Goal: Task Accomplishment & Management: Use online tool/utility

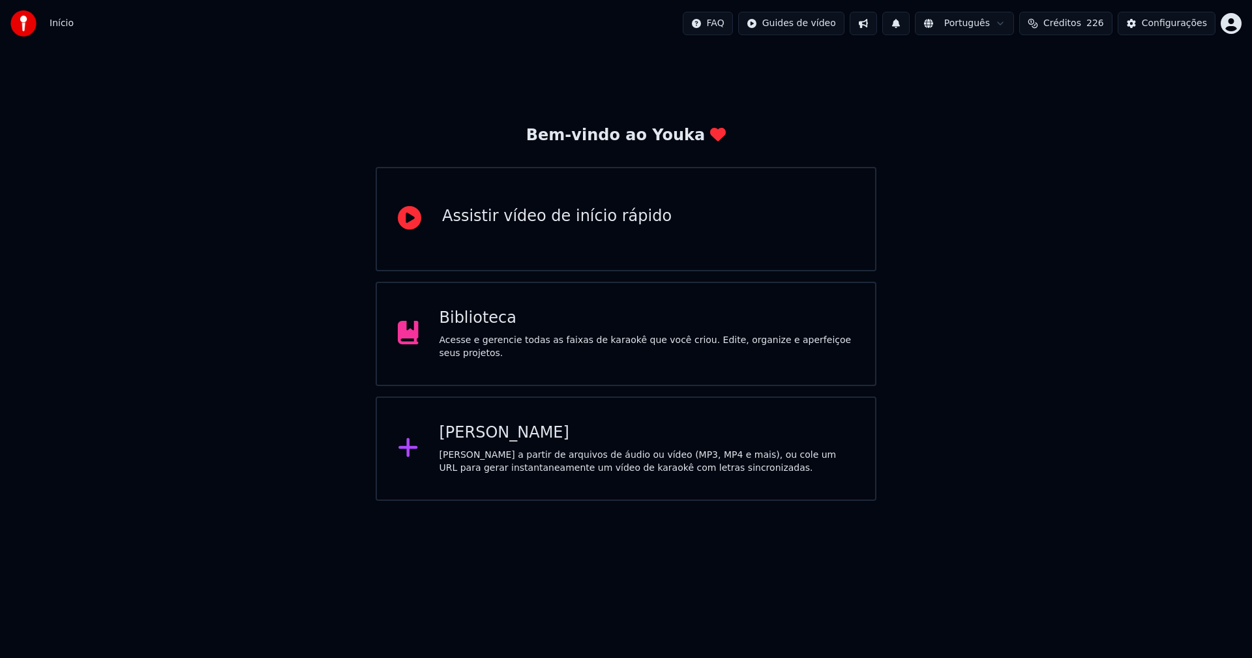
click at [478, 336] on div "Biblioteca Acesse e gerencie todas as faixas de karaokê que você criou. Edite, …" at bounding box center [646, 334] width 415 height 52
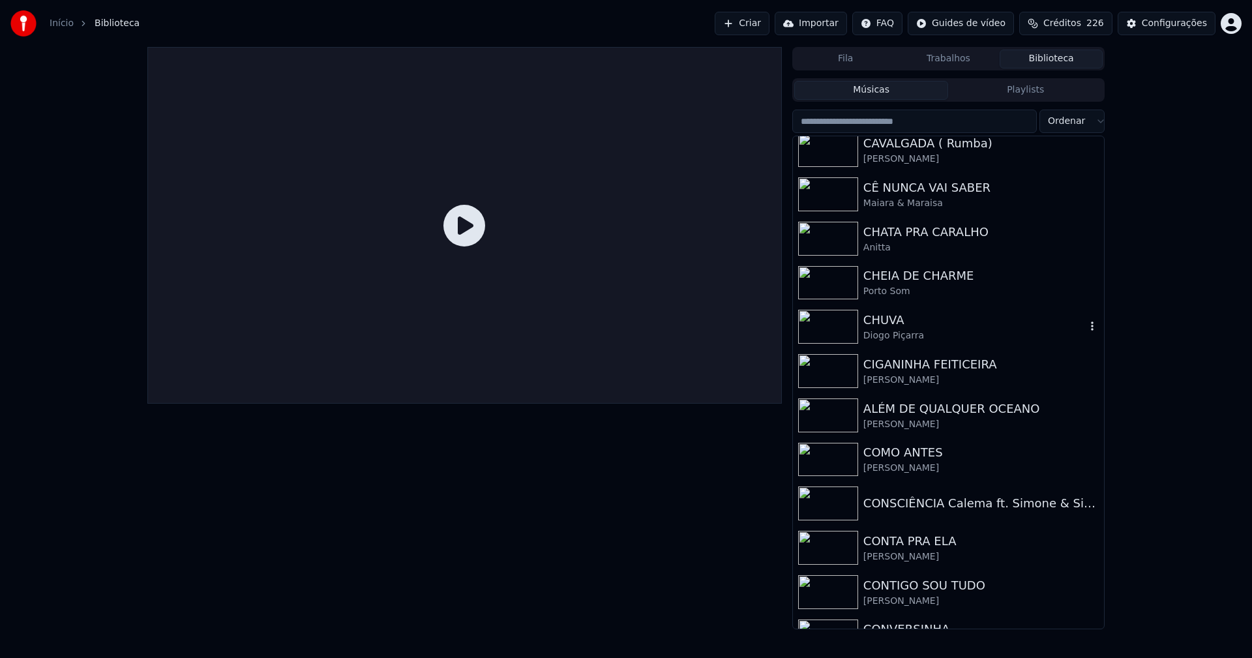
scroll to position [3520, 0]
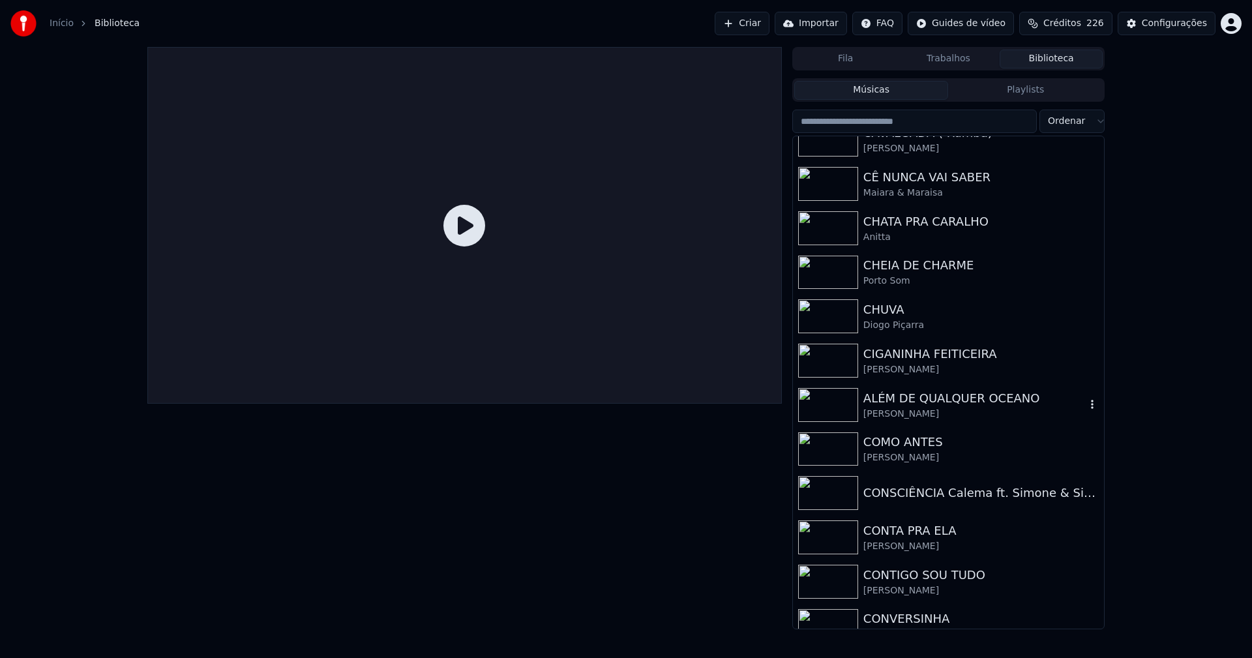
click at [955, 398] on div "ALÉM DE QUALQUER OCEANO" at bounding box center [974, 398] width 222 height 18
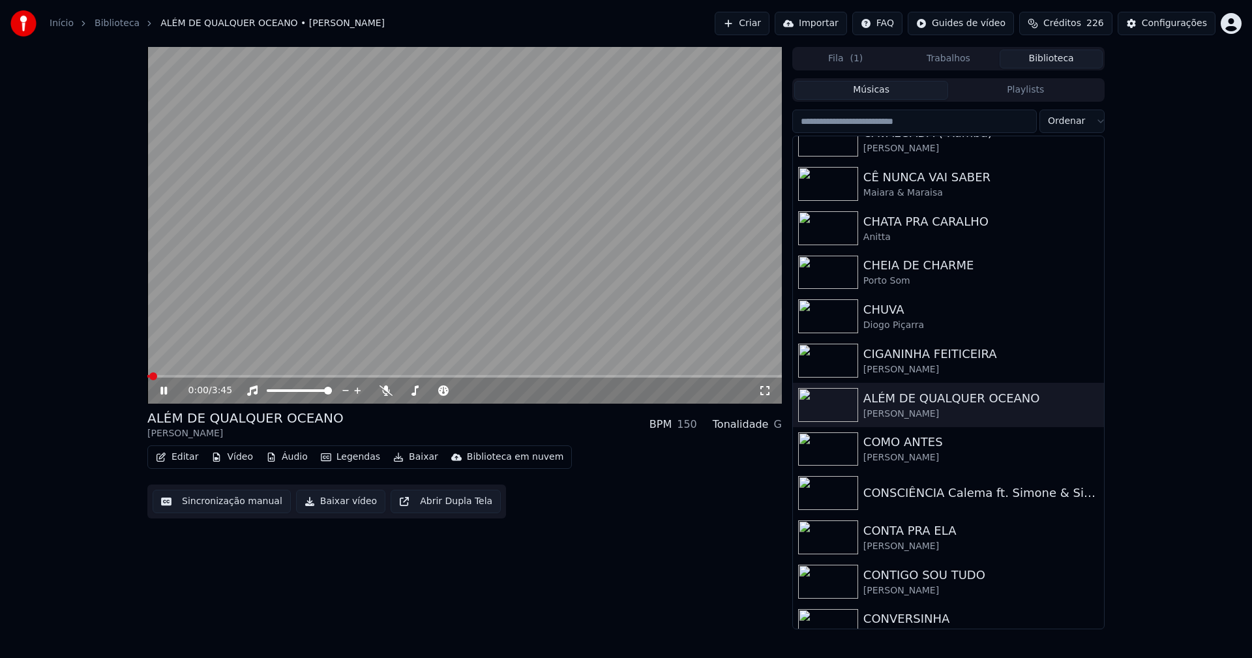
click at [231, 461] on button "Vídeo" at bounding box center [232, 457] width 52 height 18
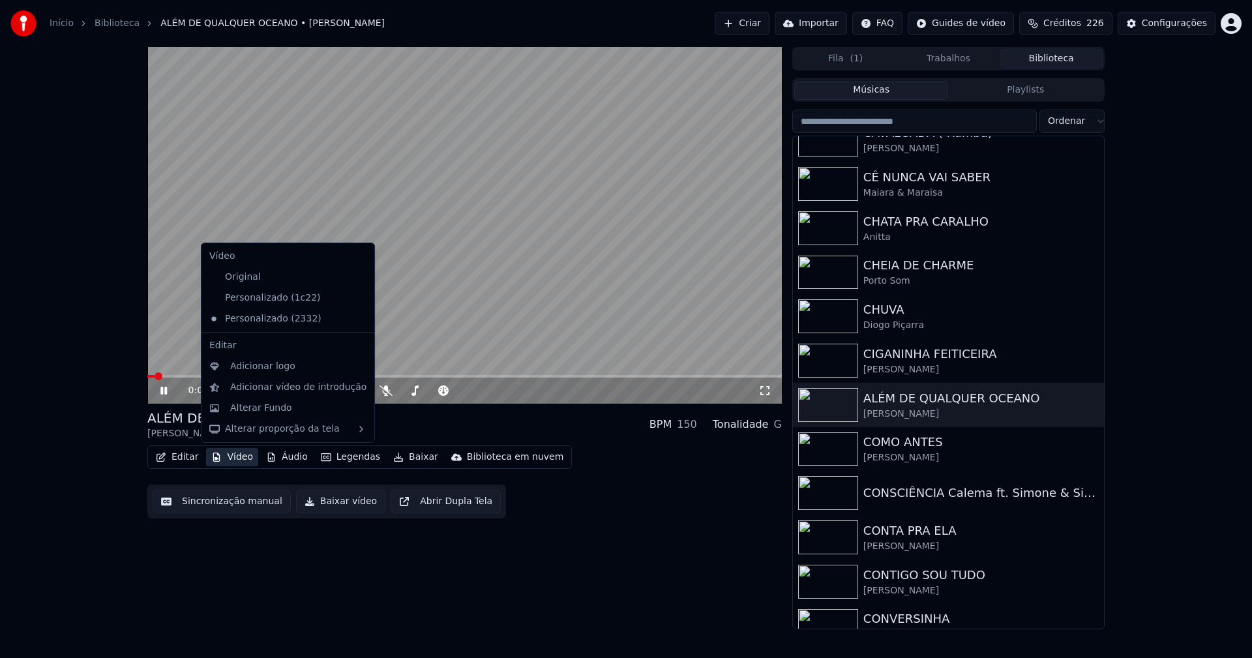
click at [231, 458] on button "Vídeo" at bounding box center [232, 457] width 52 height 18
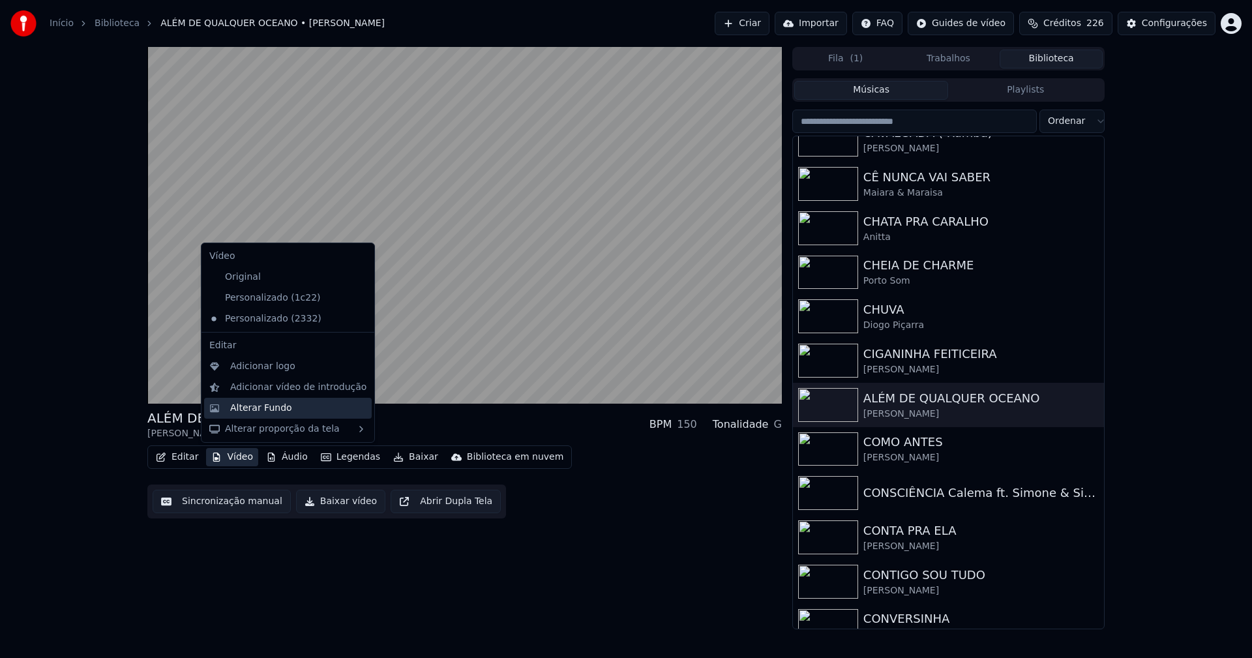
click at [257, 409] on div "Alterar Fundo" at bounding box center [261, 408] width 62 height 13
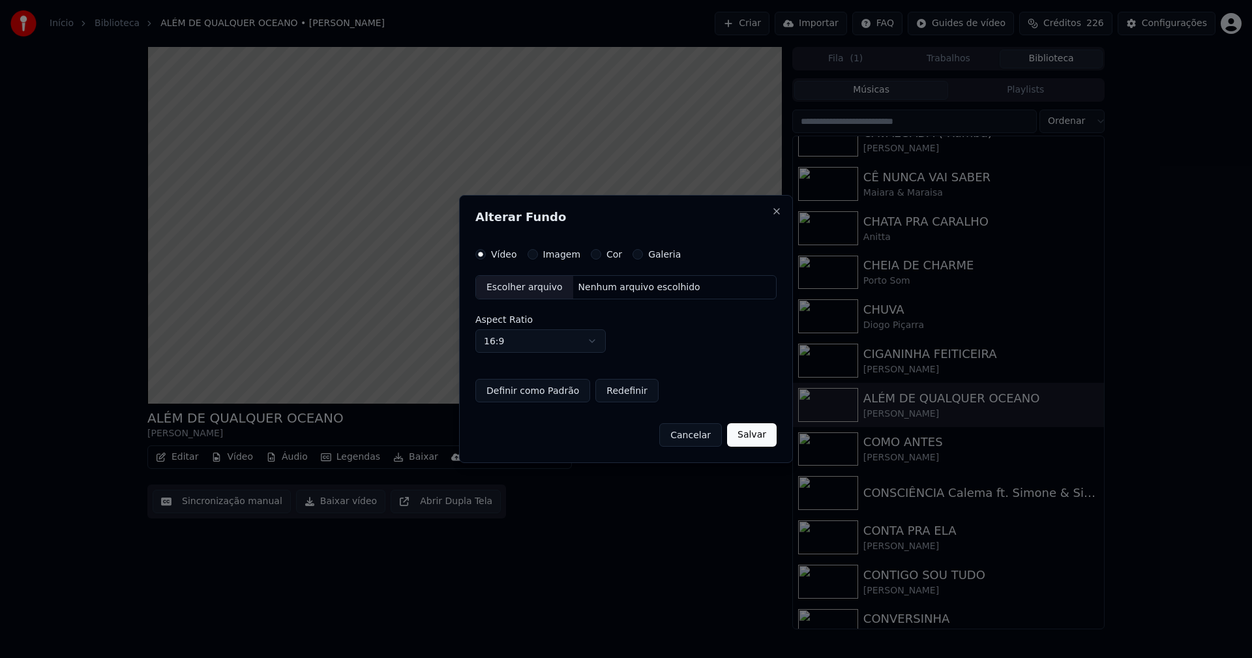
click at [518, 285] on div "Escolher arquivo" at bounding box center [524, 287] width 97 height 23
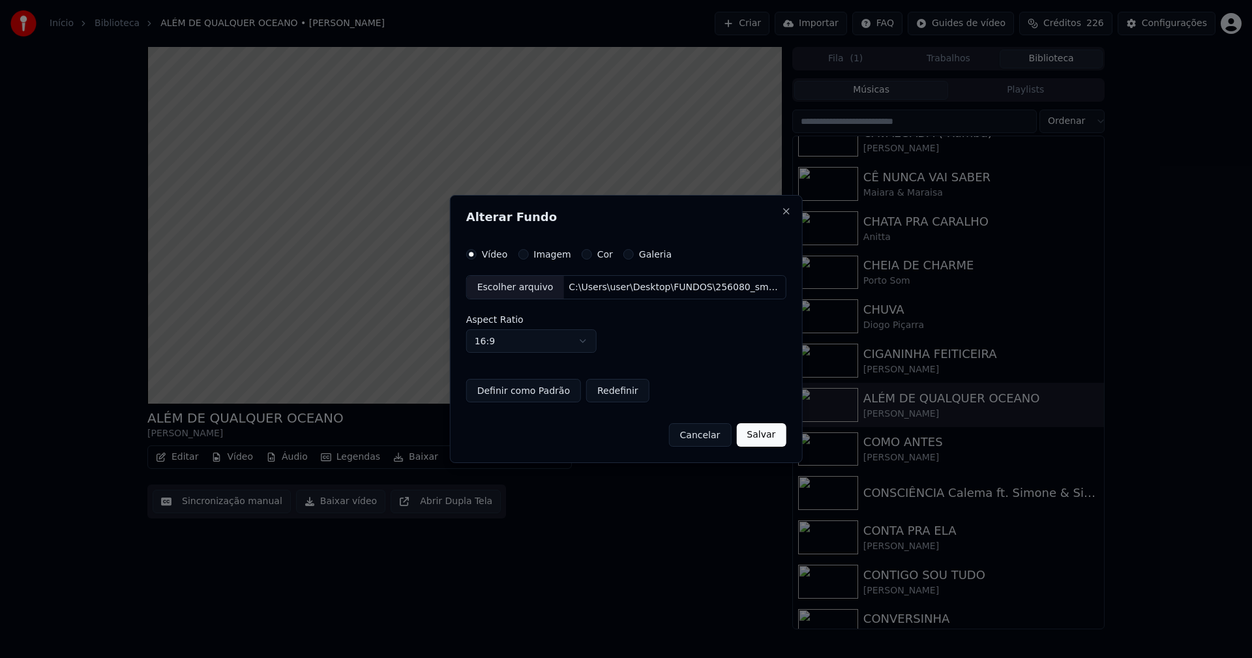
drag, startPoint x: 751, startPoint y: 422, endPoint x: 755, endPoint y: 445, distance: 23.8
click at [750, 426] on div "Cancelar Salvar" at bounding box center [626, 430] width 320 height 34
click at [756, 441] on button "Salvar" at bounding box center [761, 434] width 50 height 23
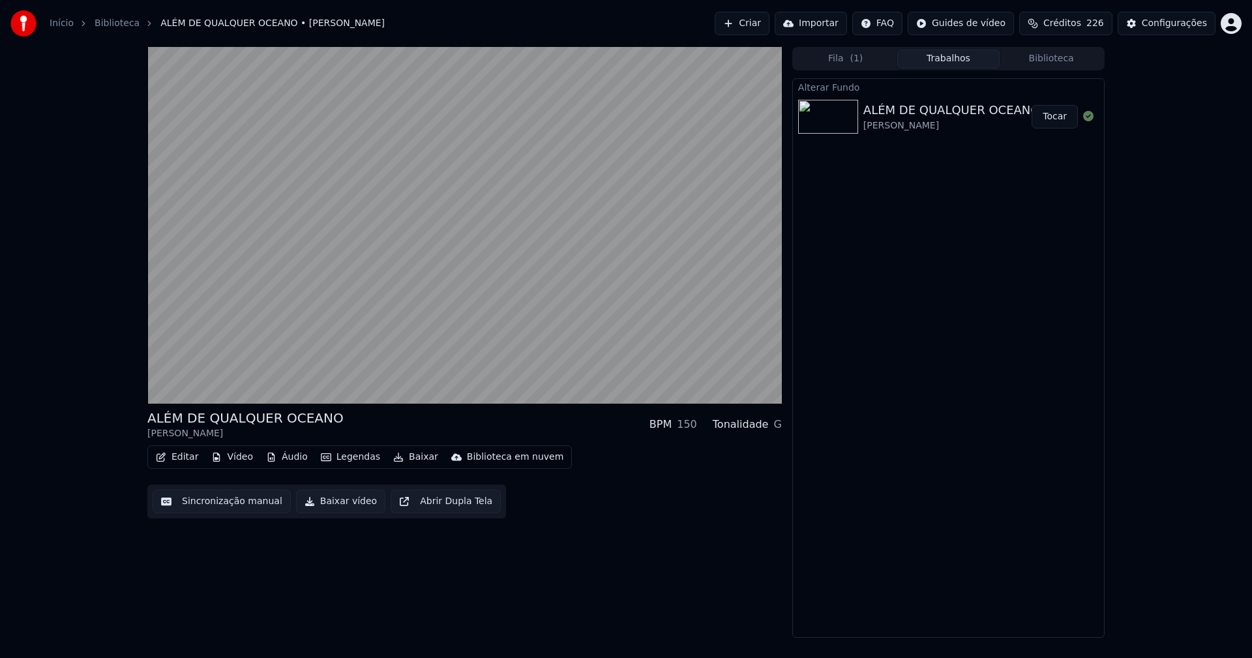
drag, startPoint x: 1051, startPoint y: 117, endPoint x: 920, endPoint y: 124, distance: 131.2
click at [1051, 120] on button "Tocar" at bounding box center [1054, 116] width 46 height 23
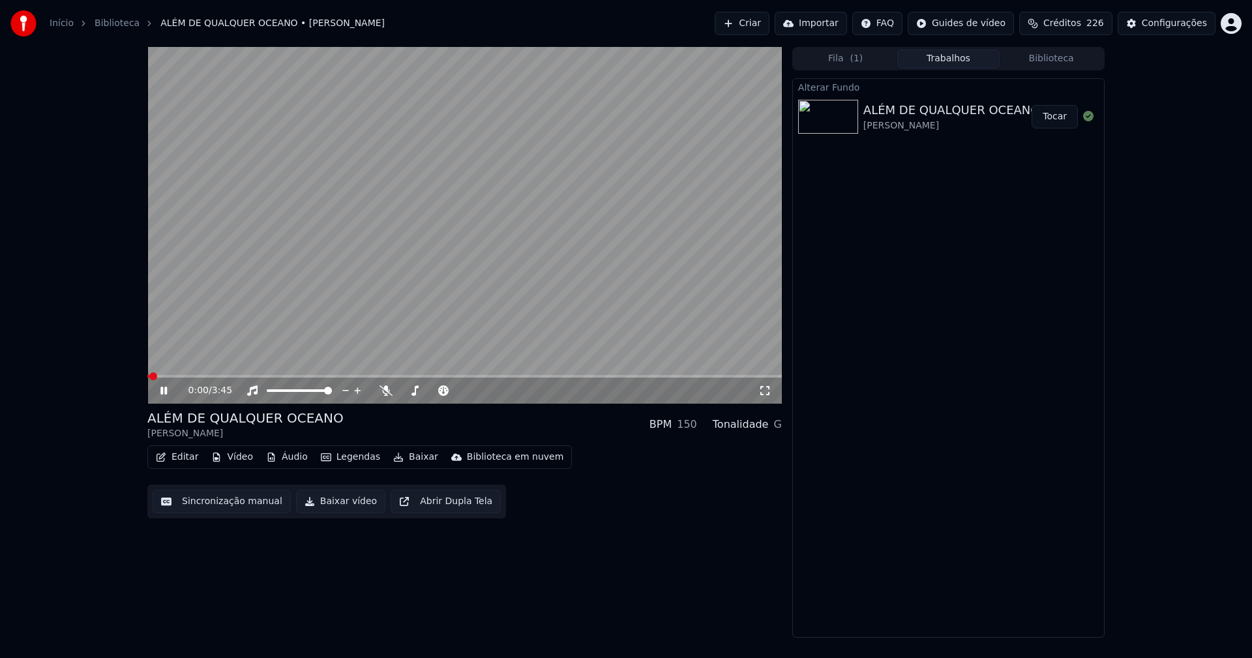
click at [161, 392] on icon at bounding box center [163, 391] width 7 height 8
click at [329, 507] on button "Baixar vídeo" at bounding box center [340, 501] width 89 height 23
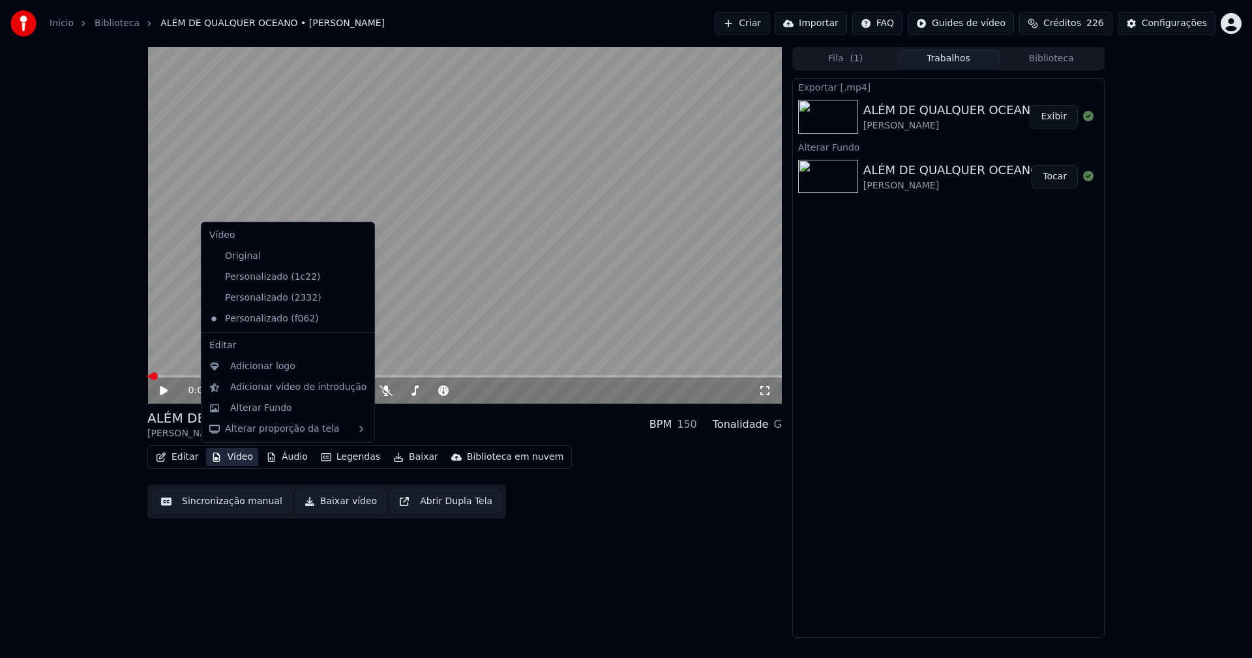
click at [234, 463] on button "Vídeo" at bounding box center [232, 457] width 52 height 18
click at [266, 301] on div "Personalizado (2332)" at bounding box center [278, 297] width 148 height 21
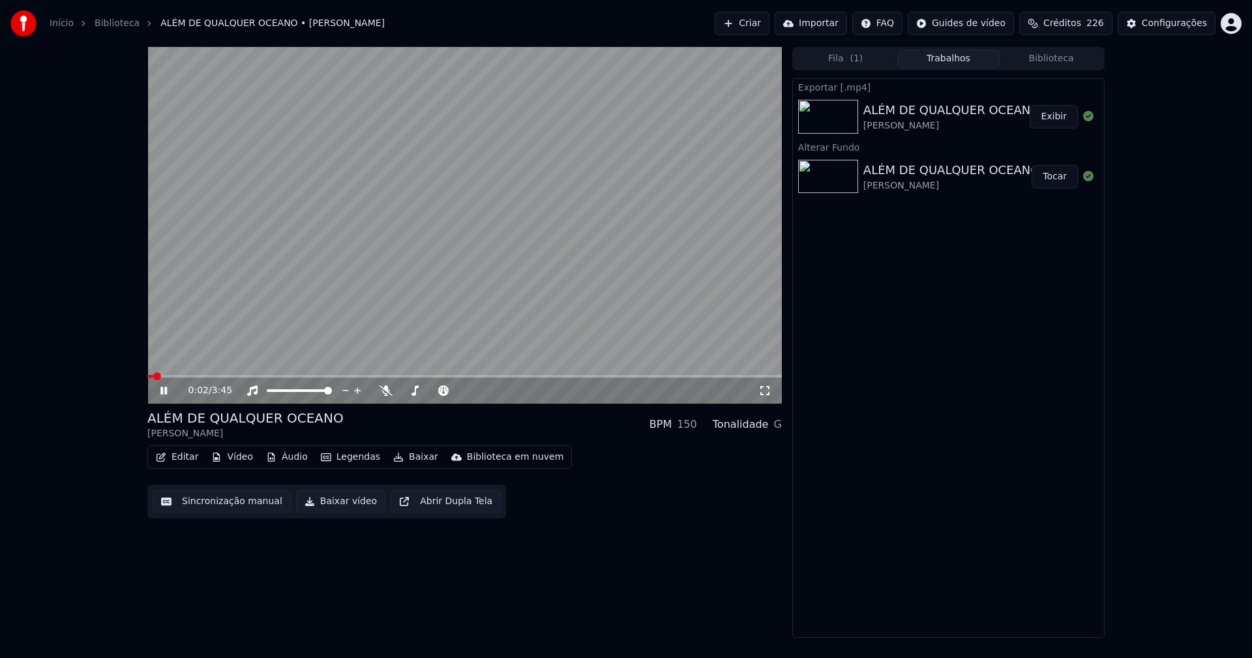
click at [169, 390] on icon at bounding box center [173, 390] width 31 height 10
click at [1058, 61] on button "Biblioteca" at bounding box center [1050, 59] width 103 height 19
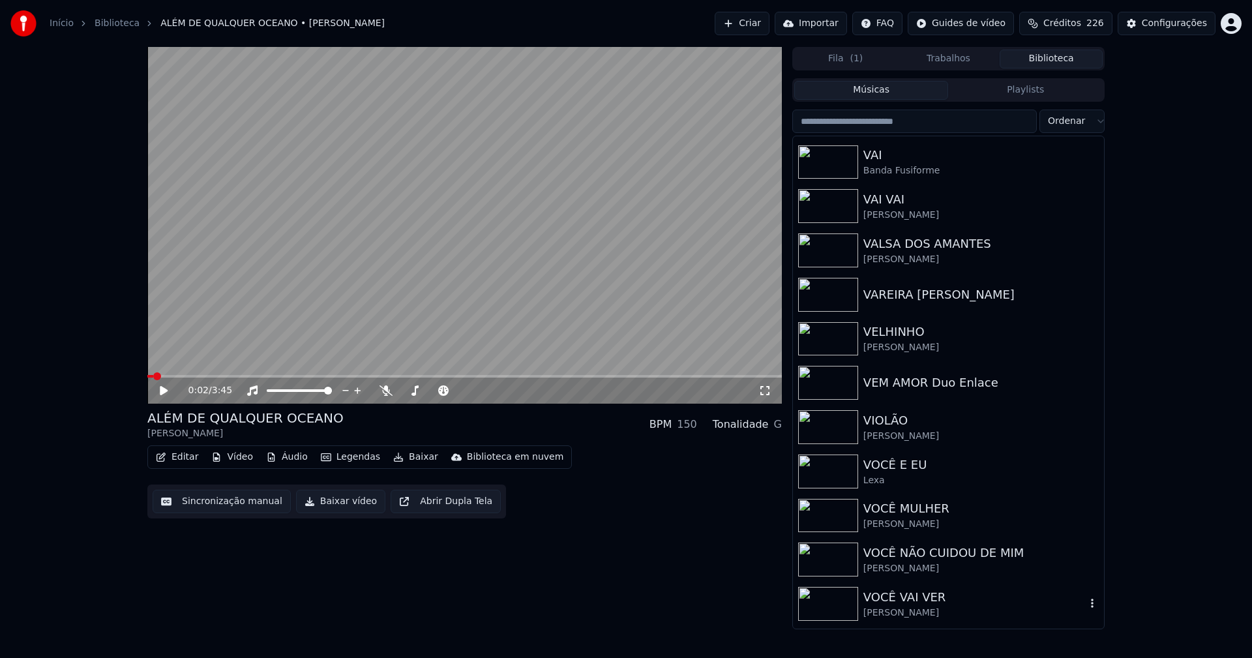
scroll to position [15313, 0]
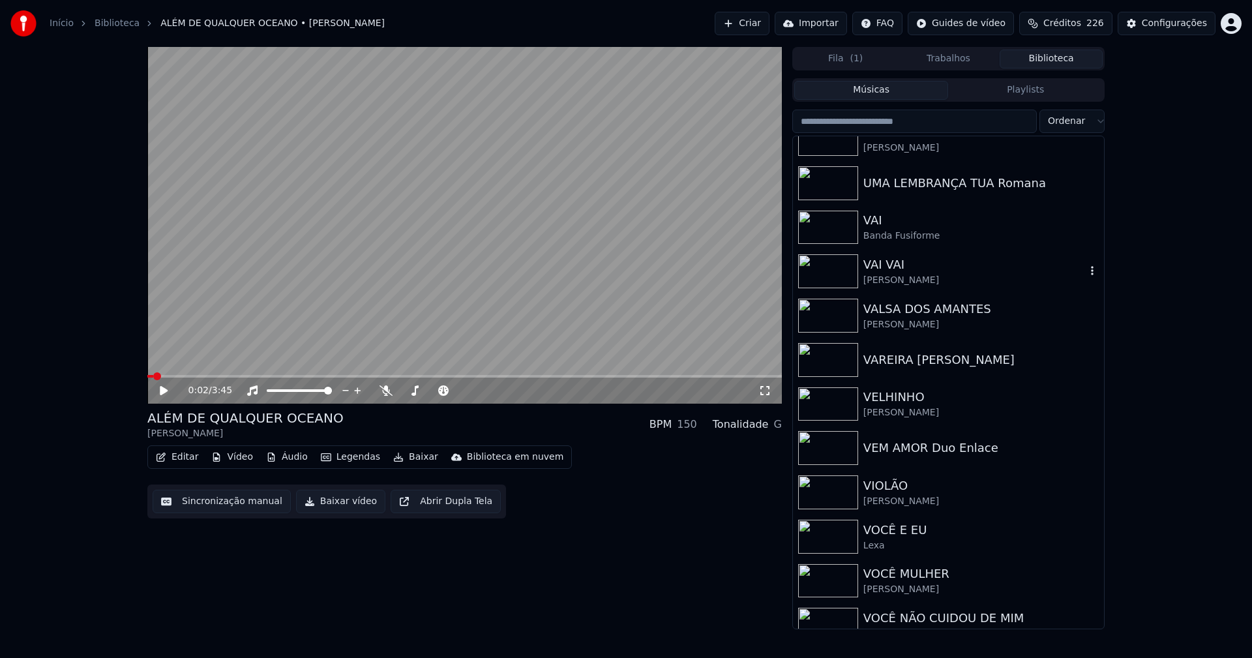
click at [880, 274] on div "[PERSON_NAME]" at bounding box center [974, 280] width 222 height 13
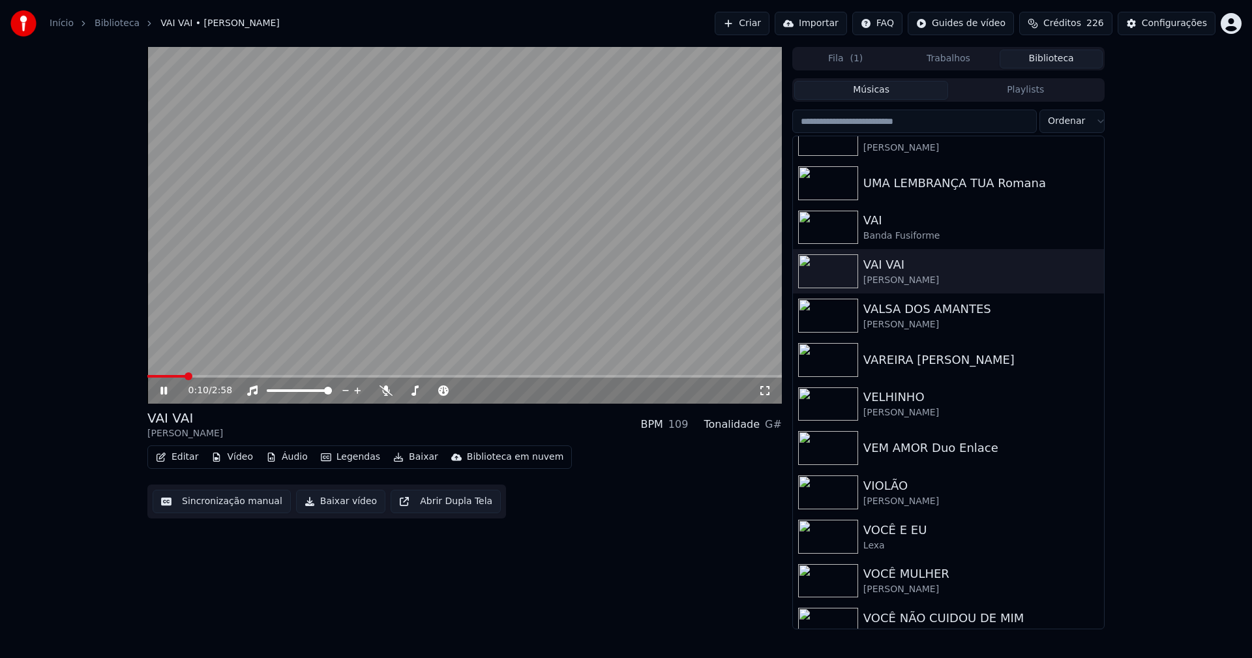
click at [167, 390] on icon at bounding box center [163, 391] width 7 height 8
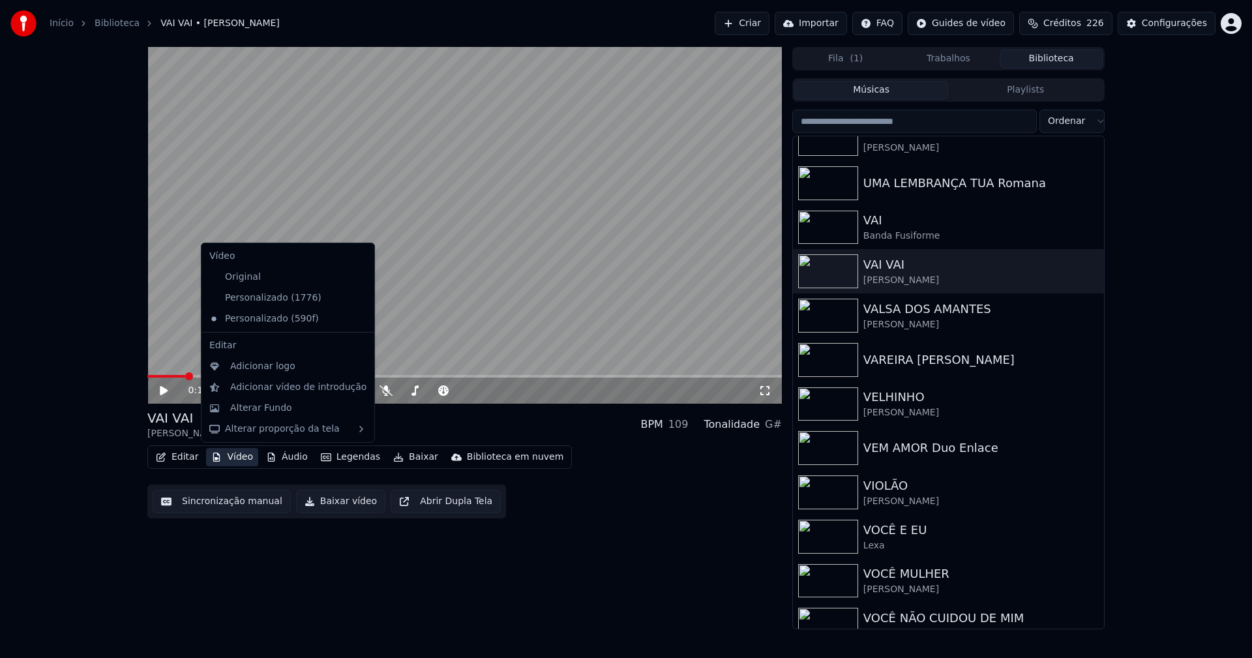
click at [229, 457] on button "Vídeo" at bounding box center [232, 457] width 52 height 18
click at [248, 370] on div "Adicionar logo" at bounding box center [262, 366] width 65 height 13
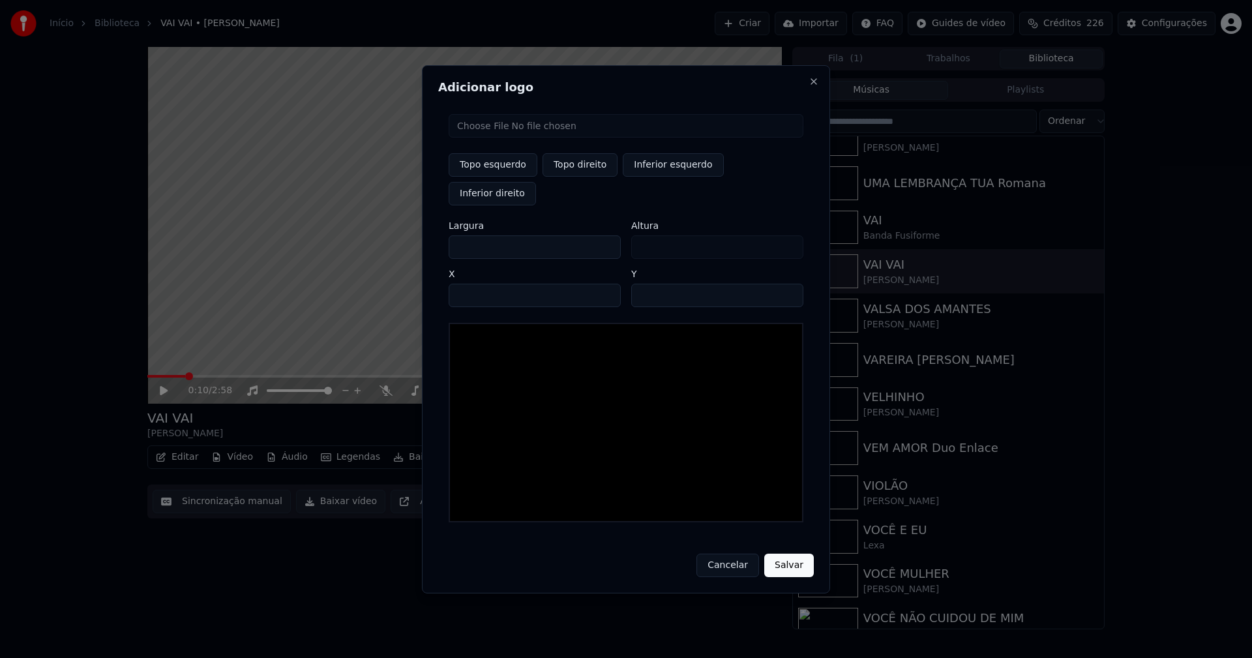
click at [501, 138] on input "file" at bounding box center [625, 125] width 355 height 23
type input "**********"
type input "***"
drag, startPoint x: 575, startPoint y: 180, endPoint x: 543, endPoint y: 200, distance: 37.8
click at [575, 177] on button "Topo direito" at bounding box center [579, 164] width 75 height 23
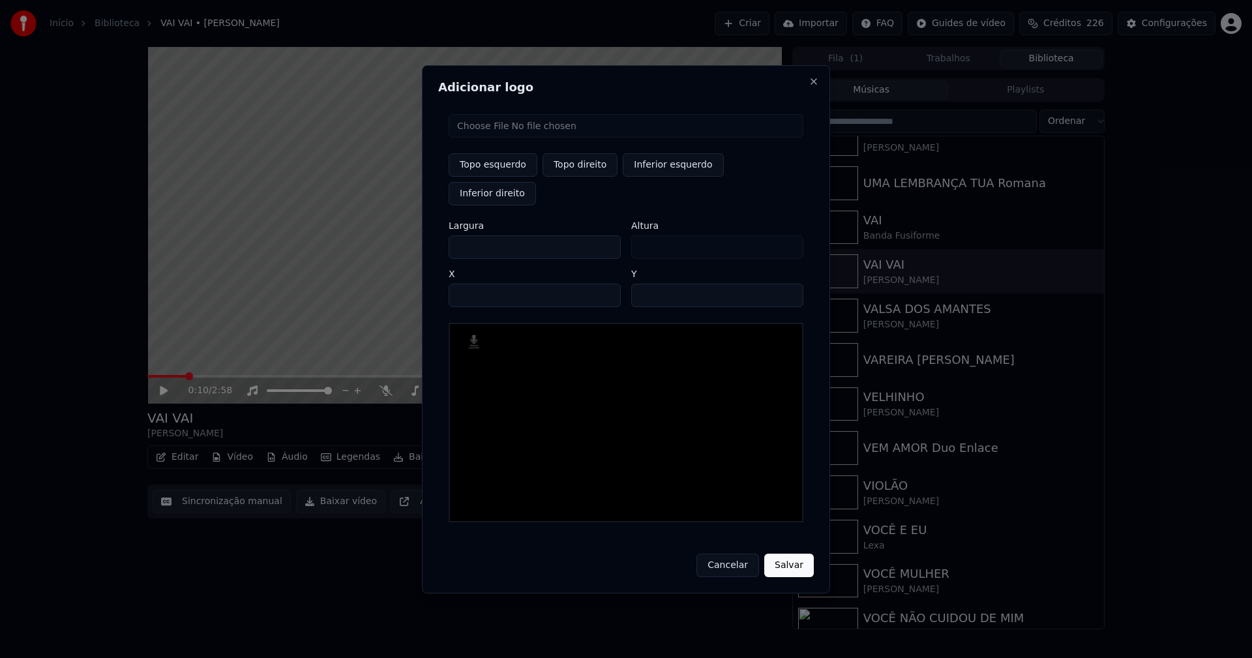
type input "****"
drag, startPoint x: 469, startPoint y: 232, endPoint x: 426, endPoint y: 243, distance: 44.4
click at [426, 243] on div "Adicionar logo Topo esquerdo Topo direito Inferior esquerdo Inferior direito La…" at bounding box center [626, 329] width 408 height 528
type input "**"
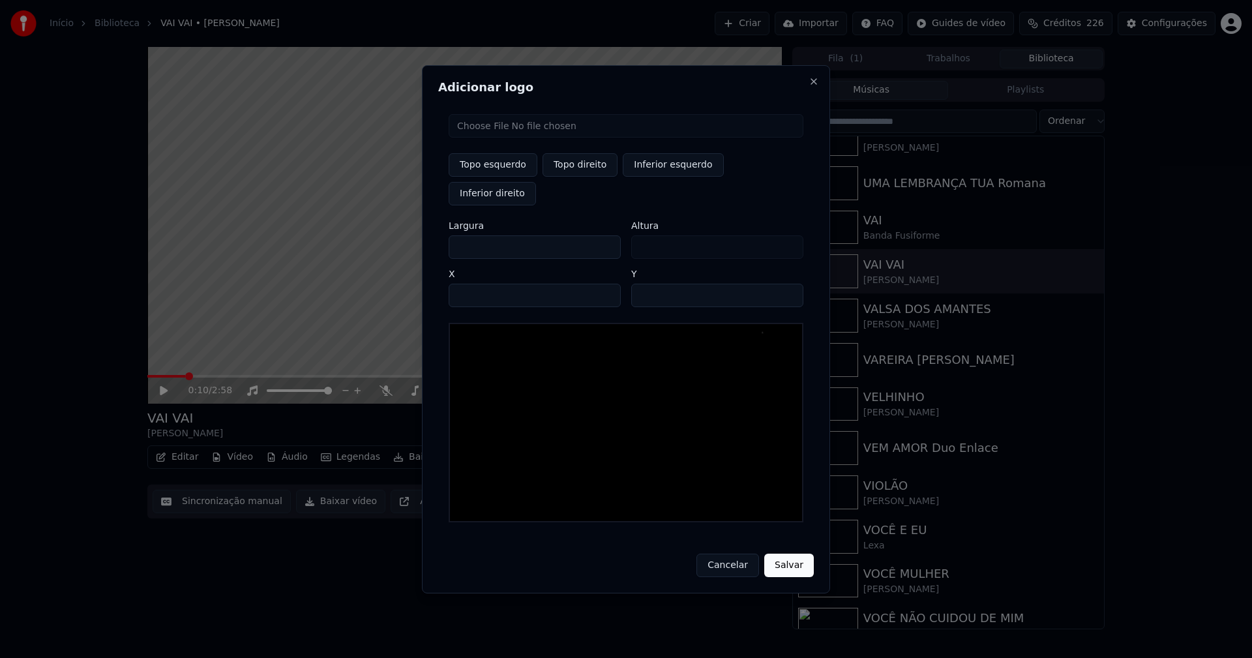
type input "***"
click at [474, 284] on input "****" at bounding box center [534, 295] width 172 height 23
type input "****"
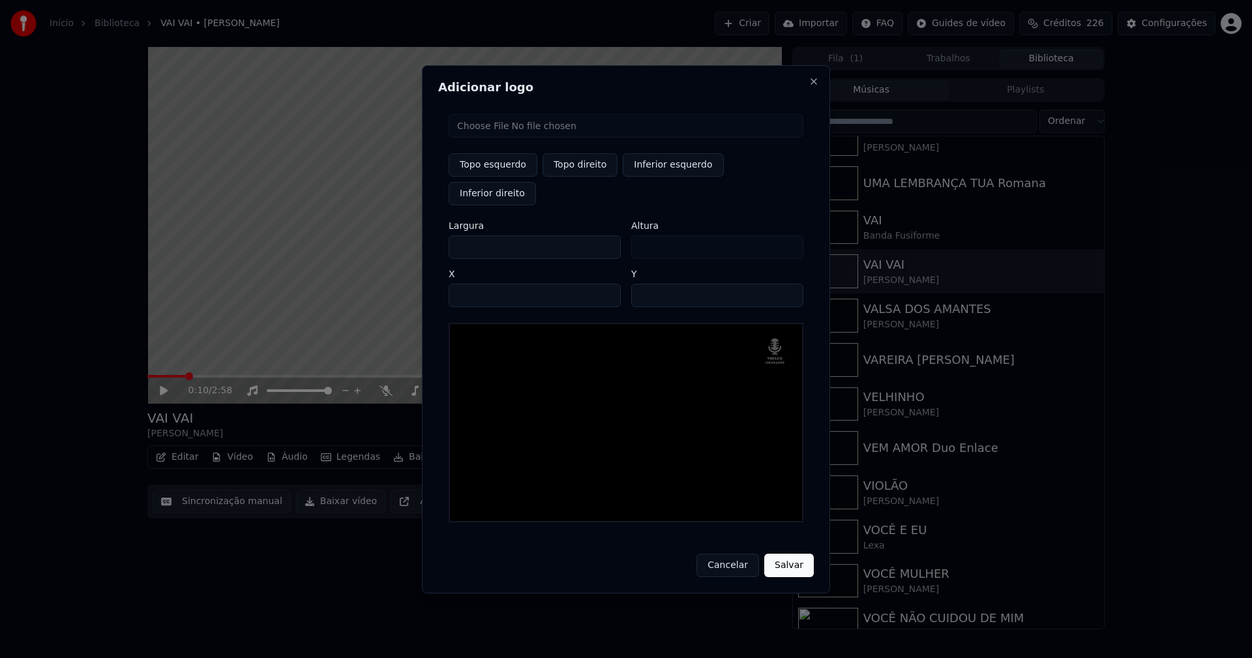
click at [786, 284] on input "**" at bounding box center [717, 295] width 172 height 23
click at [785, 284] on input "**" at bounding box center [717, 295] width 172 height 23
type input "**"
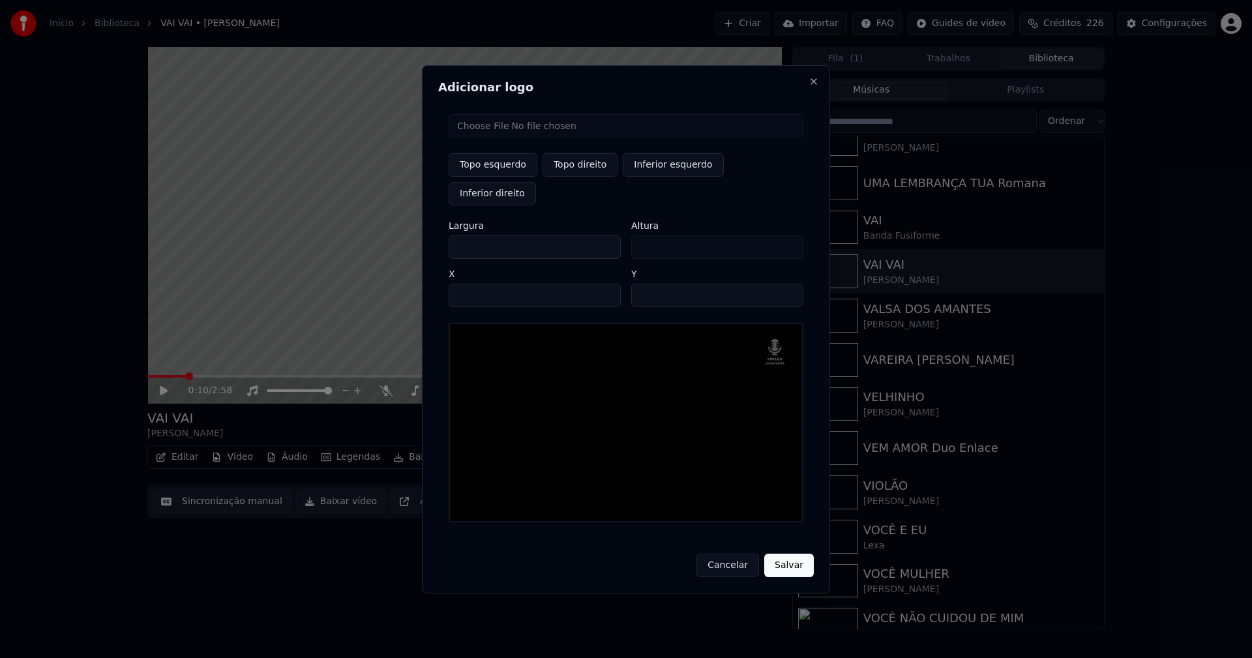
click at [785, 284] on input "**" at bounding box center [717, 295] width 172 height 23
click at [783, 554] on button "Salvar" at bounding box center [789, 564] width 50 height 23
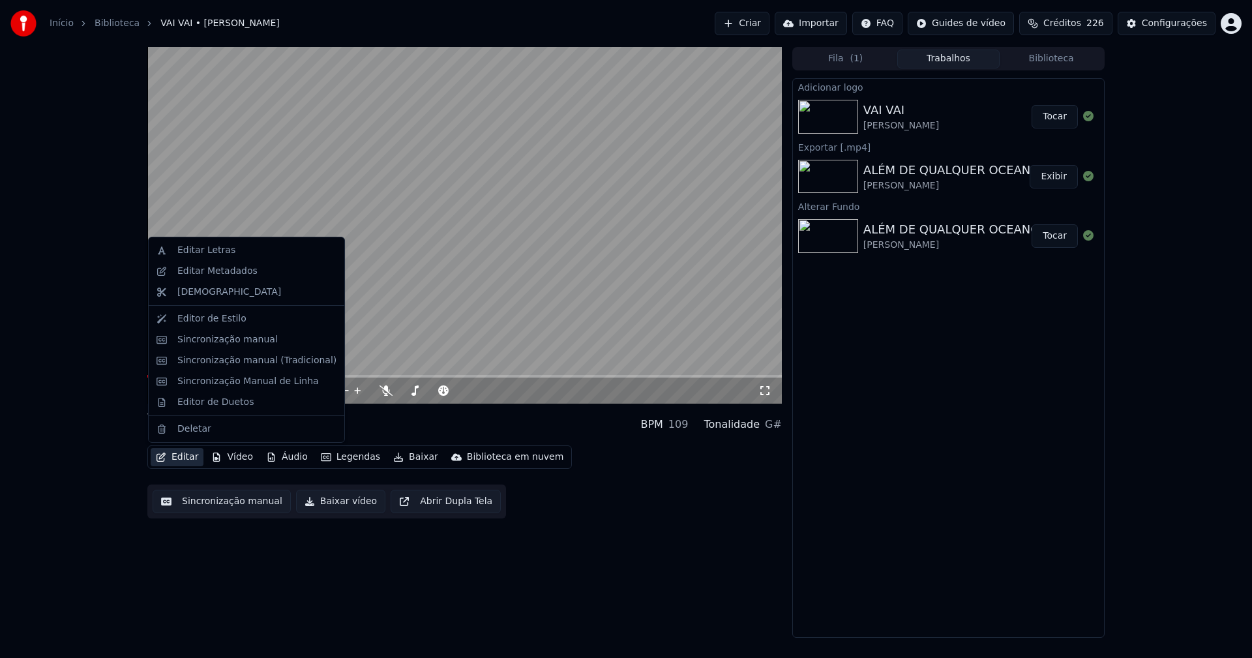
click at [178, 453] on button "Editar" at bounding box center [177, 457] width 53 height 18
click at [1059, 115] on button "Tocar" at bounding box center [1054, 116] width 46 height 23
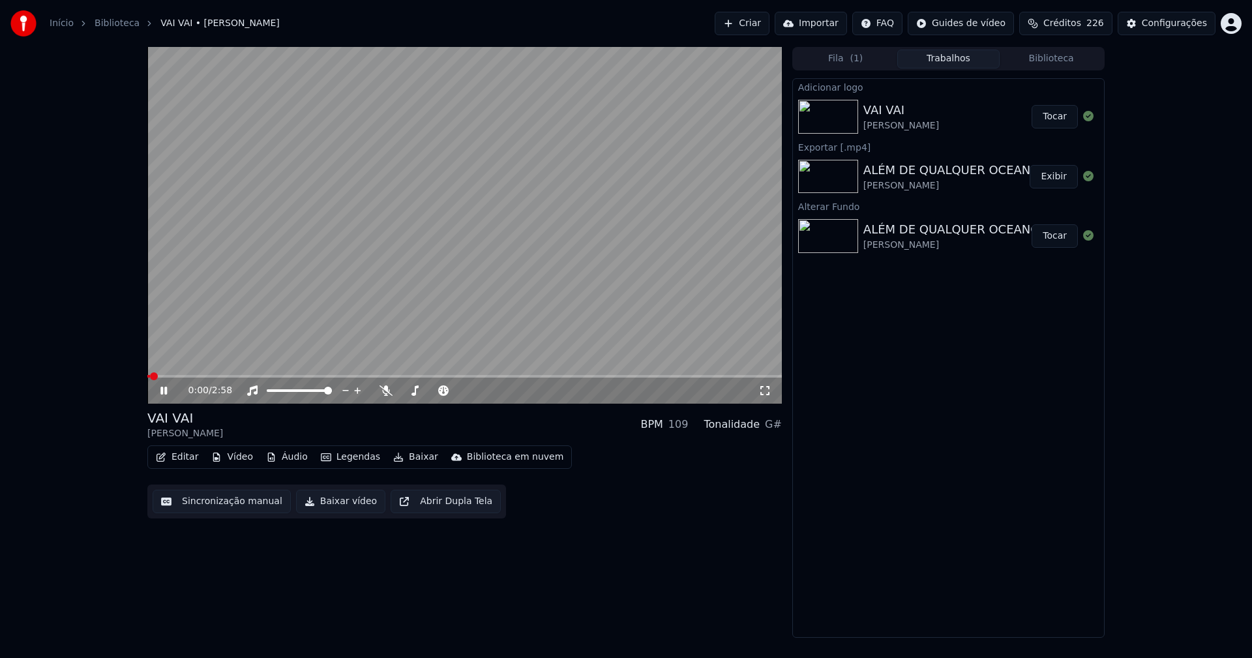
click at [190, 459] on button "Editar" at bounding box center [177, 457] width 53 height 18
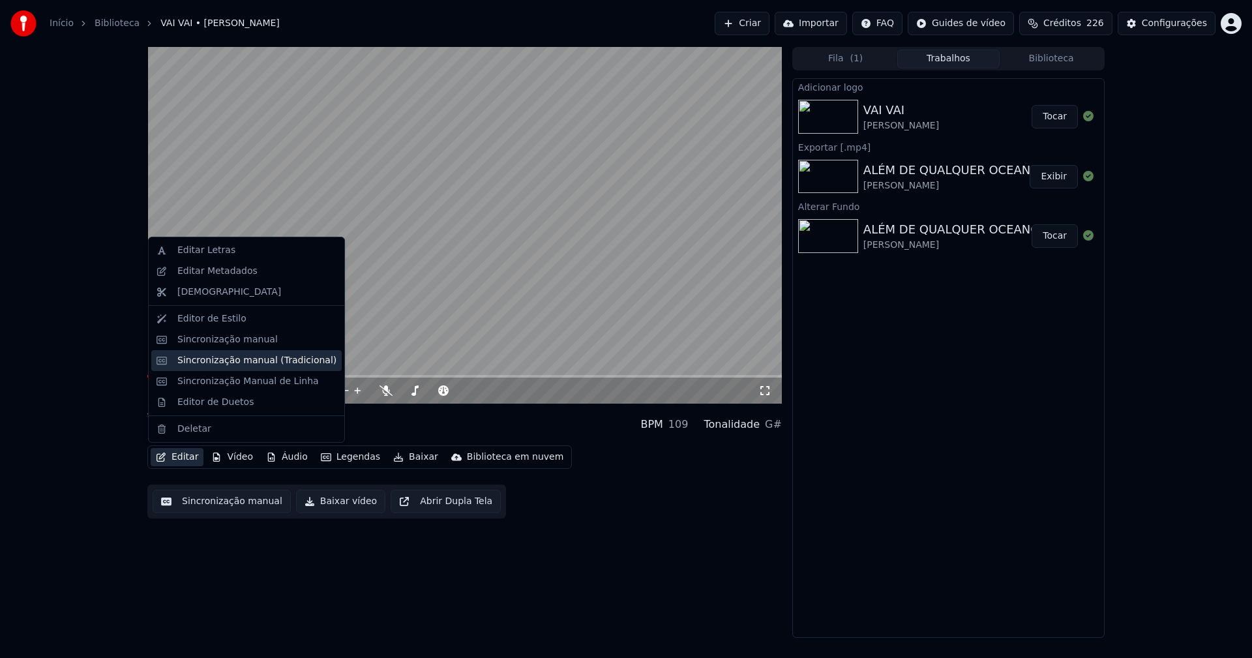
click at [224, 362] on div "Sincronização manual (Tradicional)" at bounding box center [256, 360] width 159 height 13
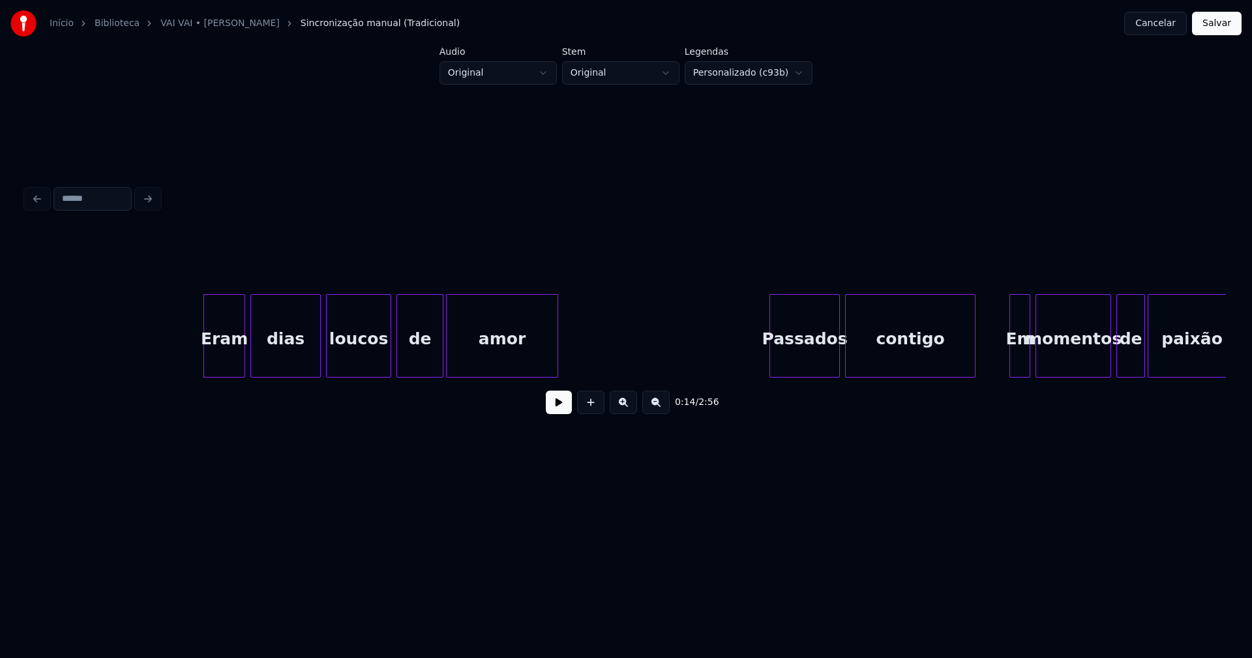
scroll to position [0, 1686]
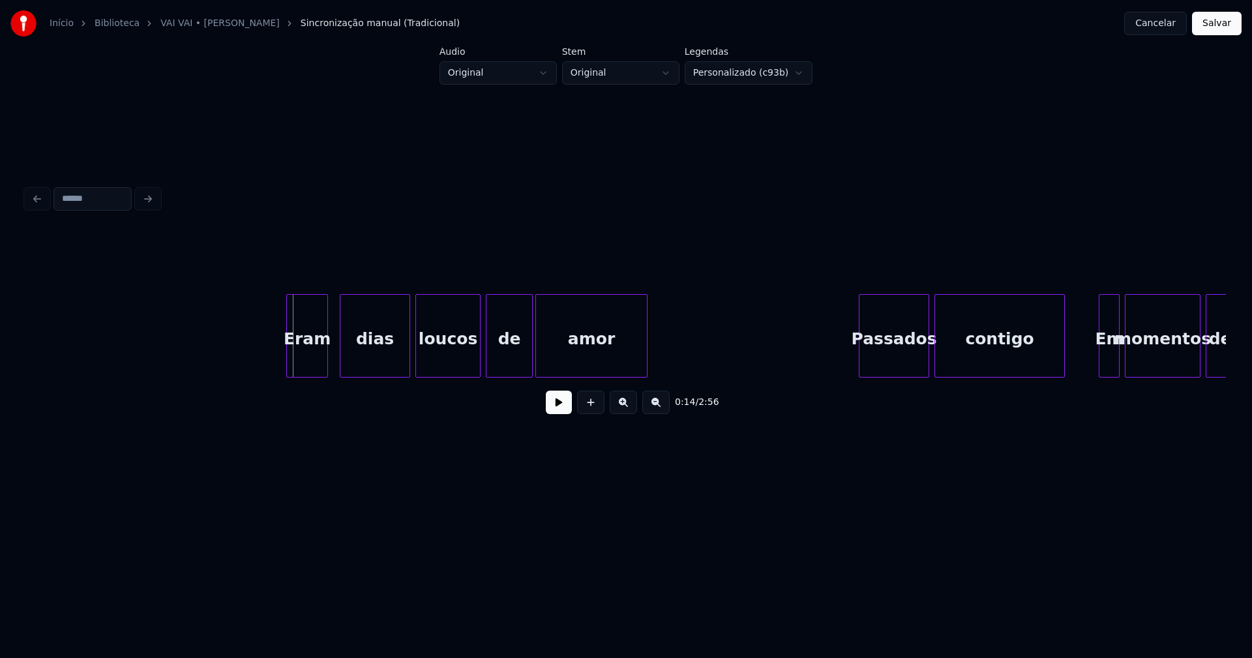
click at [308, 364] on div "Eram" at bounding box center [307, 339] width 40 height 89
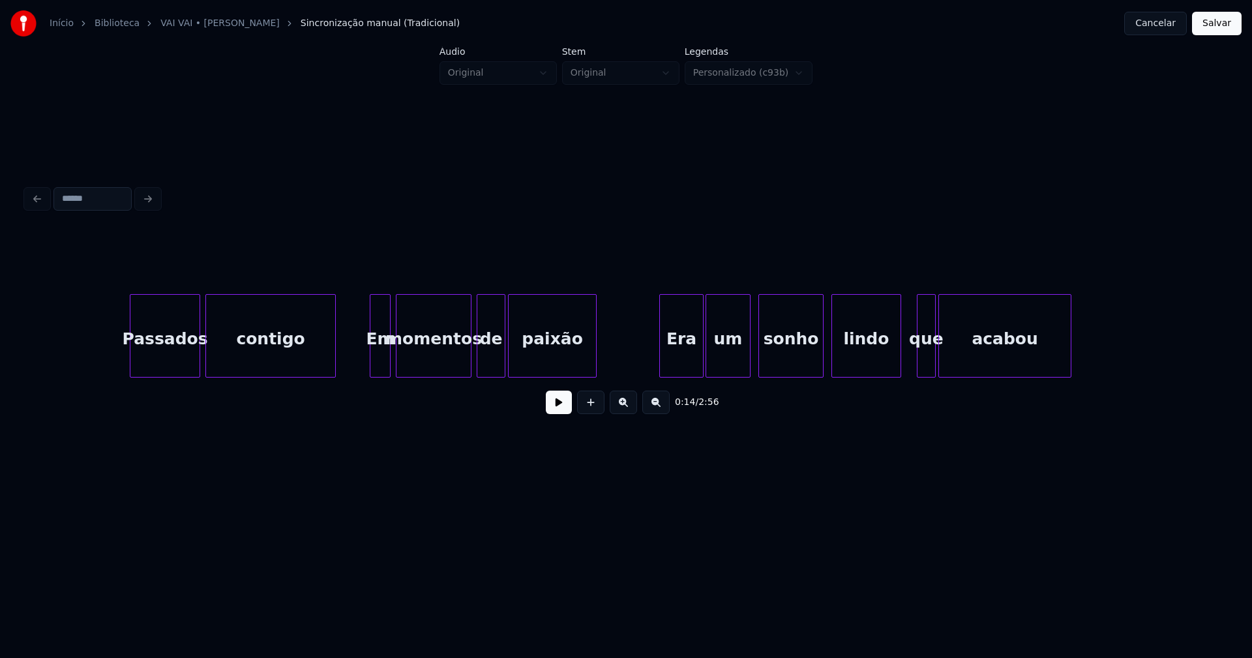
scroll to position [0, 2441]
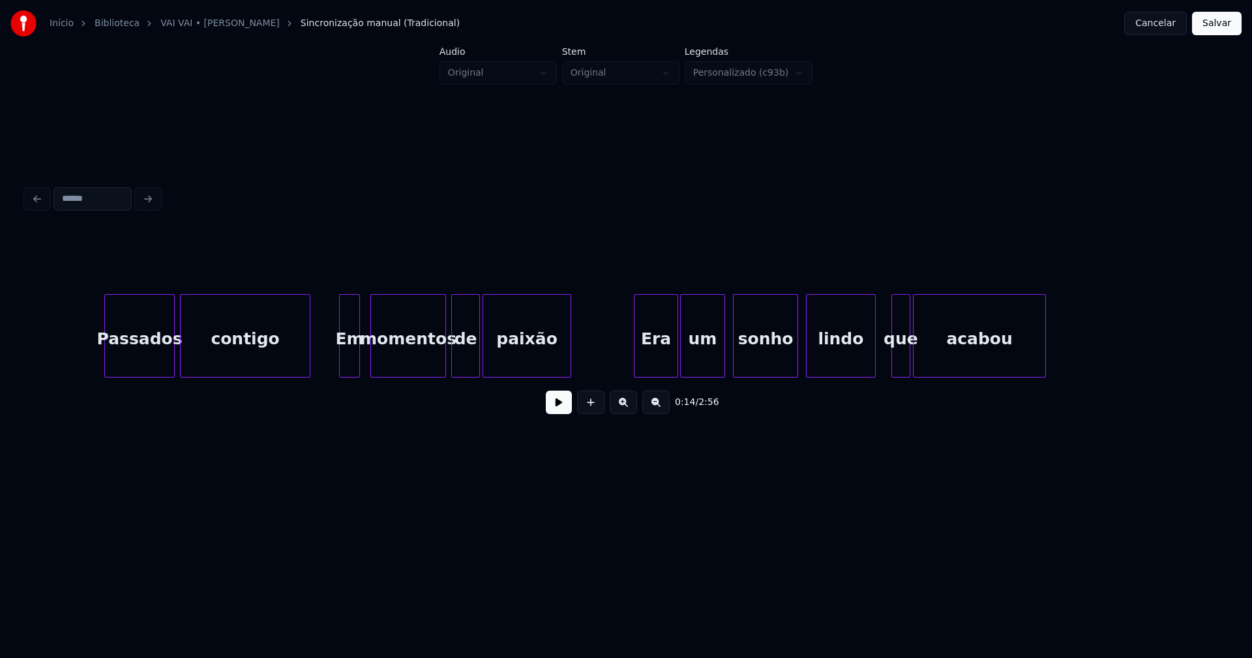
click at [350, 362] on div "Em" at bounding box center [350, 339] width 20 height 89
click at [660, 370] on div "Era" at bounding box center [651, 339] width 43 height 89
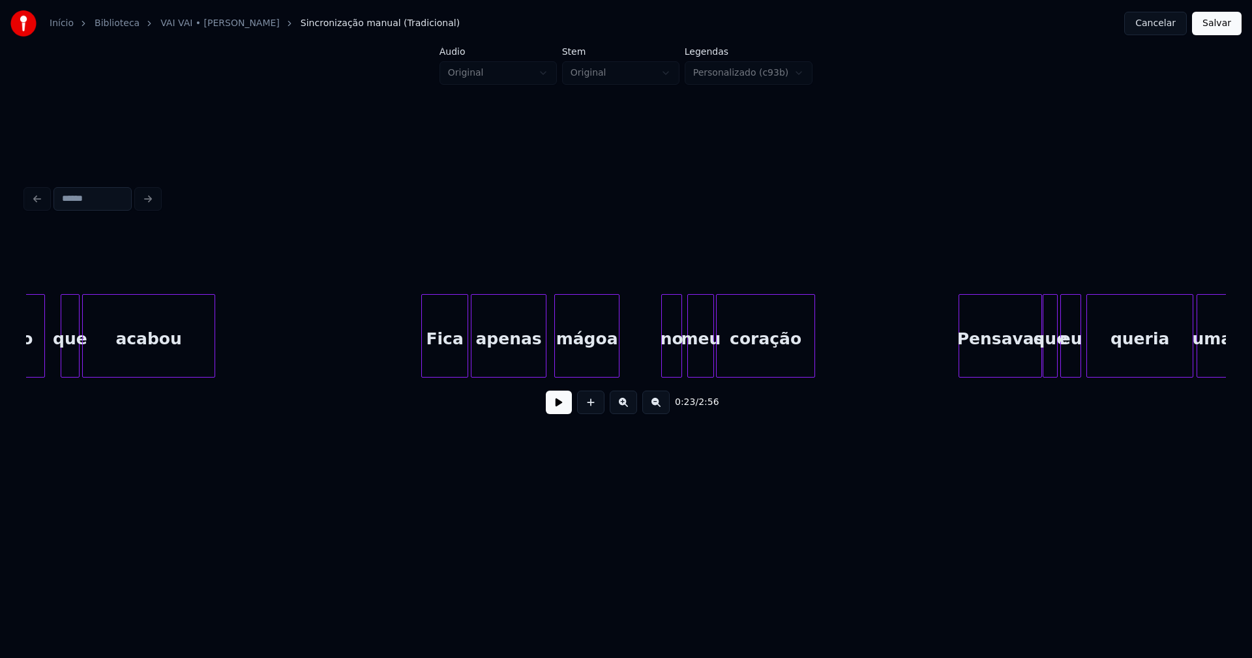
scroll to position [0, 3284]
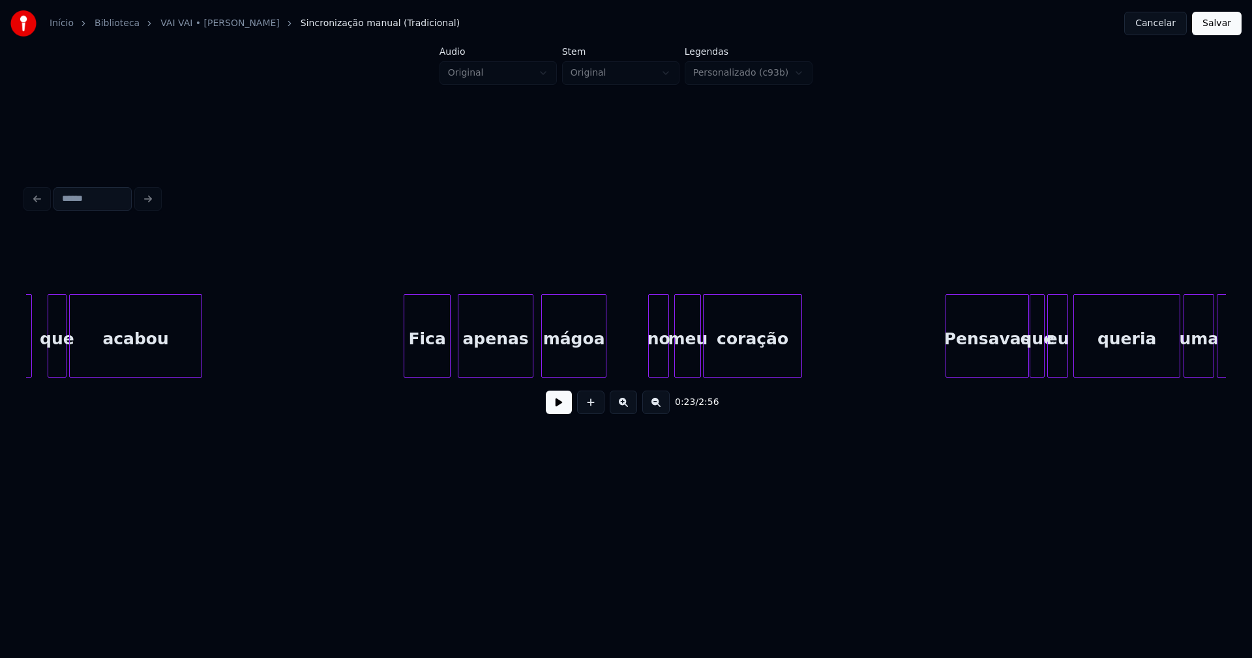
click at [429, 359] on div "Fica" at bounding box center [427, 339] width 46 height 89
click at [649, 367] on div "no" at bounding box center [652, 339] width 20 height 89
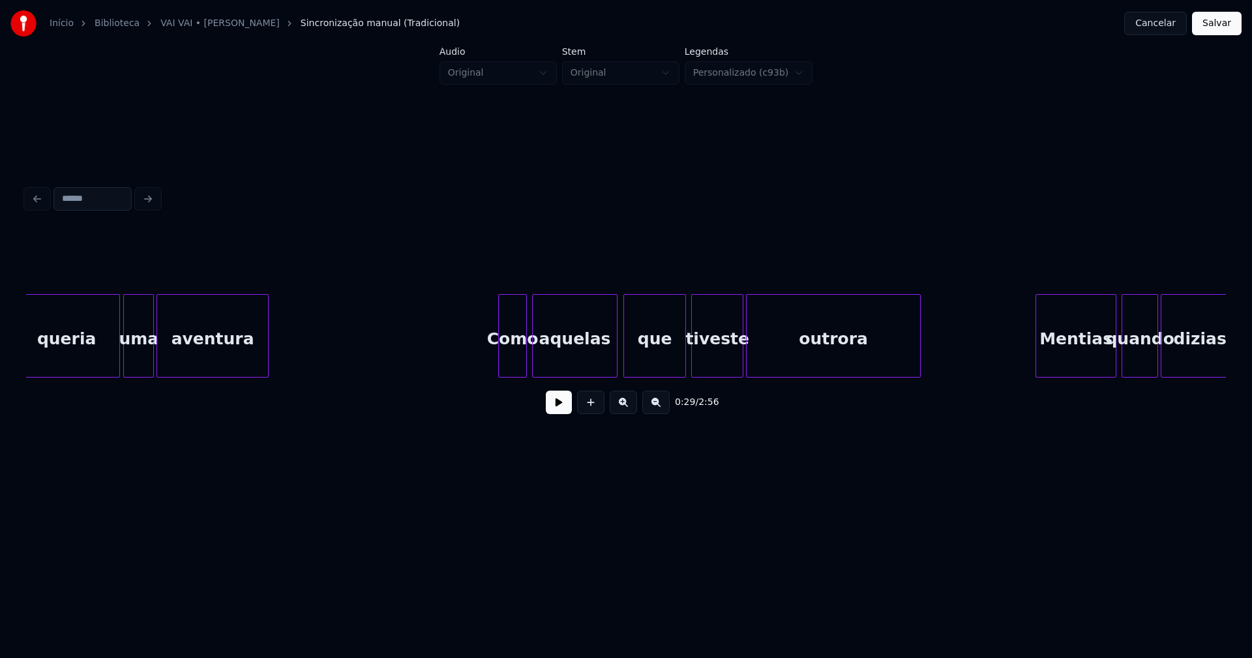
scroll to position [0, 4421]
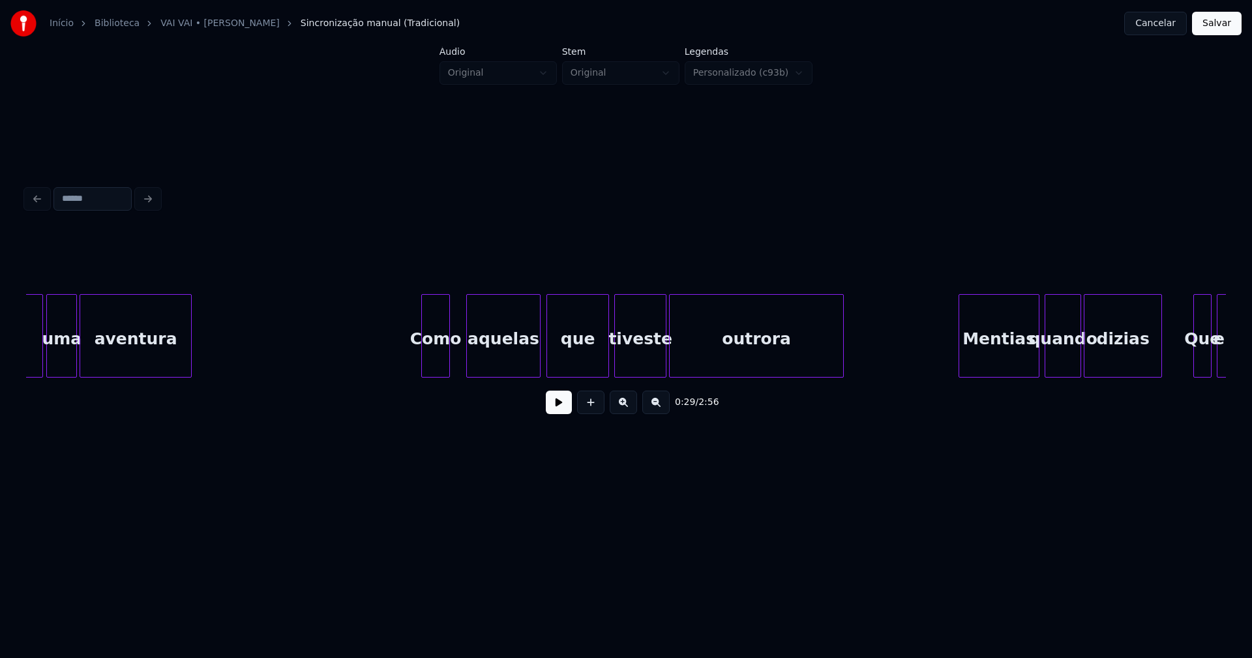
click at [469, 372] on div "aquelas" at bounding box center [503, 335] width 74 height 83
click at [456, 373] on div "queria uma aventura Como aquelas que tiveste outrora Mentias quando dizias Que …" at bounding box center [625, 335] width 1199 height 83
click at [420, 367] on div at bounding box center [419, 336] width 4 height 82
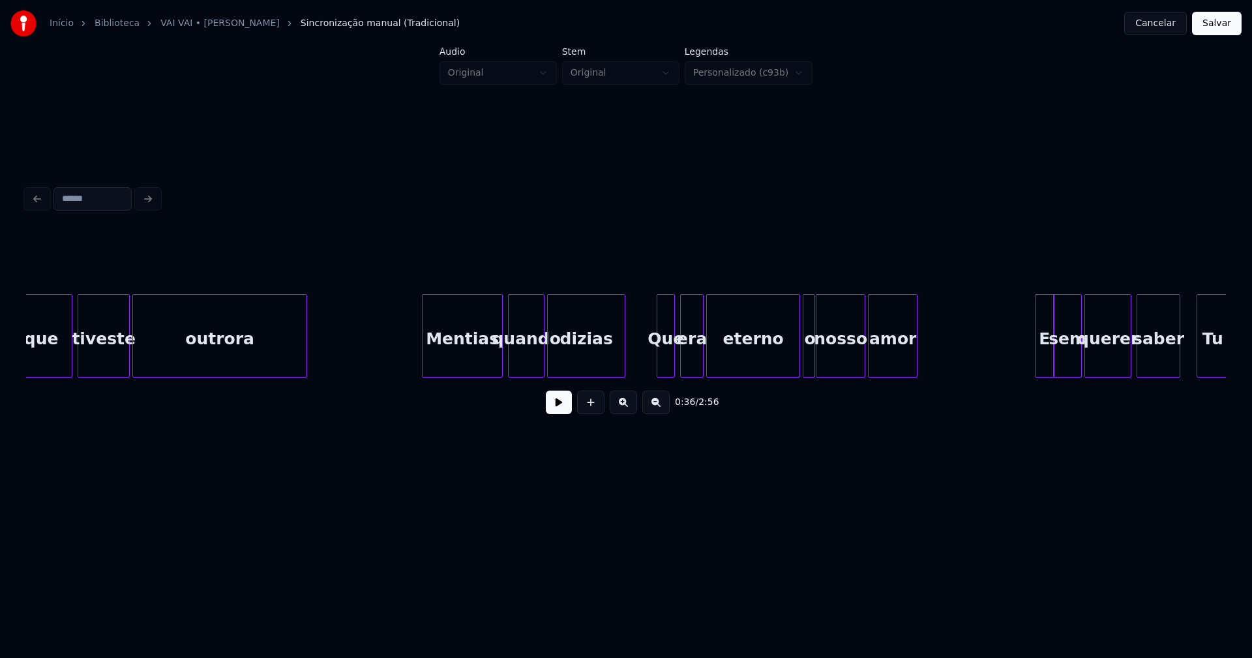
scroll to position [0, 4983]
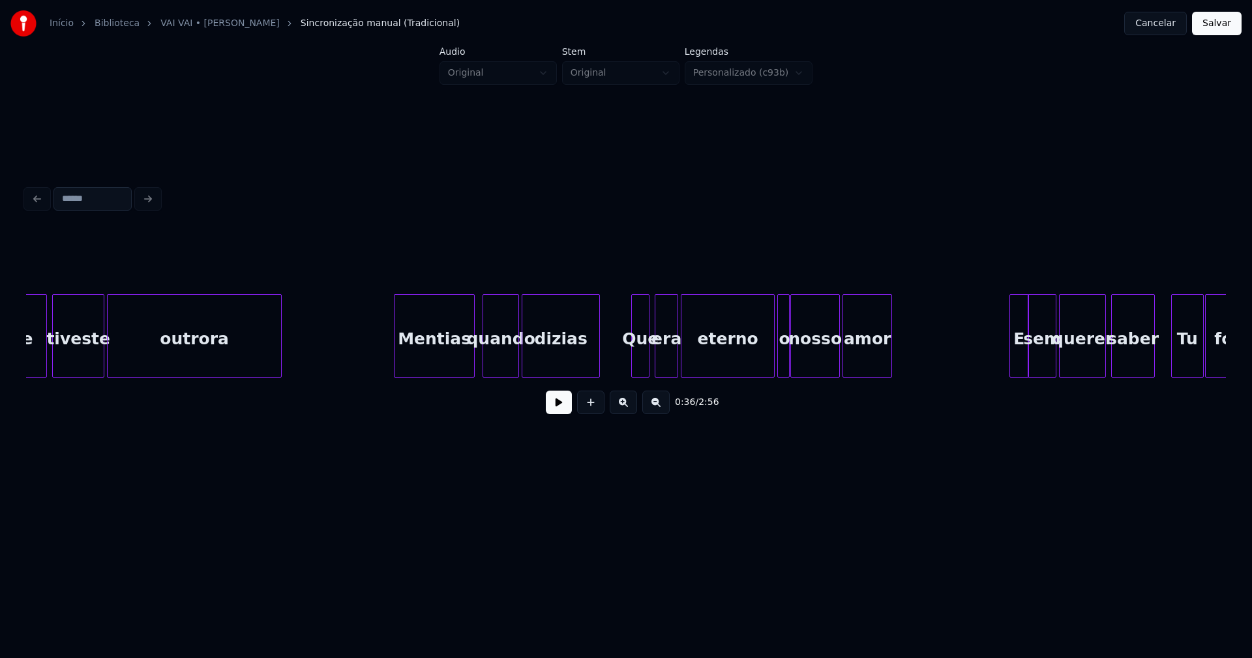
click at [435, 360] on div "Mentias" at bounding box center [434, 339] width 80 height 89
click at [698, 370] on div at bounding box center [697, 336] width 4 height 82
click at [671, 376] on div "que tiveste outrora Mentias quando dizias Que era eterno o nosso amor E sem que…" at bounding box center [625, 335] width 1199 height 83
click at [653, 364] on div at bounding box center [655, 336] width 4 height 82
click at [613, 366] on div at bounding box center [611, 336] width 4 height 82
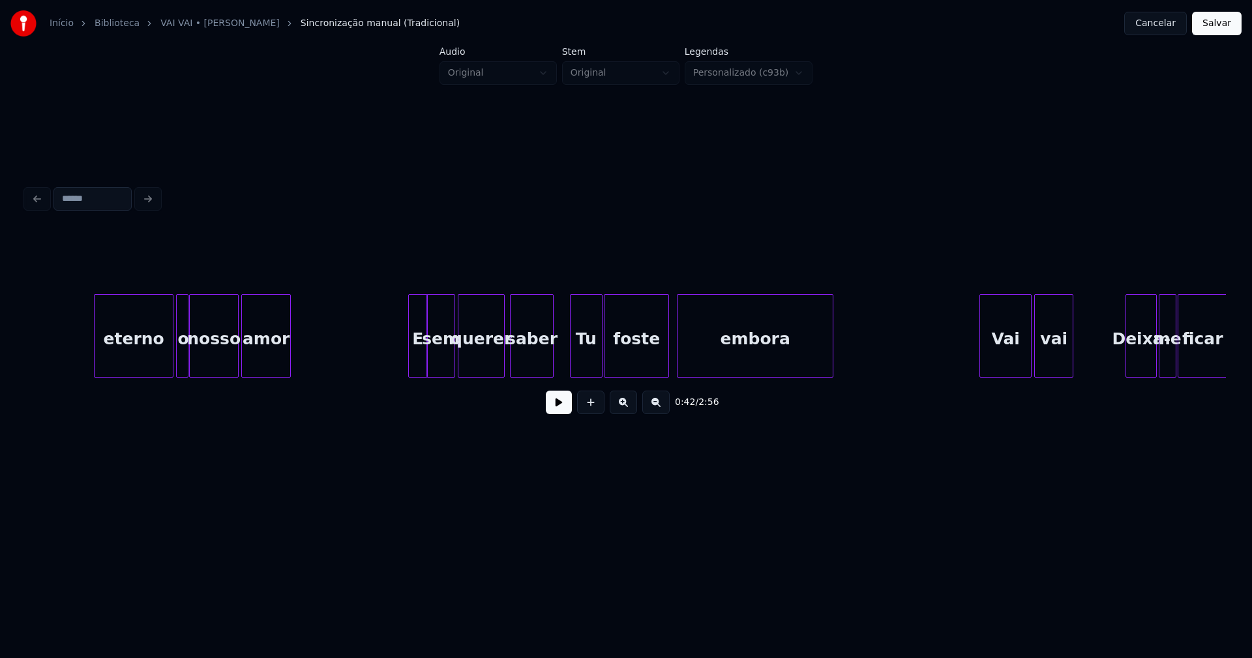
scroll to position [0, 5660]
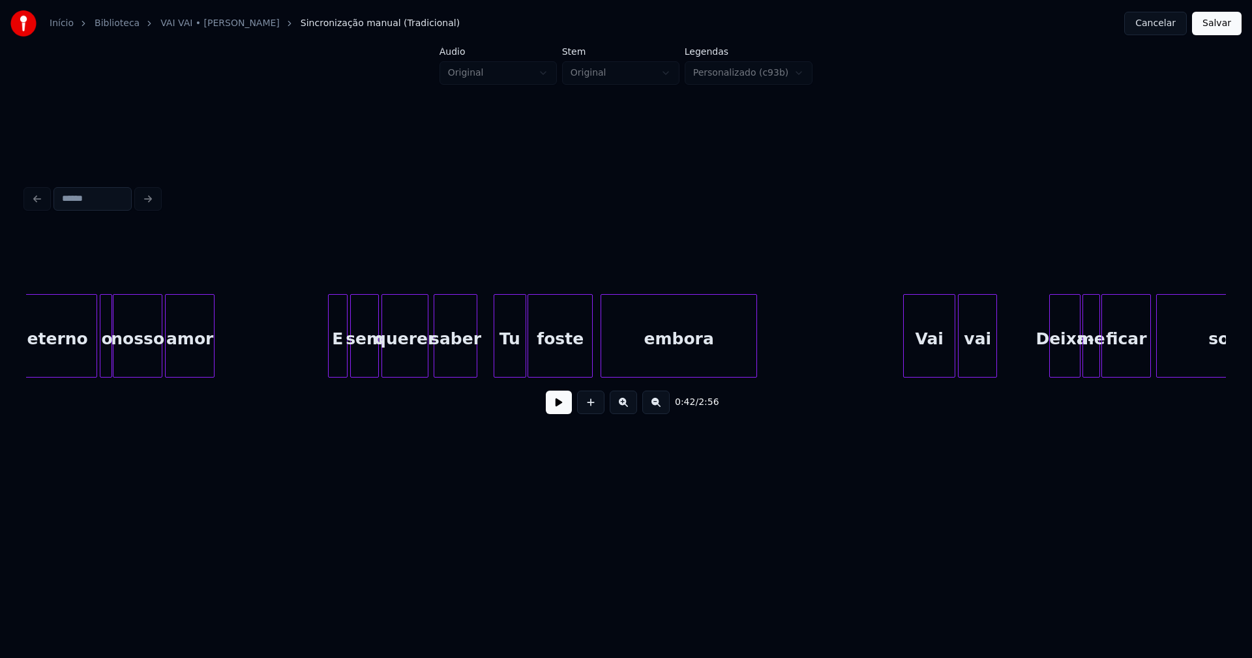
click at [333, 377] on div "eterno o nosso amor E sem querer saber Tu foste embora [PERSON_NAME] vai Deixa-…" at bounding box center [625, 335] width 1199 height 83
click at [560, 405] on button at bounding box center [559, 401] width 26 height 23
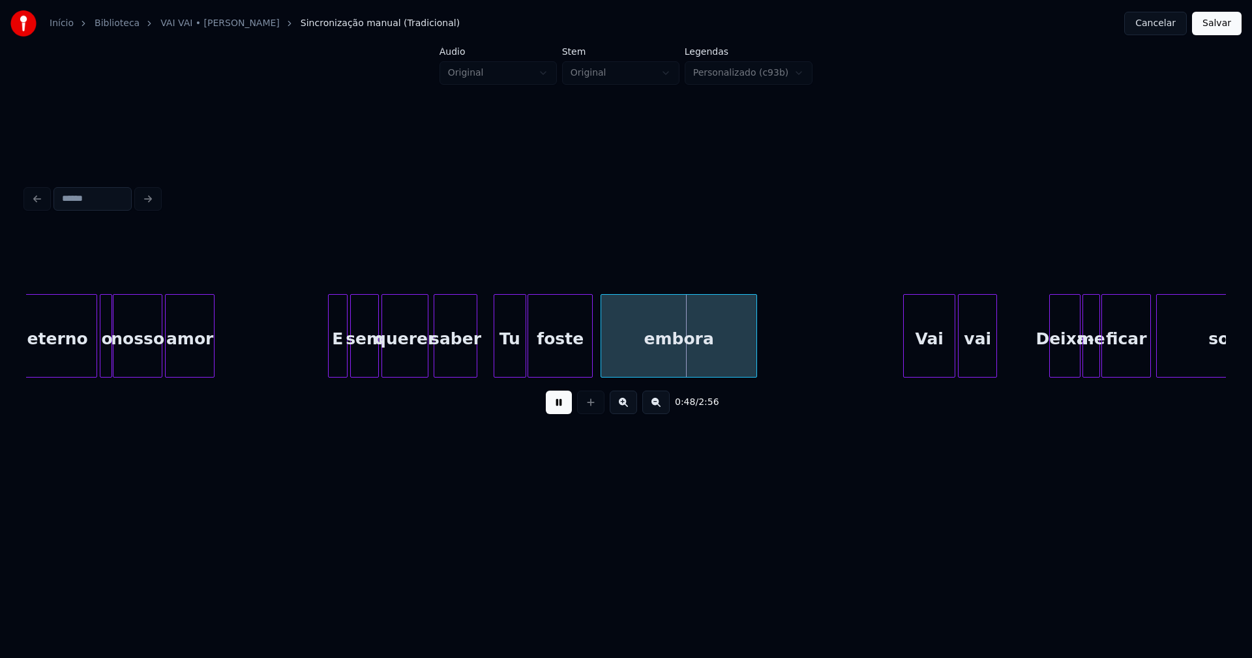
click at [563, 417] on div "0:48 / 2:56" at bounding box center [626, 402] width 1179 height 29
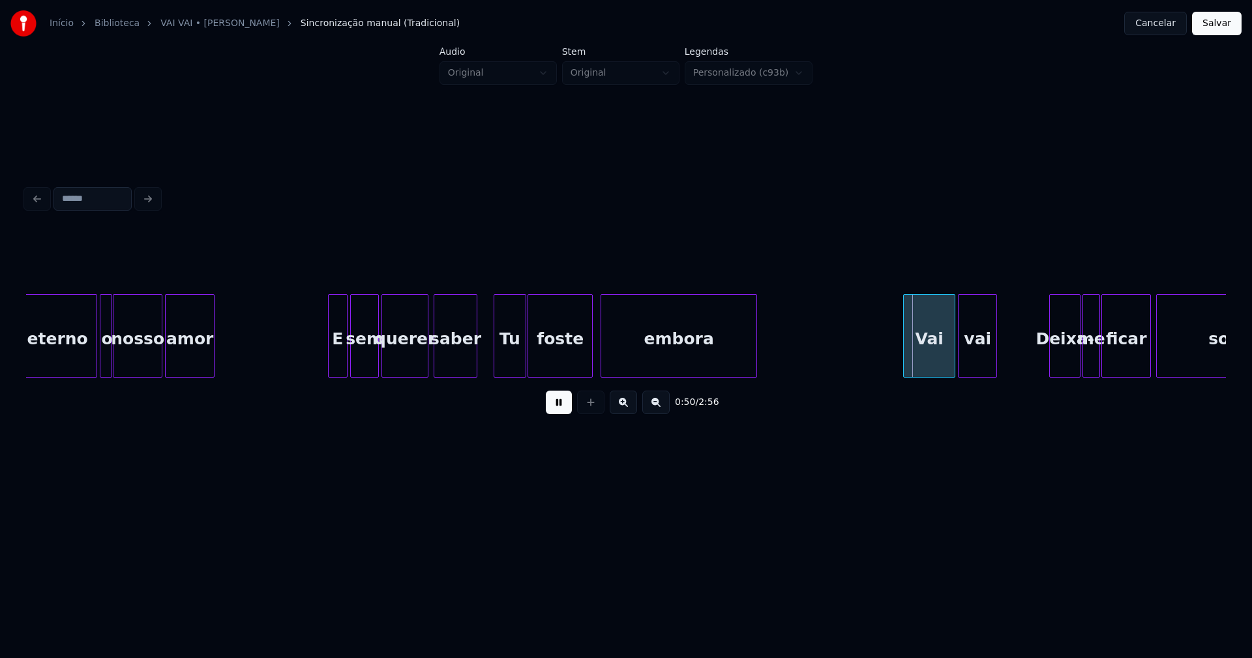
click at [561, 410] on button at bounding box center [559, 401] width 26 height 23
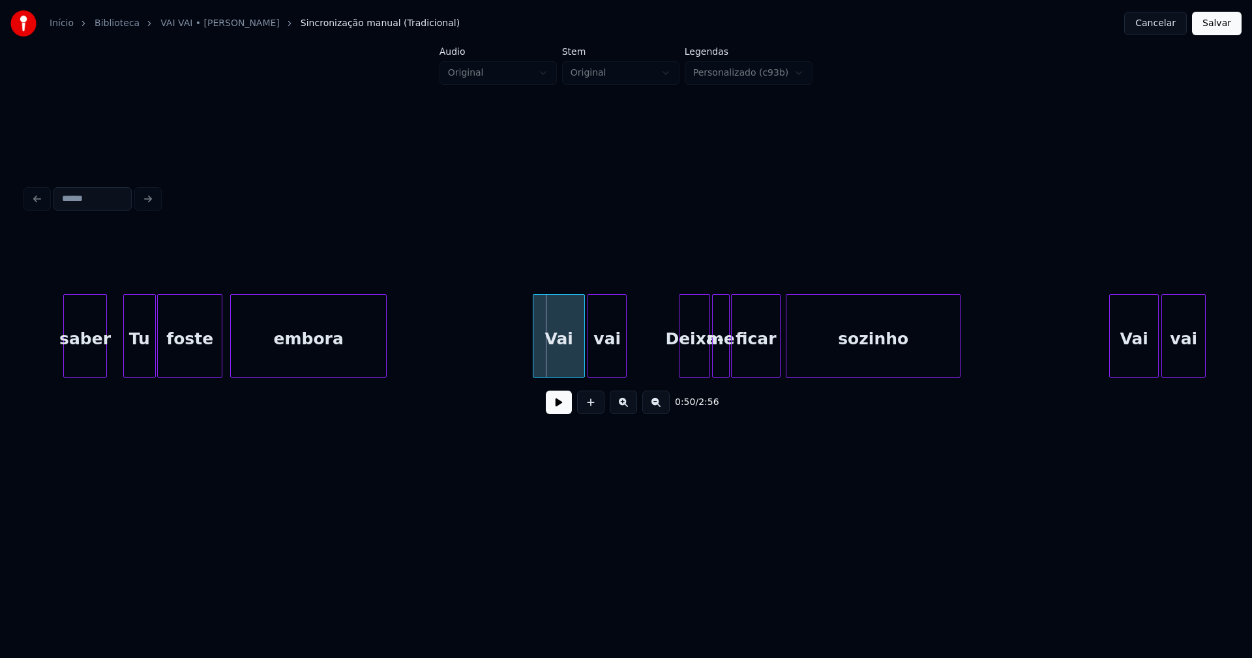
scroll to position [0, 6108]
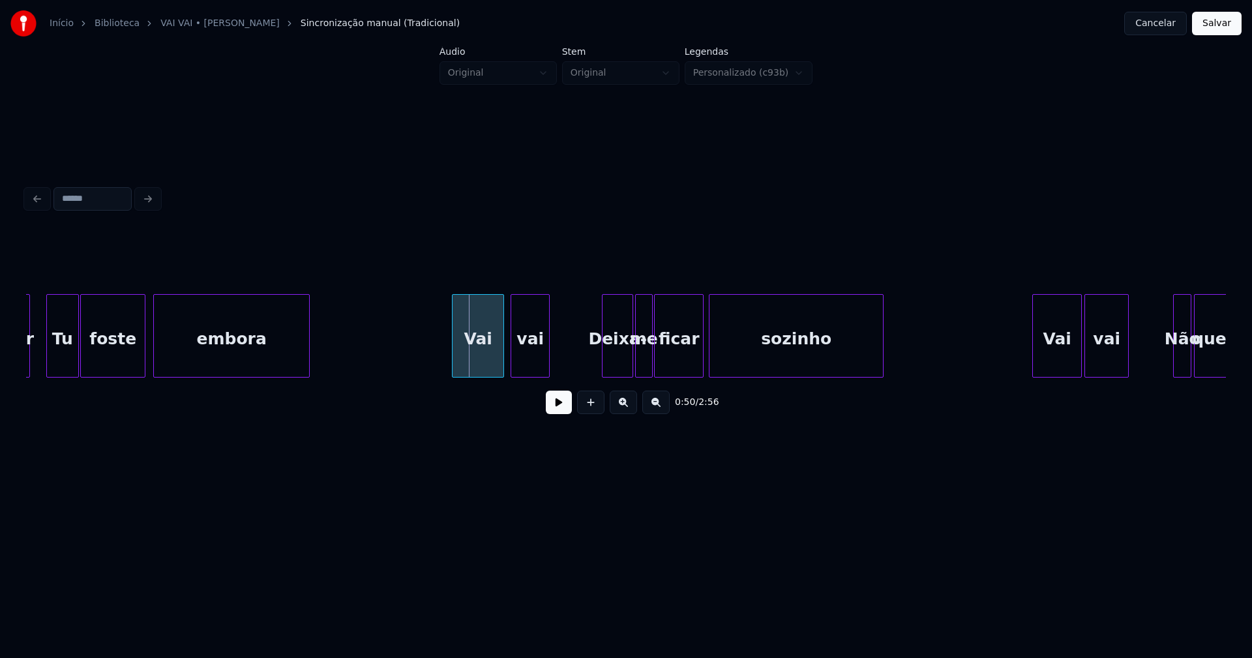
click at [474, 353] on div "Vai" at bounding box center [477, 339] width 51 height 89
click at [623, 364] on div "Deixa-" at bounding box center [615, 339] width 30 height 89
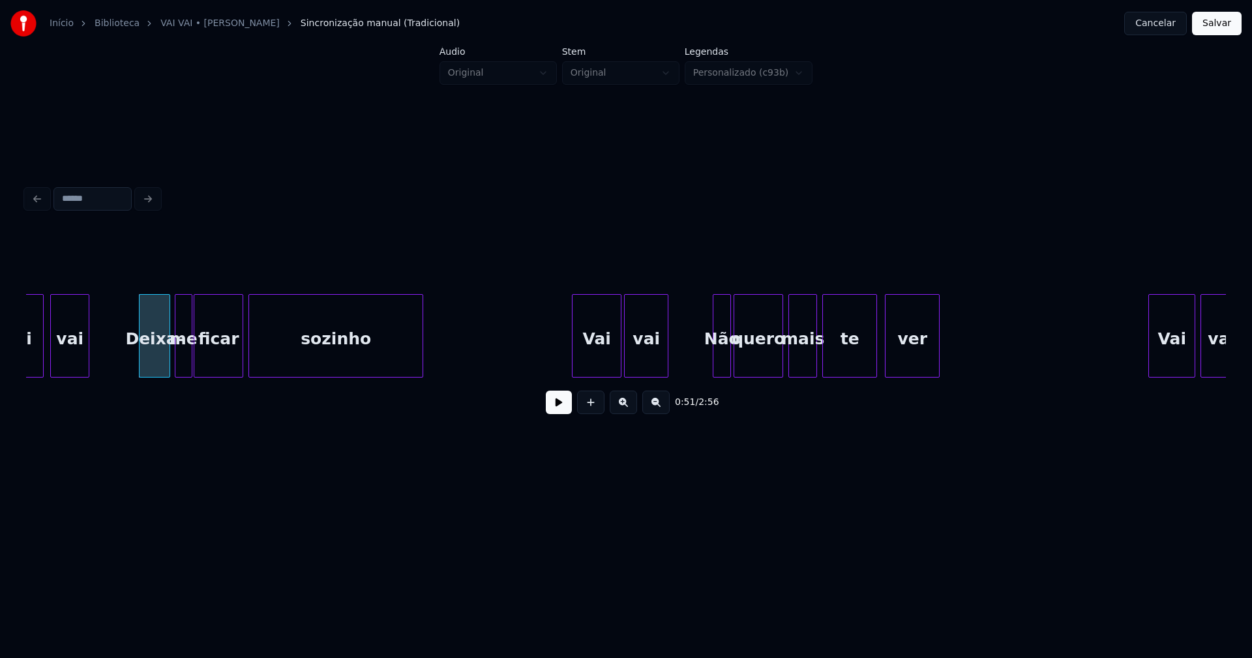
scroll to position [0, 6669]
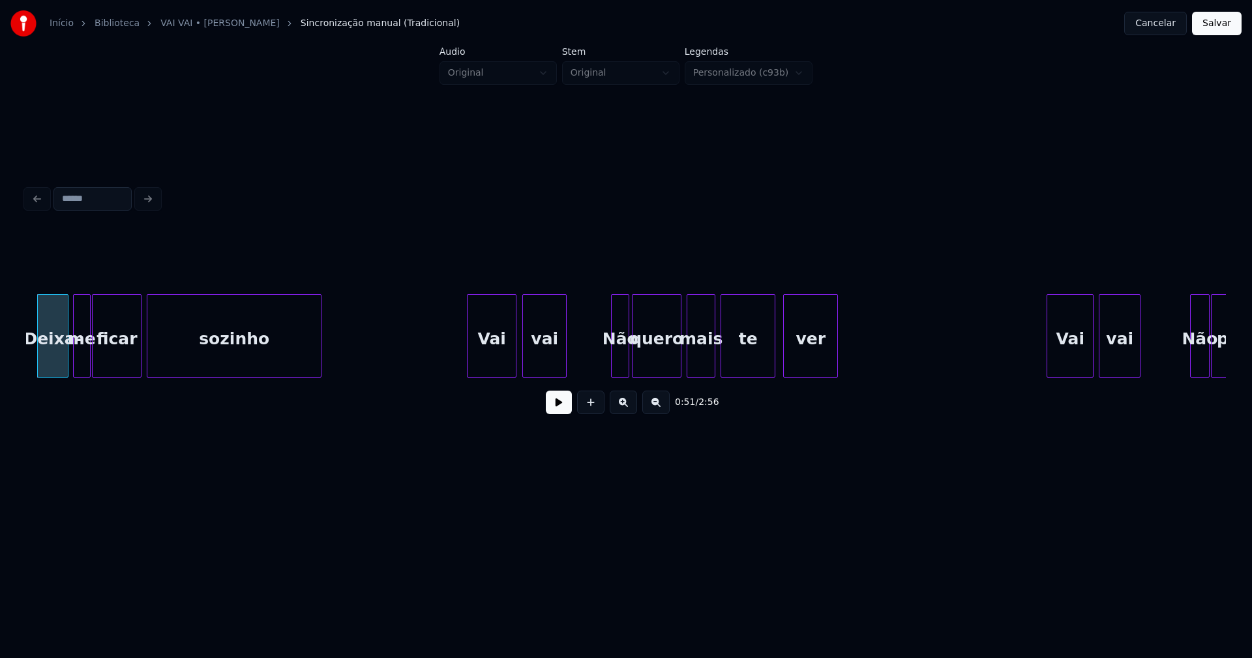
click at [492, 367] on div "Vai" at bounding box center [491, 339] width 48 height 89
click at [611, 372] on div "Deixa- me ficar sozinho [PERSON_NAME] vai Não quero mais te ver Vai vai Não pre…" at bounding box center [625, 335] width 1199 height 83
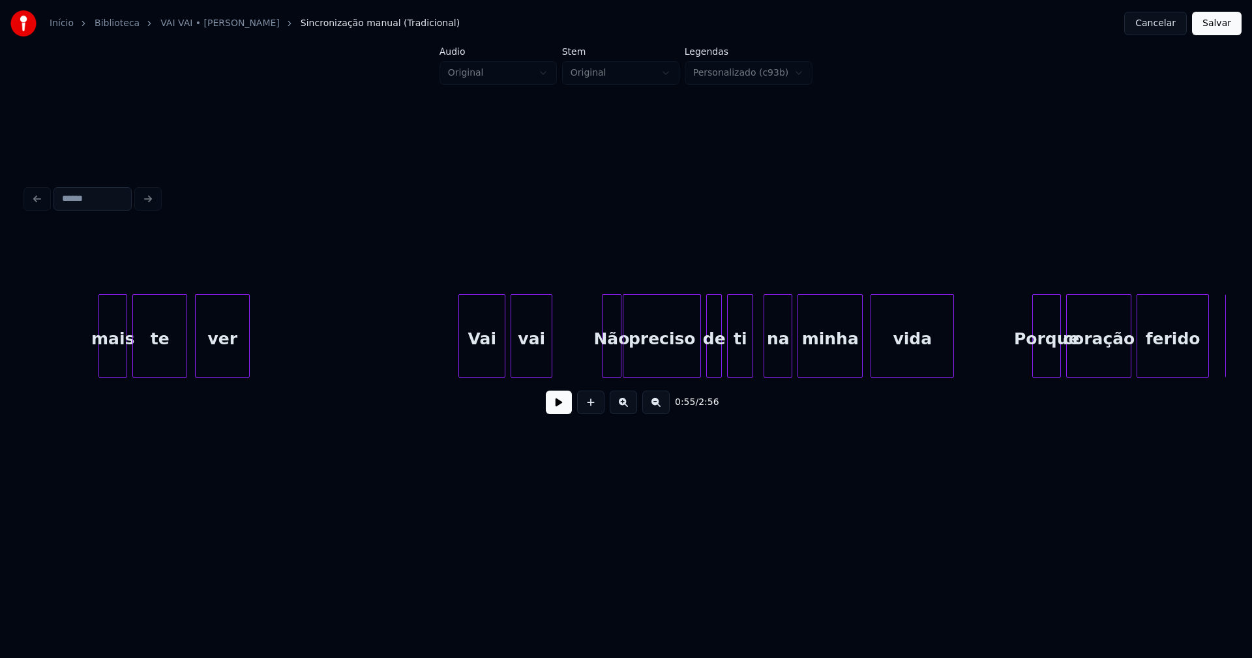
scroll to position [0, 7334]
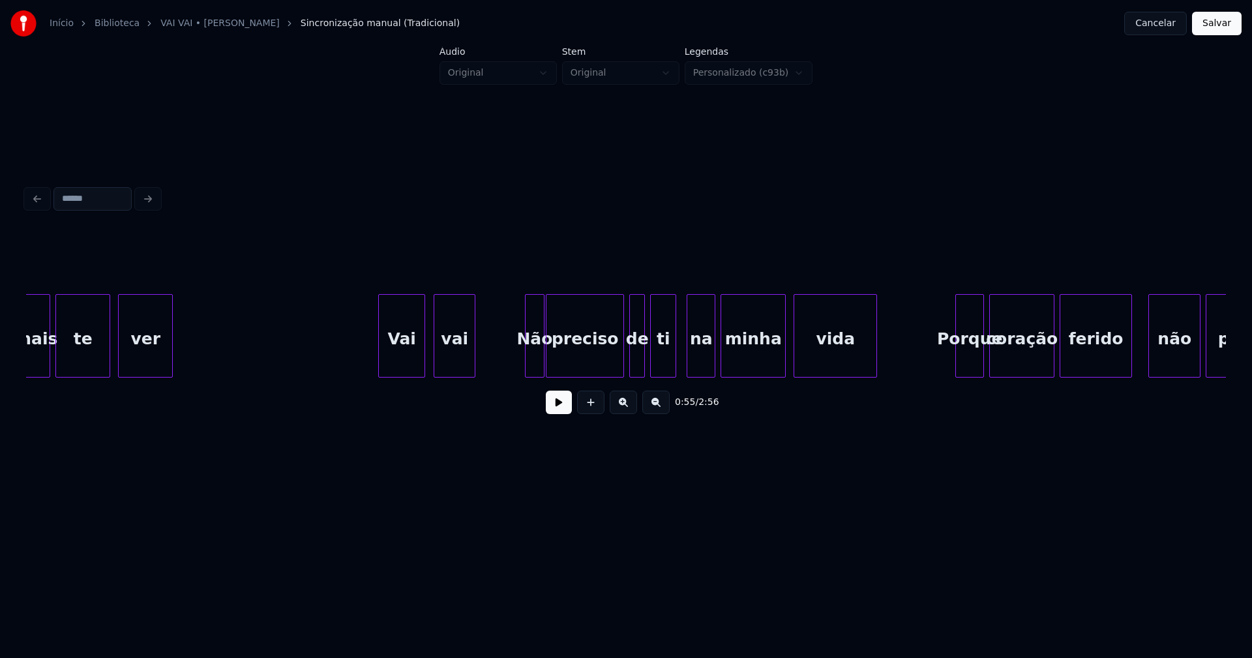
click at [400, 357] on div "Vai" at bounding box center [402, 339] width 46 height 89
click at [523, 372] on div "Não" at bounding box center [525, 339] width 18 height 89
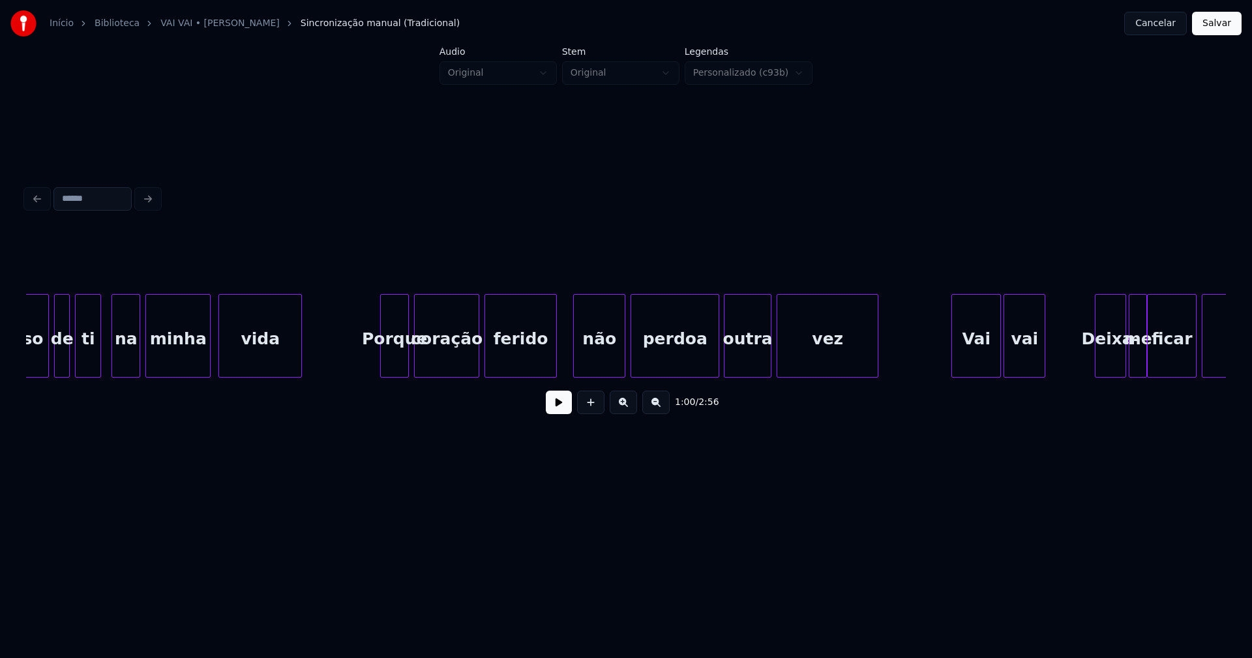
scroll to position [0, 7922]
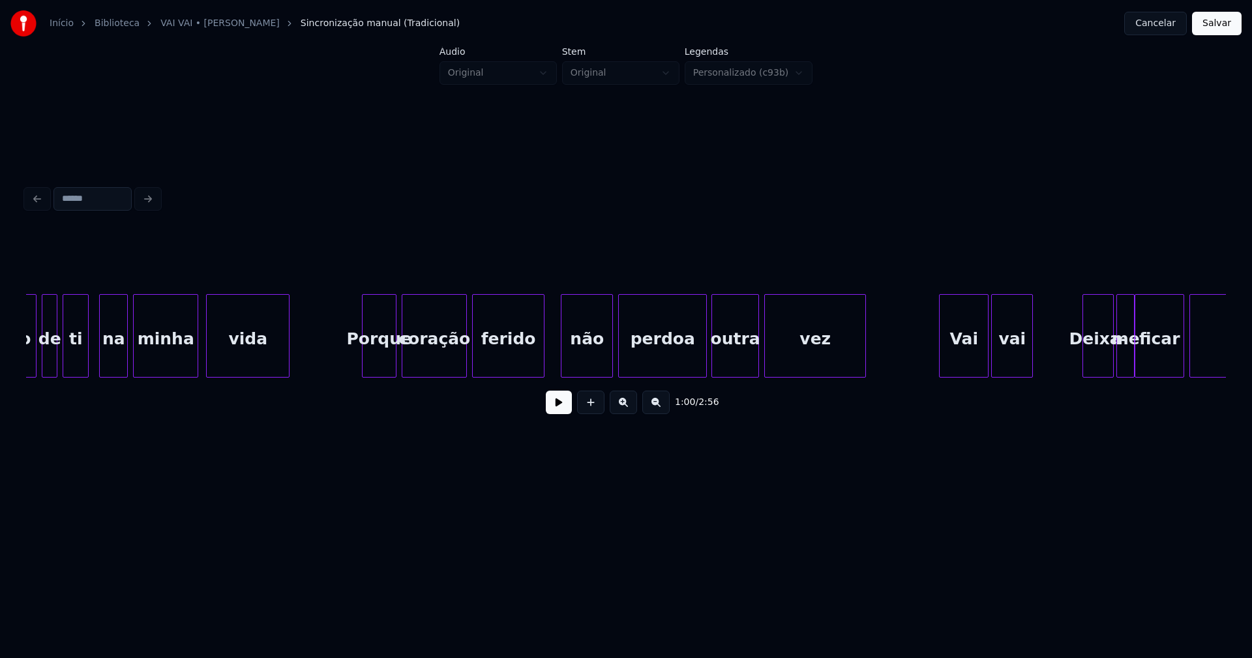
click at [365, 371] on div at bounding box center [364, 336] width 4 height 82
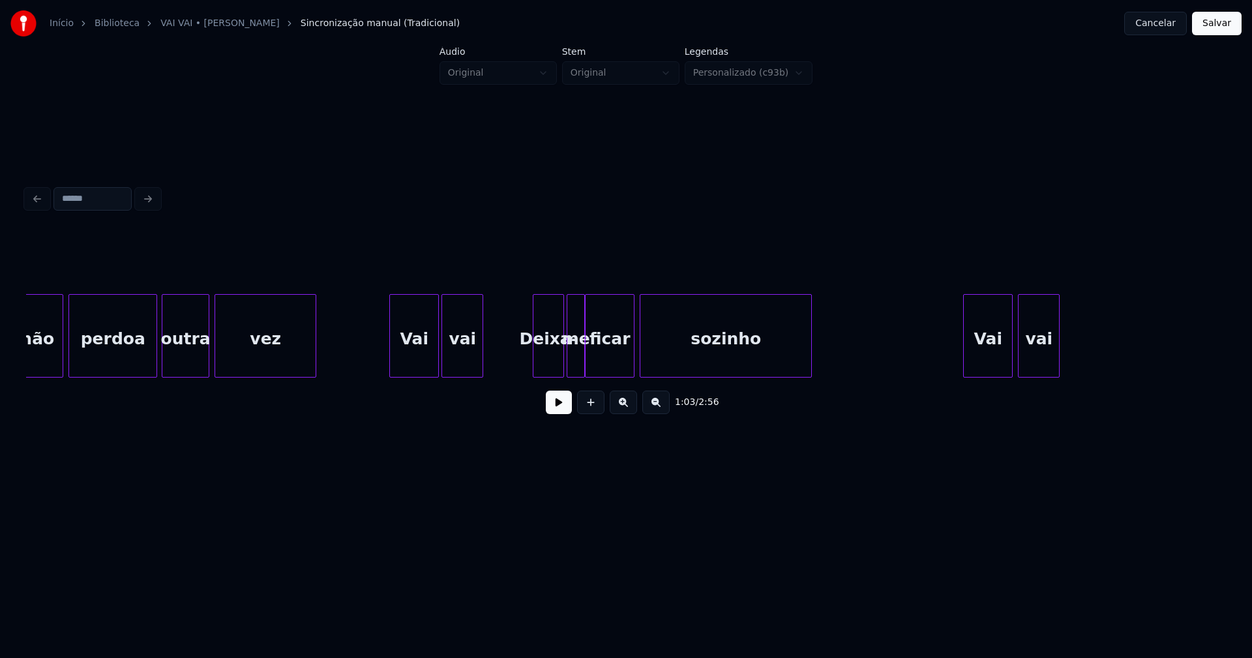
scroll to position [0, 8484]
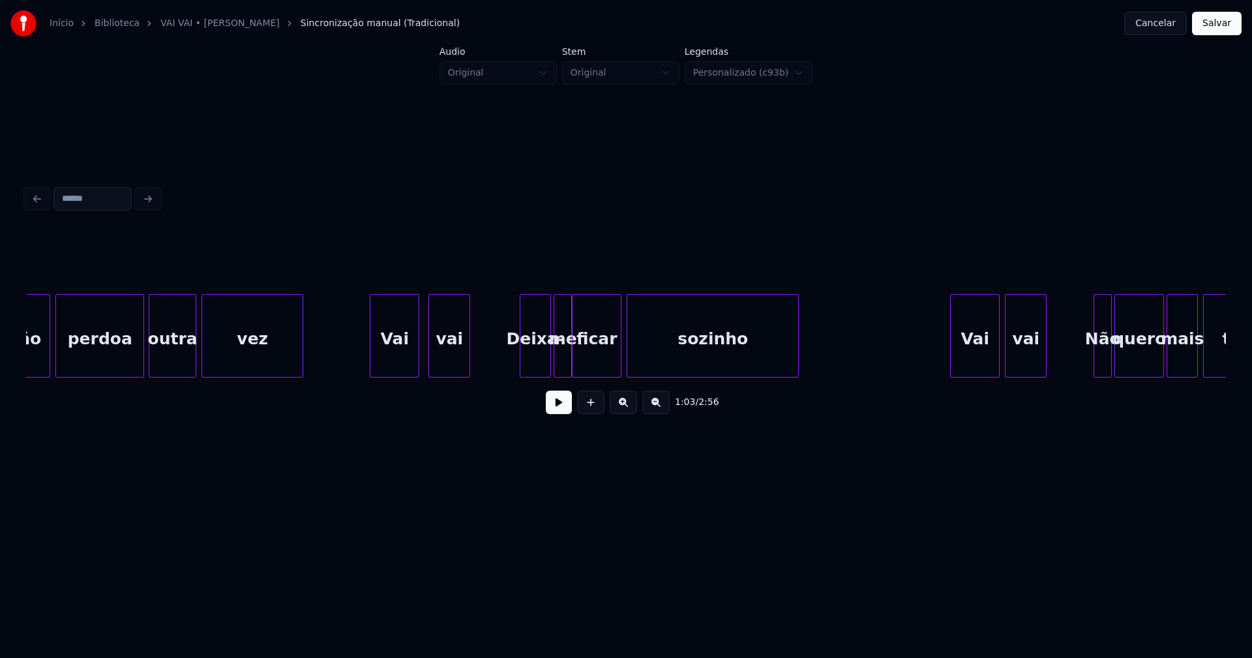
click at [392, 365] on div "Vai" at bounding box center [394, 339] width 48 height 89
click at [544, 367] on div at bounding box center [543, 336] width 4 height 82
click at [556, 367] on div "me" at bounding box center [558, 339] width 17 height 89
click at [591, 355] on div at bounding box center [591, 336] width 4 height 82
drag, startPoint x: 513, startPoint y: 358, endPoint x: 551, endPoint y: 411, distance: 64.9
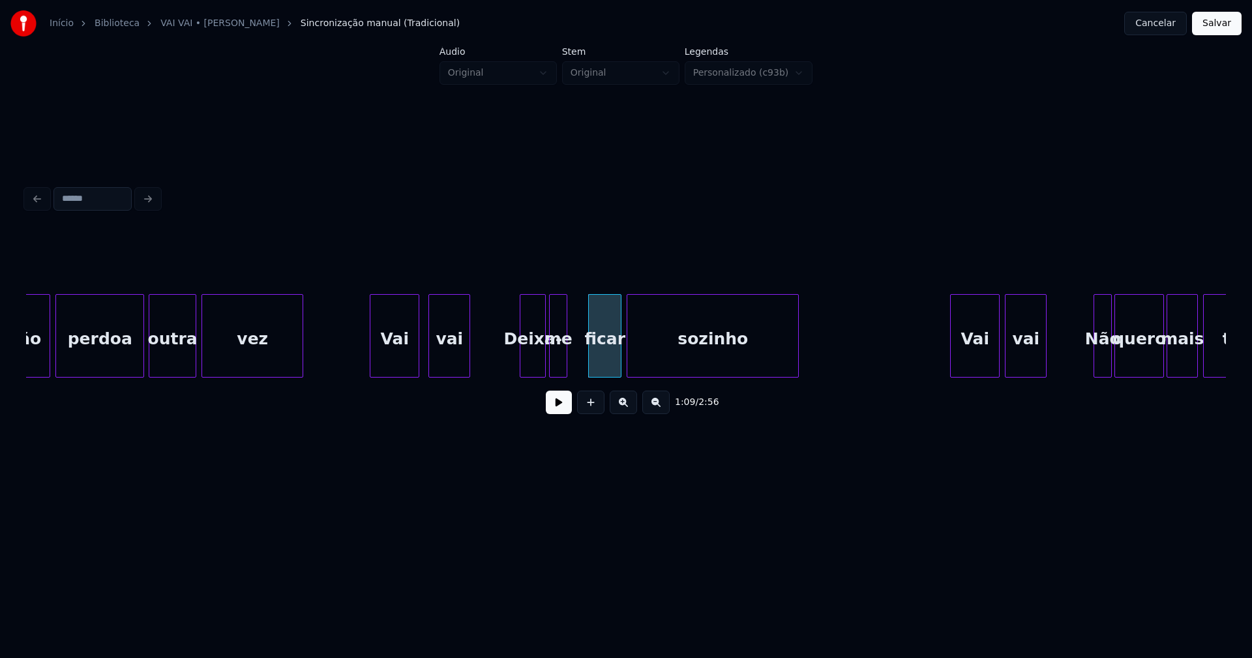
click at [561, 414] on button at bounding box center [559, 401] width 26 height 23
click at [572, 376] on div "não perdoa outra vez Vai vai Deixa- me ficar sozinho Vai vai Não quero mais te" at bounding box center [625, 335] width 1199 height 83
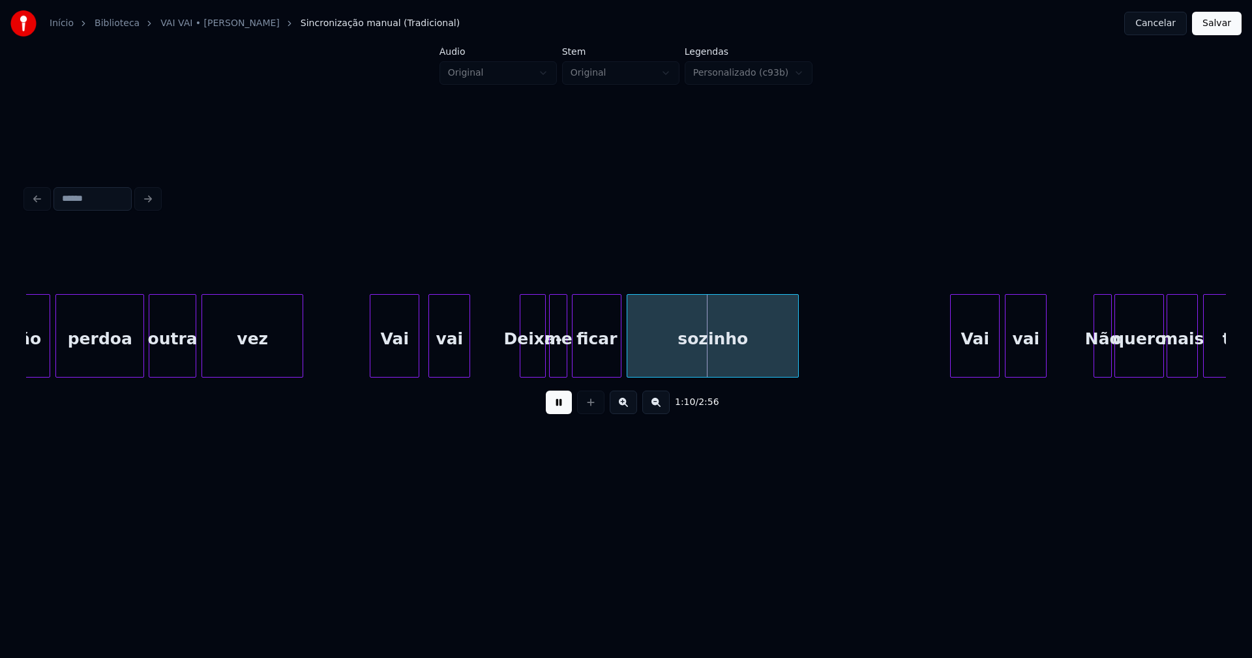
click at [564, 407] on button at bounding box center [559, 401] width 26 height 23
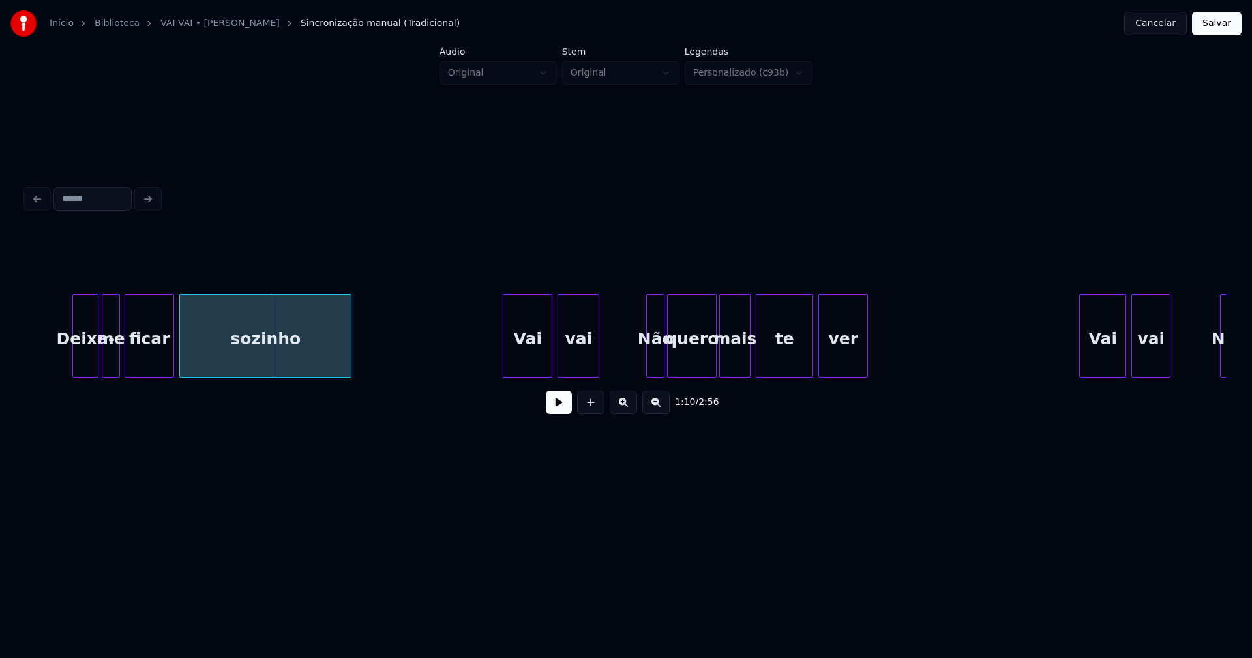
scroll to position [0, 8944]
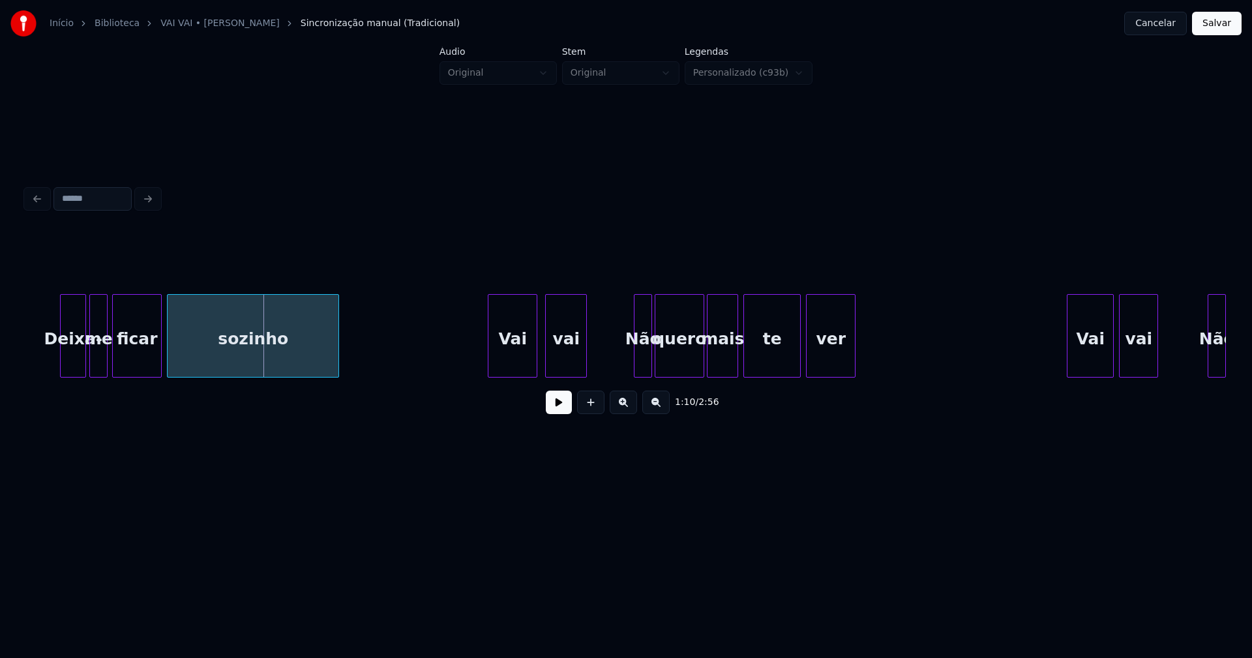
click at [521, 364] on div "Vai" at bounding box center [512, 339] width 48 height 89
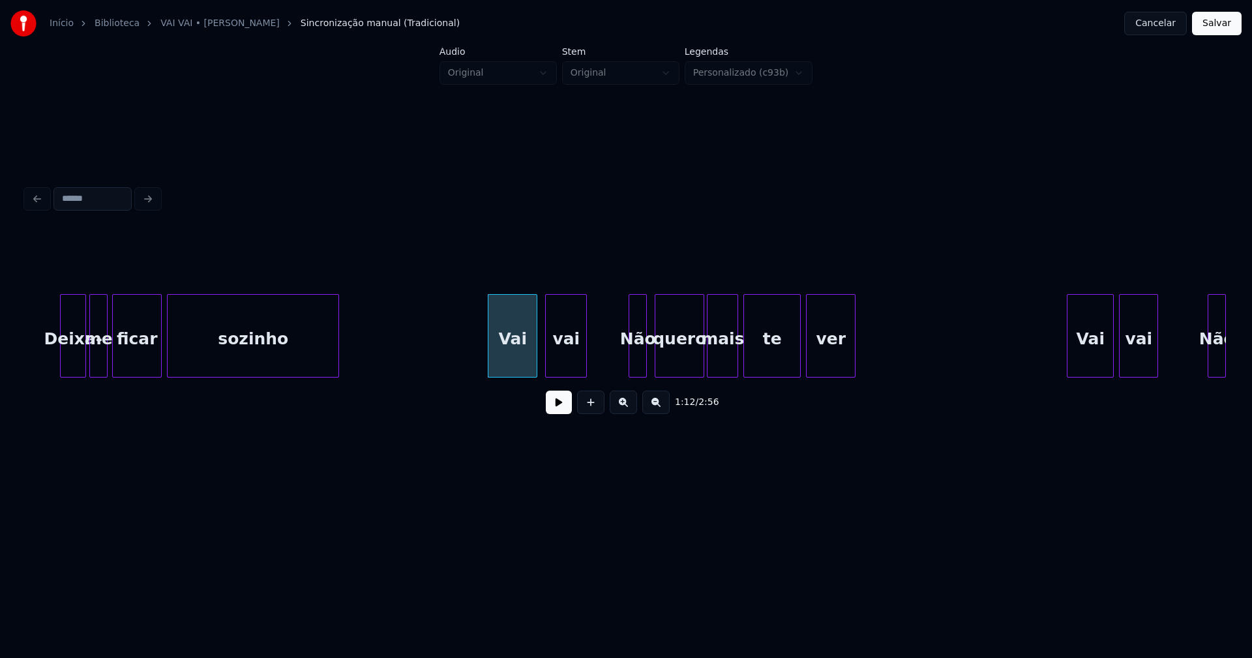
click at [635, 362] on div "Não" at bounding box center [637, 339] width 17 height 89
click at [623, 377] on div "Deixa- me ficar sozinho [PERSON_NAME] vai Não quero mais te ver Vai vai Não" at bounding box center [625, 335] width 1199 height 83
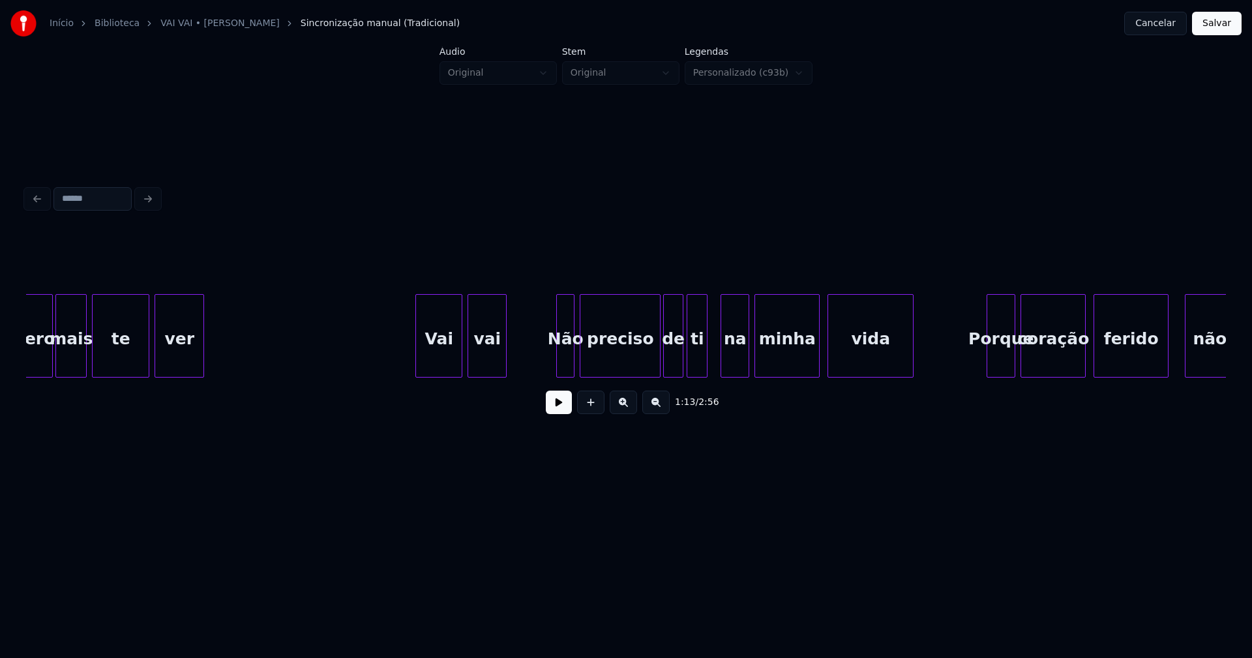
scroll to position [0, 9621]
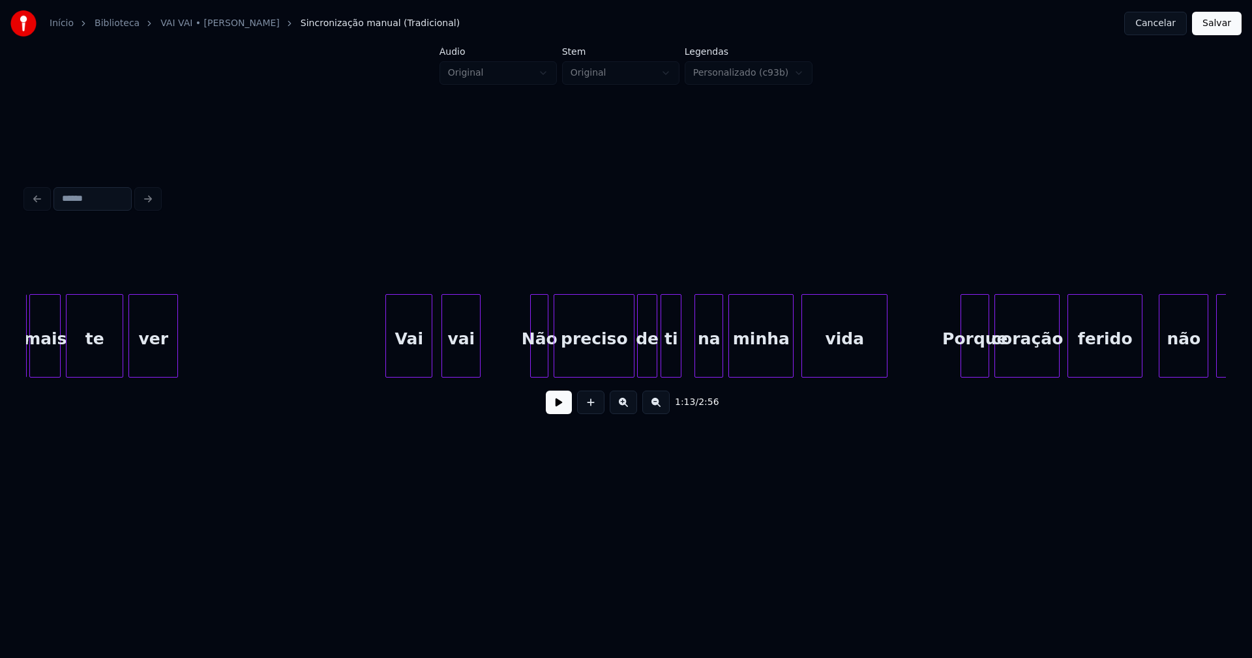
click at [408, 356] on div "Vai" at bounding box center [409, 339] width 46 height 89
click at [455, 363] on div "vai" at bounding box center [458, 339] width 38 height 89
click at [519, 373] on div "quero mais te ver [PERSON_NAME] vai Não preciso de ti na minha vida Porque cora…" at bounding box center [625, 335] width 1199 height 83
click at [527, 364] on div "Não" at bounding box center [527, 339] width 31 height 89
click at [629, 366] on div at bounding box center [628, 336] width 4 height 82
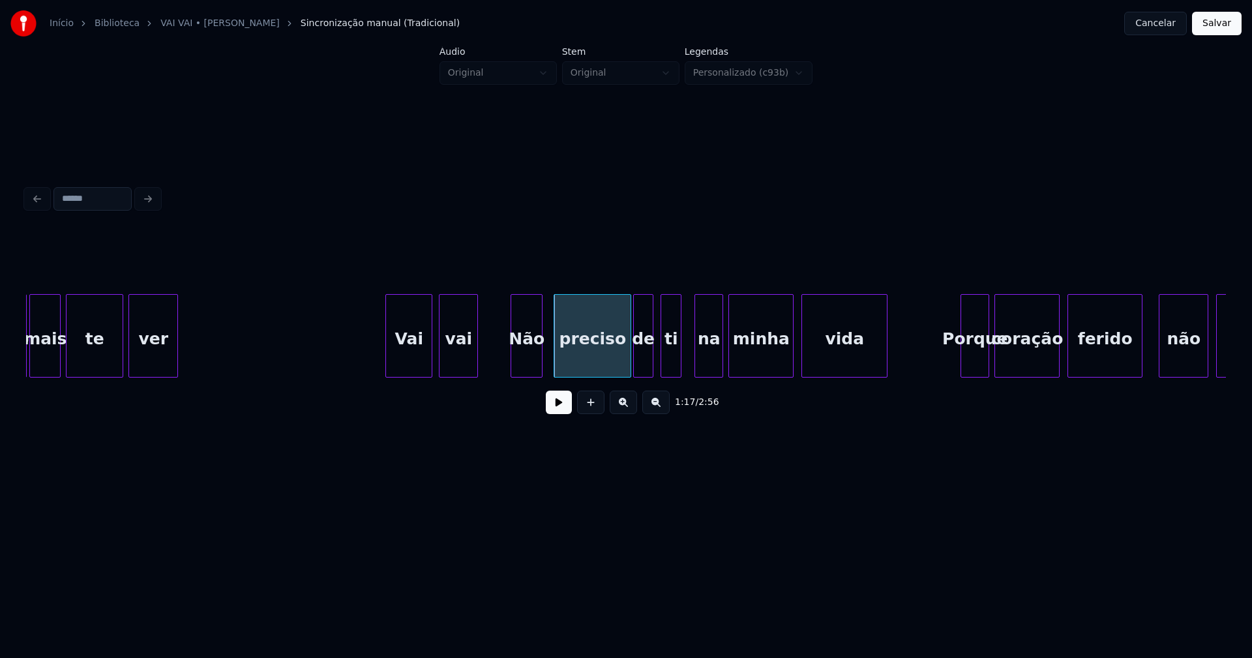
click at [644, 370] on div "de" at bounding box center [643, 339] width 19 height 89
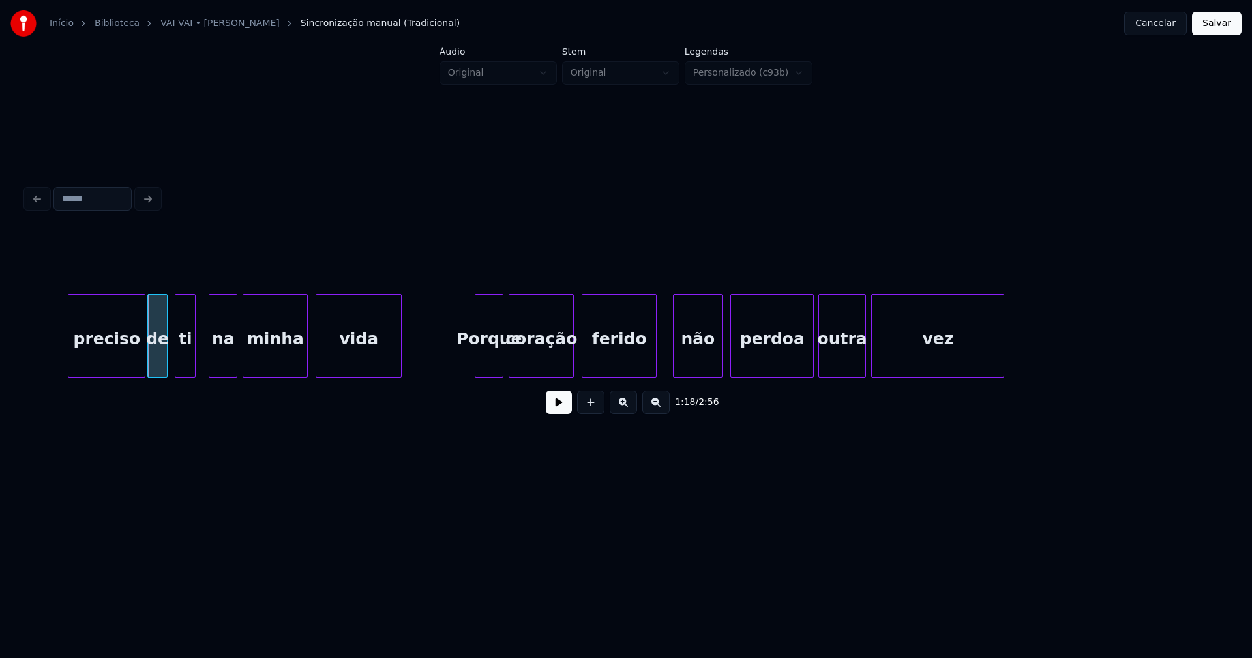
scroll to position [0, 10158]
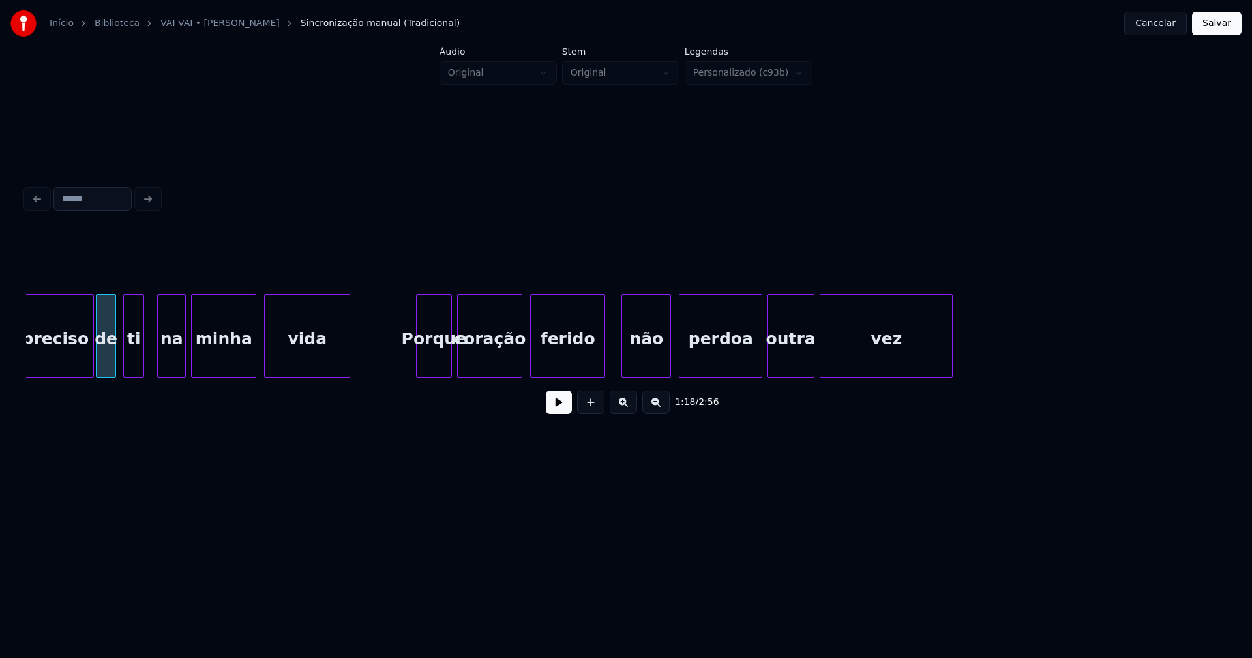
click at [419, 370] on div at bounding box center [419, 336] width 4 height 82
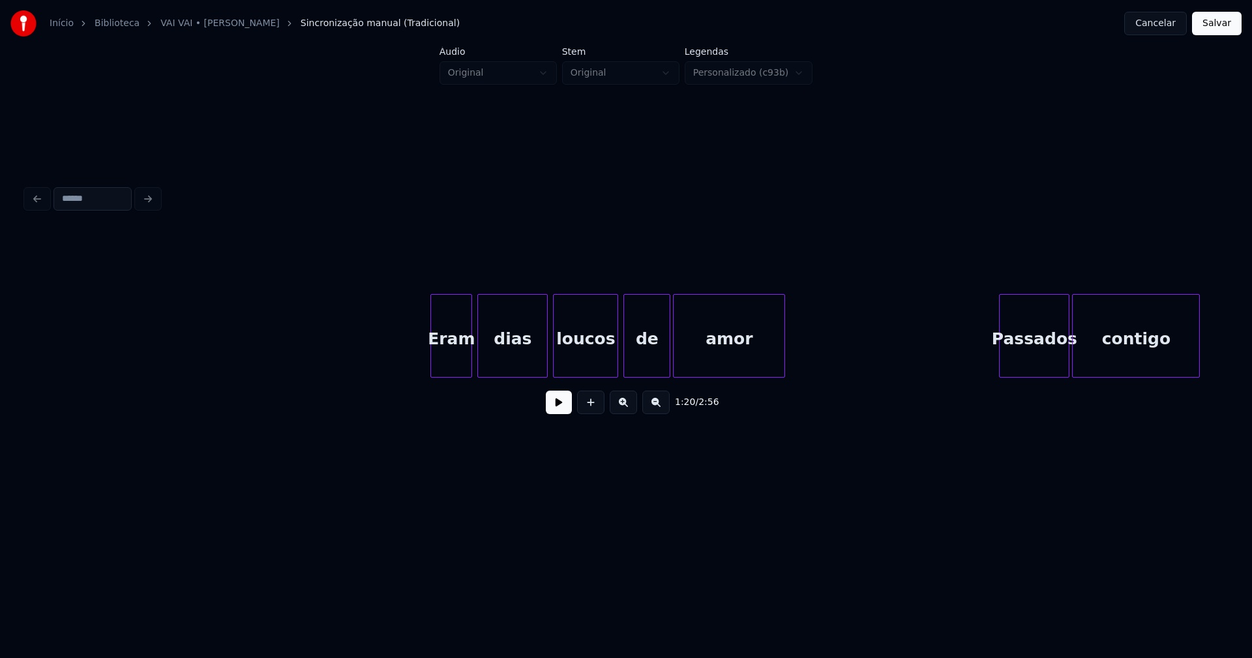
scroll to position [0, 11998]
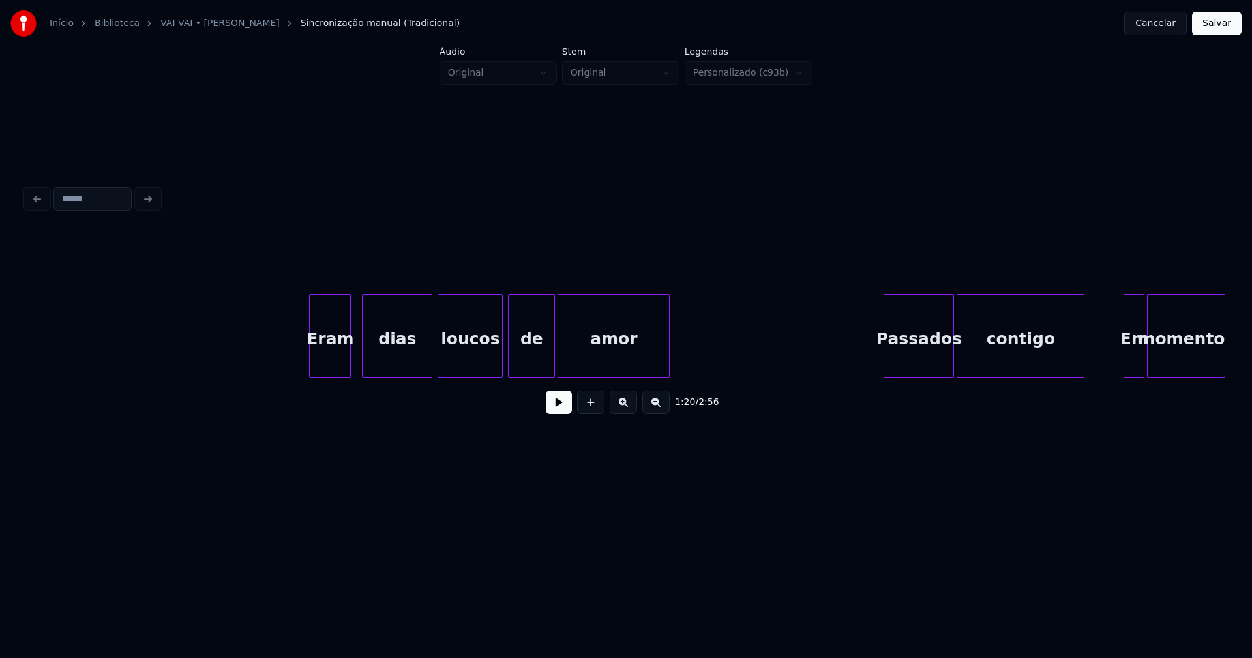
click at [331, 370] on div "Eram" at bounding box center [330, 339] width 40 height 89
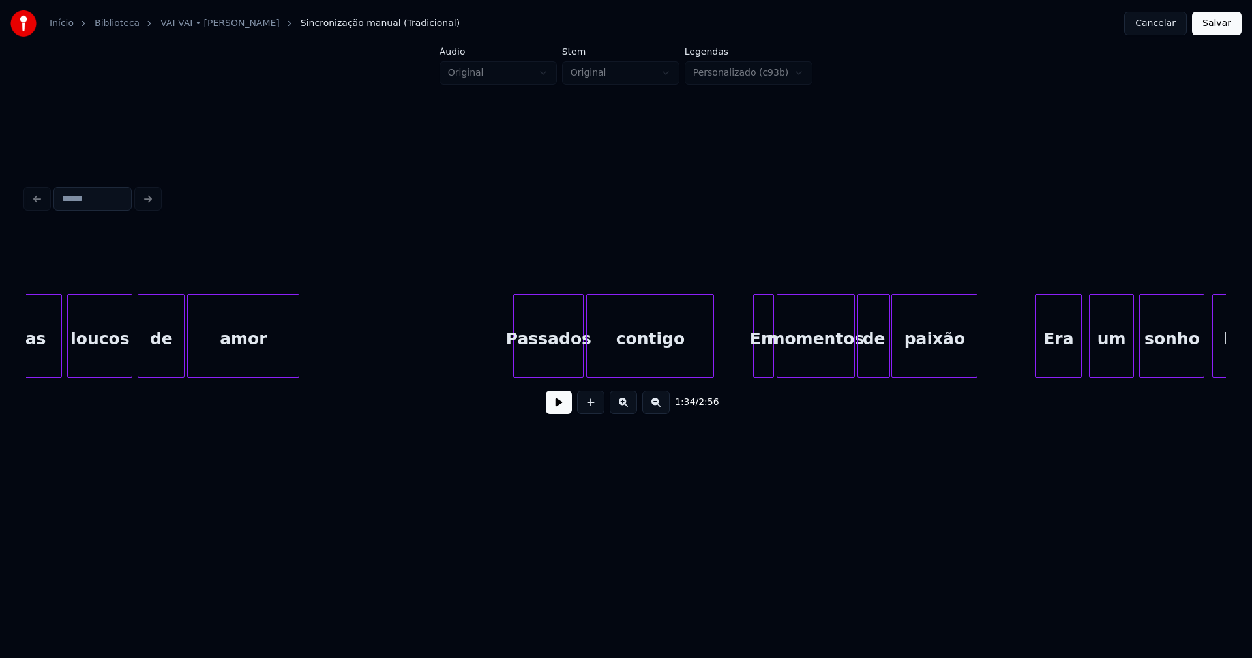
scroll to position [0, 12522]
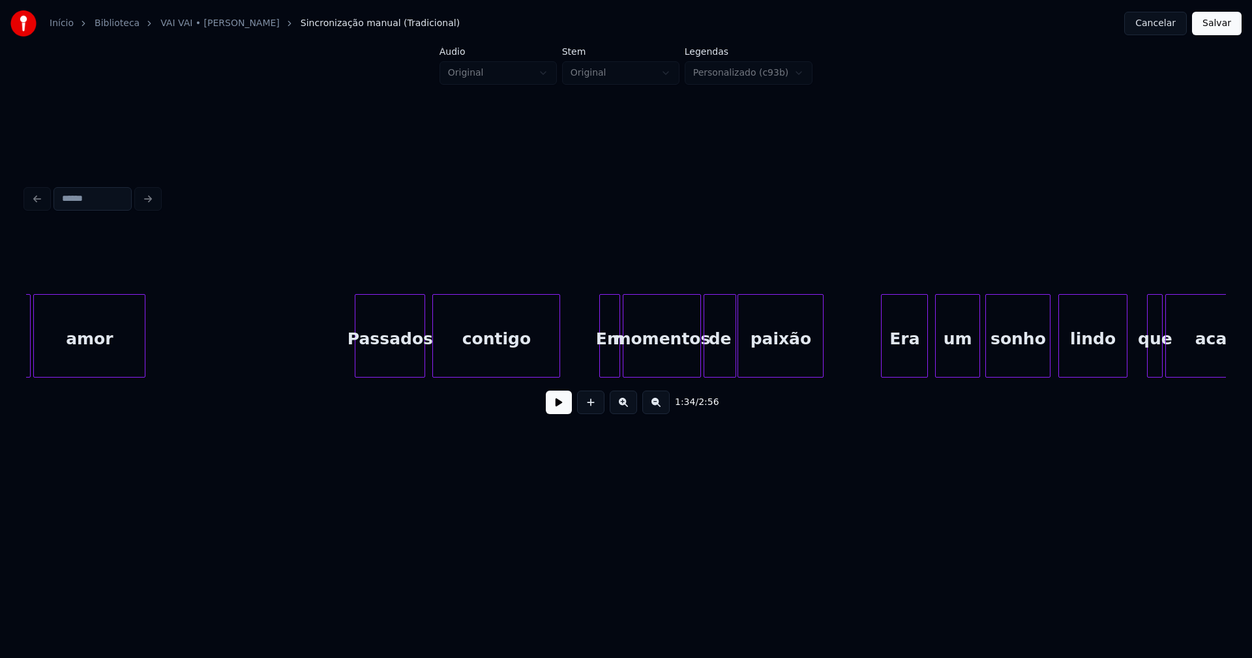
click at [394, 364] on div "Passados" at bounding box center [389, 339] width 69 height 89
click at [605, 369] on div "Em" at bounding box center [603, 339] width 20 height 89
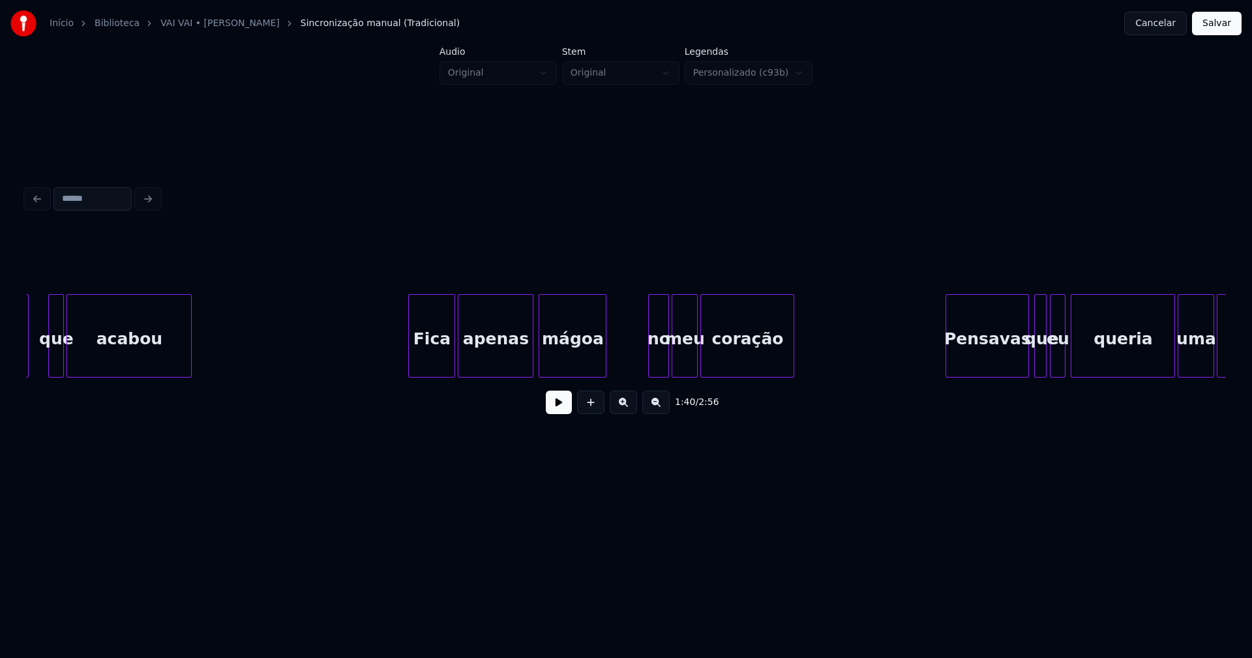
scroll to position [0, 13634]
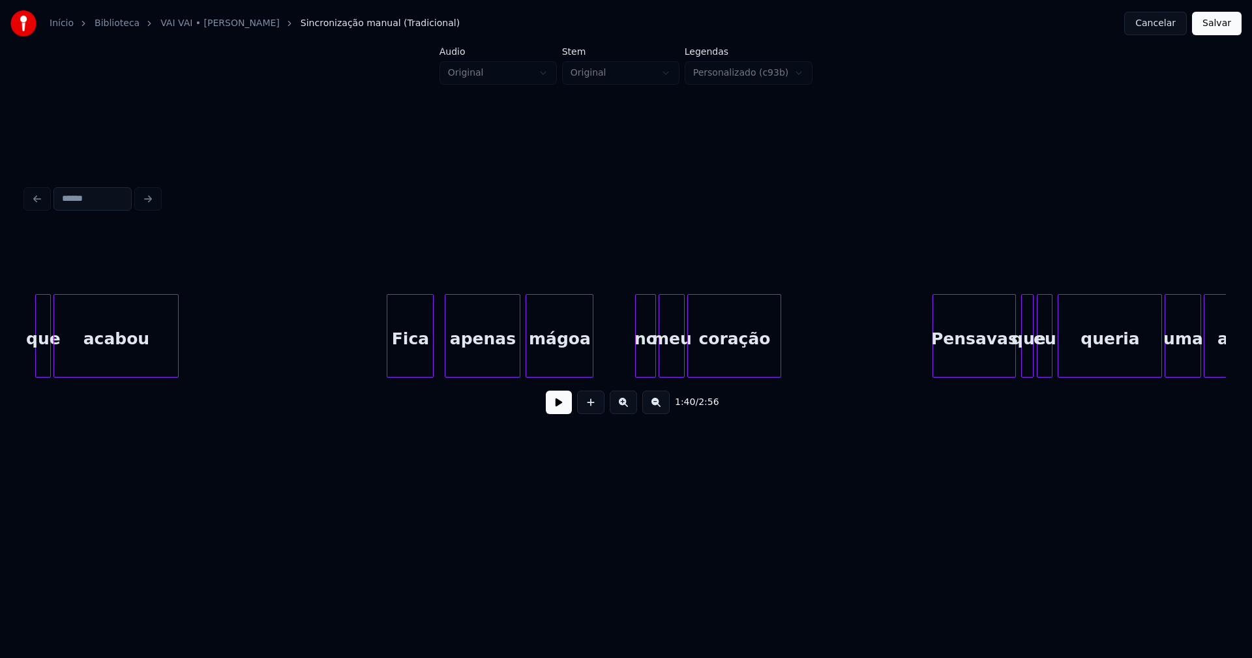
click at [395, 362] on div "Fica" at bounding box center [410, 339] width 46 height 89
click at [383, 363] on div at bounding box center [381, 336] width 4 height 82
click at [639, 367] on div "no" at bounding box center [638, 339] width 20 height 89
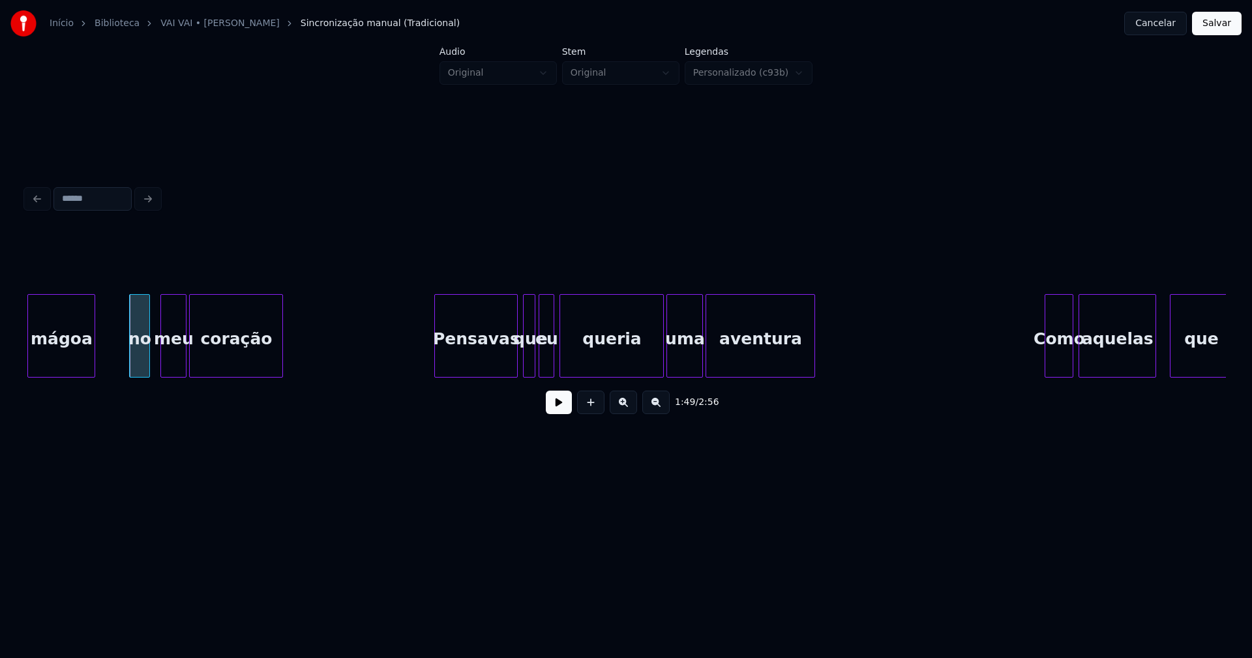
scroll to position [0, 14145]
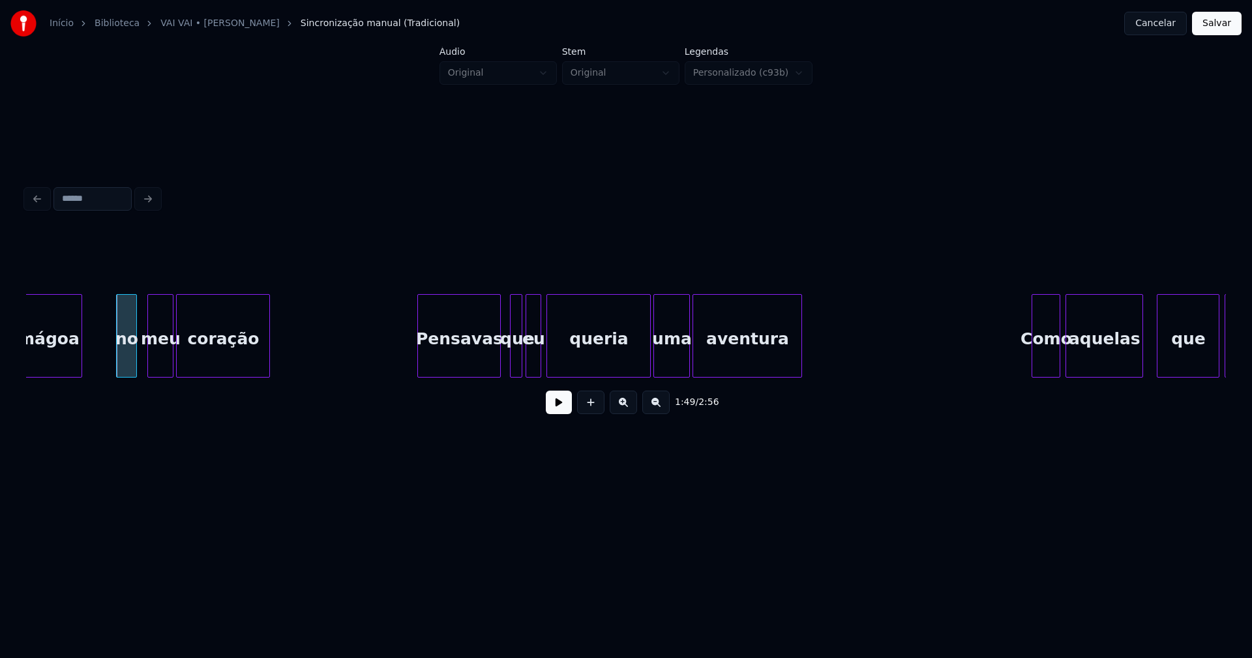
click at [481, 356] on div "Pensavas" at bounding box center [459, 339] width 82 height 89
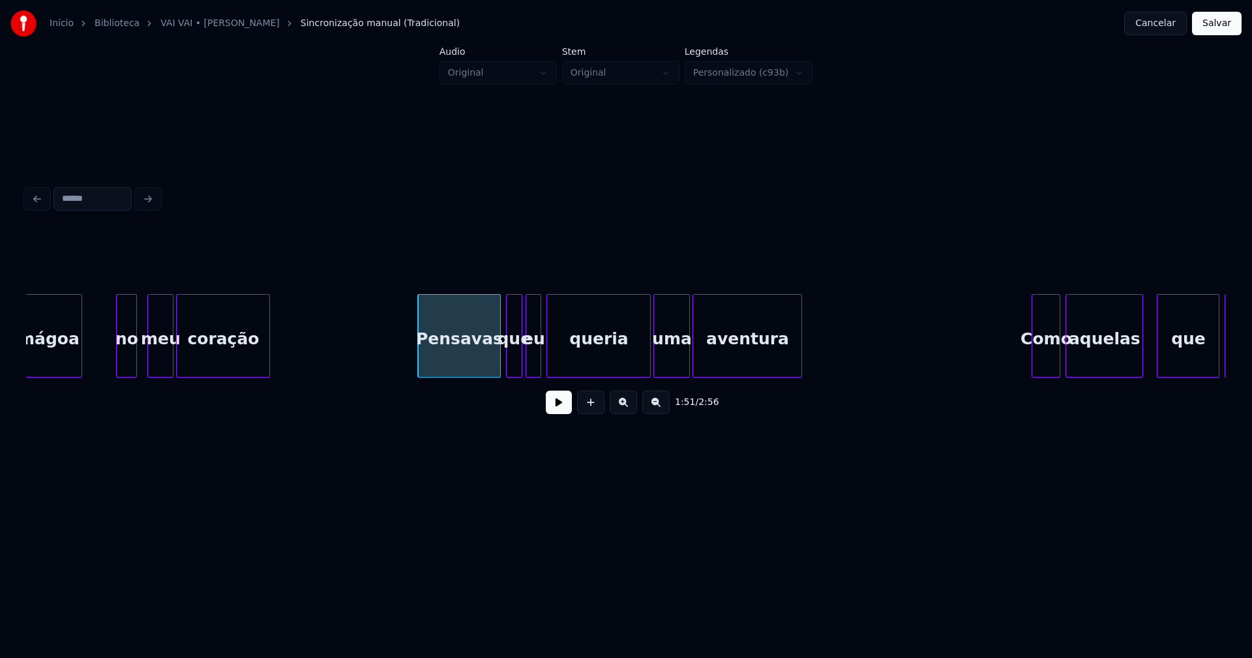
click at [508, 363] on div at bounding box center [509, 336] width 4 height 82
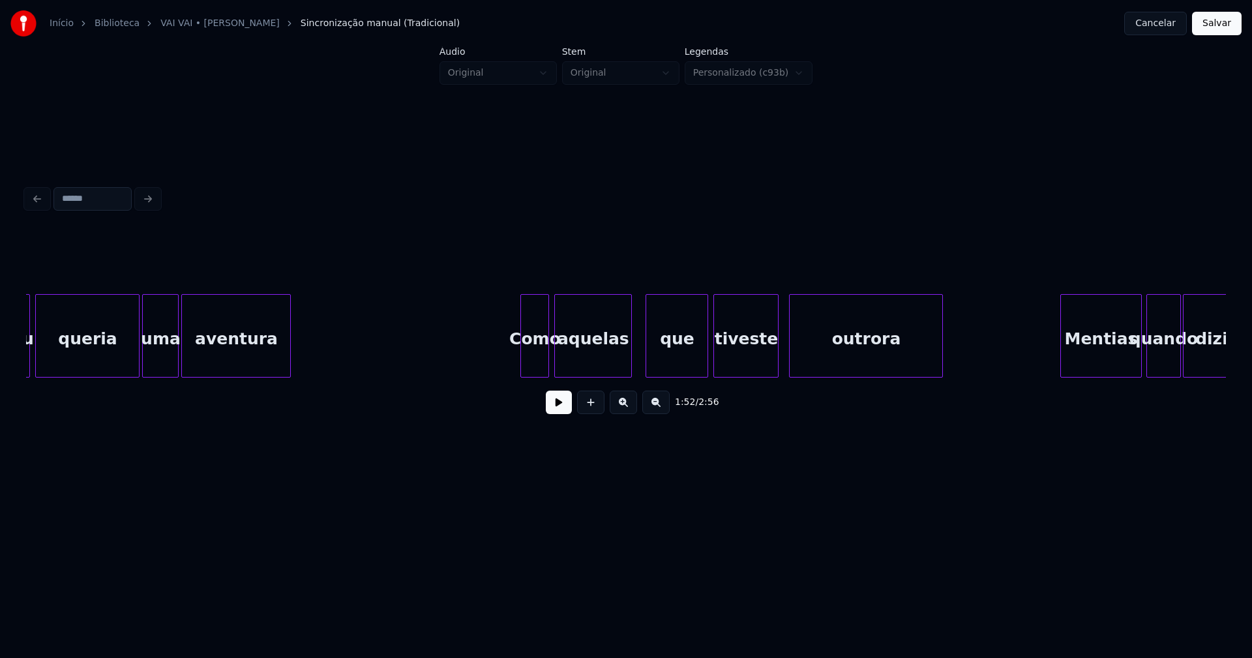
scroll to position [0, 14707]
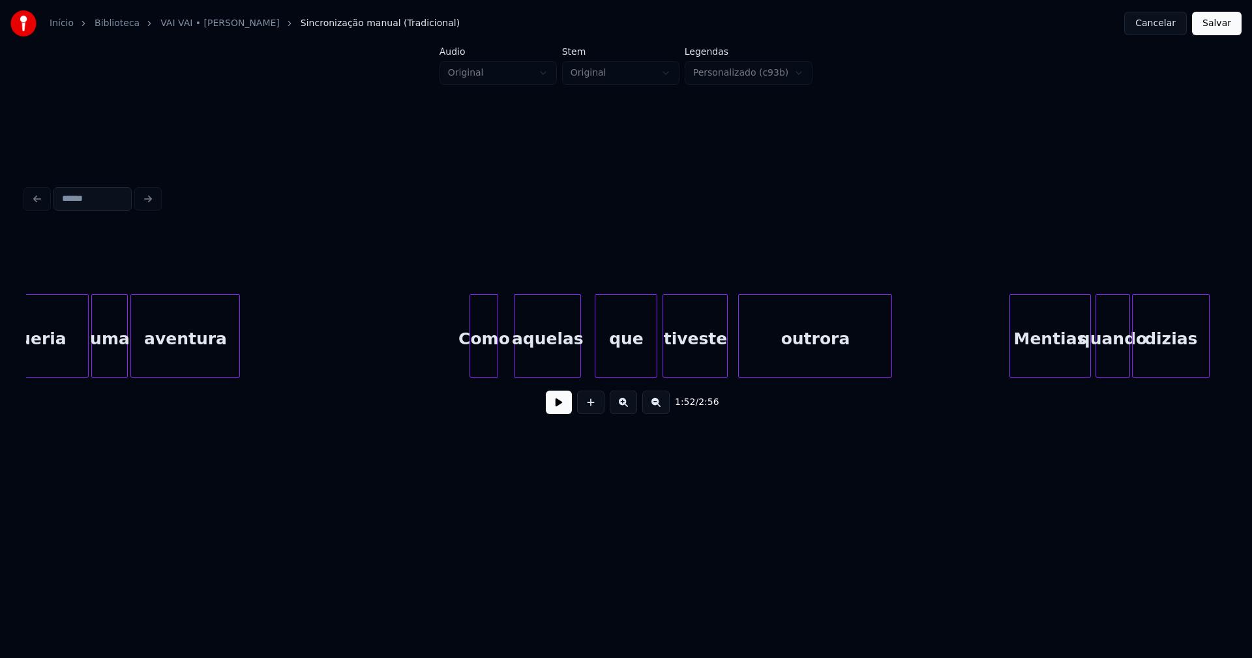
click at [517, 366] on div at bounding box center [516, 336] width 4 height 82
click at [507, 377] on div "queria uma aventura Como aquelas que tiveste outrora Mentias quando dizias" at bounding box center [625, 335] width 1199 height 83
click at [469, 366] on div at bounding box center [468, 336] width 4 height 82
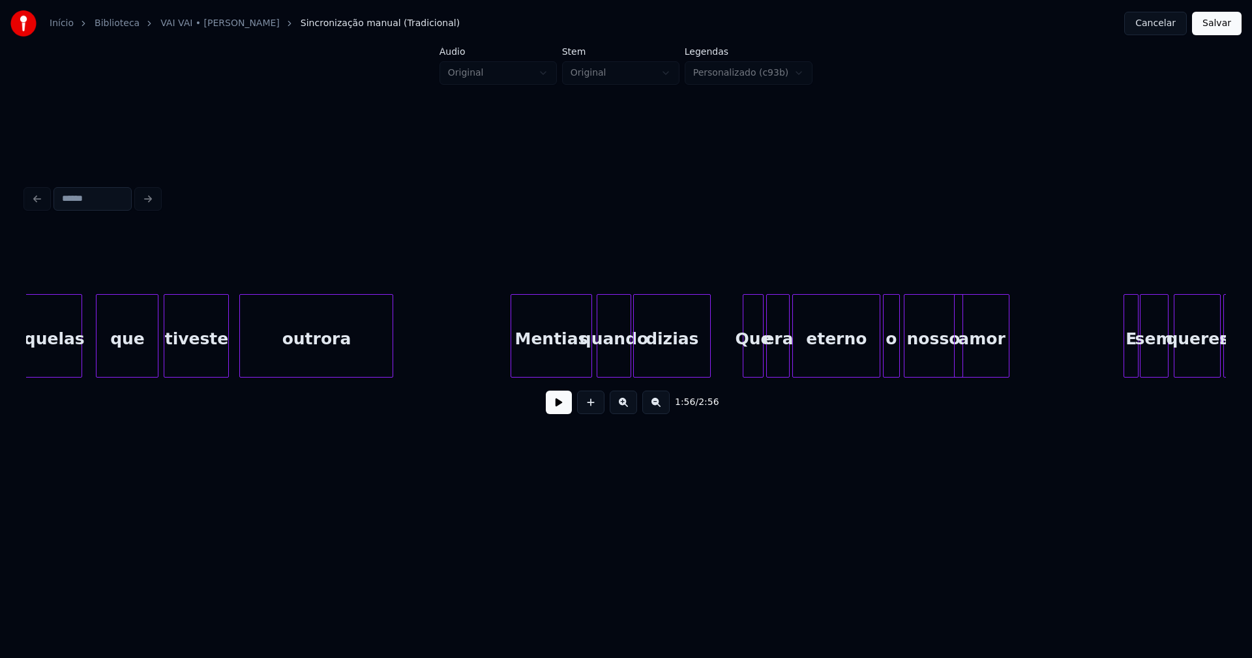
scroll to position [0, 15218]
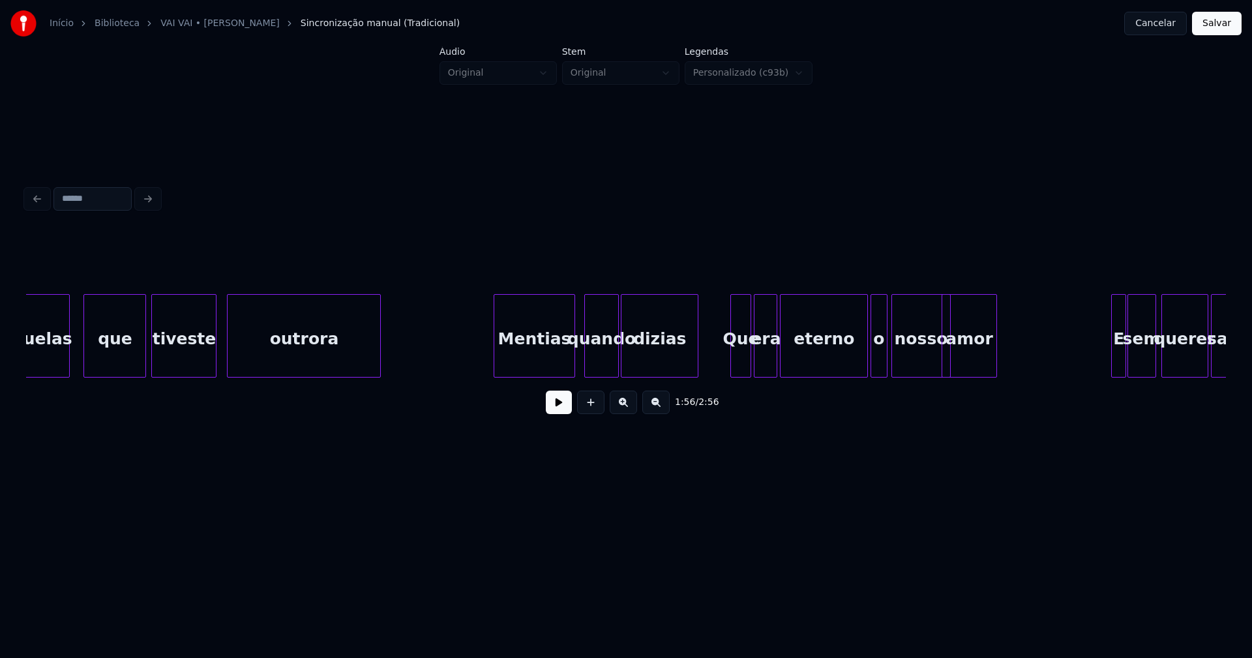
click at [541, 366] on div "Mentias" at bounding box center [534, 339] width 80 height 89
click at [709, 346] on div at bounding box center [708, 336] width 4 height 82
click at [795, 355] on div at bounding box center [797, 336] width 4 height 82
click at [775, 359] on div "era" at bounding box center [768, 339] width 22 height 89
click at [787, 353] on div at bounding box center [787, 336] width 4 height 82
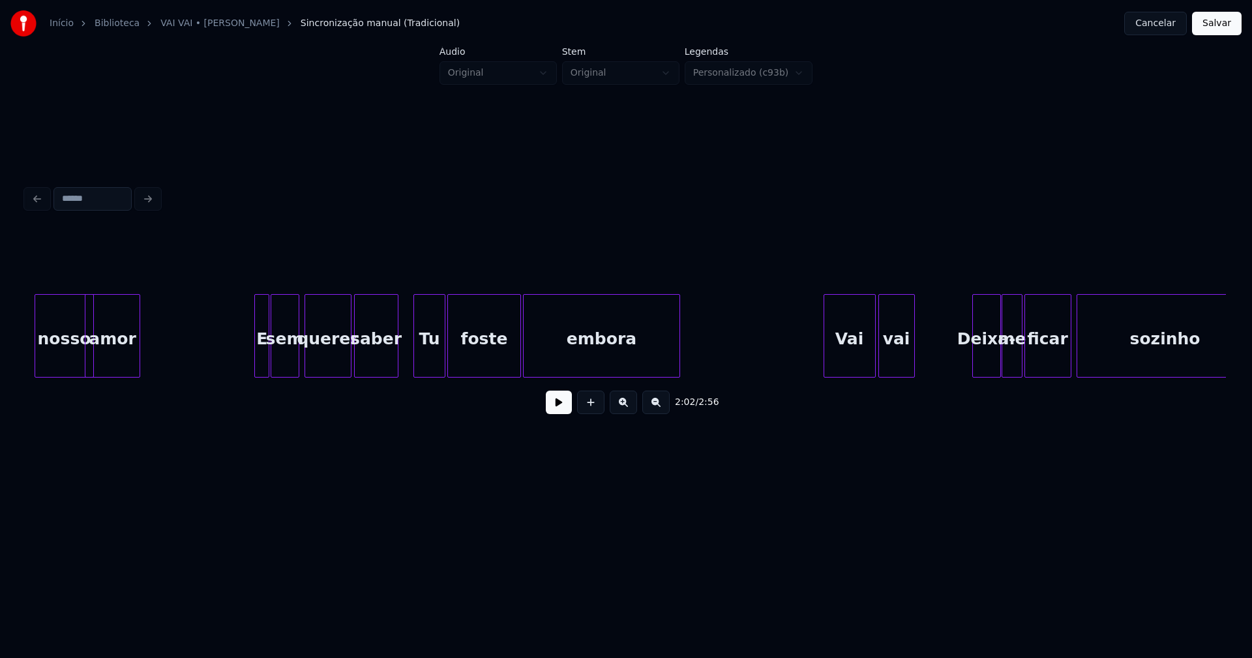
scroll to position [0, 16087]
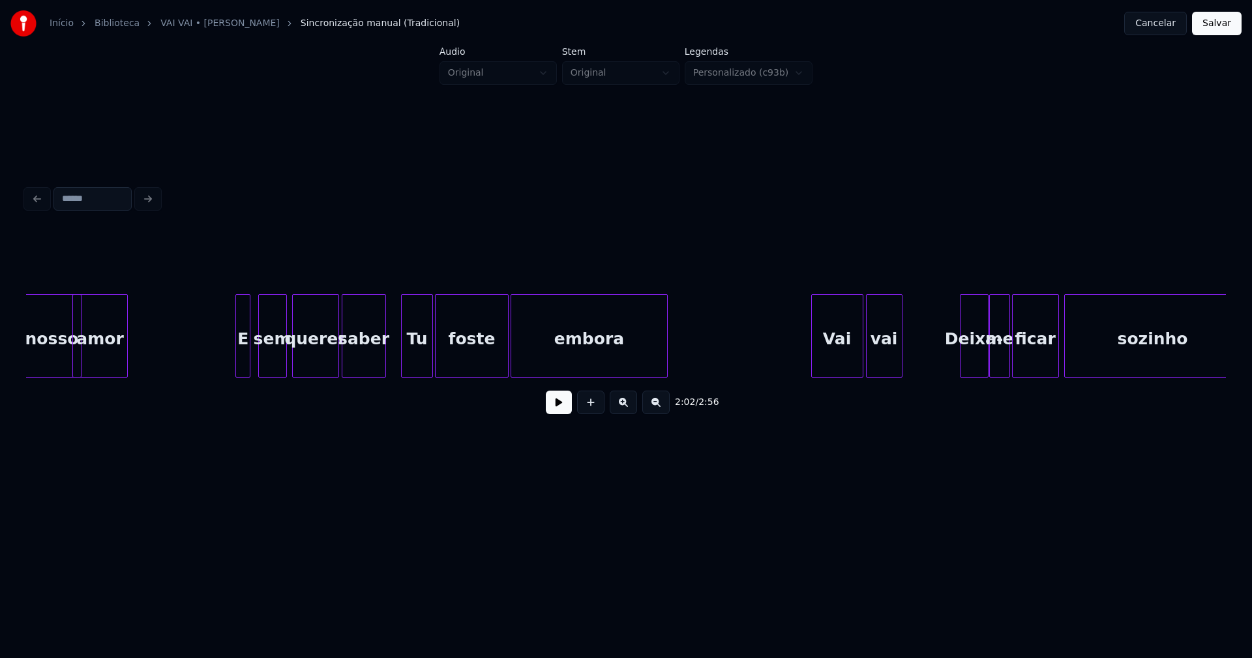
click at [244, 368] on div "E" at bounding box center [243, 339] width 14 height 89
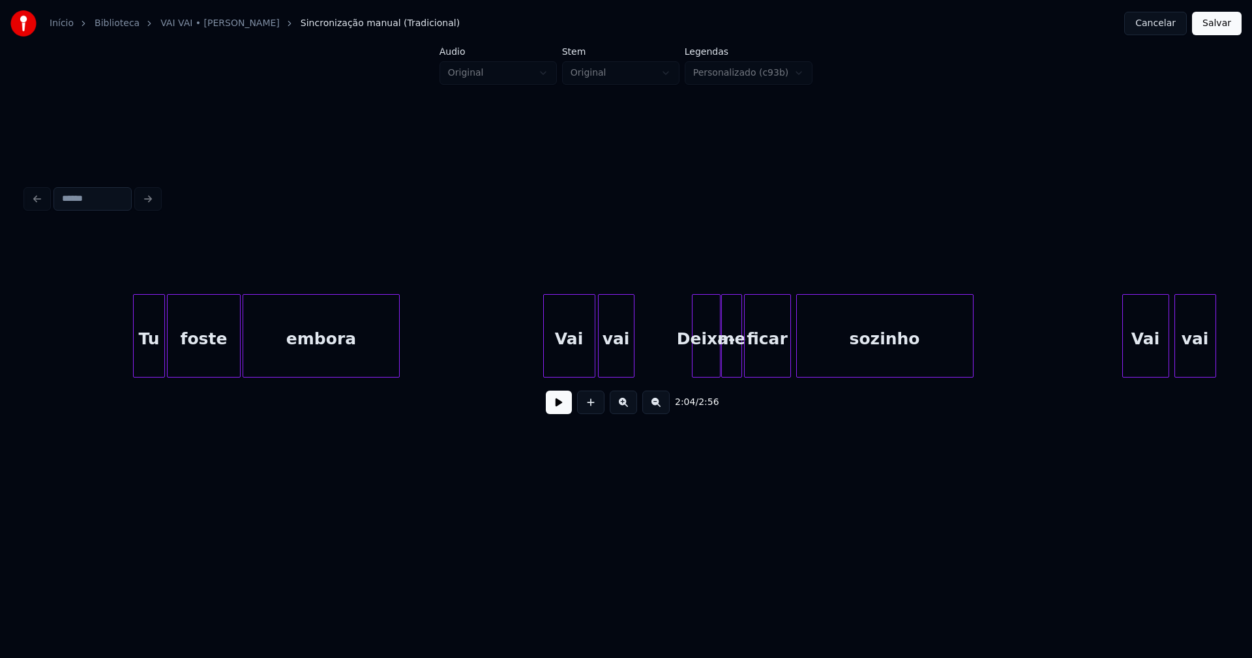
scroll to position [0, 16559]
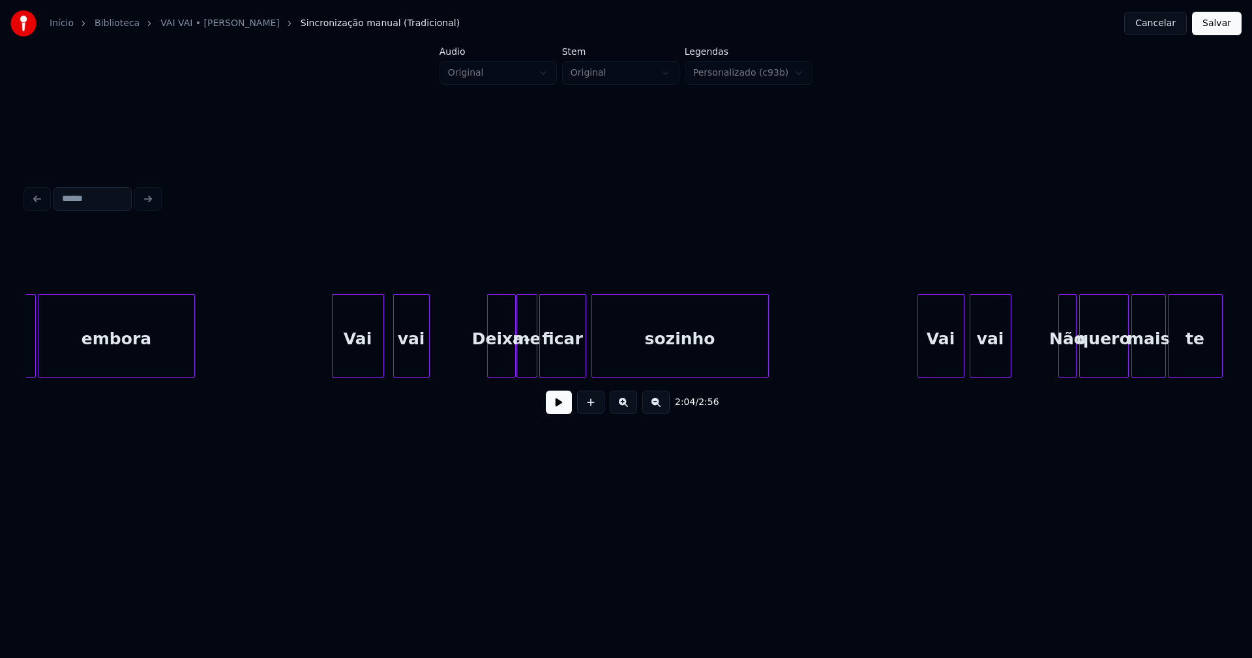
click at [359, 362] on div "Vai" at bounding box center [357, 339] width 51 height 89
click at [497, 364] on div "Deixa-" at bounding box center [494, 339] width 27 height 89
click at [522, 370] on div "me" at bounding box center [520, 339] width 20 height 89
click at [554, 371] on div "ficar" at bounding box center [556, 339] width 46 height 89
click at [627, 361] on div "sozinho" at bounding box center [677, 339] width 176 height 89
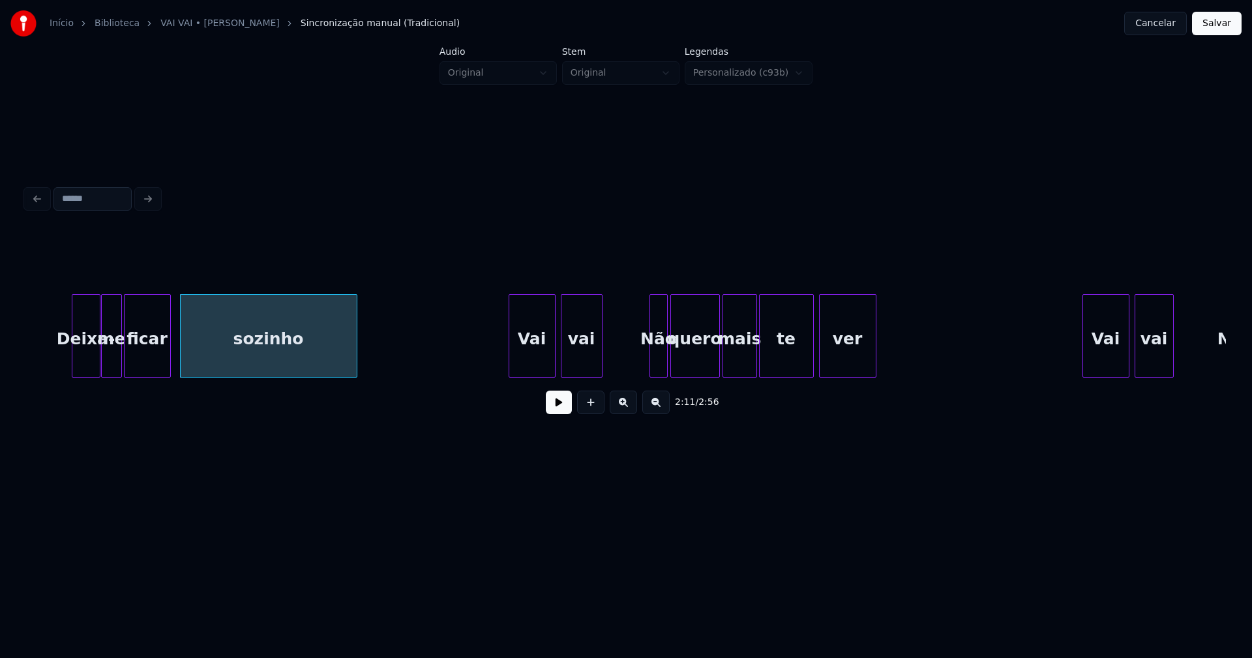
scroll to position [0, 17032]
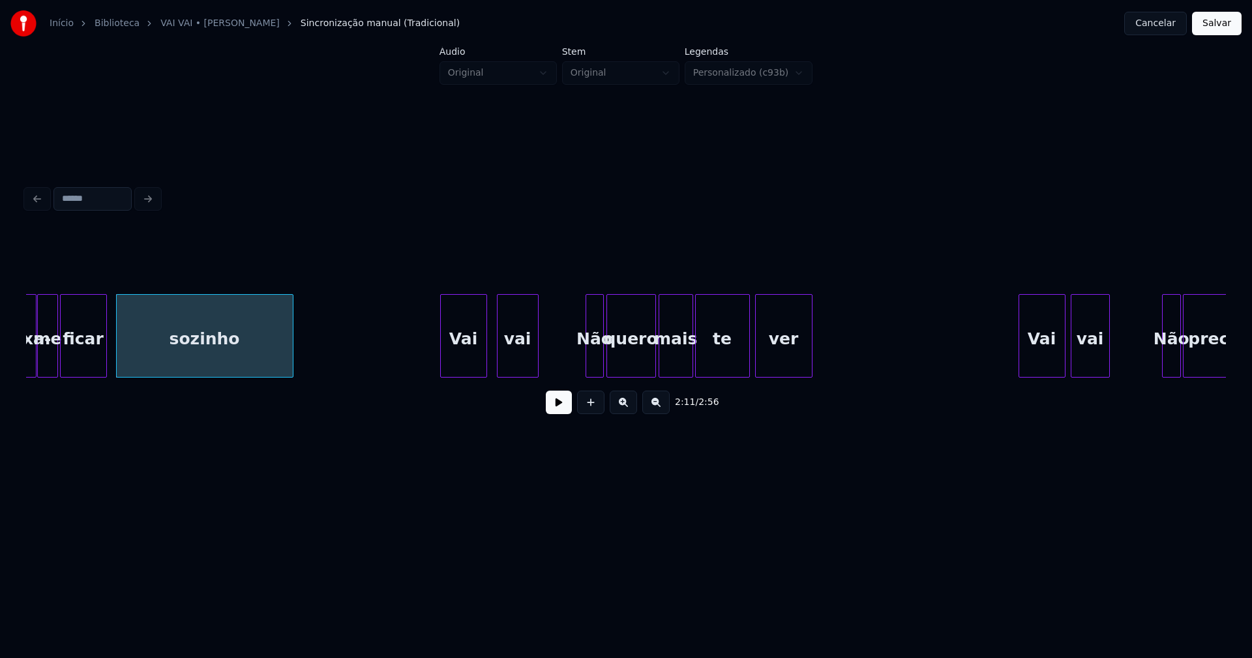
click at [465, 360] on div "Vai" at bounding box center [464, 339] width 46 height 89
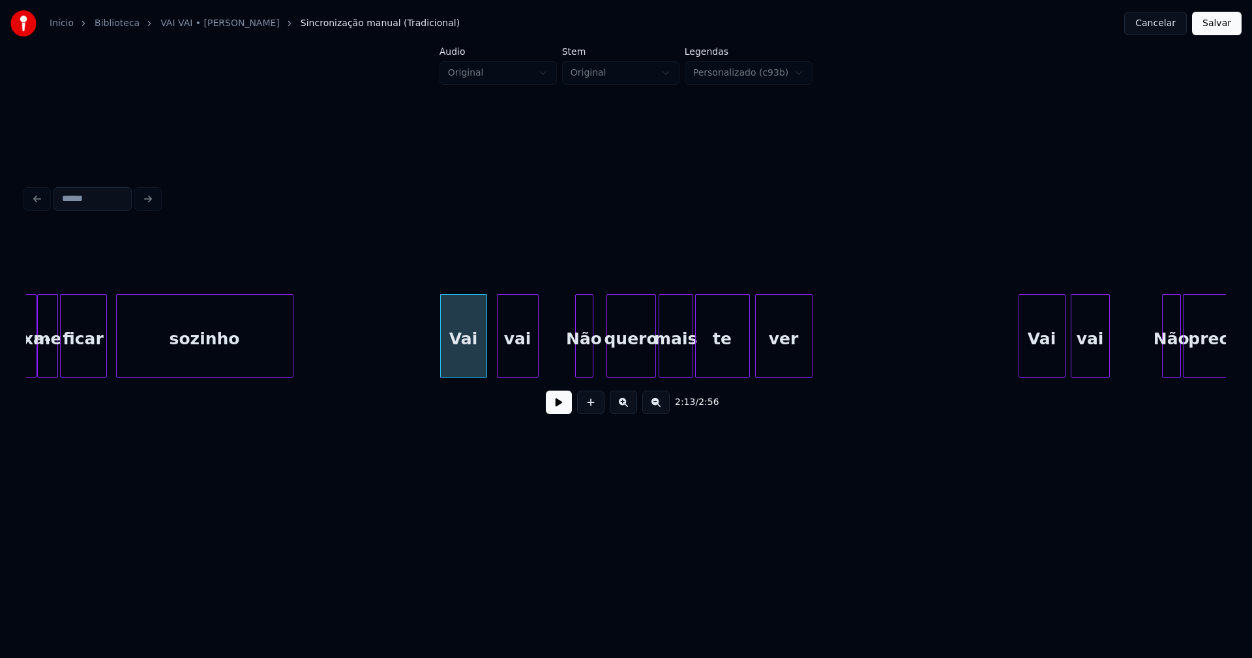
click at [584, 370] on div "Não" at bounding box center [584, 339] width 17 height 89
click at [595, 356] on div at bounding box center [597, 336] width 4 height 82
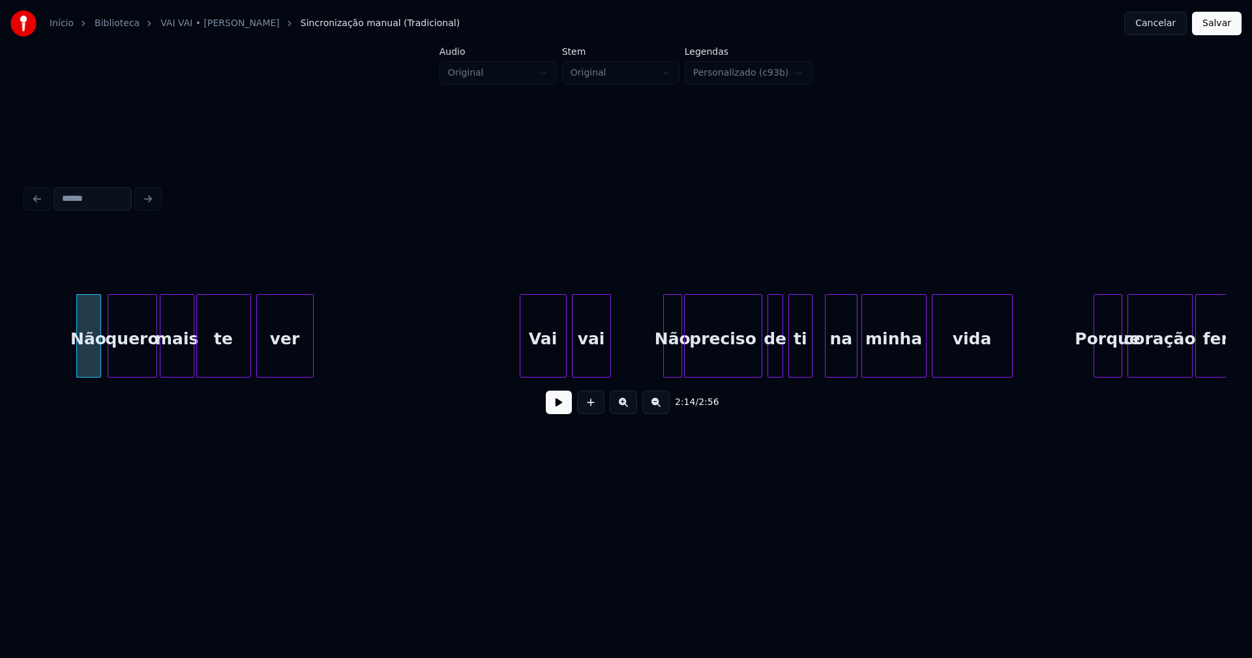
scroll to position [0, 17569]
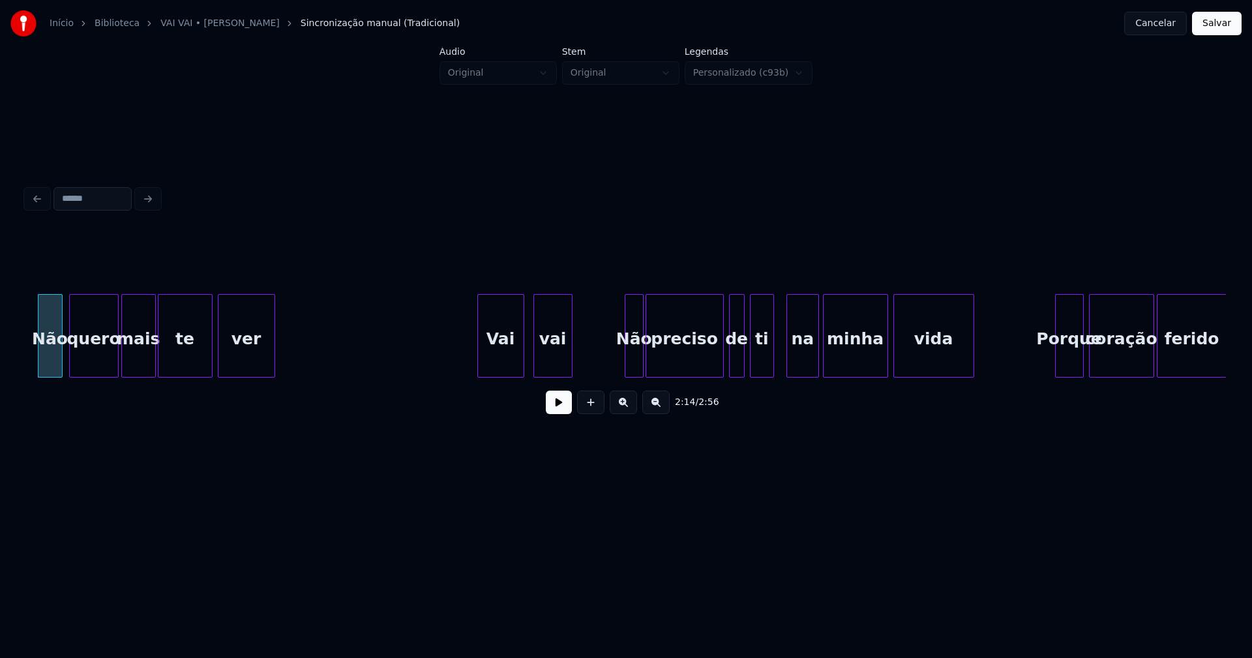
click at [500, 356] on div "Vai" at bounding box center [501, 339] width 46 height 89
click at [621, 376] on div "Não quero mais te ver Vai vai Não preciso de ti na minha vida Porque coração fe…" at bounding box center [625, 335] width 1199 height 83
click at [635, 356] on div at bounding box center [636, 336] width 4 height 82
click at [735, 371] on div "de" at bounding box center [733, 339] width 14 height 89
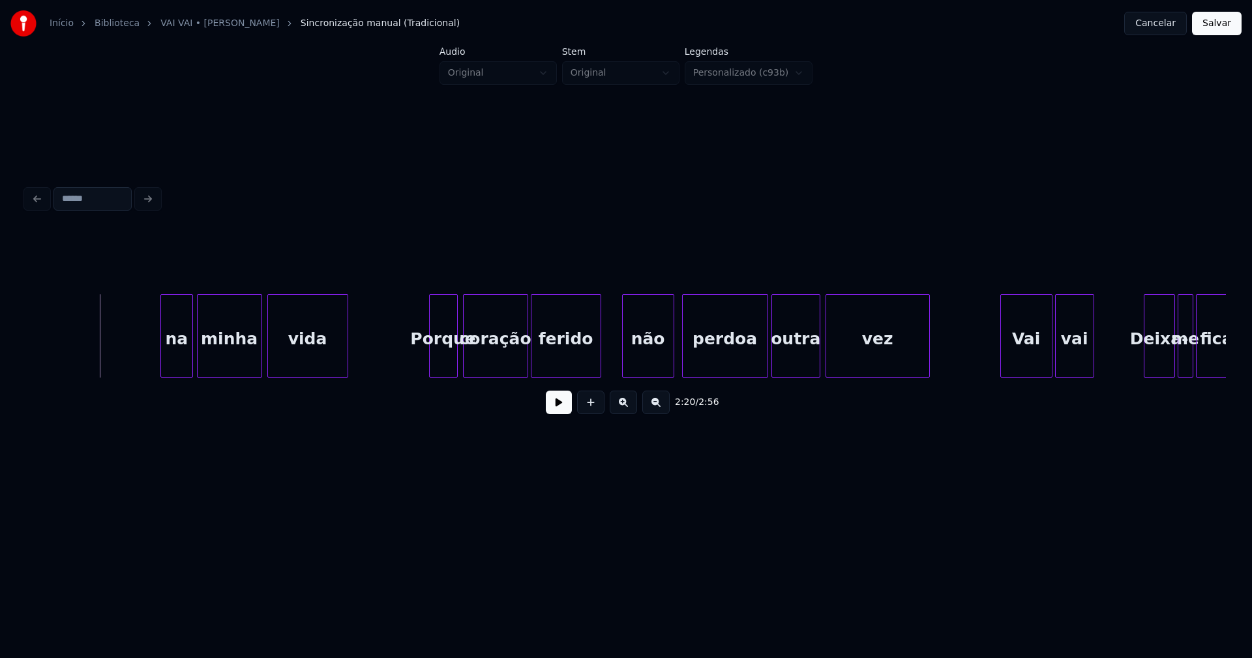
scroll to position [0, 18349]
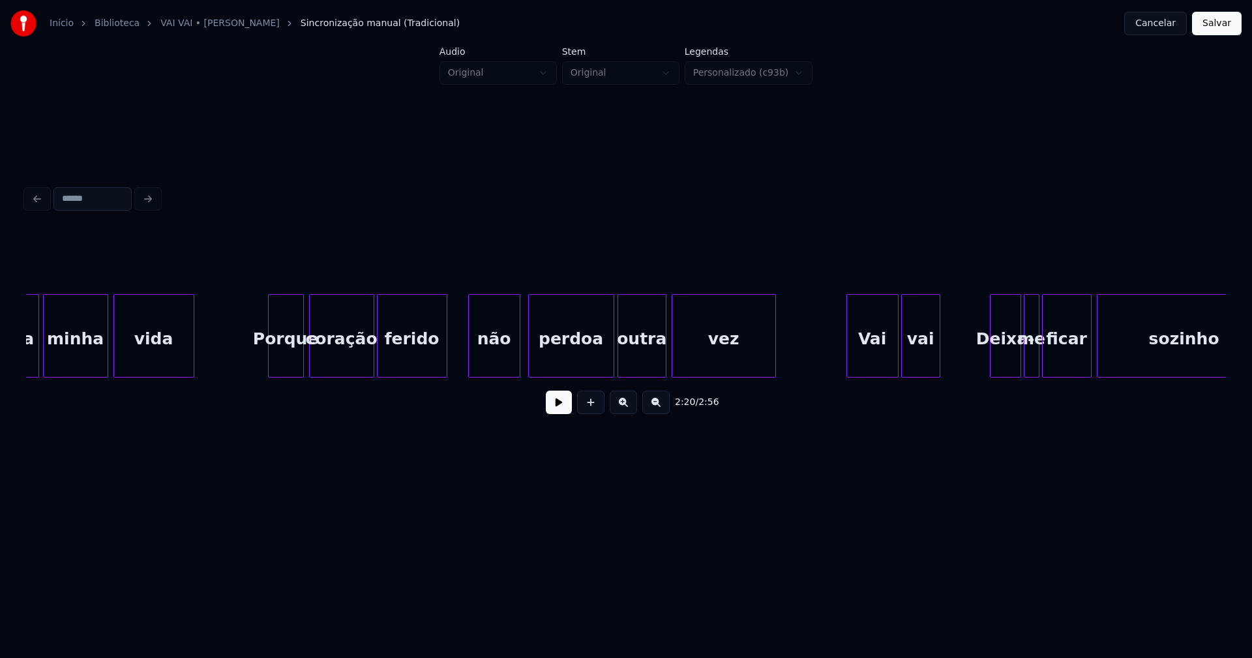
click at [271, 365] on div at bounding box center [271, 336] width 4 height 82
click at [874, 367] on div "Vai" at bounding box center [865, 339] width 51 height 89
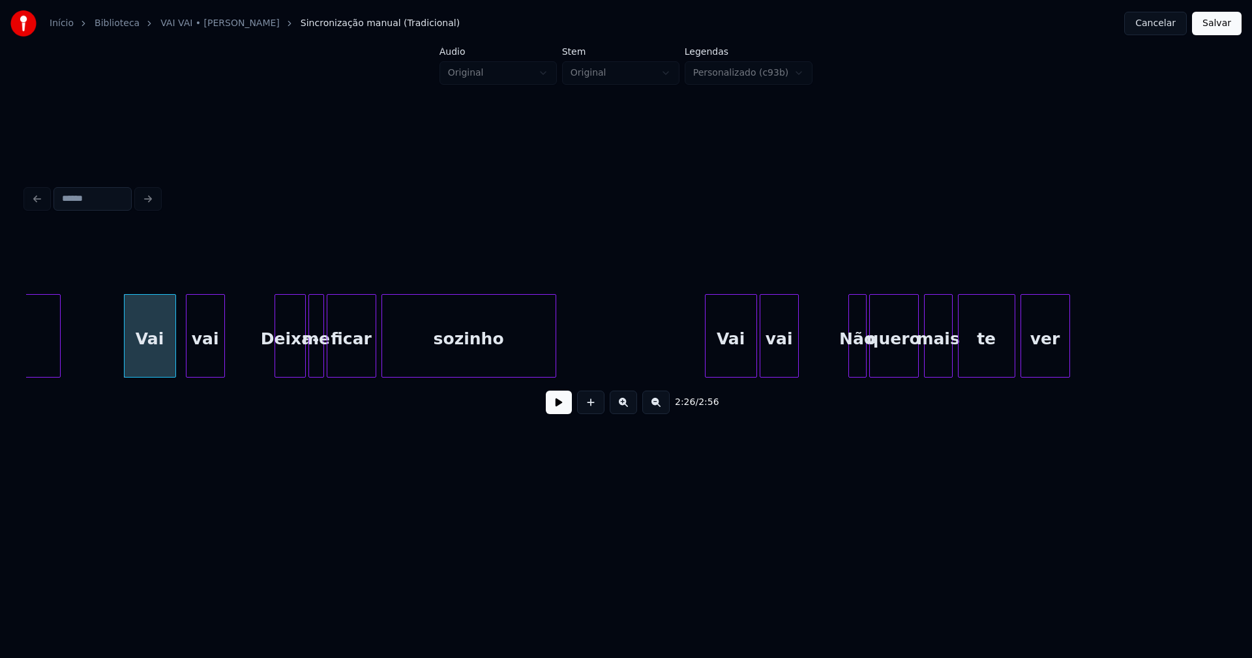
scroll to position [0, 18974]
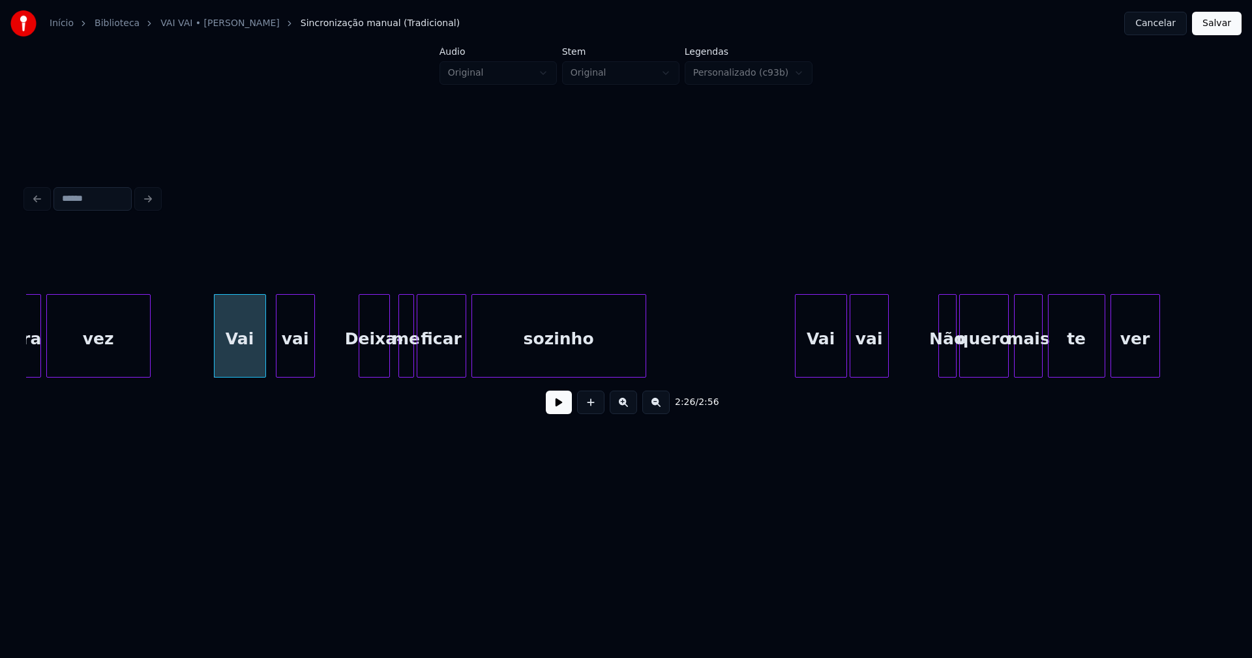
click at [382, 362] on div "Deixa-" at bounding box center [374, 339] width 30 height 89
click at [398, 365] on div "me" at bounding box center [399, 339] width 14 height 89
click at [437, 362] on div "ficar" at bounding box center [437, 339] width 48 height 89
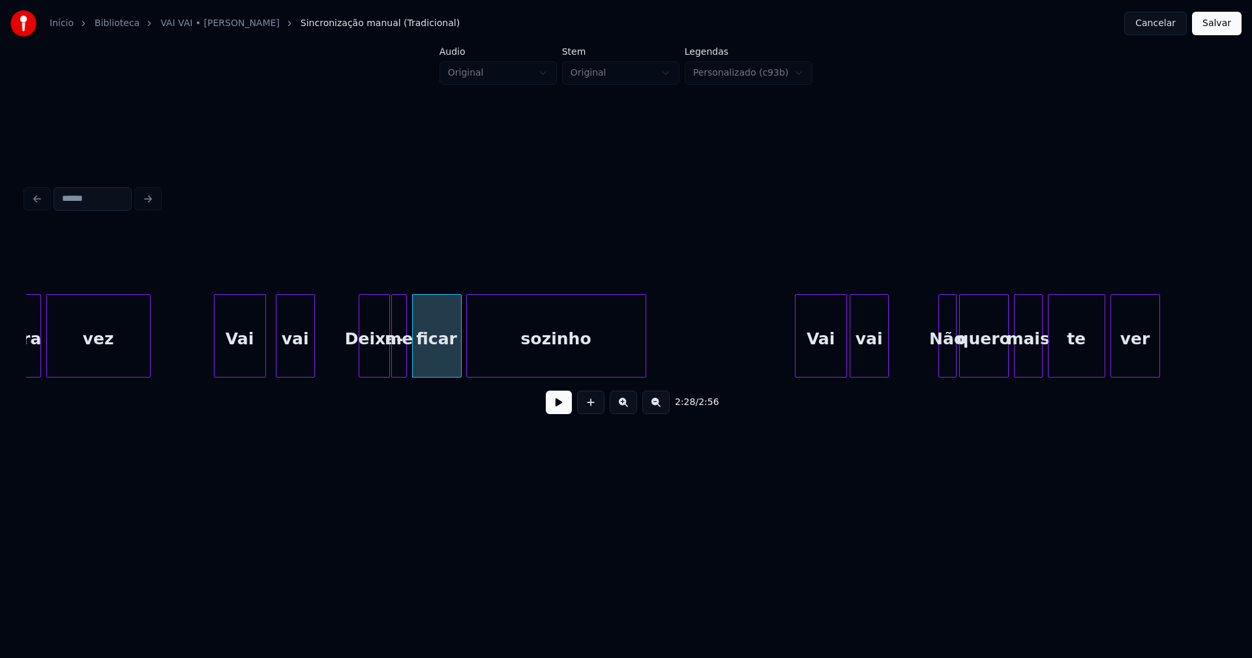
click at [470, 364] on div at bounding box center [469, 336] width 4 height 82
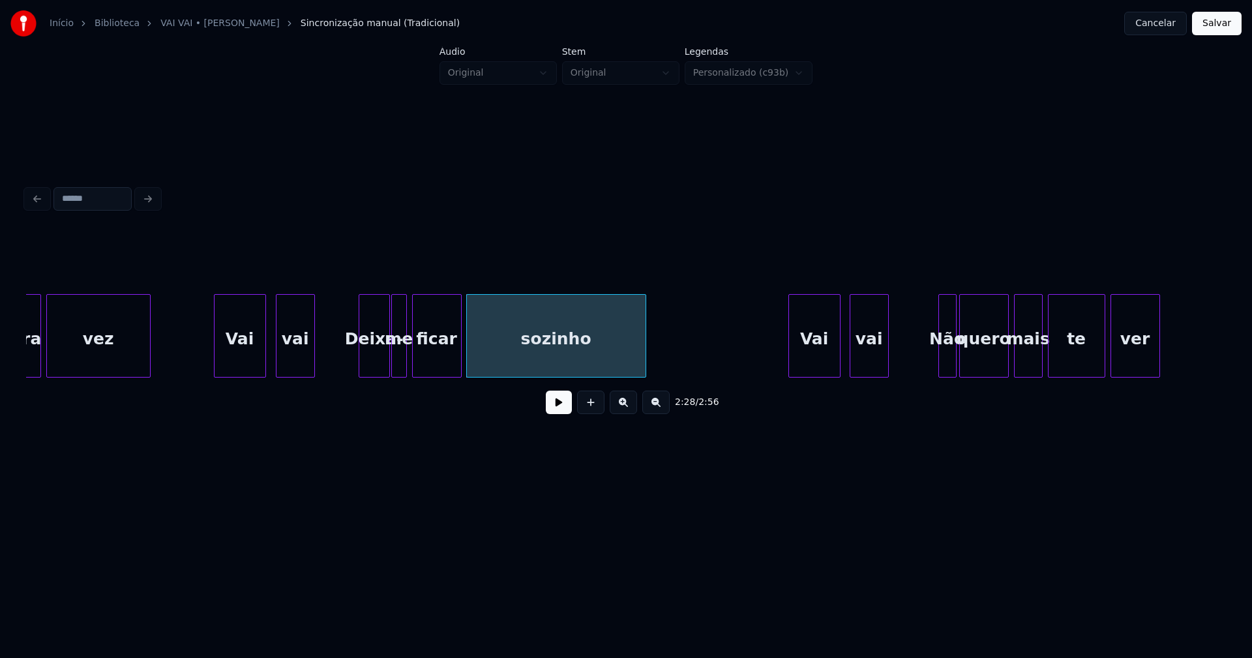
click at [821, 366] on div "Vai" at bounding box center [814, 339] width 51 height 89
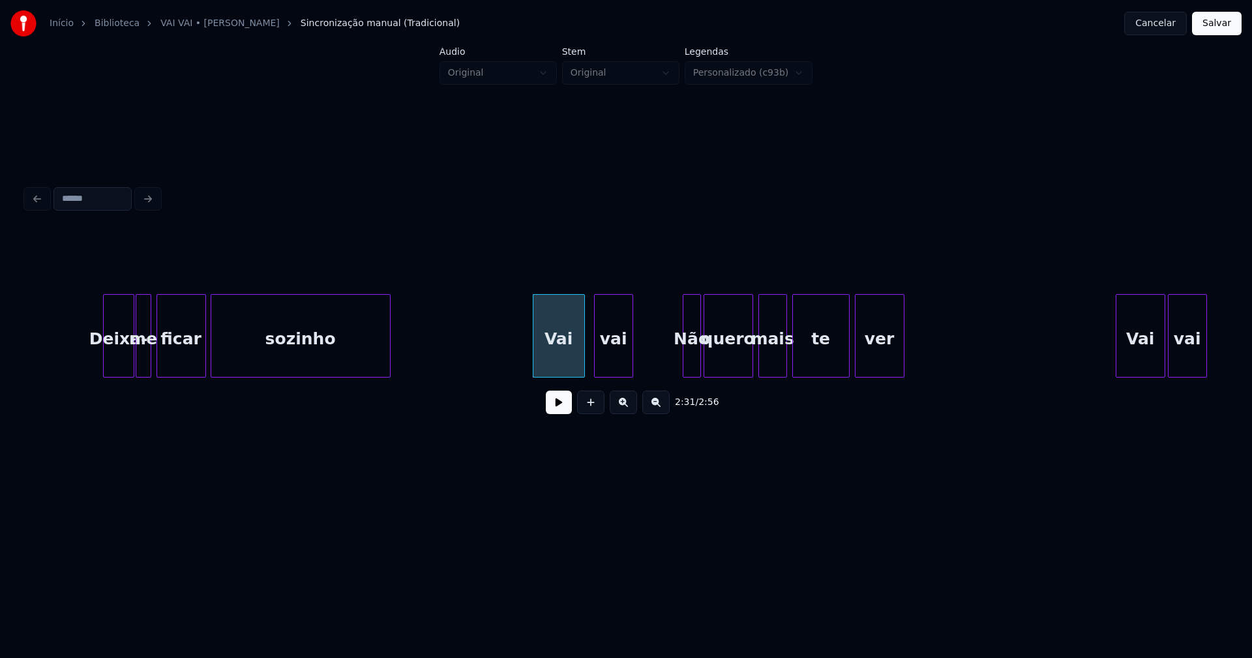
scroll to position [0, 19422]
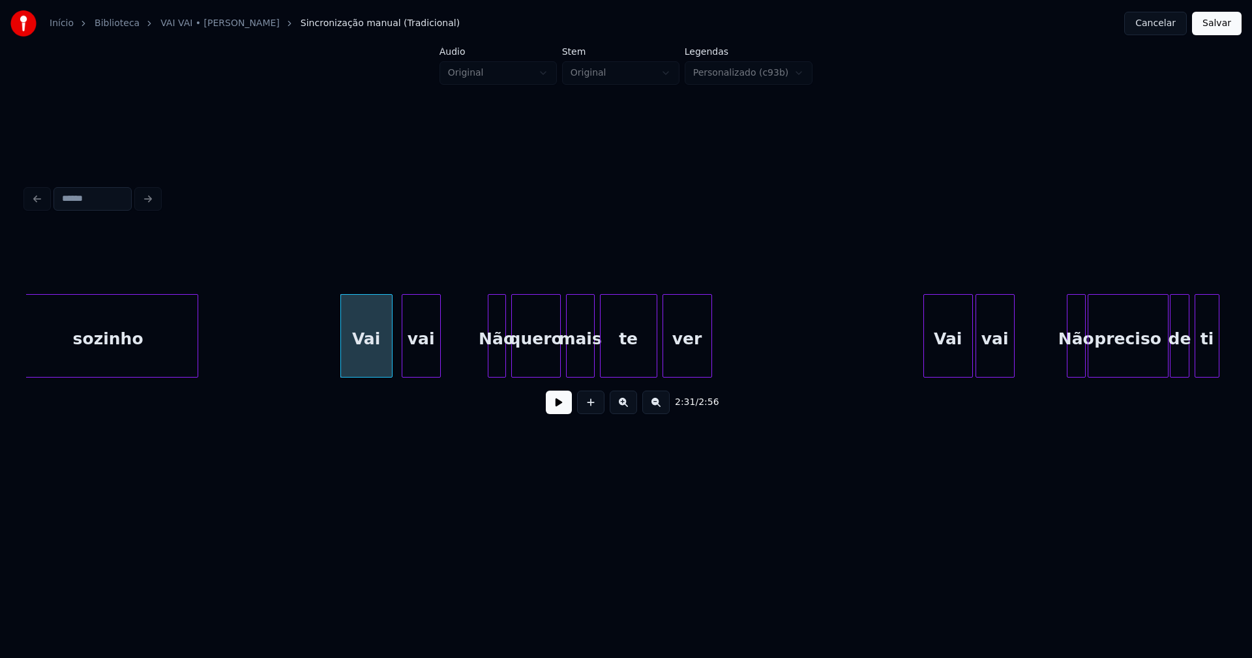
click at [496, 362] on div "Não" at bounding box center [496, 339] width 17 height 89
click at [477, 372] on div "Não" at bounding box center [490, 335] width 29 height 83
click at [944, 362] on div "Vai" at bounding box center [943, 339] width 48 height 89
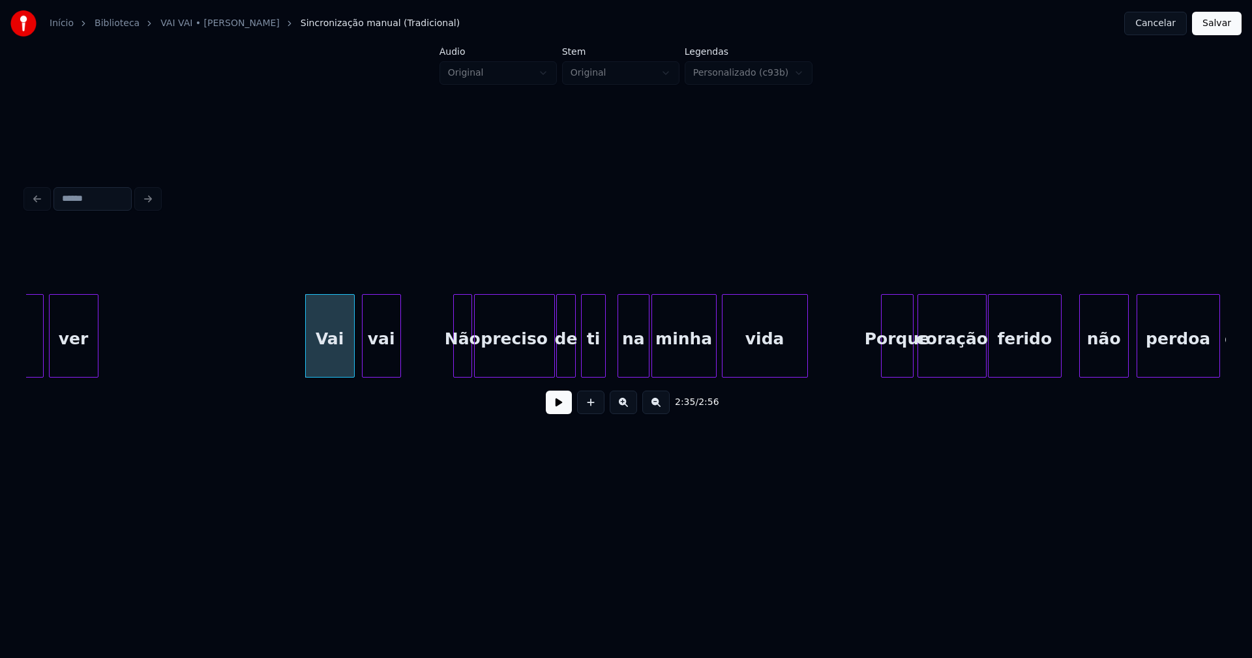
scroll to position [0, 20047]
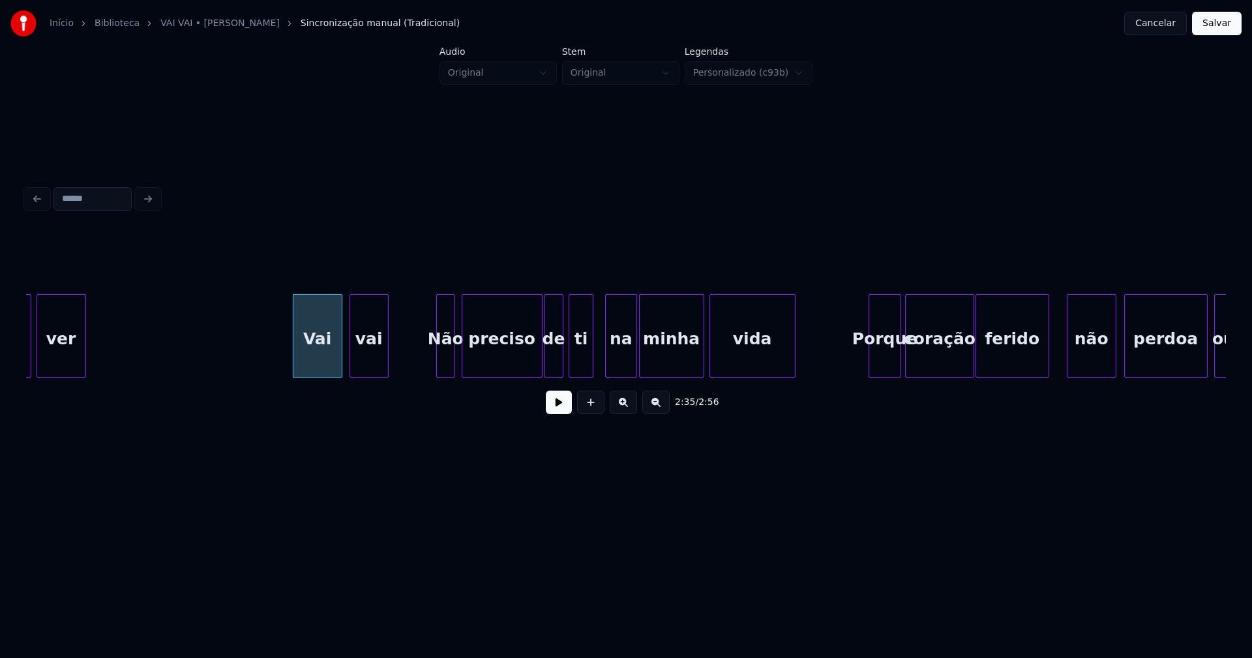
click at [446, 362] on div "Não" at bounding box center [446, 339] width 18 height 89
click at [424, 370] on div at bounding box center [424, 336] width 4 height 82
click at [880, 365] on div "Porque" at bounding box center [878, 339] width 32 height 89
click at [1091, 383] on div "2:40 / 2:56" at bounding box center [625, 328] width 1199 height 198
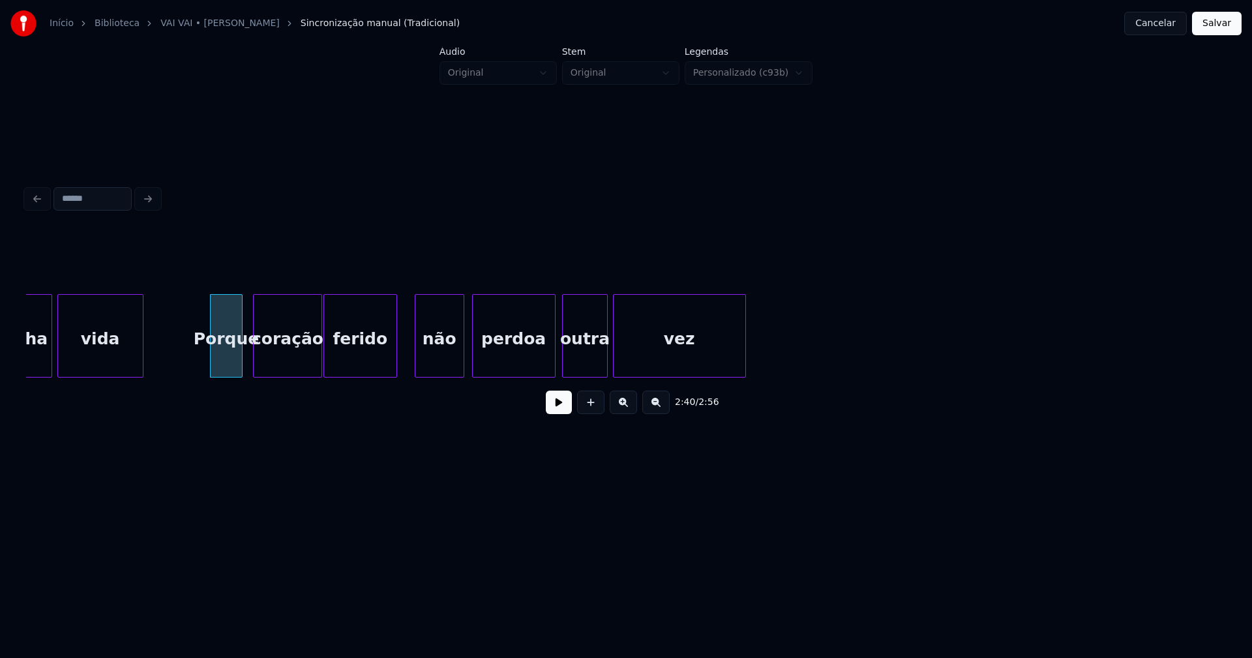
scroll to position [0, 20725]
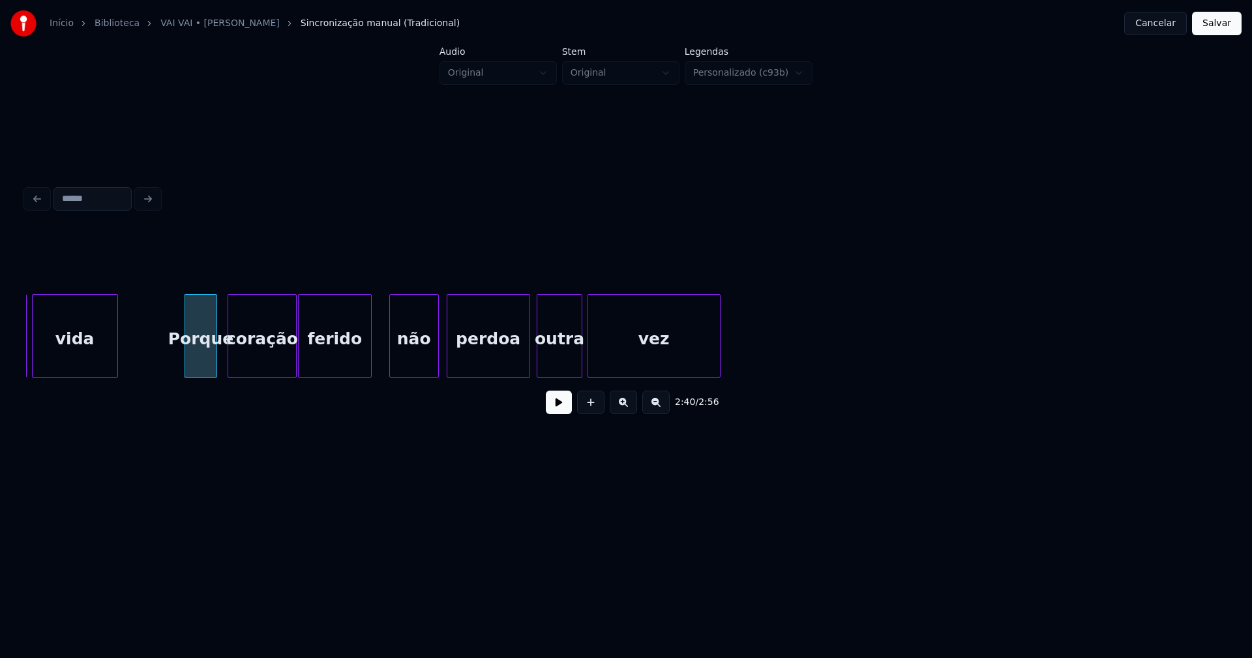
click at [1216, 25] on button "Salvar" at bounding box center [1217, 23] width 50 height 23
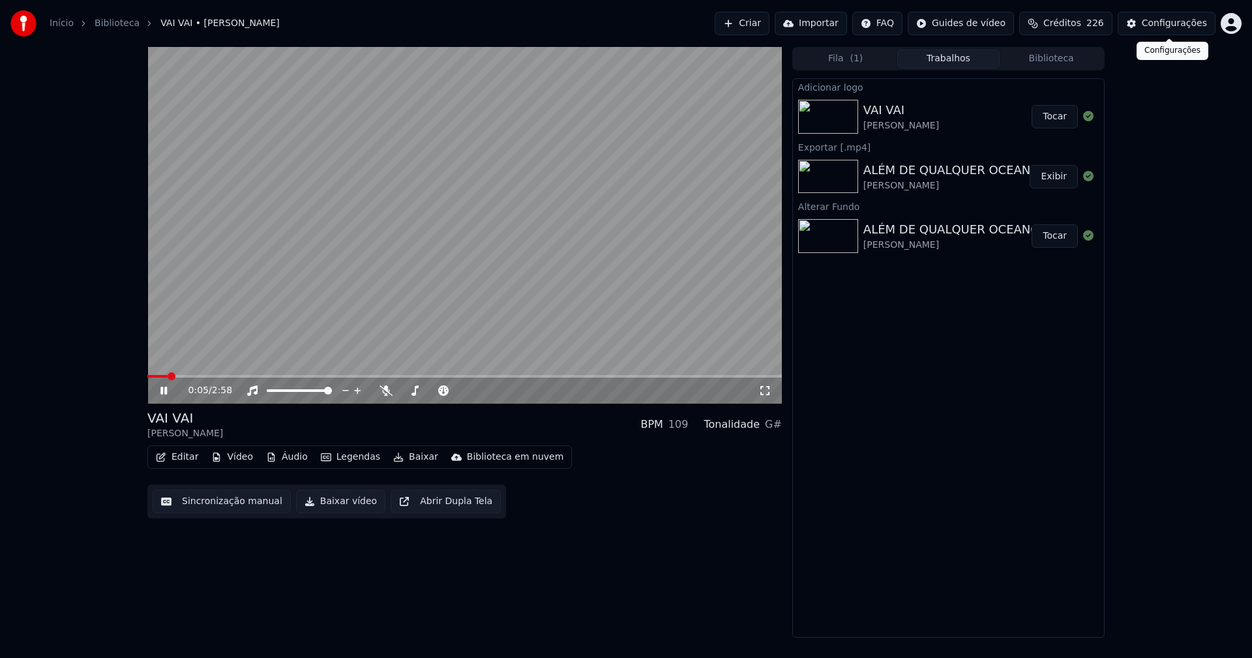
click at [1177, 29] on div "Configurações" at bounding box center [1173, 23] width 65 height 13
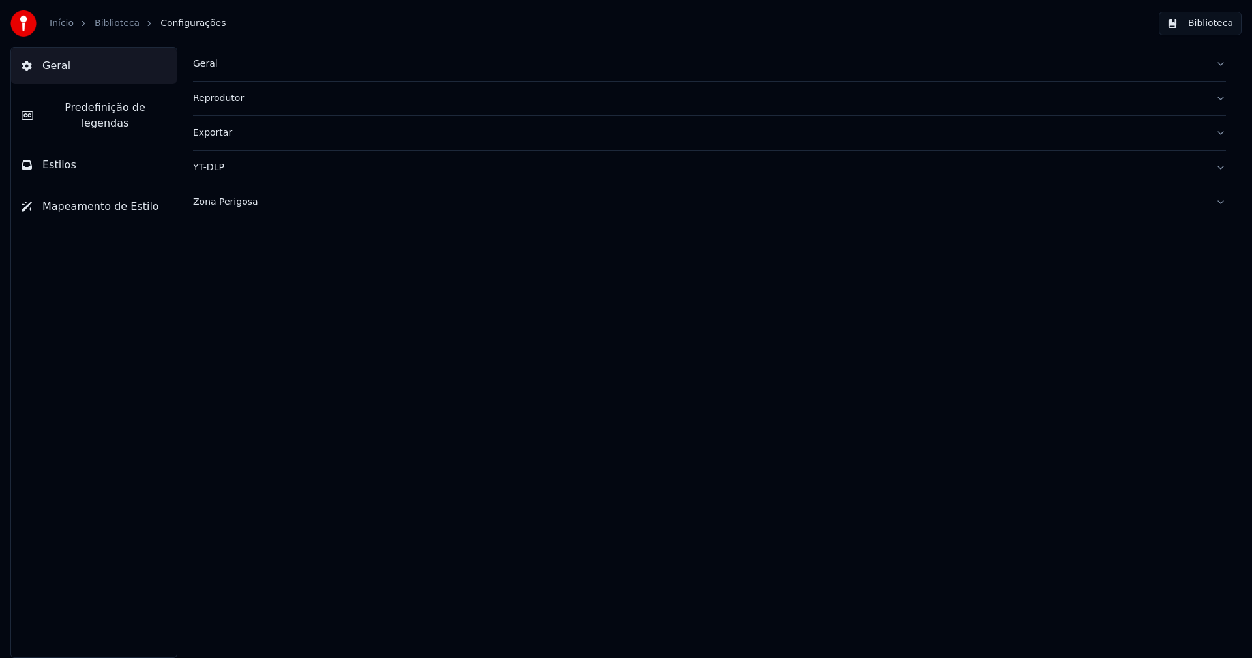
click at [116, 151] on button "Estilos" at bounding box center [94, 165] width 166 height 37
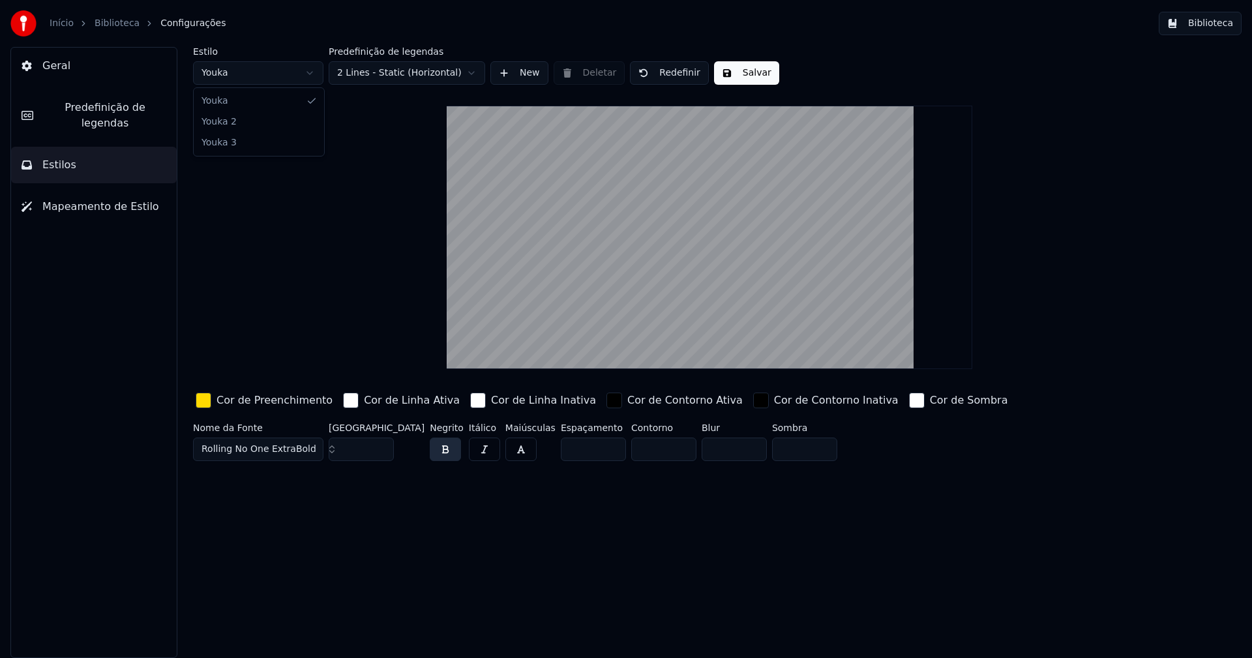
click at [254, 76] on html "Início Biblioteca Configurações Biblioteca Geral Predefinição de legendas Estil…" at bounding box center [626, 329] width 1252 height 658
click at [379, 452] on input "**" at bounding box center [361, 448] width 65 height 23
click at [381, 452] on input "**" at bounding box center [361, 448] width 65 height 23
type input "**"
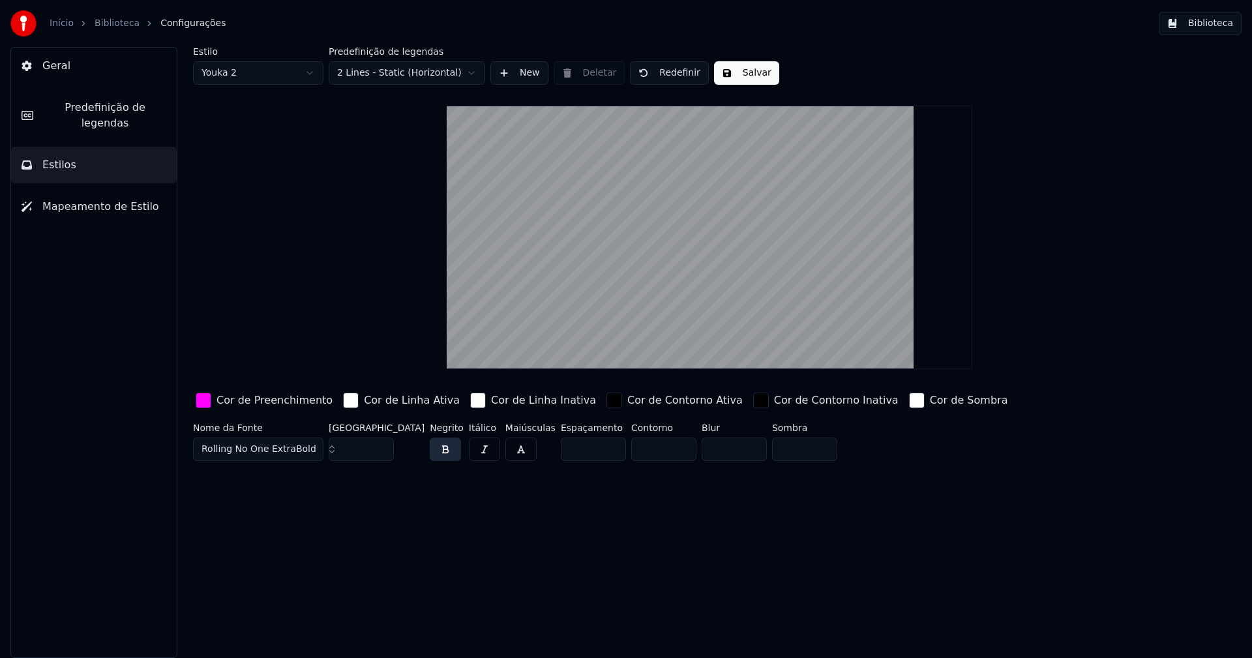
click at [381, 452] on input "**" at bounding box center [361, 448] width 65 height 23
click at [205, 401] on div "button" at bounding box center [204, 400] width 16 height 16
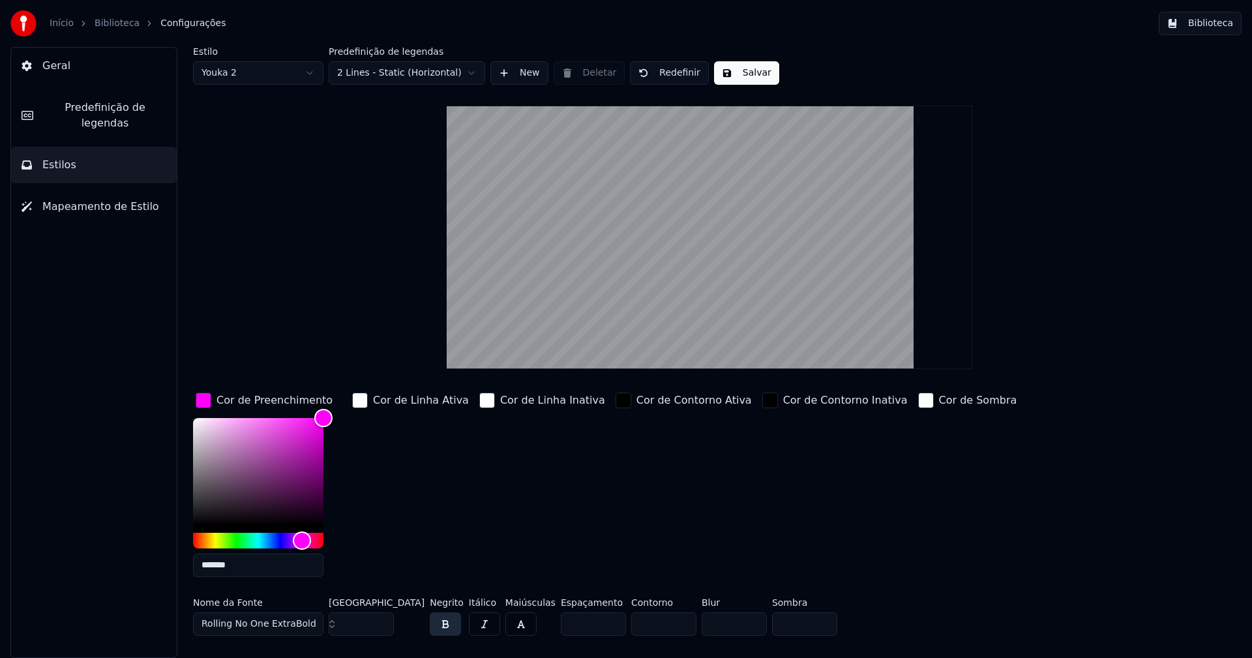
click at [246, 568] on input "*******" at bounding box center [258, 564] width 130 height 23
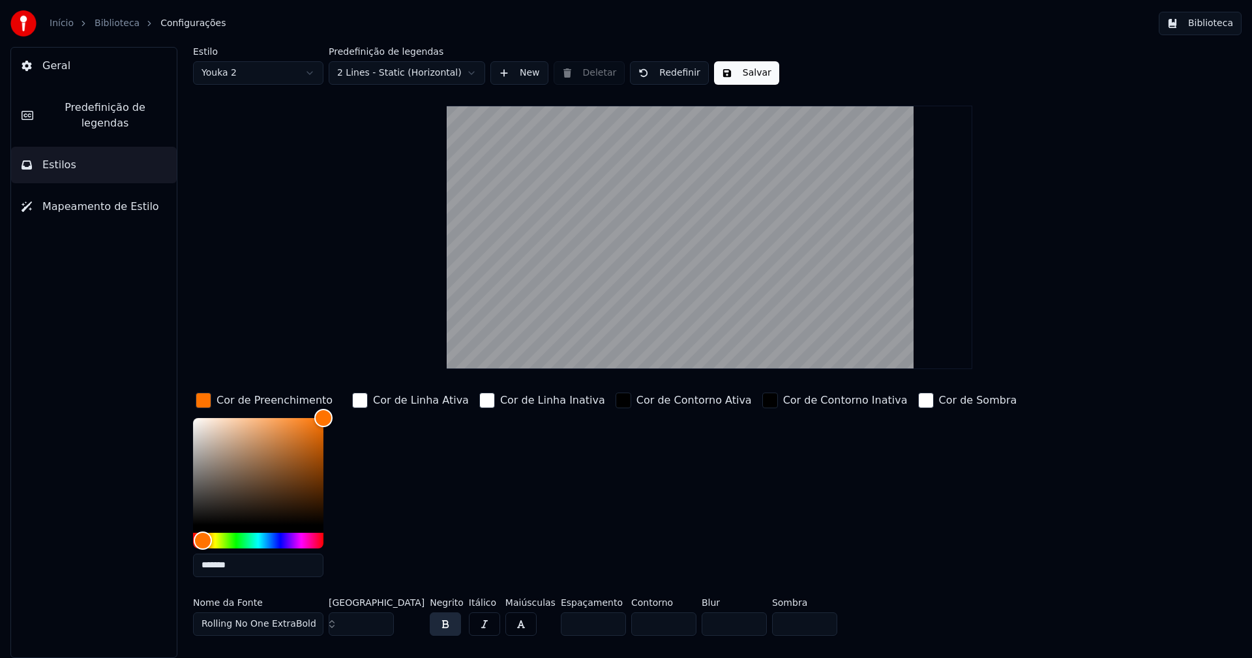
type input "*******"
click at [203, 400] on div "button" at bounding box center [204, 400] width 16 height 16
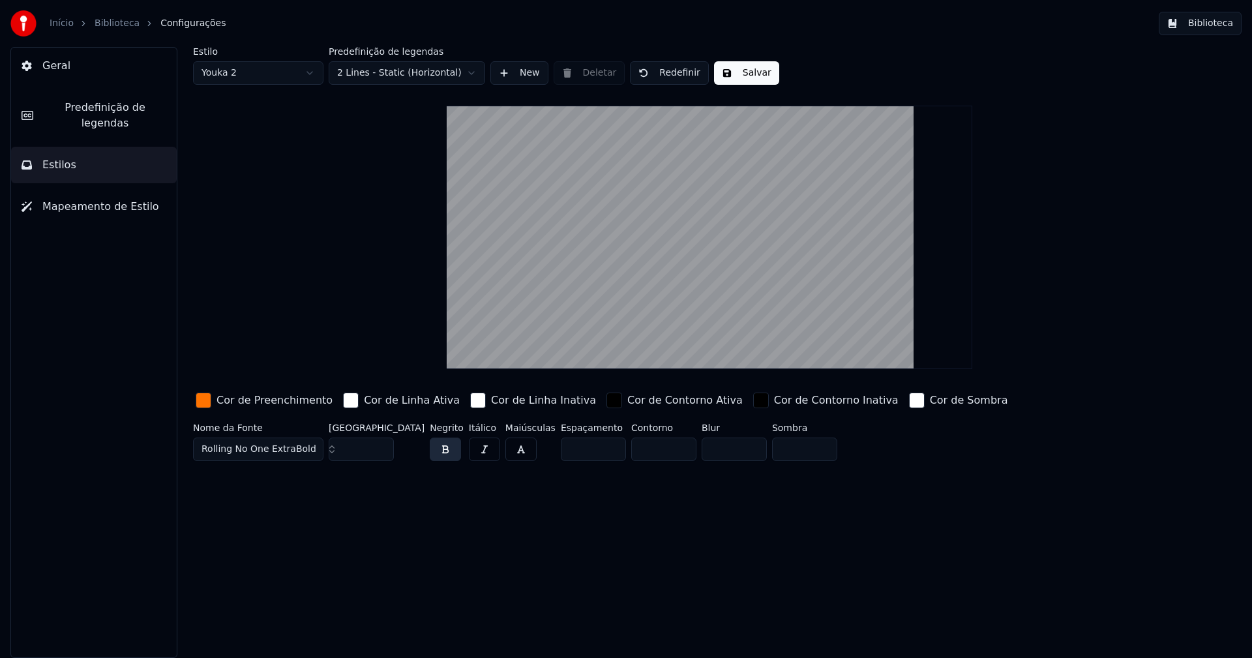
click at [742, 76] on button "Salvar" at bounding box center [746, 72] width 65 height 23
click at [1221, 24] on button "Biblioteca" at bounding box center [1199, 23] width 83 height 23
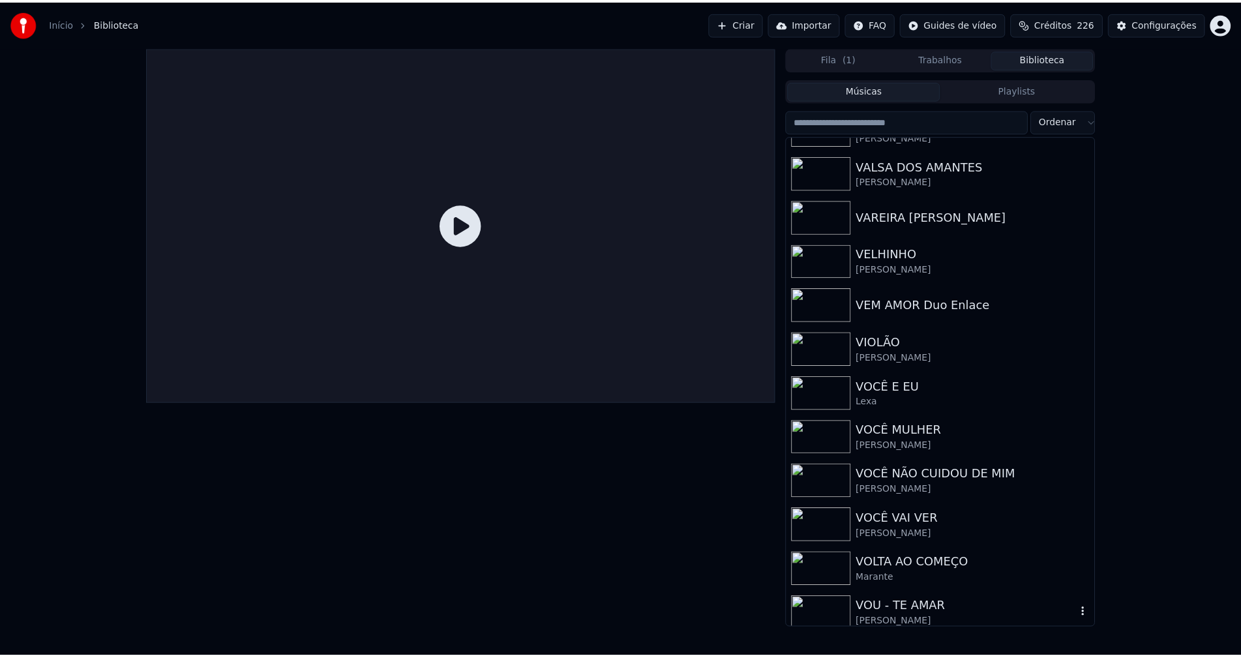
scroll to position [15313, 0]
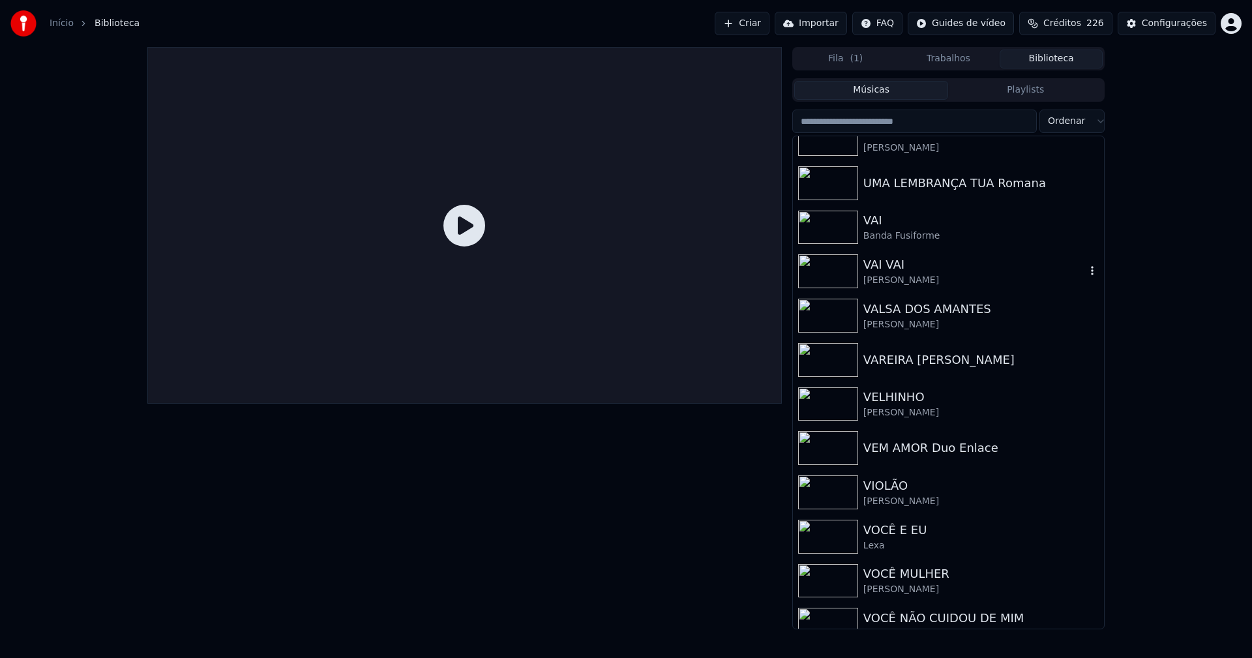
click at [887, 276] on div "[PERSON_NAME]" at bounding box center [974, 280] width 222 height 13
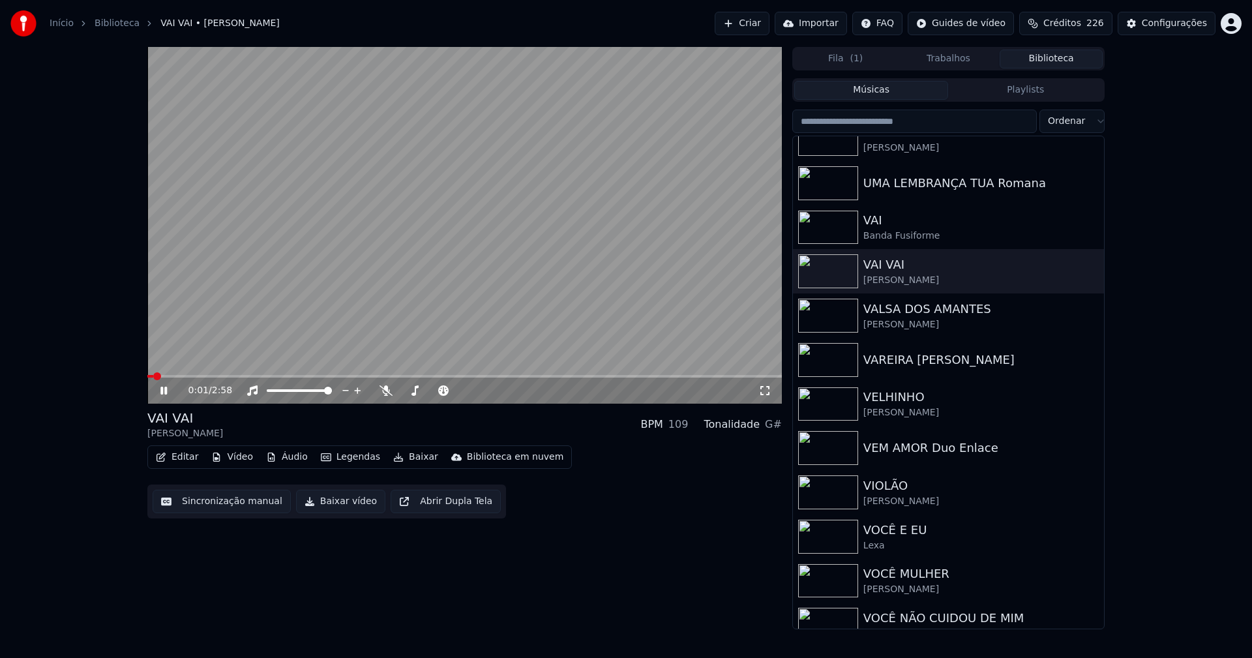
click at [177, 458] on button "Editar" at bounding box center [177, 457] width 53 height 18
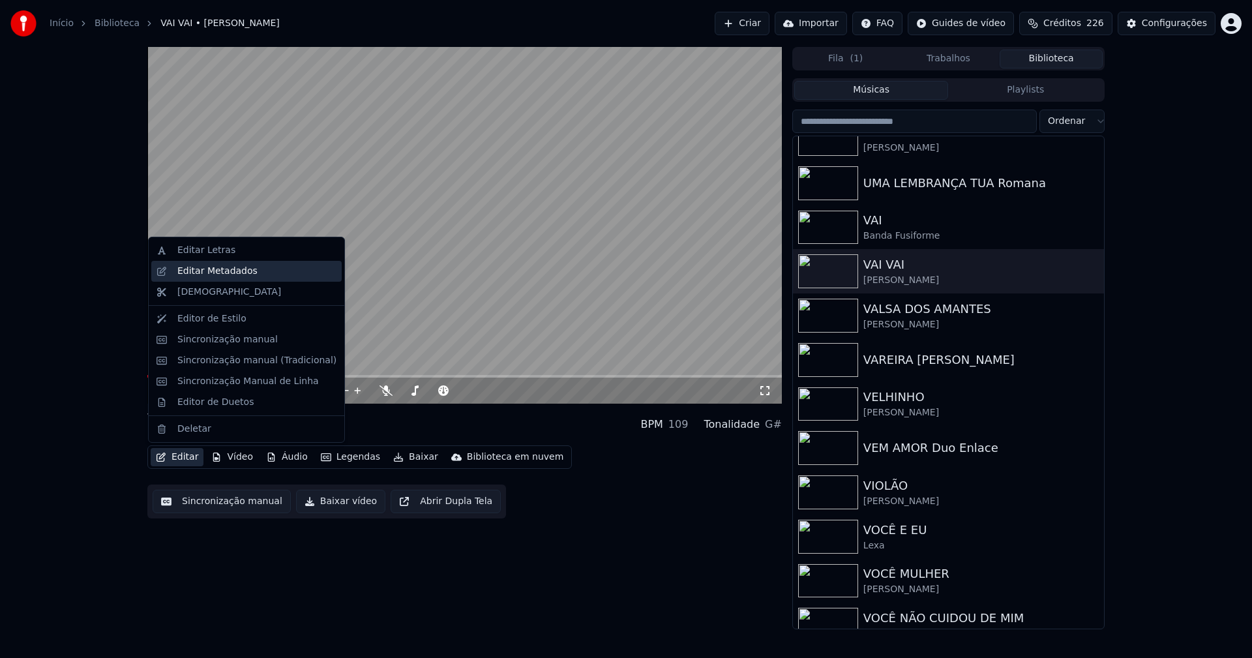
click at [202, 277] on div "Editar Metadados" at bounding box center [217, 271] width 80 height 13
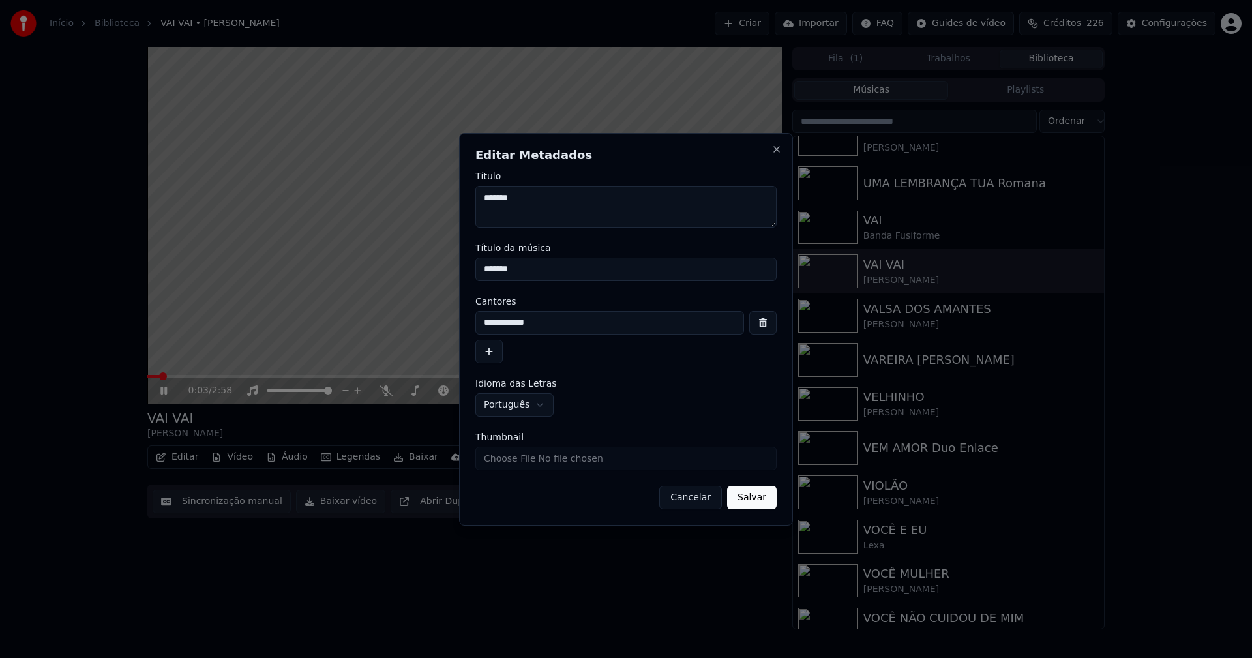
click at [527, 459] on input "Thumbnail" at bounding box center [625, 458] width 301 height 23
type input "**********"
click at [744, 501] on button "Salvar" at bounding box center [752, 497] width 50 height 23
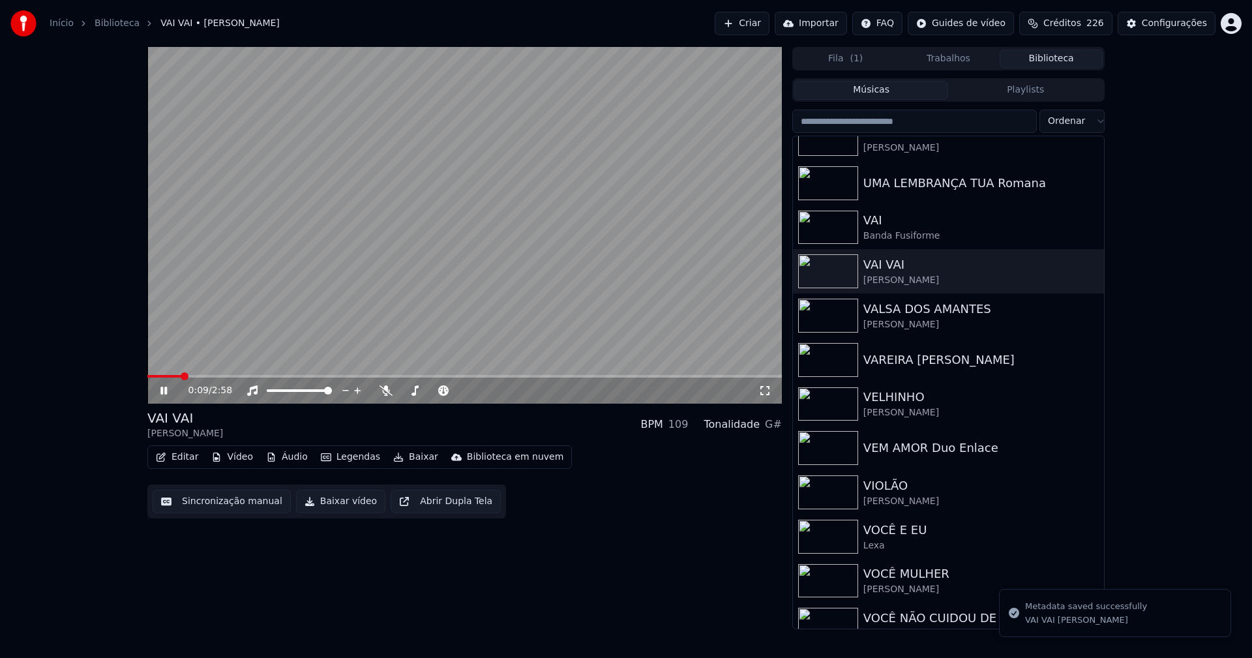
click at [185, 458] on button "Editar" at bounding box center [177, 457] width 53 height 18
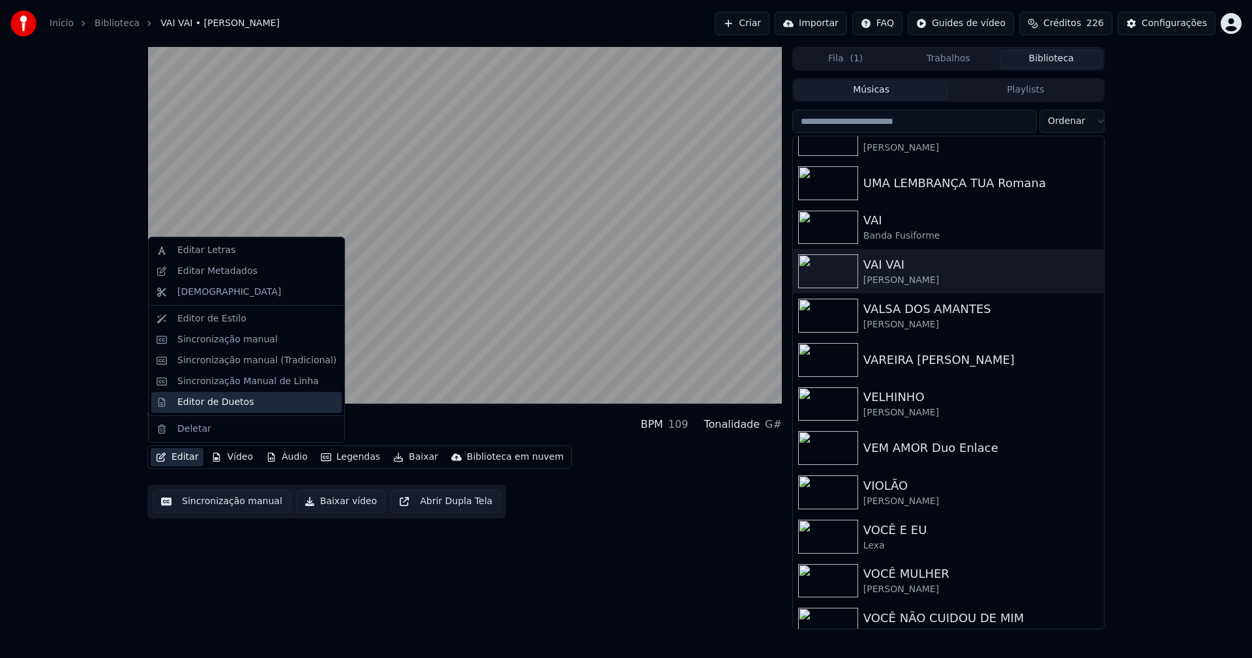
click at [200, 407] on div "Editor de Duetos" at bounding box center [215, 402] width 76 height 13
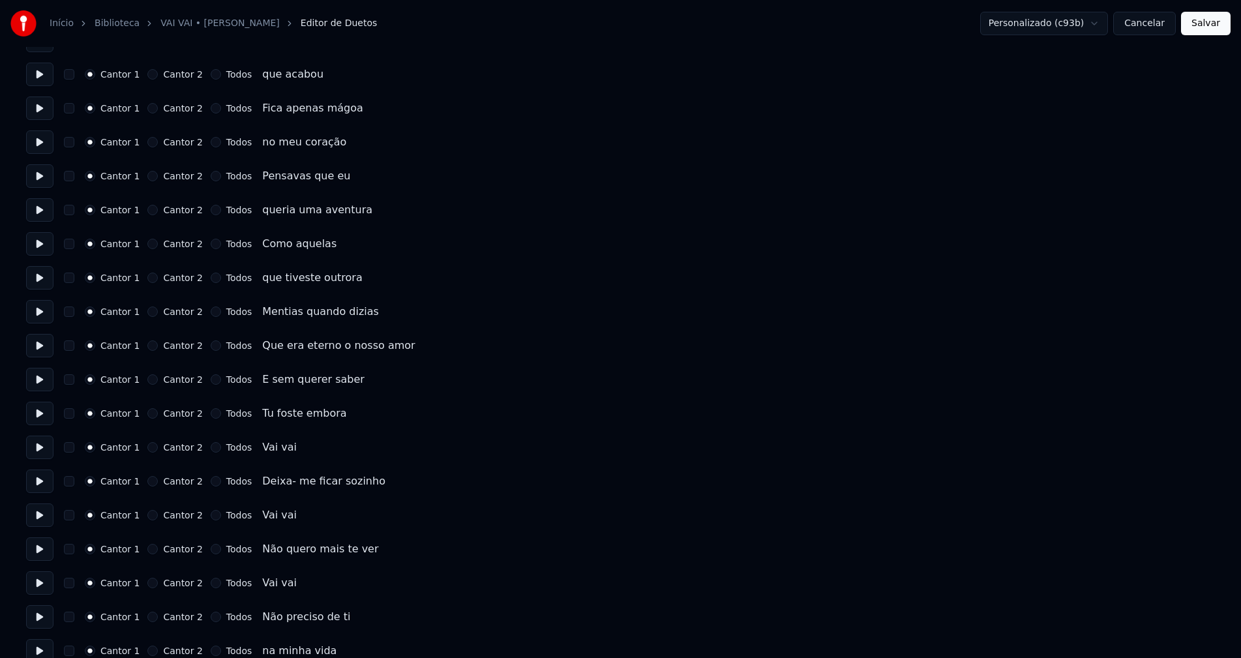
scroll to position [261, 0]
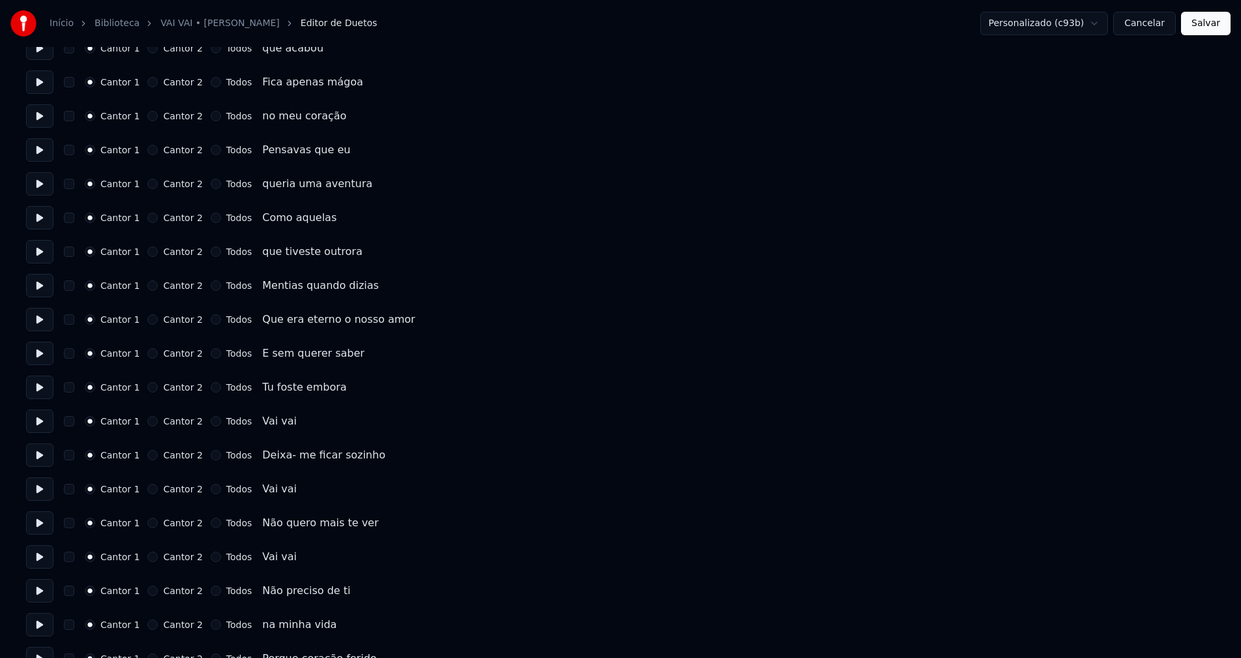
click at [211, 422] on button "Todos" at bounding box center [216, 421] width 10 height 10
click at [211, 456] on button "Todos" at bounding box center [216, 455] width 10 height 10
click at [211, 489] on button "Todos" at bounding box center [216, 489] width 10 height 10
click at [211, 523] on button "Todos" at bounding box center [216, 523] width 10 height 10
click at [211, 554] on button "Todos" at bounding box center [216, 556] width 10 height 10
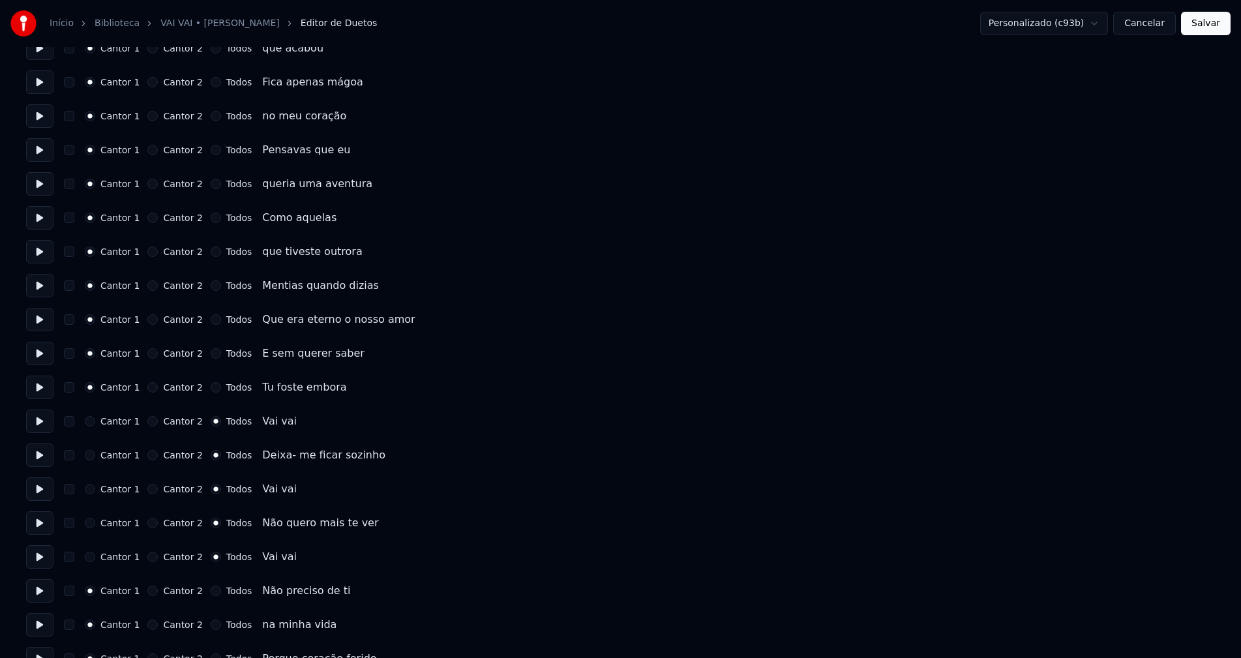
click at [211, 590] on button "Todos" at bounding box center [216, 590] width 10 height 10
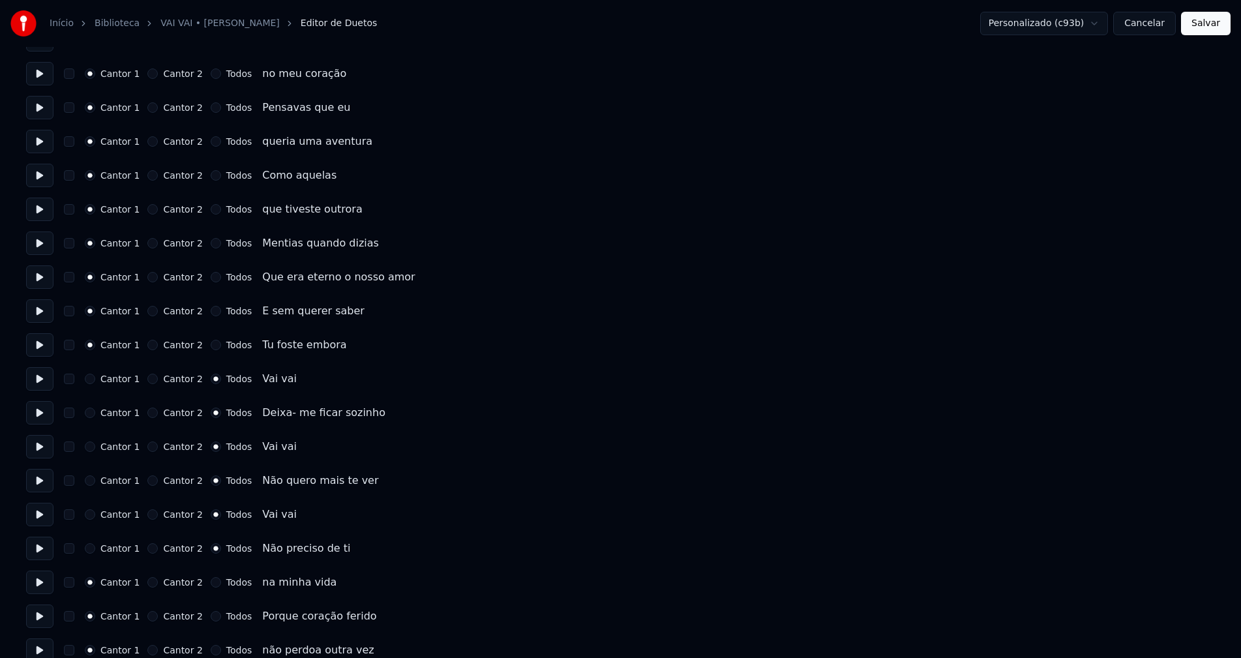
scroll to position [326, 0]
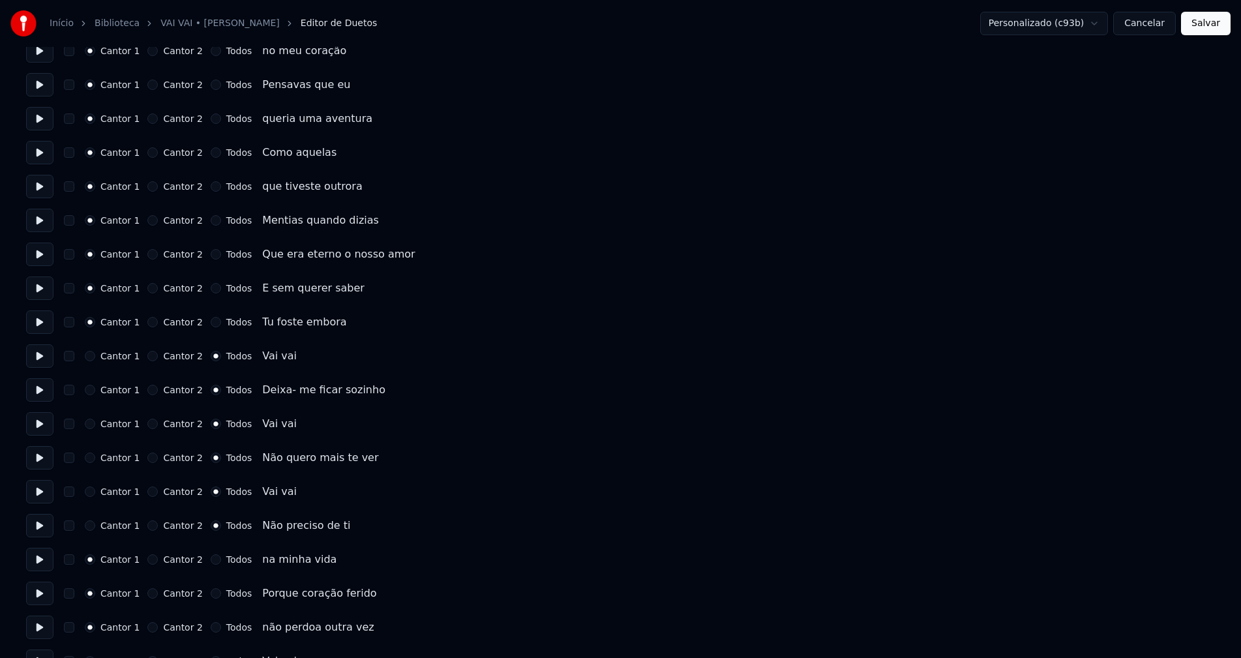
click at [211, 561] on button "Todos" at bounding box center [216, 559] width 10 height 10
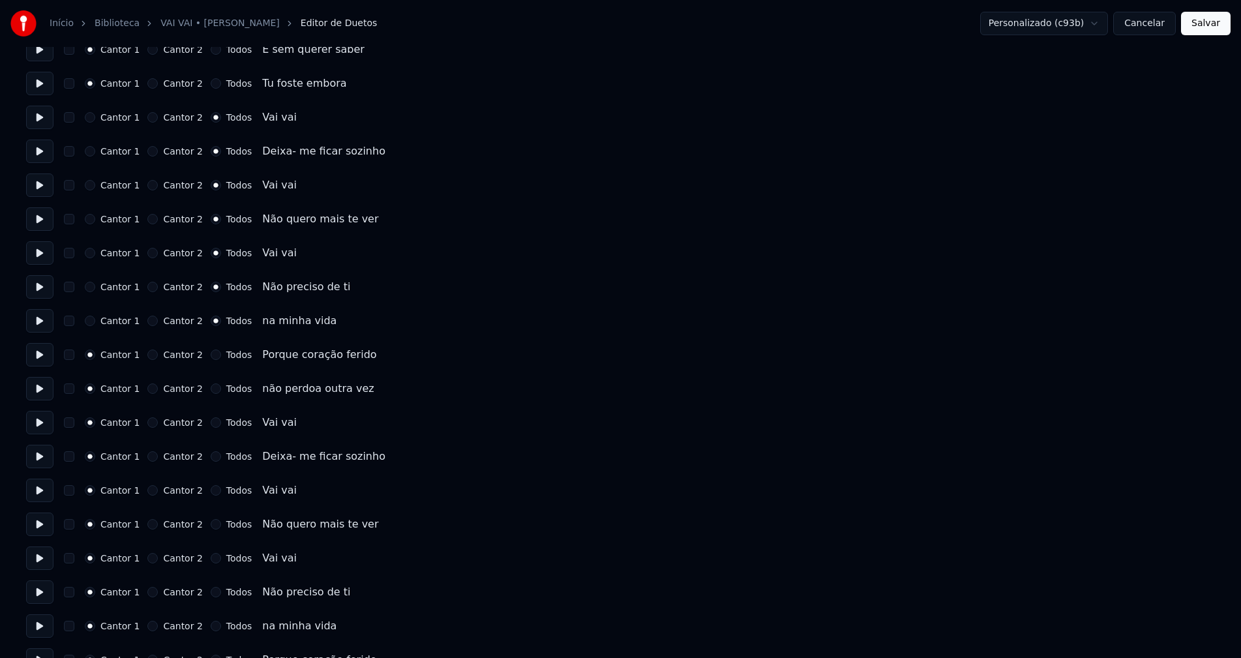
scroll to position [587, 0]
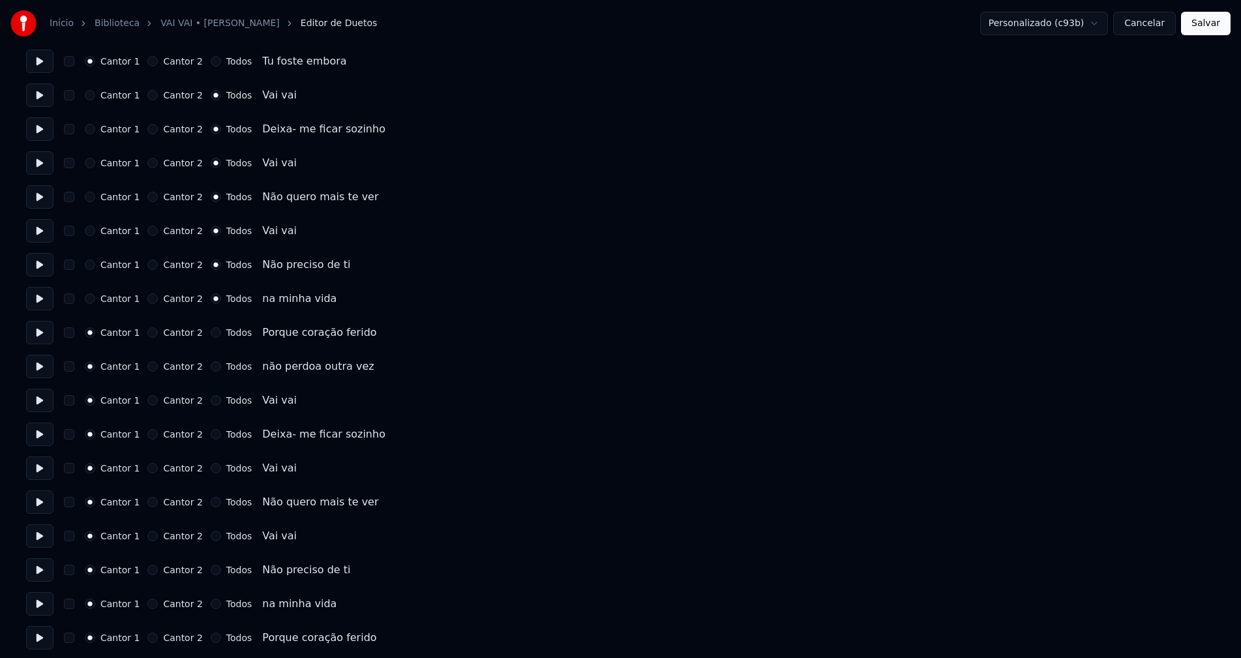
click at [211, 400] on button "Todos" at bounding box center [216, 400] width 10 height 10
click at [211, 434] on button "Todos" at bounding box center [216, 434] width 10 height 10
click at [211, 467] on button "Todos" at bounding box center [216, 468] width 10 height 10
click at [211, 503] on button "Todos" at bounding box center [216, 502] width 10 height 10
click at [211, 534] on button "Todos" at bounding box center [216, 536] width 10 height 10
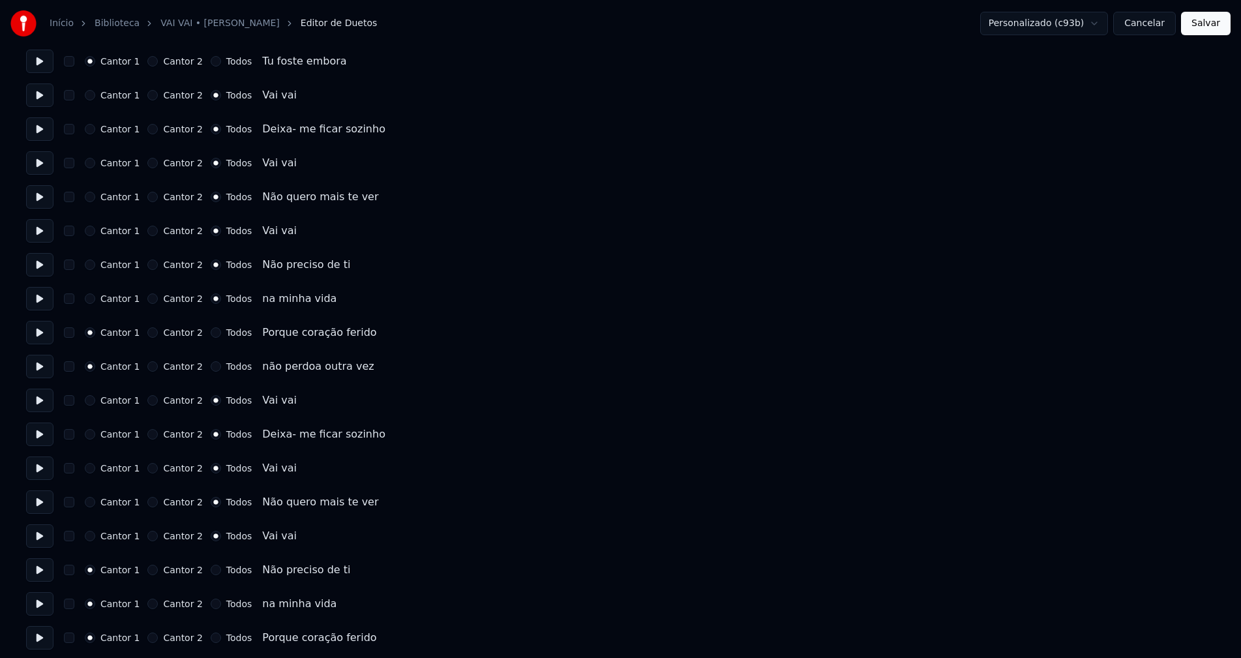
drag, startPoint x: 203, startPoint y: 569, endPoint x: 203, endPoint y: 577, distance: 7.8
click at [211, 570] on button "Todos" at bounding box center [216, 570] width 10 height 10
click at [211, 606] on button "Todos" at bounding box center [216, 603] width 10 height 10
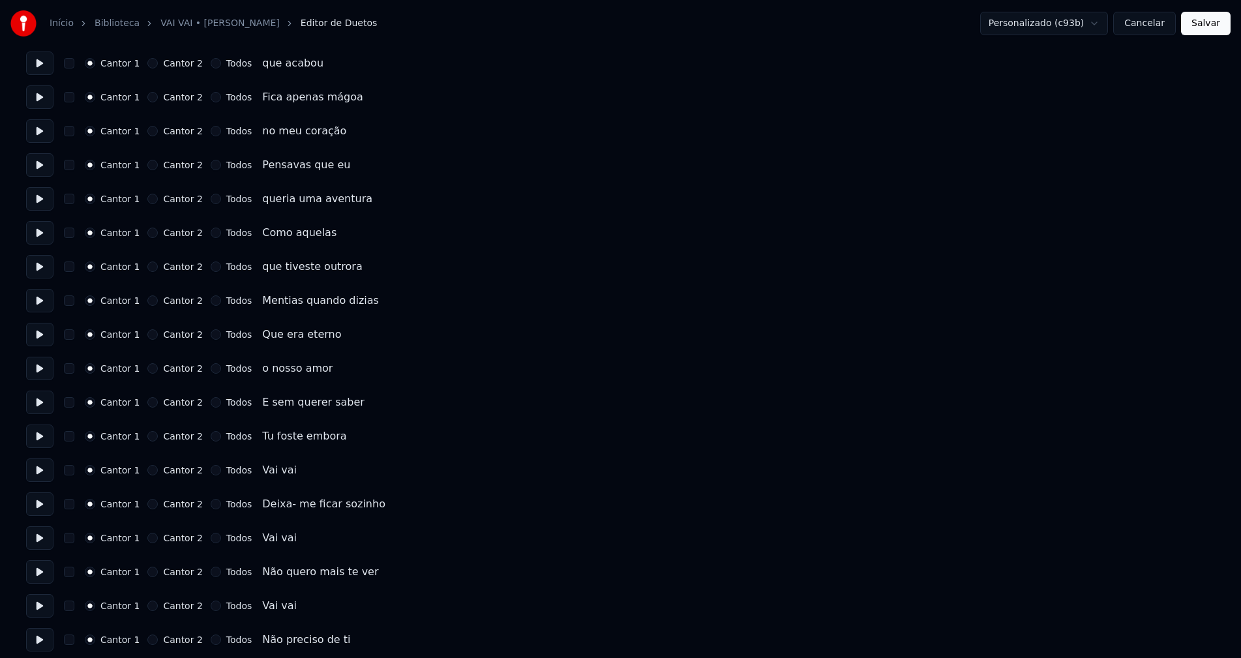
scroll to position [1369, 0]
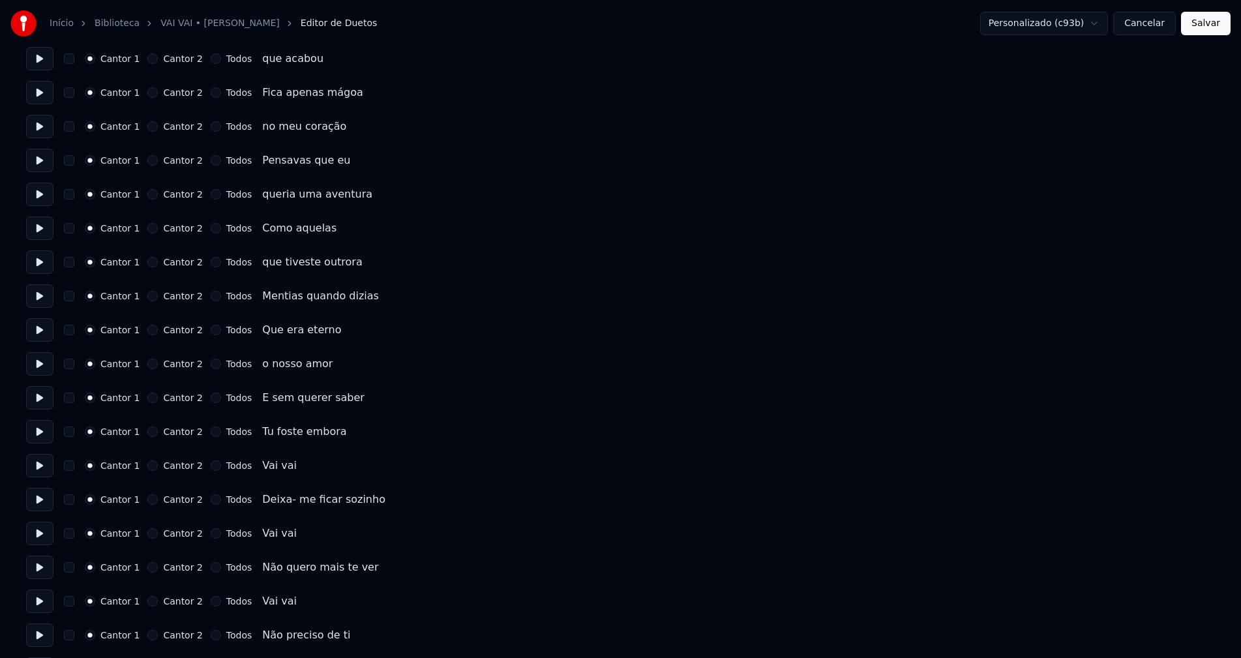
click at [211, 466] on button "Todos" at bounding box center [216, 465] width 10 height 10
click at [211, 503] on button "Todos" at bounding box center [216, 499] width 10 height 10
click at [211, 535] on button "Todos" at bounding box center [216, 533] width 10 height 10
click at [211, 570] on button "Todos" at bounding box center [216, 567] width 10 height 10
drag, startPoint x: 205, startPoint y: 600, endPoint x: 220, endPoint y: 593, distance: 16.9
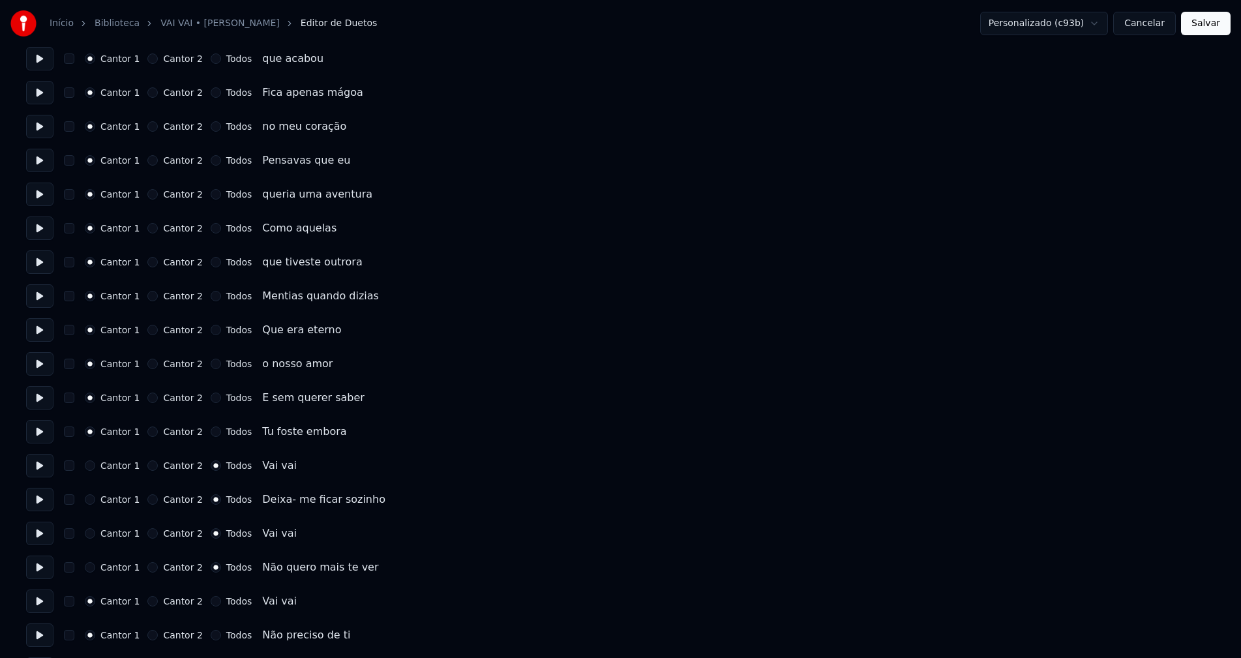
click at [211, 601] on button "Todos" at bounding box center [216, 601] width 10 height 10
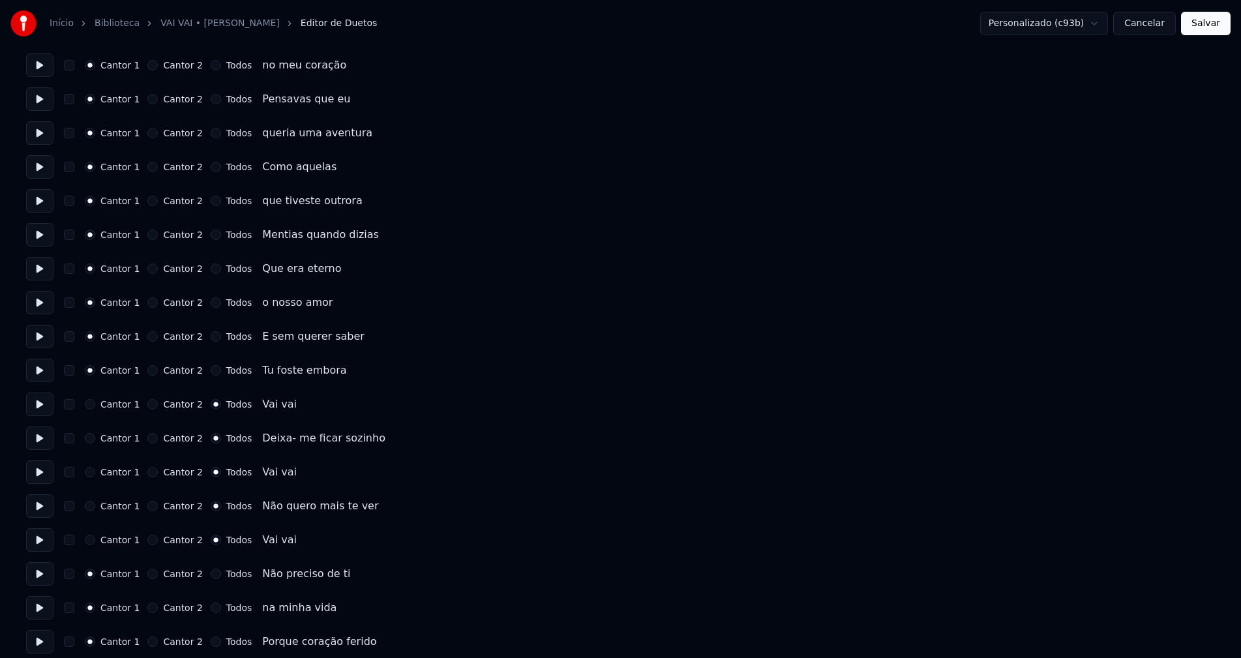
scroll to position [1565, 0]
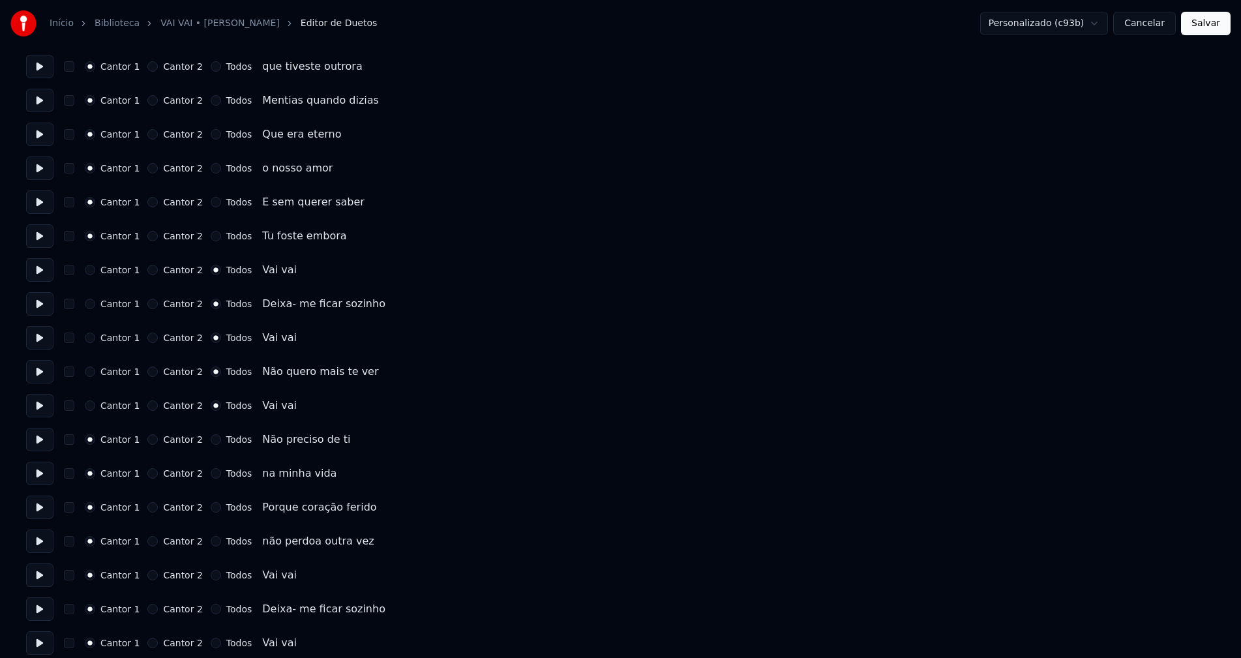
click at [211, 442] on button "Todos" at bounding box center [216, 439] width 10 height 10
click at [211, 473] on button "Todos" at bounding box center [216, 473] width 10 height 10
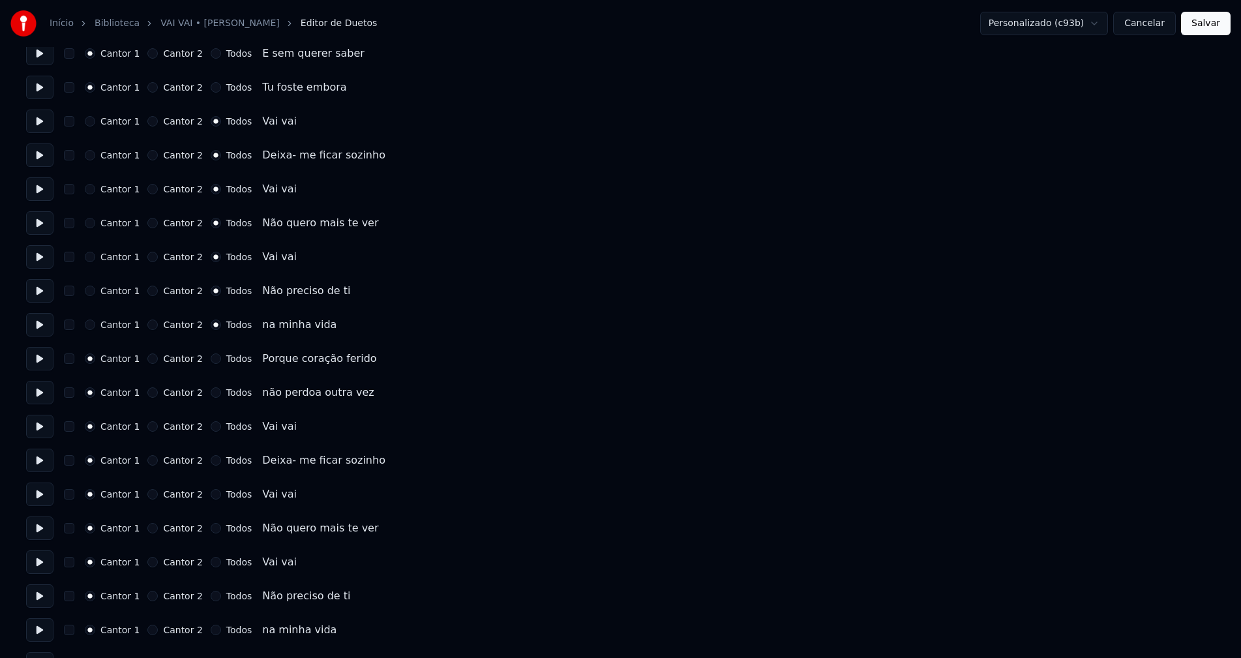
scroll to position [1760, 0]
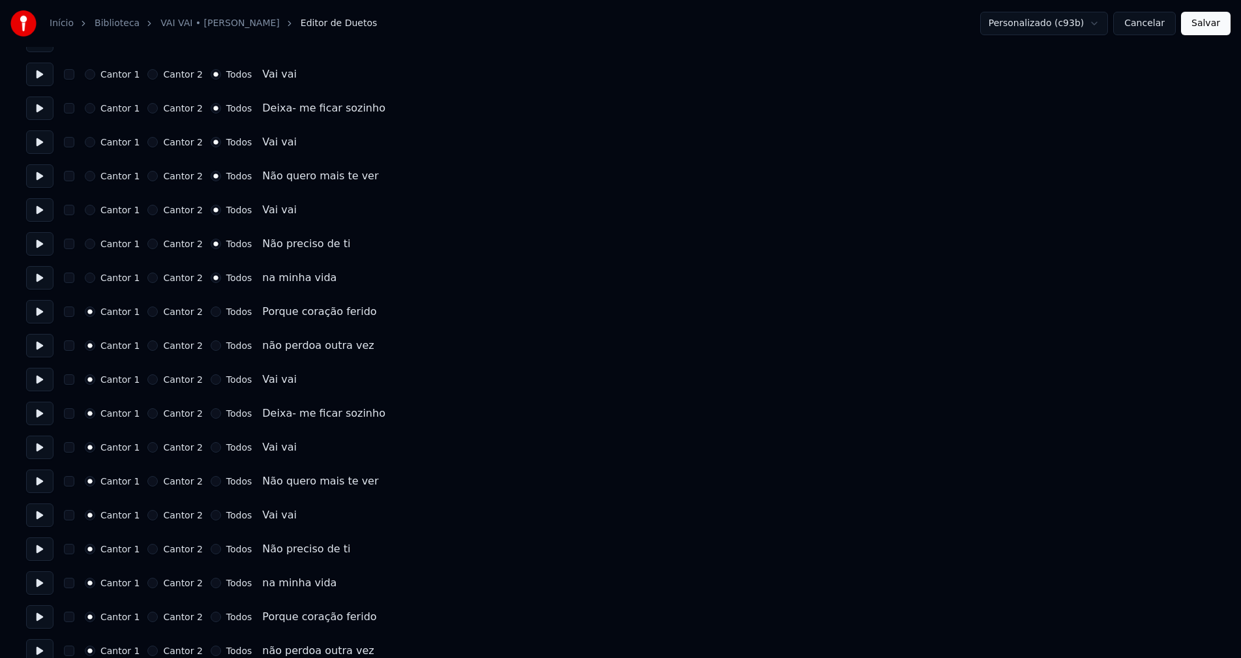
drag, startPoint x: 205, startPoint y: 379, endPoint x: 205, endPoint y: 417, distance: 38.5
click at [211, 380] on button "Todos" at bounding box center [216, 379] width 10 height 10
click at [211, 415] on button "Todos" at bounding box center [216, 413] width 10 height 10
click at [211, 448] on button "Todos" at bounding box center [216, 447] width 10 height 10
click at [211, 480] on button "Todos" at bounding box center [216, 481] width 10 height 10
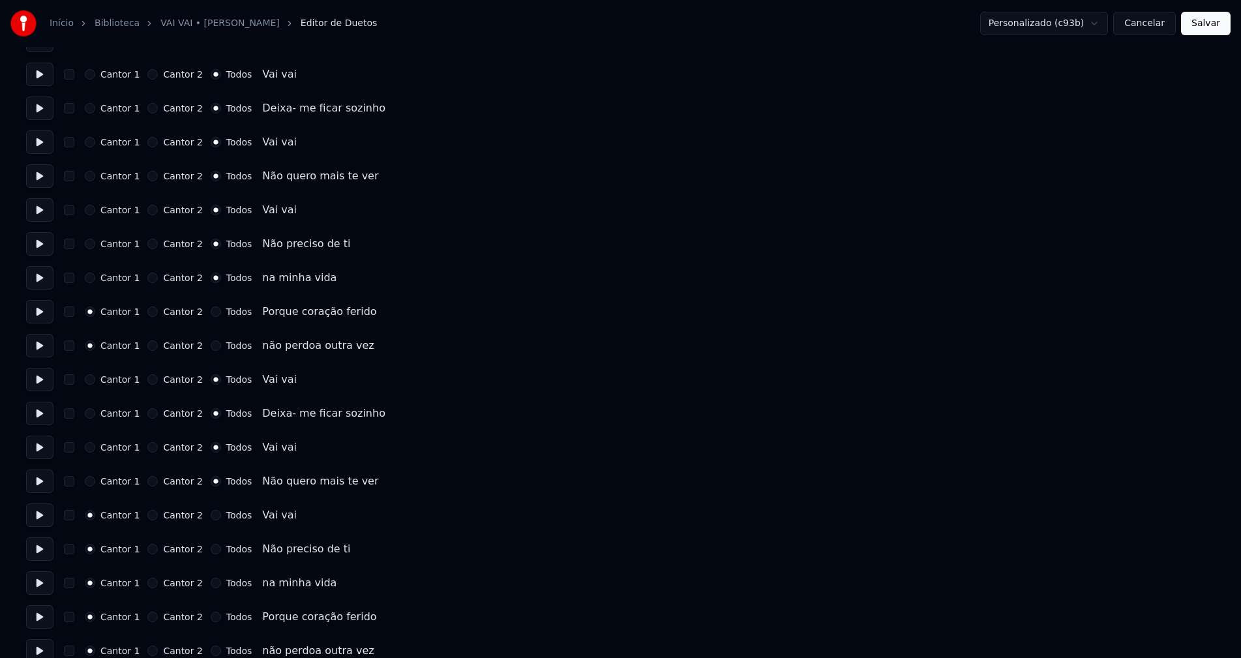
click at [211, 514] on button "Todos" at bounding box center [216, 515] width 10 height 10
click at [211, 550] on button "Todos" at bounding box center [216, 549] width 10 height 10
click at [211, 583] on button "Todos" at bounding box center [216, 583] width 10 height 10
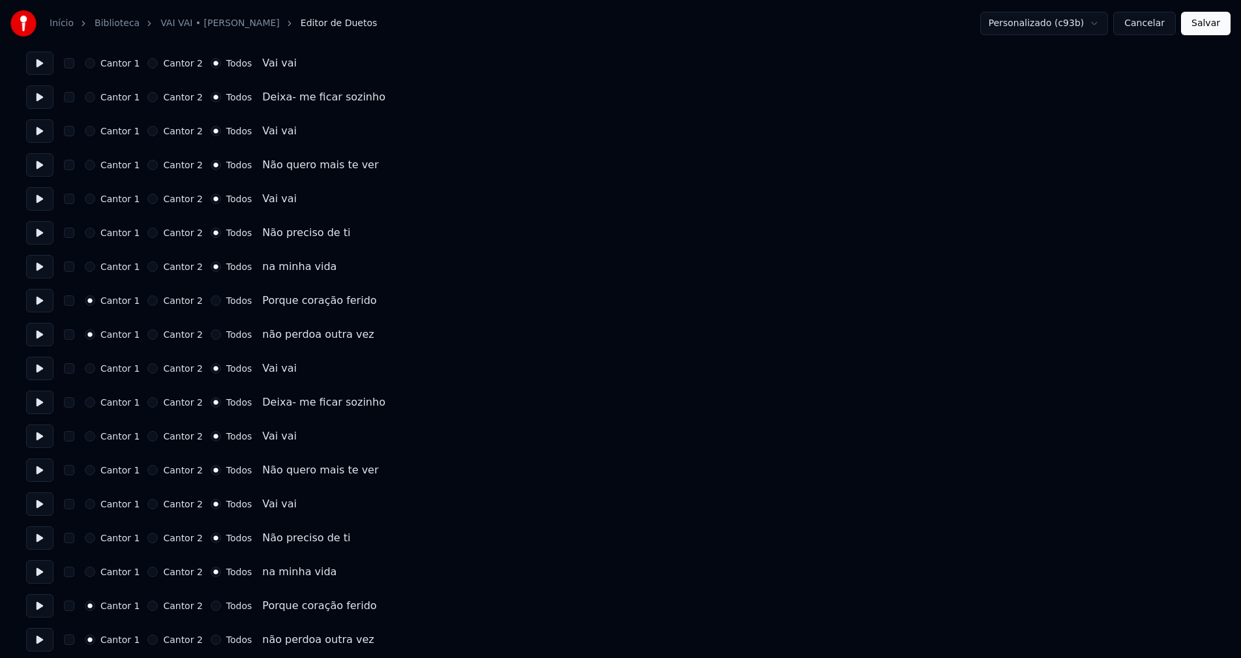
scroll to position [1778, 0]
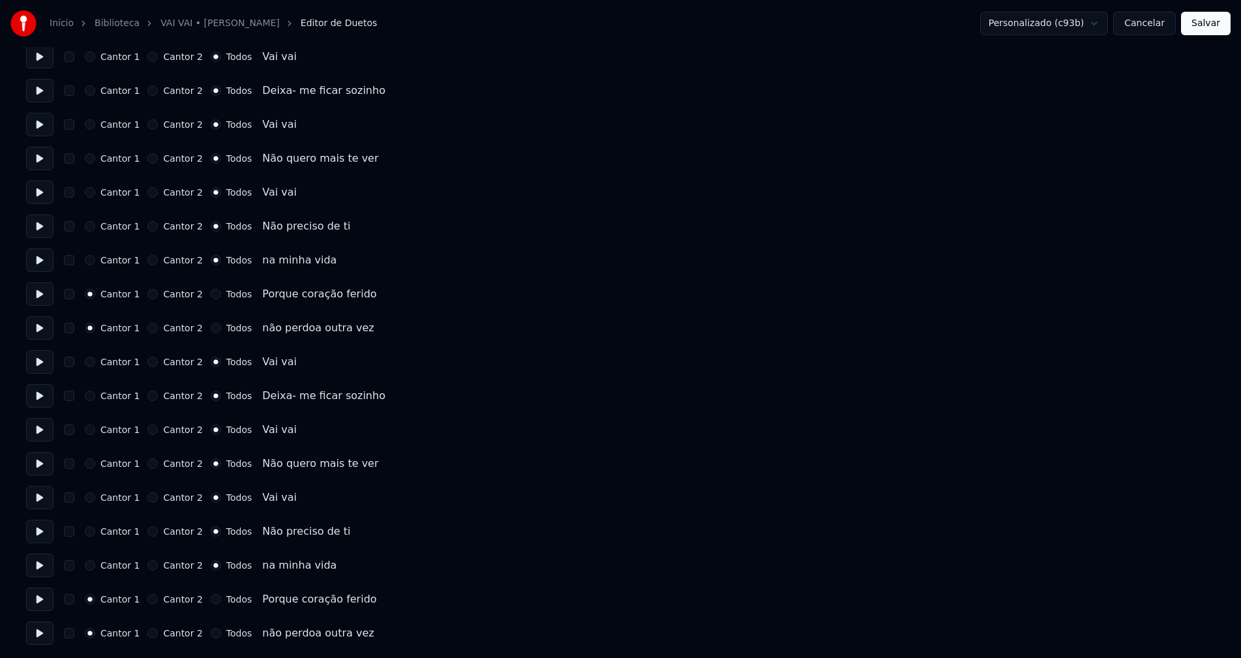
click at [1217, 22] on button "Salvar" at bounding box center [1206, 23] width 50 height 23
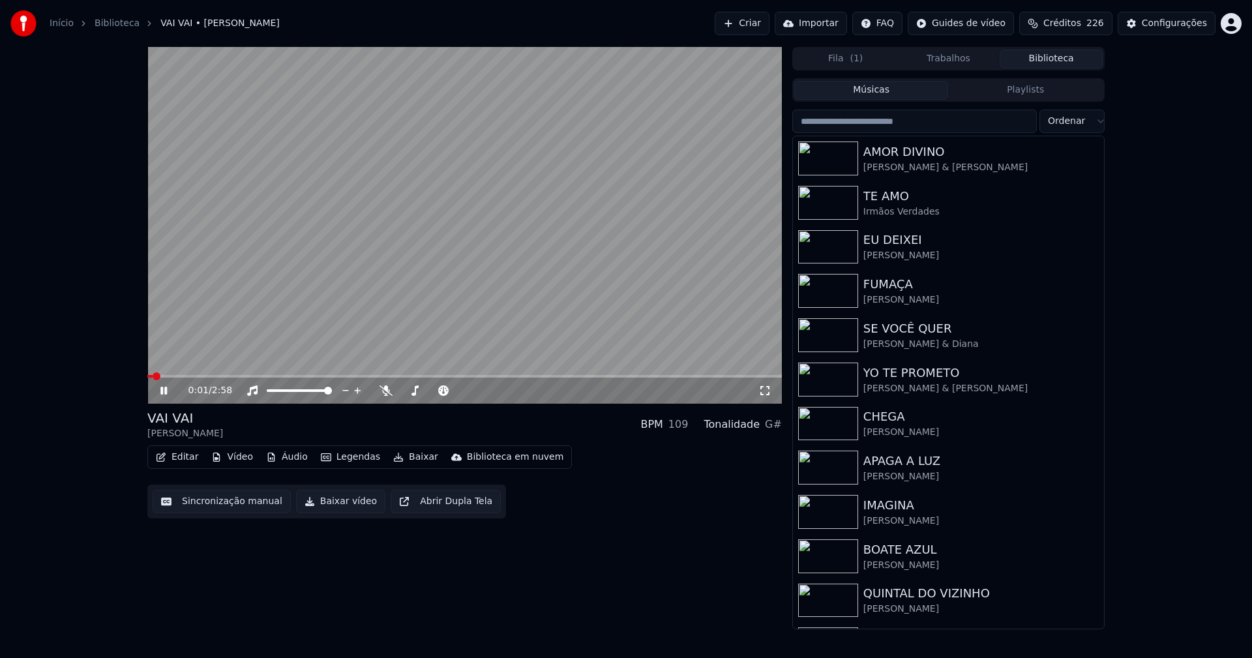
click at [269, 375] on span at bounding box center [464, 376] width 634 height 3
click at [767, 390] on icon at bounding box center [764, 390] width 13 height 10
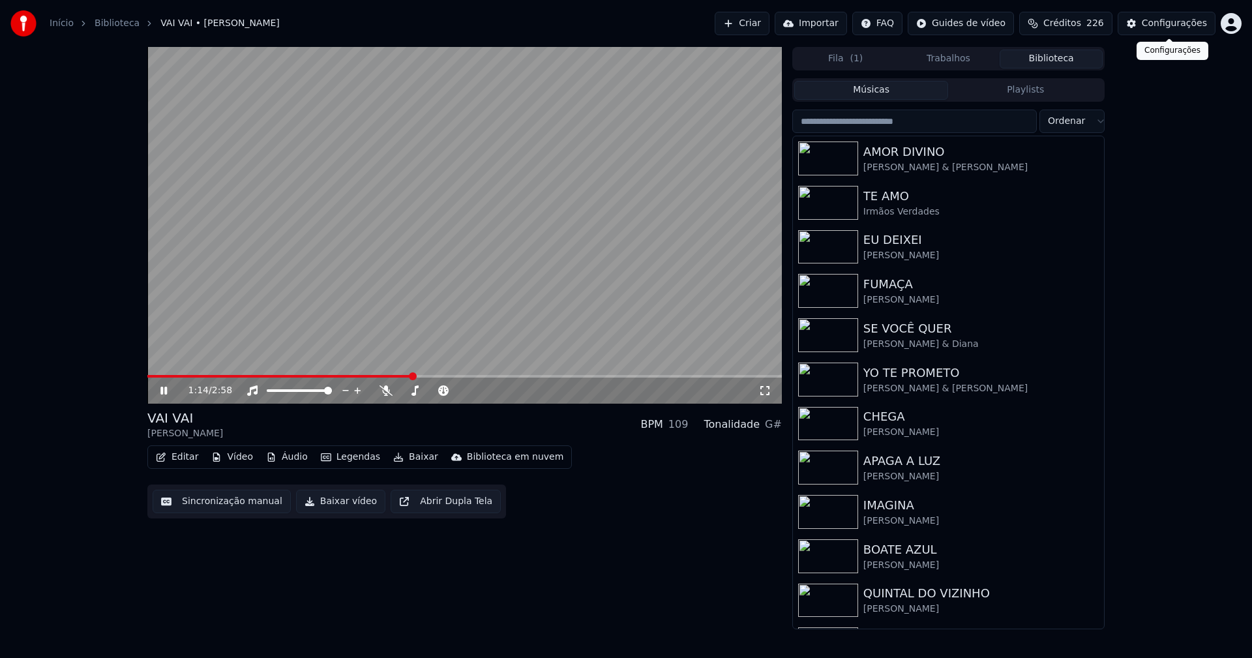
click at [1173, 25] on div "Configurações" at bounding box center [1173, 23] width 65 height 13
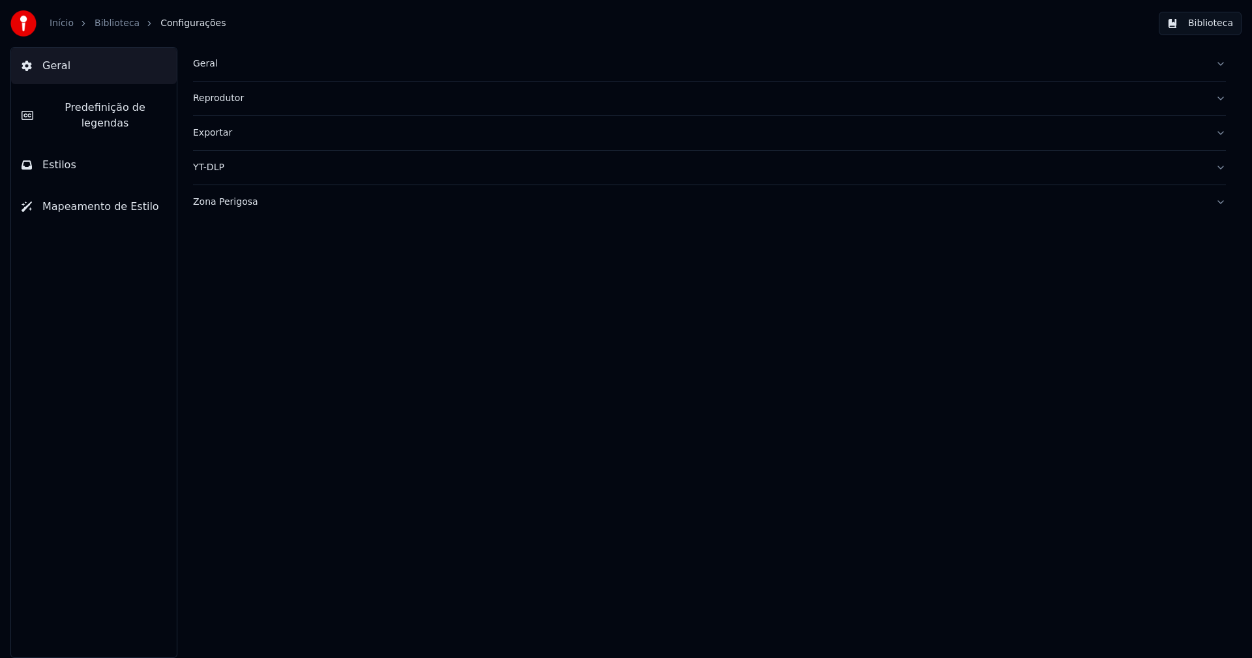
click at [64, 157] on span "Estilos" at bounding box center [59, 165] width 34 height 16
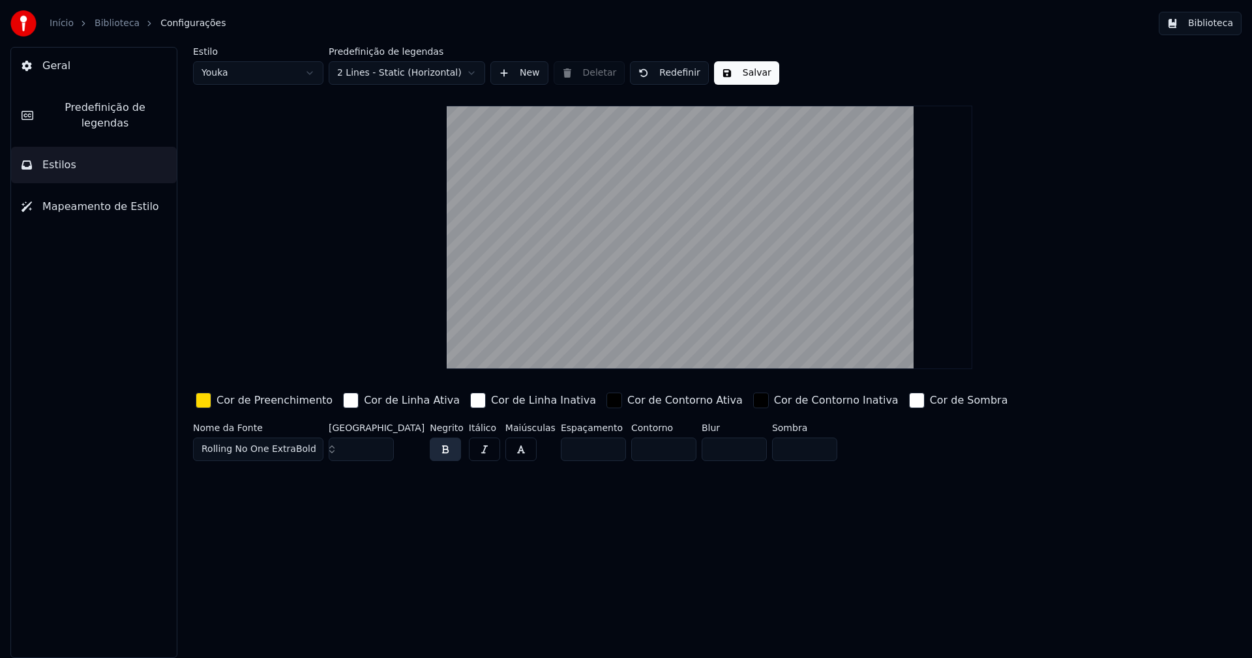
click at [1212, 20] on button "Biblioteca" at bounding box center [1199, 23] width 83 height 23
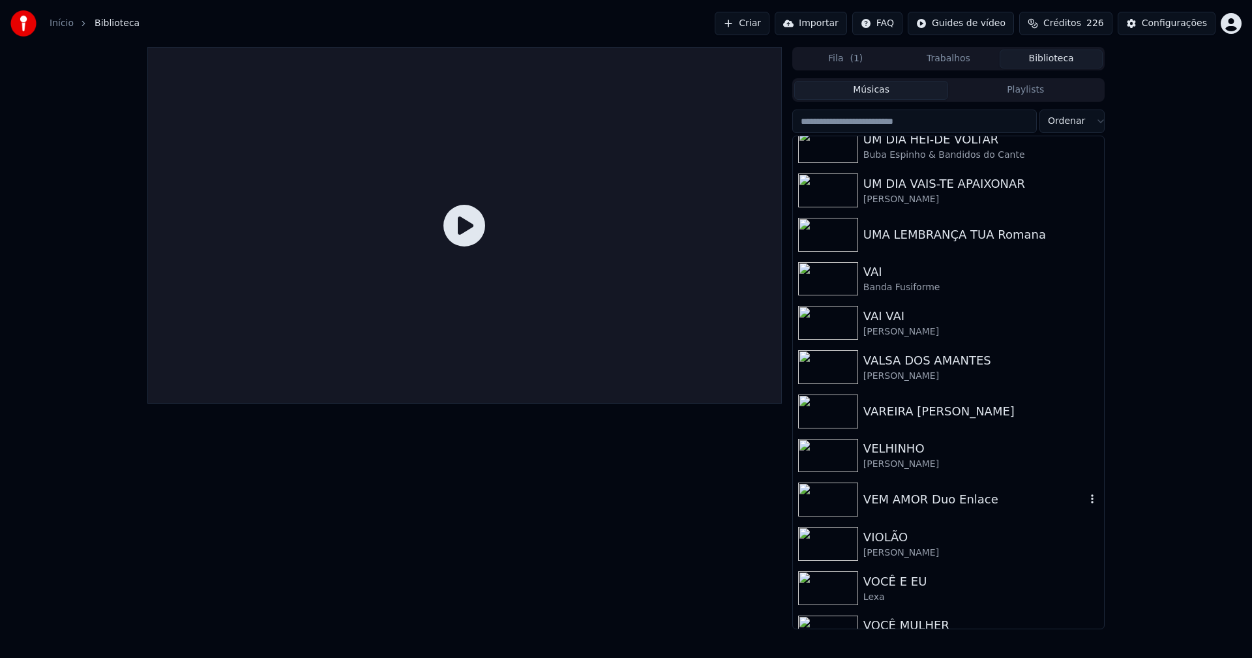
scroll to position [15182, 0]
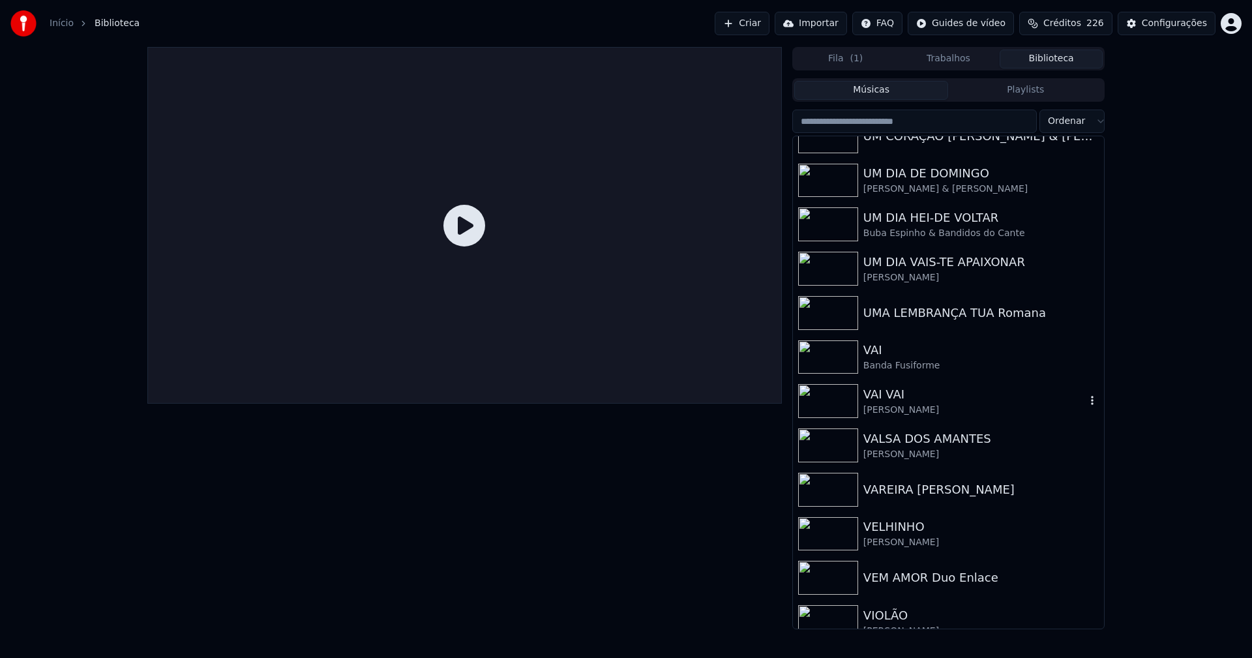
click at [894, 406] on div "[PERSON_NAME]" at bounding box center [974, 410] width 222 height 13
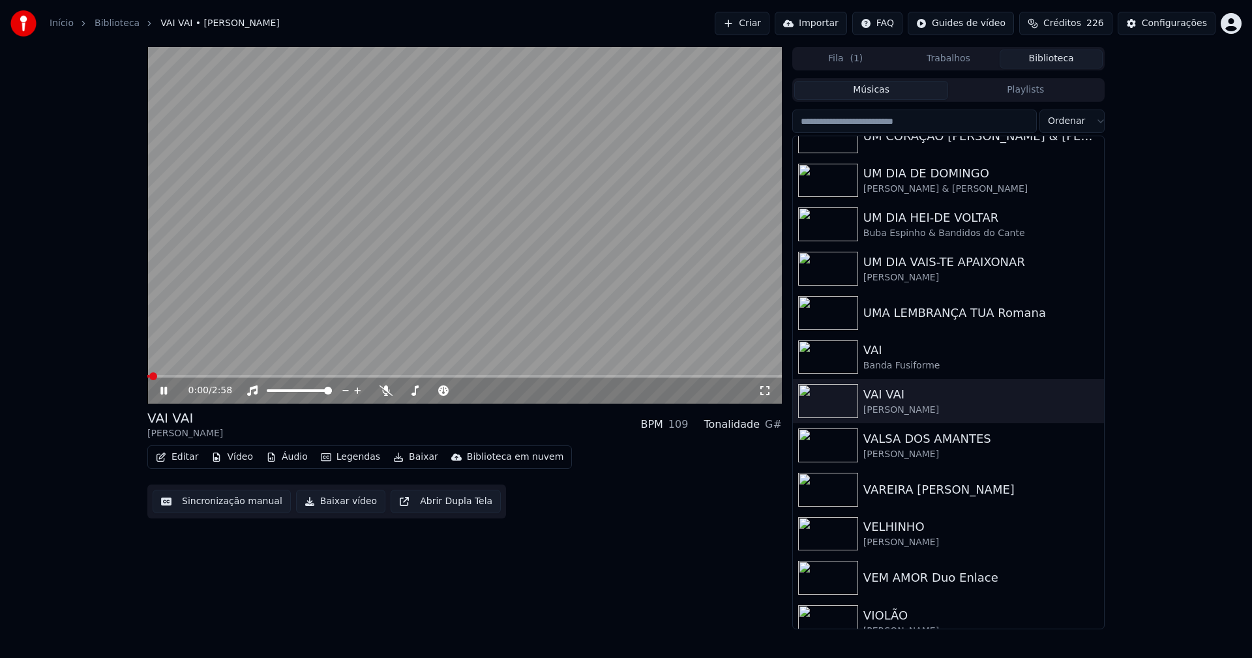
click at [164, 392] on icon at bounding box center [173, 390] width 31 height 10
click at [325, 505] on button "Baixar vídeo" at bounding box center [340, 501] width 89 height 23
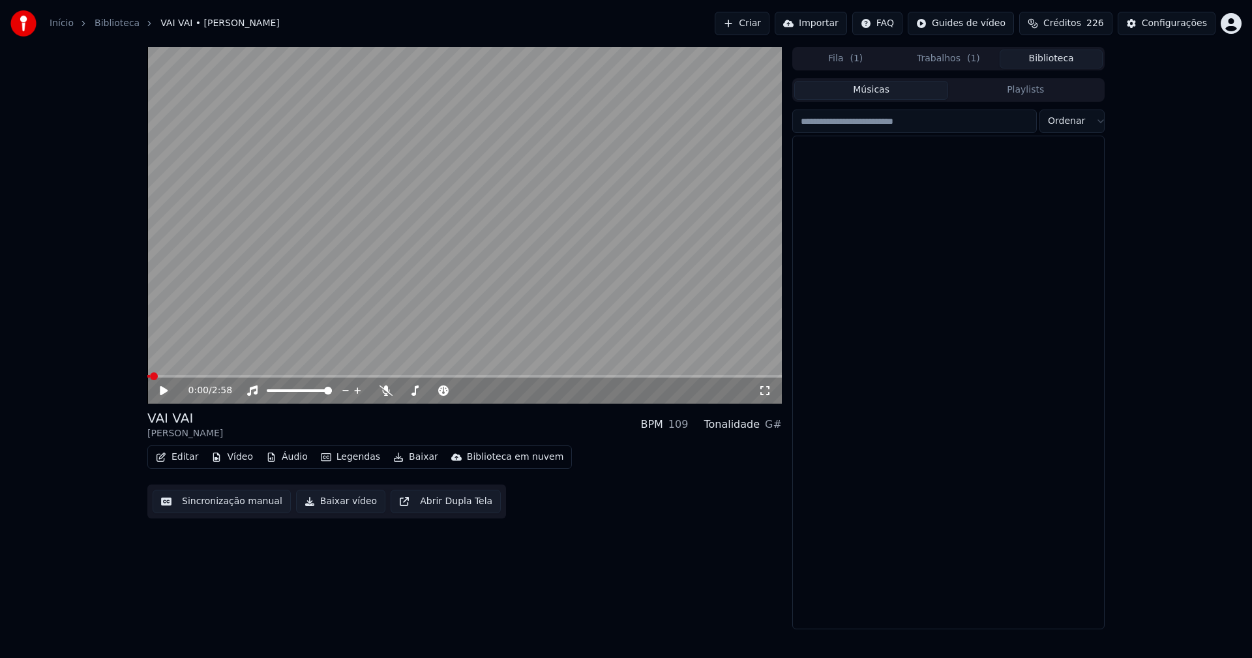
click at [1057, 55] on button "Biblioteca" at bounding box center [1050, 59] width 103 height 19
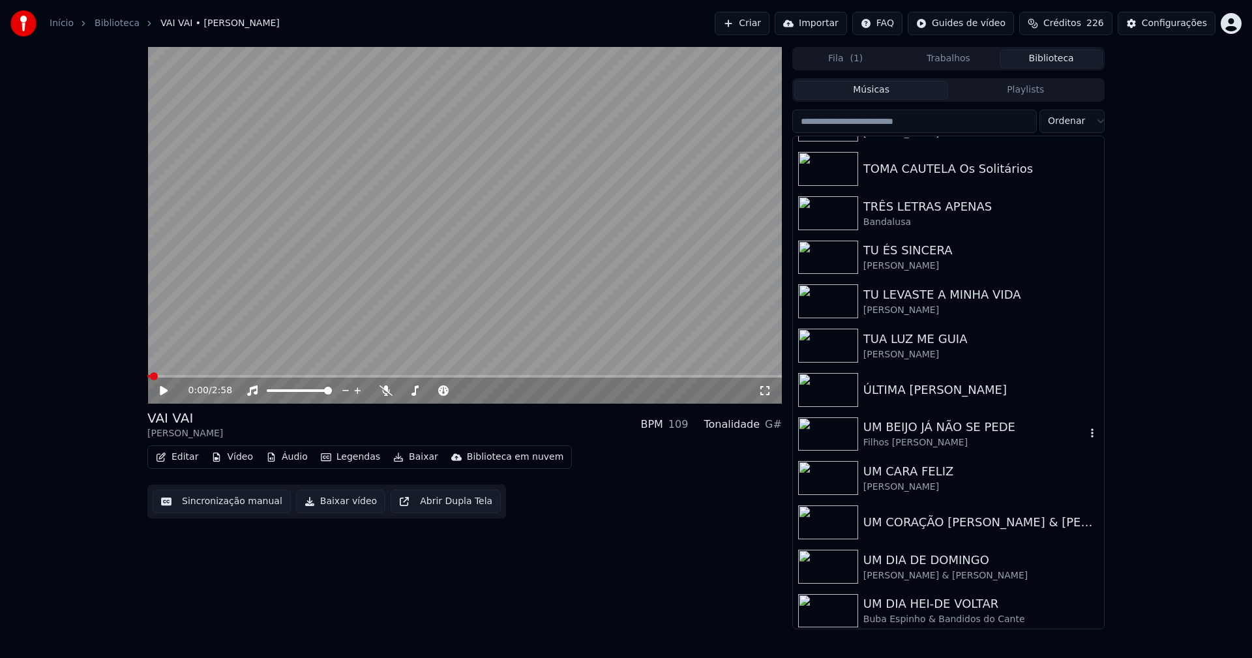
scroll to position [14726, 0]
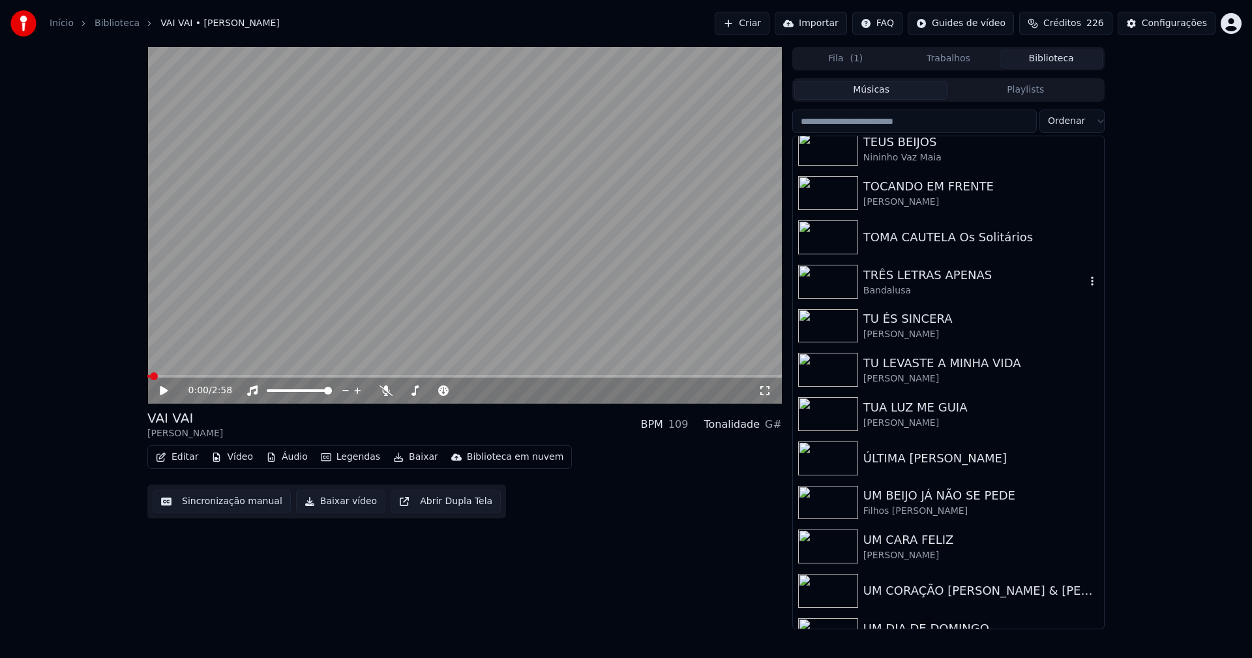
click at [912, 278] on div "TRÊS LETRAS APENAS" at bounding box center [974, 275] width 222 height 18
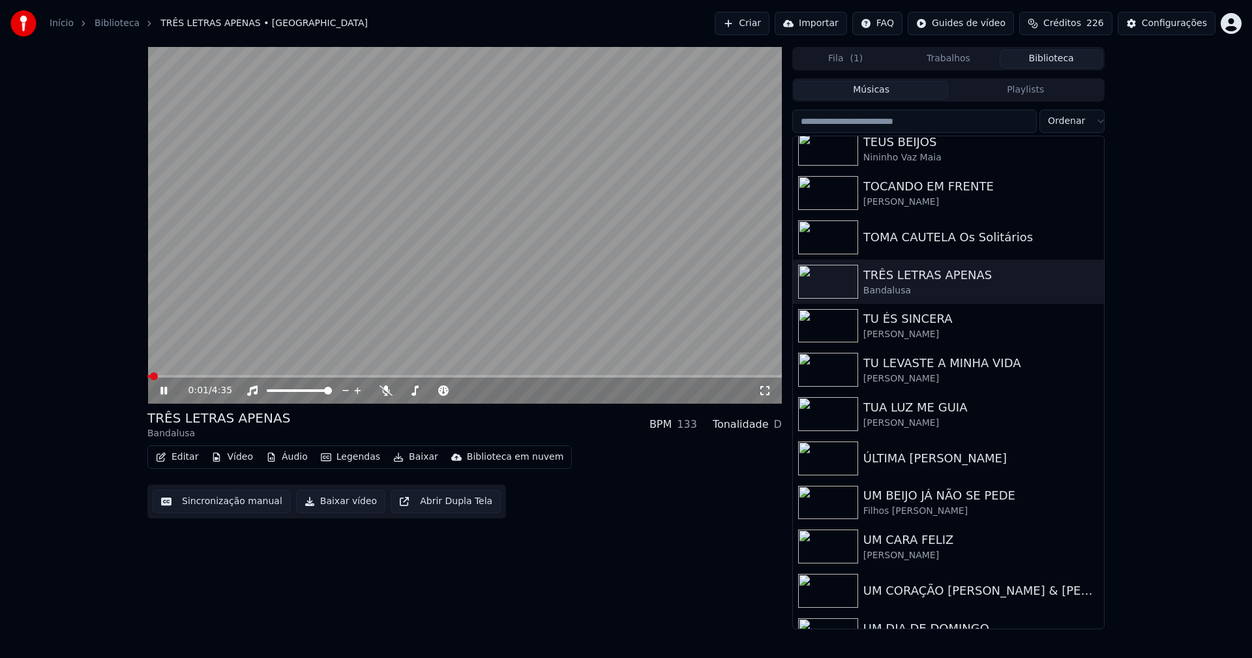
click at [163, 392] on icon at bounding box center [163, 391] width 7 height 8
click at [229, 459] on button "Vídeo" at bounding box center [232, 457] width 52 height 18
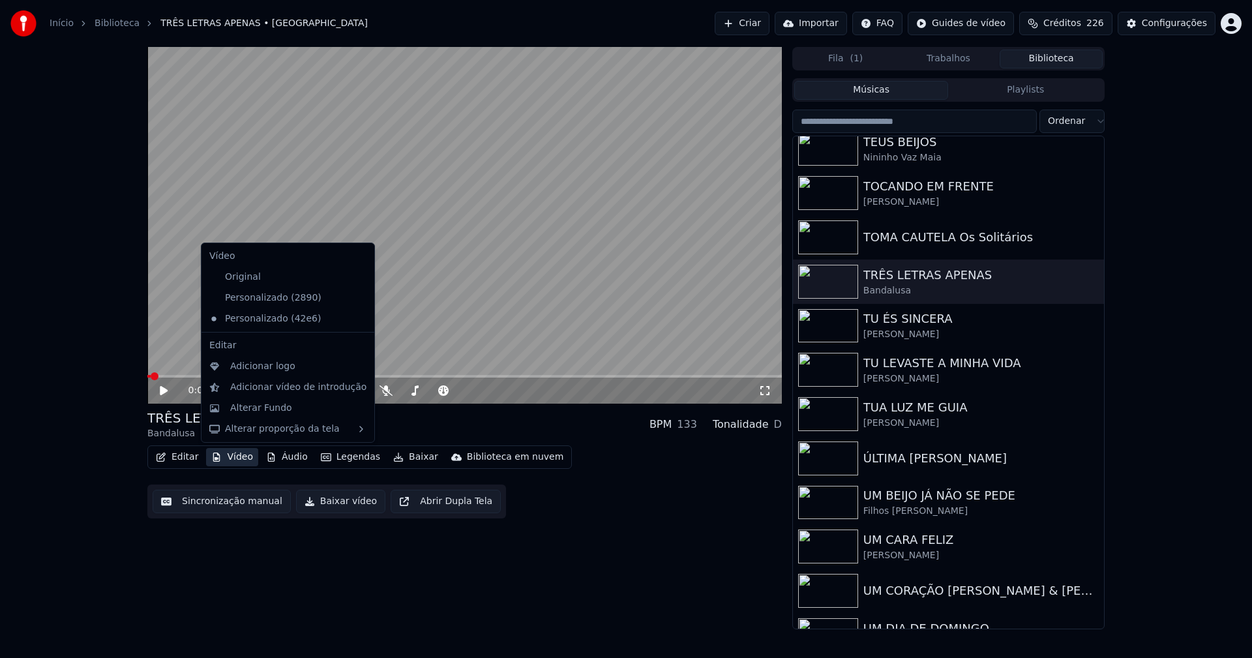
click at [357, 295] on icon at bounding box center [364, 298] width 14 height 10
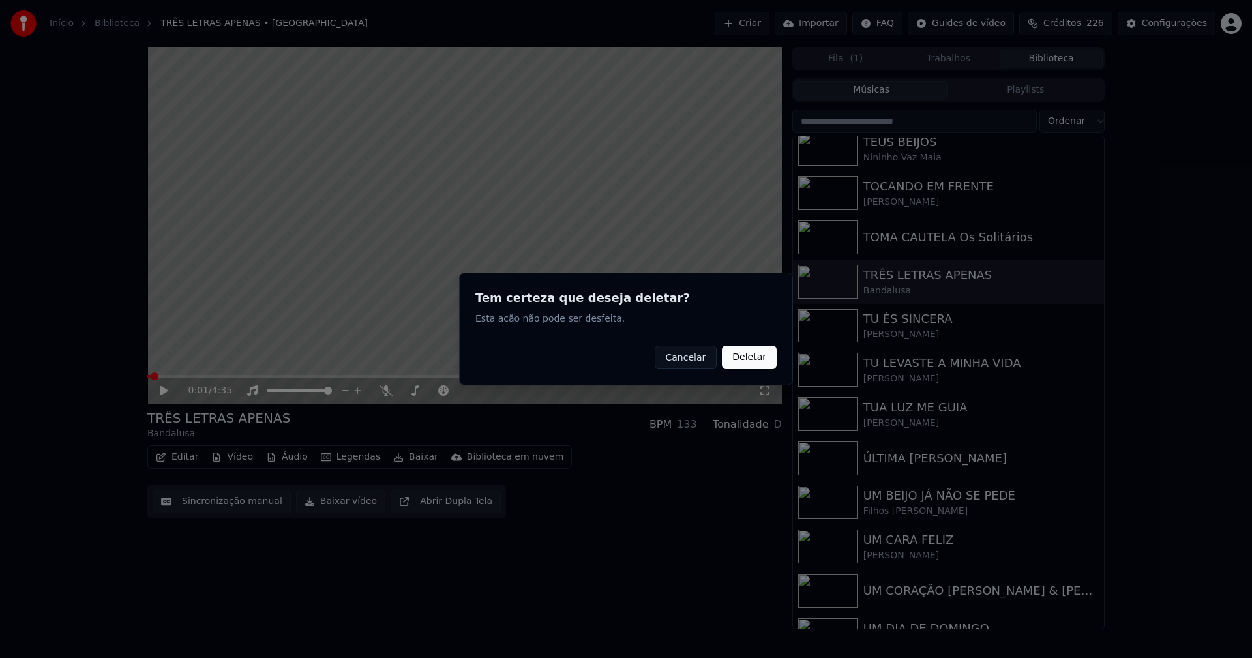
drag, startPoint x: 755, startPoint y: 362, endPoint x: 374, endPoint y: 383, distance: 381.9
click at [751, 362] on button "Deletar" at bounding box center [749, 356] width 55 height 23
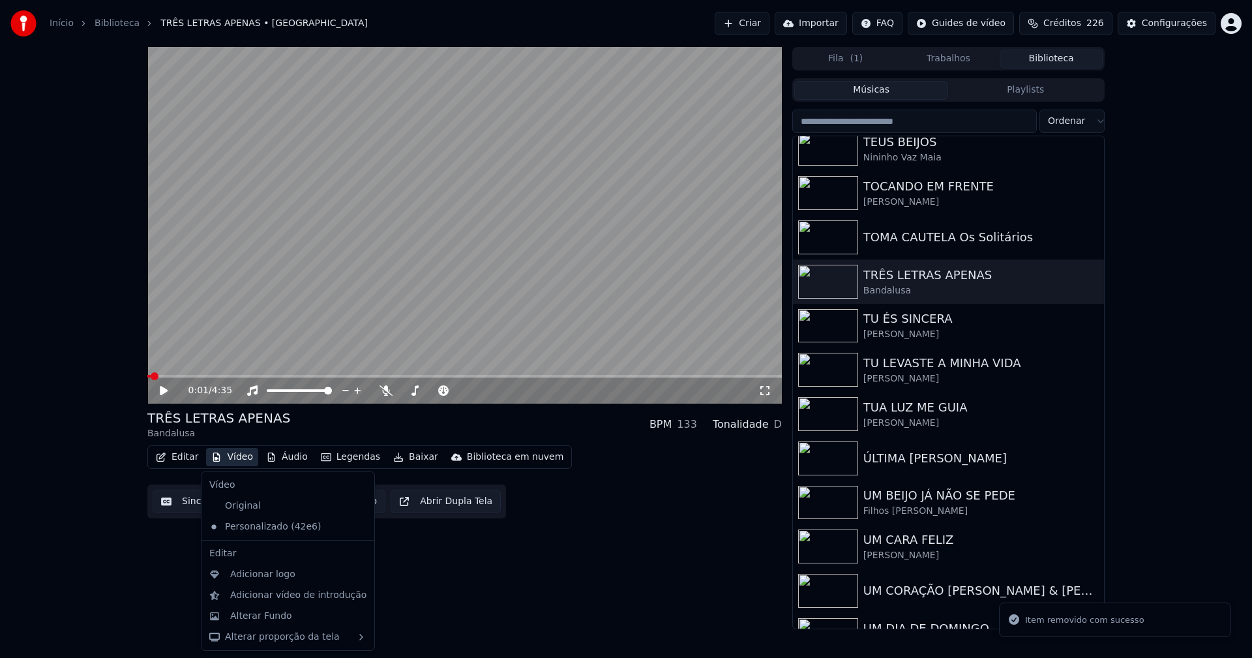
click at [231, 460] on button "Vídeo" at bounding box center [232, 457] width 52 height 18
click at [264, 621] on div "Alterar Fundo" at bounding box center [261, 616] width 62 height 13
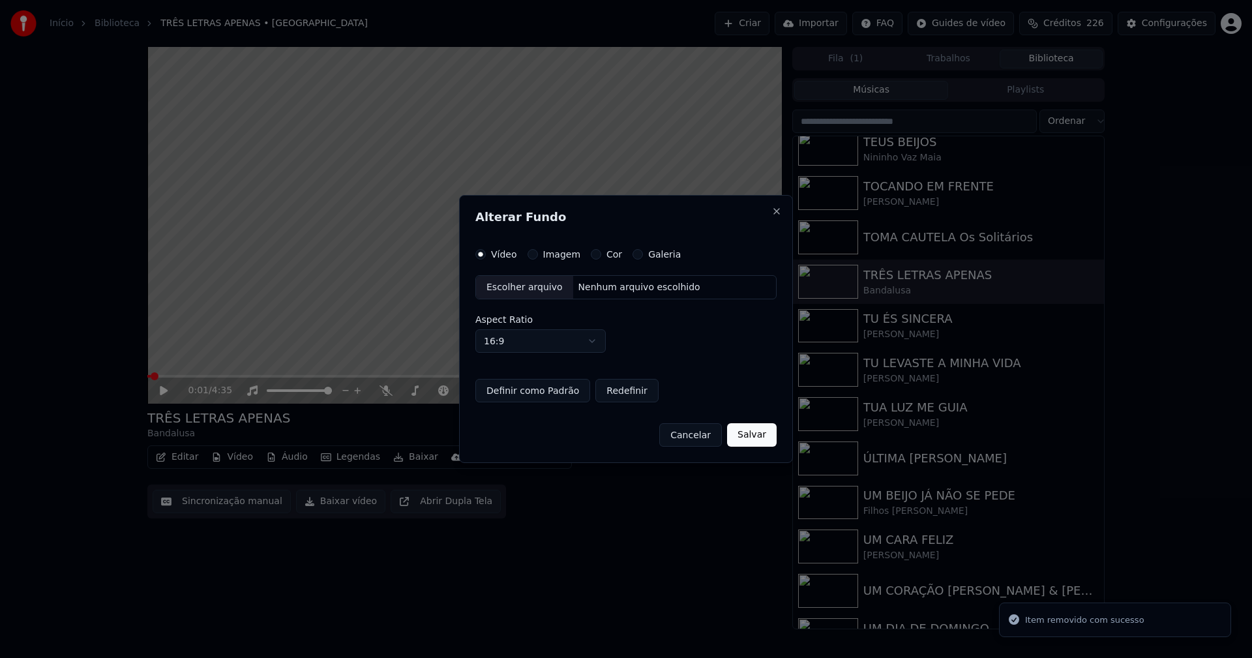
click at [533, 255] on button "Imagem" at bounding box center [532, 254] width 10 height 10
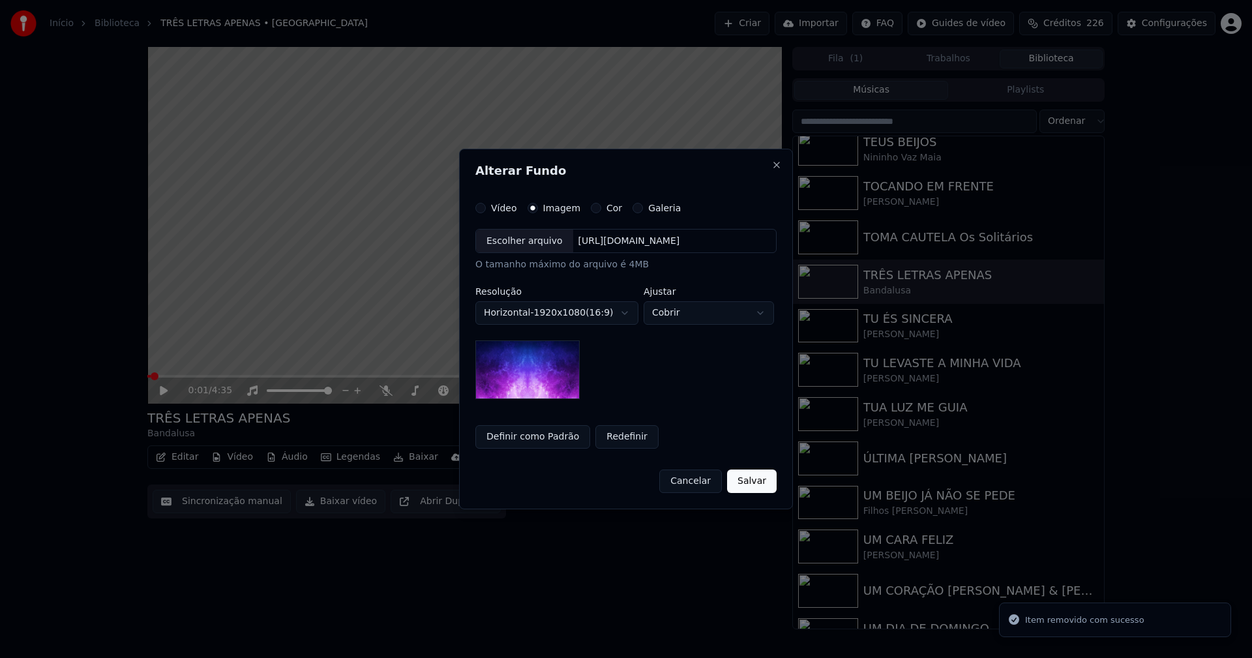
click at [522, 244] on div "Escolher arquivo" at bounding box center [524, 240] width 97 height 23
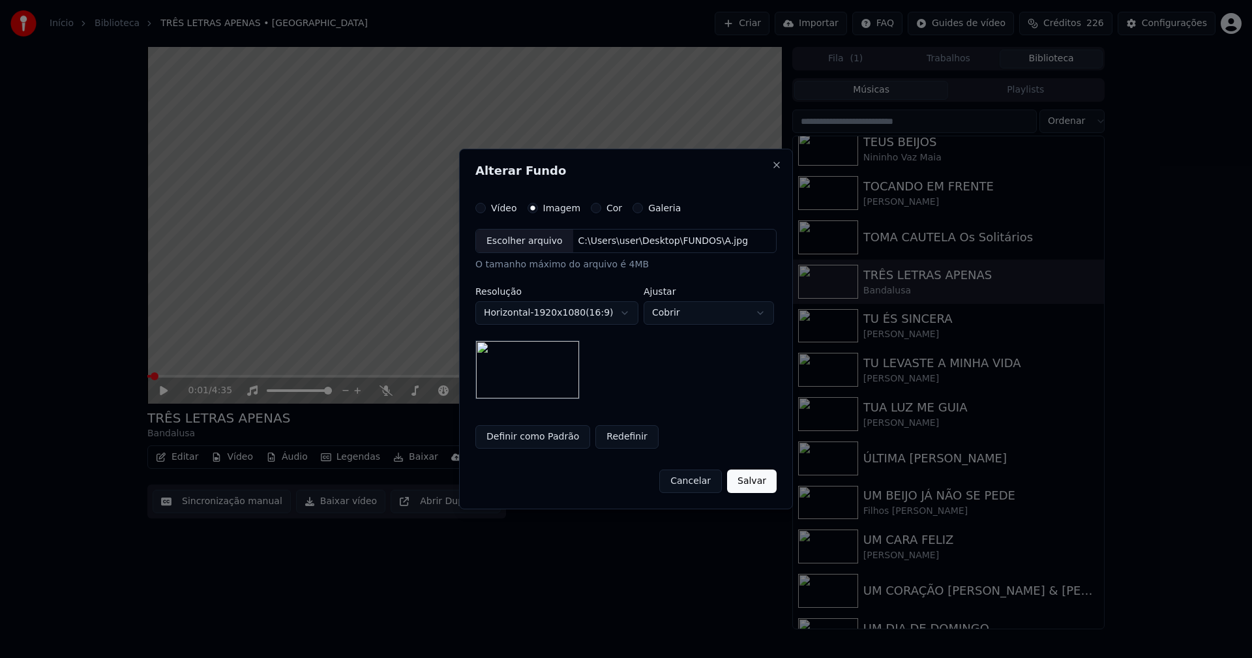
click at [756, 480] on button "Salvar" at bounding box center [752, 480] width 50 height 23
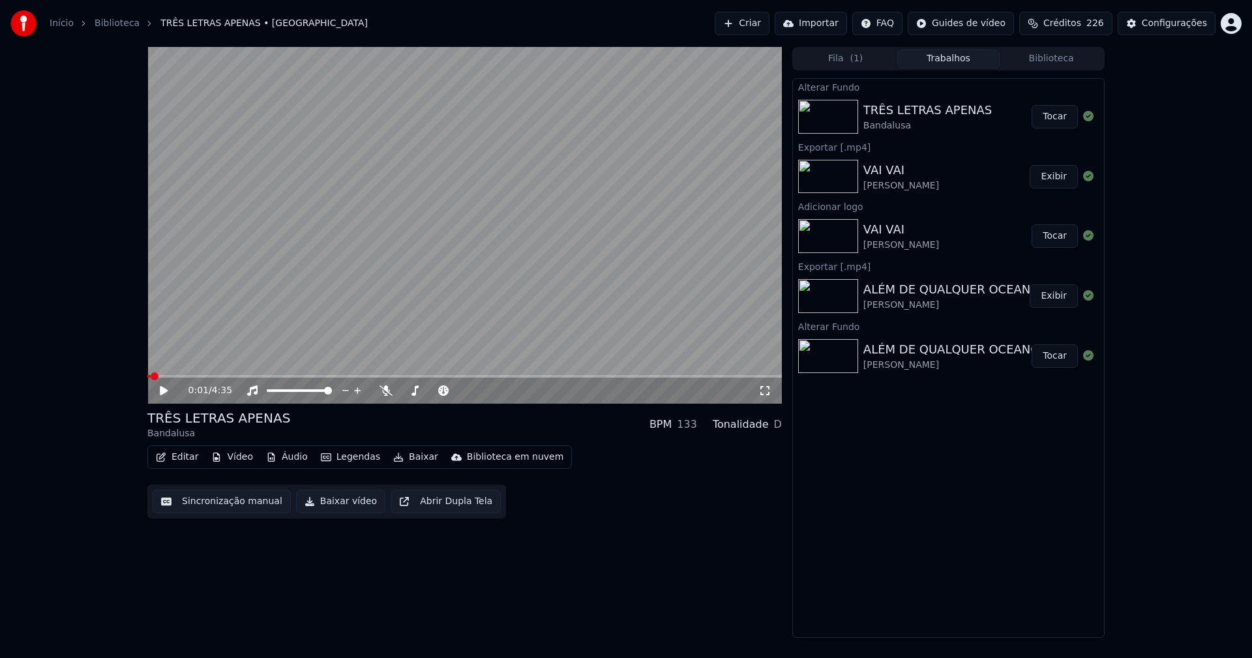
click at [1055, 119] on button "Tocar" at bounding box center [1054, 116] width 46 height 23
click at [165, 392] on icon at bounding box center [163, 391] width 7 height 8
click at [236, 459] on button "Vídeo" at bounding box center [232, 457] width 52 height 18
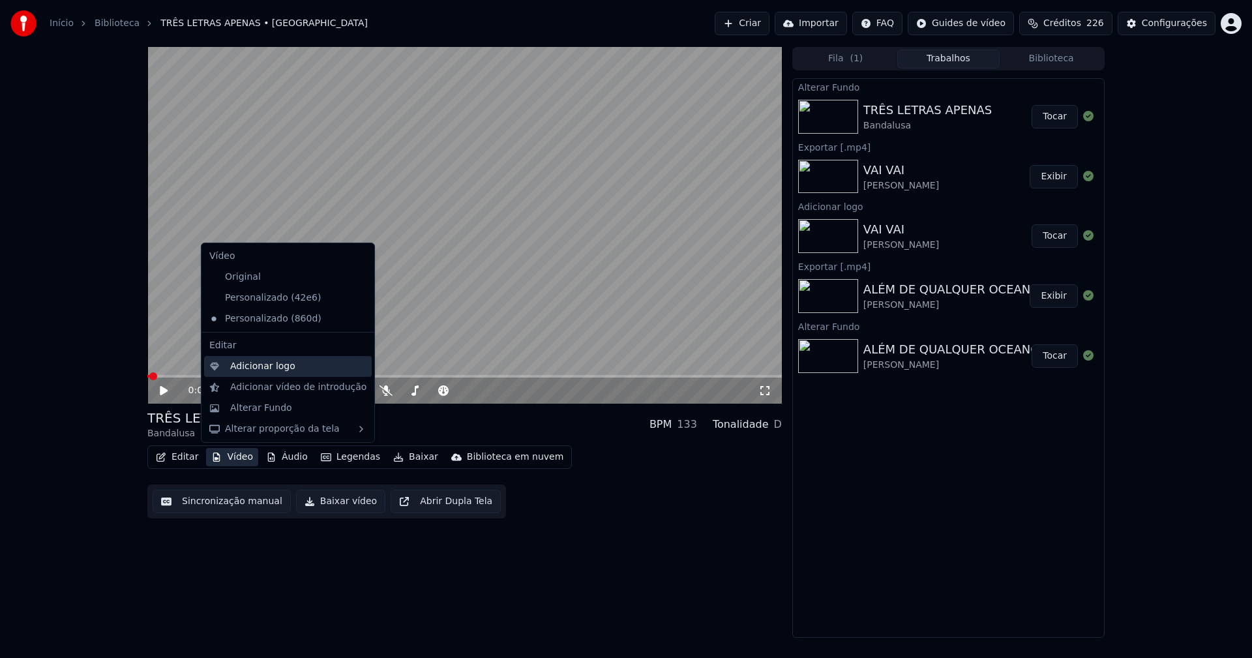
click at [256, 367] on div "Adicionar logo" at bounding box center [262, 366] width 65 height 13
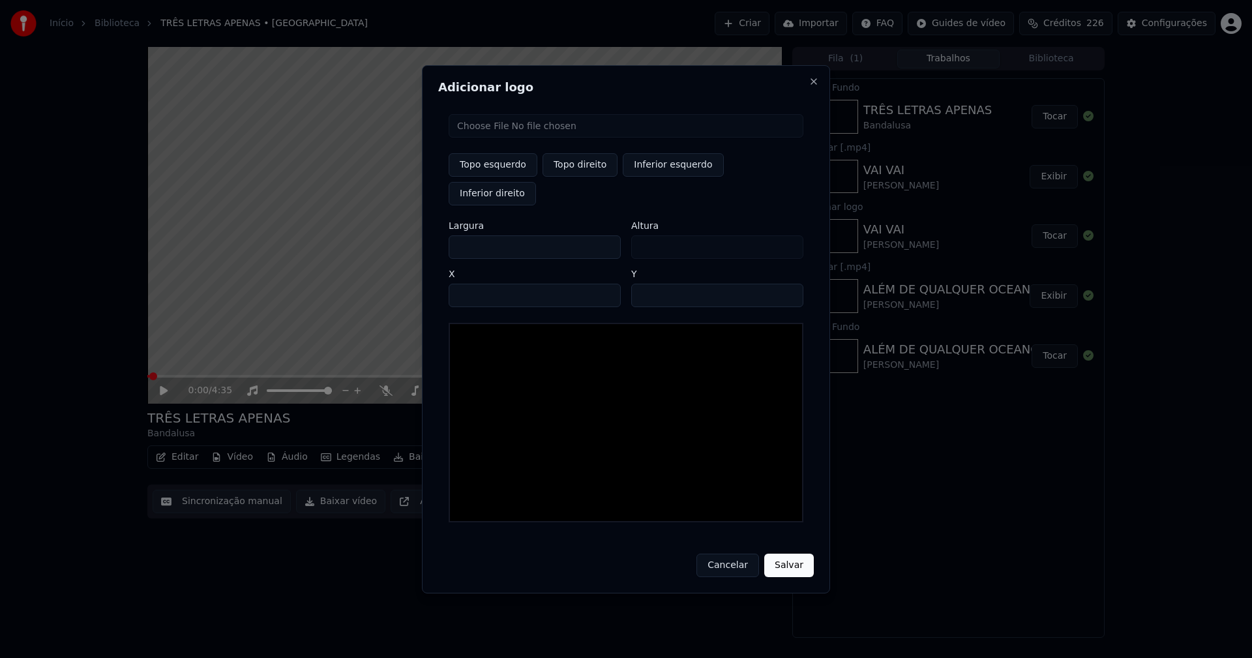
click at [507, 138] on input "file" at bounding box center [625, 125] width 355 height 23
type input "**********"
type input "***"
click at [581, 177] on button "Topo direito" at bounding box center [579, 164] width 75 height 23
type input "****"
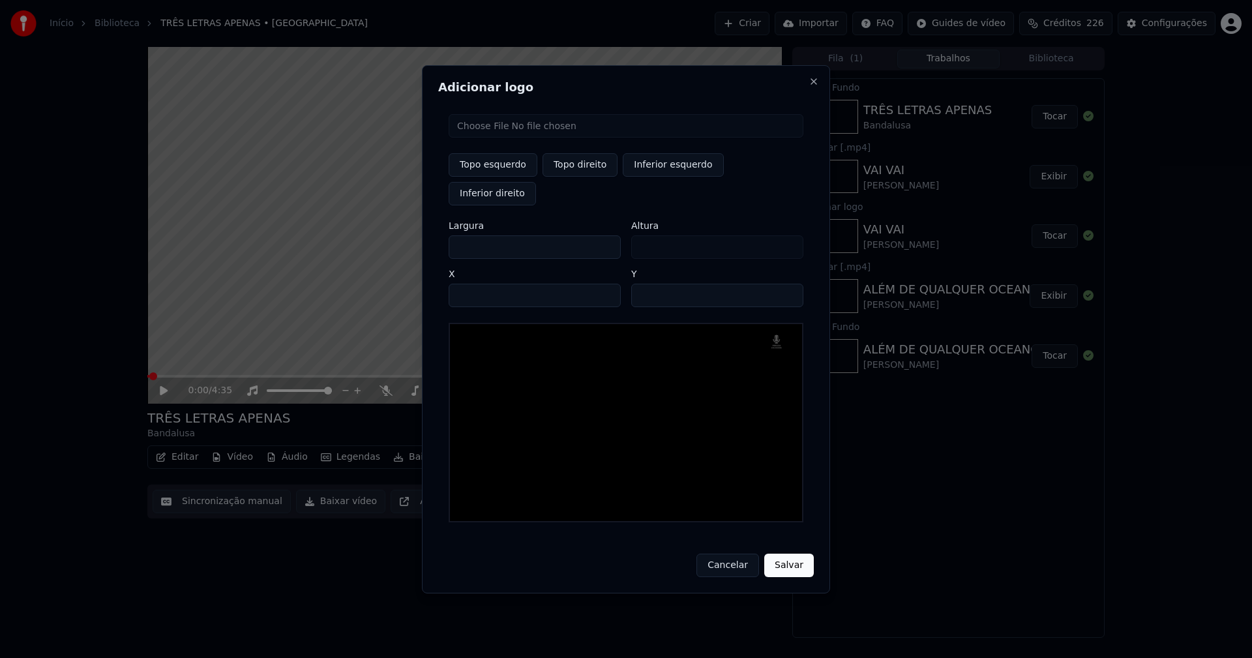
drag, startPoint x: 469, startPoint y: 233, endPoint x: 408, endPoint y: 242, distance: 61.3
click at [408, 242] on body "Início Biblioteca TRÊS LETRAS APENAS • Bandalusa Criar Importar FAQ Guides de v…" at bounding box center [626, 329] width 1252 height 658
type input "**"
type input "***"
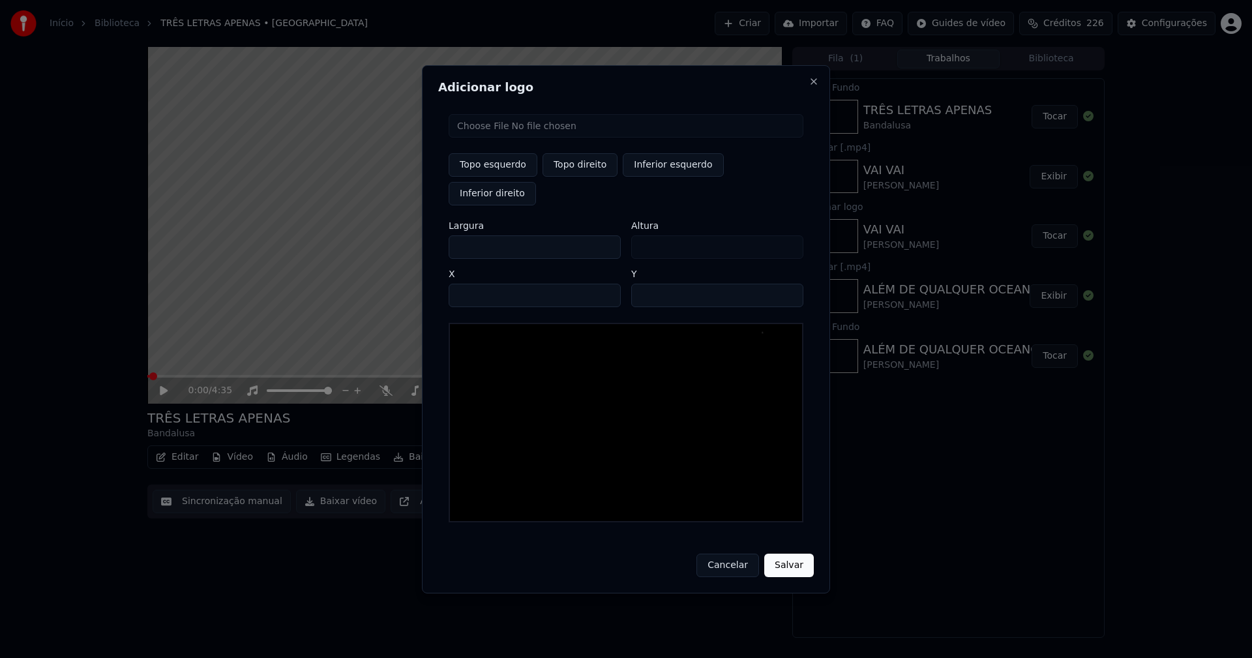
type input "***"
click at [474, 284] on input "****" at bounding box center [534, 295] width 172 height 23
type input "****"
click at [786, 284] on input "**" at bounding box center [717, 295] width 172 height 23
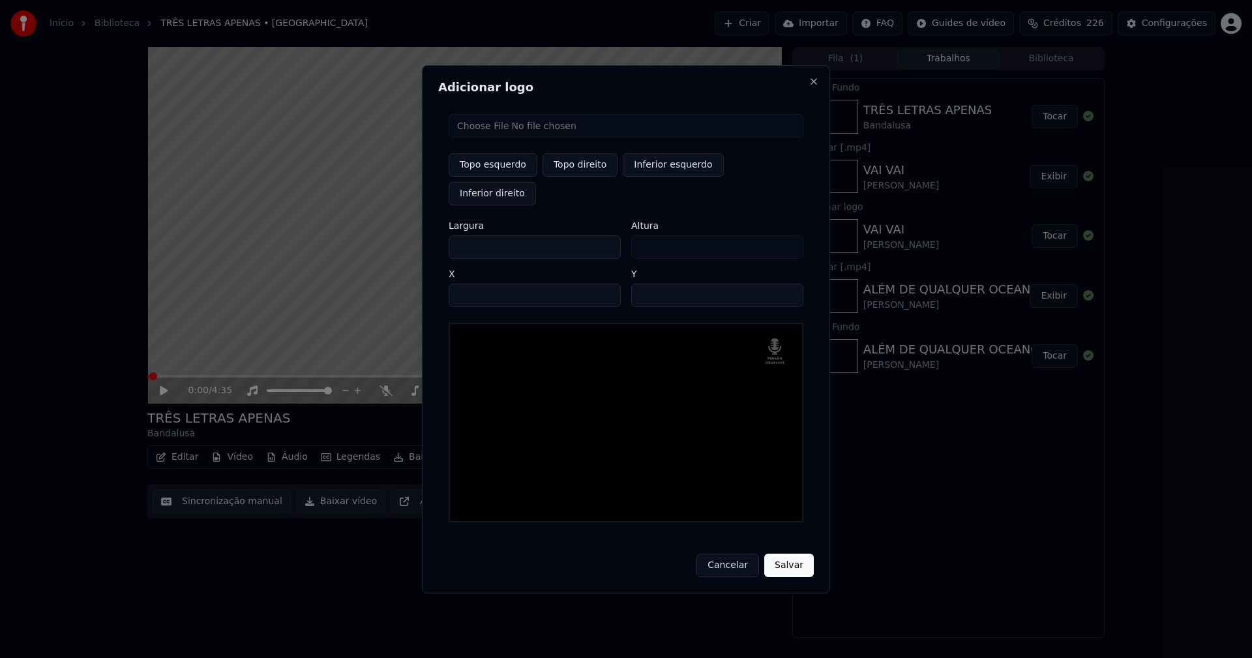
click at [786, 284] on input "**" at bounding box center [717, 295] width 172 height 23
type input "**"
click at [786, 284] on input "**" at bounding box center [717, 295] width 172 height 23
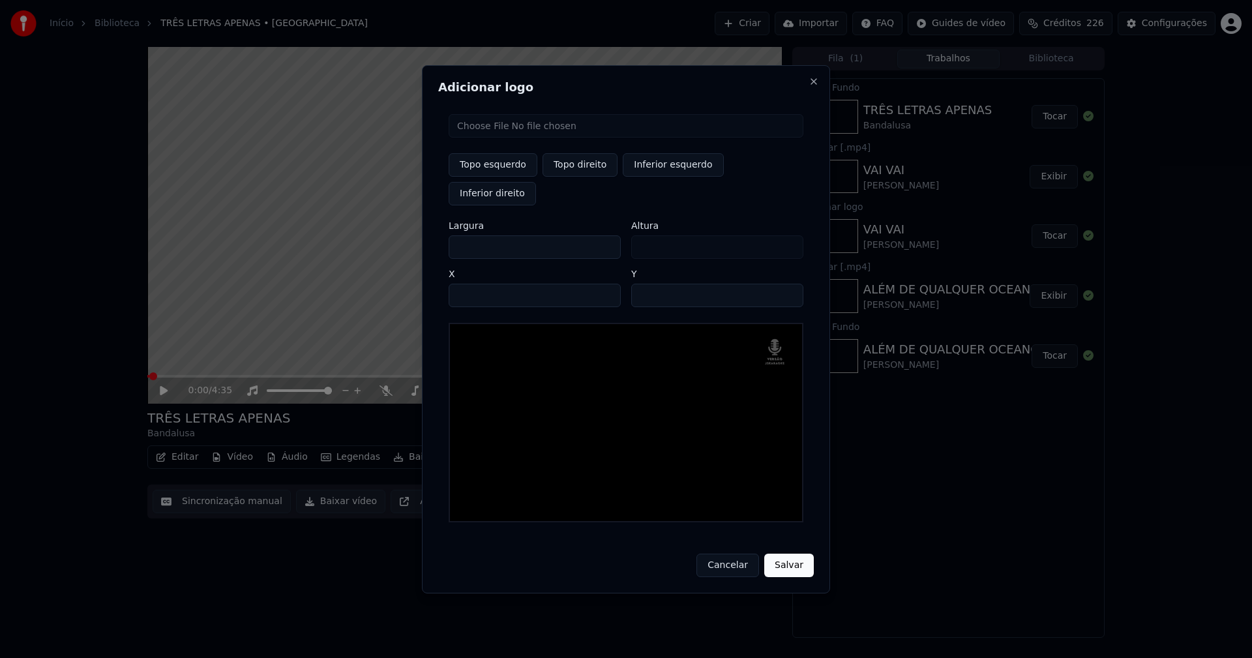
click at [796, 553] on button "Salvar" at bounding box center [789, 564] width 50 height 23
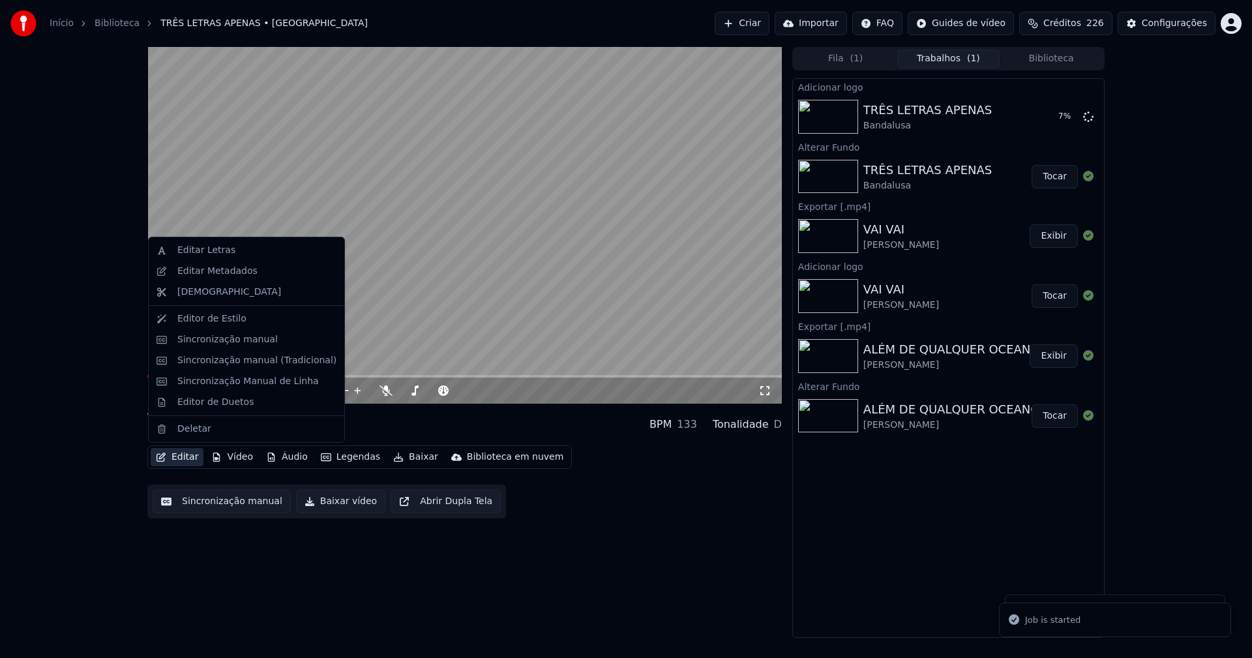
click at [177, 462] on button "Editar" at bounding box center [177, 457] width 53 height 18
click at [246, 275] on div "Editar Metadados" at bounding box center [217, 271] width 80 height 13
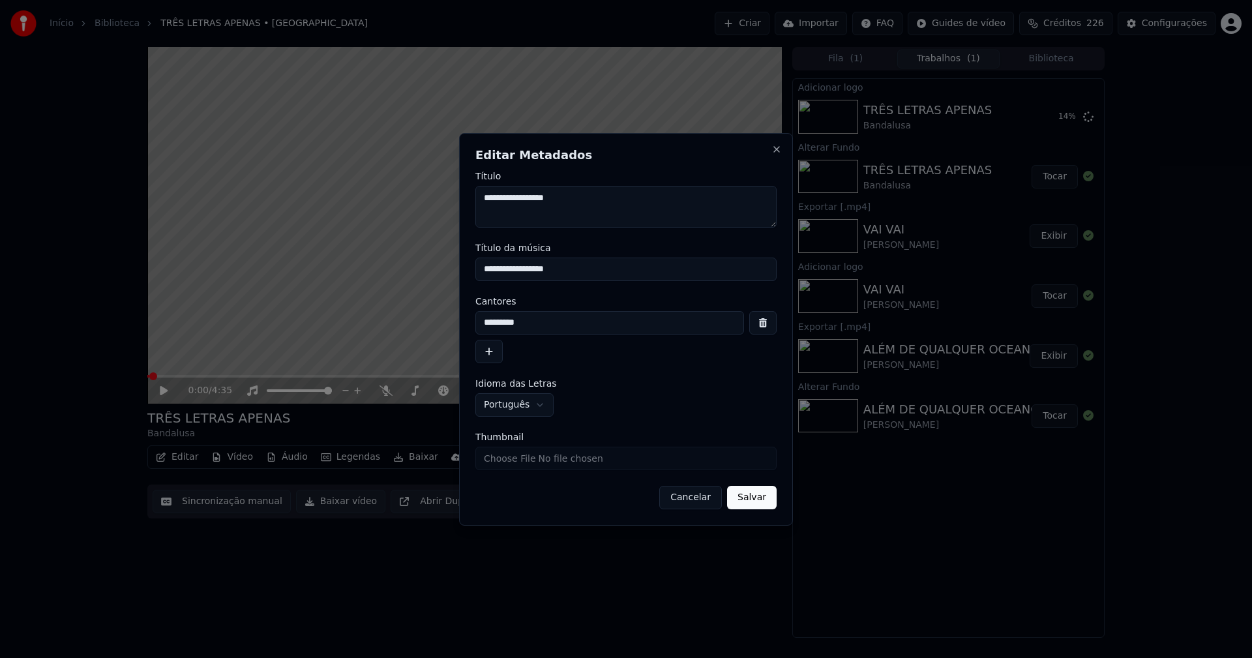
click at [515, 461] on input "Thumbnail" at bounding box center [625, 458] width 301 height 23
type input "**********"
click at [752, 498] on button "Salvar" at bounding box center [752, 497] width 50 height 23
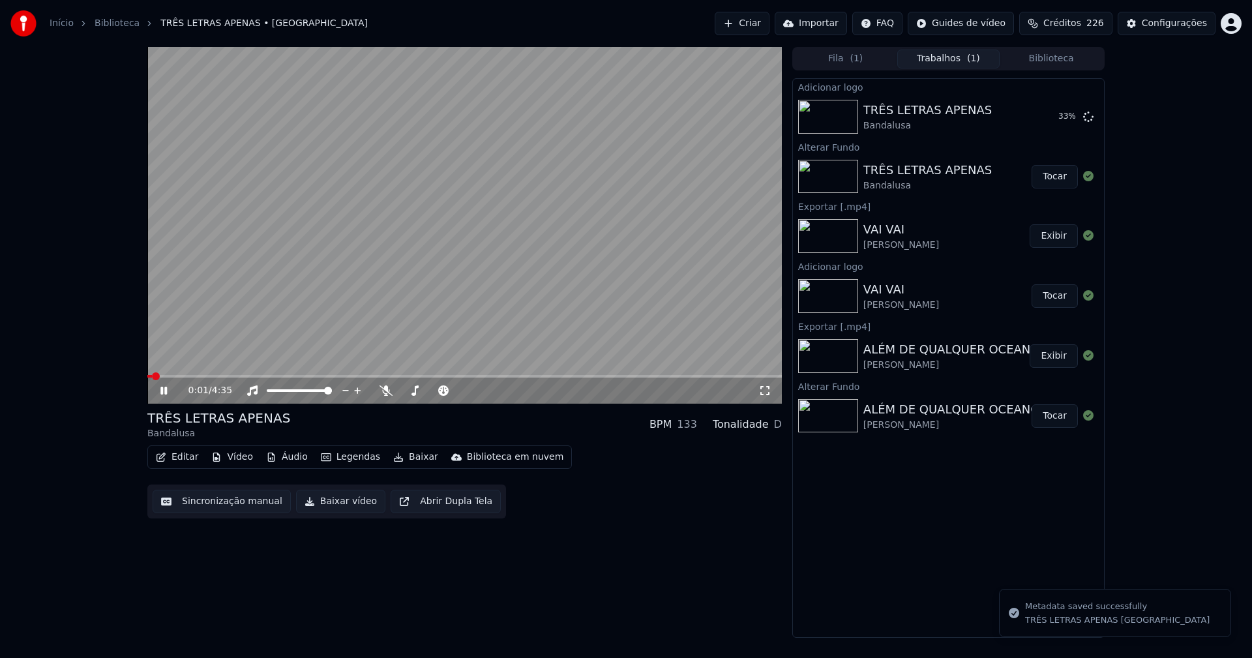
click at [164, 389] on icon at bounding box center [173, 390] width 31 height 10
click at [1061, 118] on button "Tocar" at bounding box center [1054, 116] width 46 height 23
click at [180, 458] on button "Editar" at bounding box center [177, 457] width 53 height 18
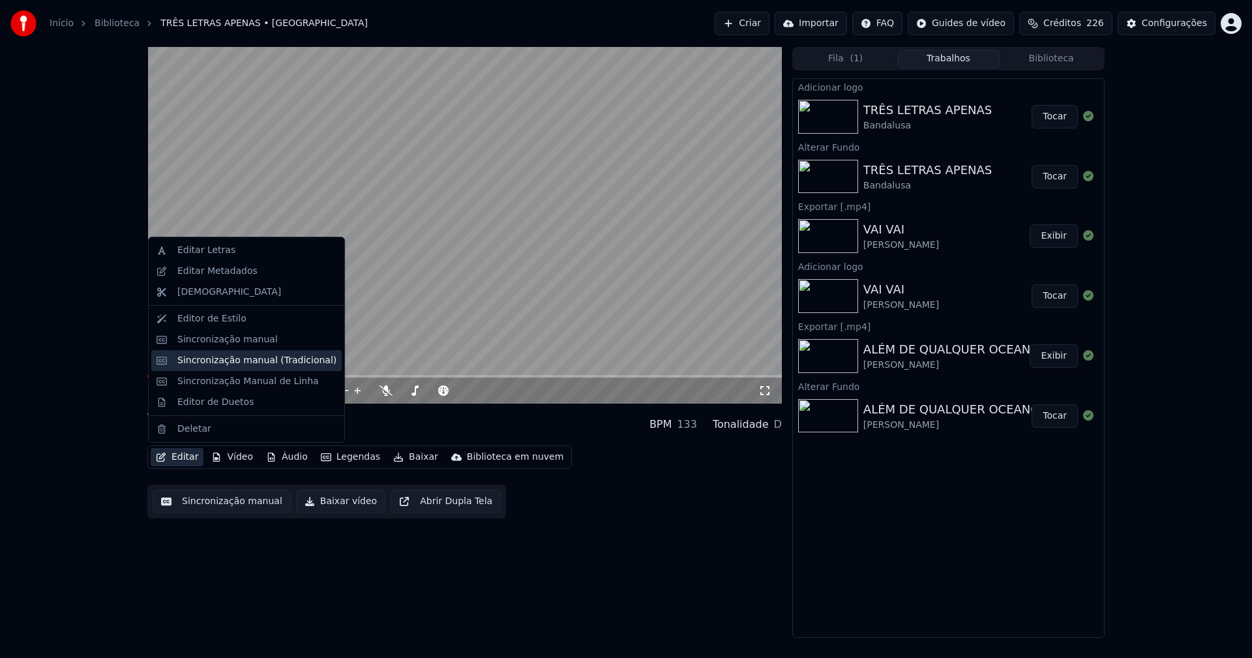
click at [231, 362] on div "Sincronização manual (Tradicional)" at bounding box center [256, 360] width 159 height 13
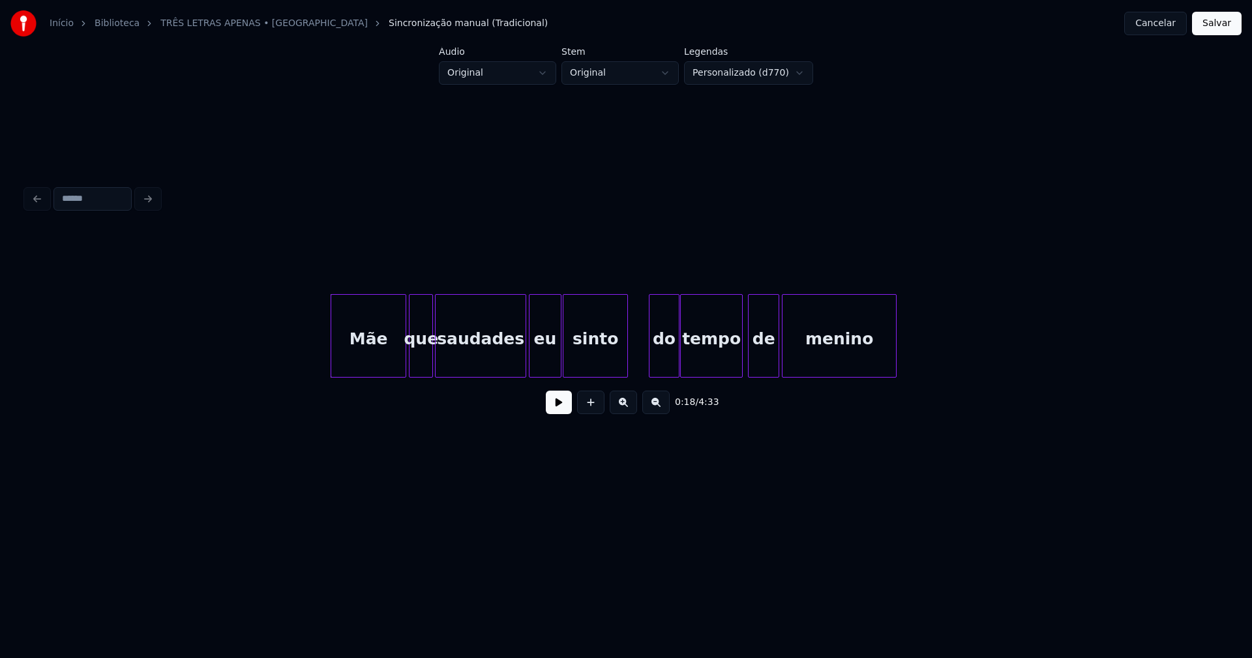
scroll to position [0, 2074]
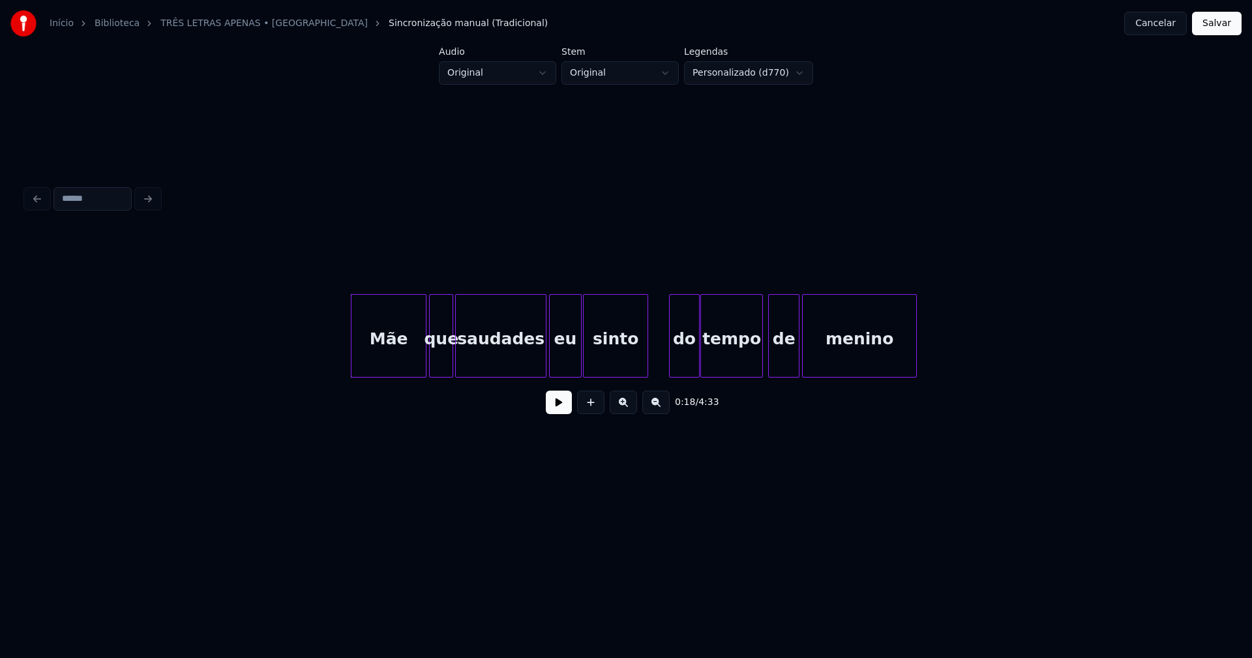
click at [553, 413] on button at bounding box center [559, 401] width 26 height 23
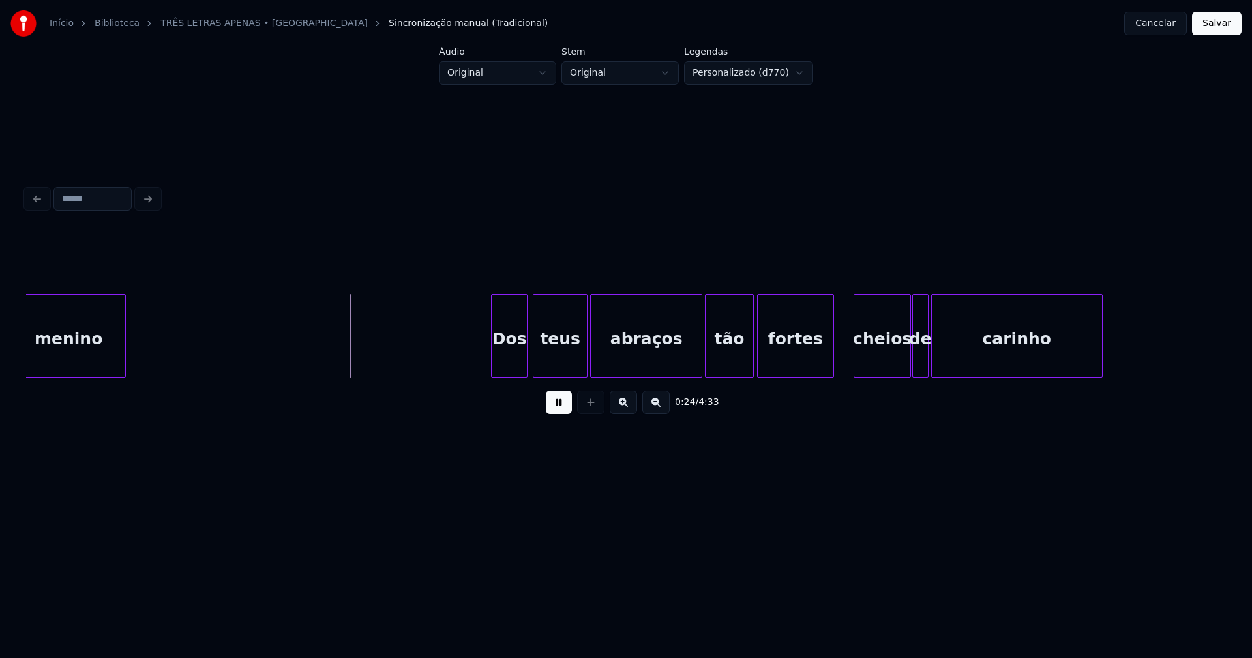
scroll to position [0, 2924]
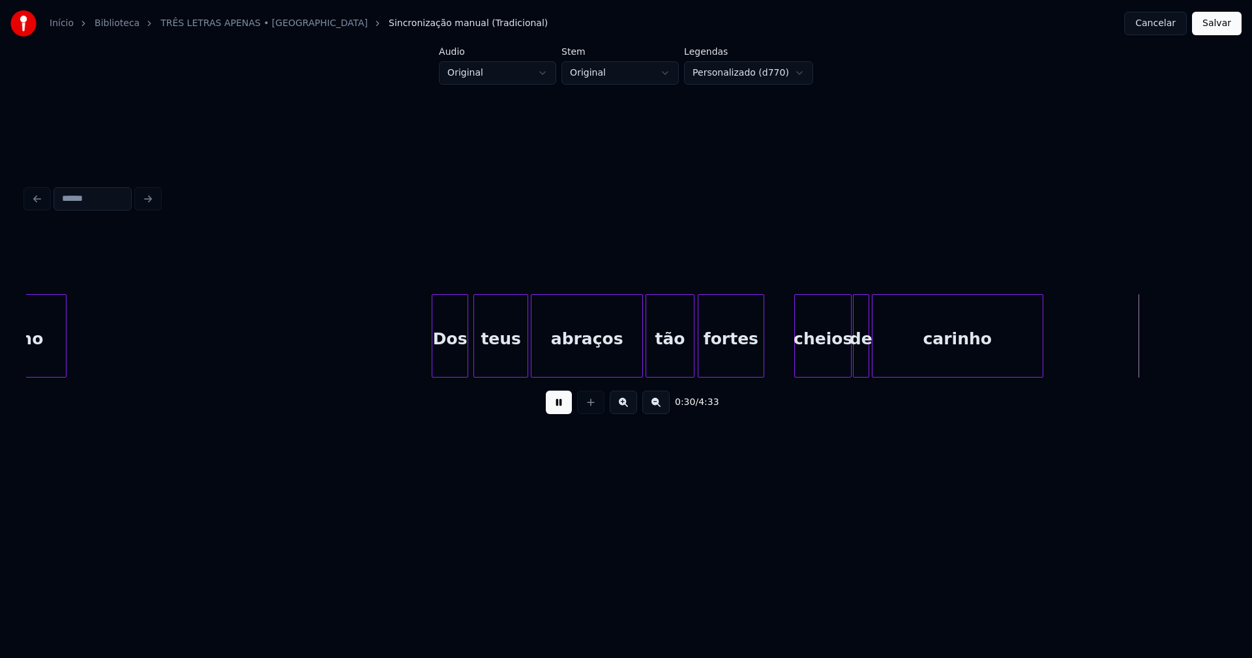
click at [762, 364] on div at bounding box center [761, 336] width 4 height 82
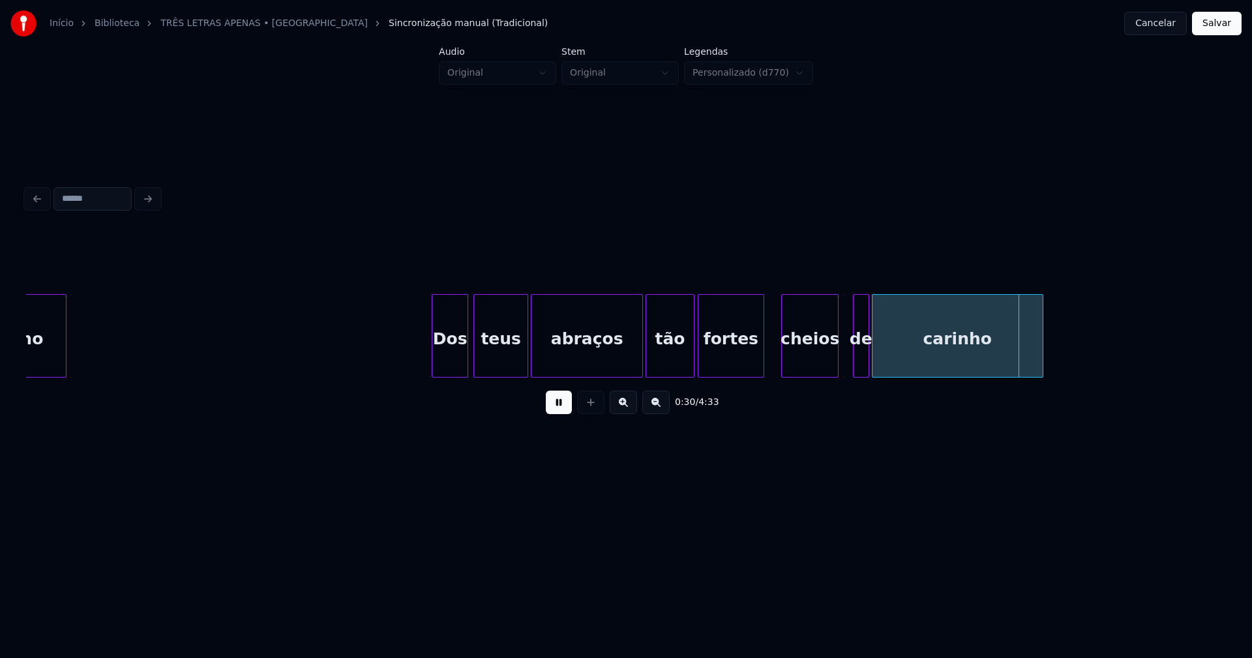
click at [807, 370] on div "cheios" at bounding box center [810, 339] width 56 height 89
click at [852, 366] on div "de" at bounding box center [852, 339] width 15 height 89
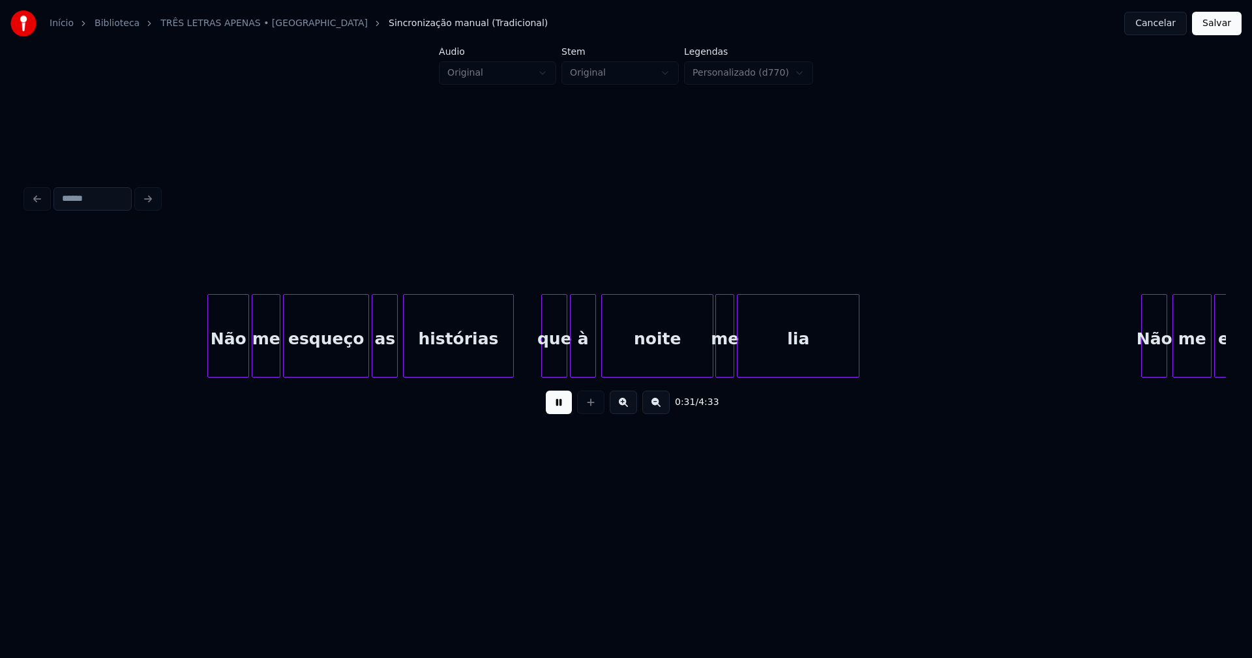
scroll to position [0, 4090]
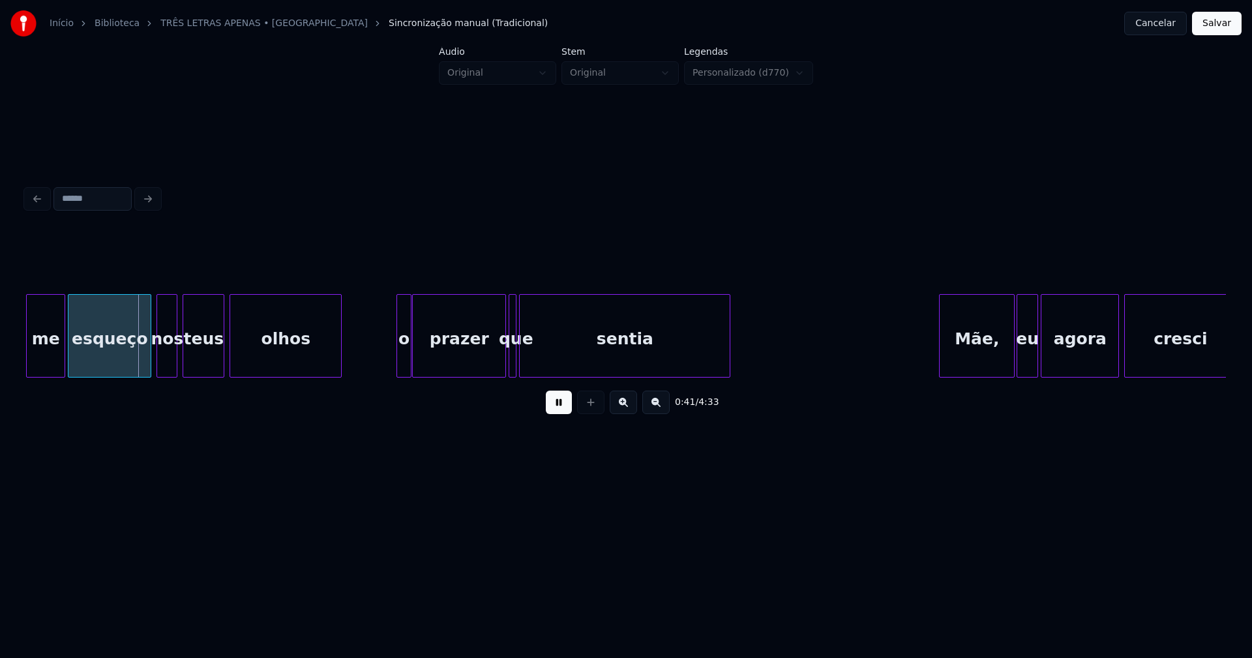
scroll to position [0, 5018]
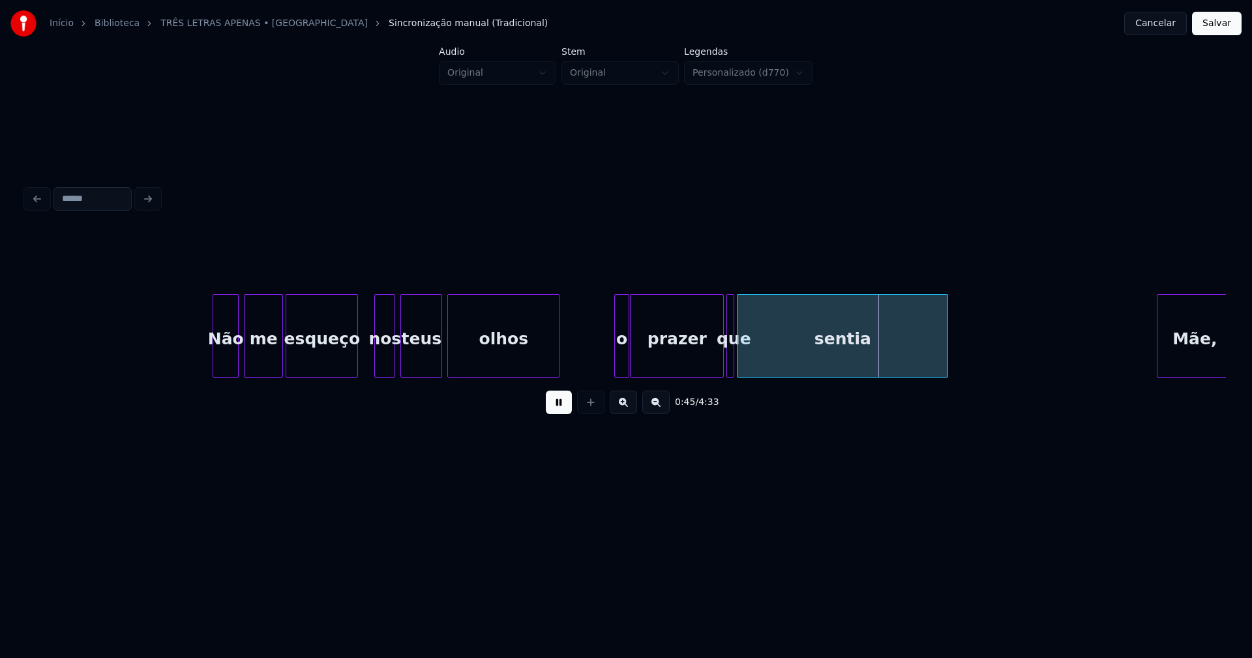
click at [355, 374] on div "me esqueço nos teus olhos o prazer que sentia Mãe, Não" at bounding box center [625, 335] width 1199 height 83
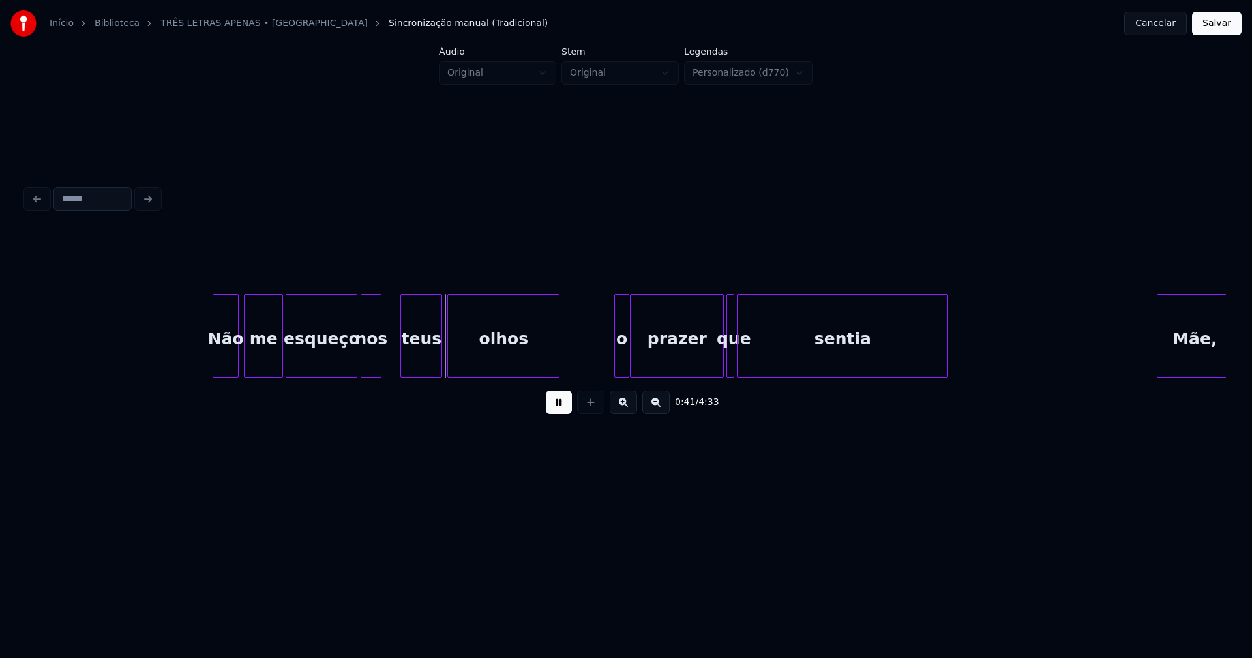
click at [376, 371] on div "nos" at bounding box center [371, 339] width 20 height 89
click at [392, 354] on div at bounding box center [391, 336] width 4 height 82
click at [611, 366] on div at bounding box center [610, 336] width 4 height 82
click at [747, 360] on div at bounding box center [746, 336] width 4 height 82
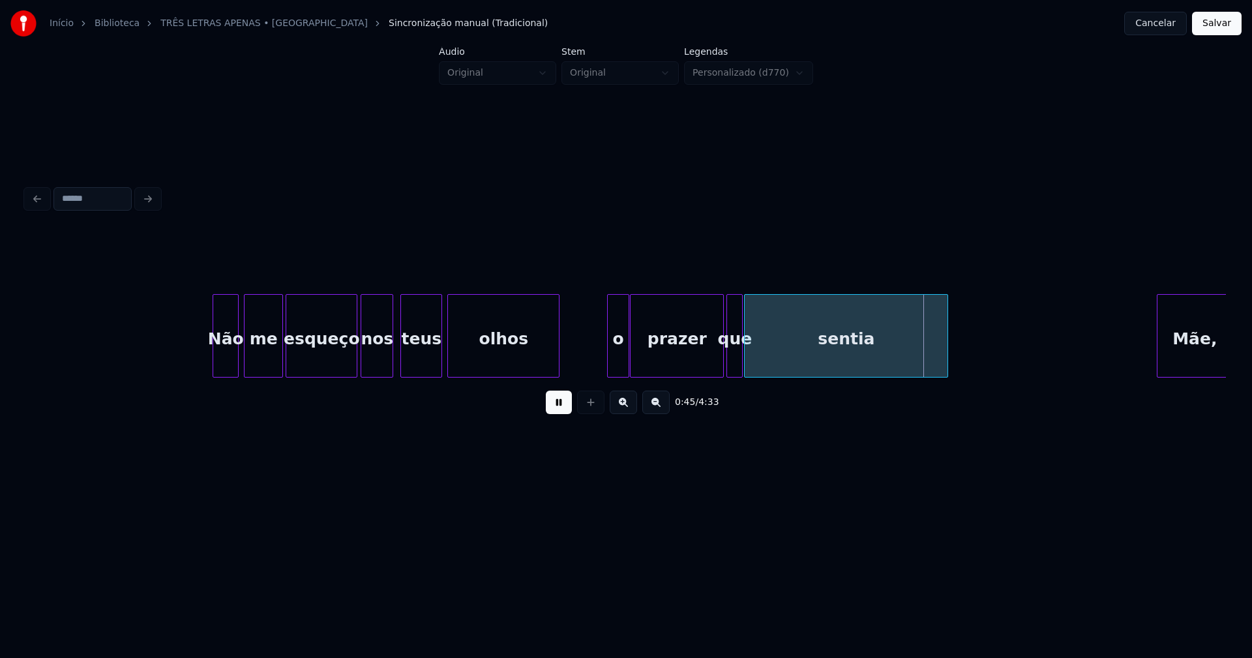
click at [739, 358] on div at bounding box center [740, 336] width 4 height 82
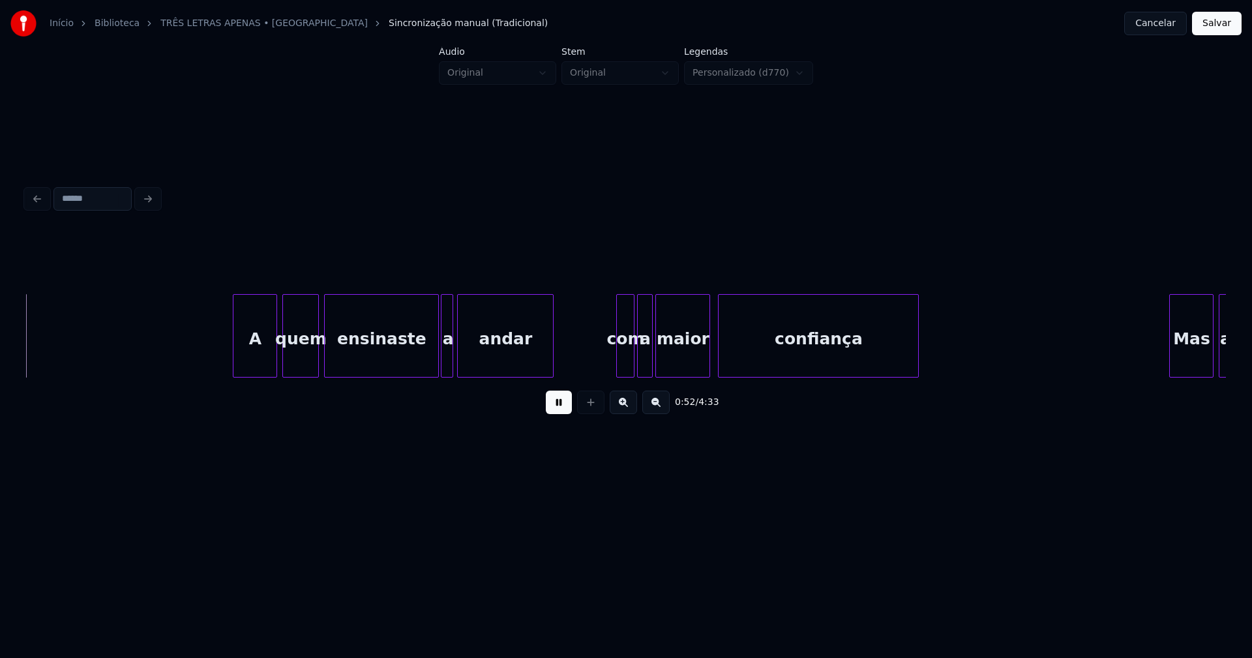
scroll to position [0, 6902]
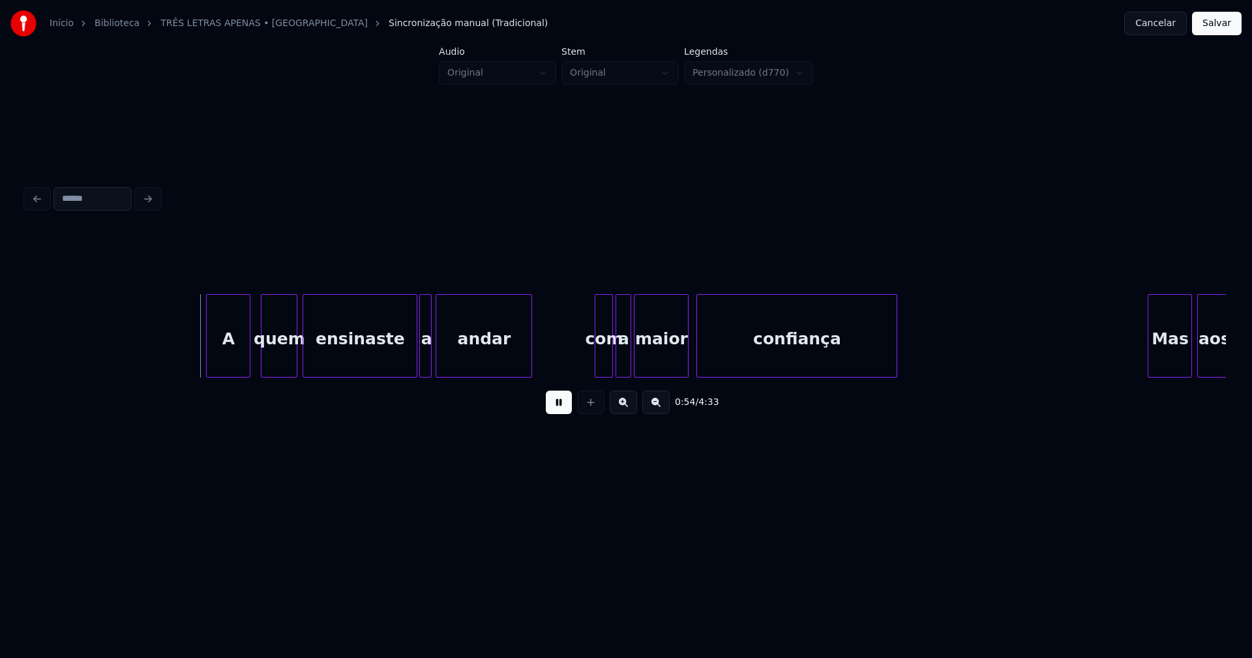
click at [230, 362] on div "A" at bounding box center [228, 339] width 43 height 89
click at [290, 365] on div at bounding box center [289, 336] width 4 height 82
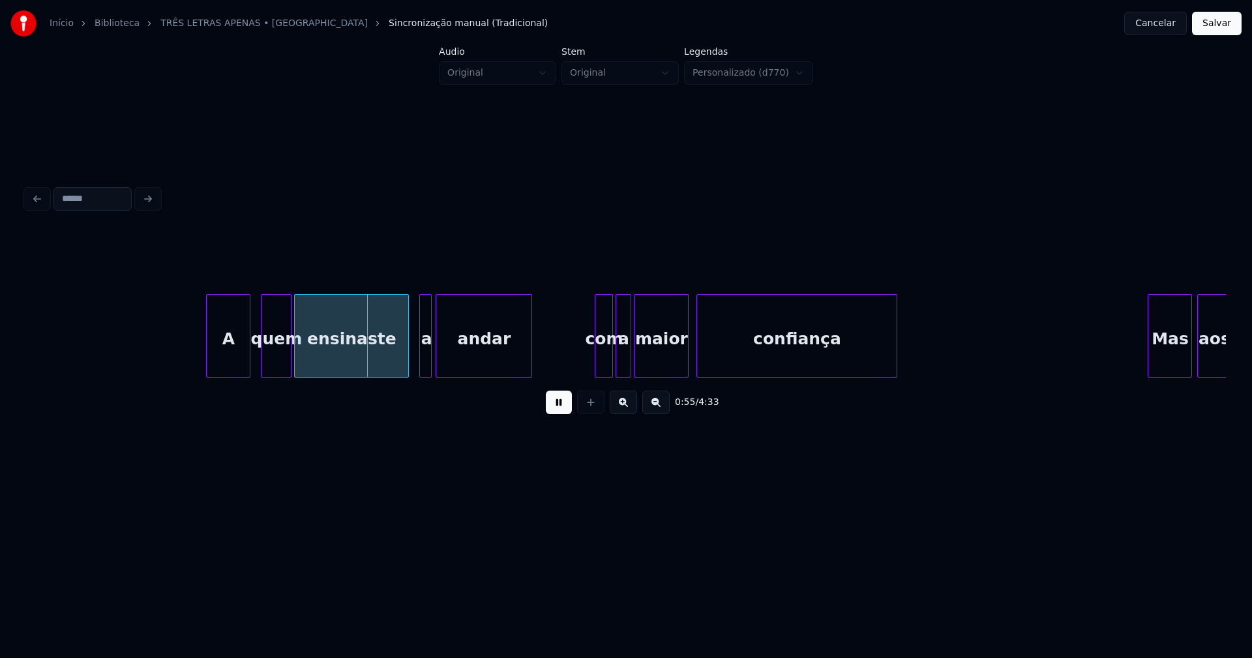
click at [330, 361] on div "ensinaste" at bounding box center [351, 339] width 113 height 89
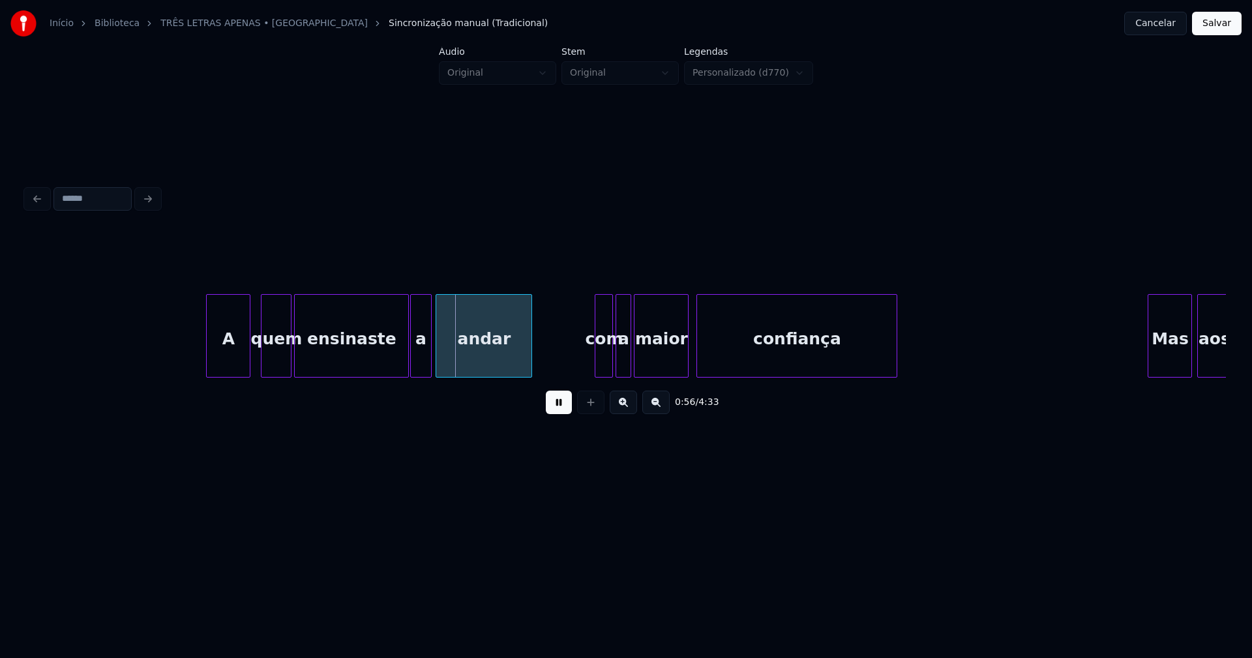
click at [412, 362] on div at bounding box center [413, 336] width 4 height 82
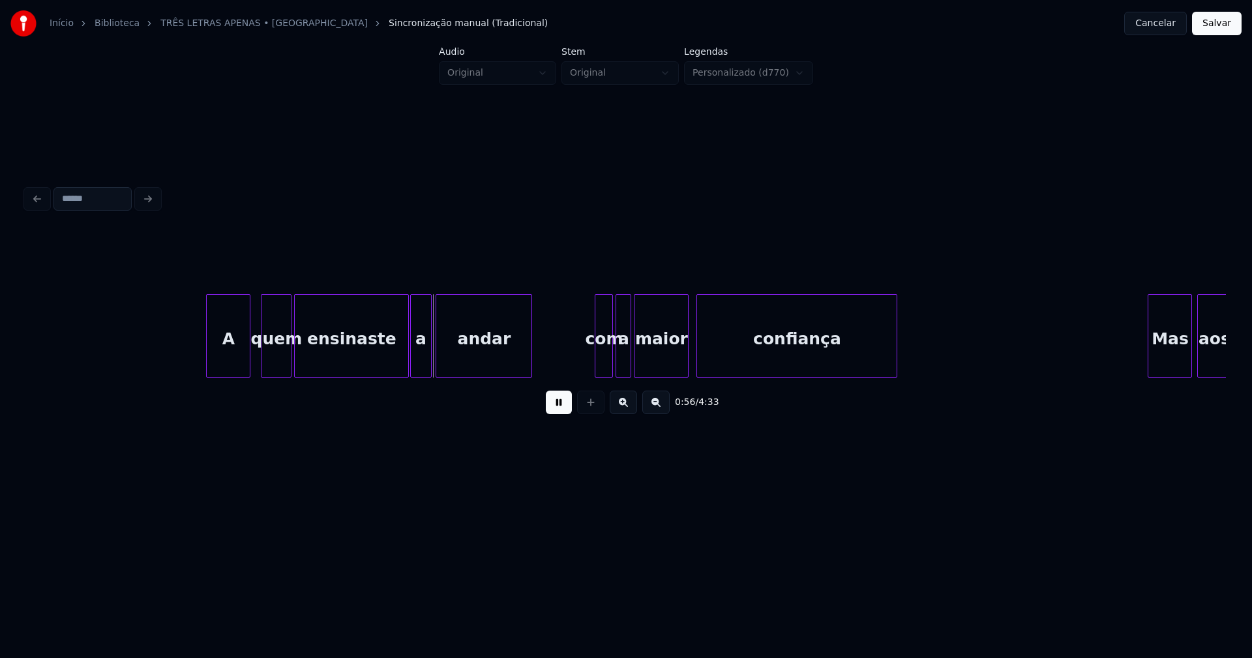
click at [271, 355] on div "quem" at bounding box center [275, 339] width 29 height 89
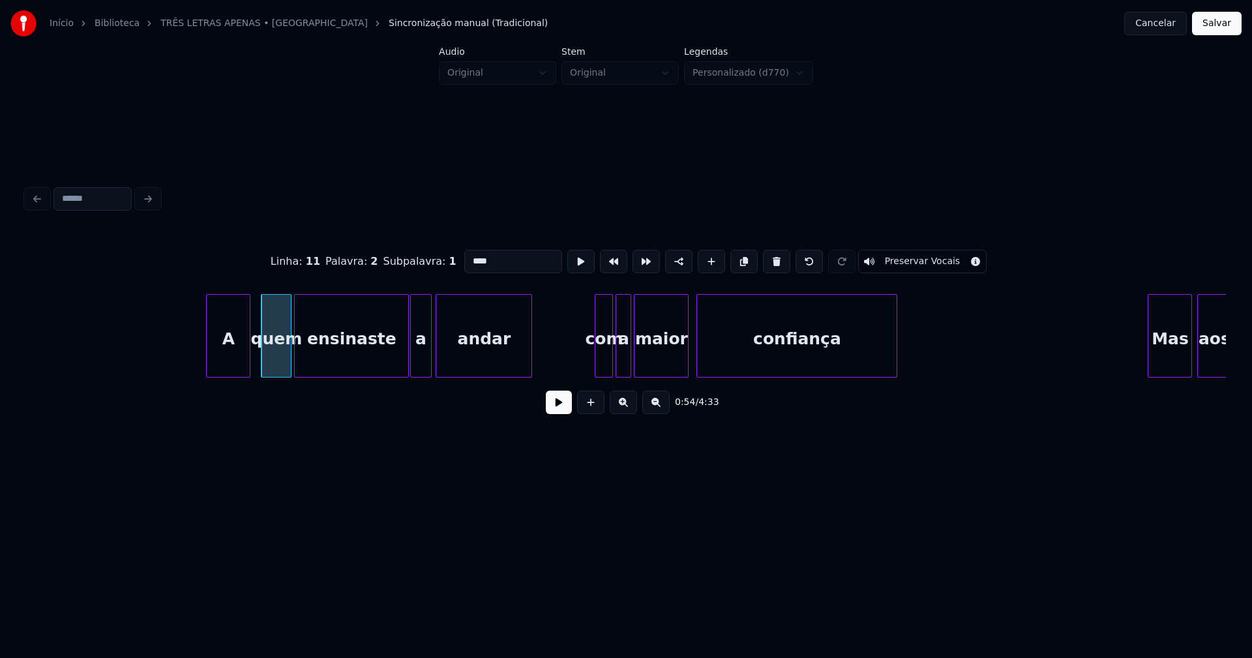
drag, startPoint x: 490, startPoint y: 256, endPoint x: 424, endPoint y: 257, distance: 65.2
click at [424, 257] on div "Linha : 11 Palavra : 2 Subpalavra : 1 **** Preservar Vocais" at bounding box center [625, 261] width 1199 height 65
click at [226, 351] on div "A" at bounding box center [228, 339] width 43 height 89
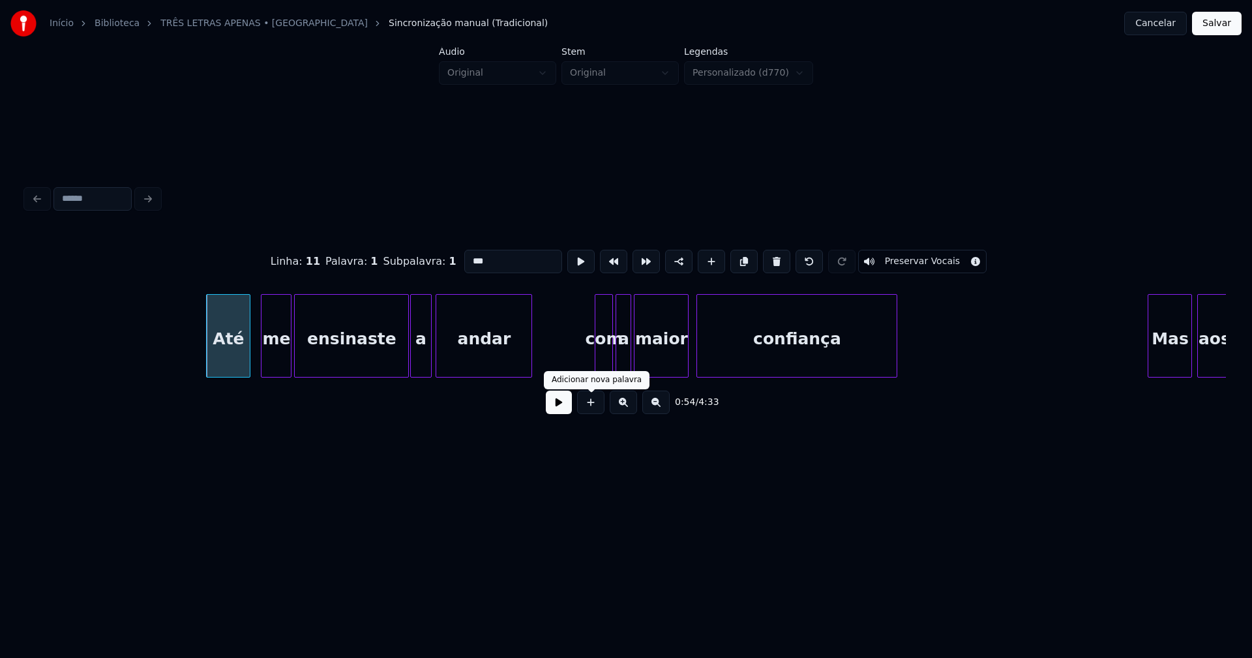
type input "***"
click at [561, 412] on button at bounding box center [559, 401] width 26 height 23
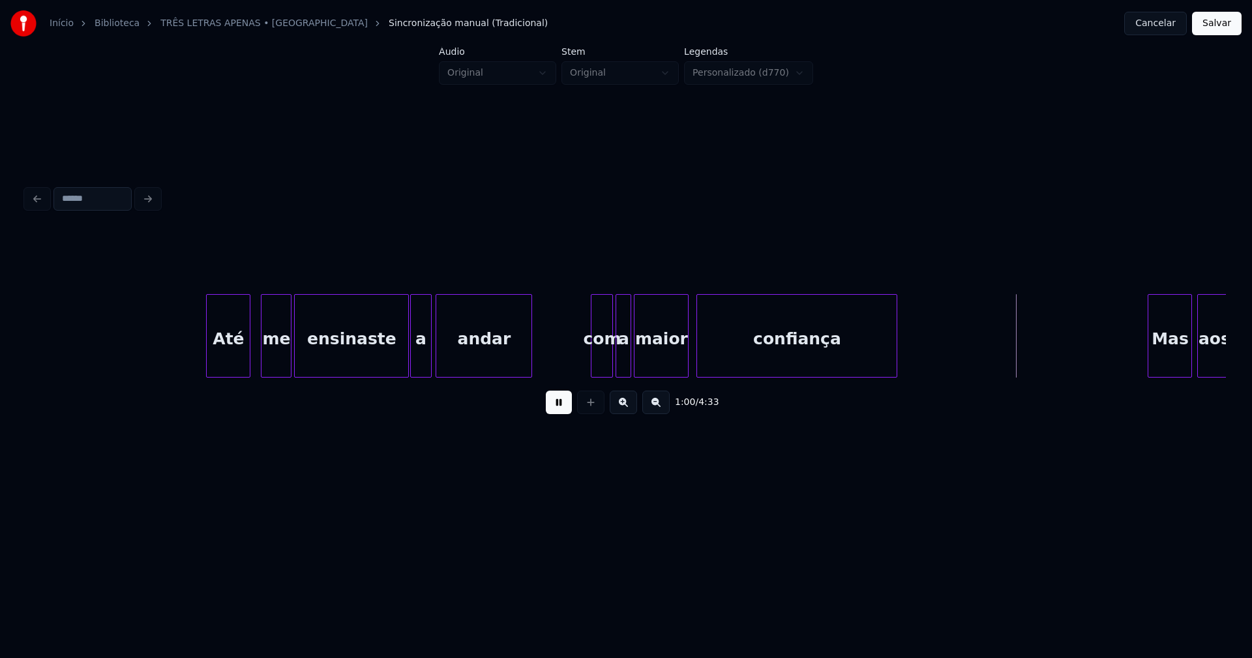
click at [593, 363] on div at bounding box center [593, 336] width 4 height 82
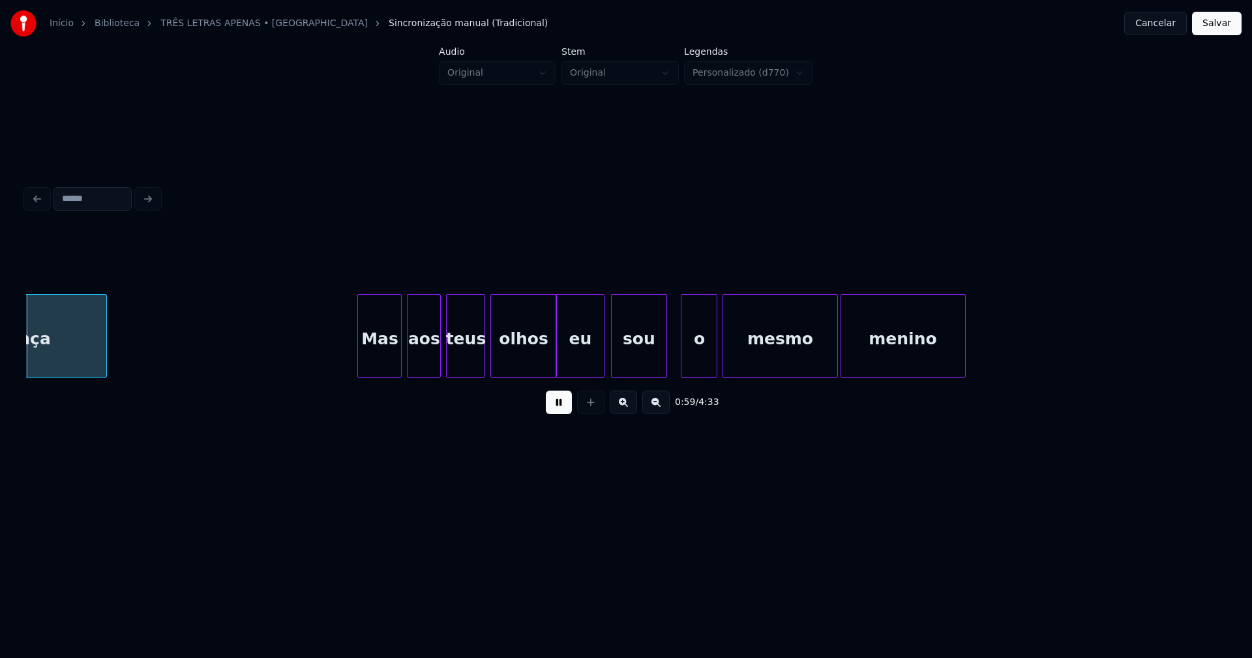
scroll to position [0, 7703]
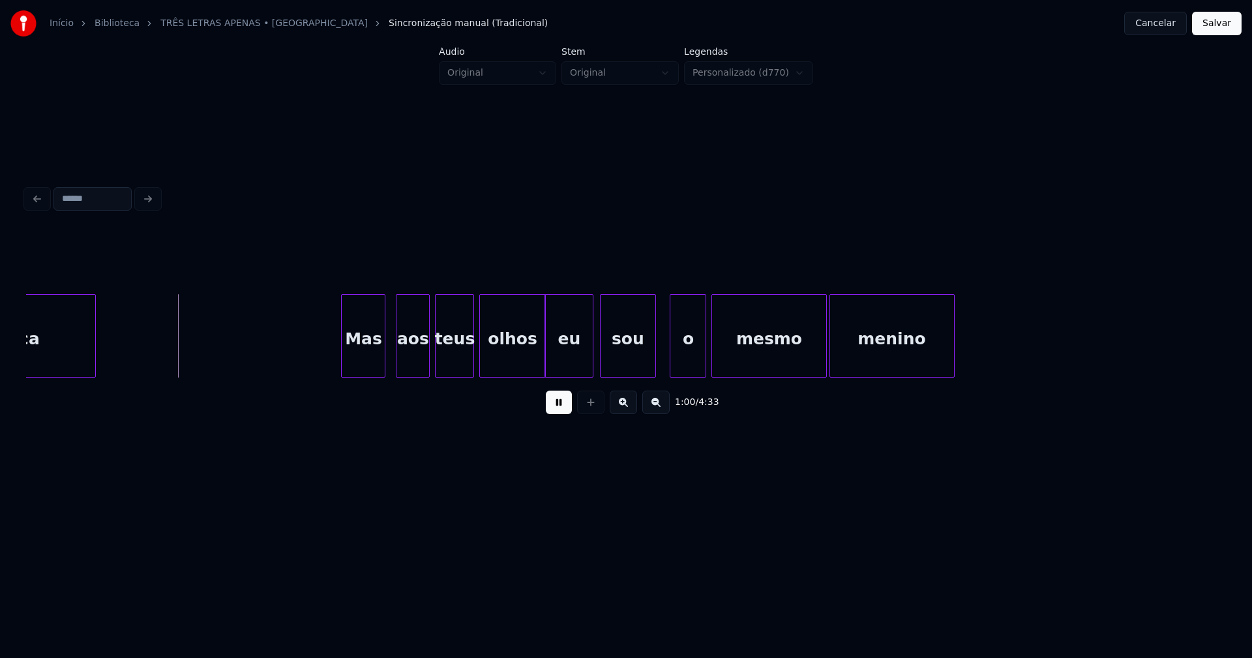
click at [371, 365] on div "Mas" at bounding box center [363, 339] width 43 height 89
click at [411, 364] on div "aos" at bounding box center [409, 339] width 33 height 89
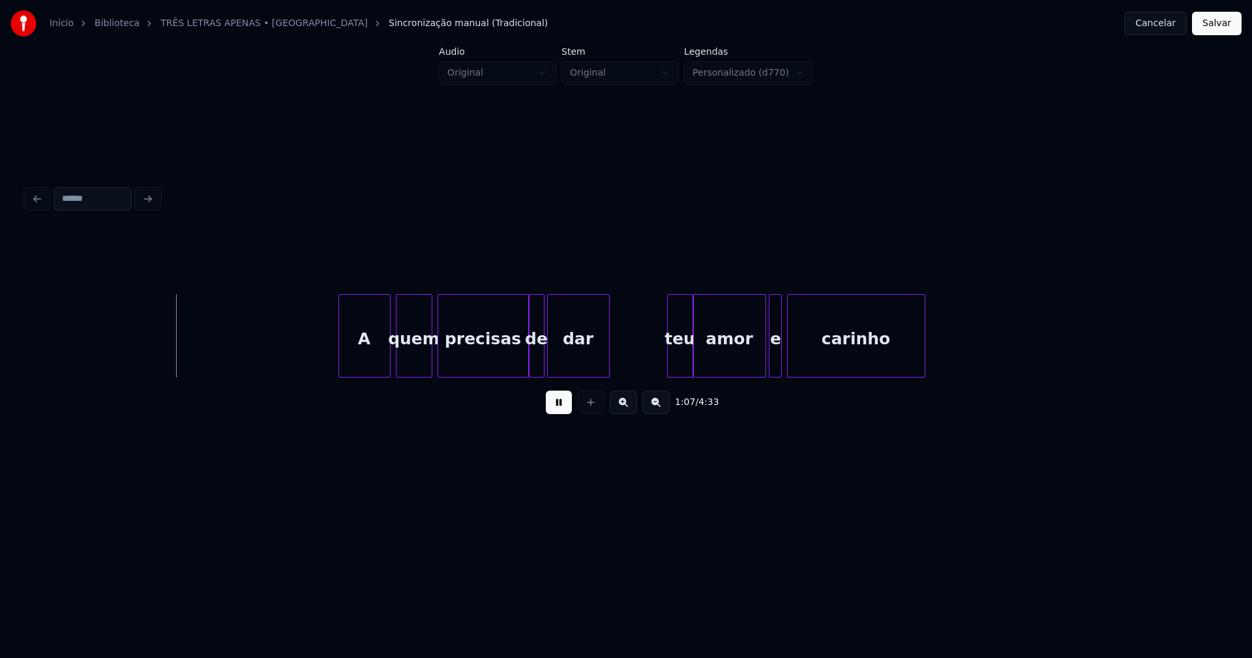
scroll to position [0, 8752]
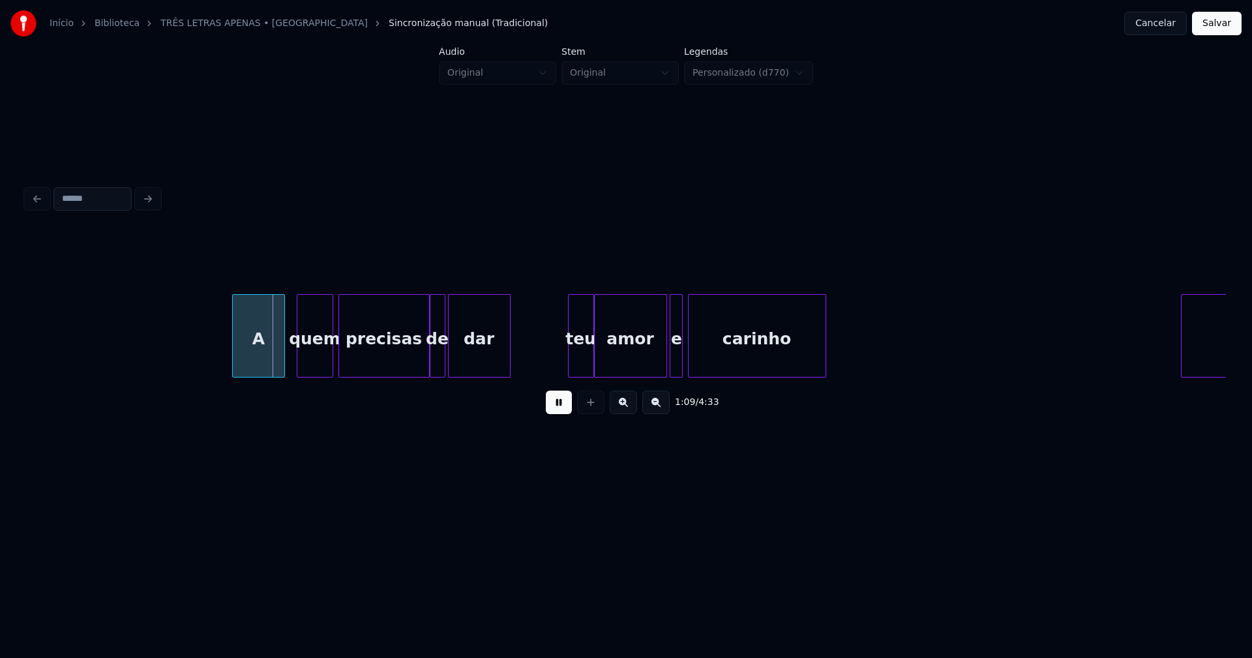
click at [254, 355] on div "A" at bounding box center [258, 339] width 51 height 89
click at [651, 363] on div at bounding box center [653, 336] width 4 height 82
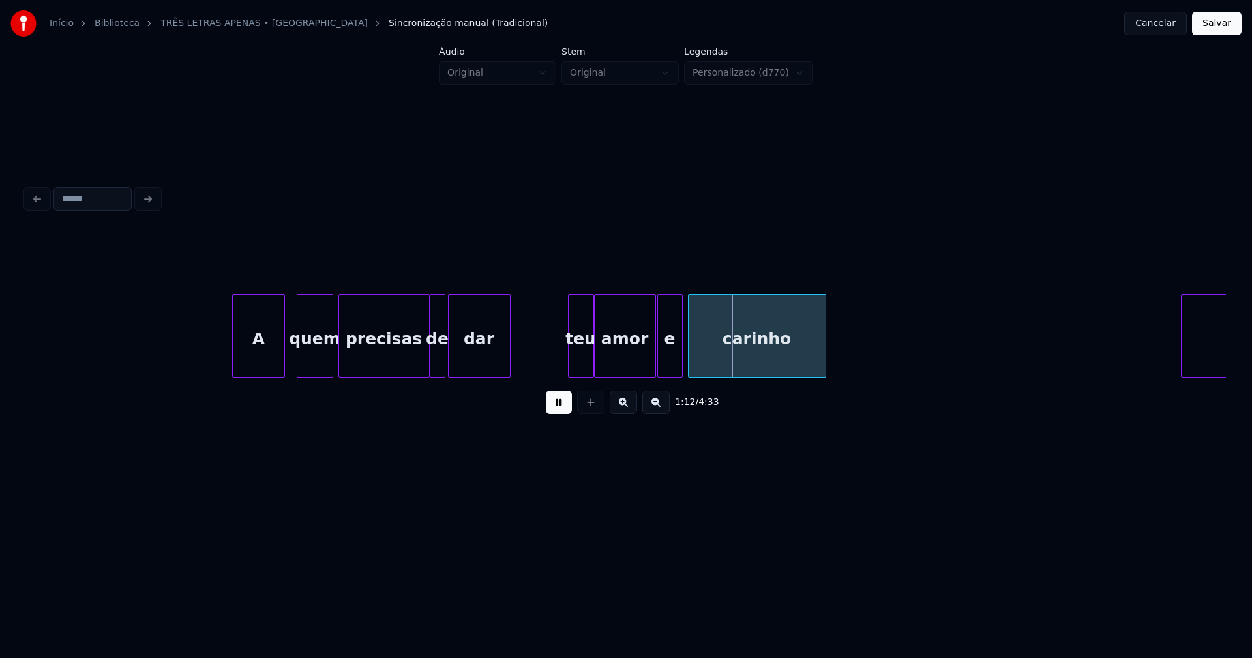
click at [660, 370] on div at bounding box center [660, 336] width 4 height 82
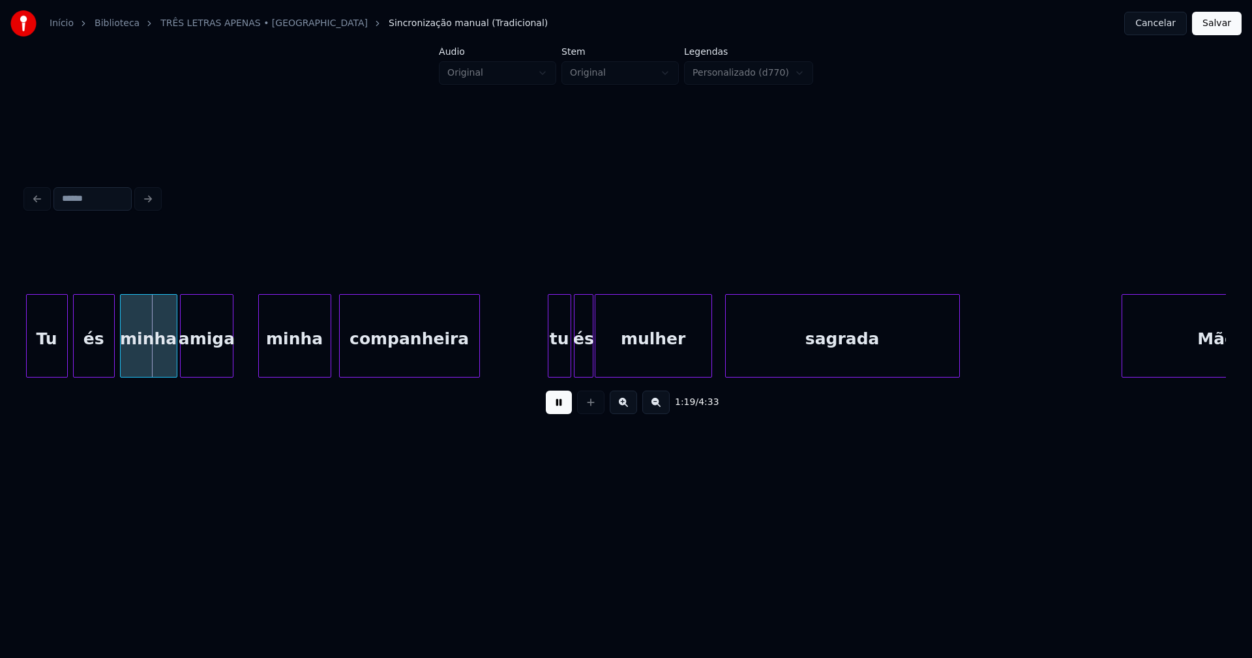
scroll to position [0, 10235]
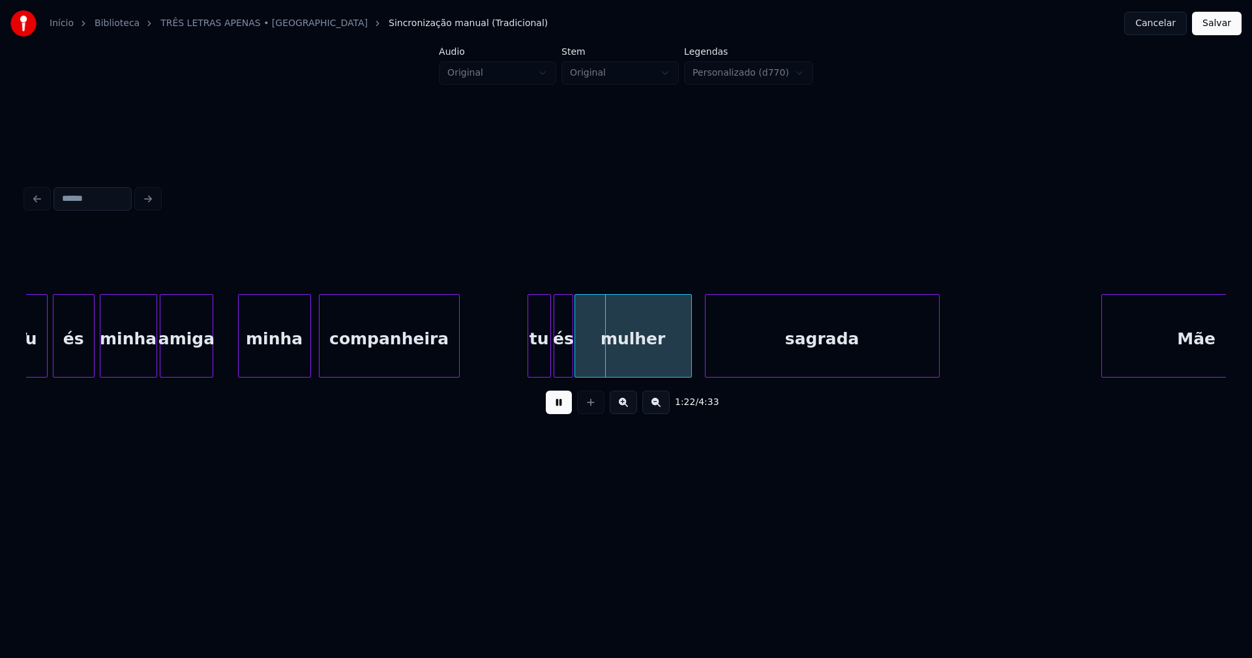
drag, startPoint x: 559, startPoint y: 409, endPoint x: 544, endPoint y: 363, distance: 48.7
click at [559, 408] on button at bounding box center [559, 401] width 26 height 23
click at [540, 357] on div "tu" at bounding box center [539, 339] width 22 height 89
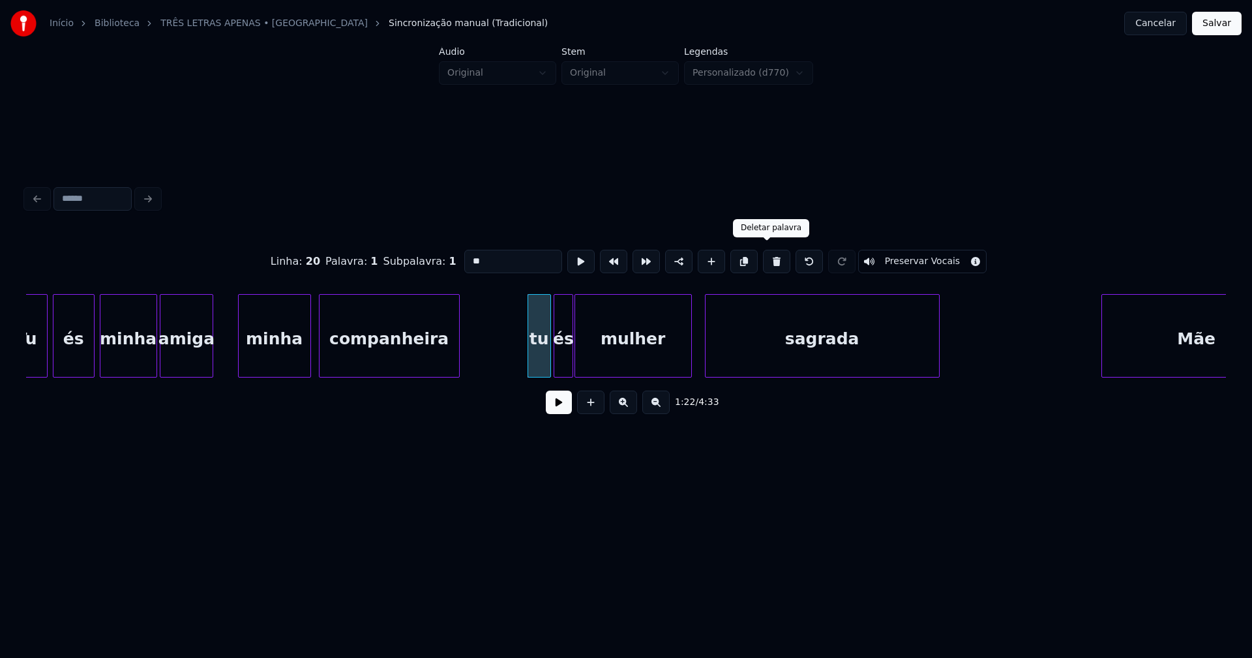
click at [769, 258] on button at bounding box center [776, 261] width 27 height 23
click at [548, 355] on div at bounding box center [550, 336] width 4 height 82
click at [539, 365] on div "és" at bounding box center [541, 339] width 25 height 89
click at [559, 355] on div at bounding box center [561, 336] width 4 height 82
click at [545, 359] on div "és" at bounding box center [546, 339] width 35 height 89
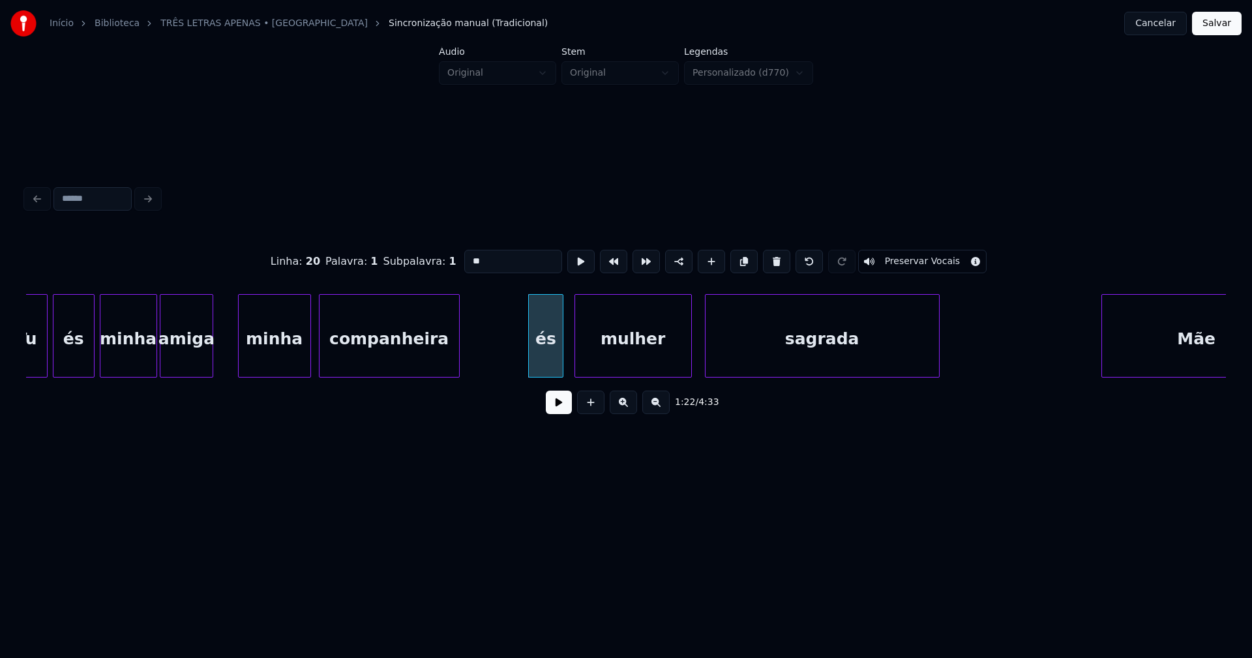
drag, startPoint x: 467, startPoint y: 255, endPoint x: 452, endPoint y: 259, distance: 16.1
click at [452, 259] on div "Linha : 20 [GEOGRAPHIC_DATA] : 1 Subpalavra : 1 ** Preservar Vocais" at bounding box center [625, 261] width 1199 height 65
type input "**"
click at [554, 412] on button at bounding box center [559, 401] width 26 height 23
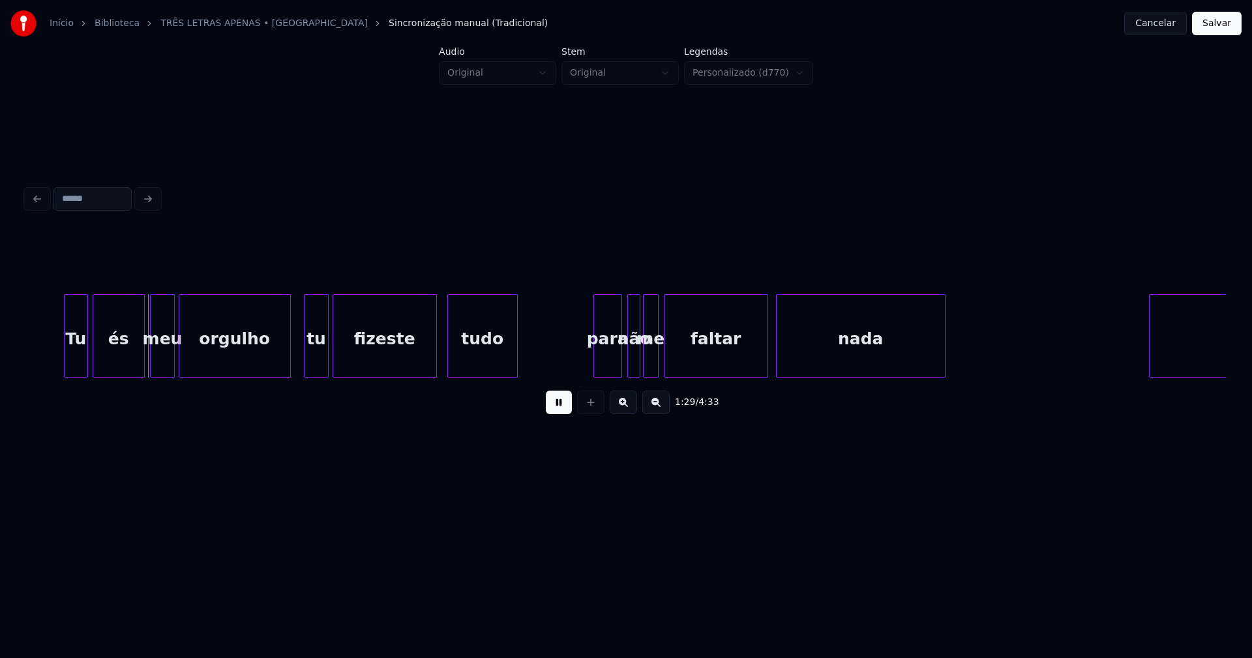
scroll to position [0, 11617]
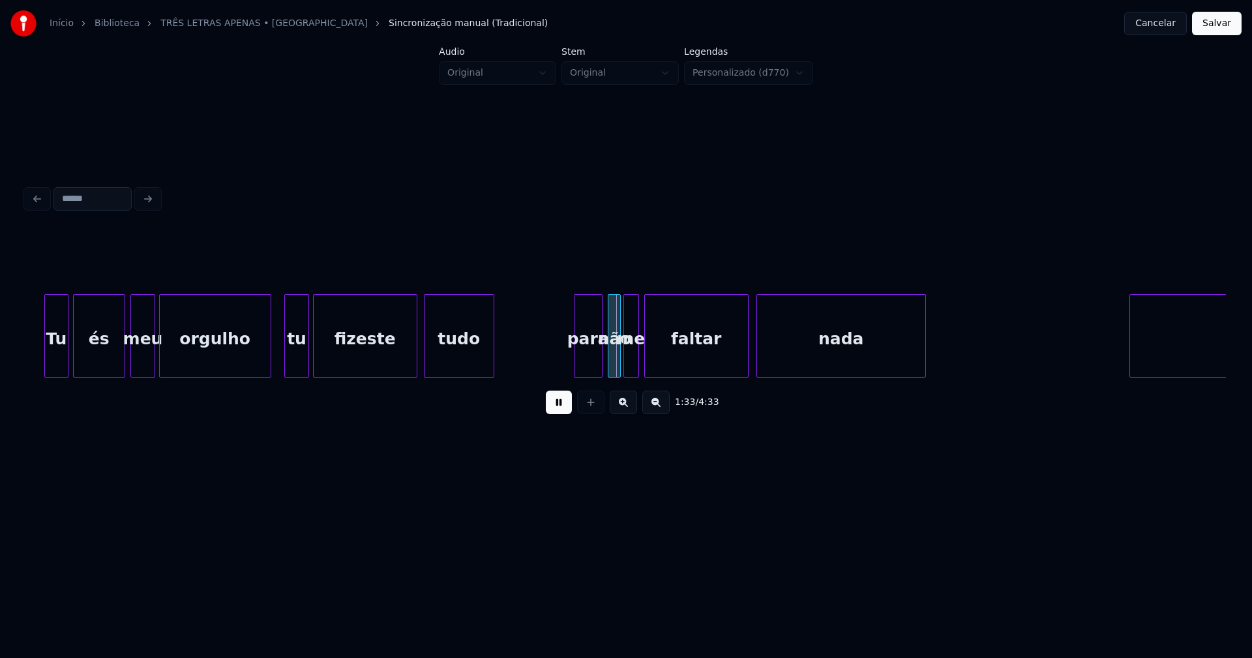
click at [453, 360] on div "tudo" at bounding box center [458, 339] width 69 height 89
click at [587, 374] on div "Tu és meu orgulho tu fizeste tudo para não me faltar nada Mãe" at bounding box center [625, 335] width 1199 height 83
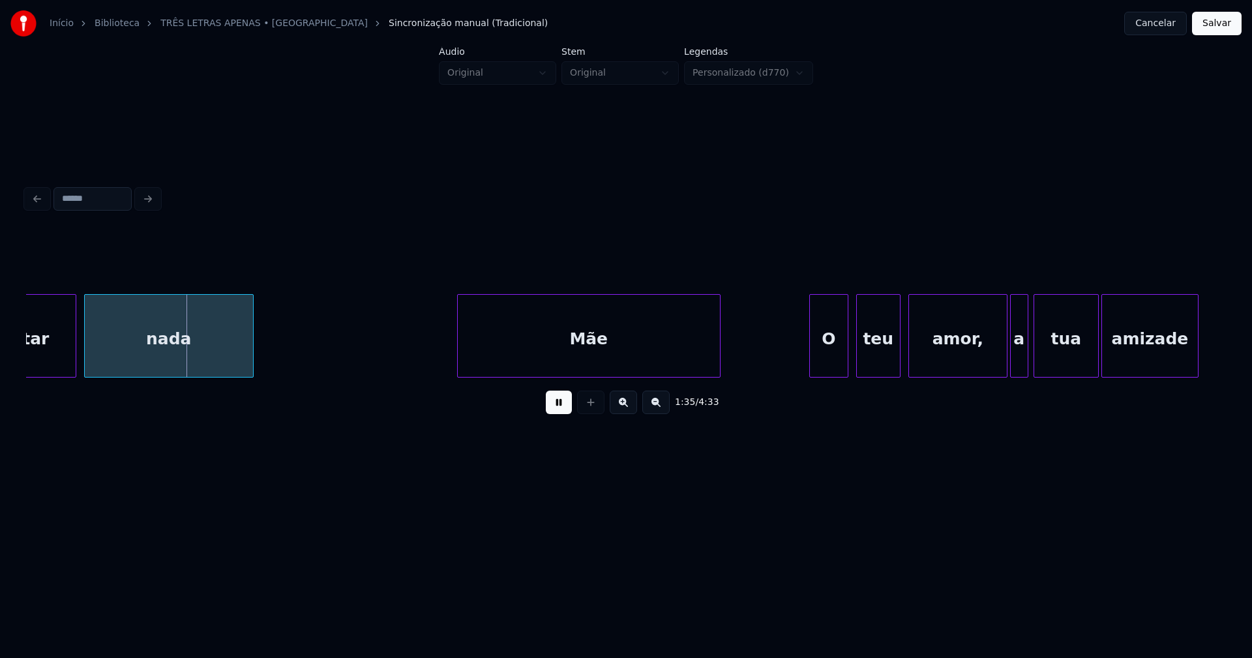
scroll to position [0, 12368]
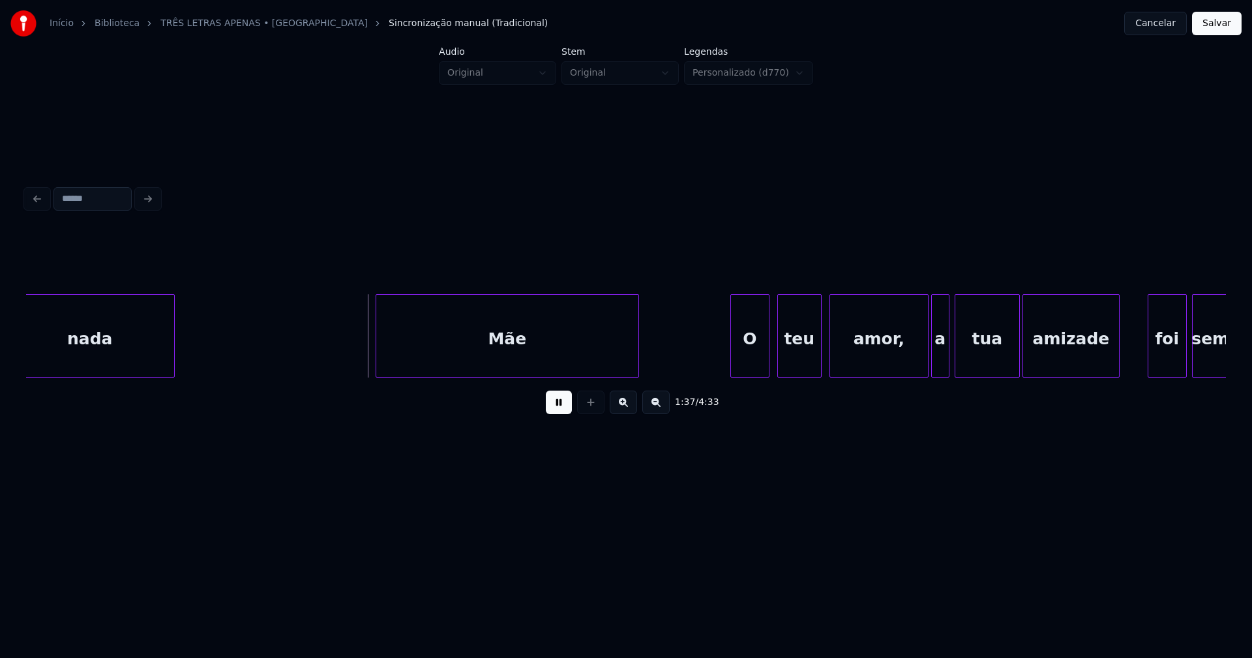
click at [571, 368] on div "Mãe" at bounding box center [507, 339] width 262 height 89
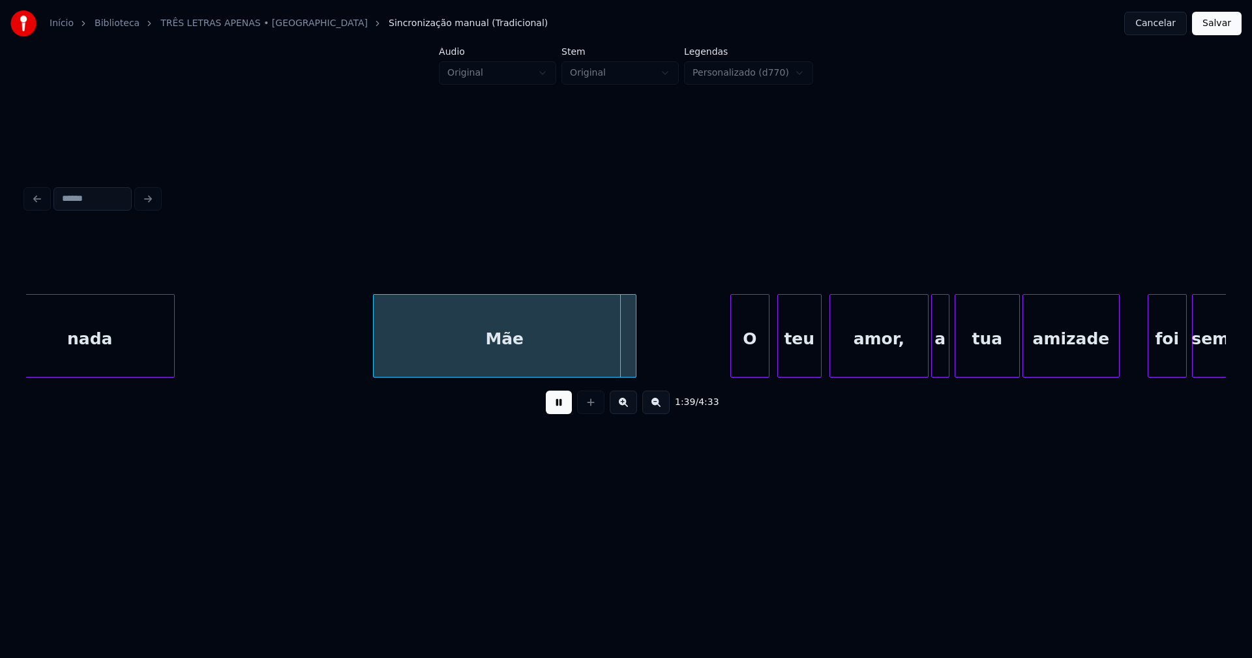
click at [476, 364] on div "Mãe" at bounding box center [505, 339] width 262 height 89
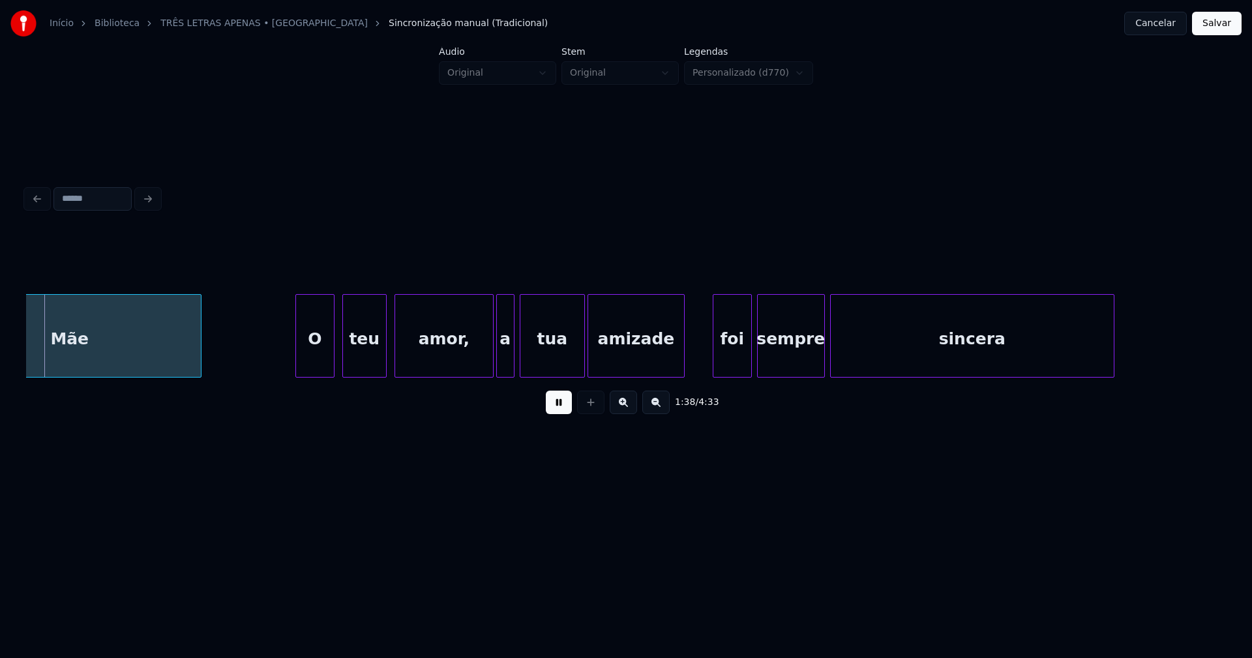
scroll to position [0, 12823]
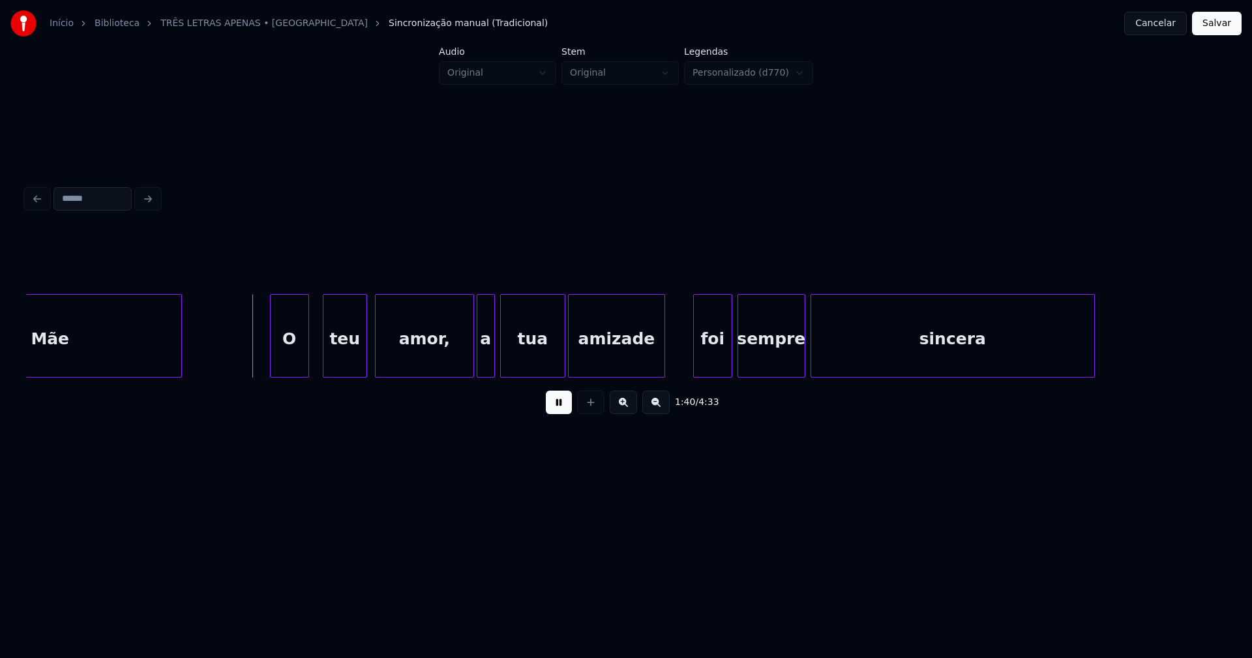
click at [287, 366] on div "O" at bounding box center [290, 339] width 38 height 89
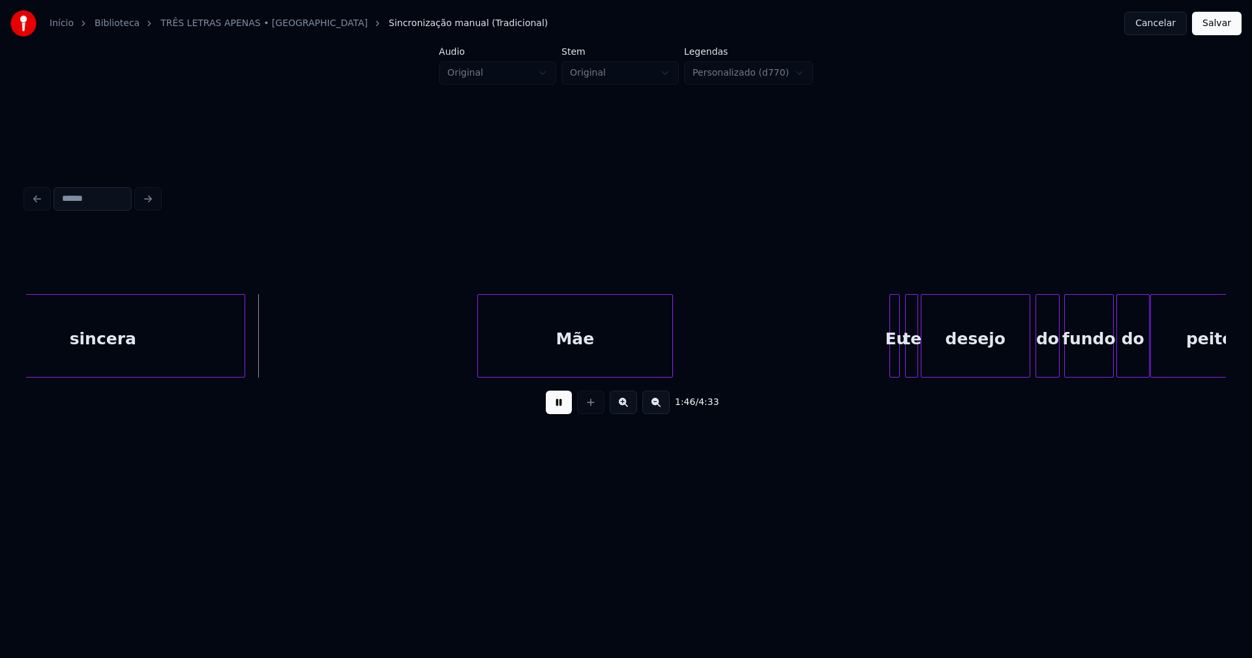
scroll to position [0, 13810]
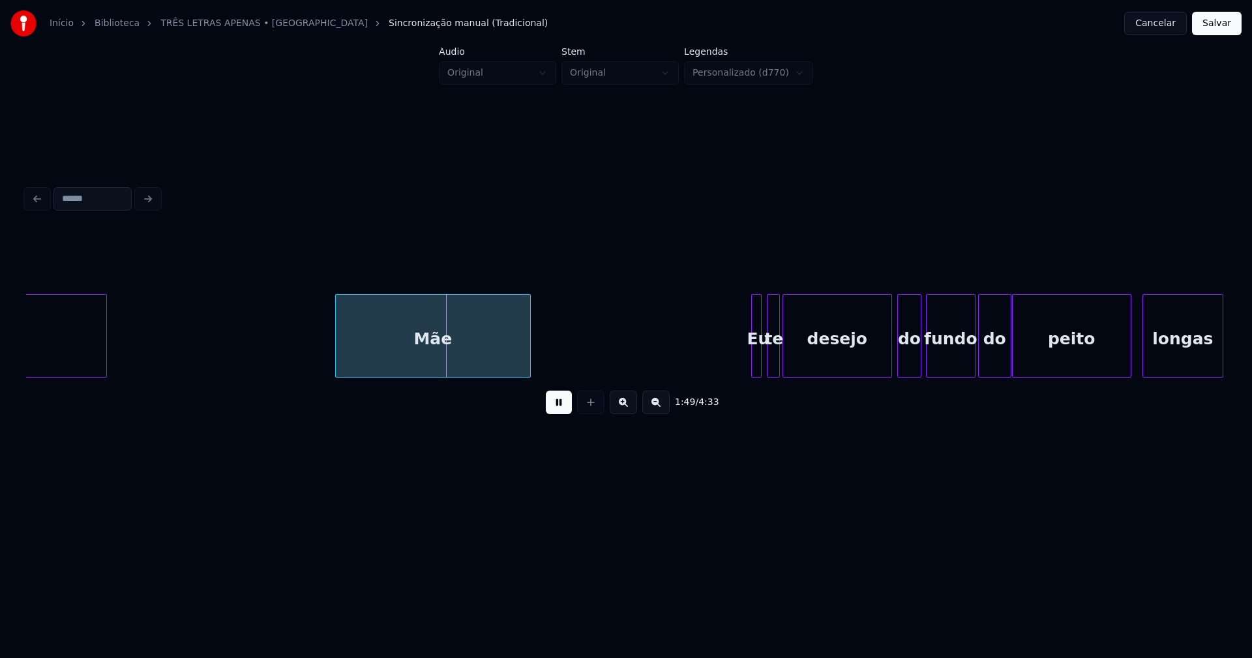
click at [458, 364] on div "Mãe" at bounding box center [433, 339] width 194 height 89
click at [539, 355] on div at bounding box center [539, 336] width 4 height 82
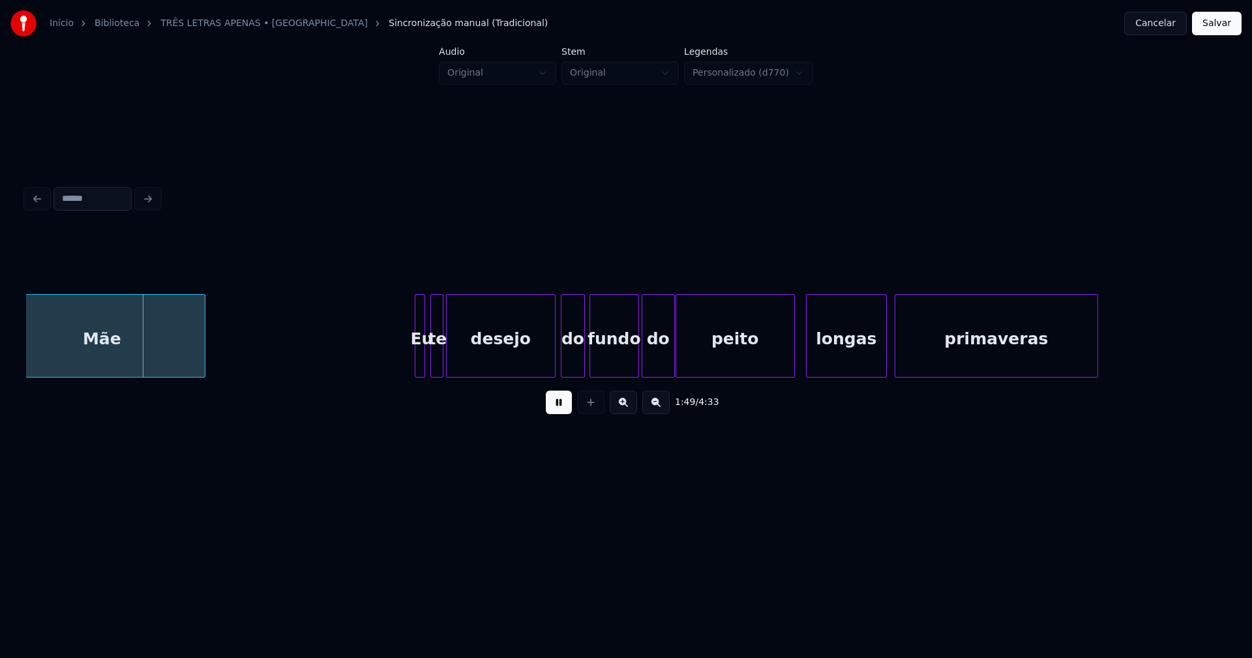
scroll to position [0, 14166]
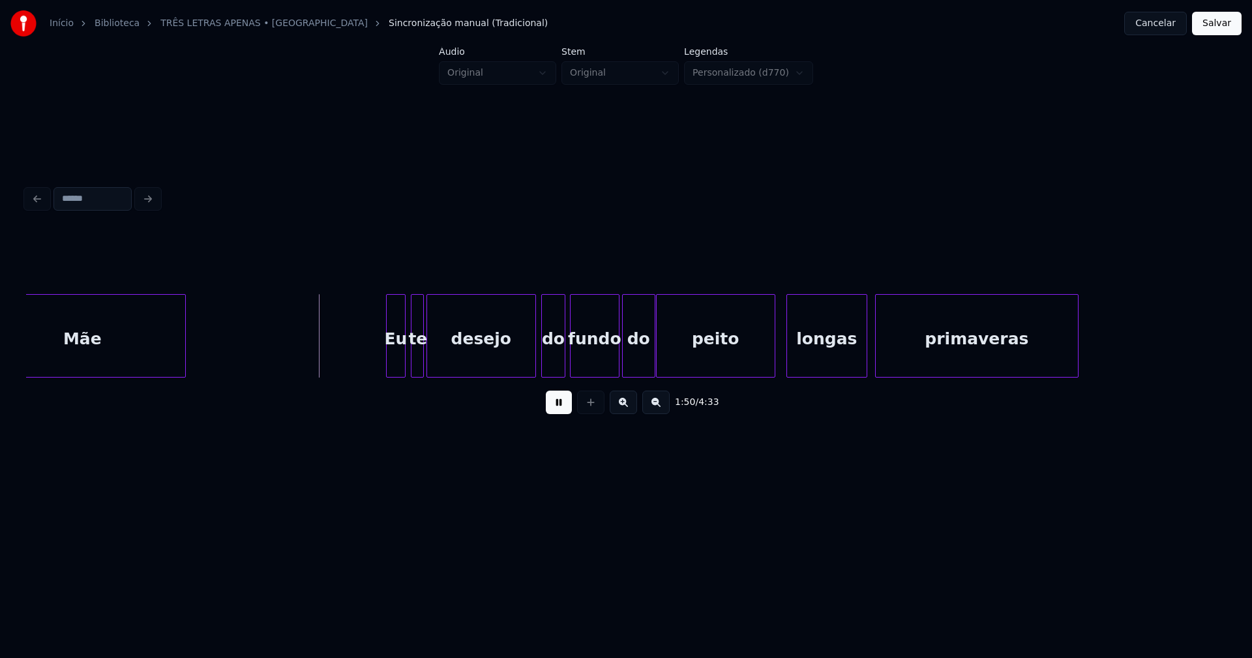
click at [389, 362] on div at bounding box center [389, 336] width 4 height 82
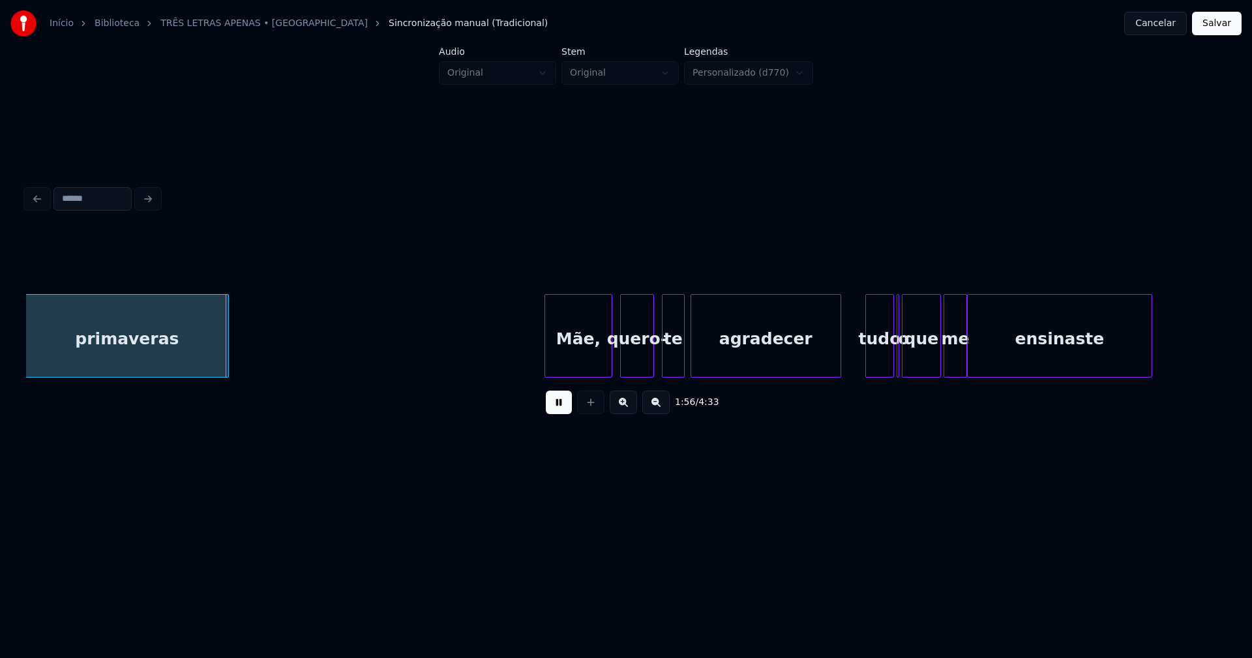
scroll to position [0, 15194]
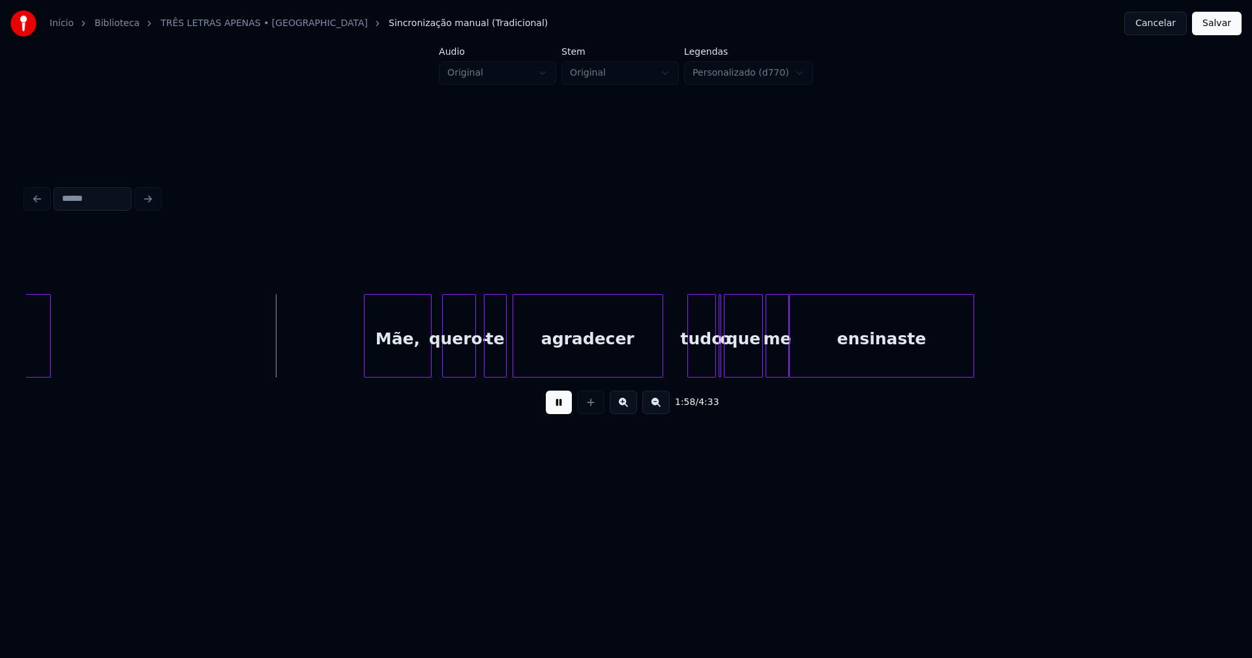
click at [402, 359] on div "Mãe," at bounding box center [397, 339] width 66 height 89
click at [731, 372] on div "primaveras Mãe, quero- te agradecer tudo o que me ensinaste" at bounding box center [625, 335] width 1199 height 83
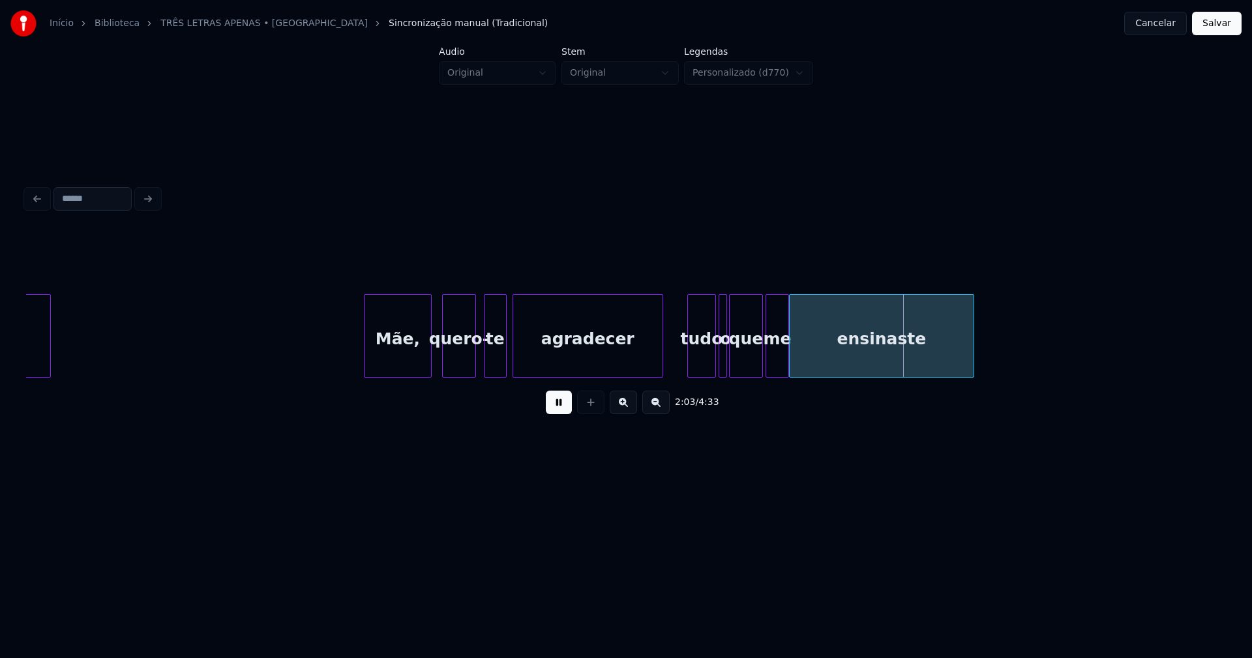
click at [724, 372] on div "primaveras Mãe, quero- te agradecer tudo o que me ensinaste" at bounding box center [625, 335] width 1199 height 83
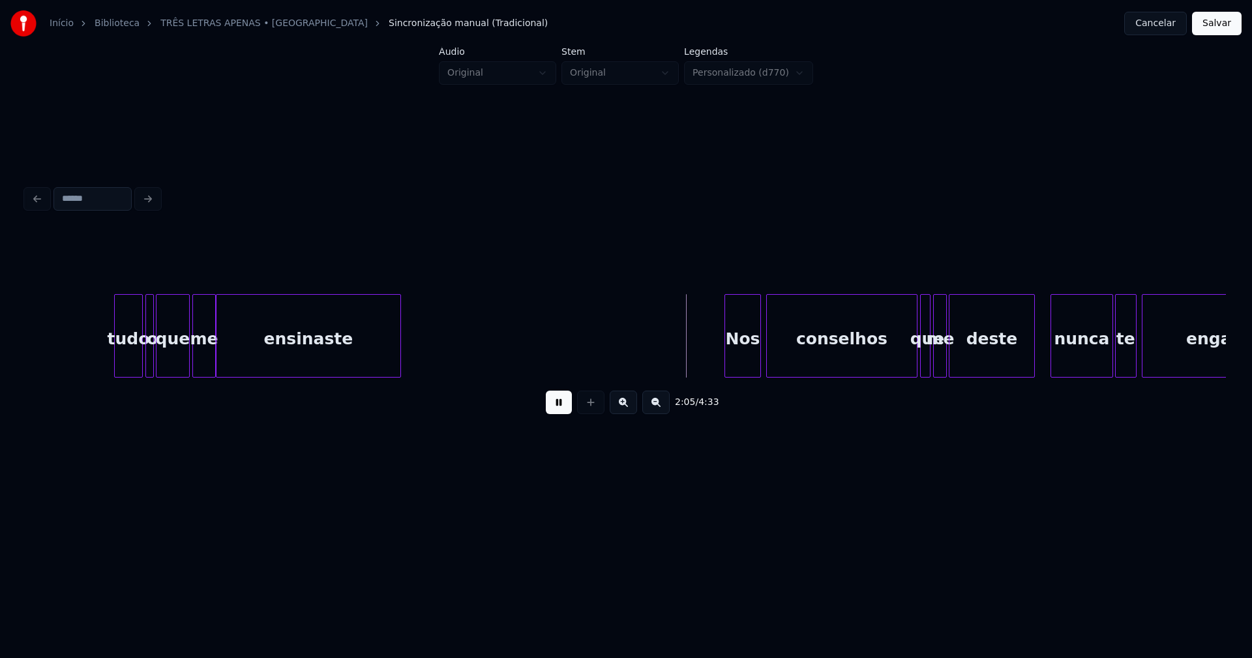
scroll to position [0, 15924]
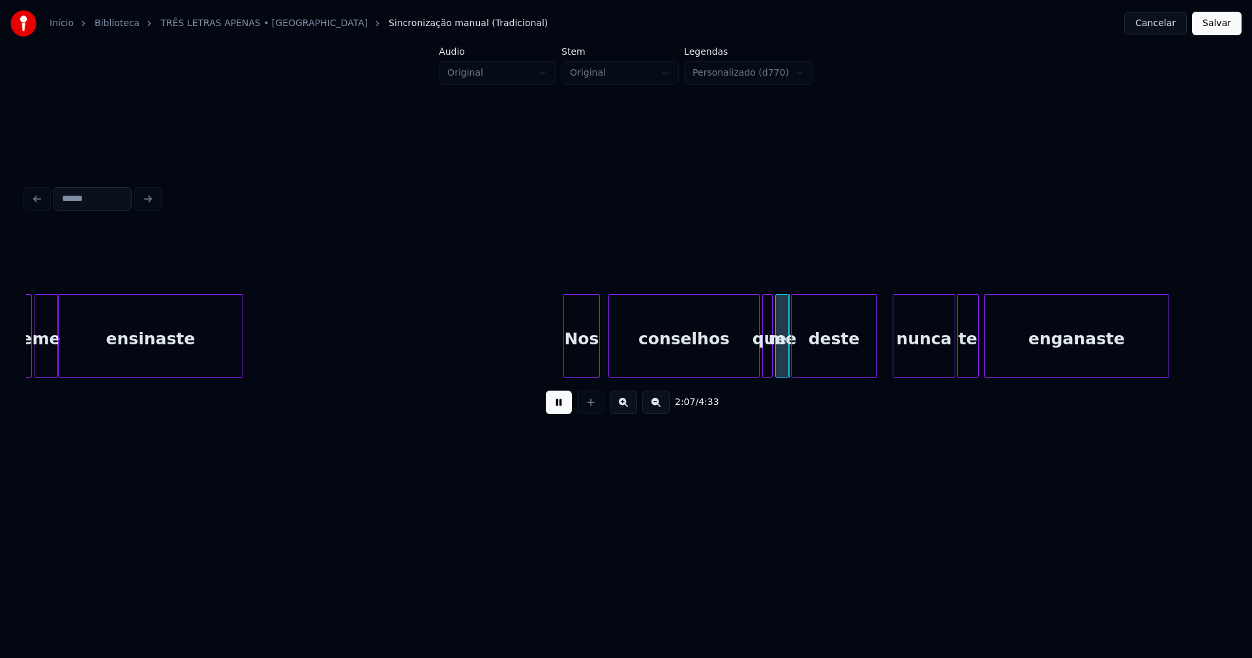
click at [585, 365] on div "Nos" at bounding box center [581, 339] width 35 height 89
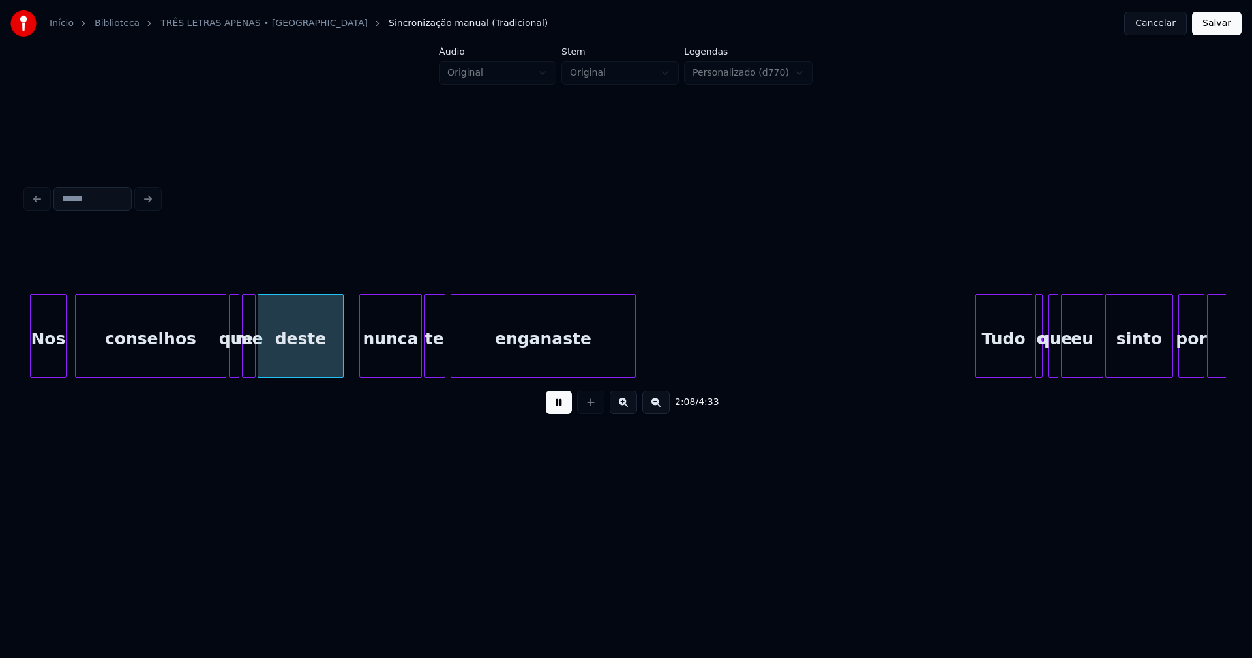
scroll to position [0, 16478]
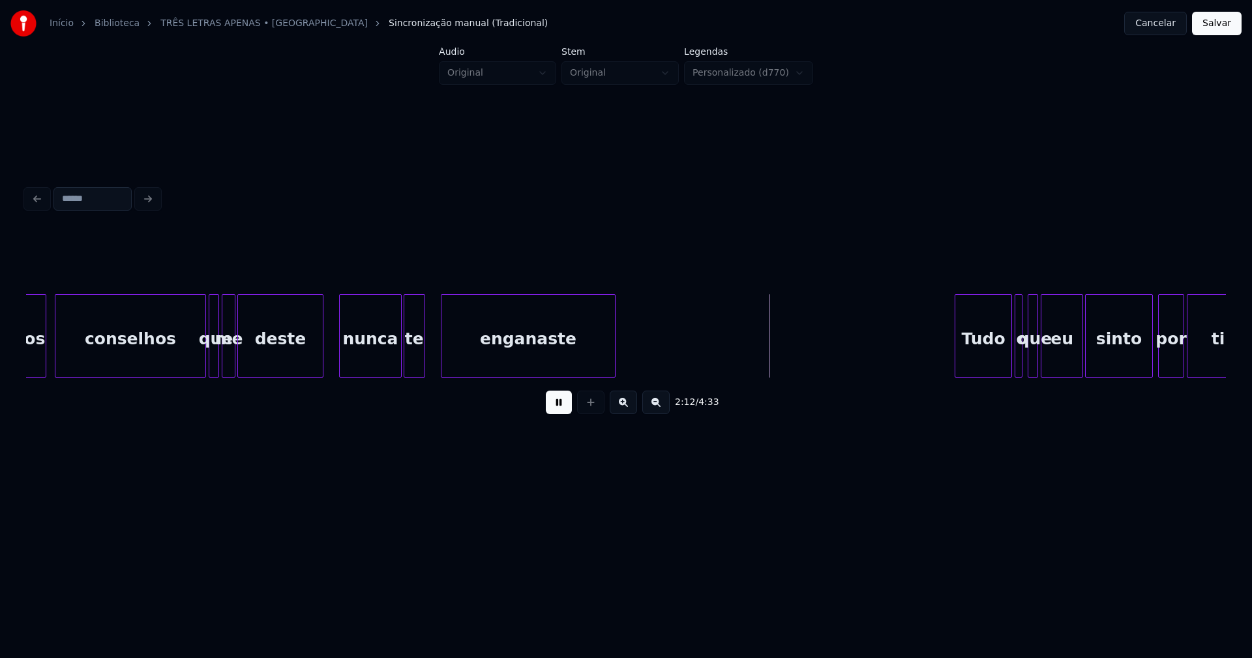
click at [441, 359] on div at bounding box center [443, 336] width 4 height 82
click at [421, 359] on div "te" at bounding box center [419, 339] width 20 height 89
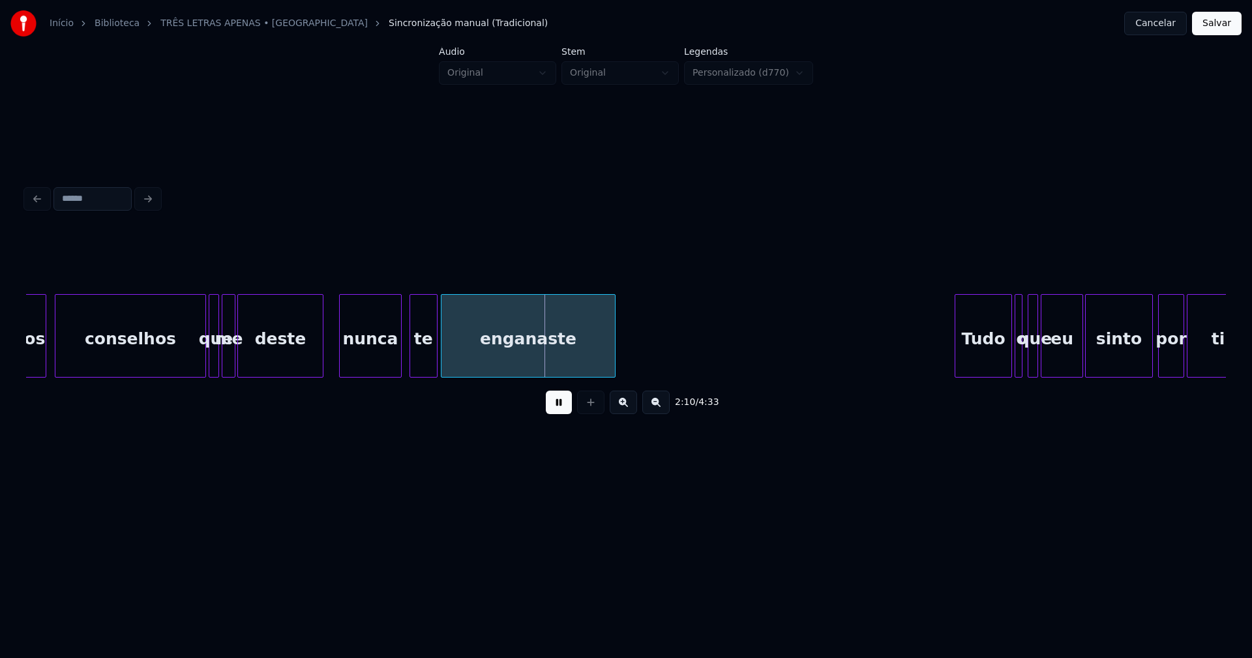
click at [434, 362] on div at bounding box center [435, 336] width 4 height 82
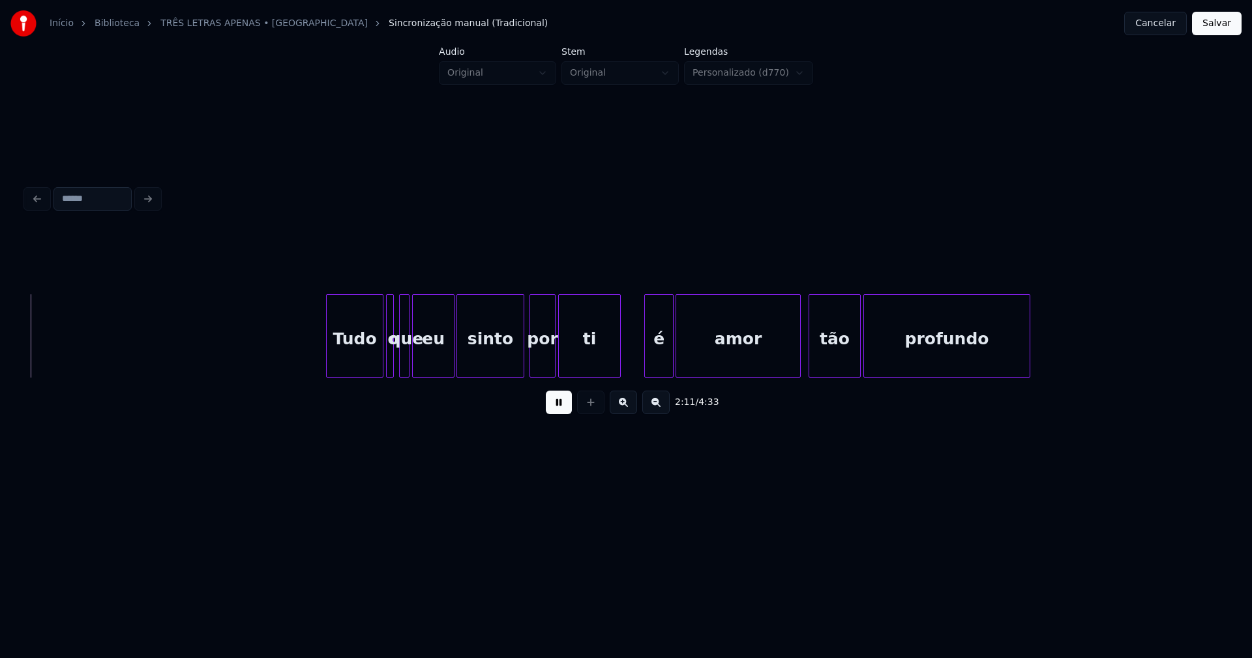
scroll to position [0, 17106]
click at [358, 352] on div "Tudo" at bounding box center [352, 339] width 56 height 89
click at [369, 362] on div at bounding box center [370, 336] width 4 height 82
click at [381, 358] on div at bounding box center [383, 336] width 4 height 82
click at [382, 364] on div "o" at bounding box center [381, 339] width 13 height 89
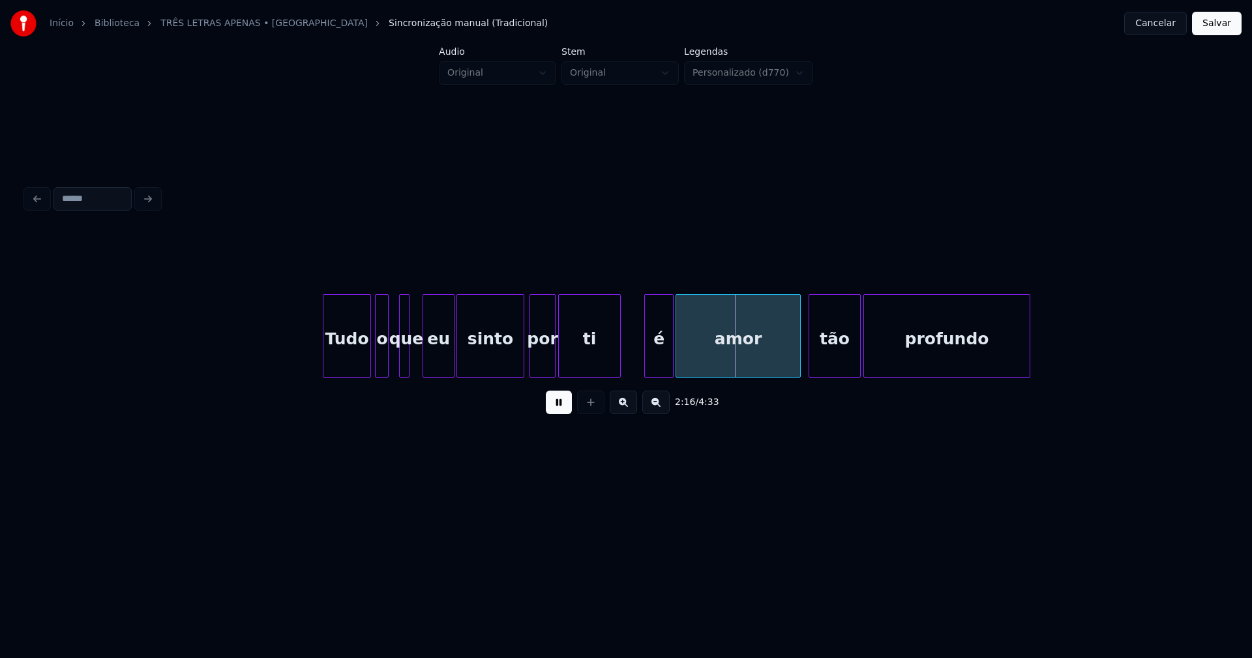
click at [424, 362] on div at bounding box center [425, 336] width 4 height 82
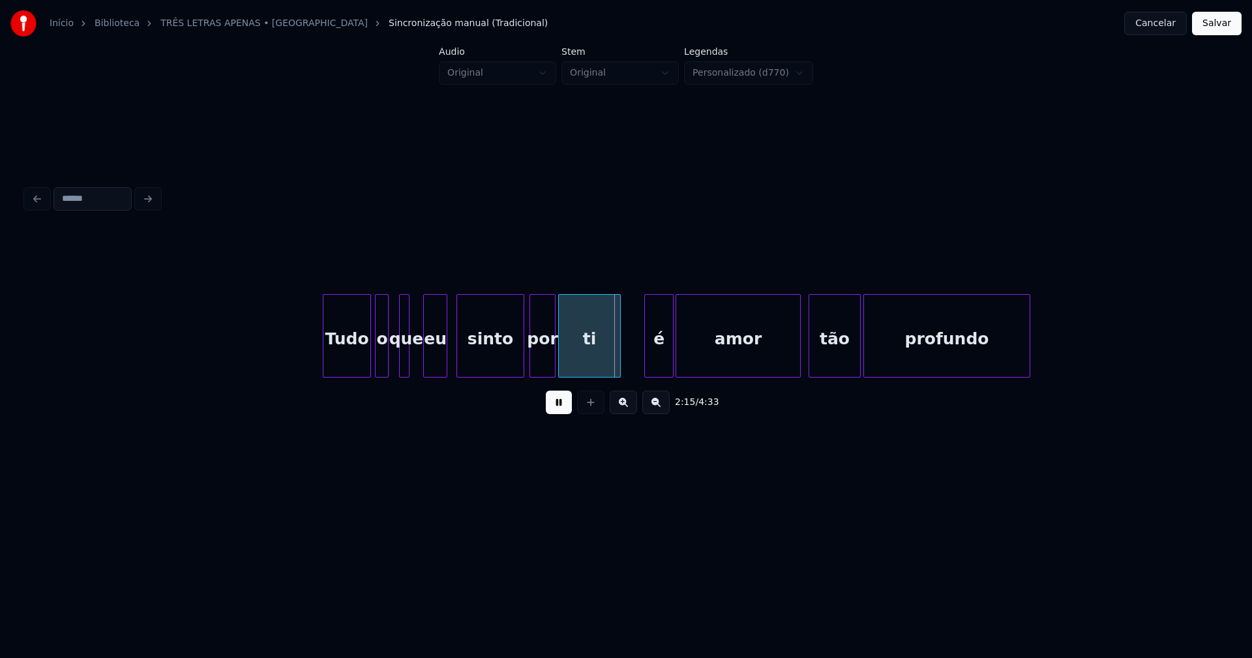
click at [443, 360] on div at bounding box center [445, 336] width 4 height 82
click at [419, 359] on div at bounding box center [420, 336] width 4 height 82
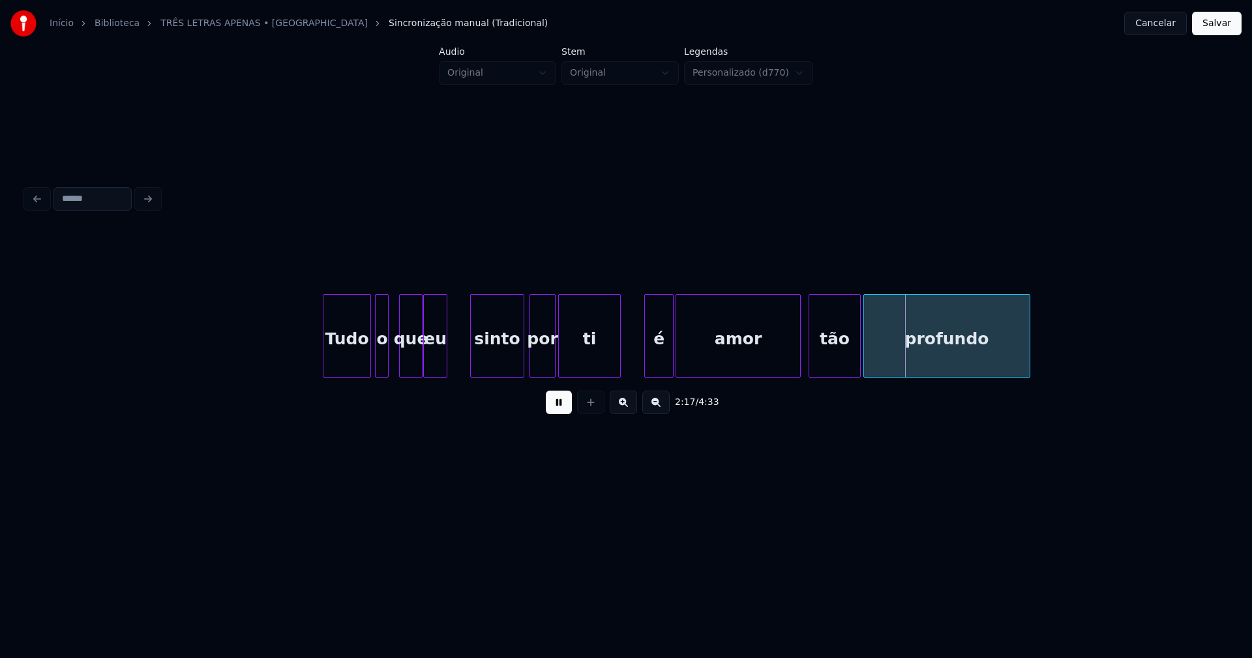
click at [471, 351] on div at bounding box center [473, 336] width 4 height 82
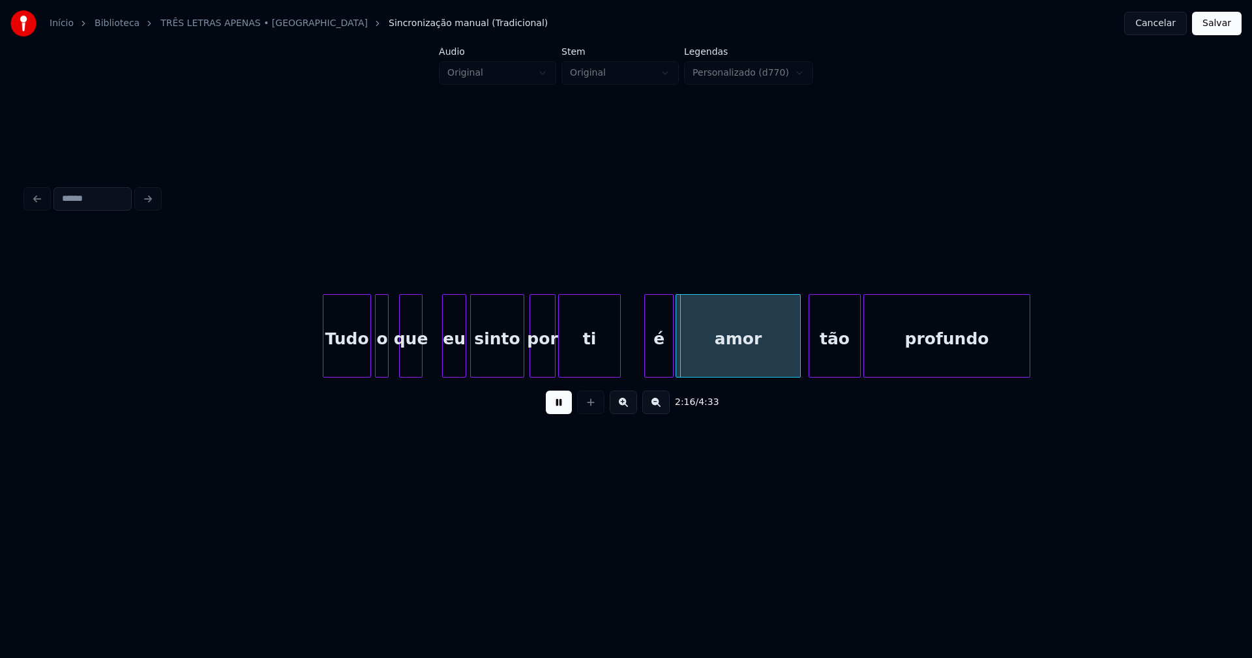
click at [454, 367] on div "eu" at bounding box center [454, 339] width 23 height 89
click at [417, 362] on div "que" at bounding box center [411, 339] width 22 height 89
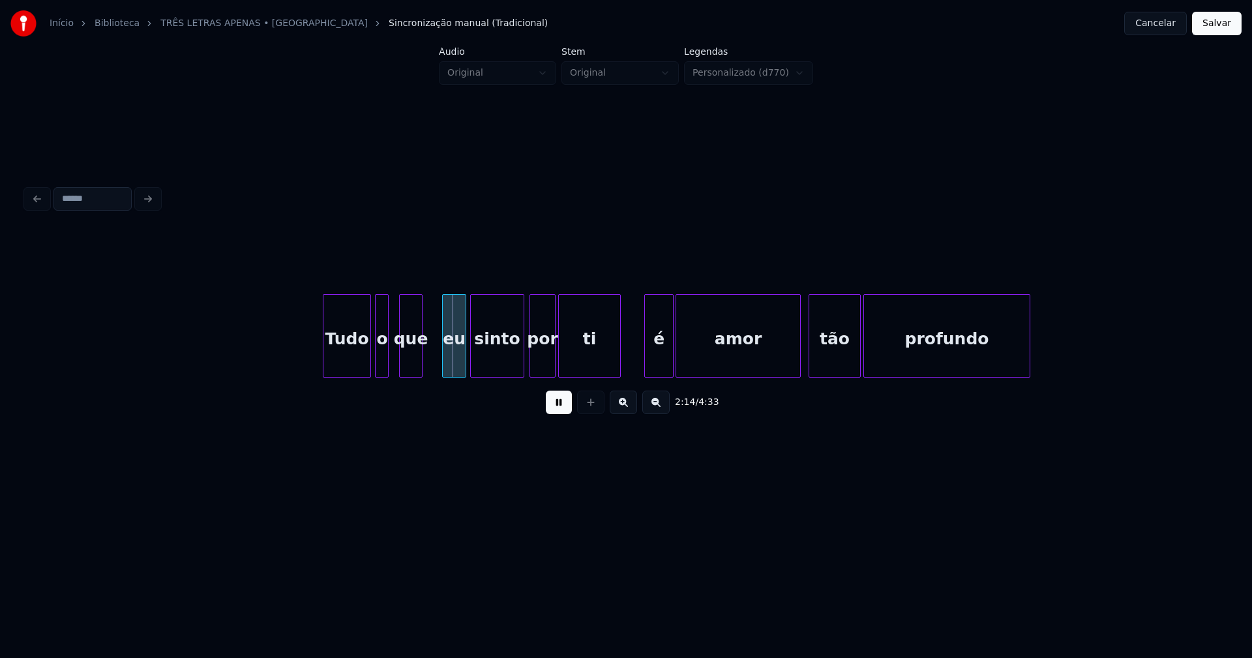
click at [422, 357] on div "que" at bounding box center [410, 335] width 23 height 83
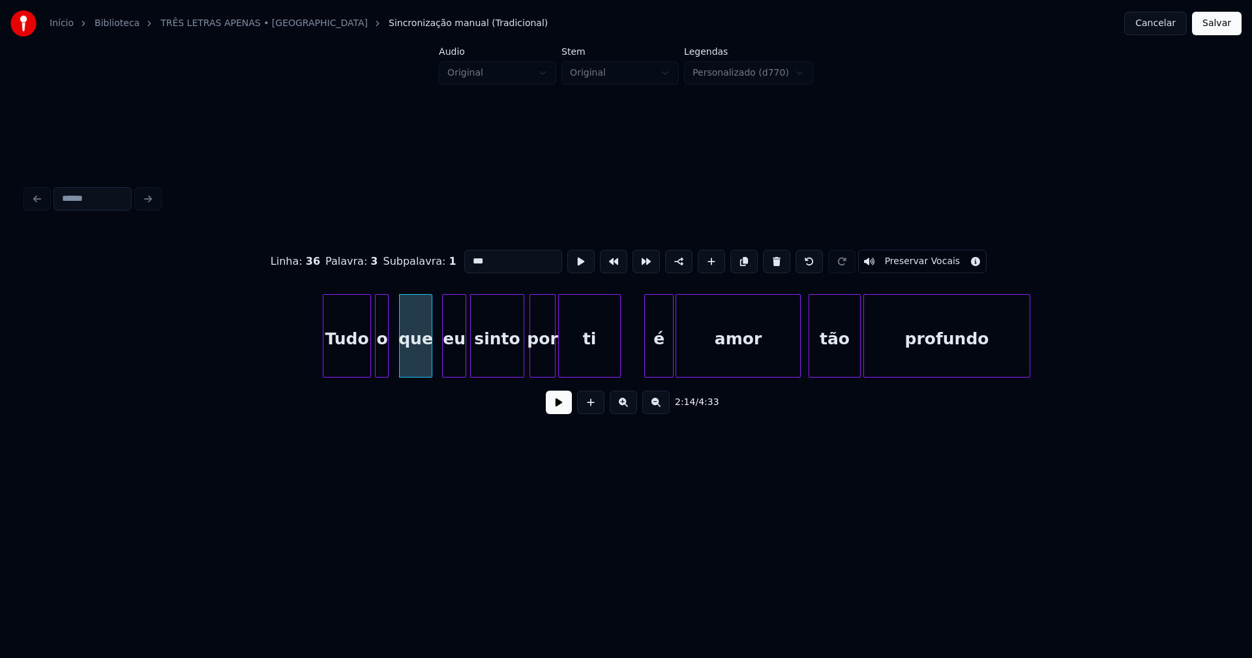
click at [430, 353] on div at bounding box center [430, 336] width 4 height 82
click at [556, 406] on button at bounding box center [559, 401] width 26 height 23
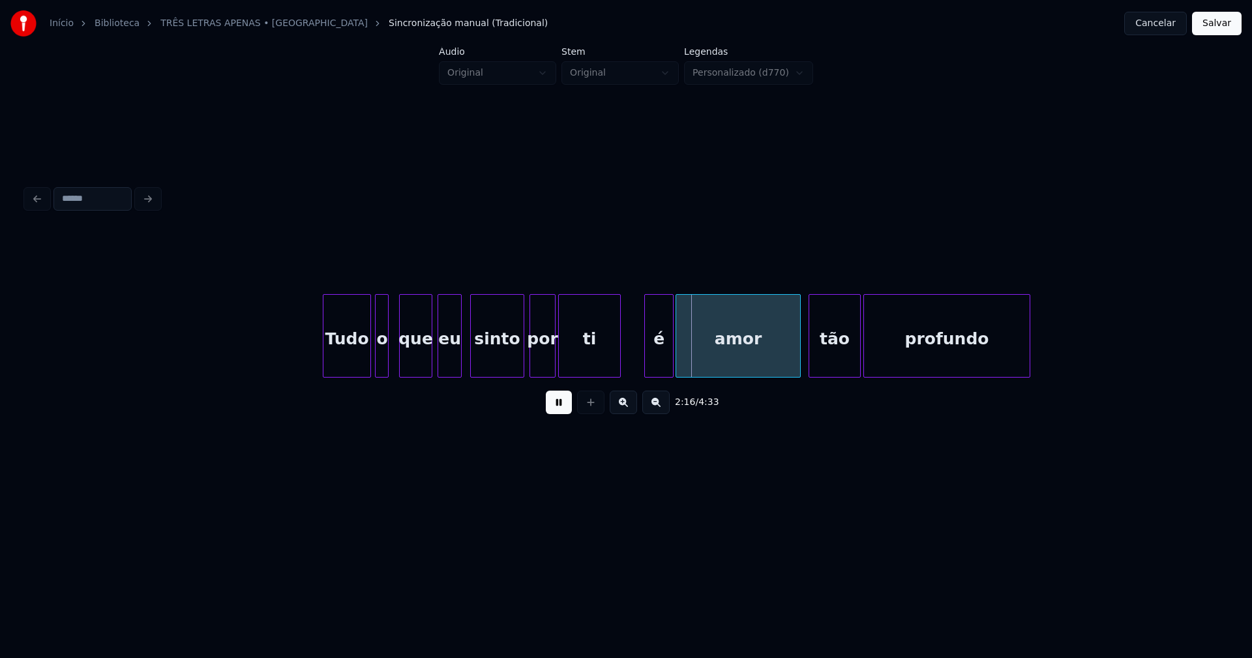
click at [448, 368] on div "eu" at bounding box center [449, 339] width 23 height 89
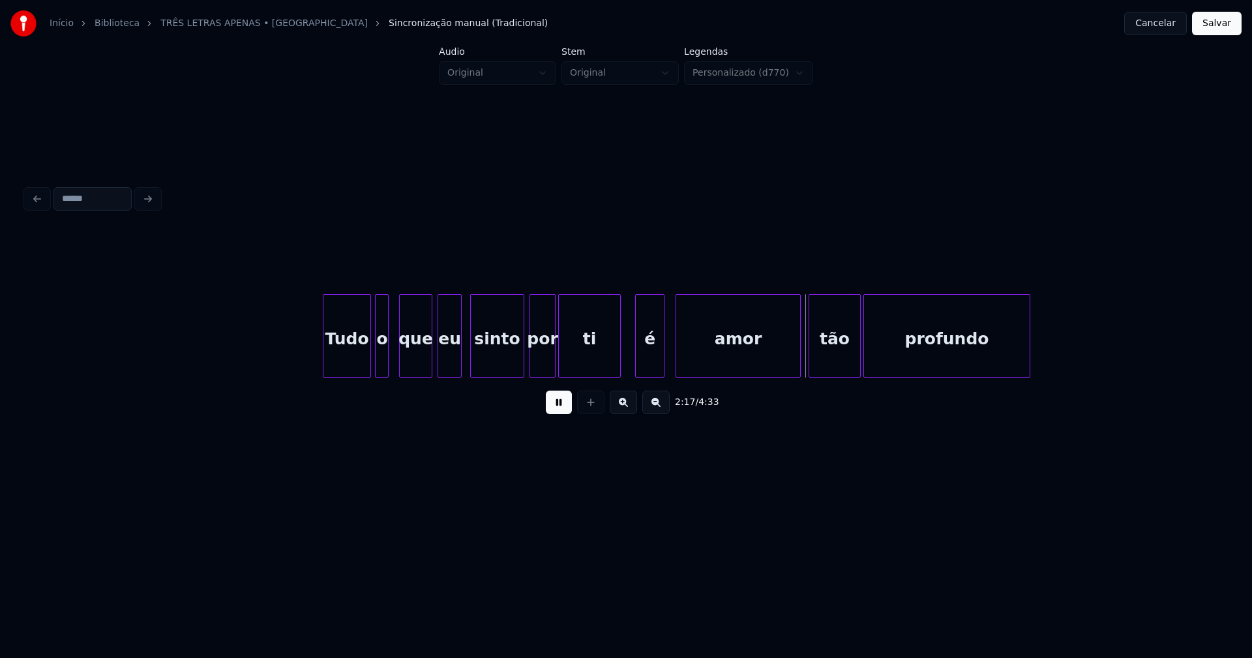
click at [646, 370] on div "é" at bounding box center [650, 339] width 28 height 89
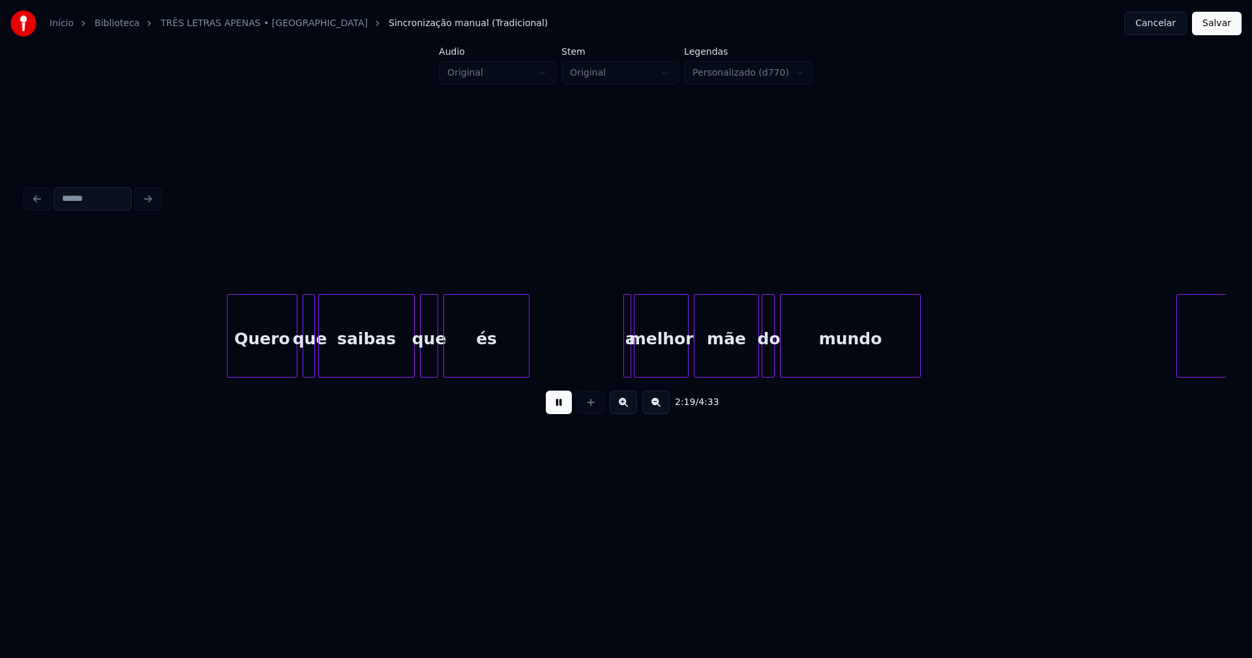
scroll to position [0, 18149]
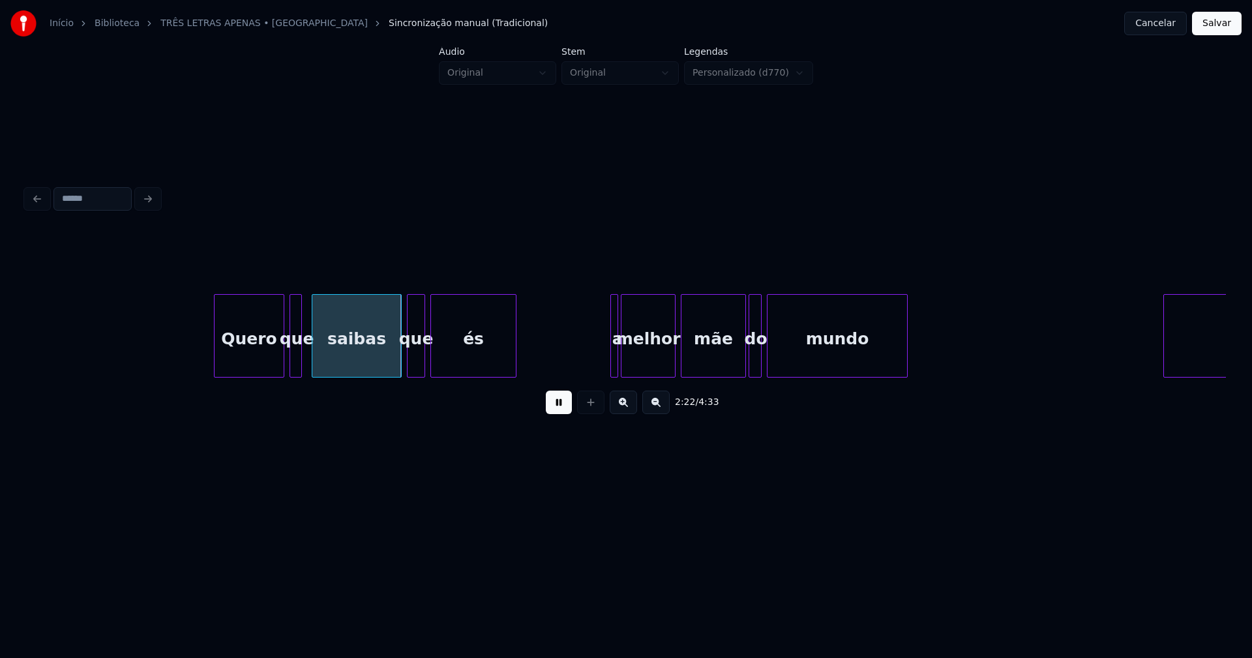
click at [315, 365] on div at bounding box center [314, 336] width 4 height 82
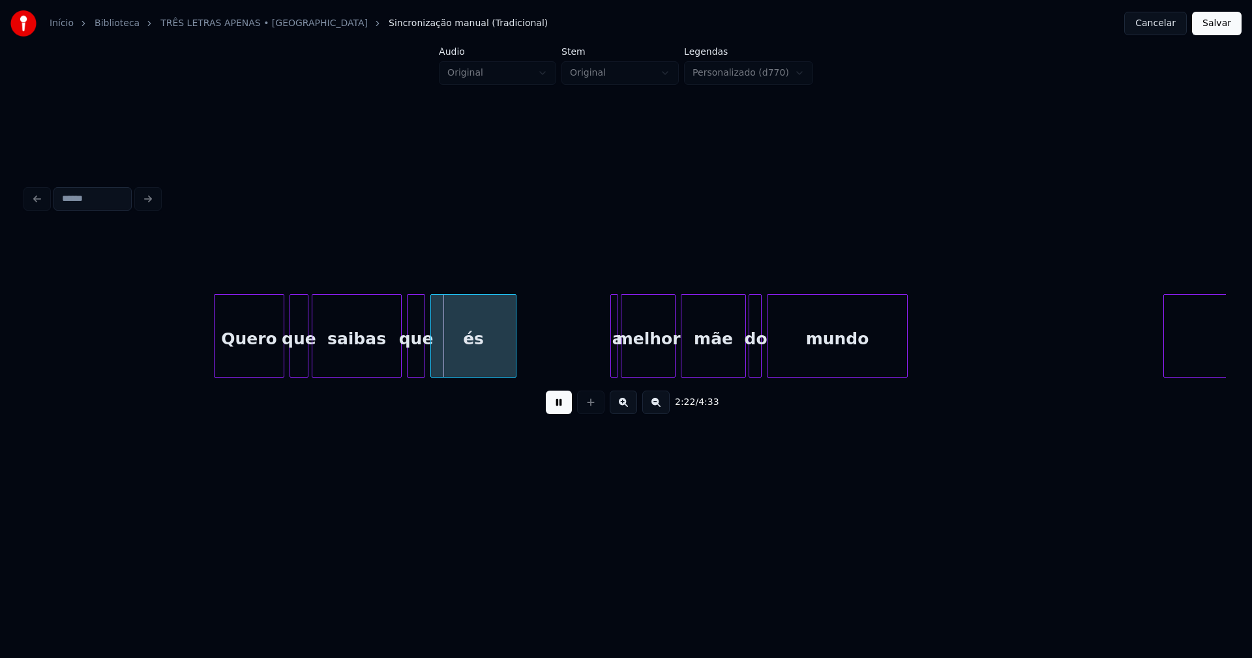
click at [305, 370] on div at bounding box center [306, 336] width 4 height 82
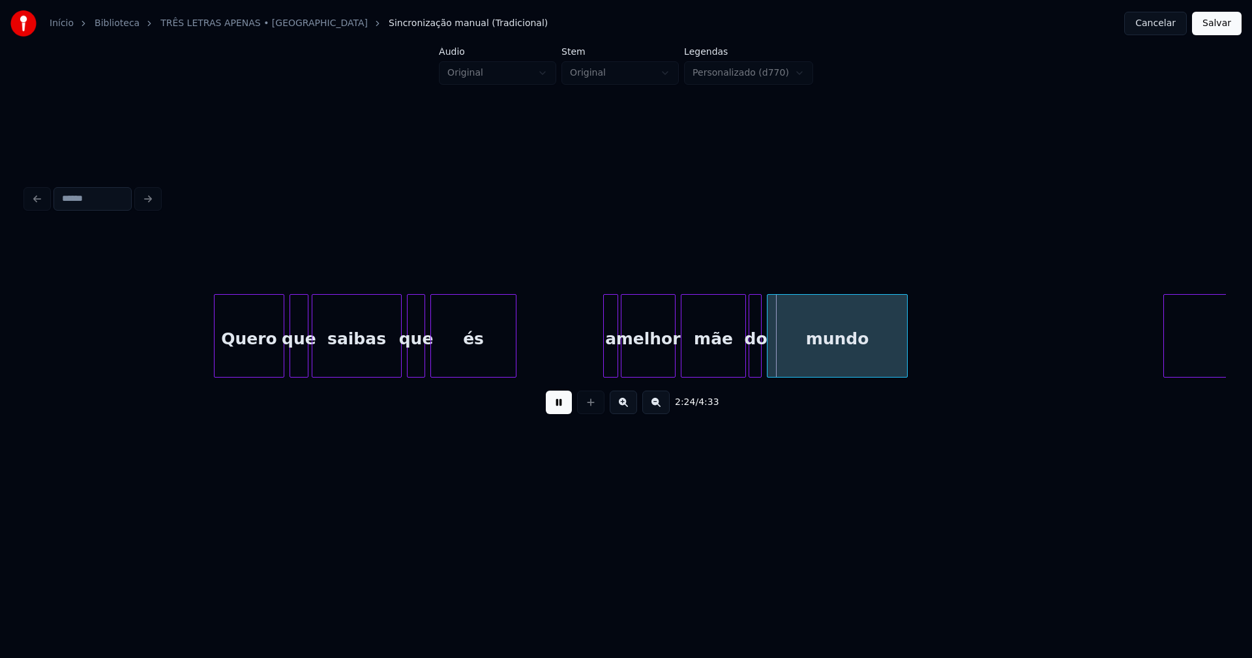
click at [605, 361] on div at bounding box center [606, 336] width 4 height 82
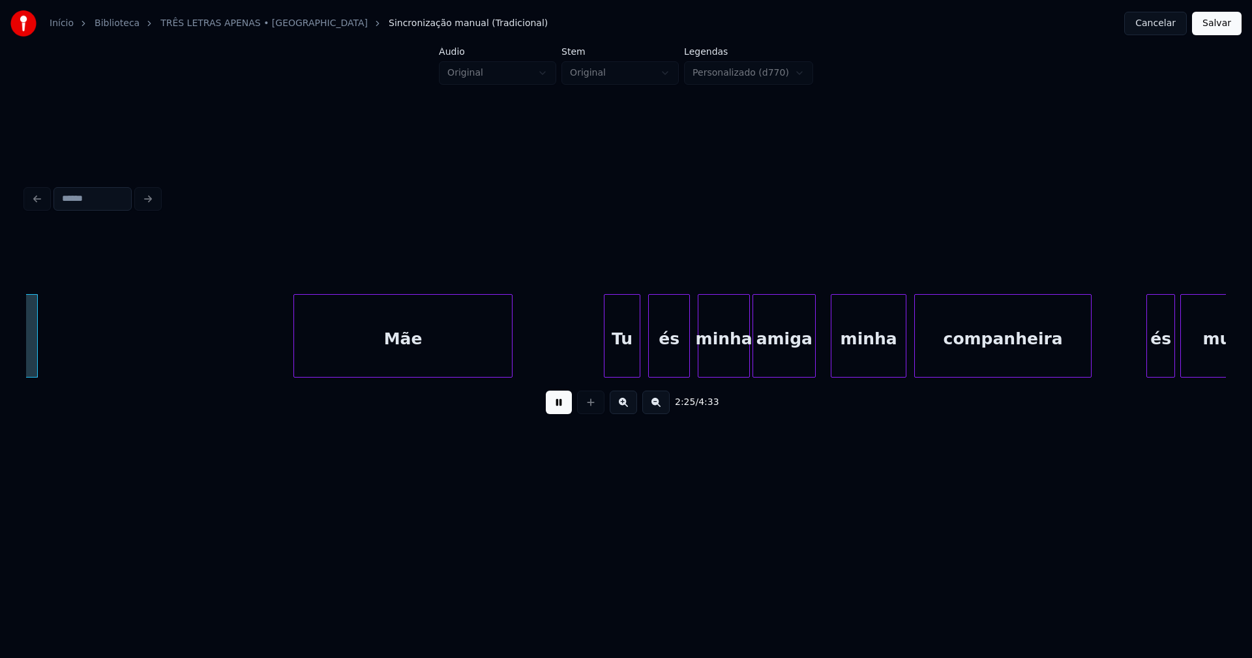
scroll to position [0, 19045]
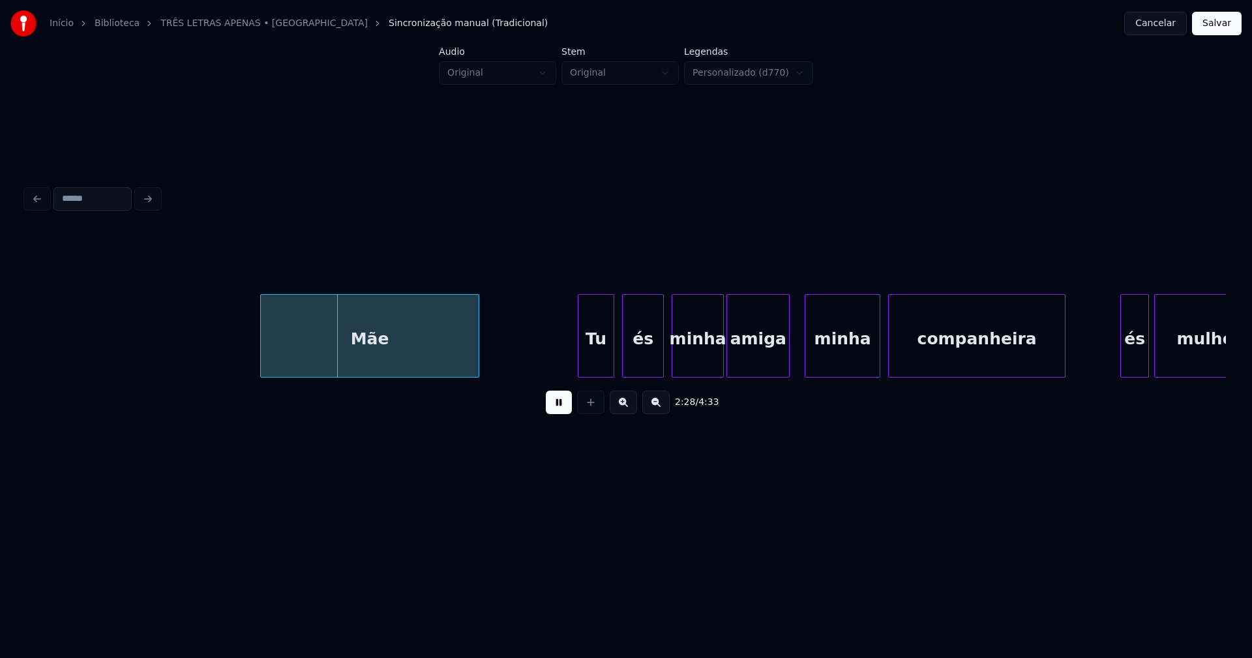
click at [384, 357] on div "Mãe" at bounding box center [370, 339] width 218 height 89
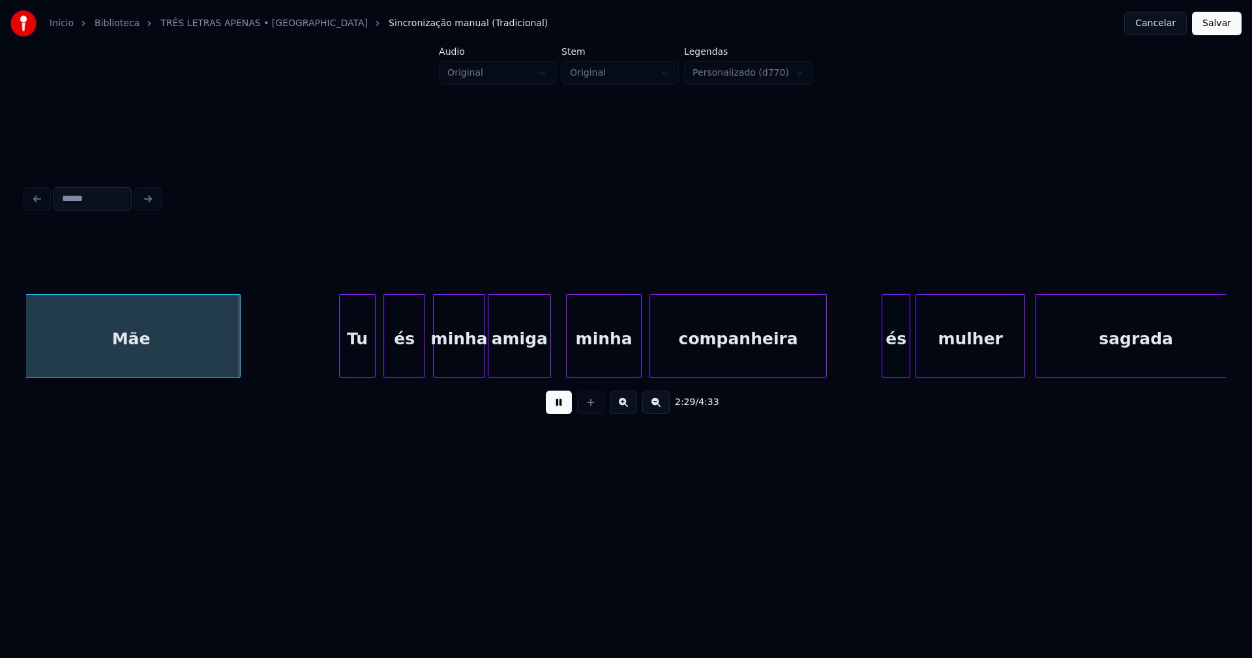
scroll to position [0, 19422]
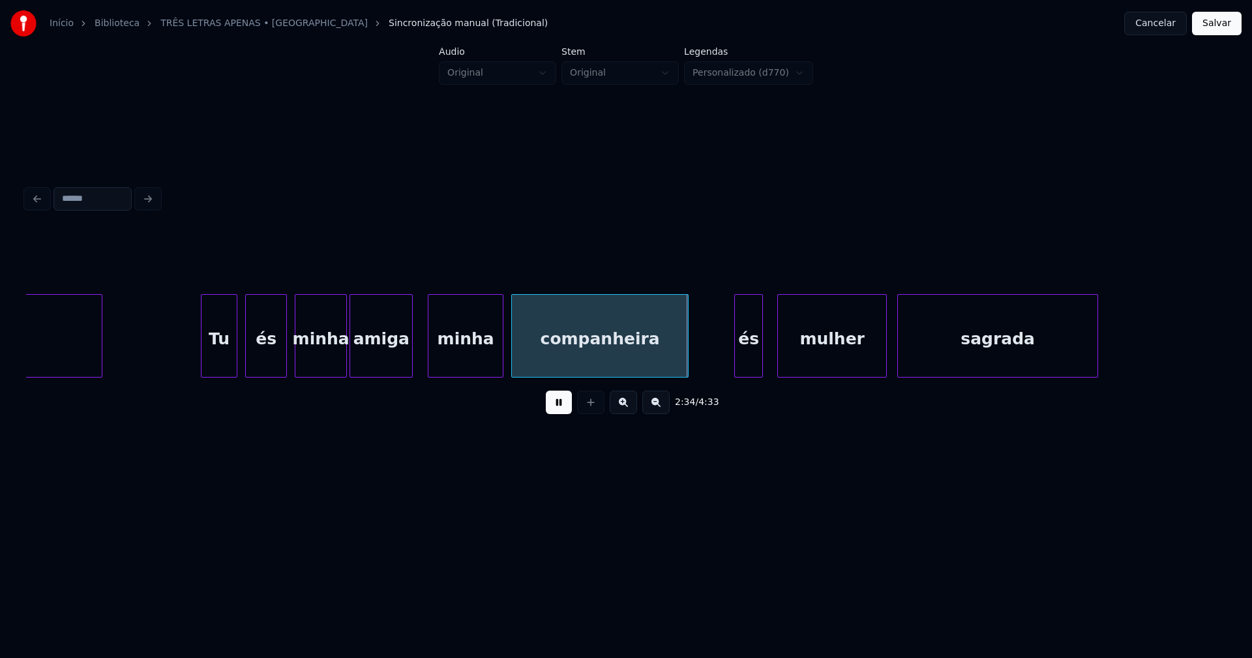
click at [750, 366] on div "és" at bounding box center [748, 339] width 27 height 89
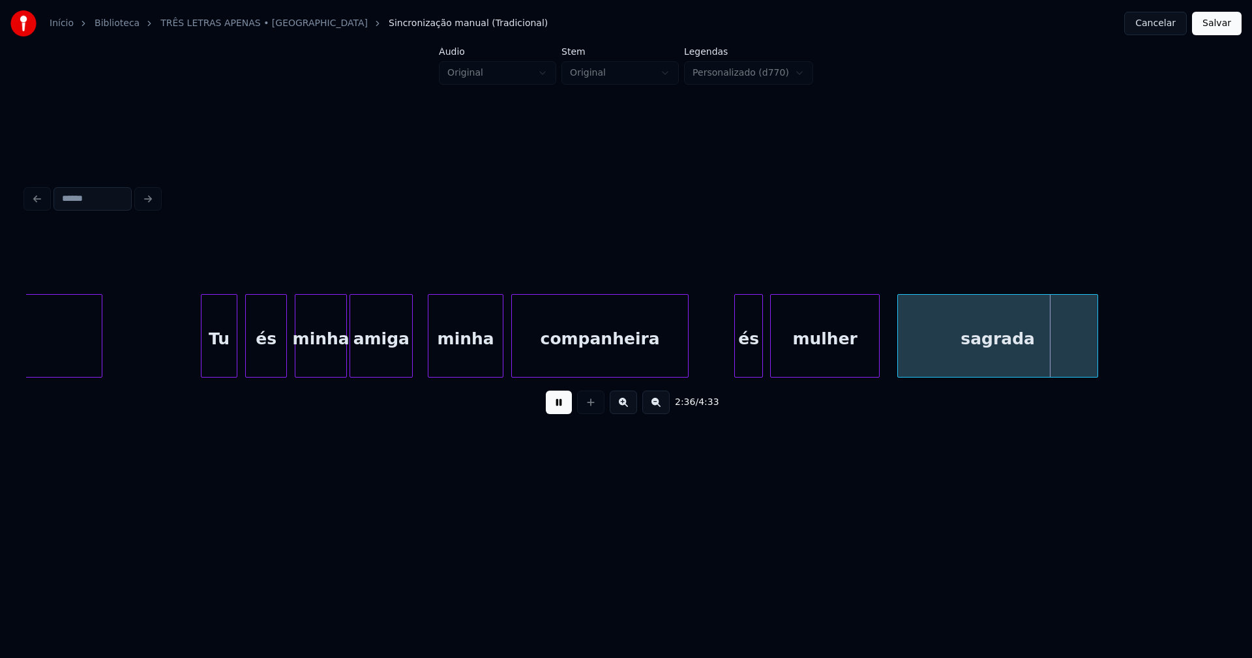
click at [807, 360] on div "mulher" at bounding box center [825, 339] width 108 height 89
click at [945, 355] on div "sagrada" at bounding box center [986, 339] width 199 height 89
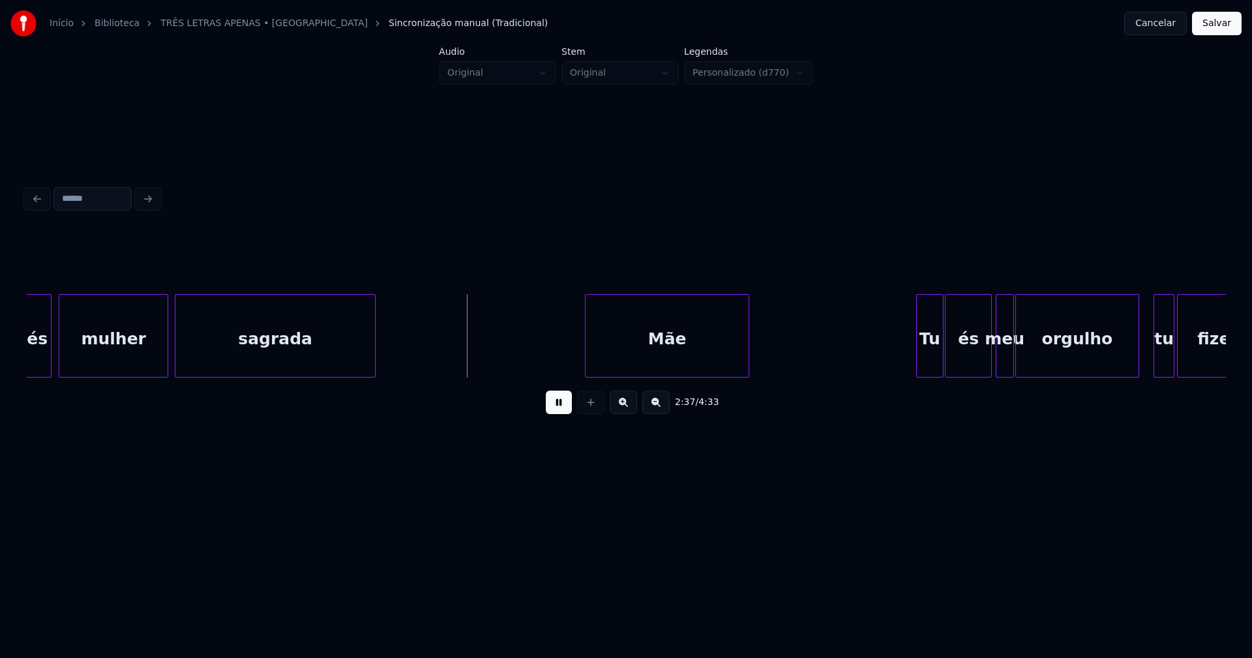
scroll to position [0, 20390]
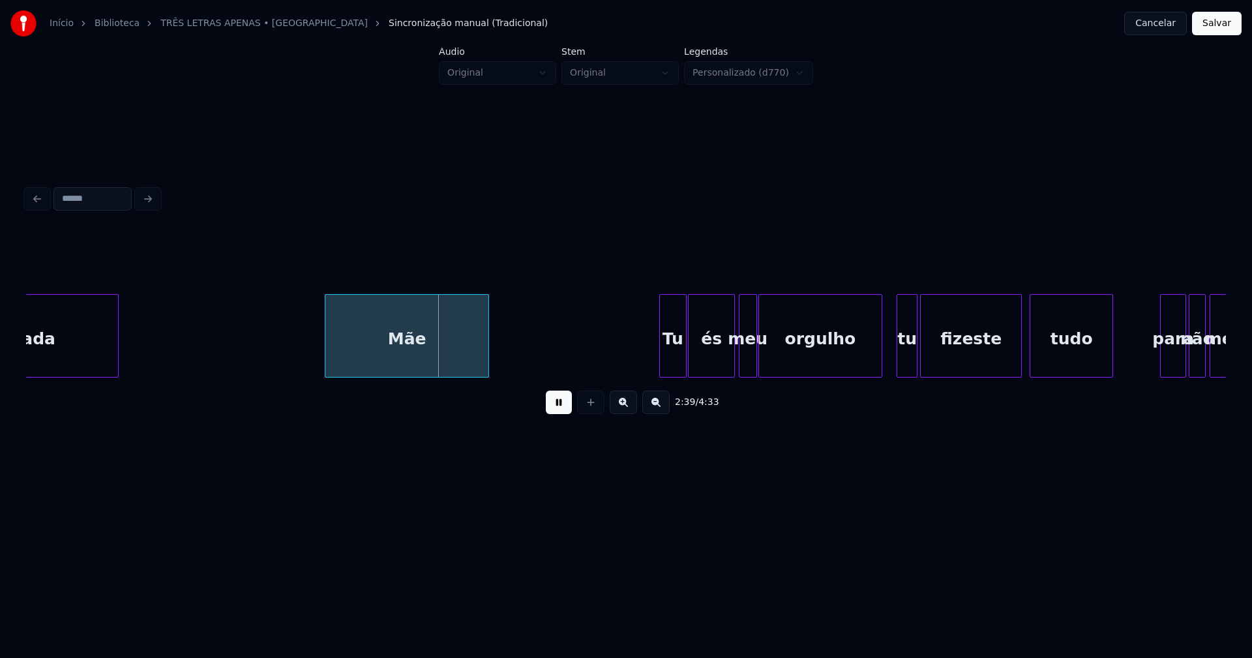
click at [425, 351] on div "Mãe" at bounding box center [406, 339] width 163 height 89
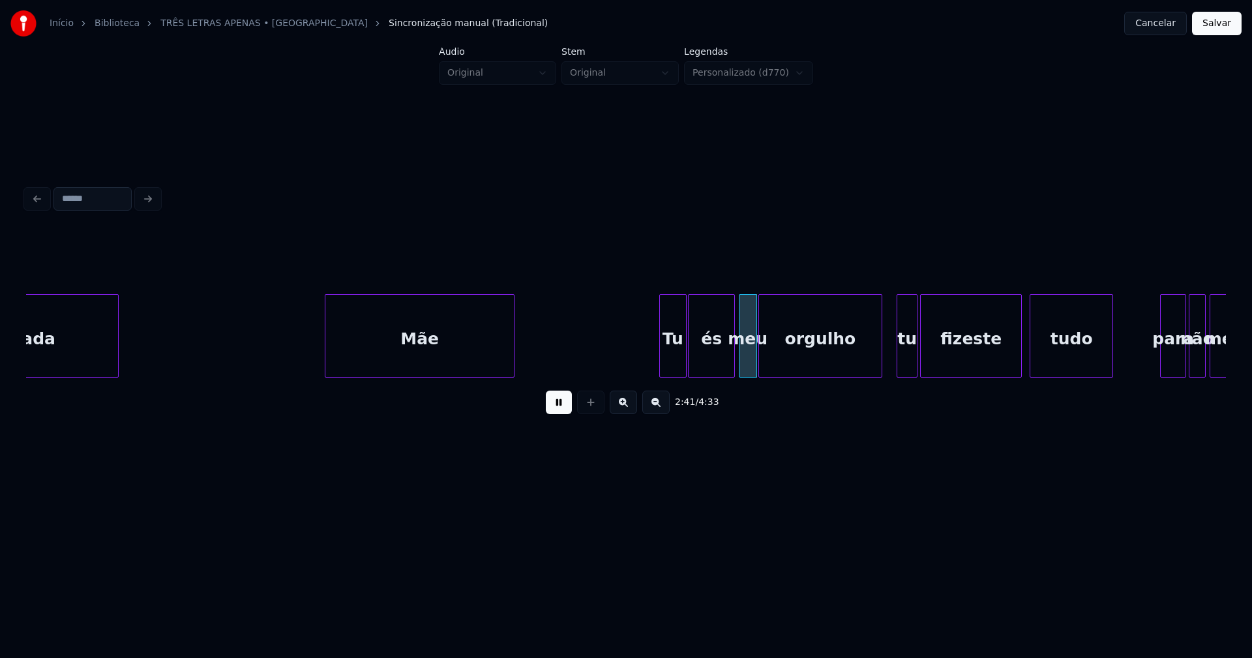
click at [512, 341] on div at bounding box center [512, 336] width 4 height 82
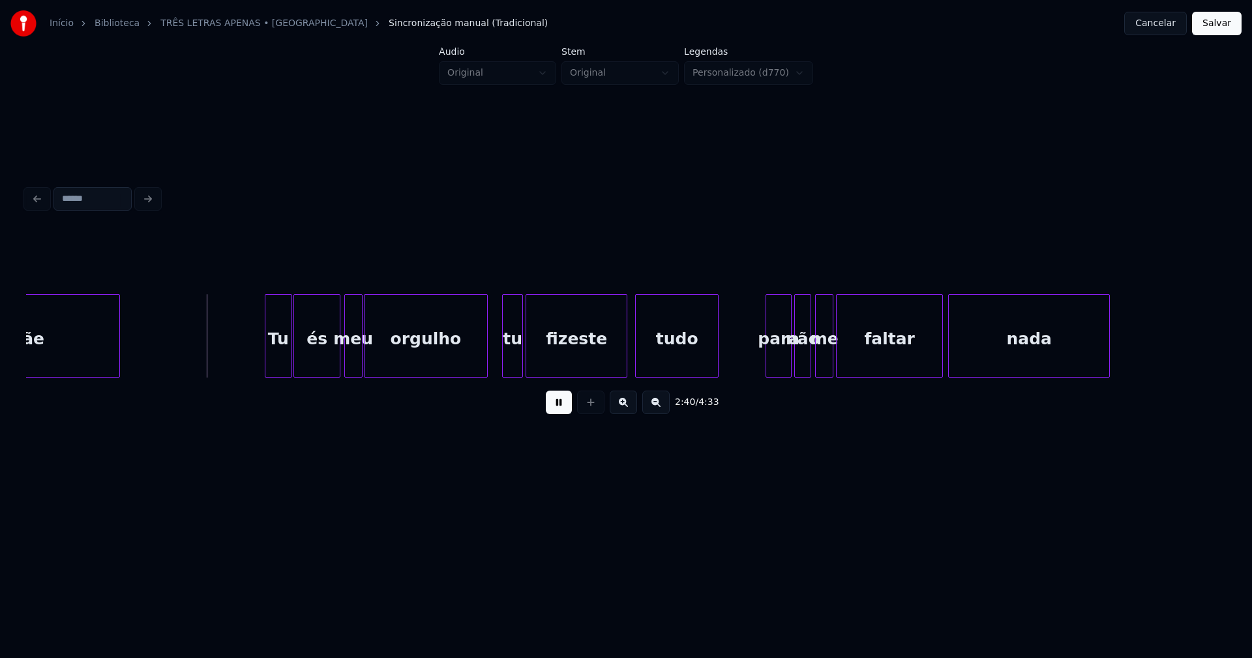
scroll to position [0, 20903]
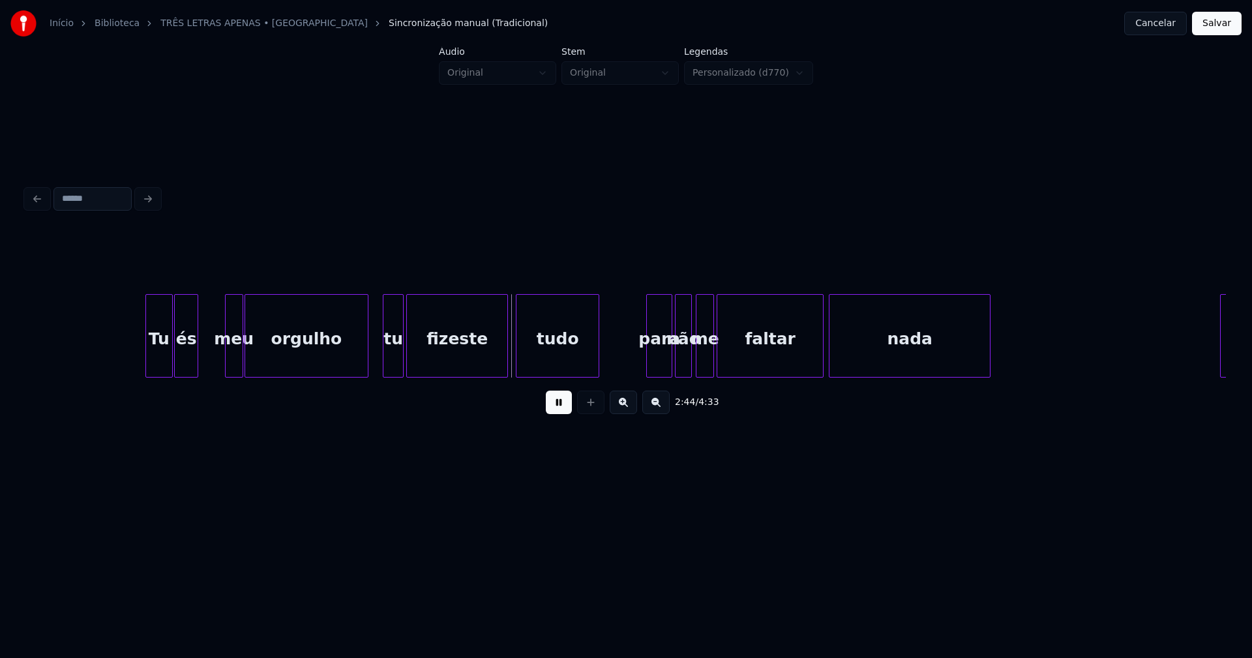
click at [196, 369] on div at bounding box center [196, 336] width 4 height 82
click at [208, 367] on div "meu" at bounding box center [211, 339] width 17 height 89
click at [267, 352] on div "orgulho" at bounding box center [306, 339] width 122 height 89
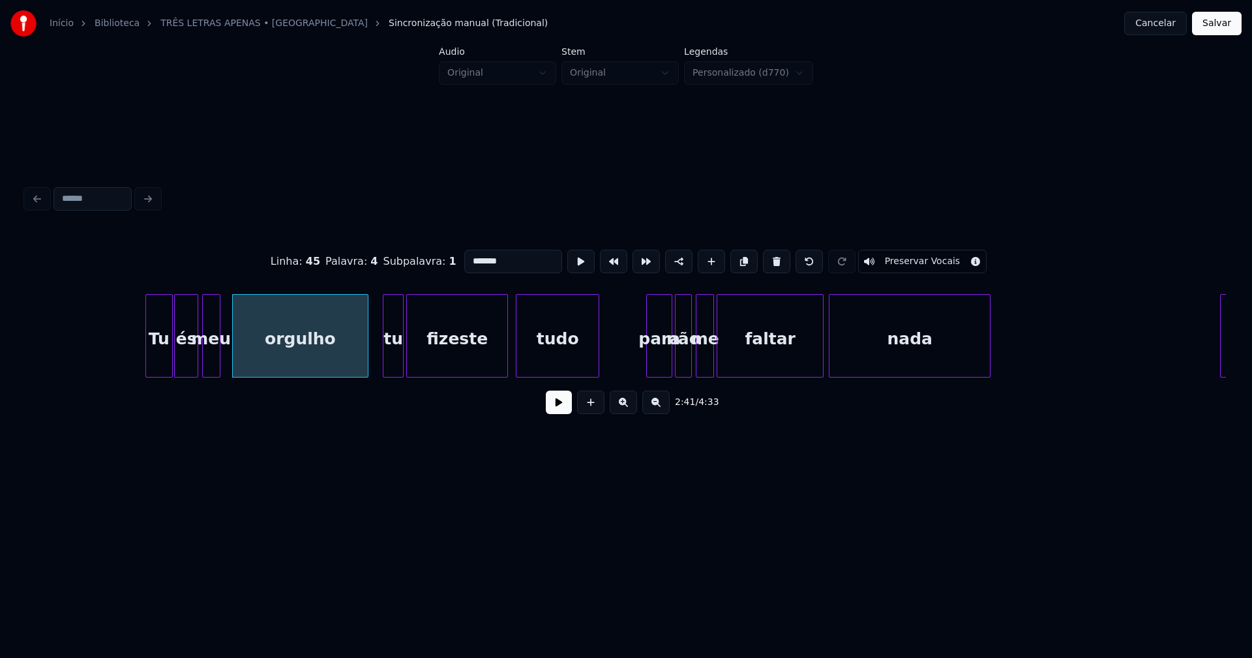
click at [234, 360] on div at bounding box center [235, 336] width 4 height 82
drag, startPoint x: 563, startPoint y: 408, endPoint x: 256, endPoint y: 374, distance: 309.0
click at [561, 408] on button at bounding box center [559, 401] width 26 height 23
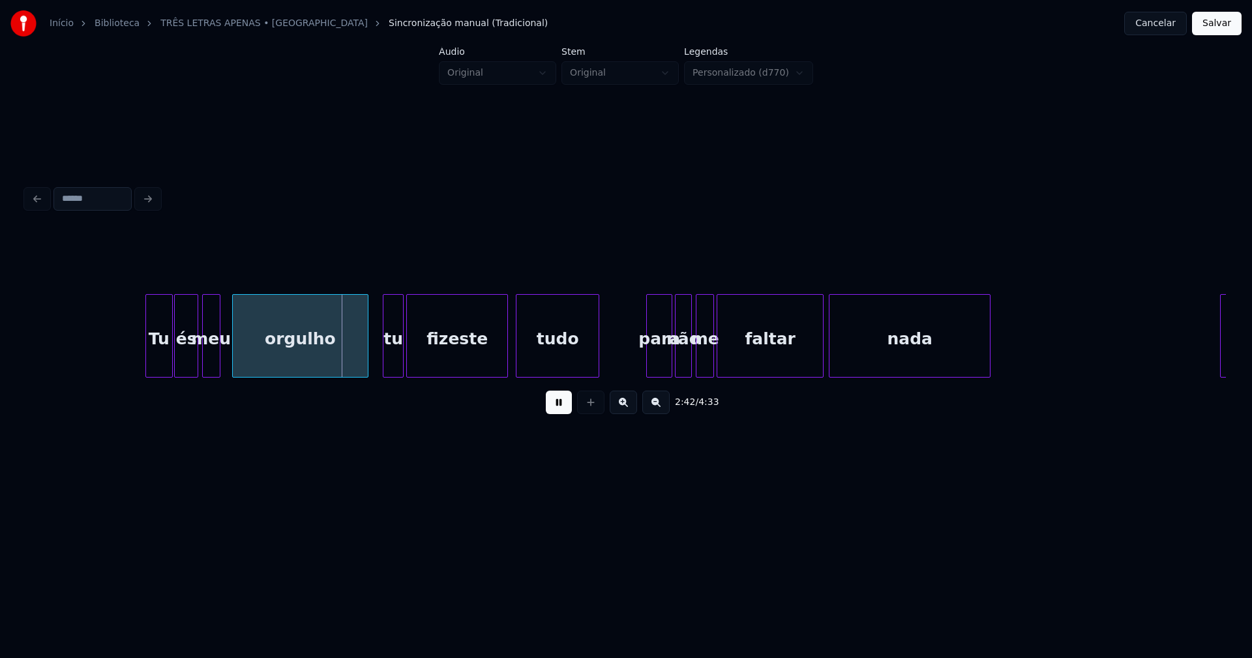
click at [220, 354] on div "meu" at bounding box center [211, 335] width 18 height 83
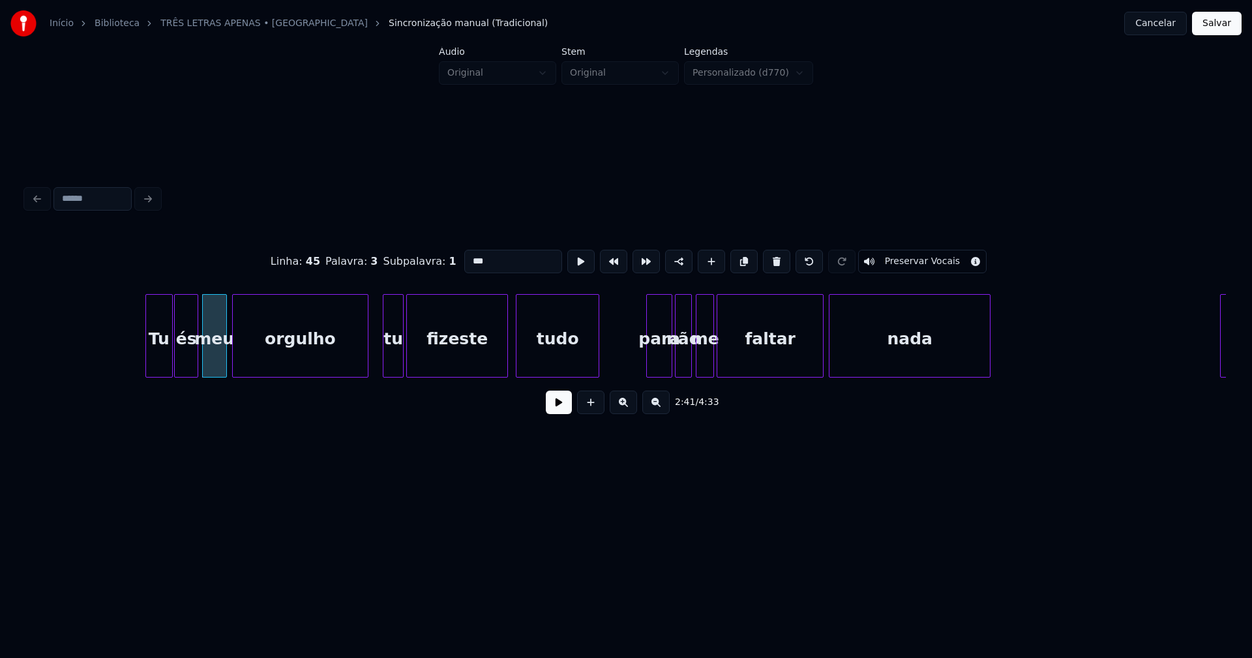
click at [224, 356] on div at bounding box center [224, 336] width 4 height 82
click at [566, 407] on button at bounding box center [559, 401] width 26 height 23
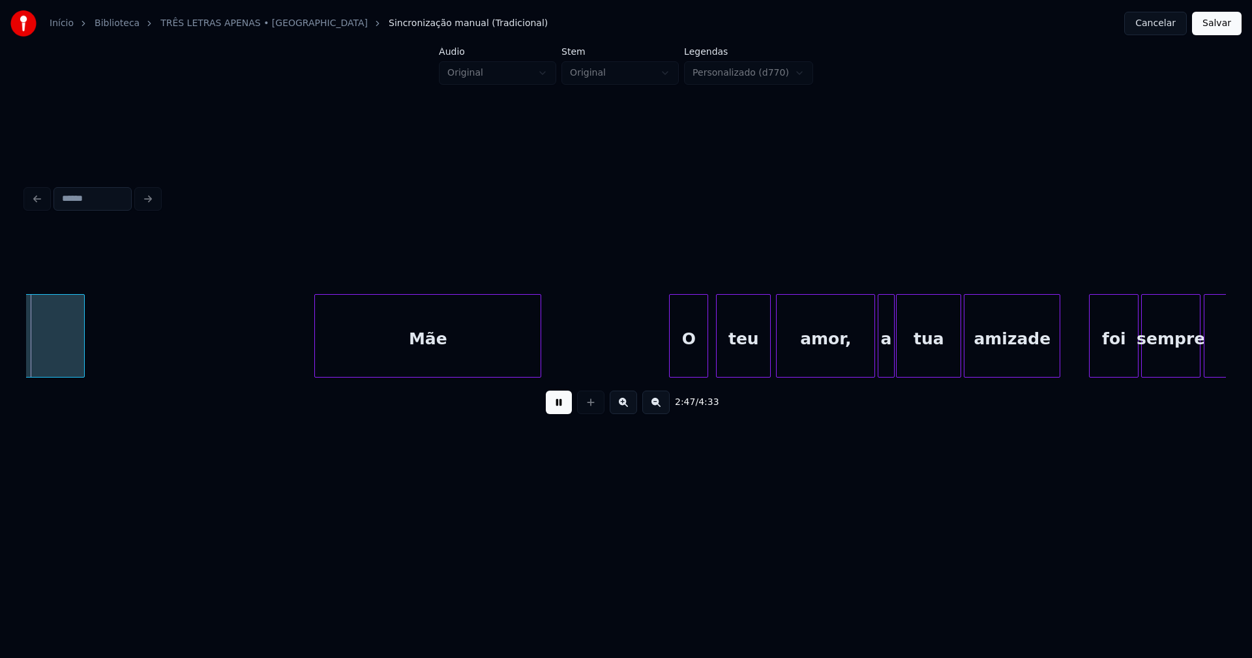
scroll to position [0, 21813]
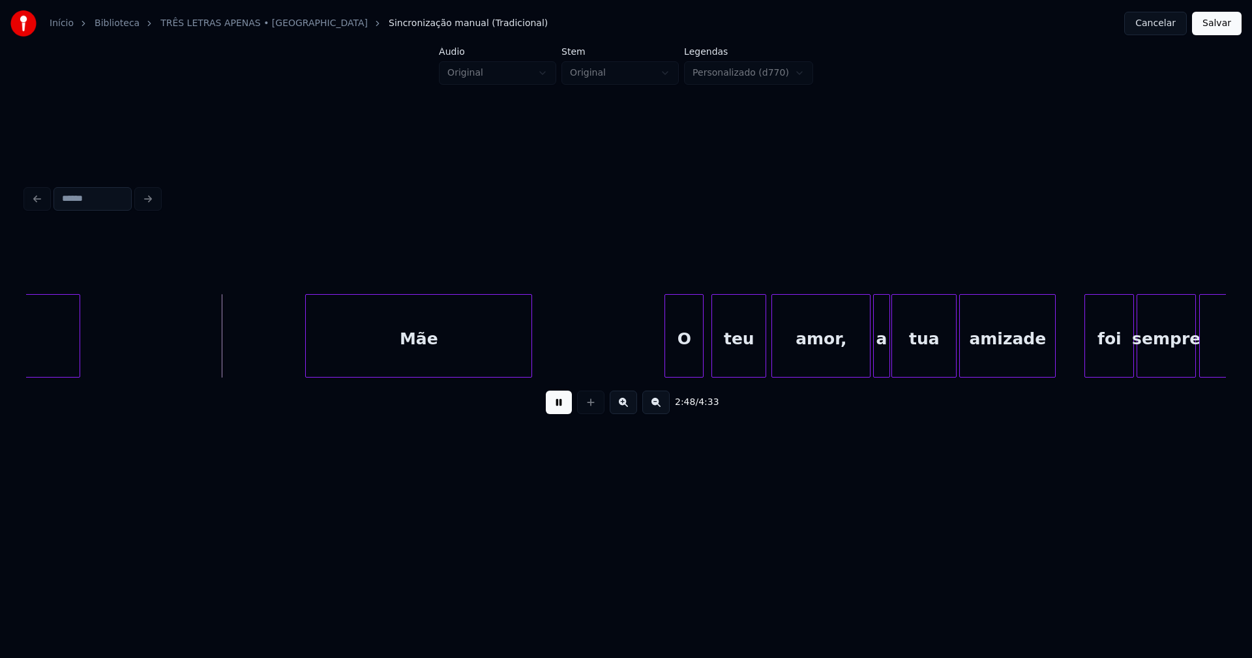
click at [460, 347] on div "Mãe" at bounding box center [419, 339] width 226 height 89
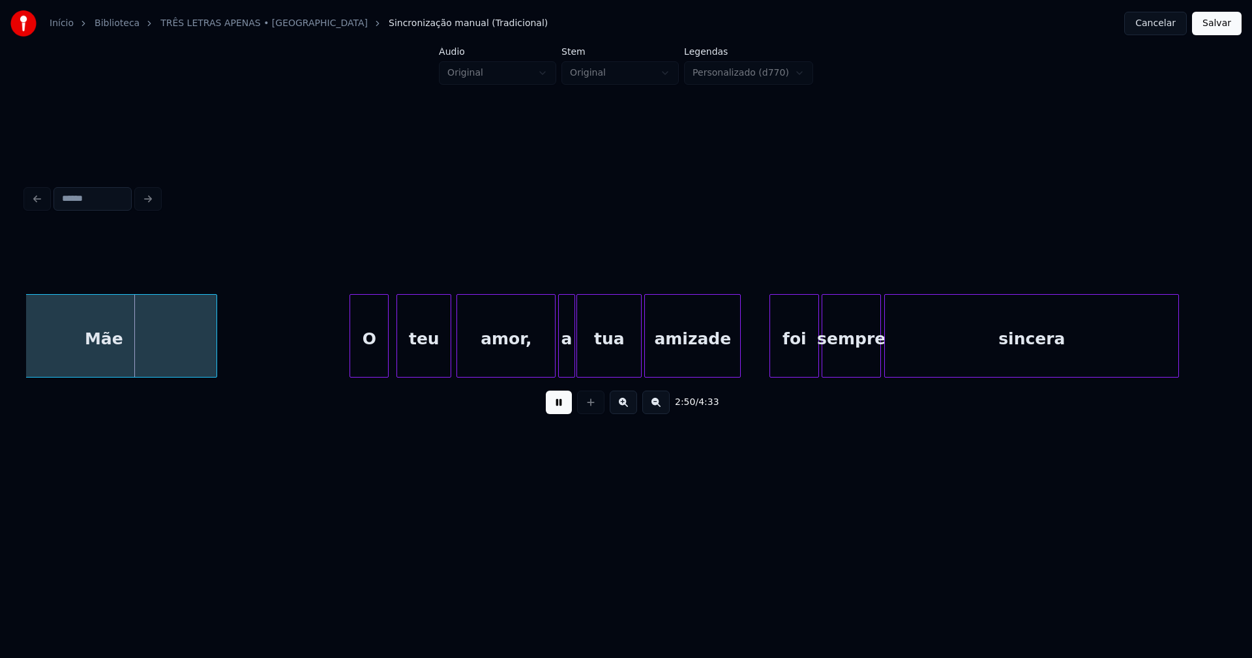
scroll to position [0, 22167]
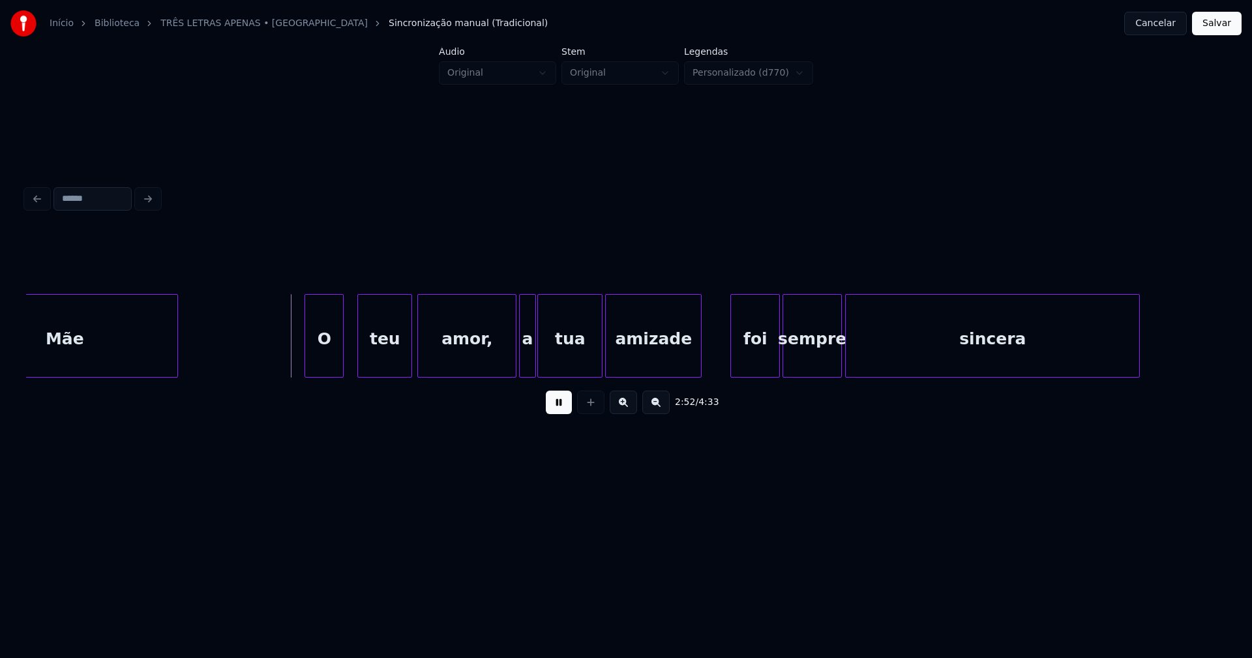
click at [330, 361] on div "O" at bounding box center [324, 339] width 38 height 89
click at [505, 368] on div at bounding box center [505, 336] width 4 height 82
click at [521, 375] on div "Mãe O teu amor, a tua amizade foi sempre sincera" at bounding box center [625, 335] width 1199 height 83
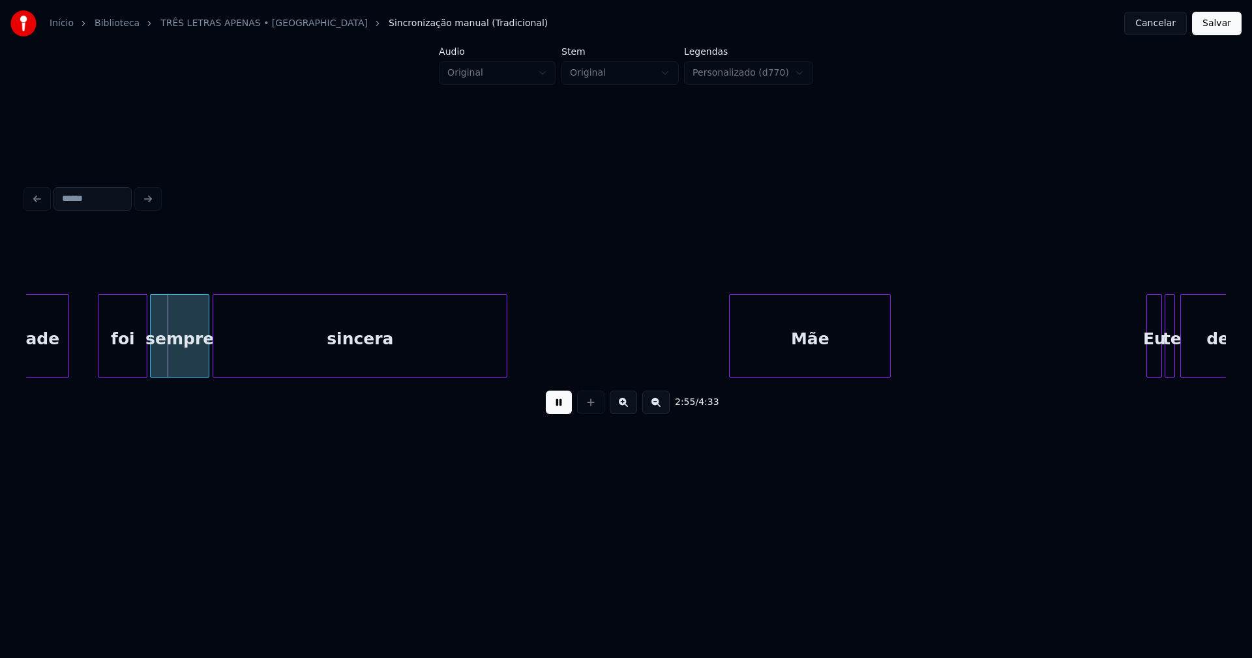
scroll to position [0, 22800]
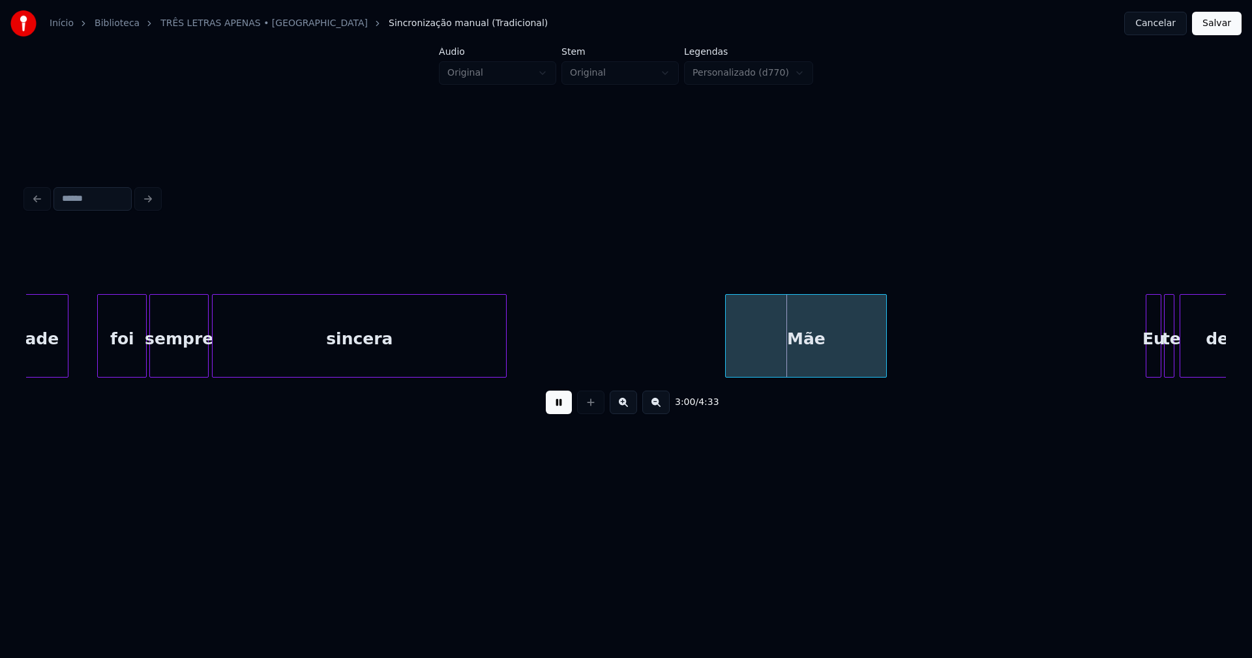
click at [786, 355] on div "Mãe" at bounding box center [806, 339] width 160 height 89
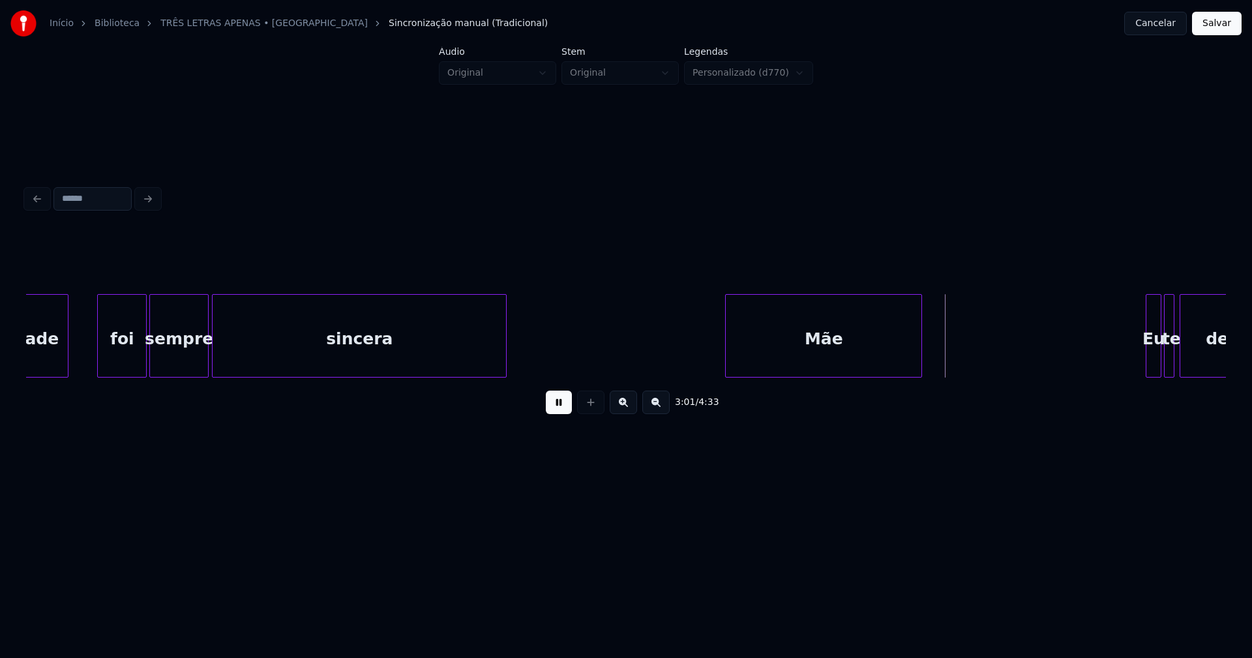
click at [920, 341] on div at bounding box center [919, 336] width 4 height 82
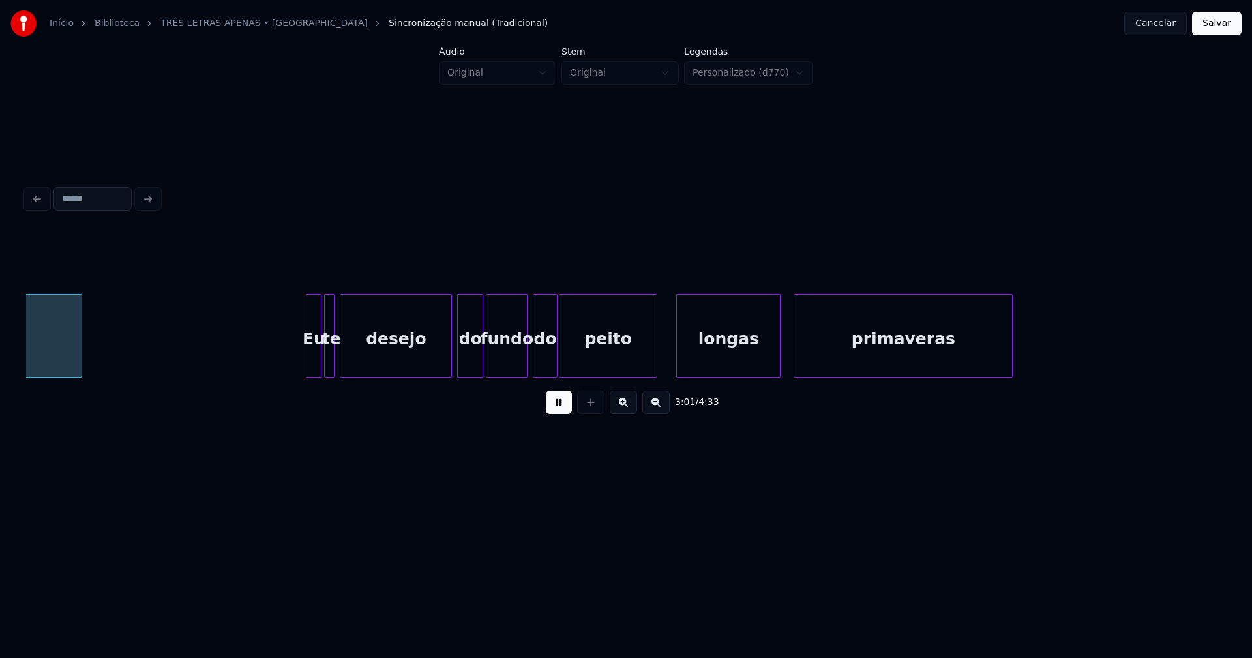
scroll to position [0, 23648]
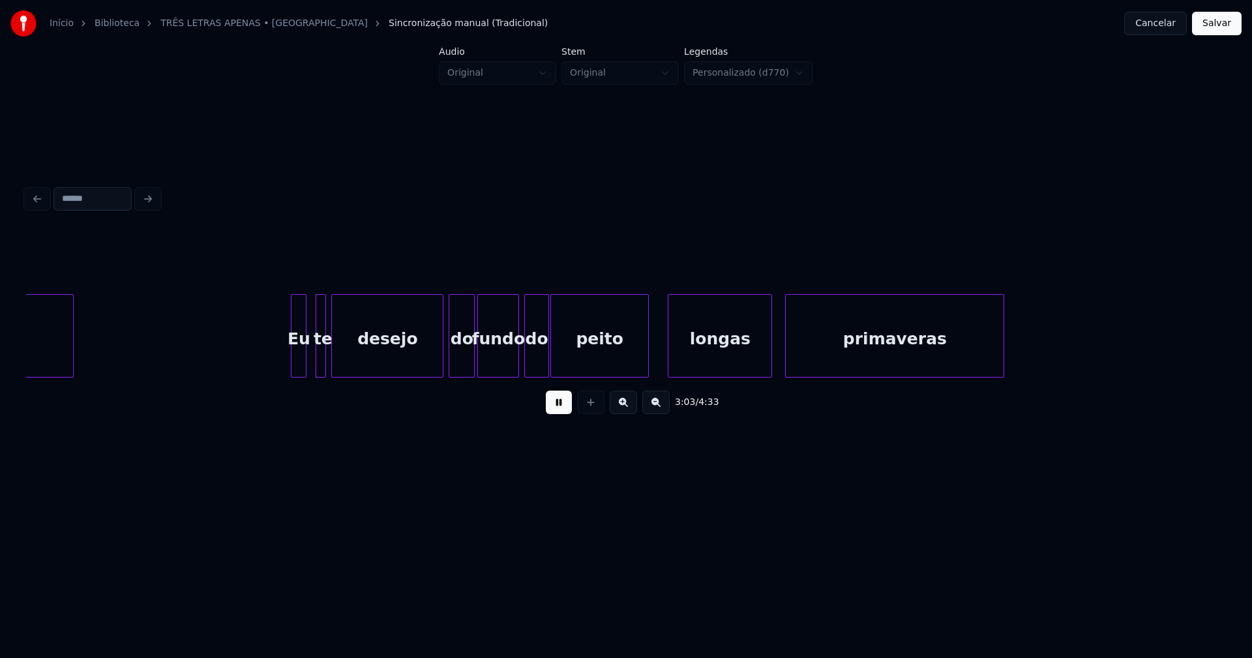
click at [299, 370] on div "Eu" at bounding box center [298, 339] width 14 height 89
click at [306, 362] on div at bounding box center [308, 336] width 4 height 82
click at [534, 364] on div "do" at bounding box center [533, 339] width 23 height 89
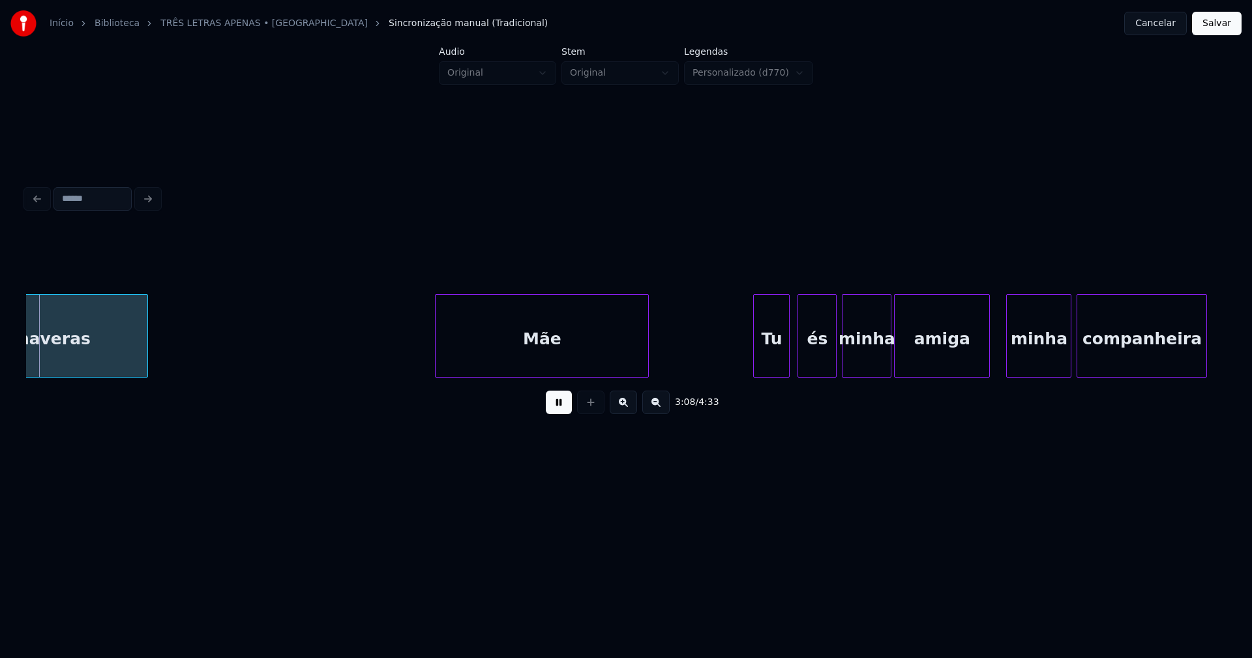
scroll to position [0, 24511]
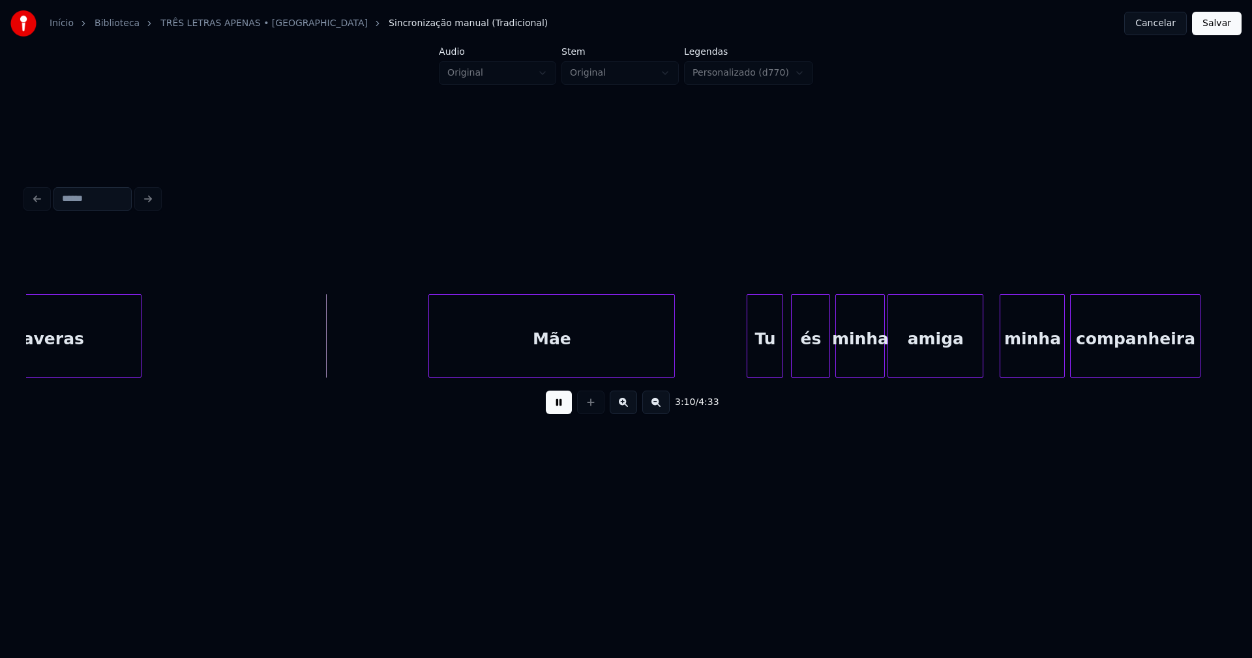
click at [673, 368] on div at bounding box center [672, 336] width 4 height 82
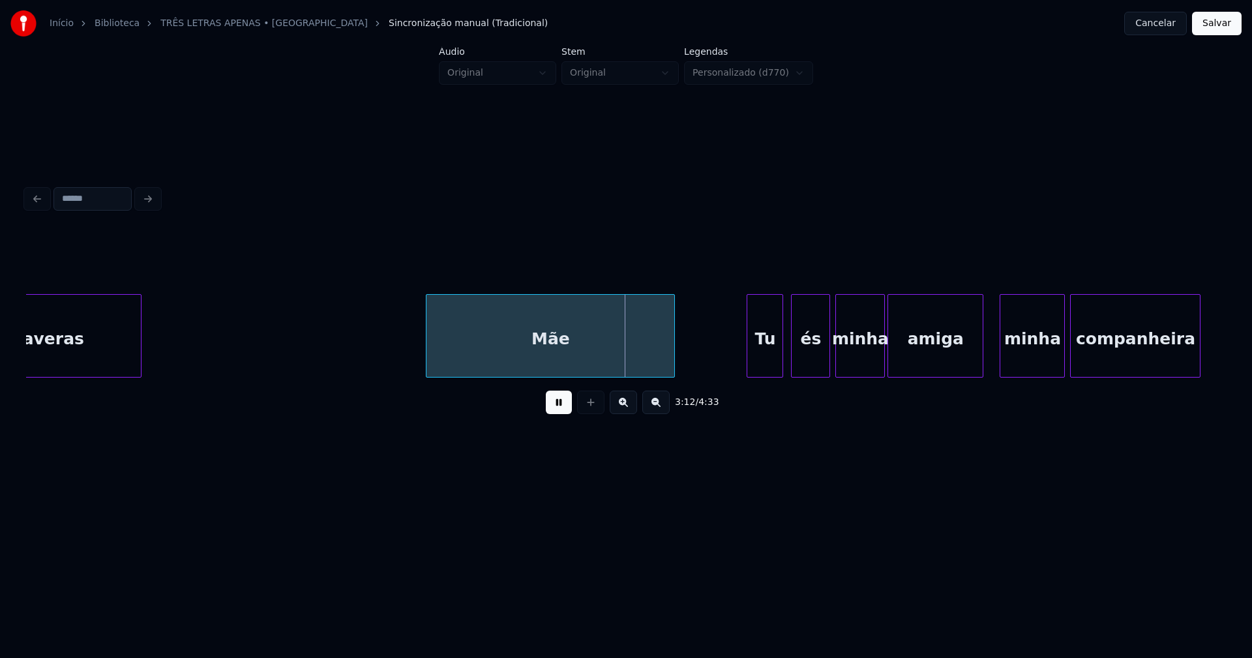
click at [631, 366] on div "Mãe" at bounding box center [550, 339] width 248 height 89
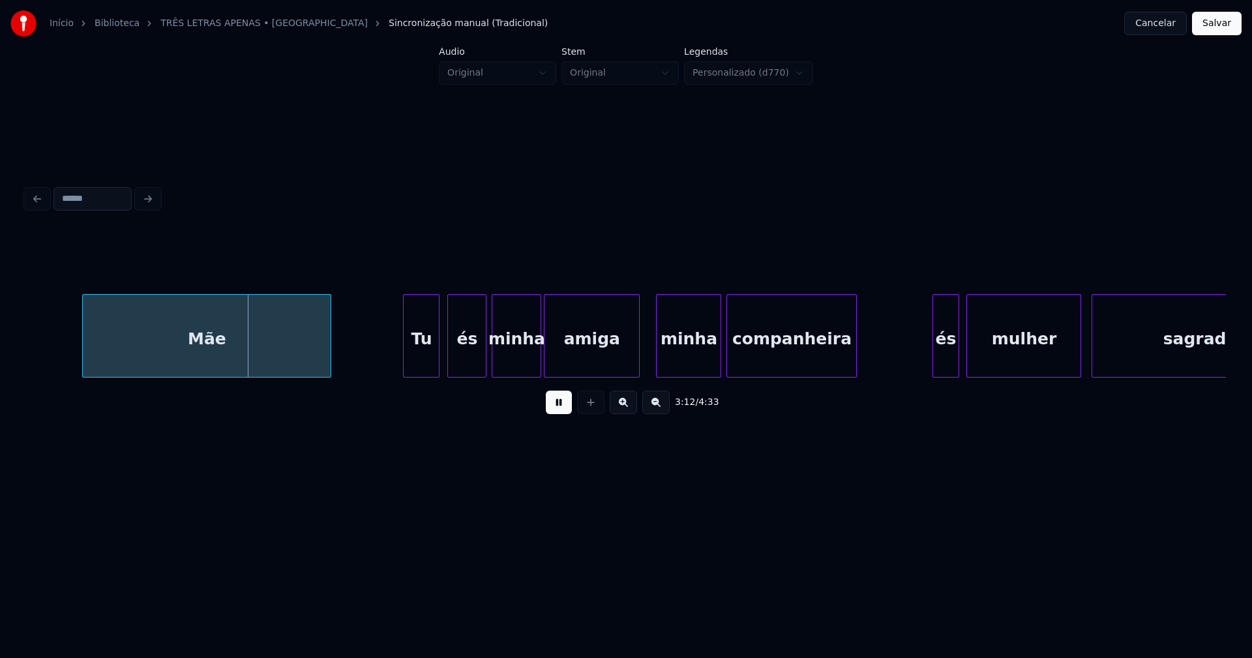
scroll to position [0, 25013]
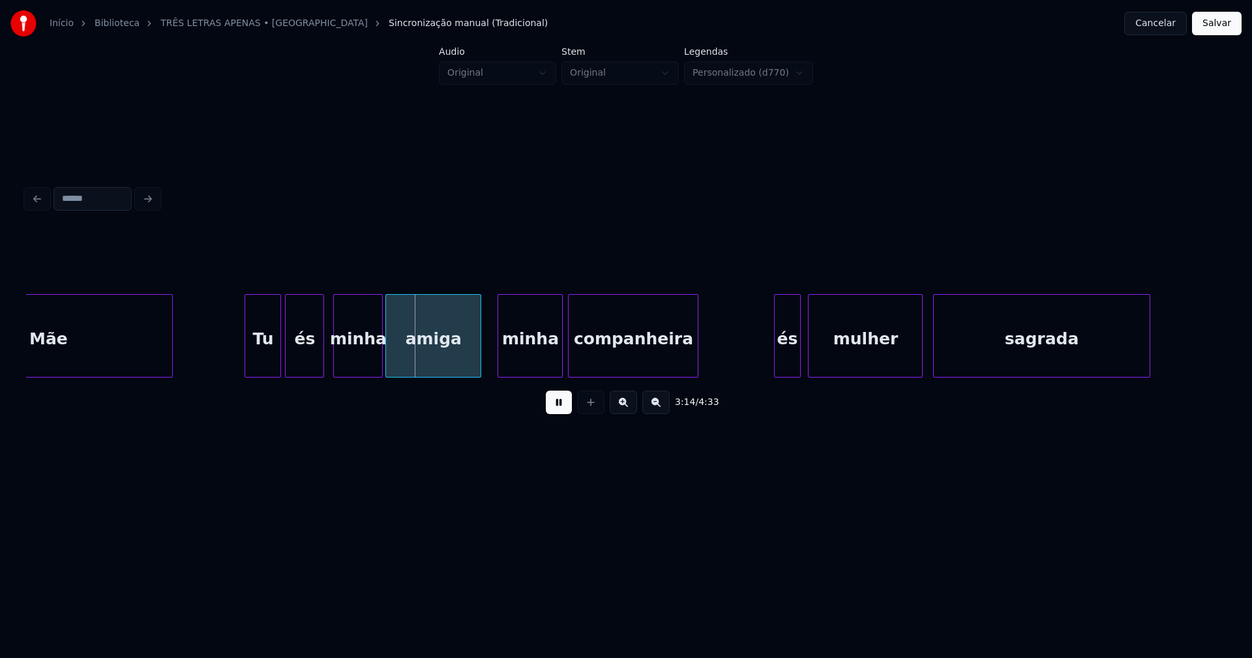
click at [310, 367] on div "és" at bounding box center [305, 339] width 38 height 89
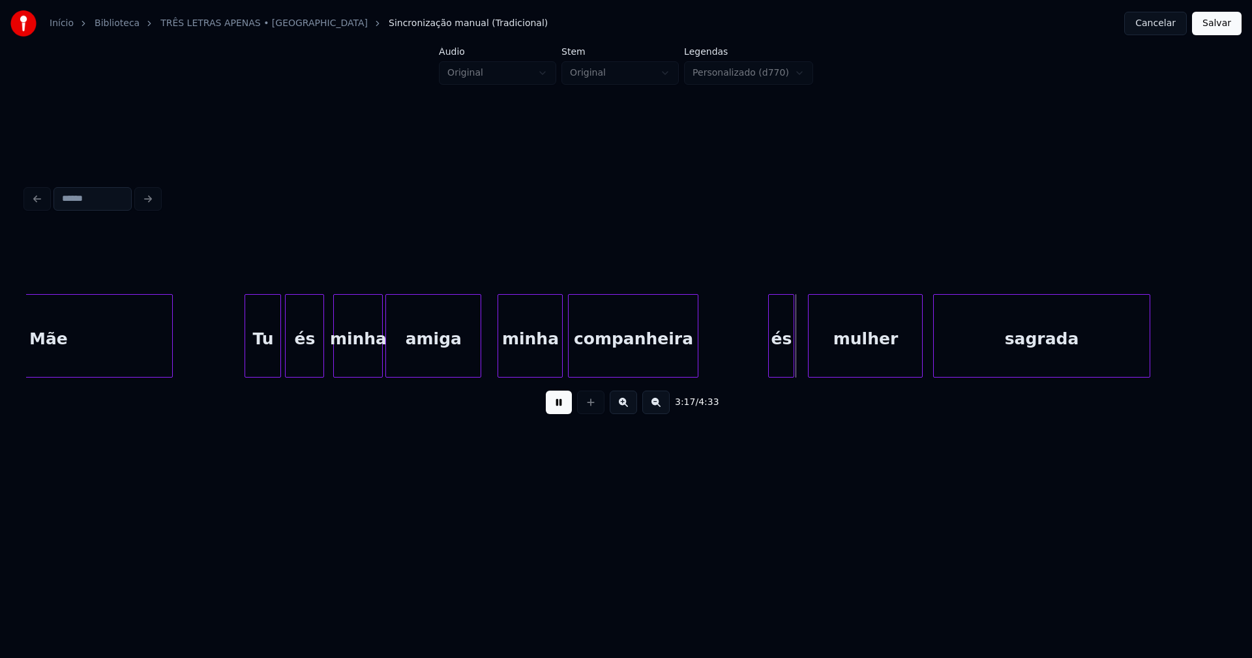
click at [778, 360] on div "és" at bounding box center [781, 339] width 25 height 89
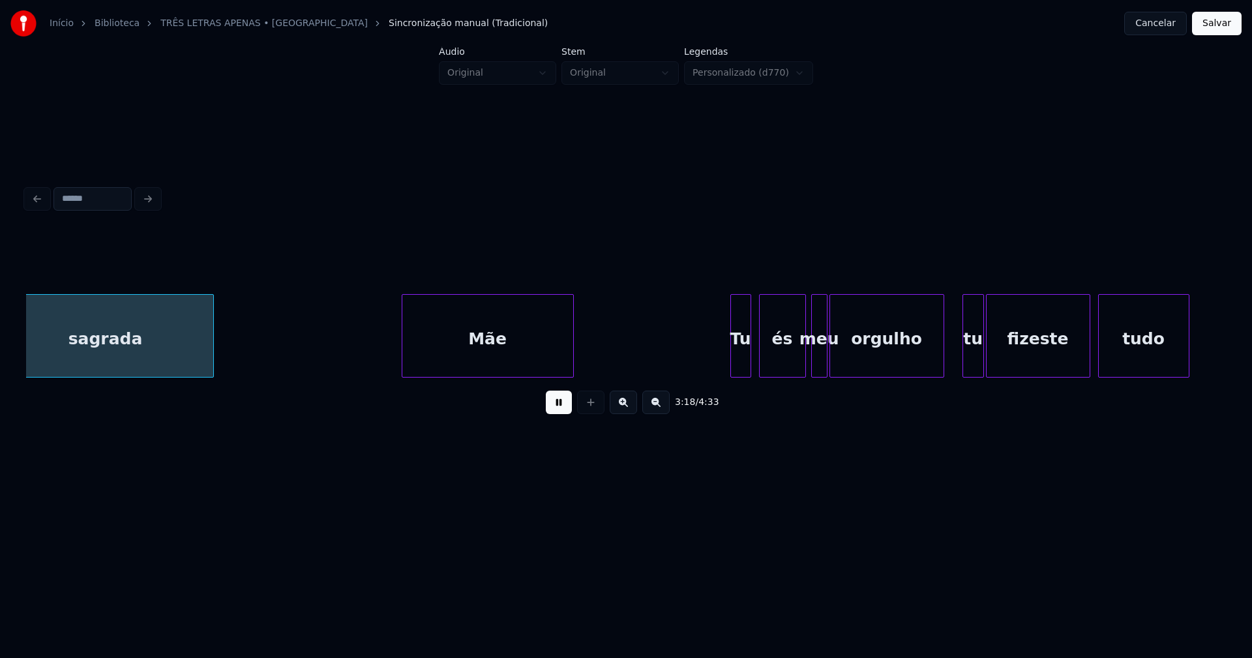
scroll to position [0, 25962]
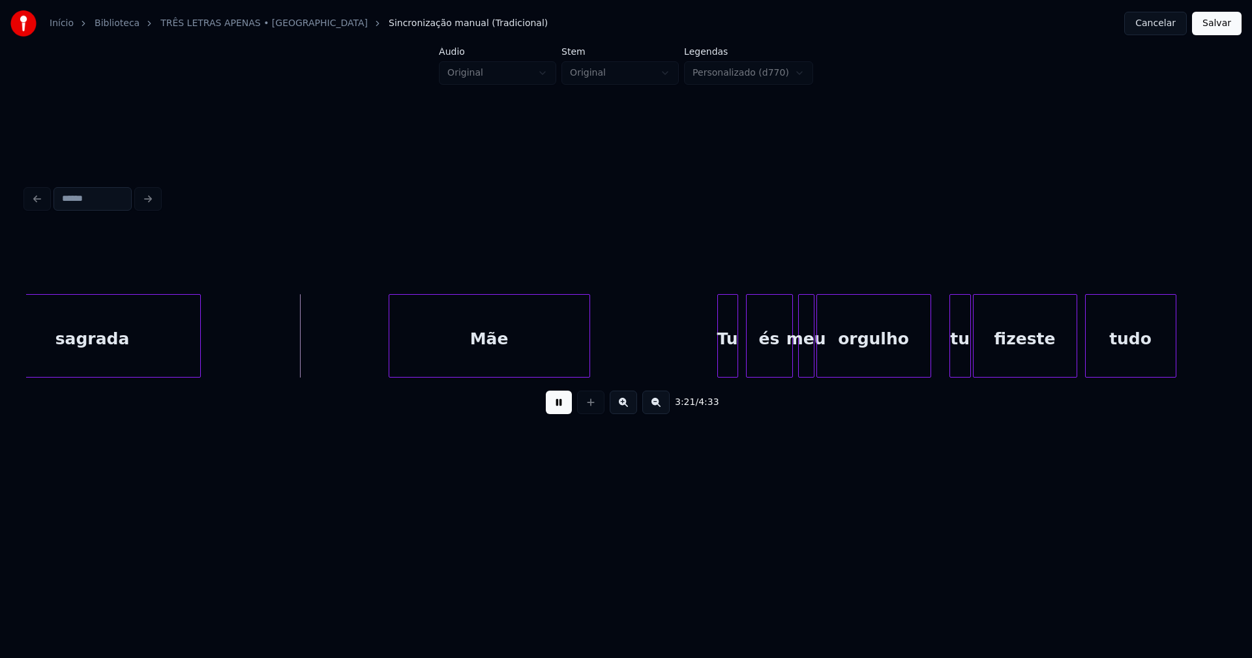
click at [589, 345] on div at bounding box center [587, 336] width 4 height 82
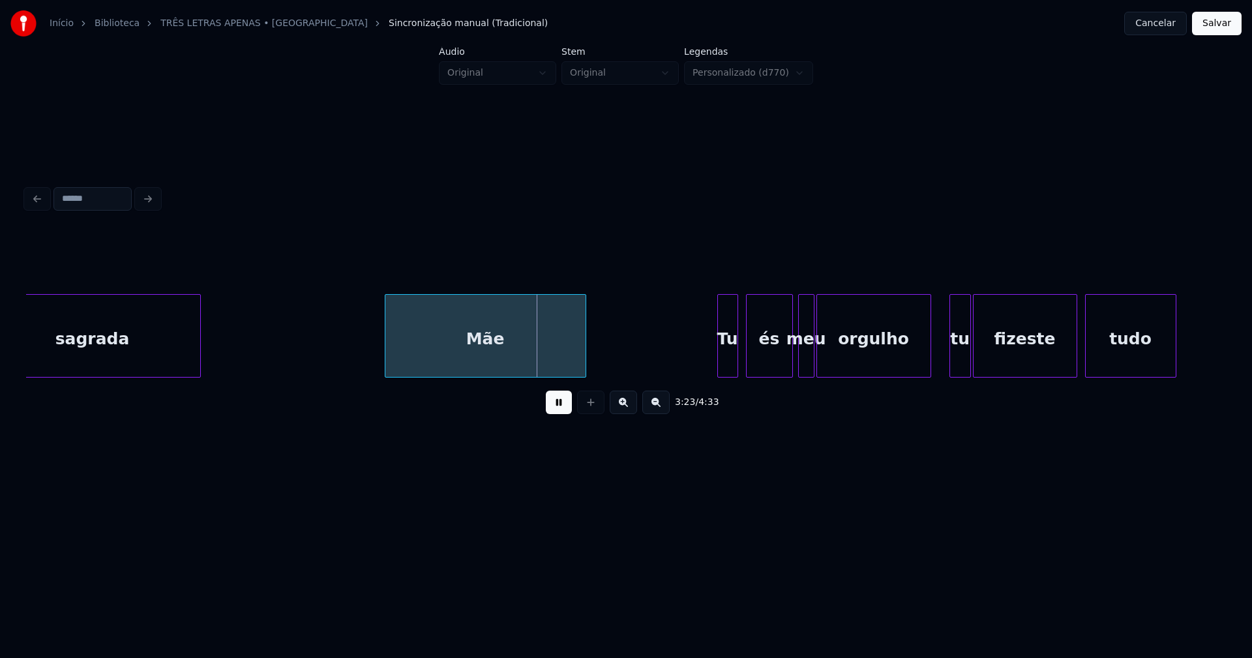
click at [527, 351] on div "Mãe" at bounding box center [485, 339] width 200 height 89
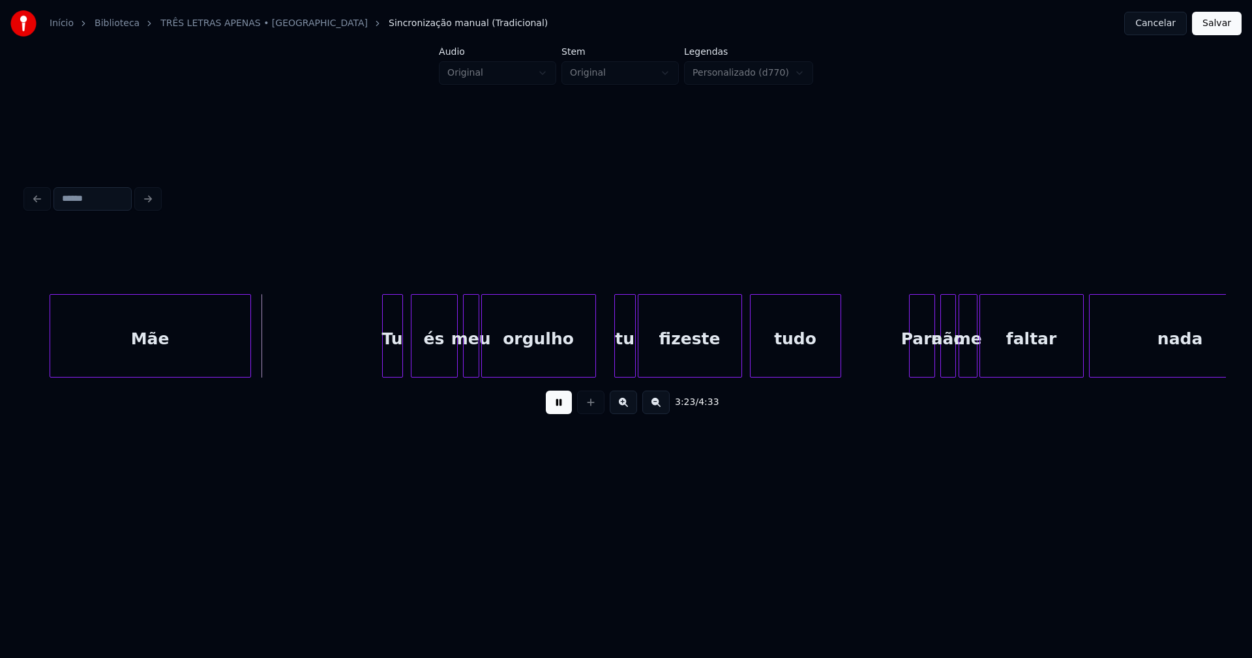
scroll to position [0, 26317]
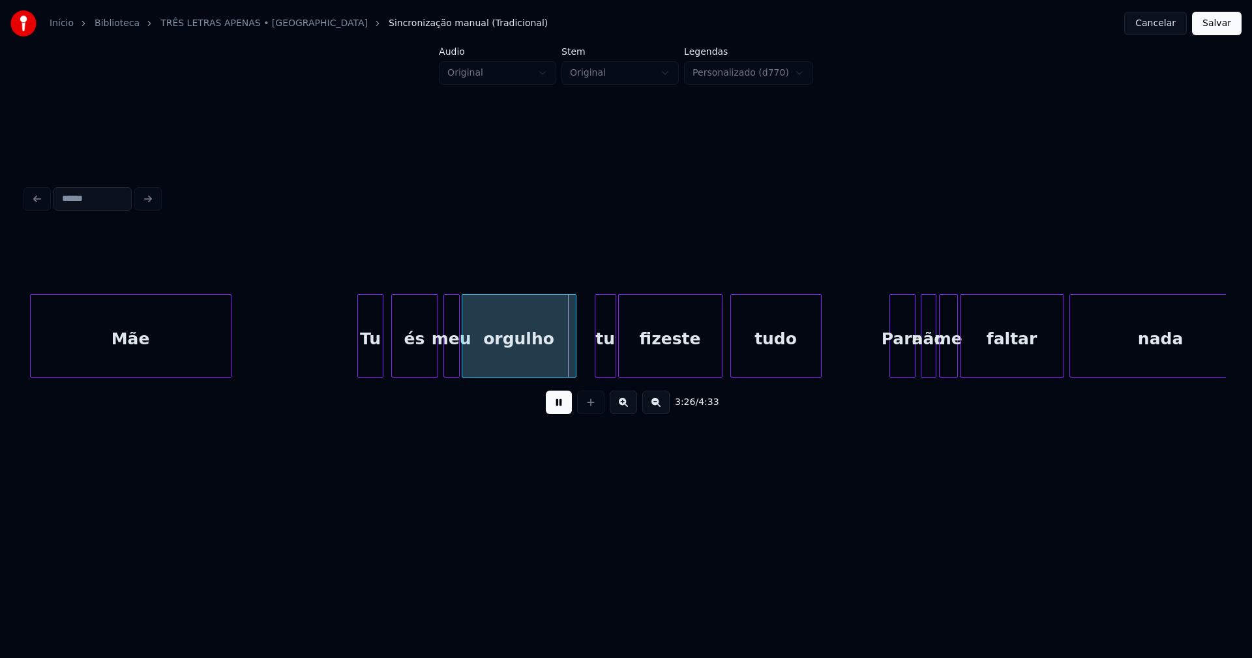
click at [361, 359] on div at bounding box center [360, 336] width 4 height 82
click at [417, 359] on div "és" at bounding box center [410, 339] width 46 height 89
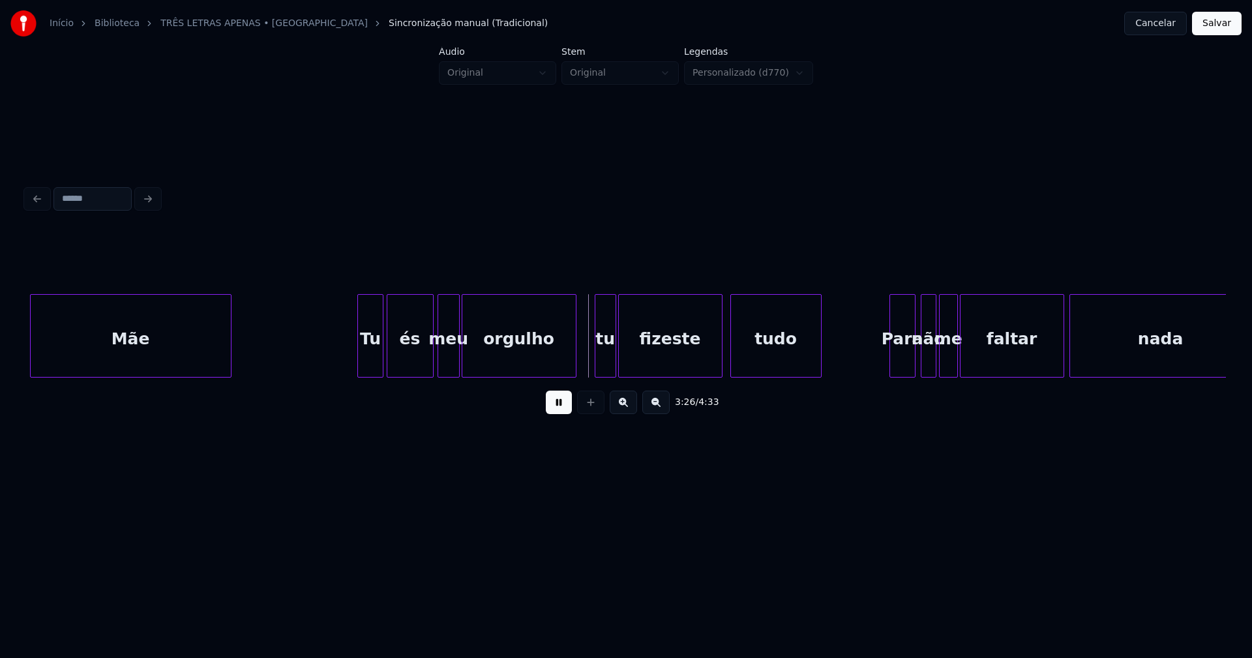
click at [439, 366] on div at bounding box center [440, 336] width 4 height 82
click at [603, 370] on div "tu" at bounding box center [602, 339] width 20 height 89
click at [576, 359] on div "orgulho" at bounding box center [519, 335] width 115 height 83
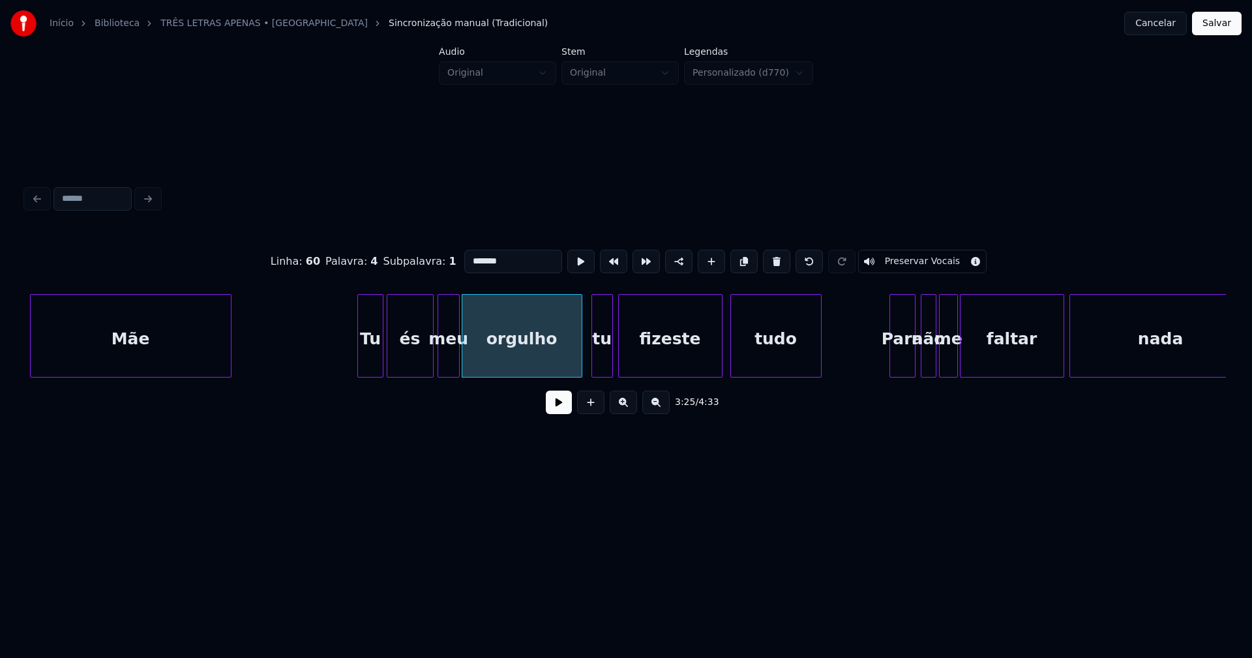
click at [578, 356] on div at bounding box center [580, 336] width 4 height 82
click at [566, 404] on button at bounding box center [559, 401] width 26 height 23
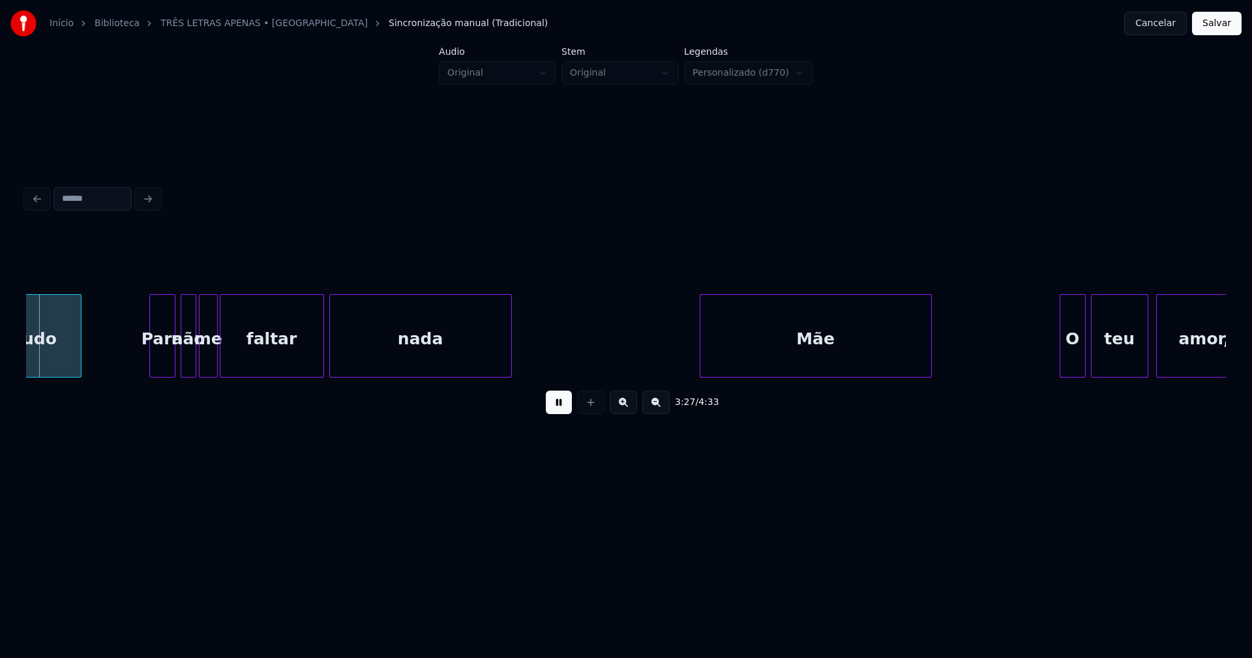
scroll to position [0, 27057]
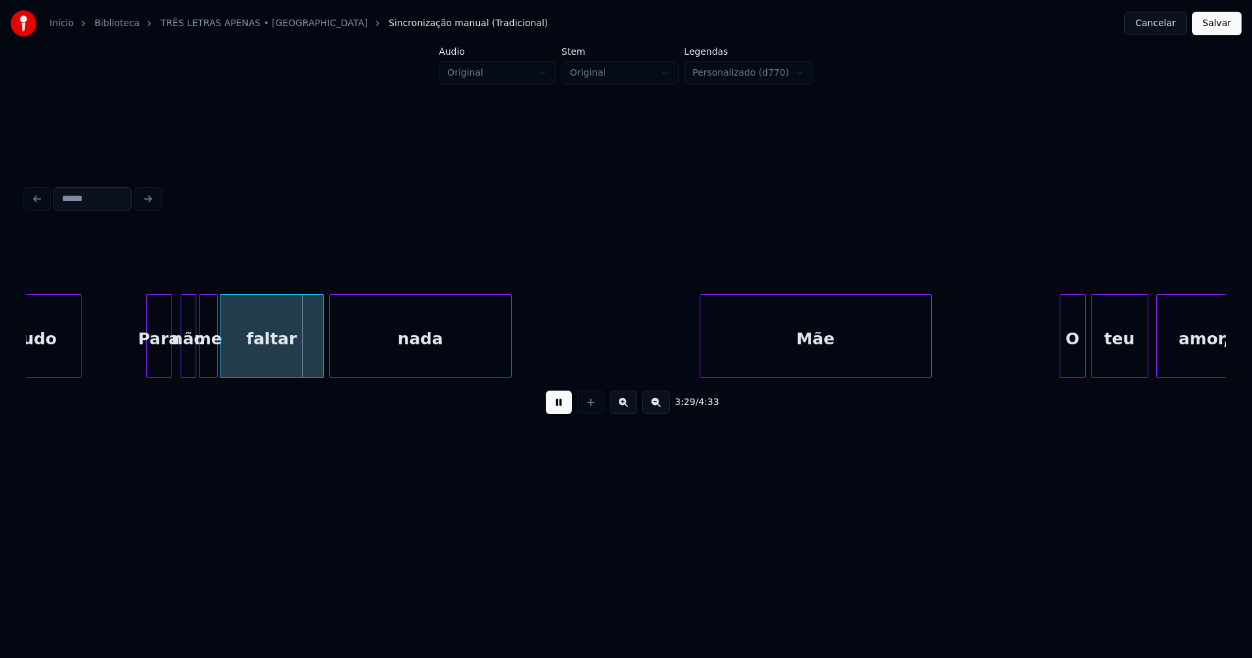
click at [160, 369] on div "Para" at bounding box center [159, 339] width 25 height 89
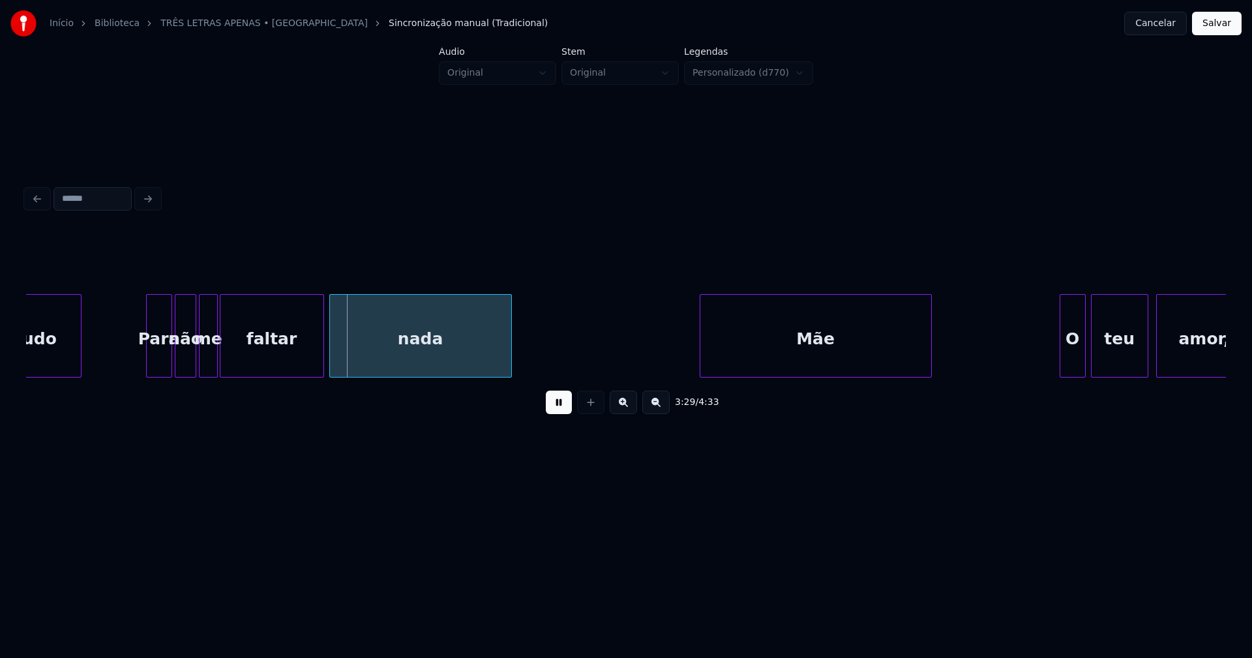
click at [178, 369] on div at bounding box center [177, 336] width 4 height 82
click at [754, 358] on div "Mãe" at bounding box center [810, 339] width 231 height 89
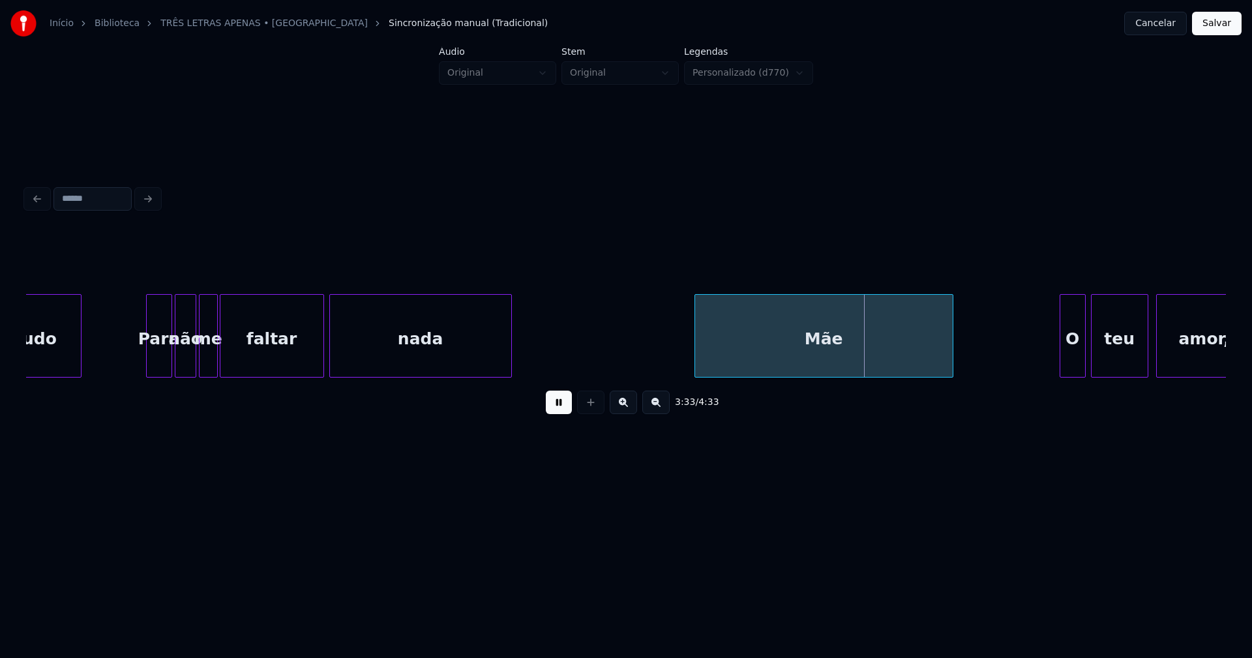
click at [952, 340] on div at bounding box center [950, 336] width 4 height 82
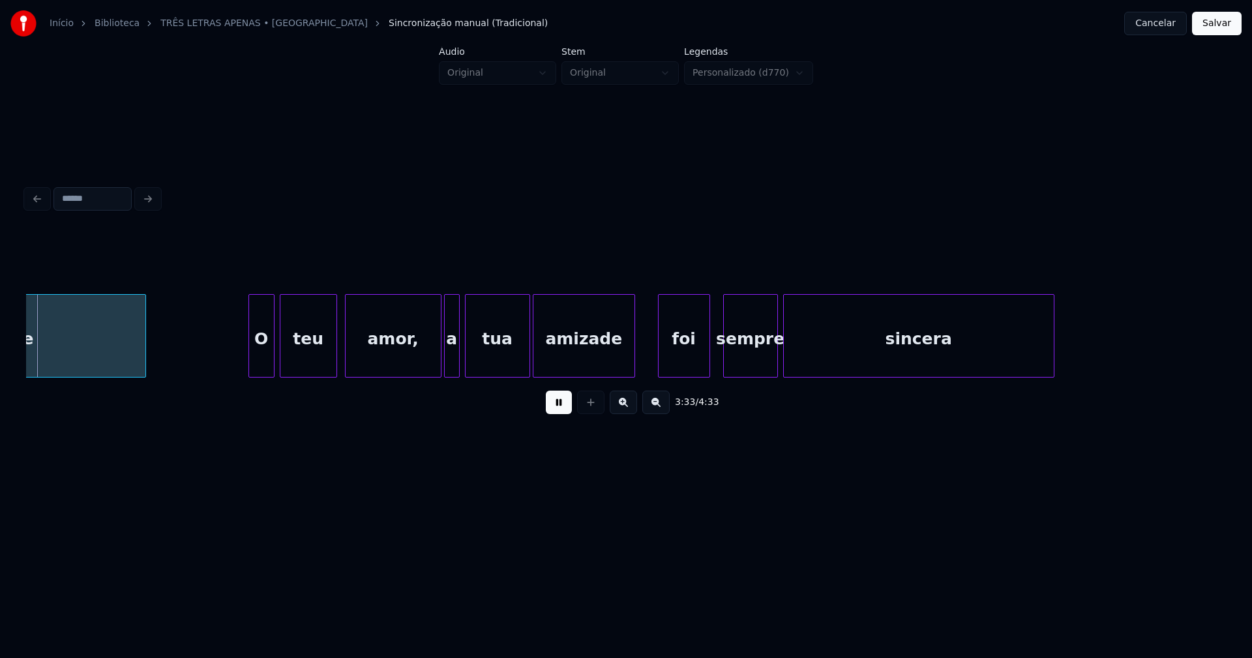
scroll to position [0, 27867]
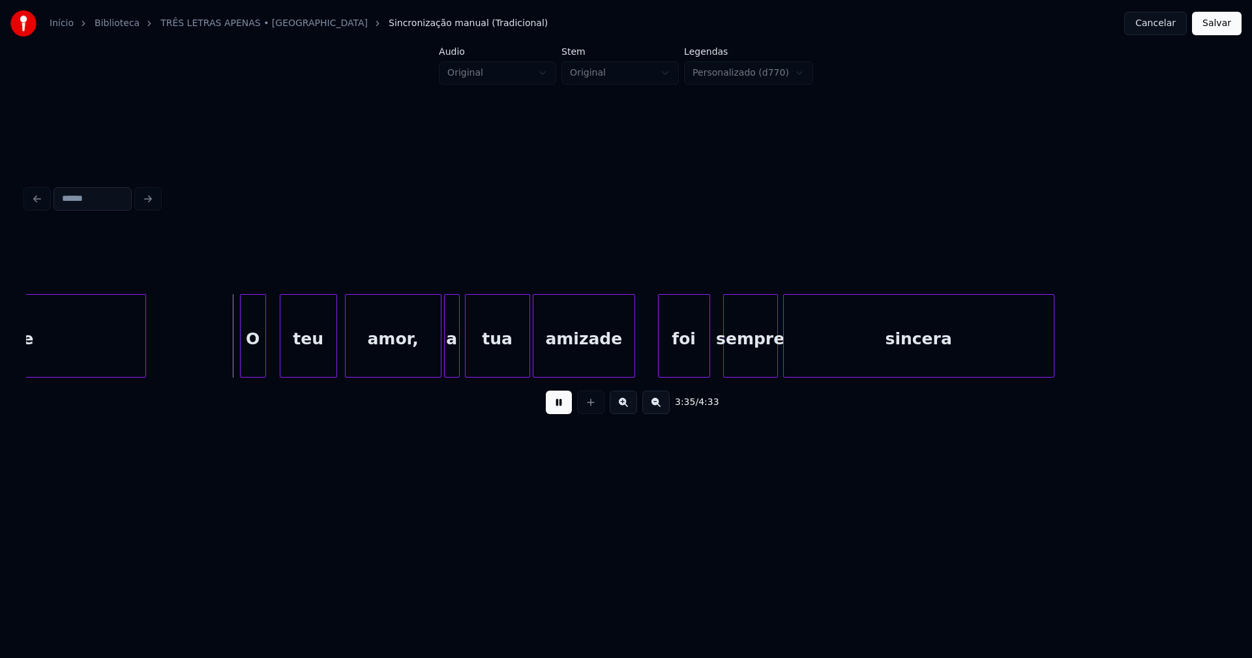
click at [250, 374] on div "Mãe O teu amor, a tua amizade foi sempre sincera" at bounding box center [625, 335] width 1199 height 83
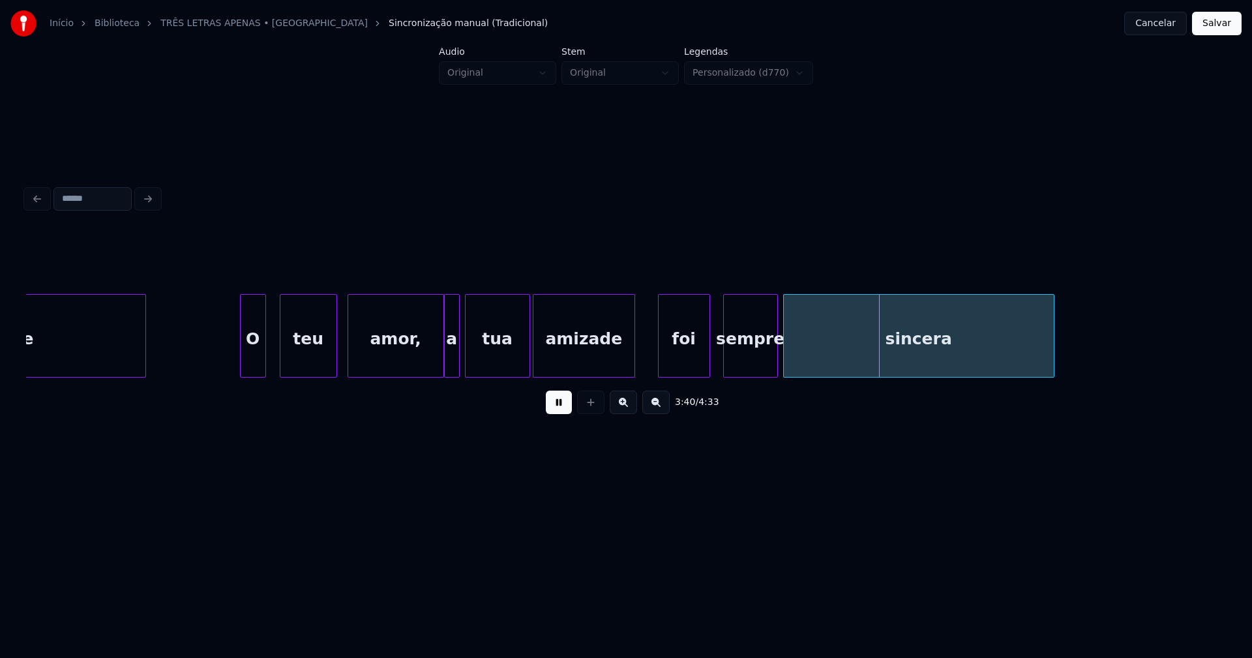
click at [426, 368] on div "amor," at bounding box center [395, 339] width 95 height 89
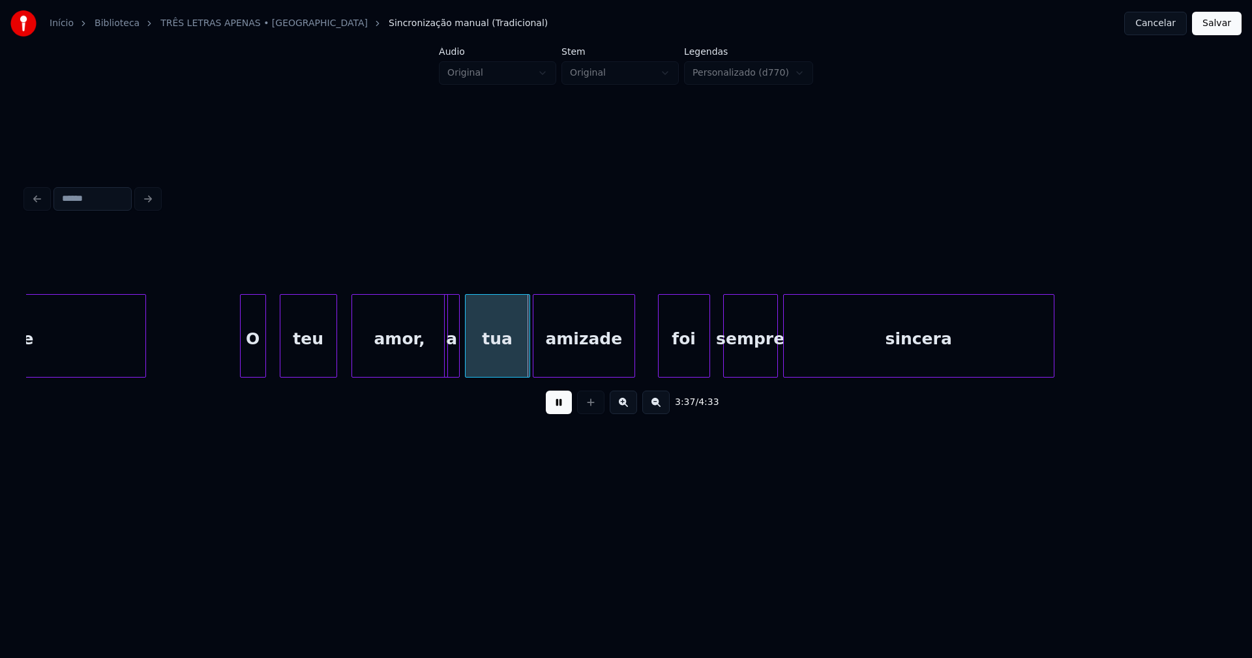
click at [351, 360] on div "amor," at bounding box center [399, 335] width 96 height 83
click at [345, 364] on div at bounding box center [345, 336] width 4 height 82
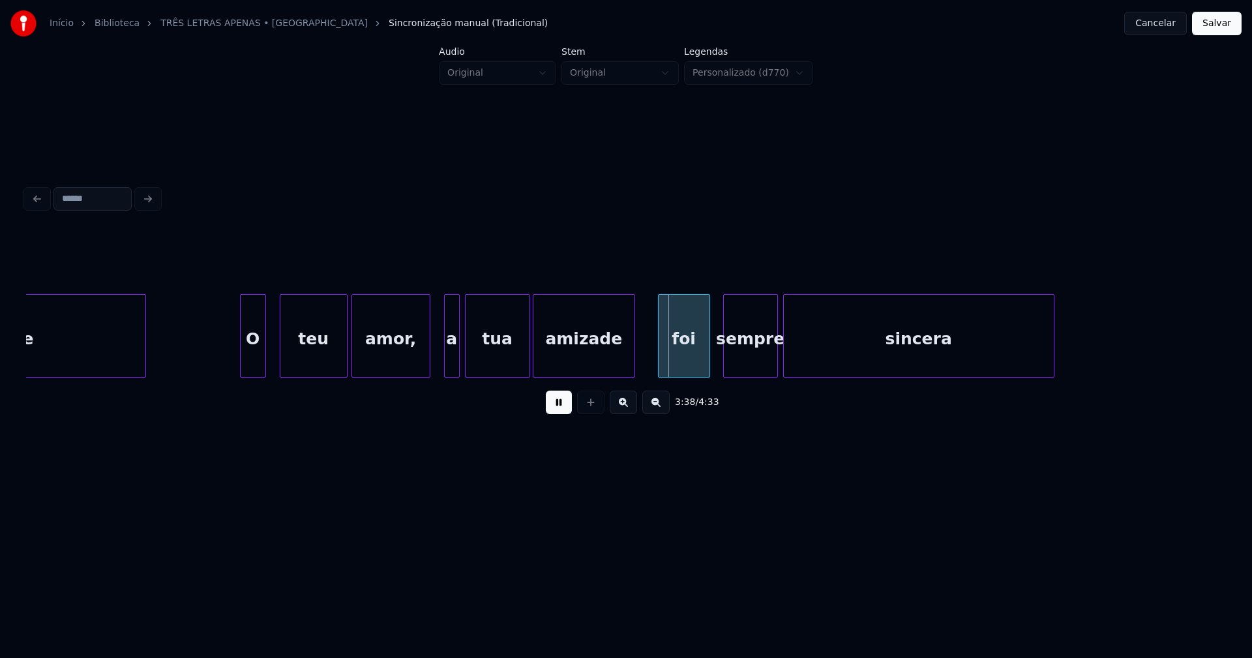
click at [426, 370] on div at bounding box center [428, 336] width 4 height 82
click at [441, 374] on div "Mãe O teu amor, a tua amizade foi sempre sincera" at bounding box center [625, 335] width 1199 height 83
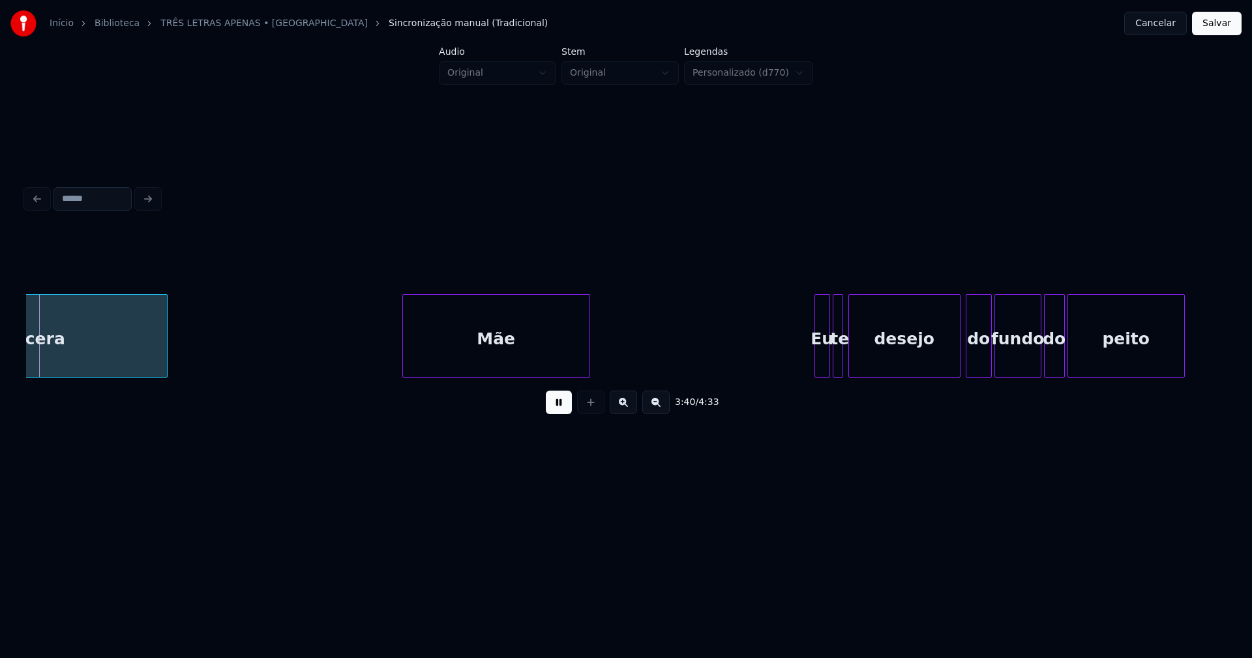
scroll to position [0, 28764]
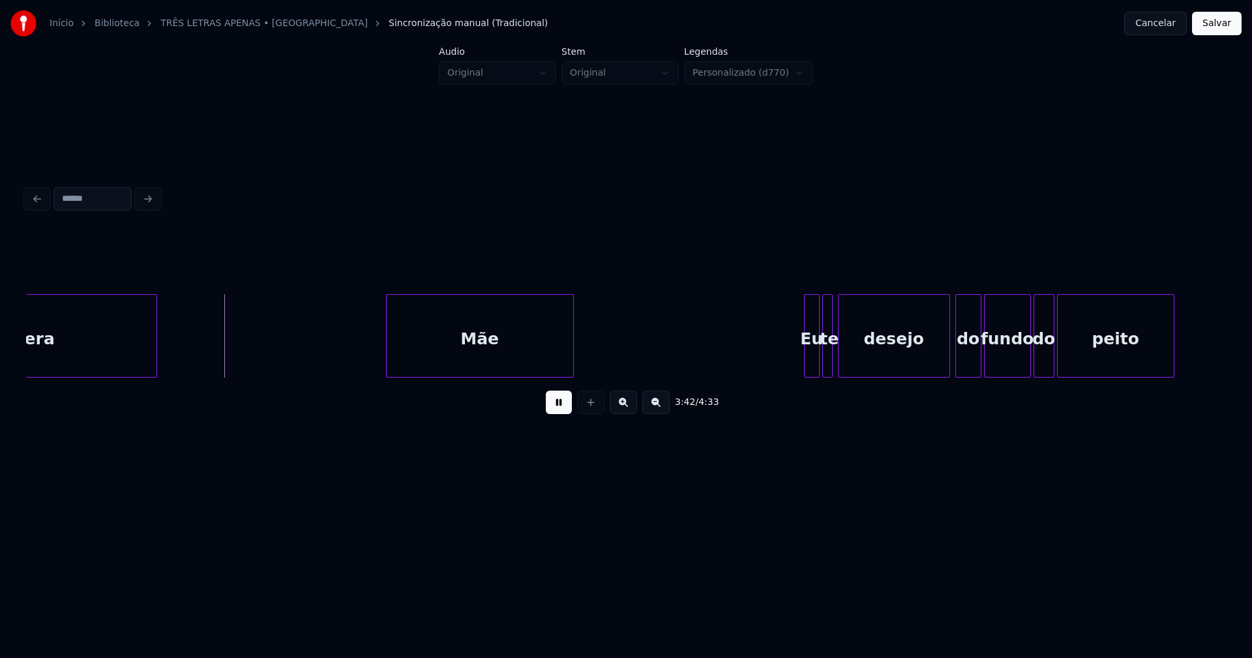
click at [512, 361] on div "Mãe" at bounding box center [480, 339] width 186 height 89
click at [802, 357] on div at bounding box center [803, 336] width 4 height 82
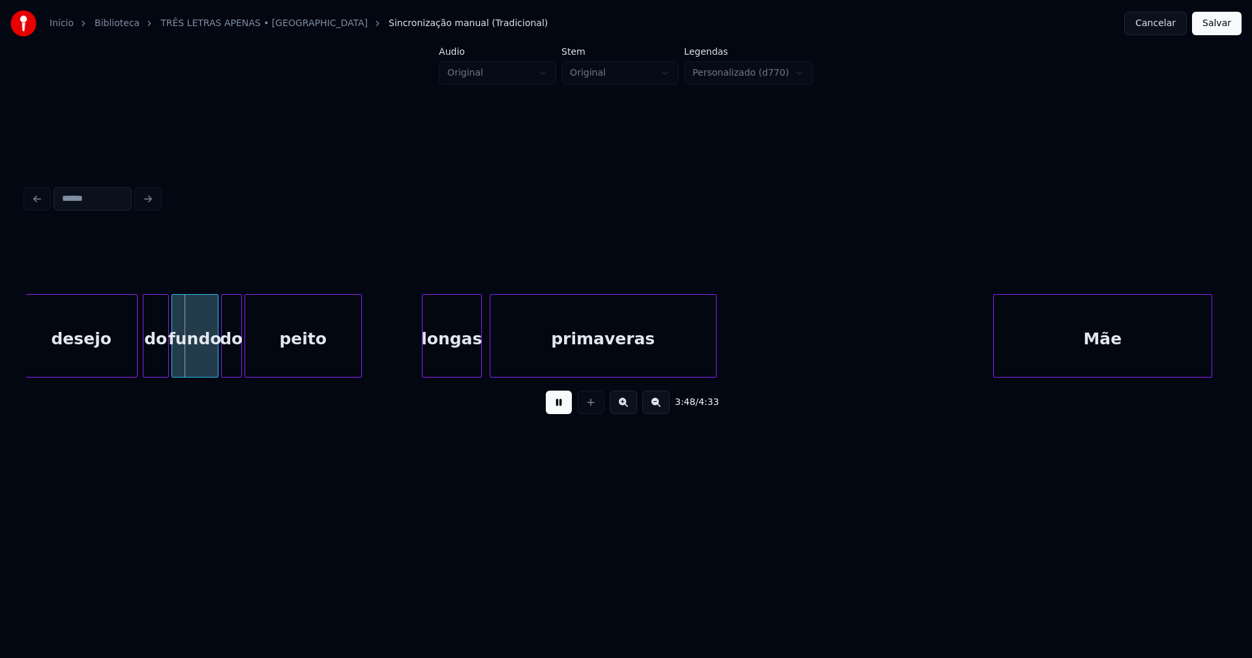
scroll to position [0, 29576]
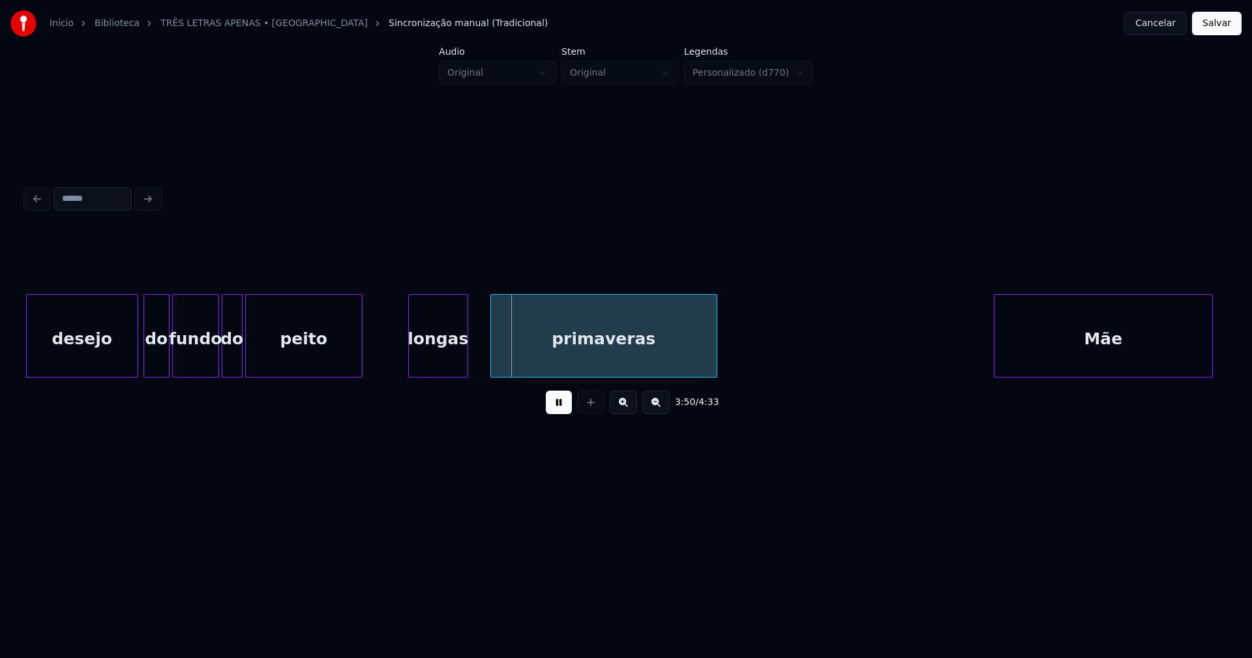
click at [444, 363] on div "longas" at bounding box center [438, 339] width 59 height 89
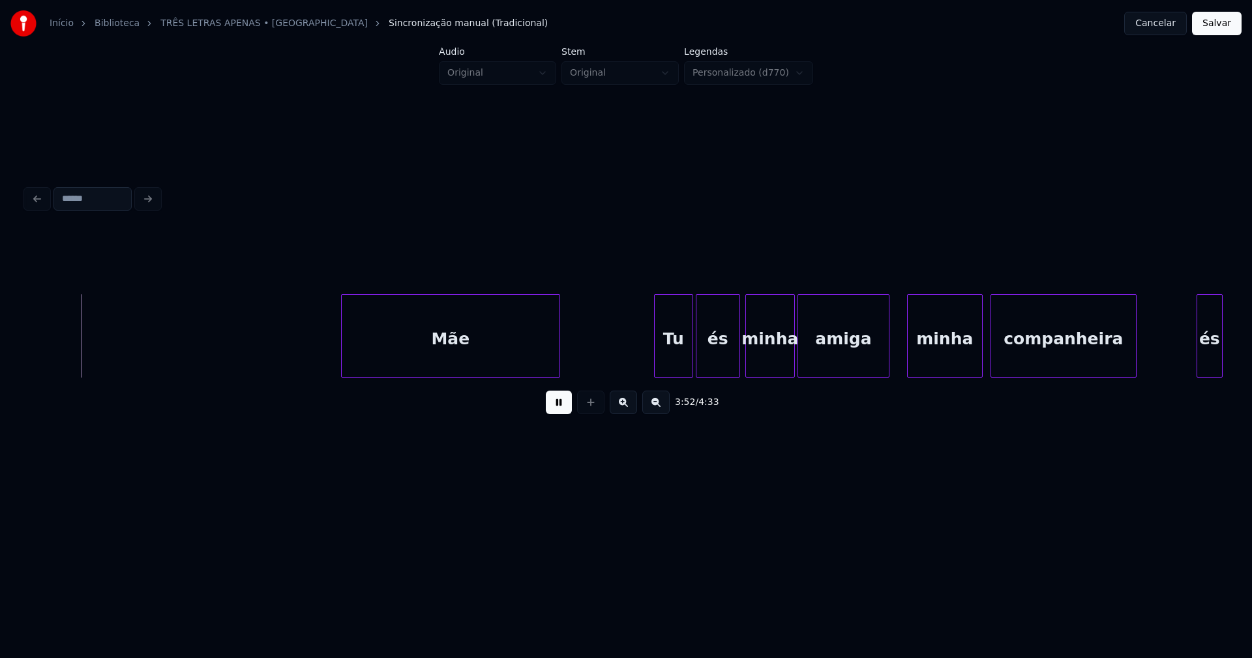
scroll to position [0, 30201]
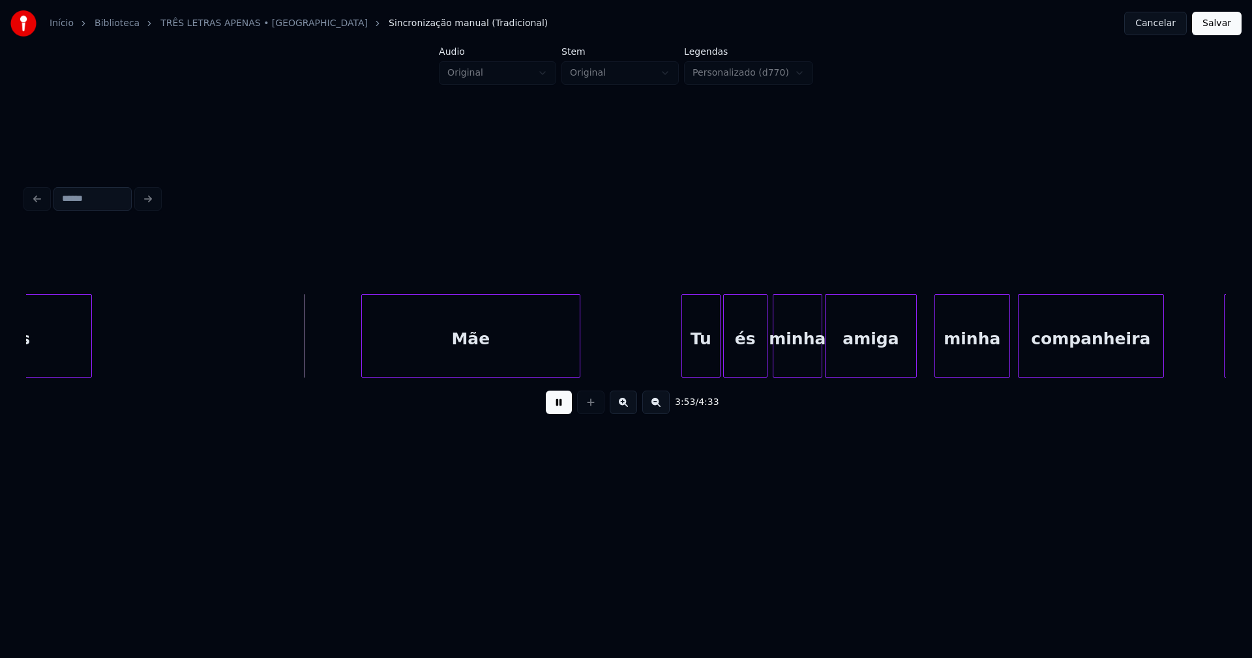
click at [452, 345] on div "Mãe" at bounding box center [471, 339] width 218 height 89
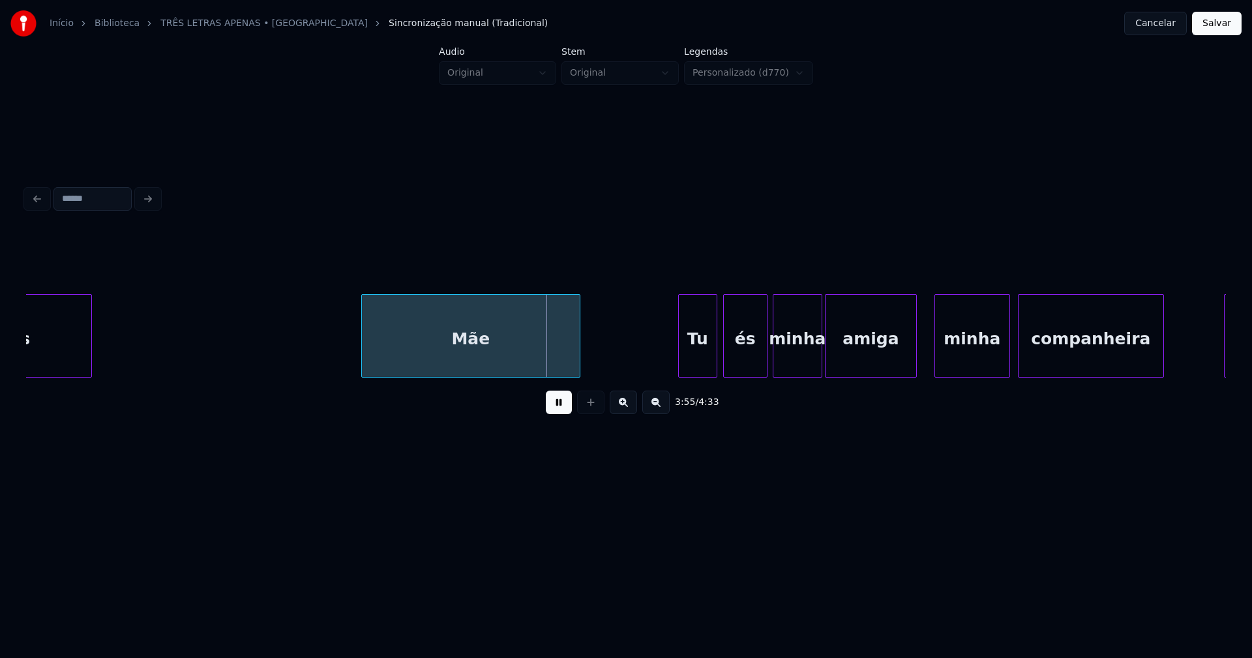
click at [701, 370] on div "Tu" at bounding box center [698, 339] width 38 height 89
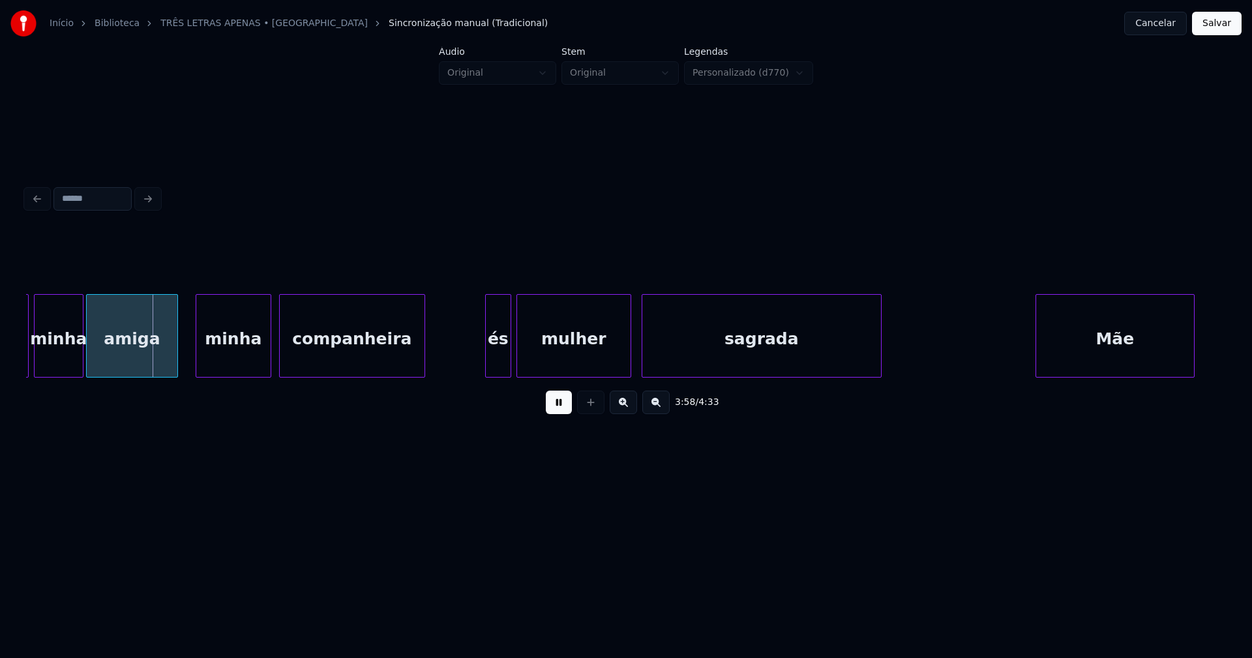
scroll to position [0, 31019]
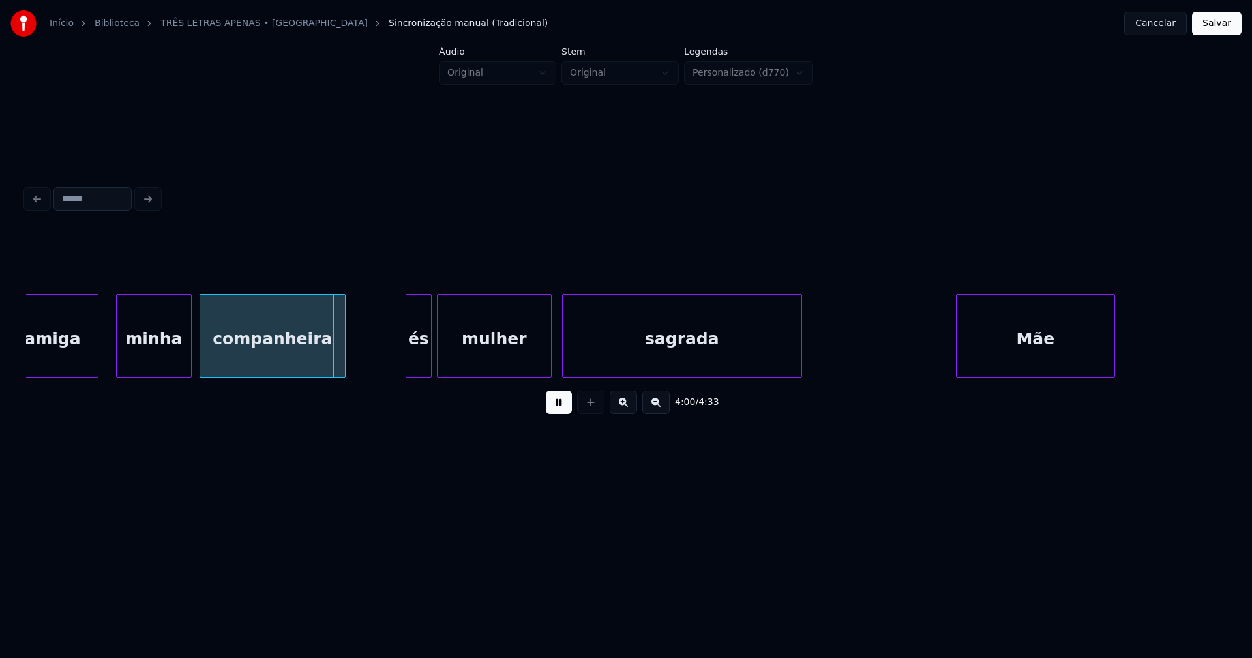
click at [408, 356] on div "és" at bounding box center [418, 335] width 26 height 83
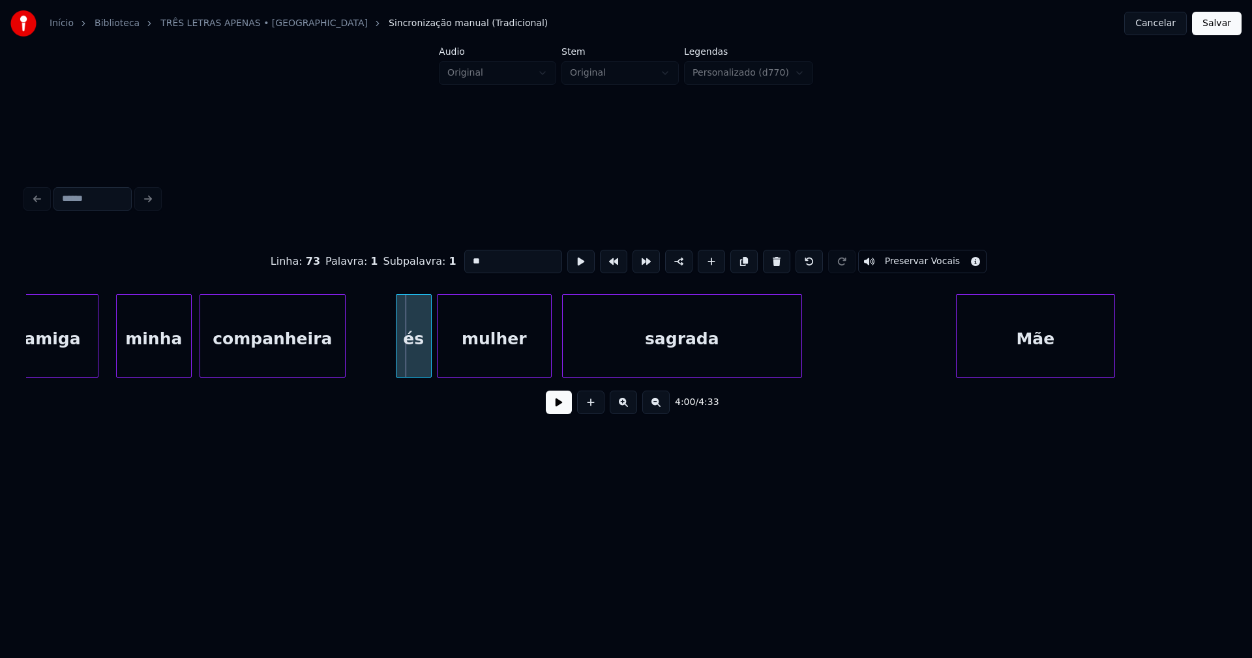
click at [398, 365] on div at bounding box center [398, 336] width 4 height 82
click at [555, 409] on button at bounding box center [559, 401] width 26 height 23
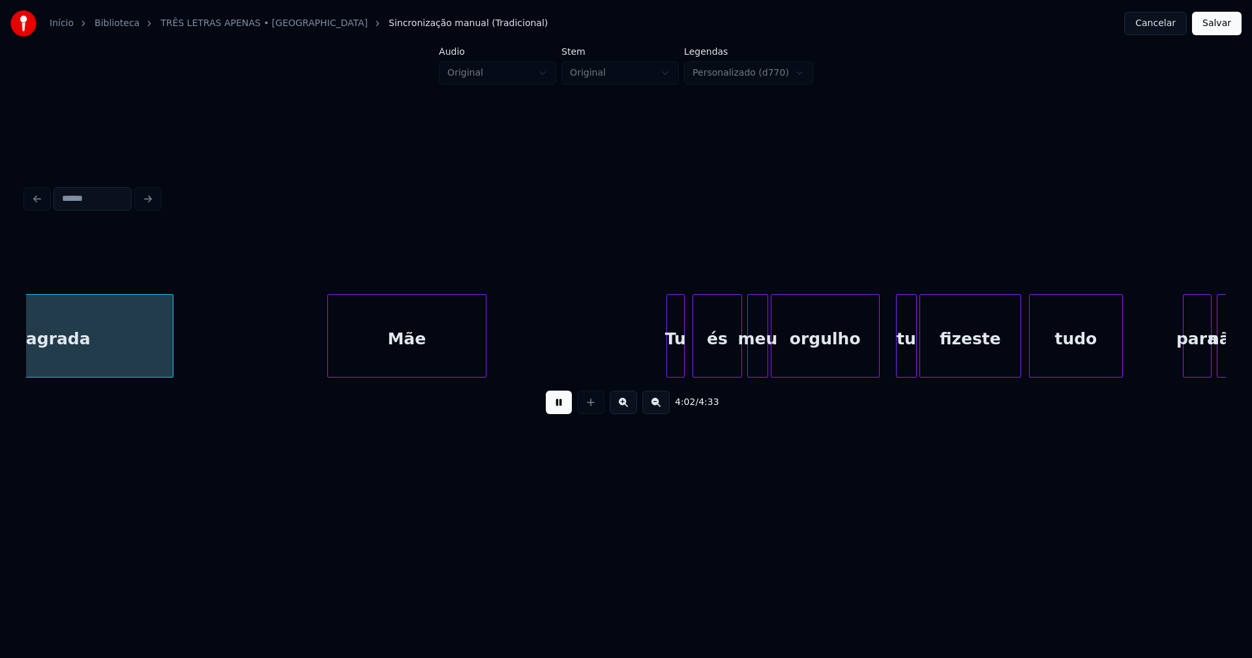
scroll to position [0, 31661]
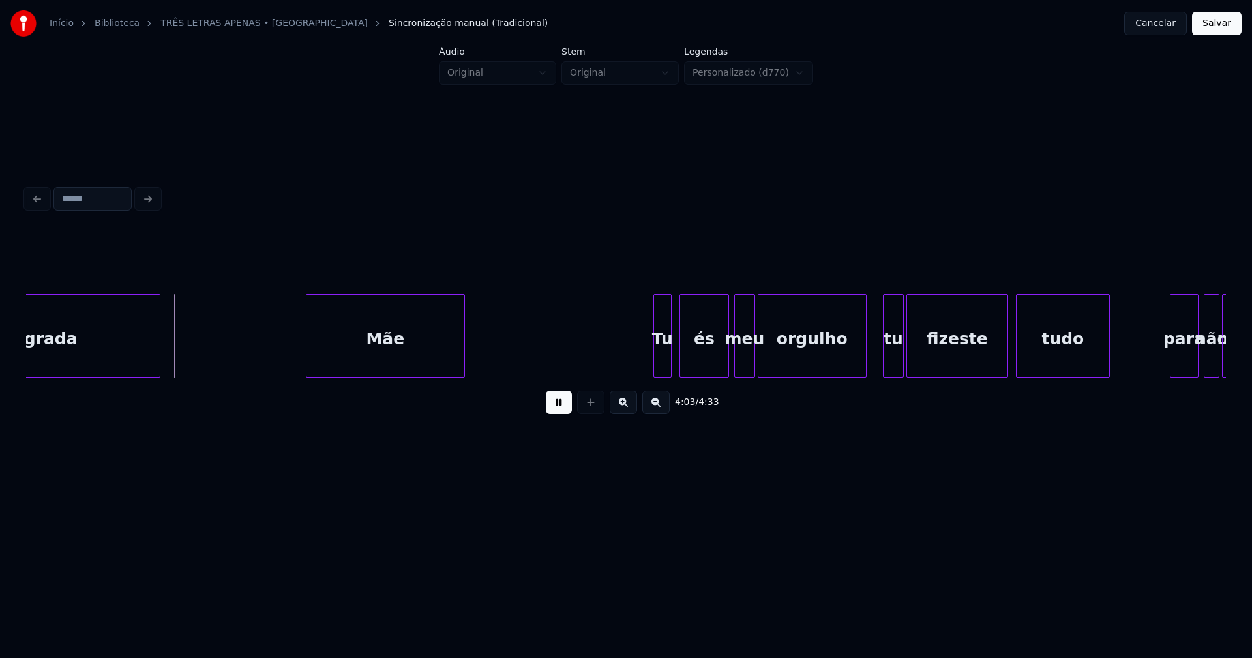
click at [395, 353] on div "Mãe" at bounding box center [385, 339] width 158 height 89
click at [647, 363] on div at bounding box center [646, 336] width 4 height 82
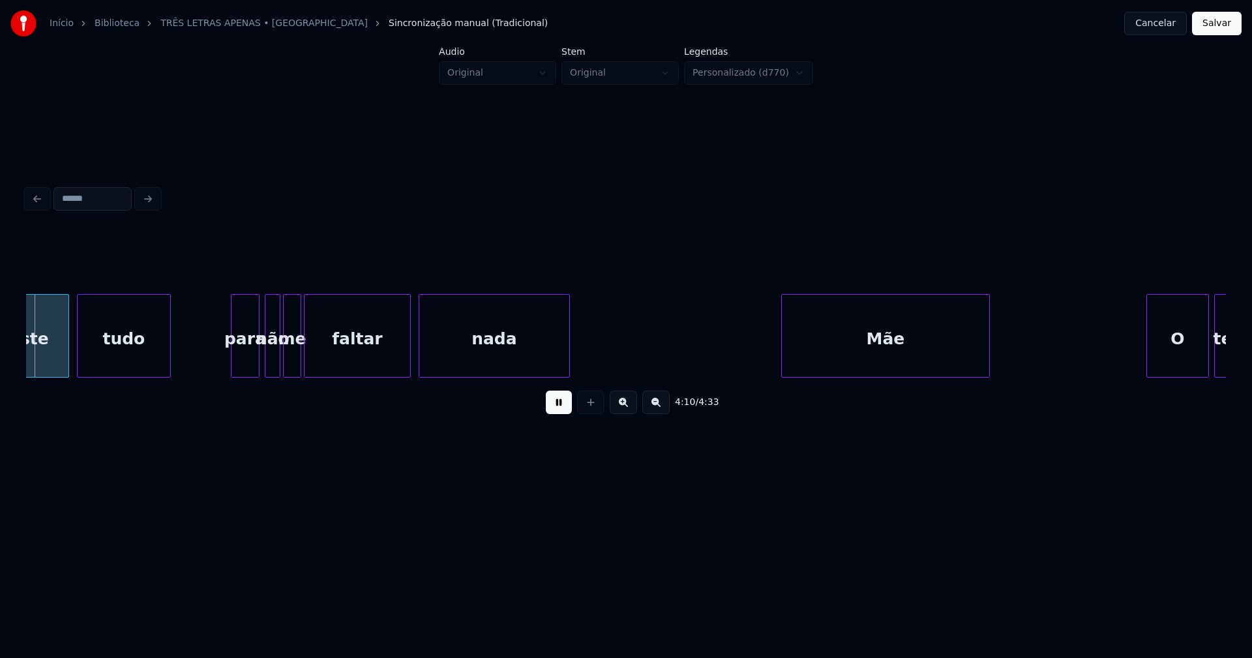
scroll to position [0, 32639]
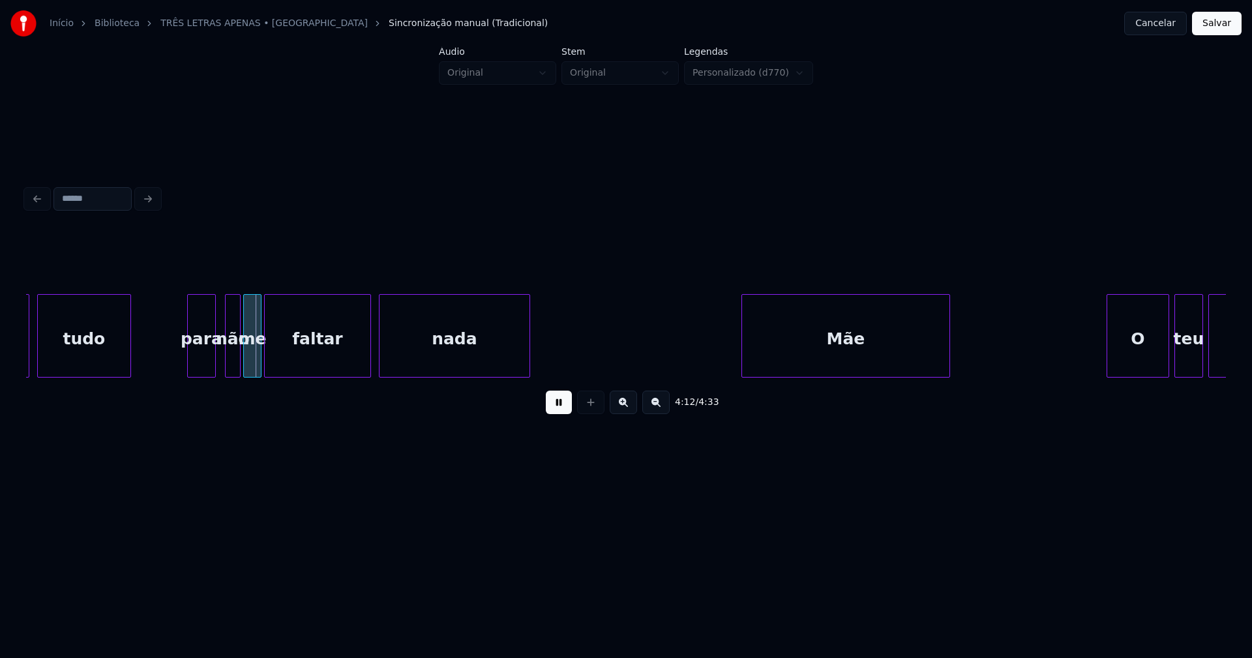
click at [203, 361] on div "para" at bounding box center [201, 339] width 27 height 89
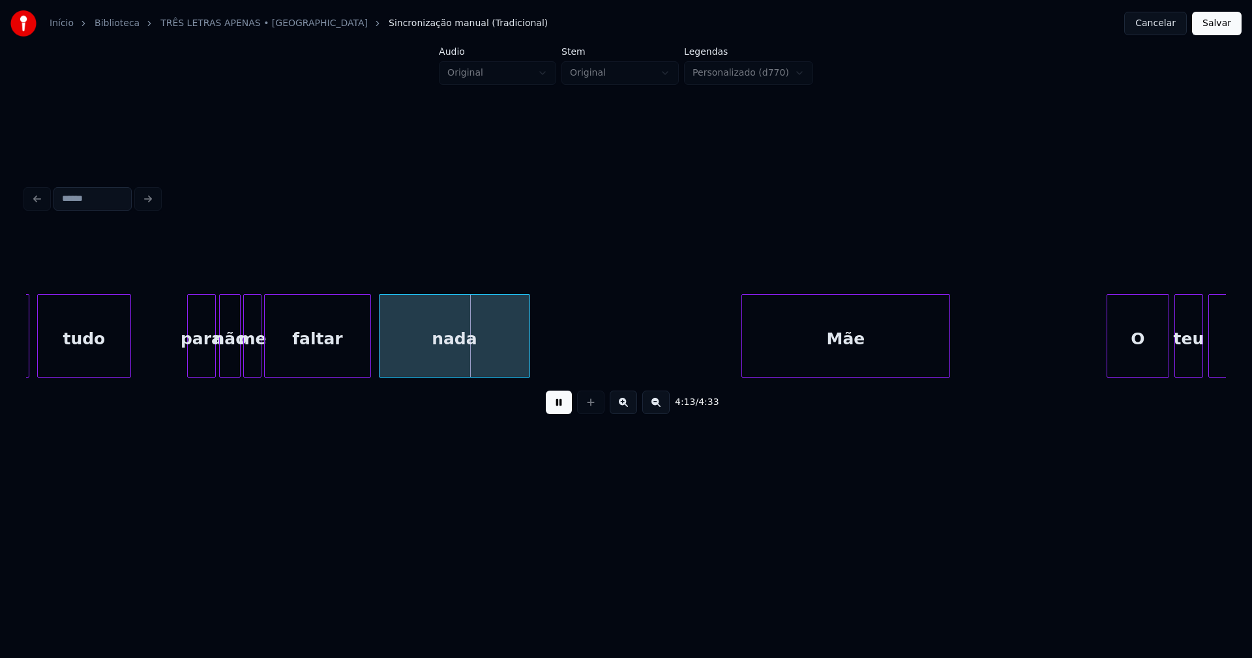
click at [220, 367] on div at bounding box center [222, 336] width 4 height 82
click at [855, 362] on div "Mãe" at bounding box center [841, 339] width 207 height 89
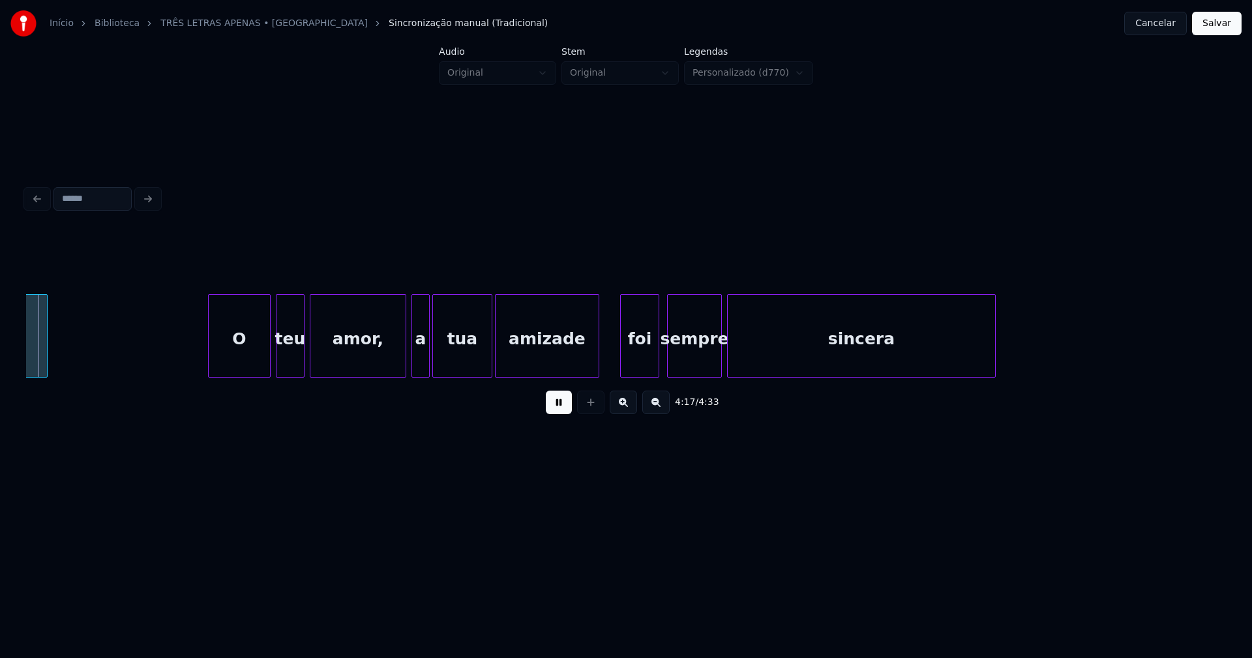
scroll to position [0, 33545]
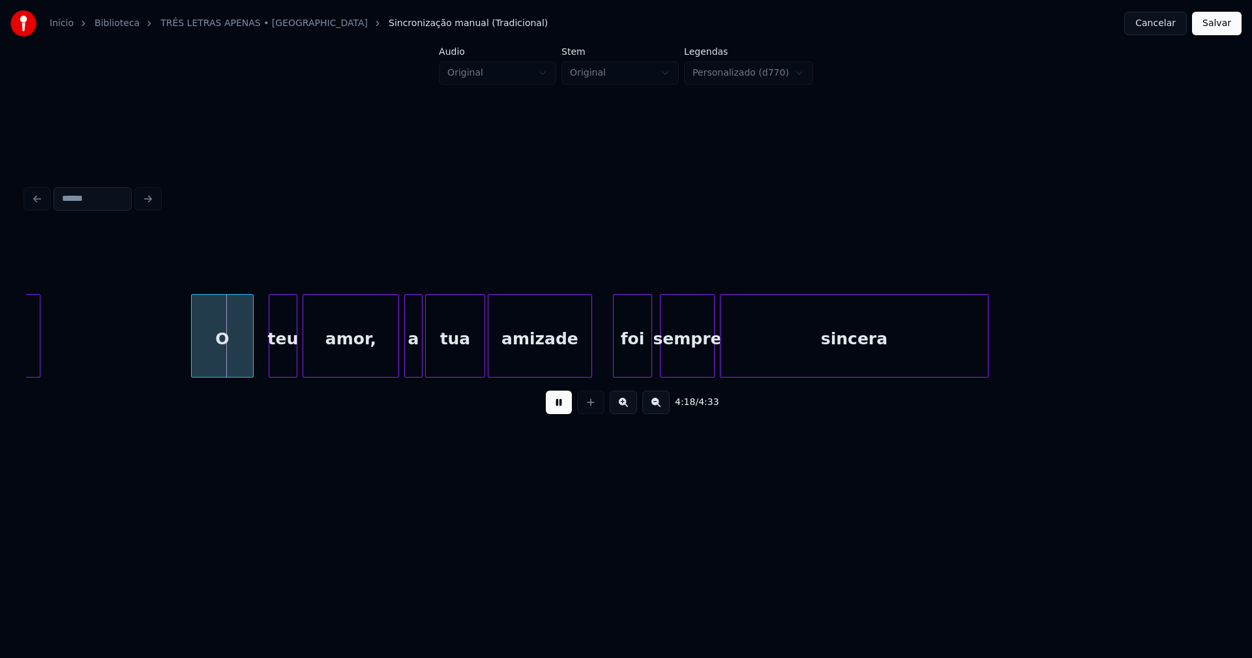
click at [218, 366] on div "O" at bounding box center [222, 339] width 61 height 89
click at [1218, 24] on button "Salvar" at bounding box center [1217, 23] width 50 height 23
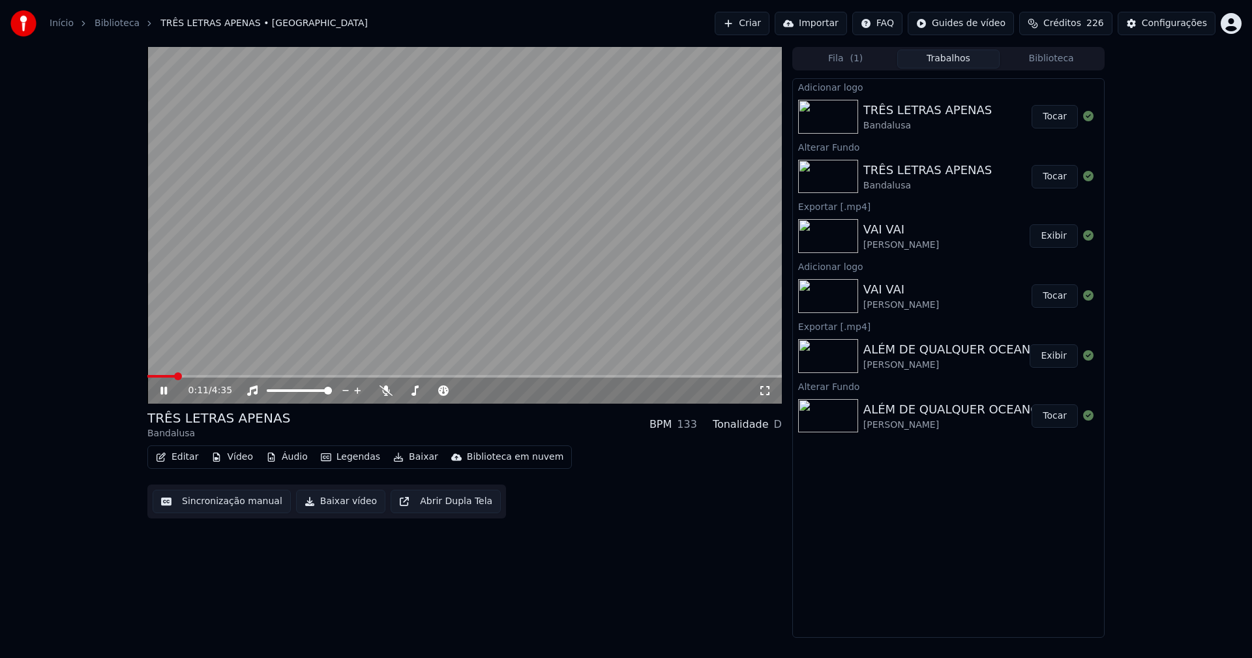
click at [763, 391] on icon at bounding box center [764, 390] width 13 height 10
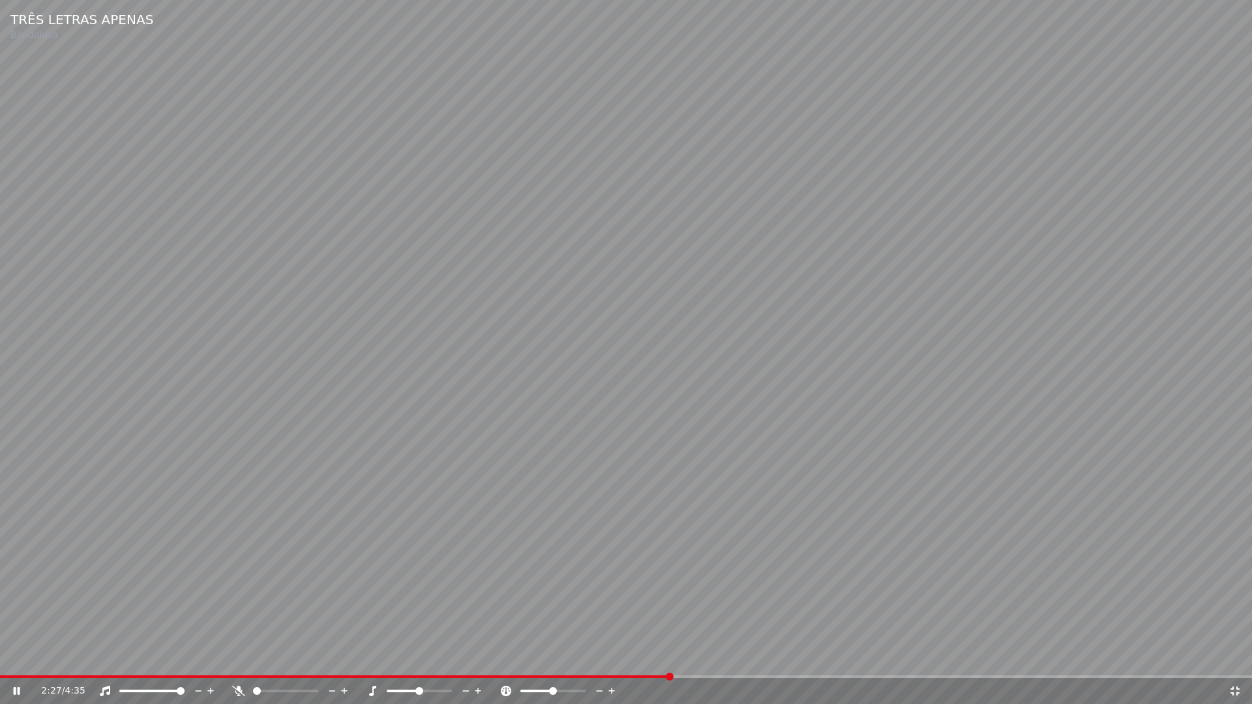
click at [1235, 657] on icon at bounding box center [1234, 691] width 13 height 10
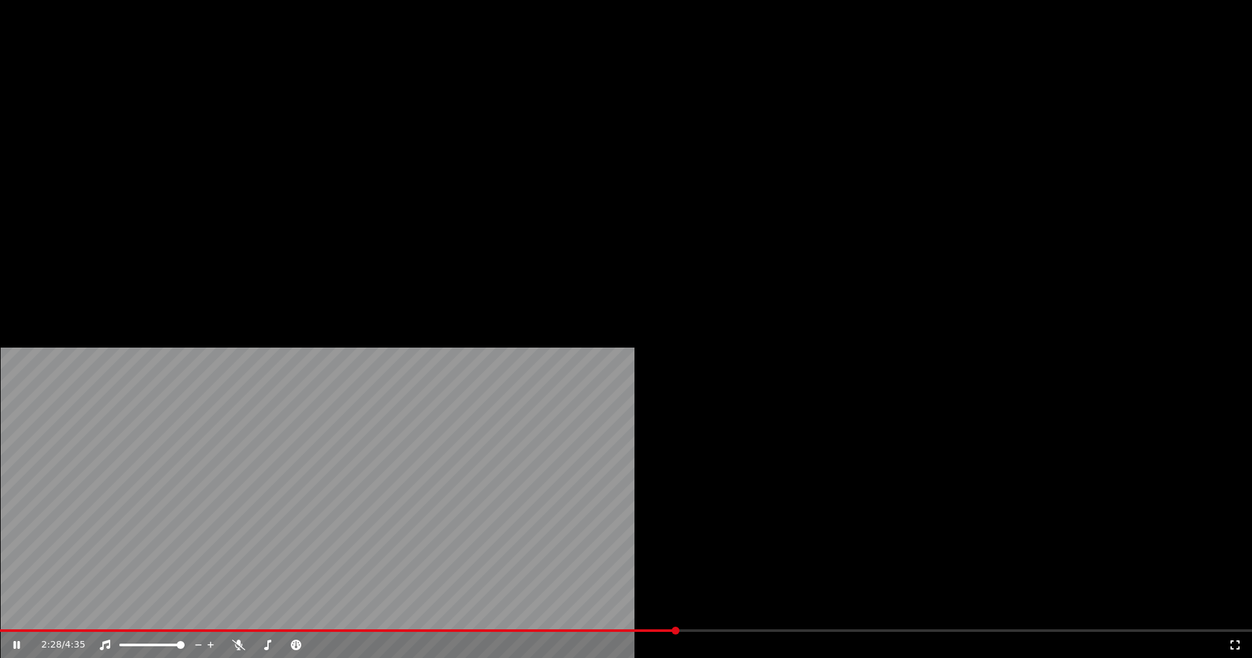
click at [189, 110] on button "Editar" at bounding box center [177, 100] width 53 height 18
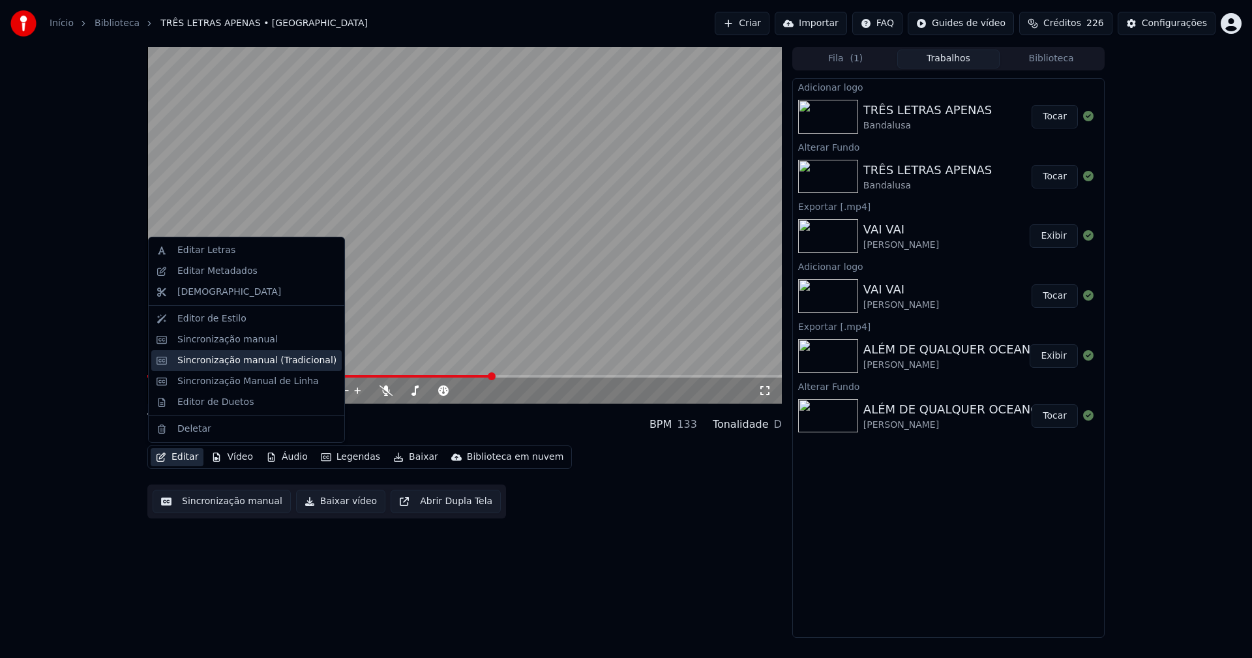
click at [264, 364] on div "Sincronização manual (Tradicional)" at bounding box center [256, 360] width 159 height 13
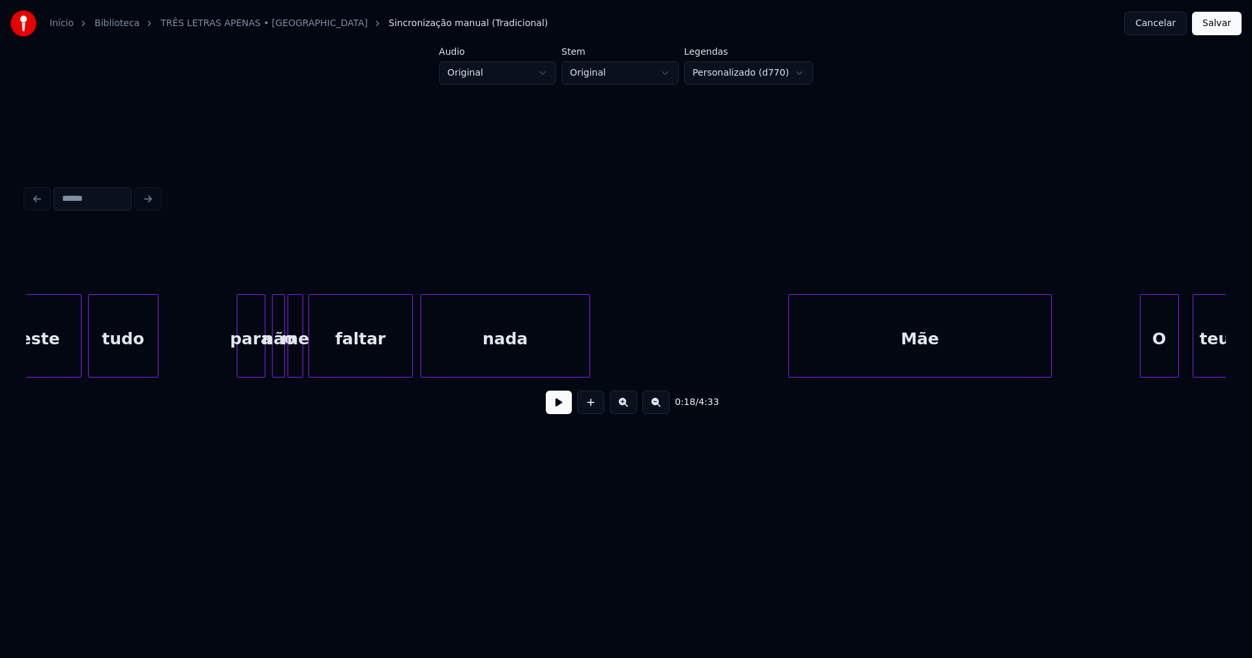
scroll to position [0, 11973]
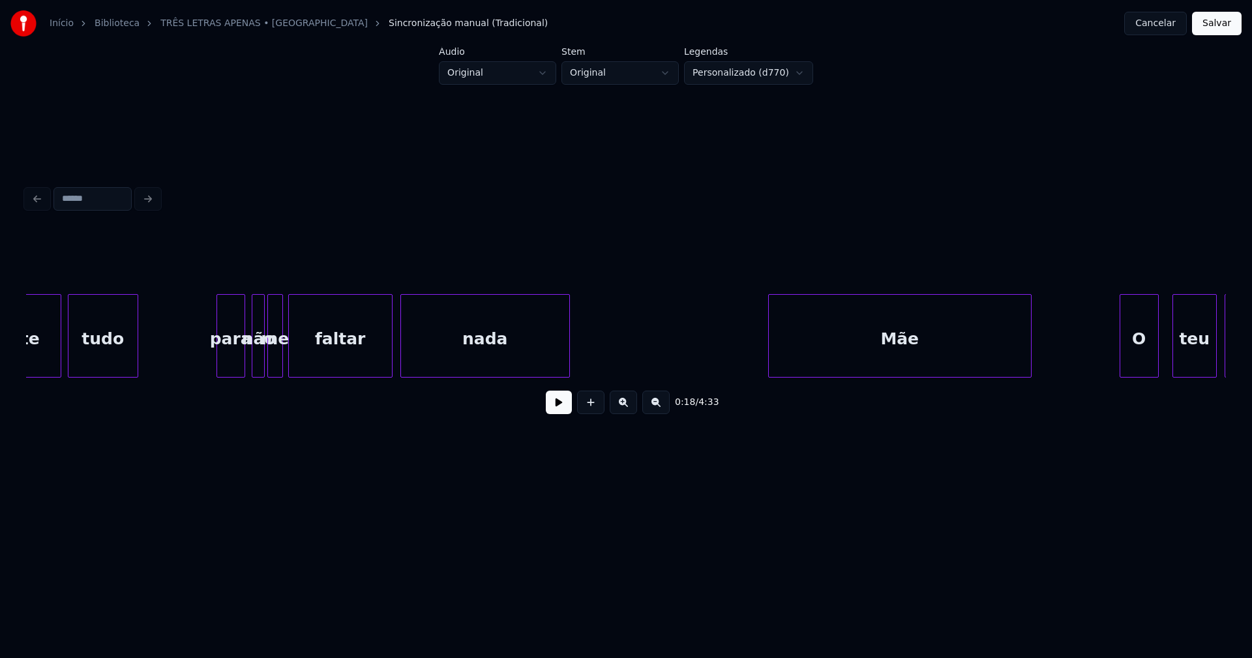
click at [236, 364] on div "para" at bounding box center [230, 339] width 27 height 89
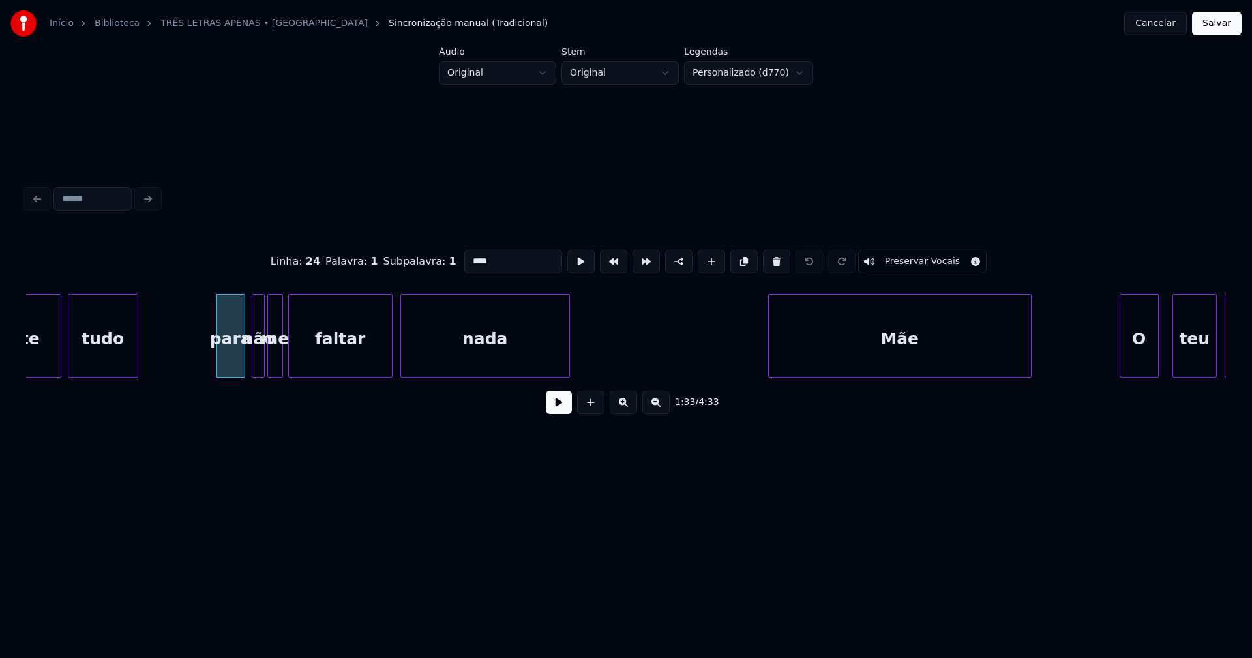
click at [469, 254] on input "****" at bounding box center [513, 261] width 98 height 23
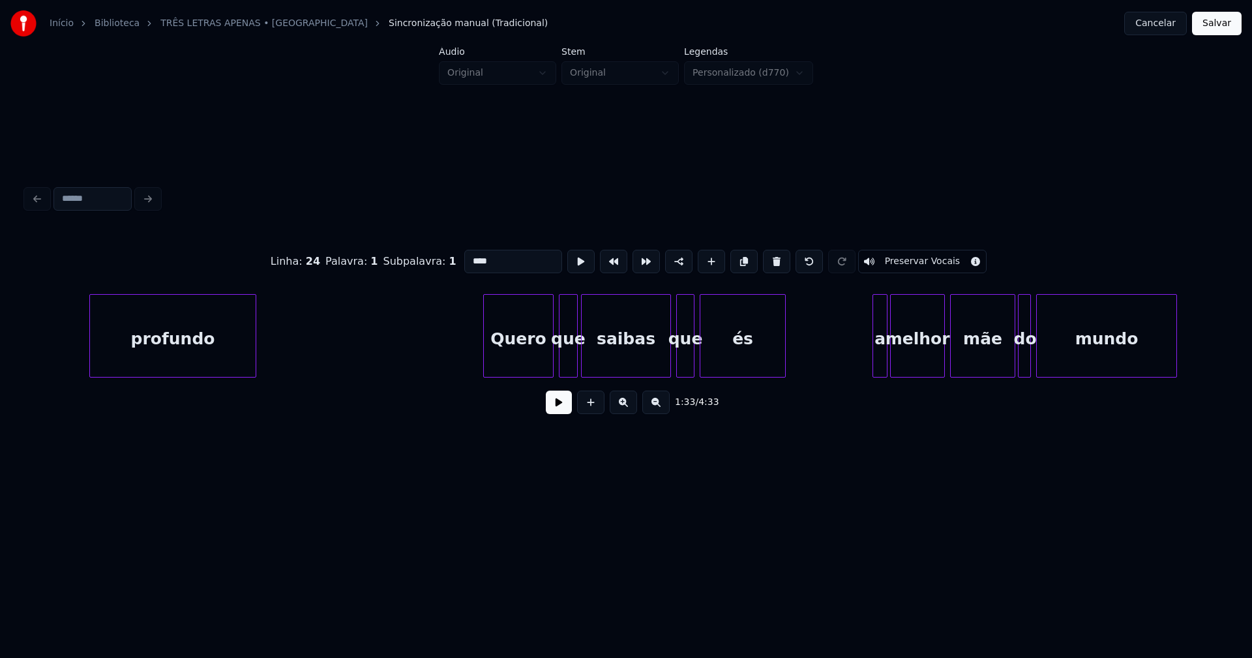
scroll to position [0, 18058]
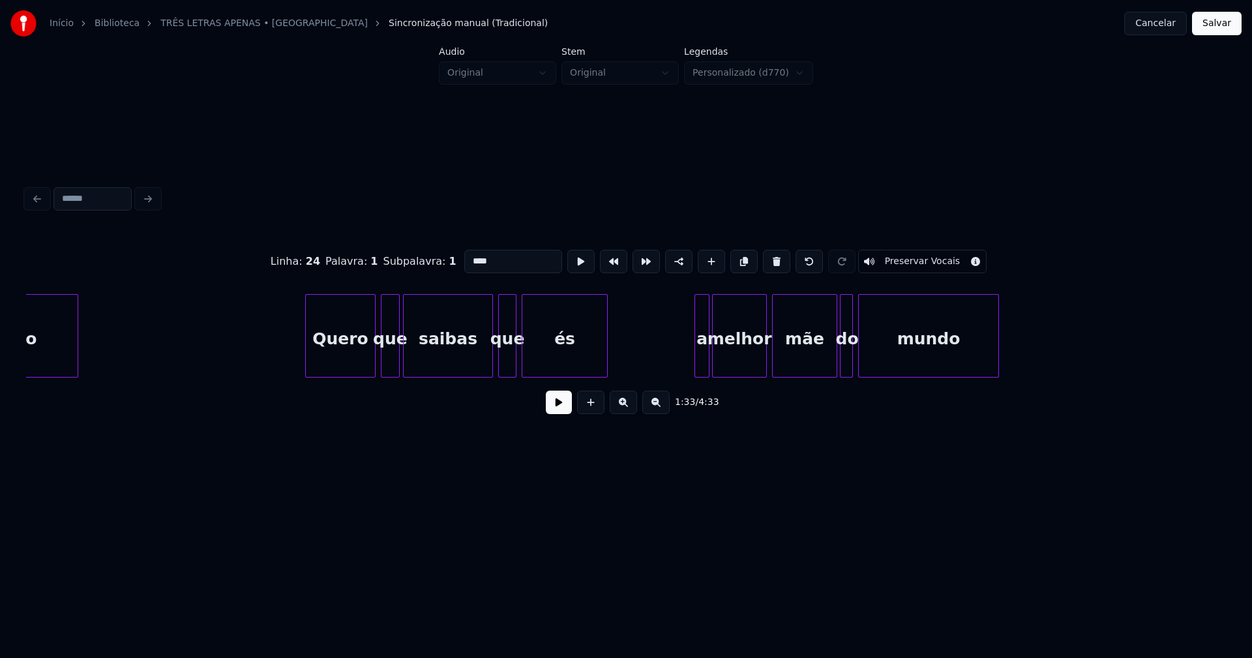
click at [701, 355] on div "a" at bounding box center [702, 339] width 14 height 89
drag, startPoint x: 473, startPoint y: 256, endPoint x: 427, endPoint y: 261, distance: 45.9
click at [432, 258] on div "Linha : 39 [GEOGRAPHIC_DATA] : 1 Subpalavra : 1 * Preservar Vocais" at bounding box center [625, 261] width 1199 height 65
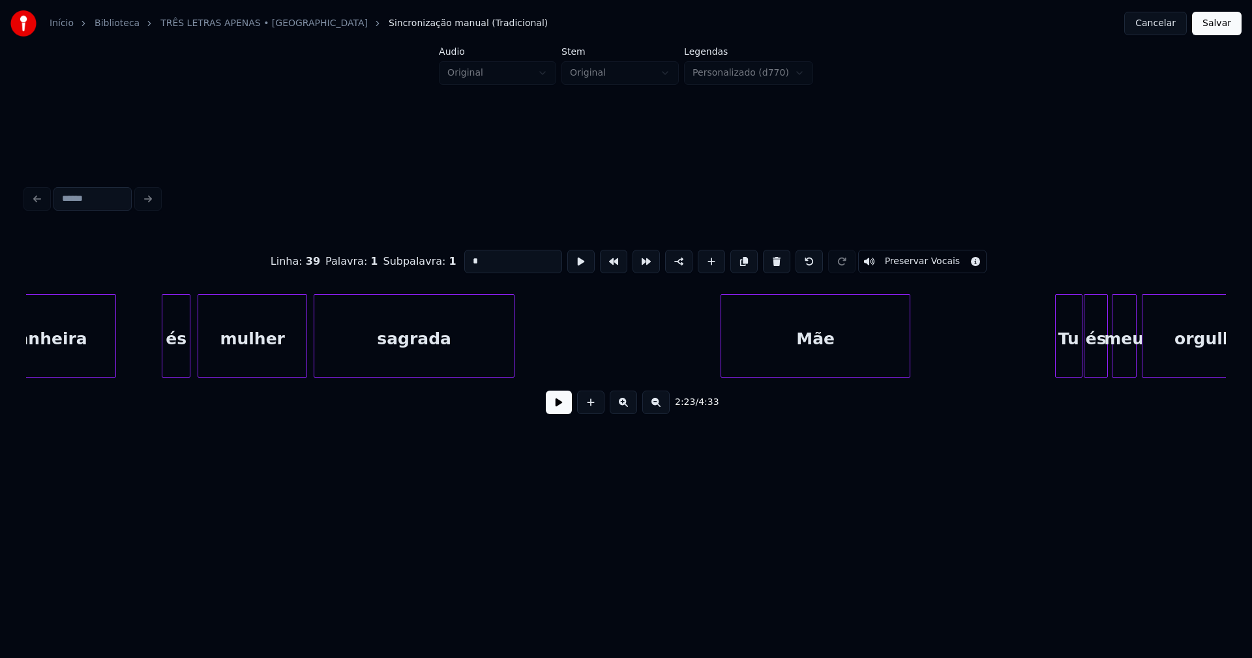
scroll to position [0, 19935]
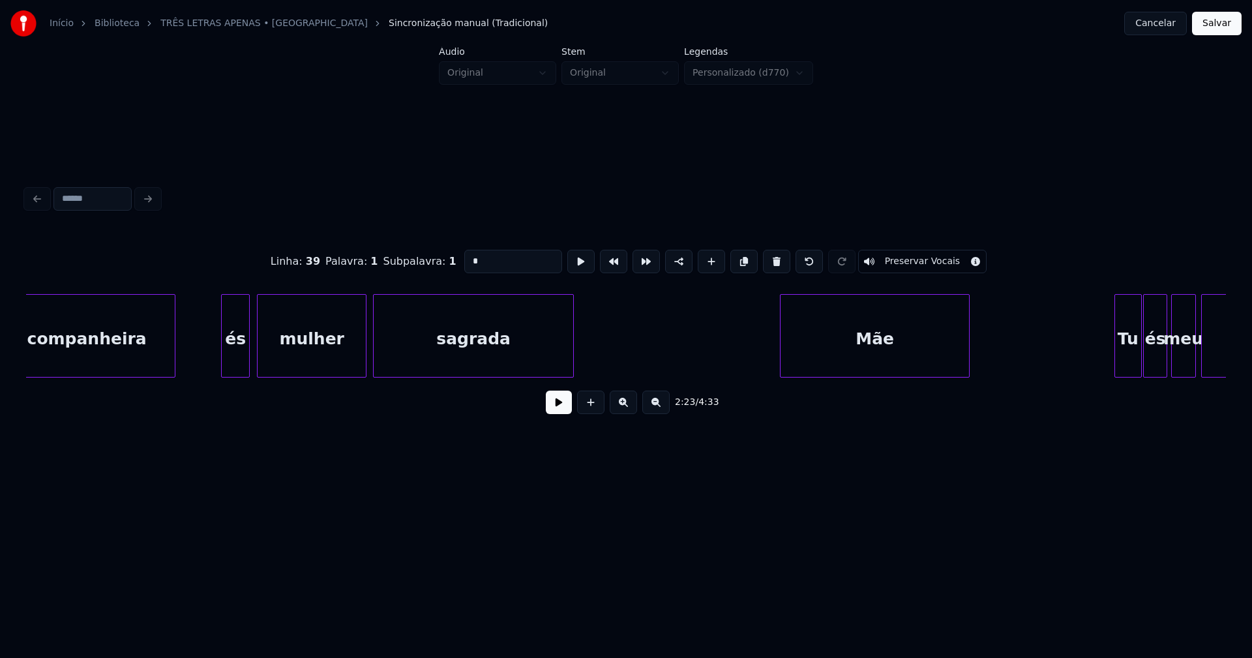
click at [232, 360] on div "és" at bounding box center [235, 339] width 27 height 89
drag, startPoint x: 467, startPoint y: 255, endPoint x: 452, endPoint y: 259, distance: 15.0
click at [464, 259] on input "**" at bounding box center [513, 261] width 98 height 23
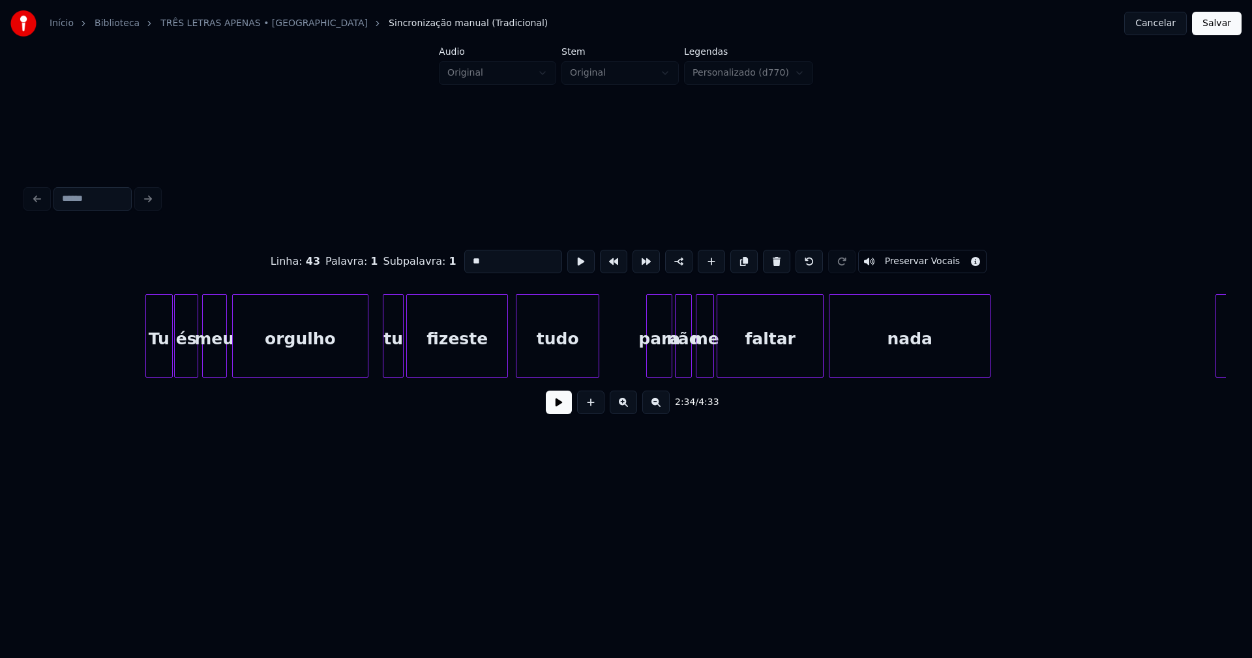
scroll to position [0, 20982]
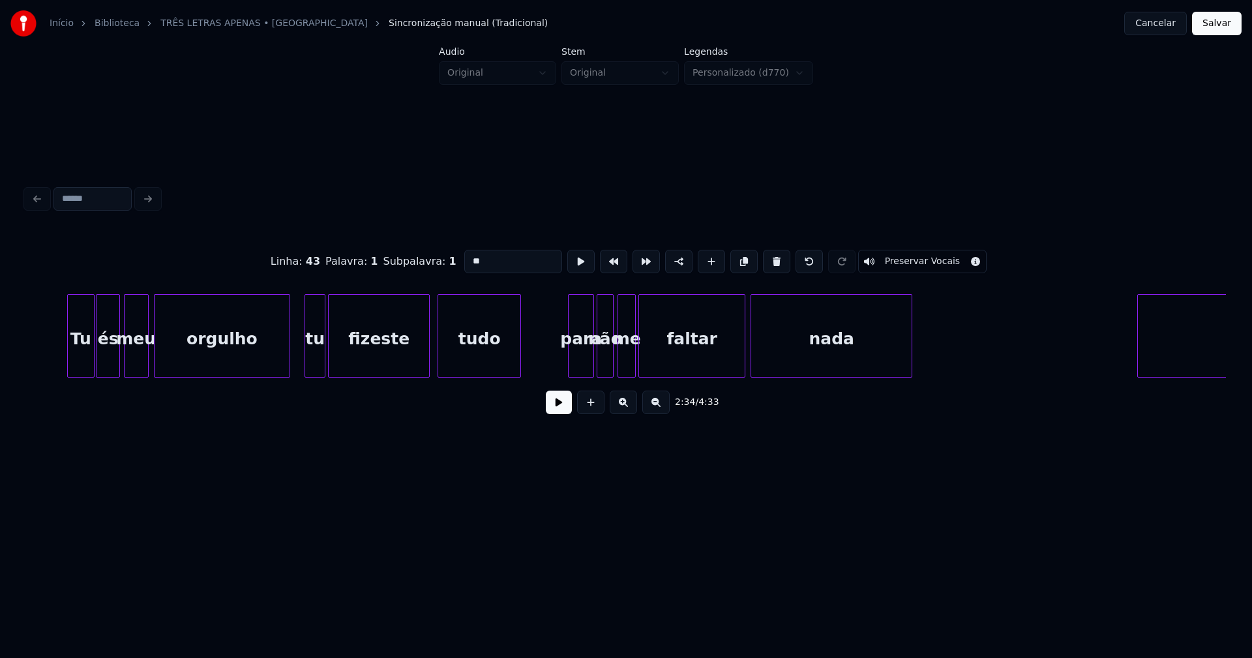
click at [576, 360] on div "para" at bounding box center [580, 339] width 25 height 89
drag, startPoint x: 467, startPoint y: 256, endPoint x: 438, endPoint y: 261, distance: 29.3
click at [438, 261] on div "Linha : 47 [GEOGRAPHIC_DATA] : 1 Subpalavra : 1 **** Preservar Vocais" at bounding box center [625, 261] width 1199 height 65
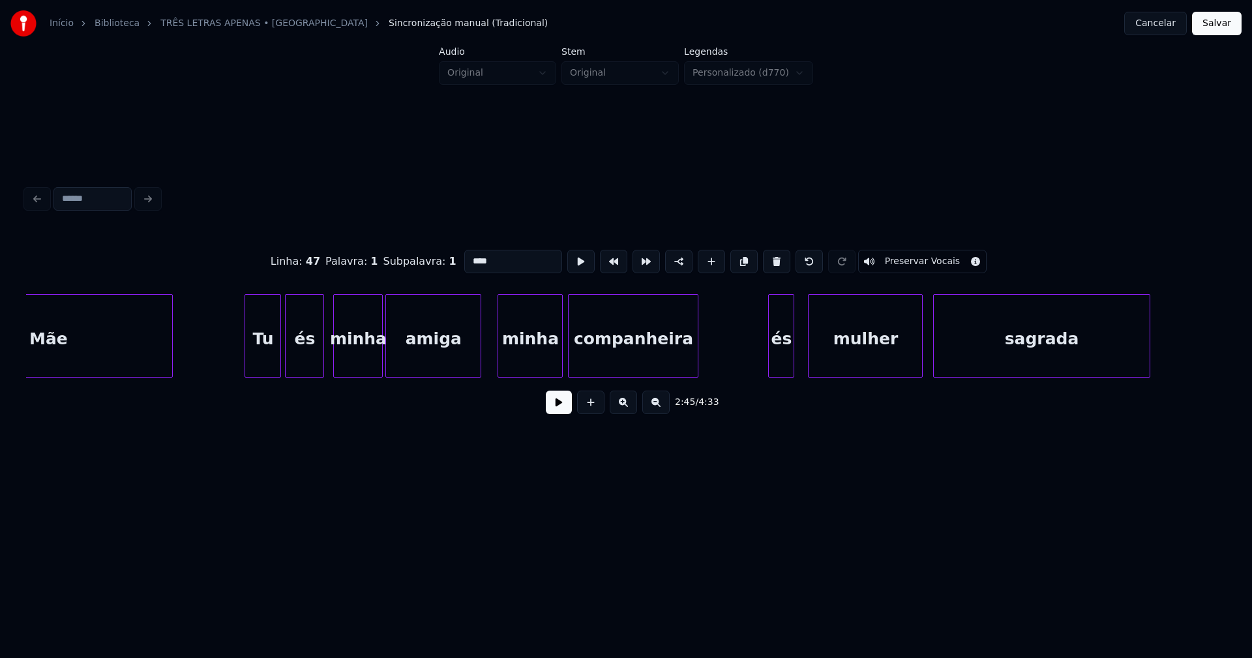
scroll to position [0, 25072]
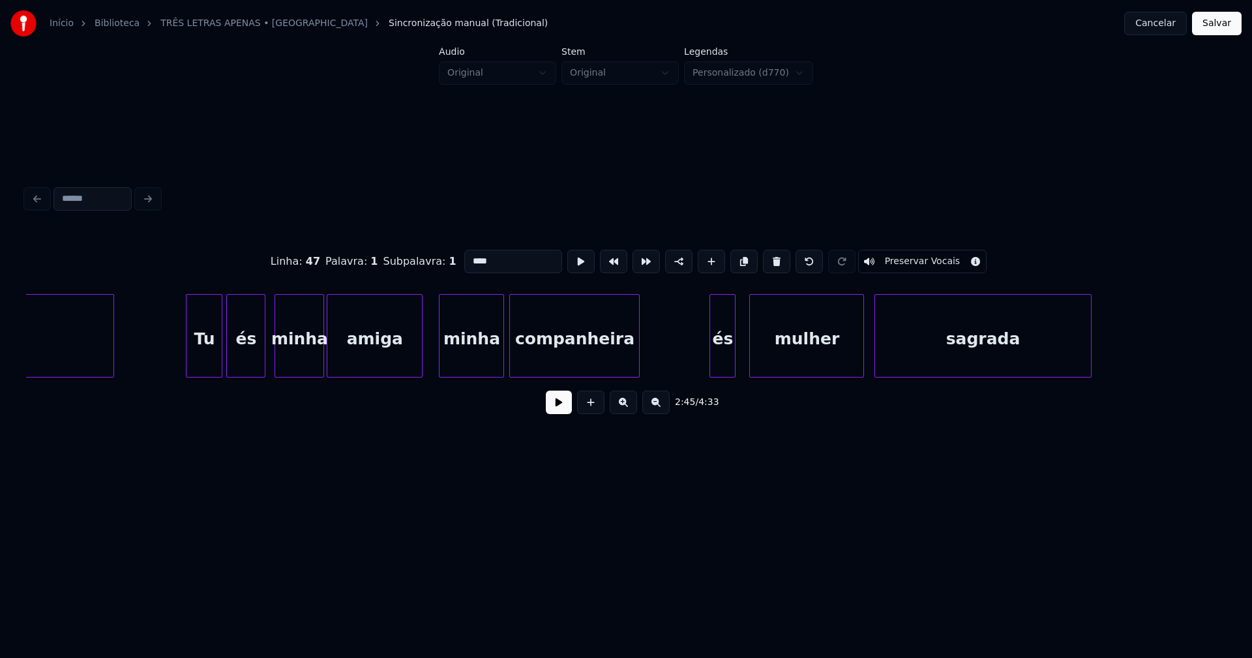
click at [724, 356] on div "és" at bounding box center [722, 339] width 25 height 89
drag, startPoint x: 467, startPoint y: 253, endPoint x: 444, endPoint y: 260, distance: 24.5
click at [444, 260] on div "Linha : 58 [GEOGRAPHIC_DATA] : 1 Subpalavra : 1 ** Preservar Vocais" at bounding box center [625, 261] width 1199 height 65
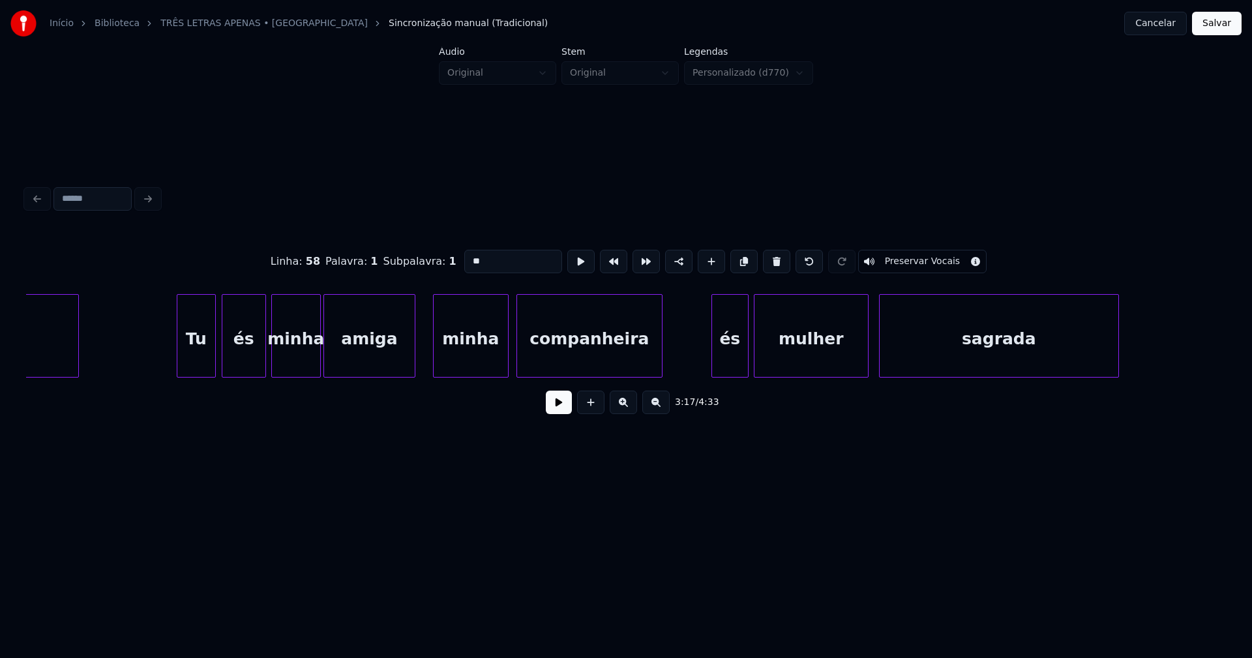
scroll to position [0, 30722]
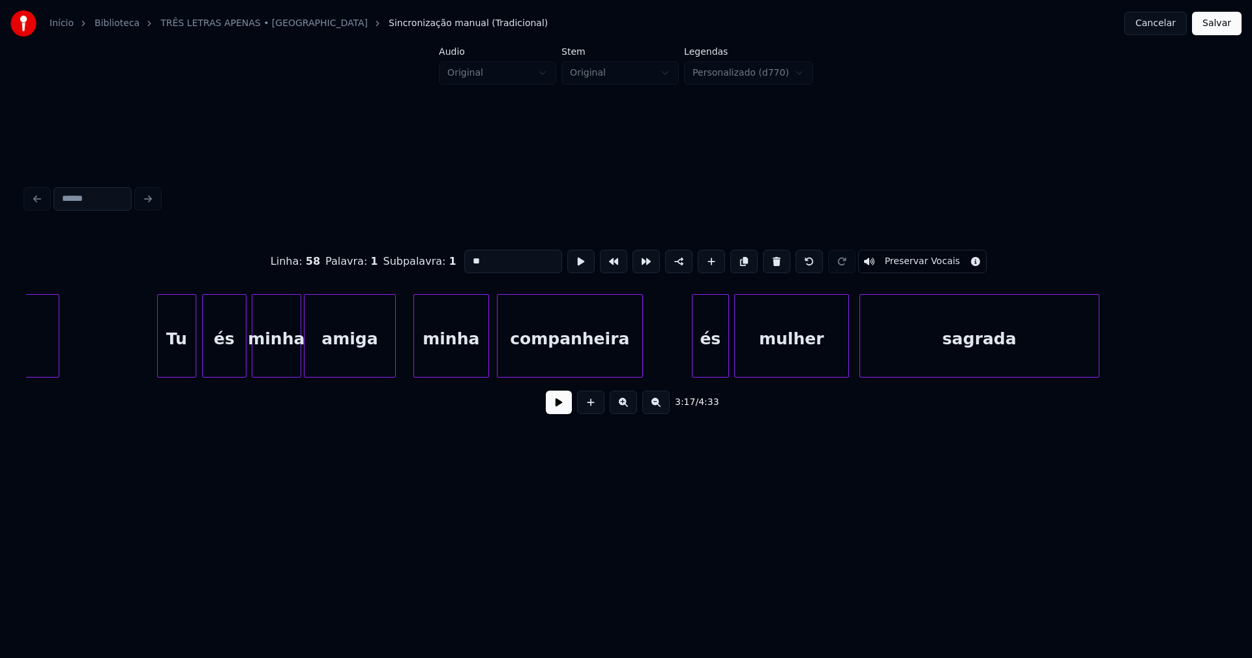
click at [723, 357] on div "és" at bounding box center [710, 339] width 36 height 89
drag, startPoint x: 469, startPoint y: 254, endPoint x: 458, endPoint y: 256, distance: 10.6
click at [464, 256] on input "**" at bounding box center [513, 261] width 98 height 23
type input "**"
click at [1220, 23] on button "Salvar" at bounding box center [1217, 23] width 50 height 23
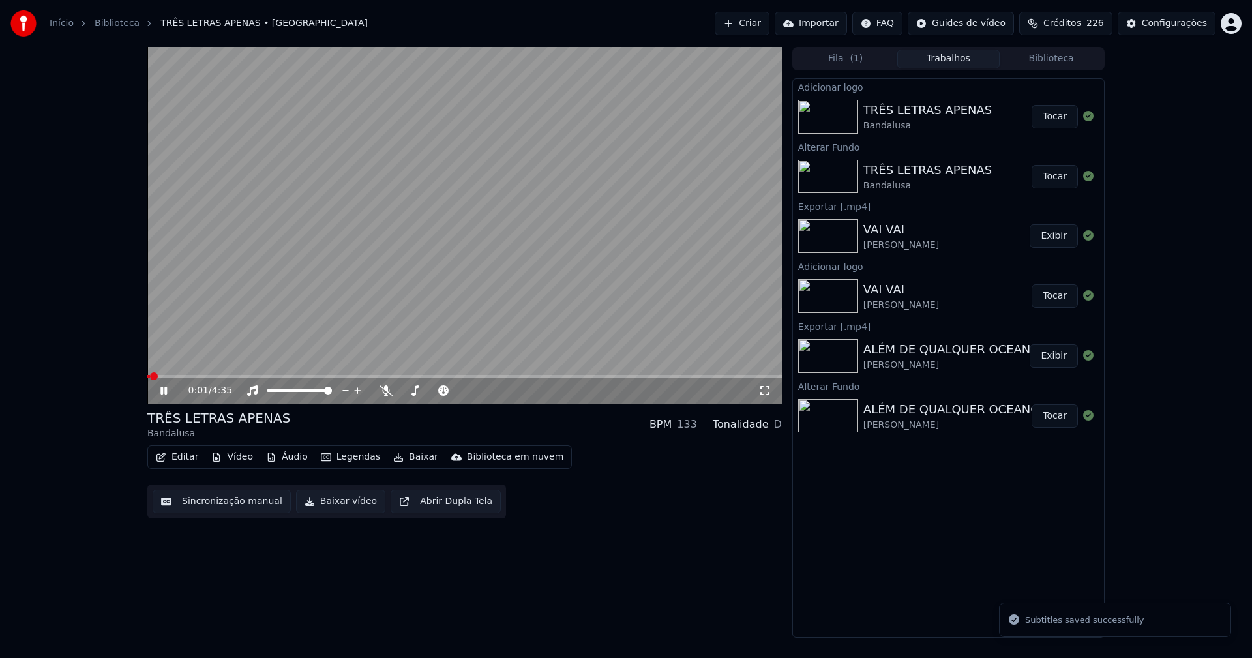
click at [166, 388] on icon at bounding box center [163, 391] width 7 height 8
click at [338, 504] on button "Baixar vídeo" at bounding box center [340, 501] width 89 height 23
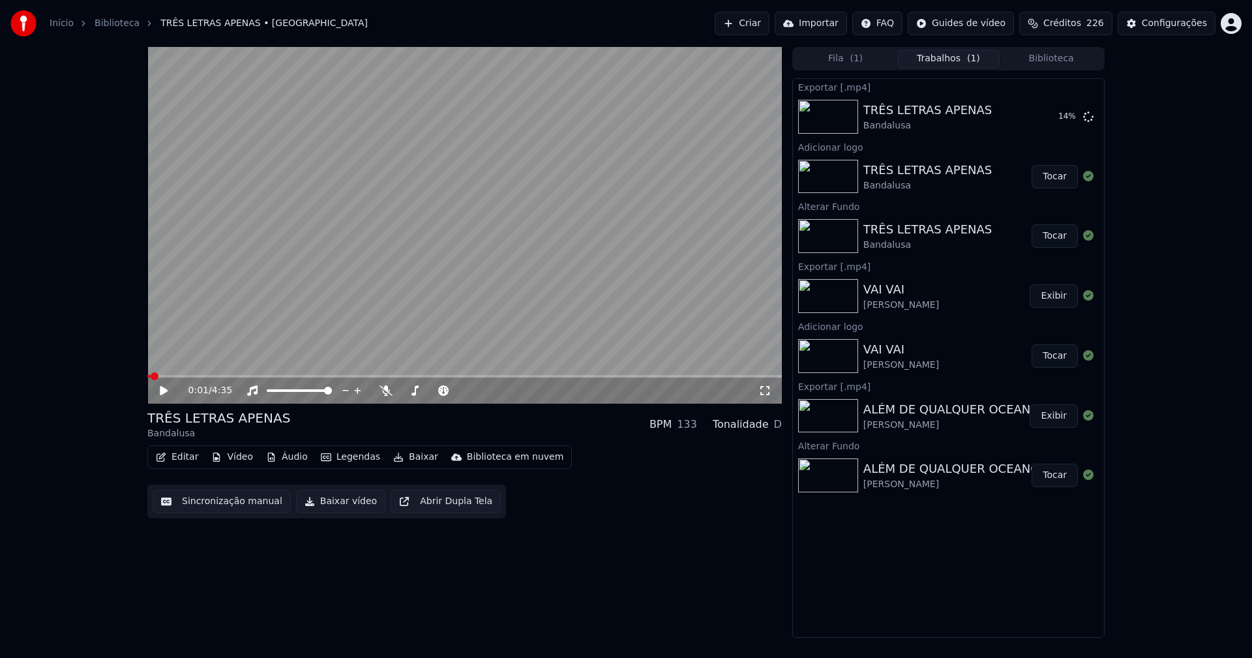
click at [1055, 55] on button "Biblioteca" at bounding box center [1050, 59] width 103 height 19
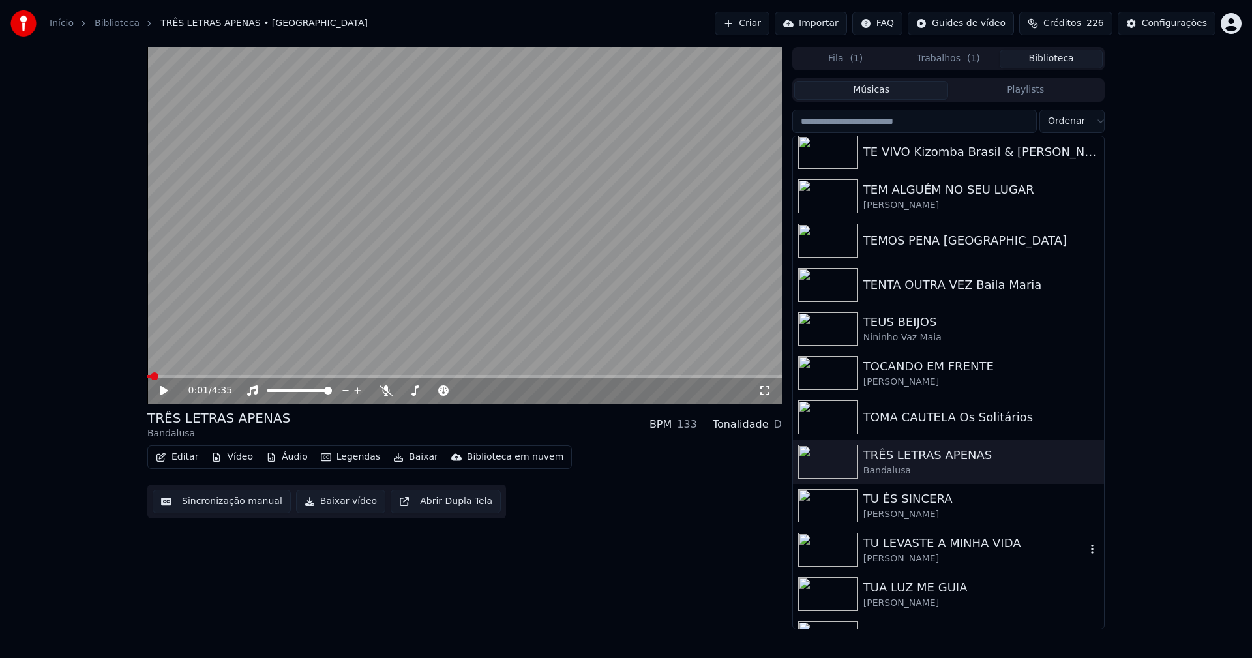
scroll to position [14531, 0]
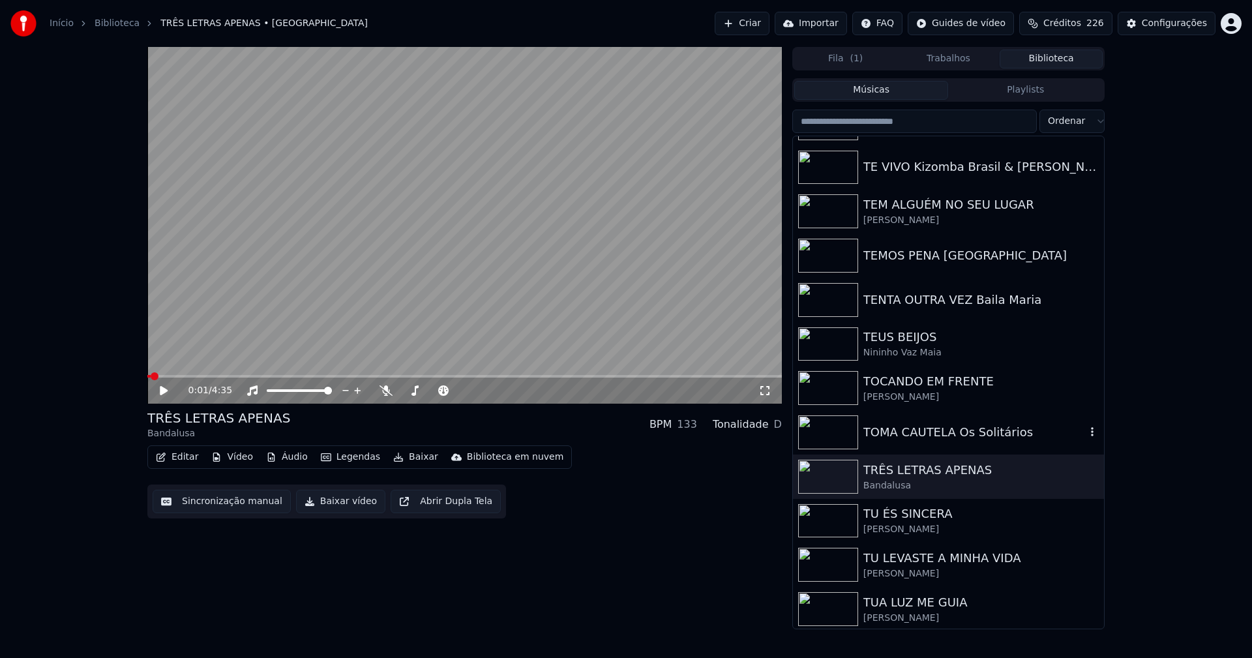
click at [930, 439] on div "TOMA CAUTELA Os Solitários" at bounding box center [974, 432] width 222 height 18
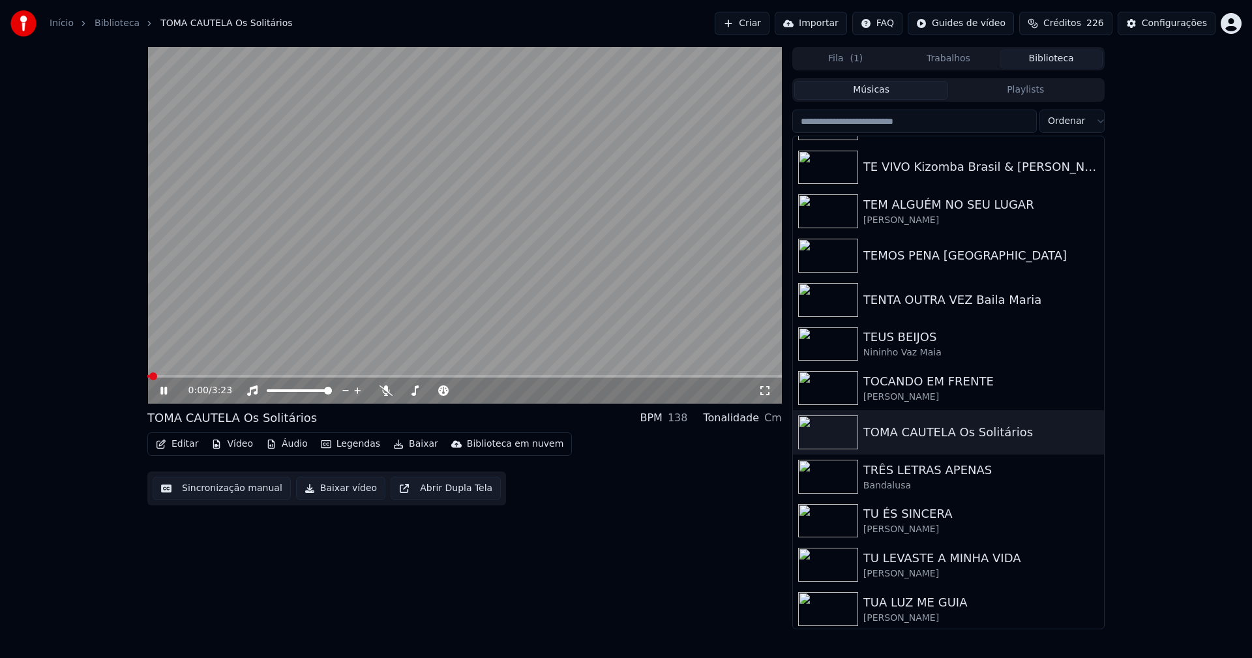
click at [162, 392] on icon at bounding box center [163, 391] width 7 height 8
click at [242, 452] on button "Vídeo" at bounding box center [232, 444] width 52 height 18
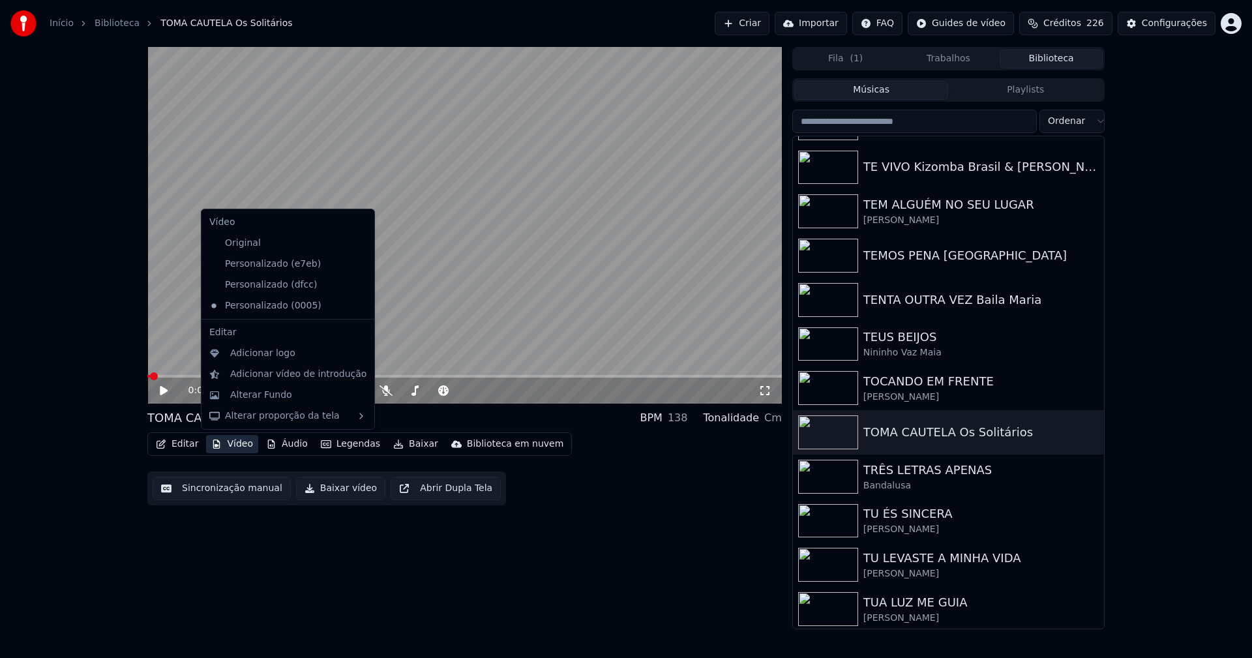
click at [357, 282] on icon at bounding box center [364, 285] width 14 height 10
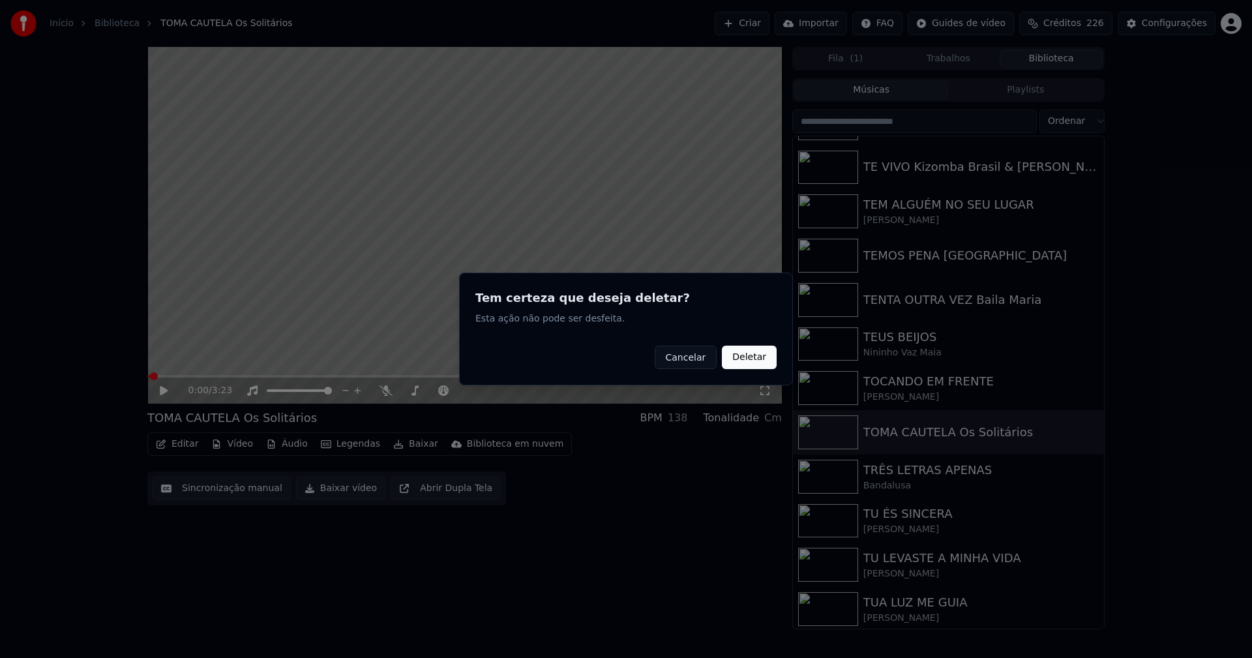
drag, startPoint x: 753, startPoint y: 362, endPoint x: 351, endPoint y: 364, distance: 402.2
click at [752, 362] on button "Deletar" at bounding box center [749, 356] width 55 height 23
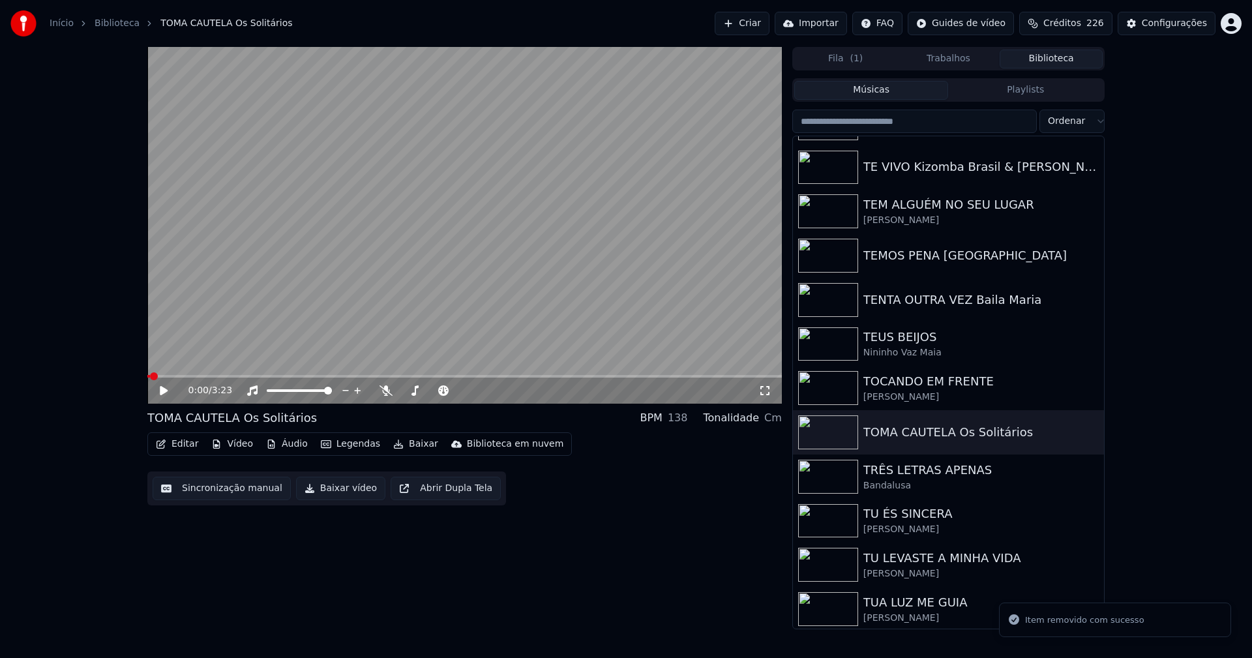
click at [241, 447] on button "Vídeo" at bounding box center [232, 444] width 52 height 18
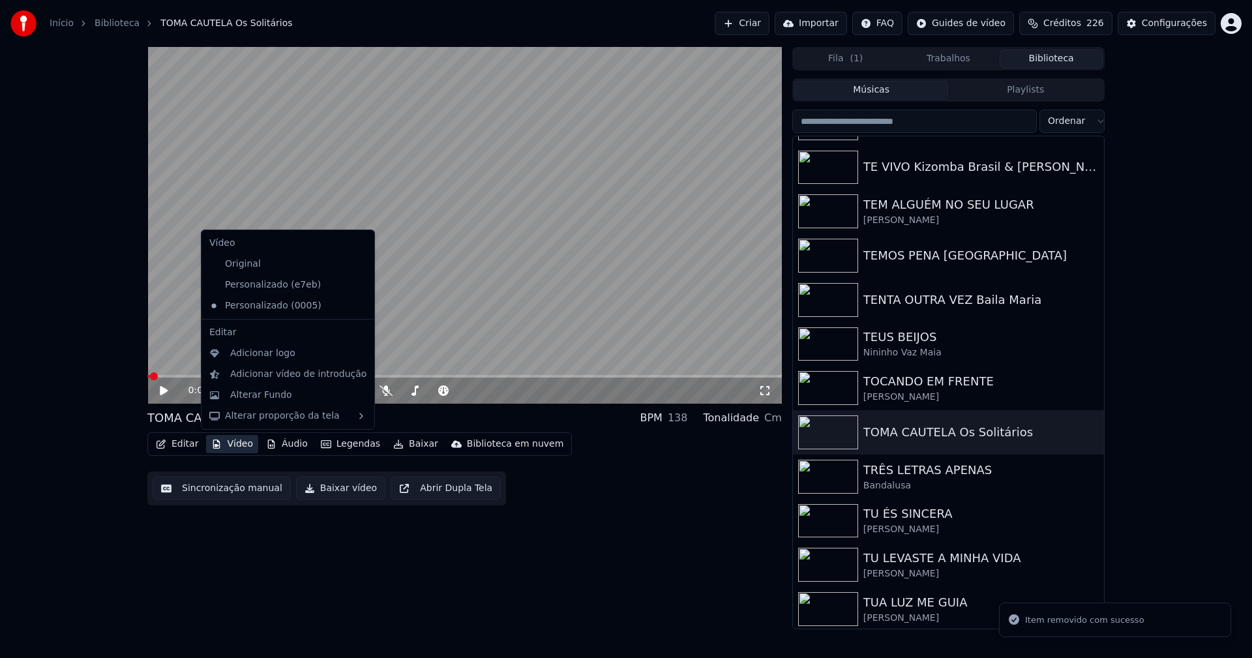
click at [357, 285] on icon at bounding box center [361, 285] width 9 height 10
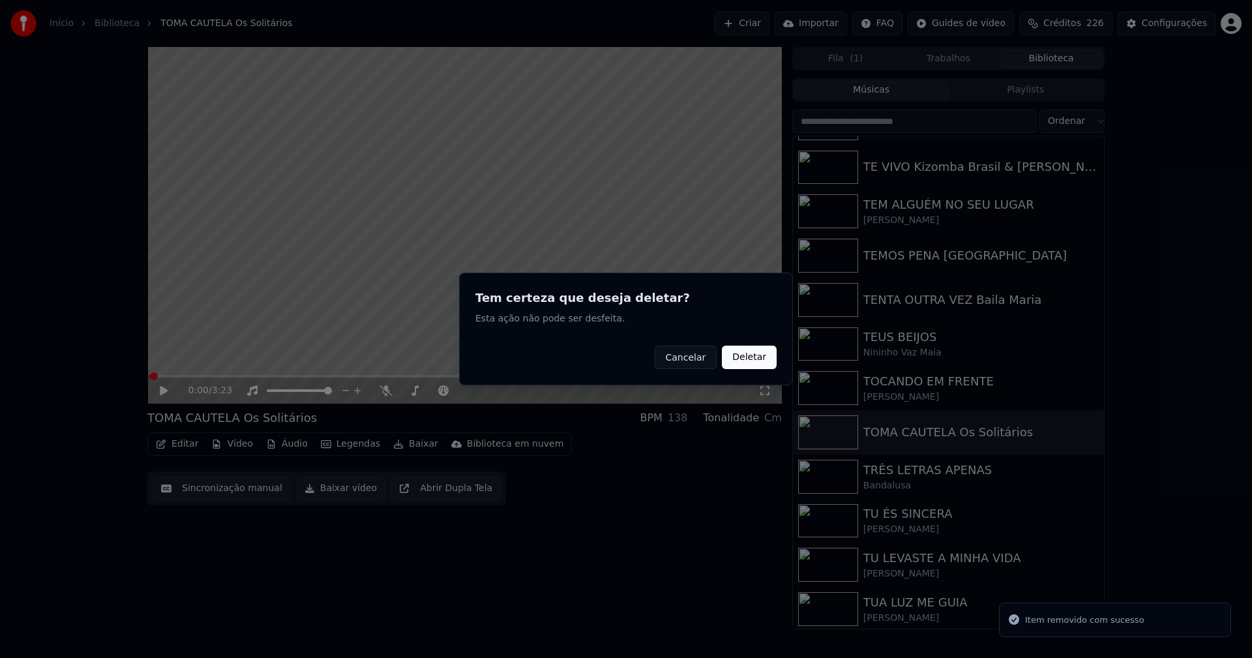
click at [754, 362] on button "Deletar" at bounding box center [749, 356] width 55 height 23
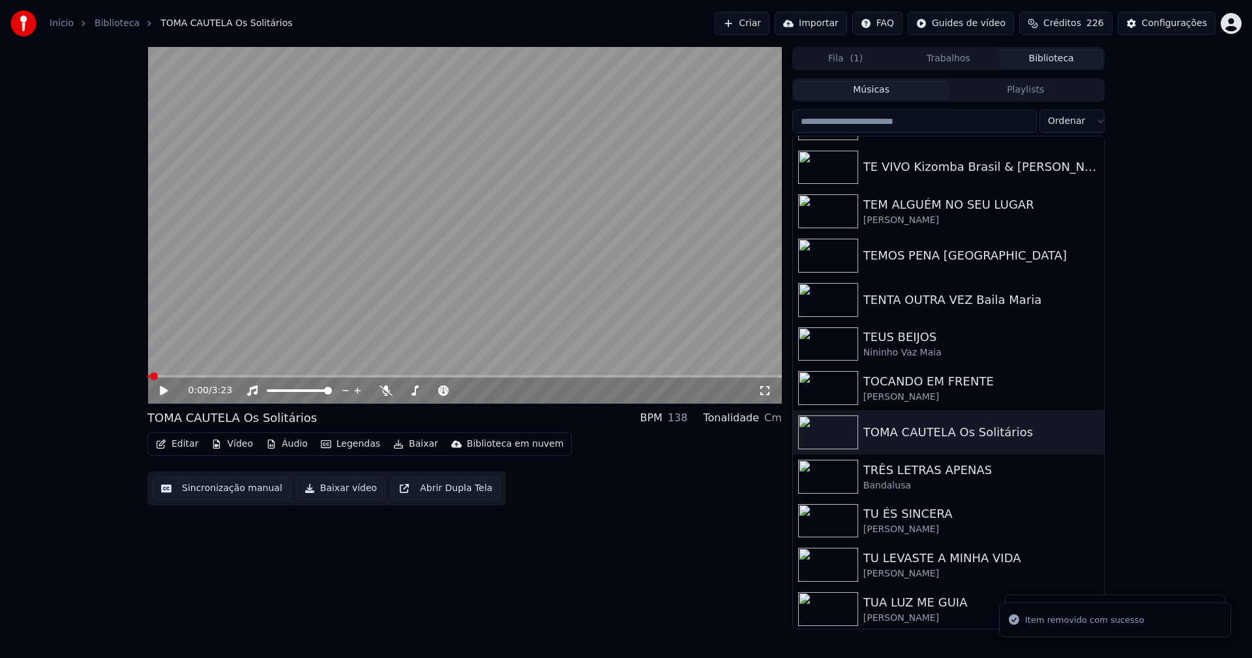
click at [240, 445] on button "Vídeo" at bounding box center [232, 444] width 52 height 18
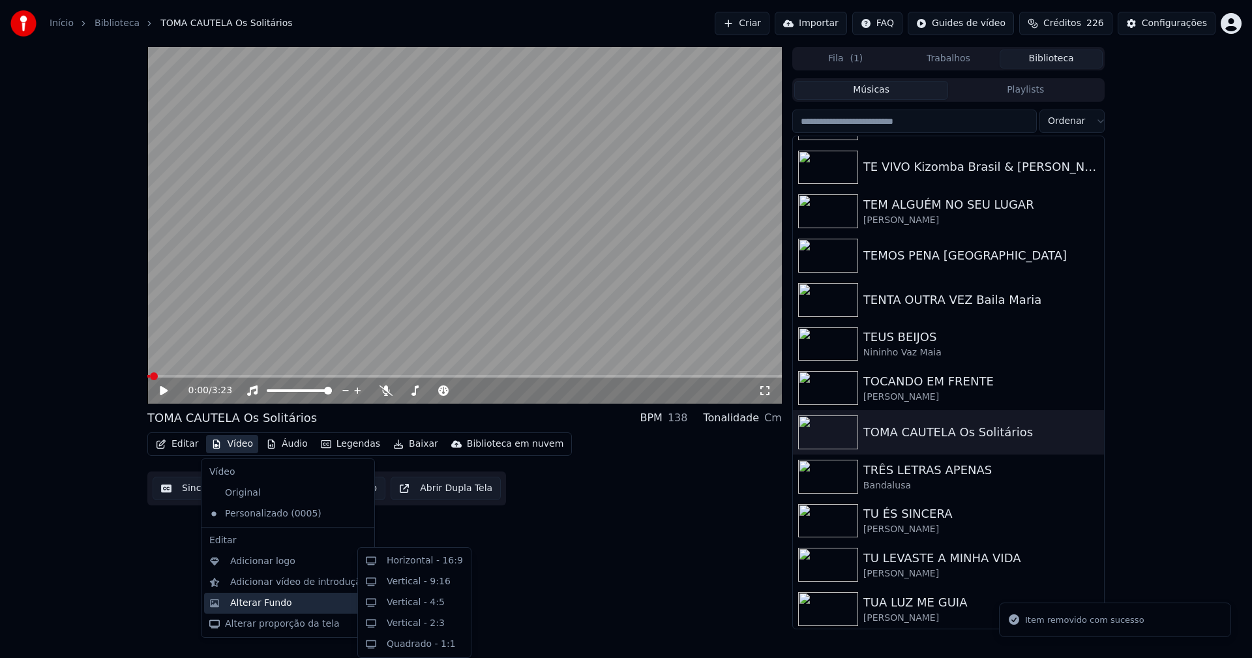
click at [282, 605] on div "Alterar Fundo" at bounding box center [261, 602] width 62 height 13
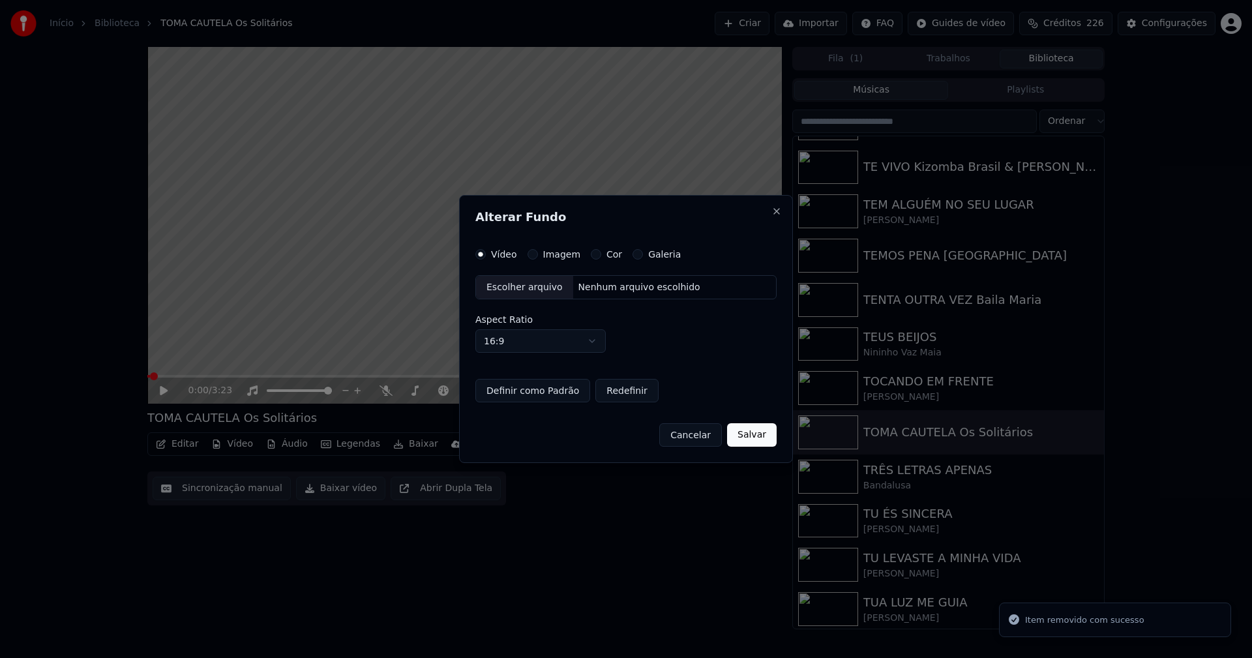
click at [531, 255] on button "Imagem" at bounding box center [532, 254] width 10 height 10
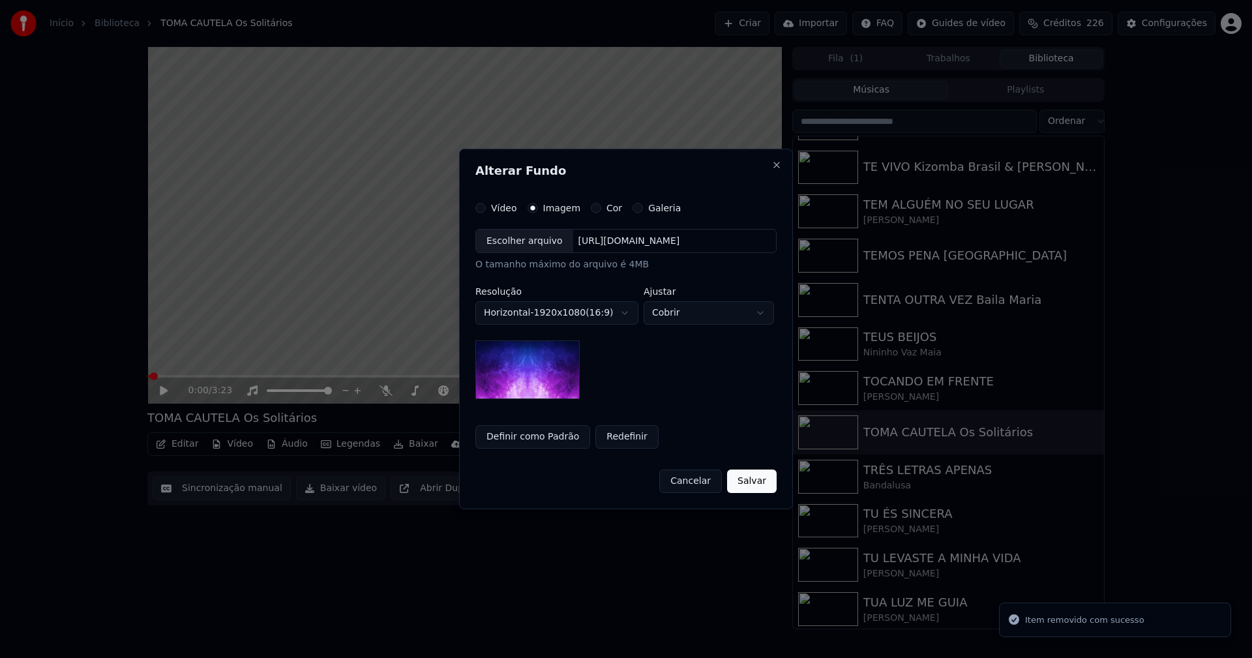
click at [515, 239] on div "Escolher arquivo" at bounding box center [524, 240] width 97 height 23
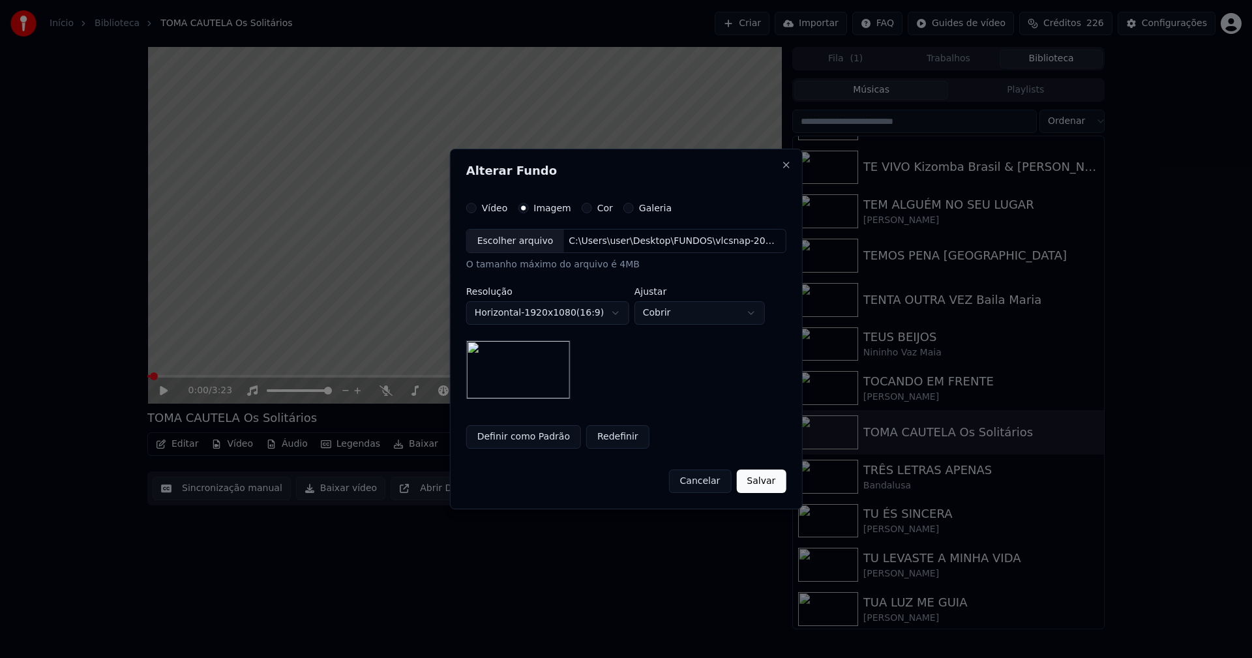
click at [732, 313] on body "Início Biblioteca TOMA CAUTELA Os Solitários Criar Importar FAQ Guides de vídeo…" at bounding box center [626, 329] width 1252 height 658
click at [707, 312] on body "Início Biblioteca TOMA CAUTELA Os Solitários Criar Importar FAQ Guides de vídeo…" at bounding box center [626, 329] width 1252 height 658
click at [706, 313] on body "Início Biblioteca TOMA CAUTELA Os Solitários Criar Importar FAQ Guides de vídeo…" at bounding box center [626, 329] width 1252 height 658
select select "*****"
click at [767, 486] on button "Salvar" at bounding box center [761, 480] width 50 height 23
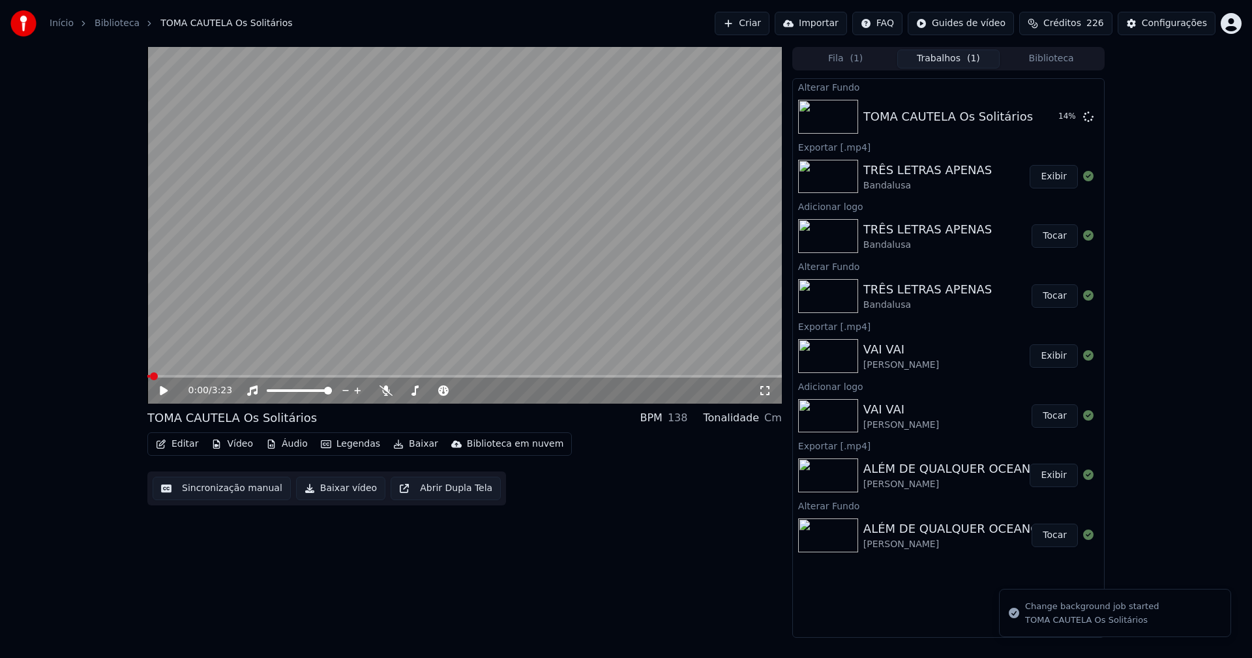
click at [177, 446] on button "Editar" at bounding box center [177, 444] width 53 height 18
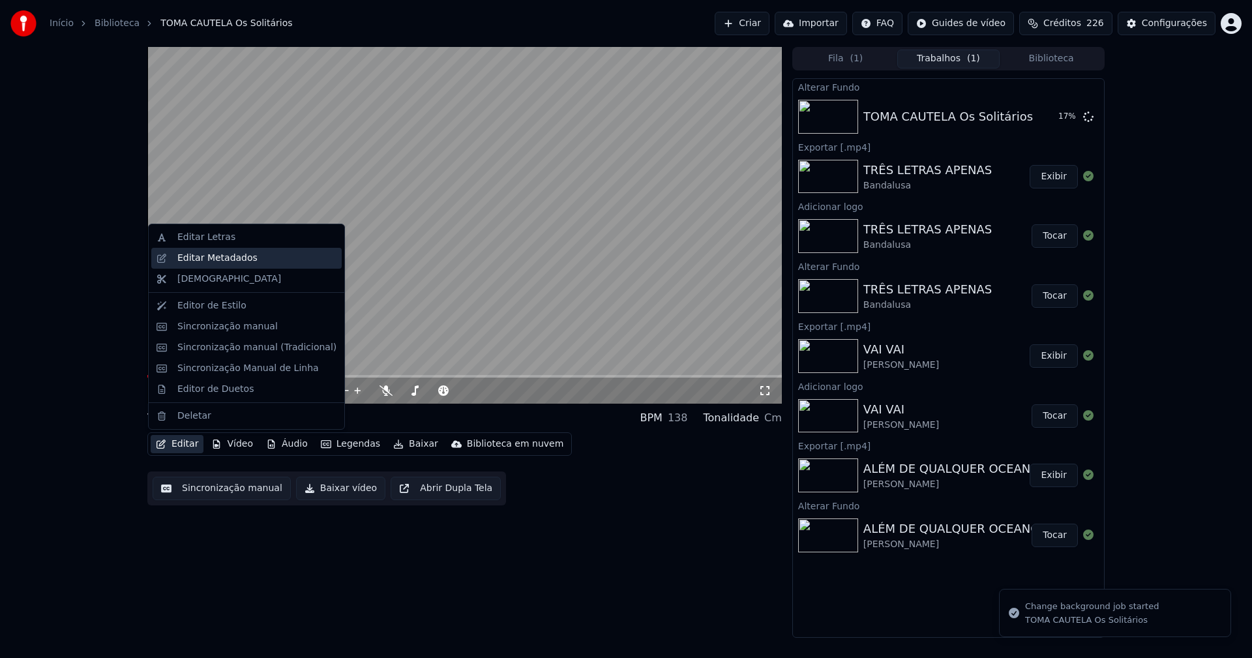
click at [218, 255] on div "Editar Metadados" at bounding box center [217, 258] width 80 height 13
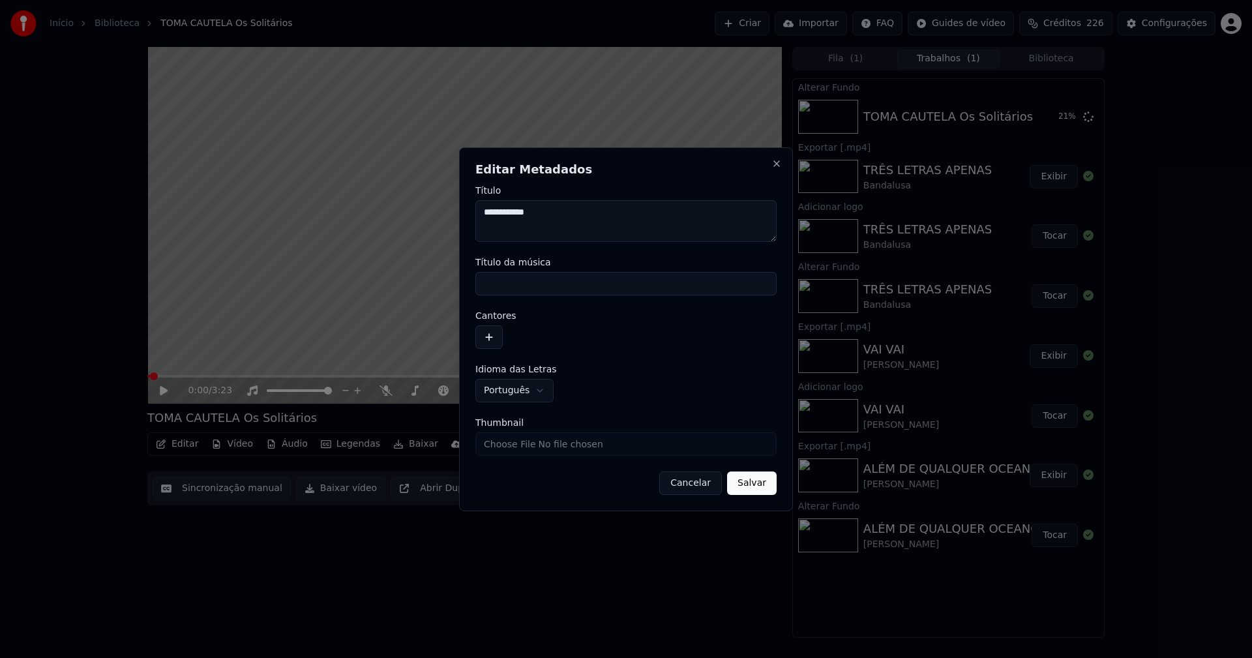
click at [527, 282] on input "Título da música" at bounding box center [625, 283] width 301 height 23
type input "**********"
click at [494, 340] on button "button" at bounding box center [488, 336] width 27 height 23
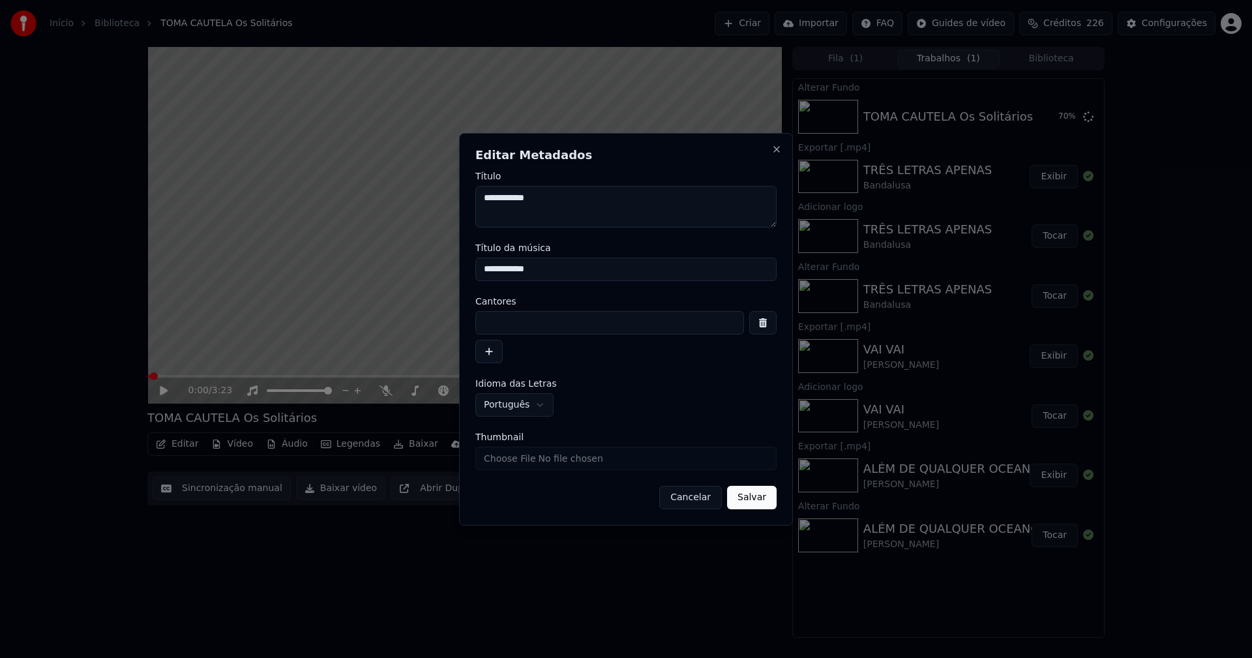
click at [520, 323] on input at bounding box center [609, 322] width 269 height 23
type input "**********"
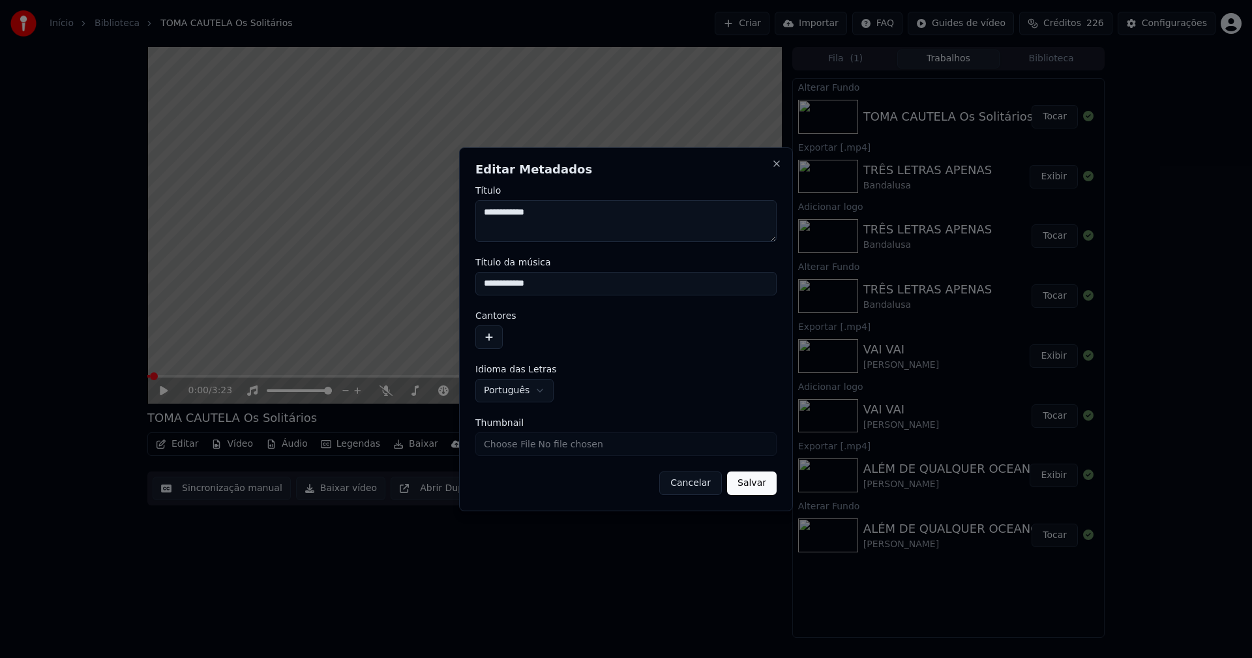
click at [561, 322] on div "Cantores" at bounding box center [625, 330] width 301 height 38
click at [489, 336] on button "button" at bounding box center [488, 336] width 27 height 23
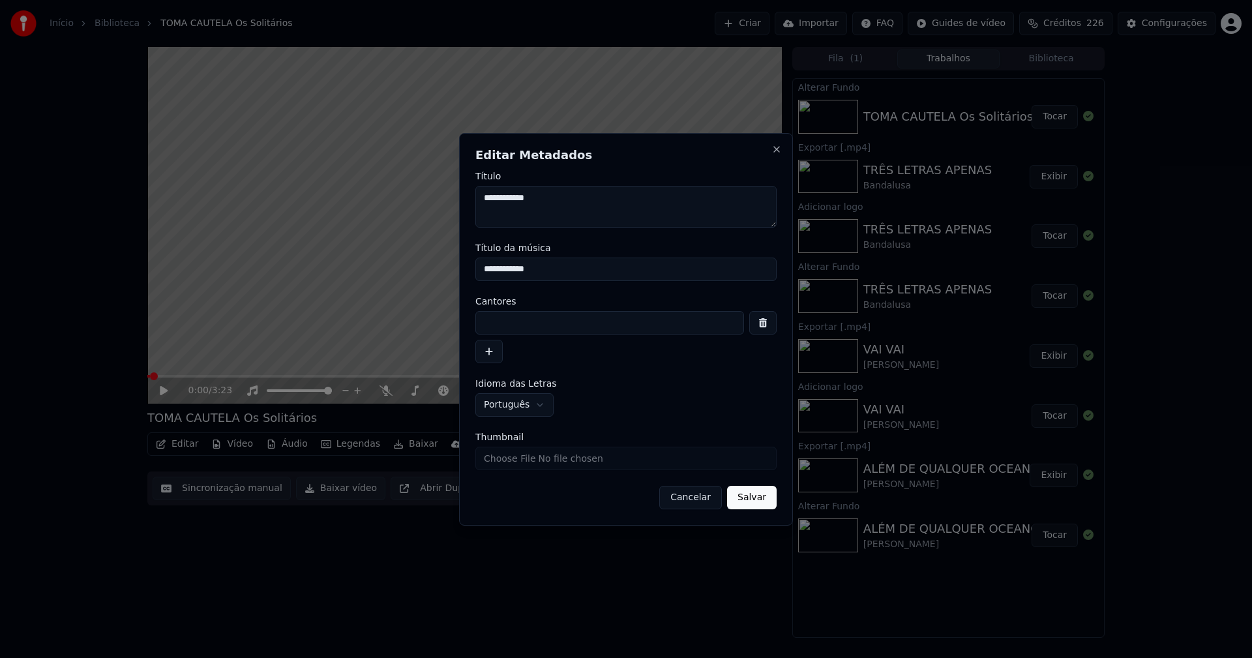
scroll to position [22, 0]
click at [519, 326] on input at bounding box center [609, 322] width 269 height 23
click at [520, 320] on input "**********" at bounding box center [609, 322] width 269 height 23
type input "**********"
click at [750, 499] on button "Salvar" at bounding box center [752, 497] width 50 height 23
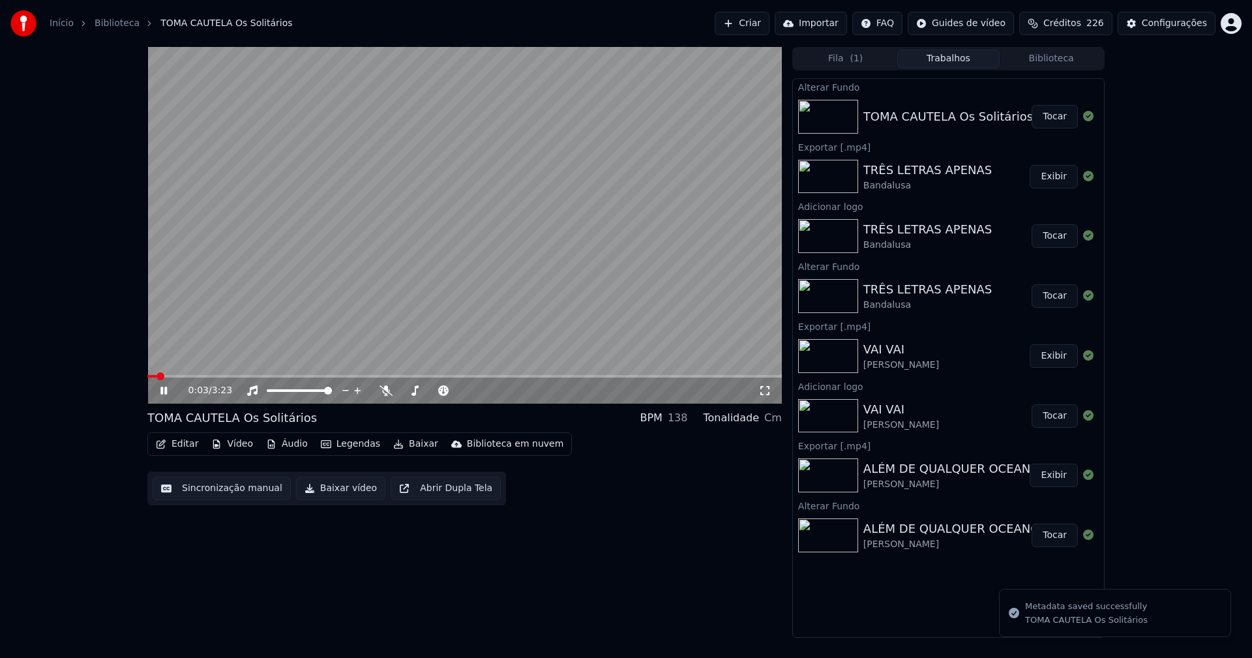
click at [168, 393] on icon at bounding box center [173, 390] width 31 height 10
click at [186, 445] on button "Editar" at bounding box center [177, 444] width 53 height 18
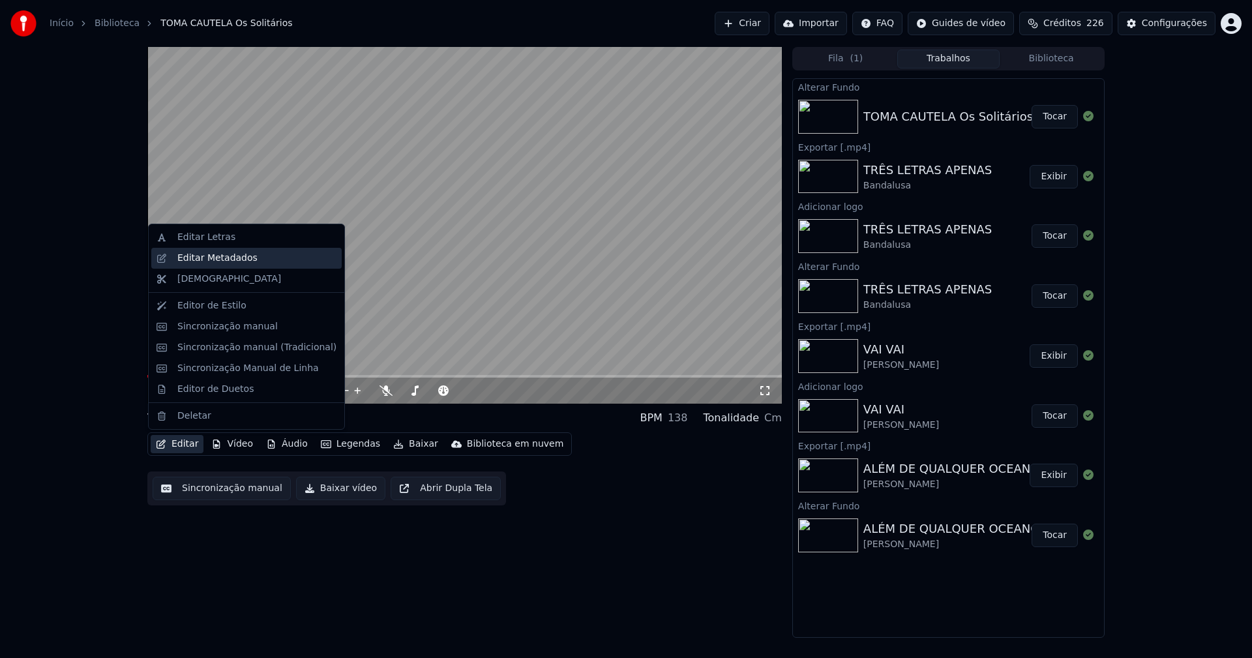
click at [221, 261] on div "Editar Metadados" at bounding box center [217, 258] width 80 height 13
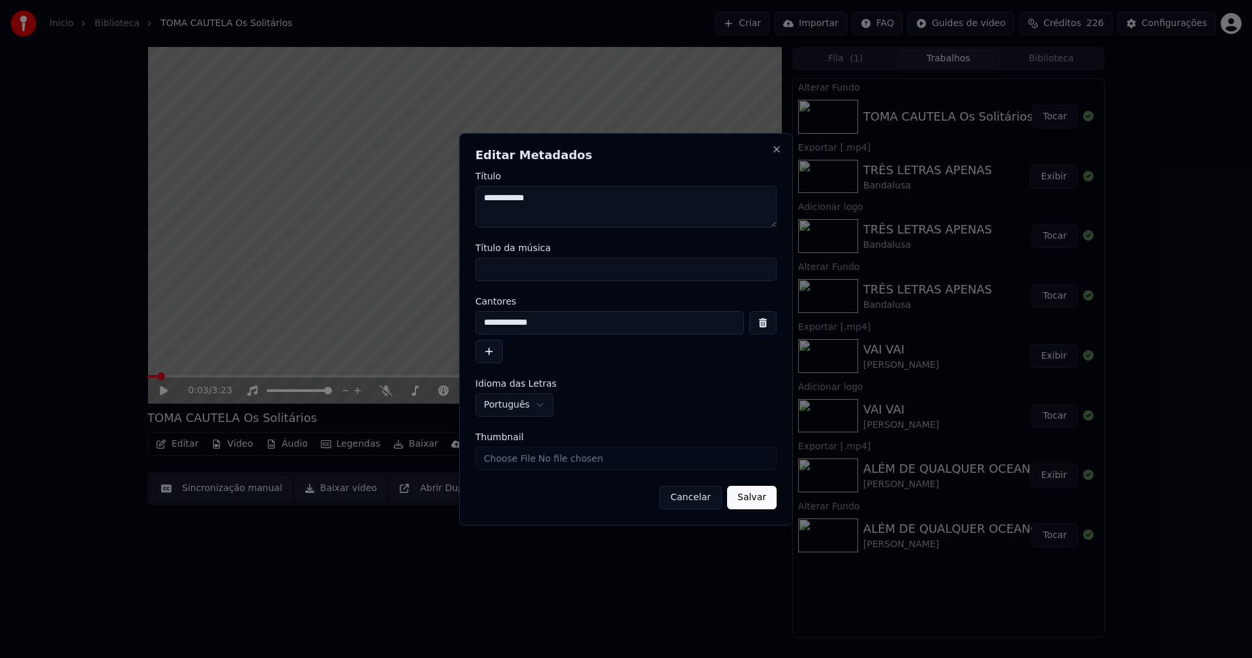
click at [505, 272] on input "Título da música" at bounding box center [625, 268] width 301 height 23
type input "**********"
click at [744, 501] on button "Salvar" at bounding box center [752, 497] width 50 height 23
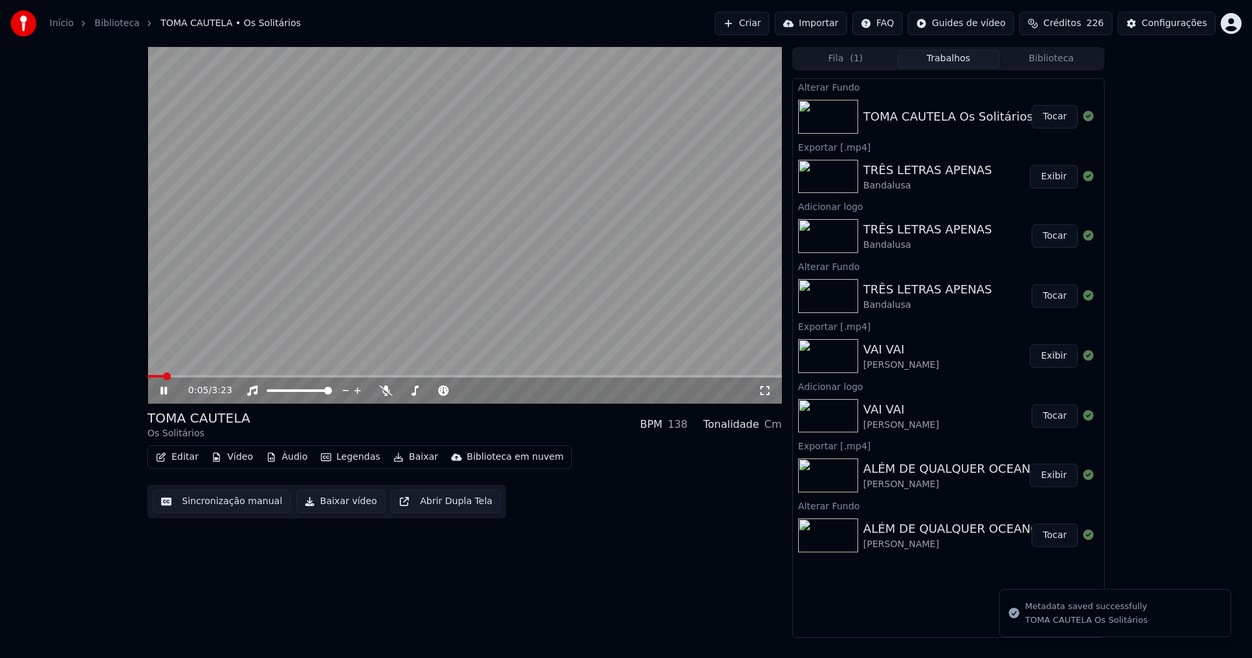
click at [1056, 122] on button "Tocar" at bounding box center [1054, 116] width 46 height 23
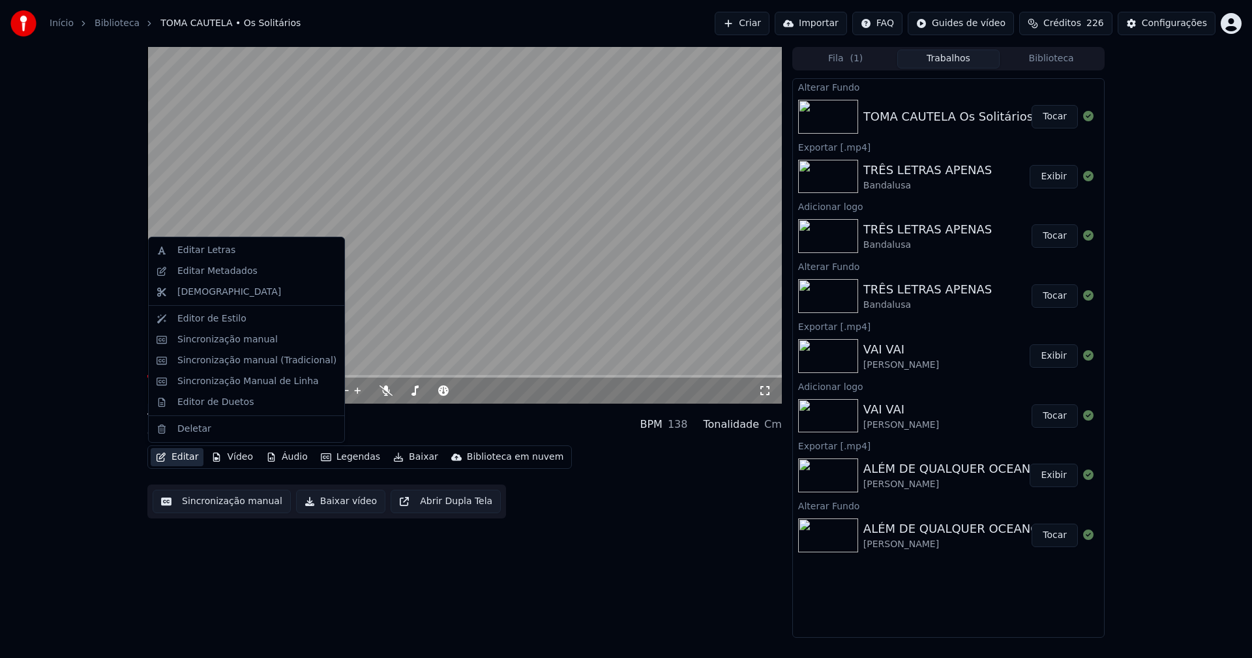
click at [183, 460] on button "Editar" at bounding box center [177, 457] width 53 height 18
click at [239, 365] on div "Sincronização manual (Tradicional)" at bounding box center [256, 360] width 159 height 13
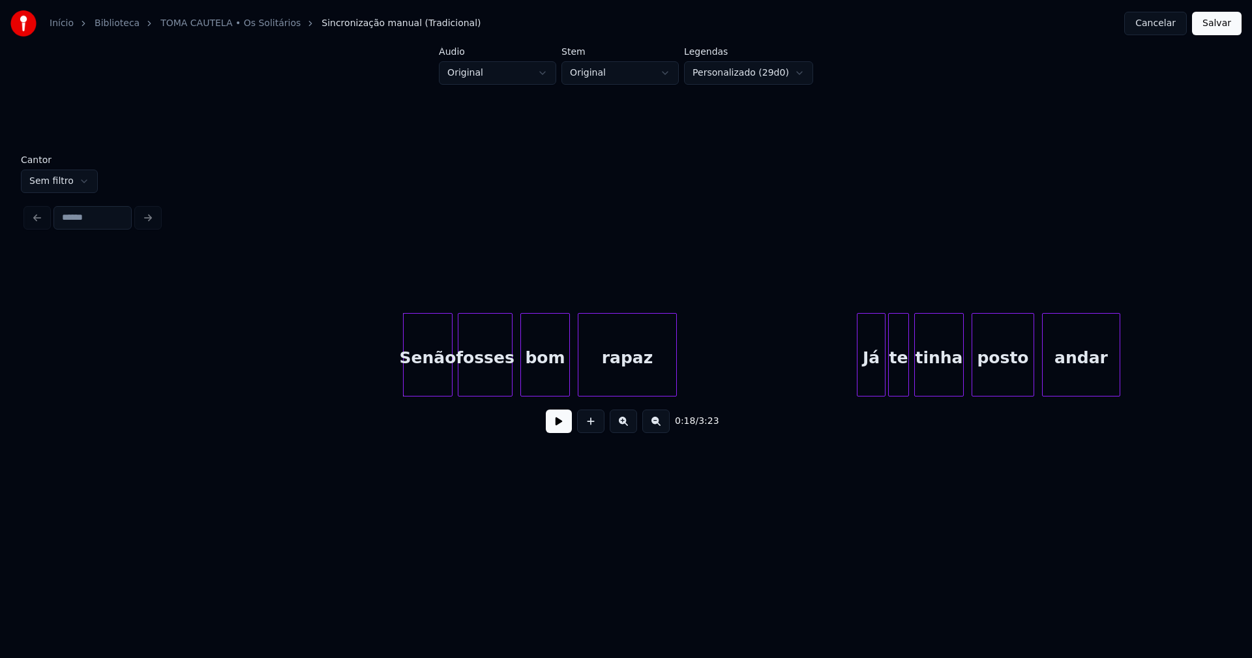
scroll to position [0, 2023]
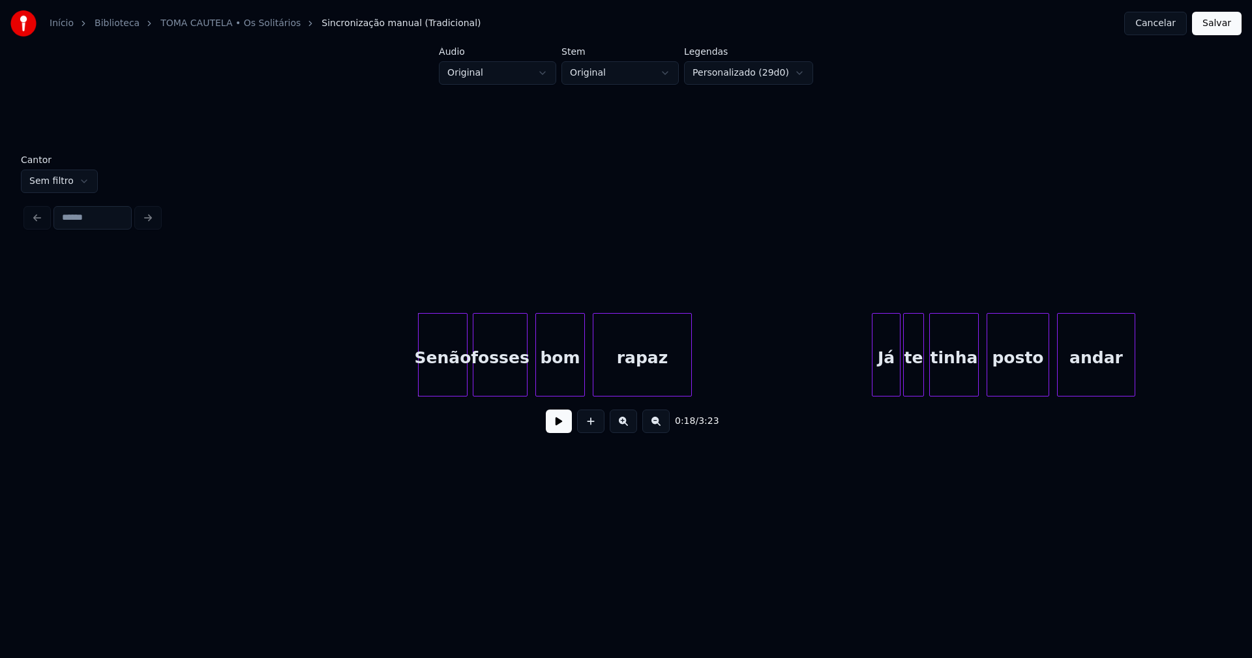
click at [558, 432] on button at bounding box center [559, 420] width 26 height 23
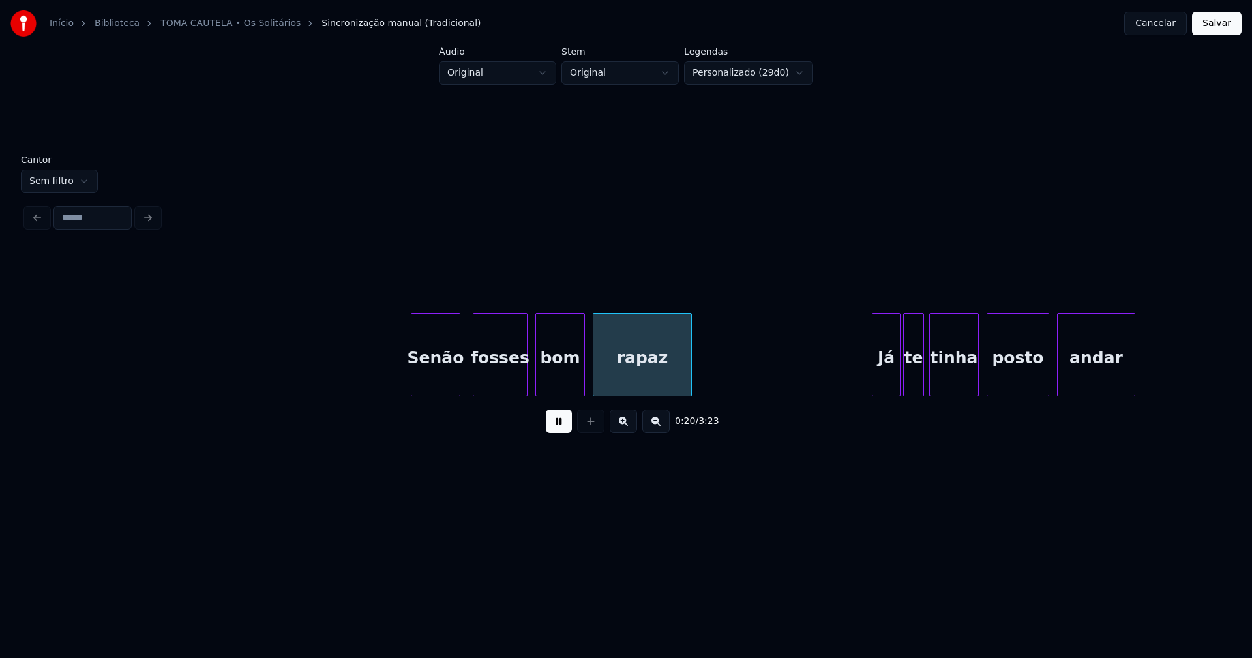
click at [436, 381] on div "Senão" at bounding box center [435, 358] width 48 height 89
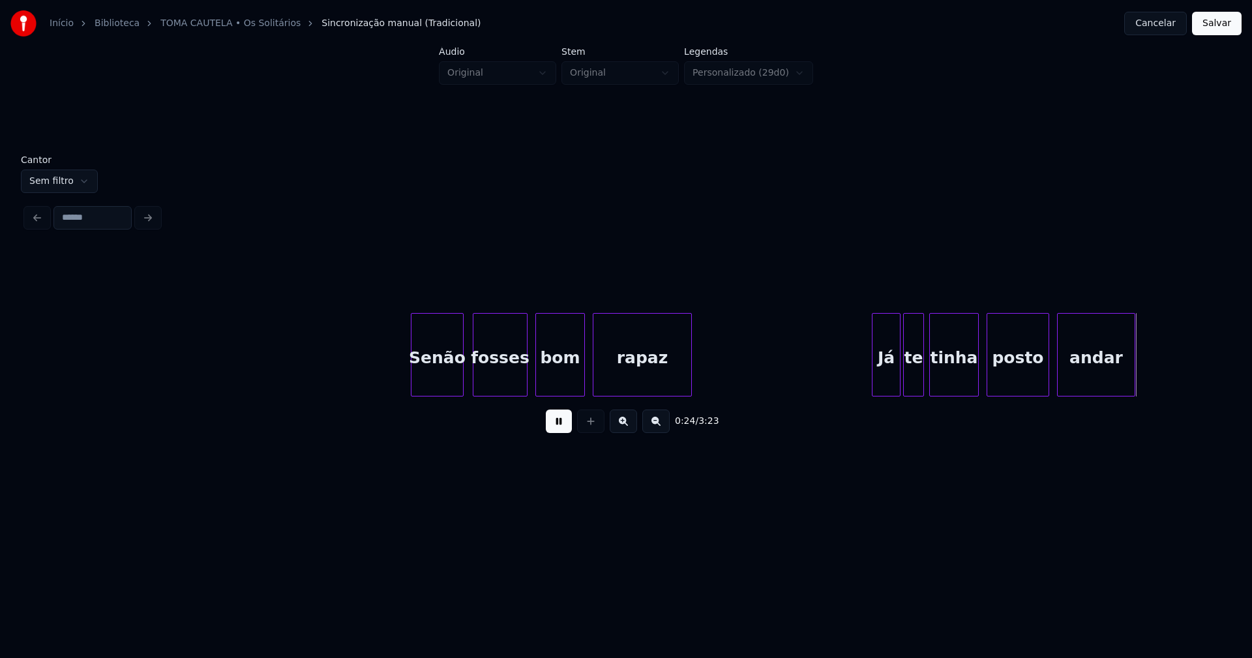
click at [462, 377] on div at bounding box center [461, 355] width 4 height 82
click at [405, 381] on div at bounding box center [407, 355] width 4 height 82
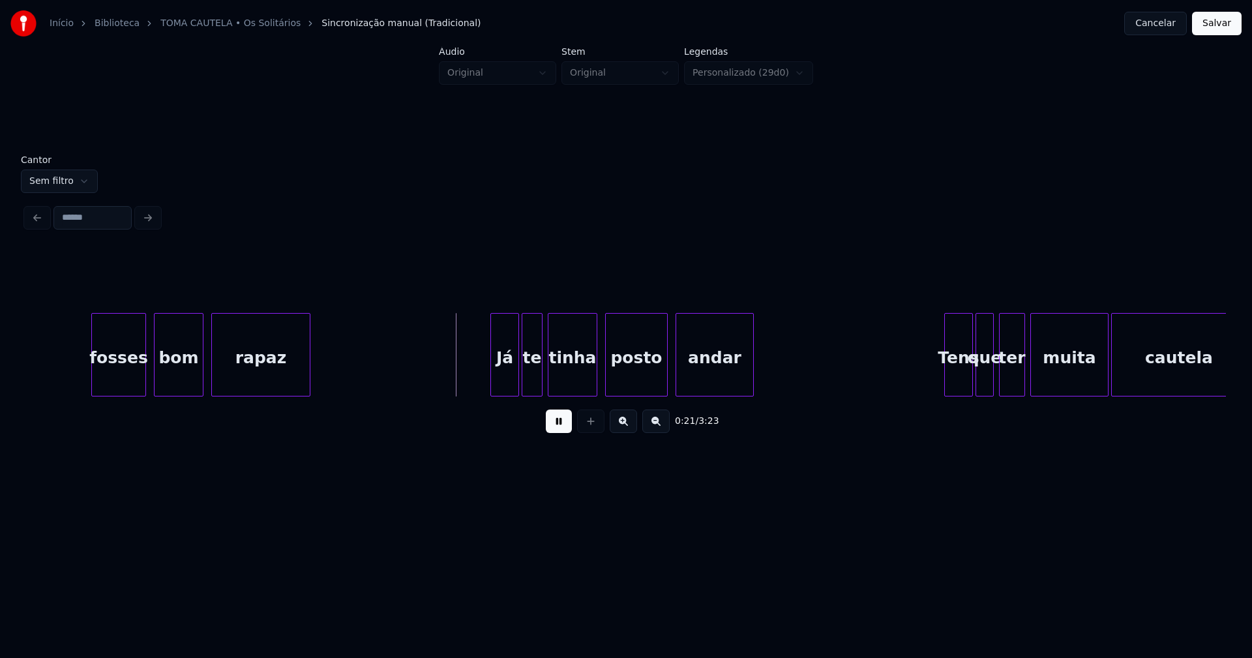
scroll to position [0, 2463]
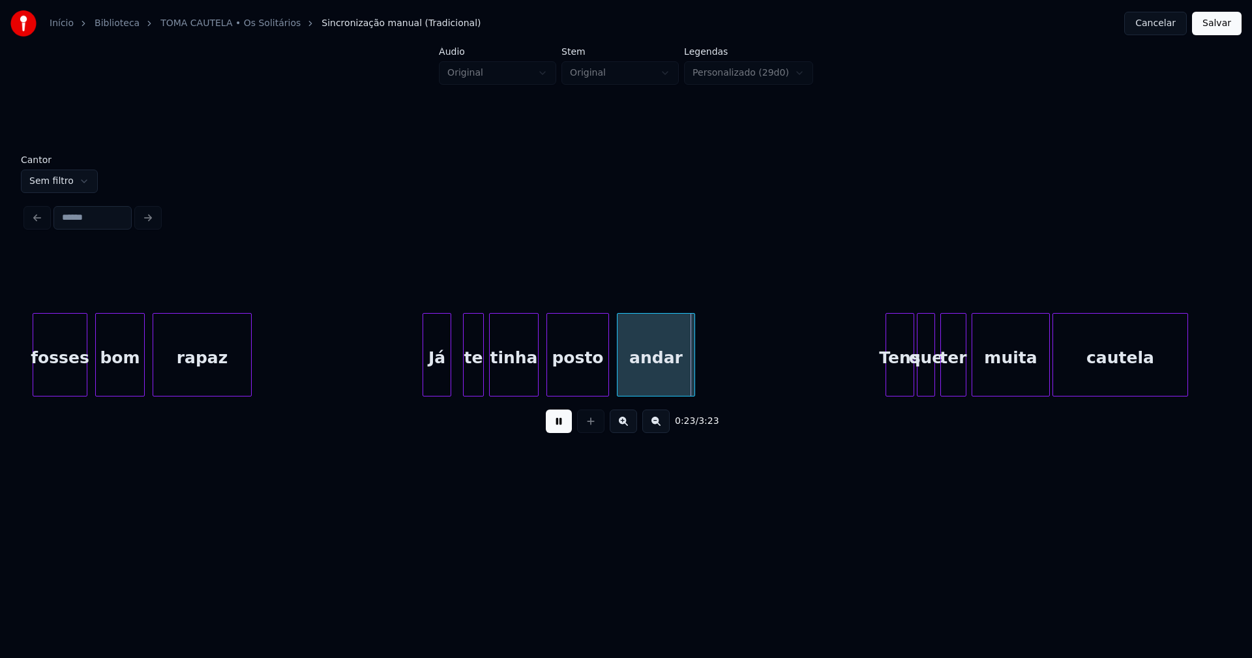
click at [437, 383] on div "Já" at bounding box center [436, 358] width 27 height 89
click at [416, 389] on div at bounding box center [417, 355] width 4 height 82
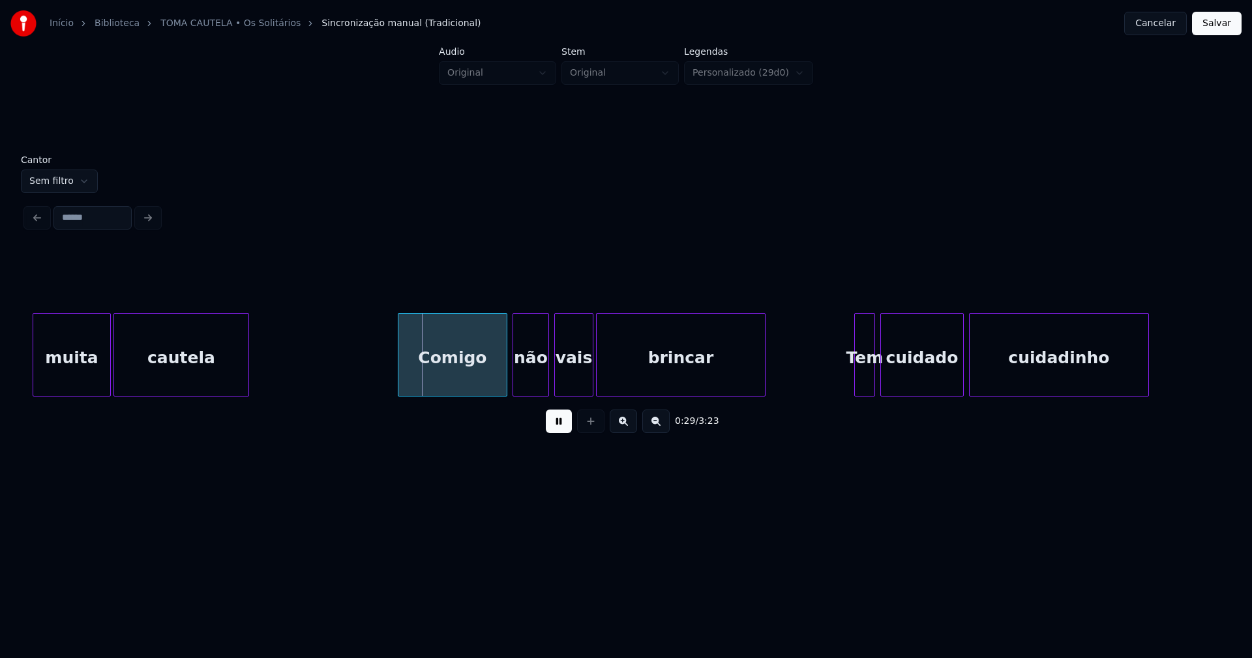
scroll to position [0, 3416]
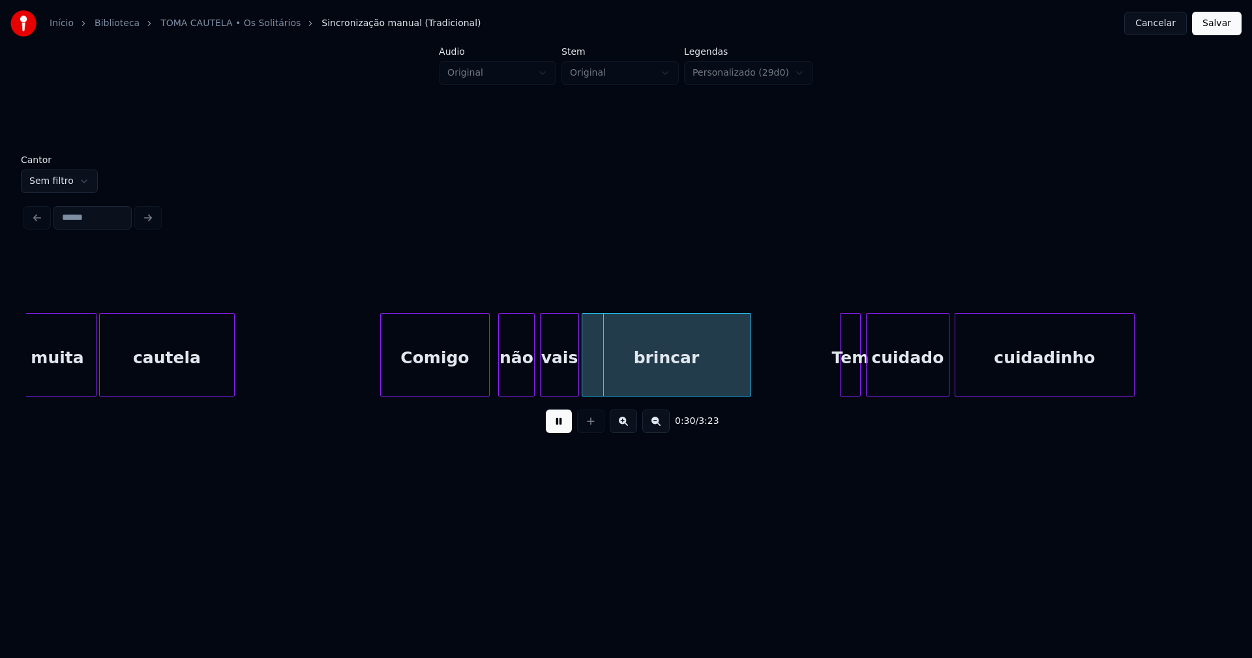
click at [447, 374] on div "Comigo" at bounding box center [435, 358] width 108 height 89
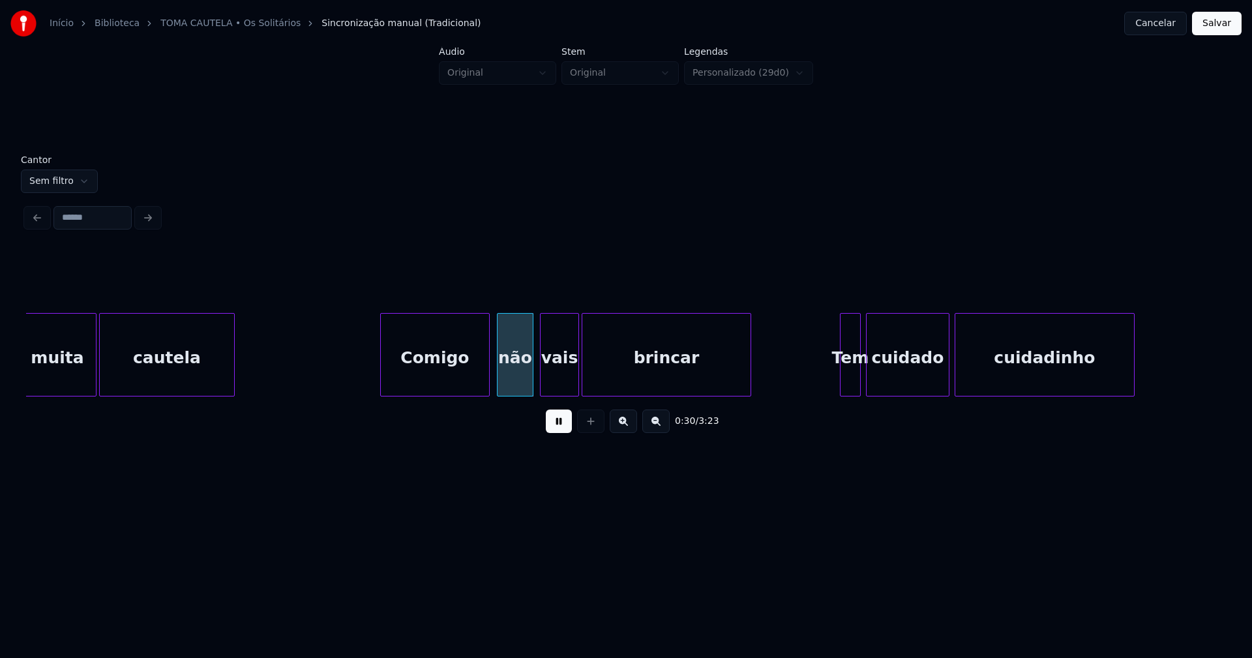
click at [519, 380] on div "não" at bounding box center [514, 358] width 35 height 89
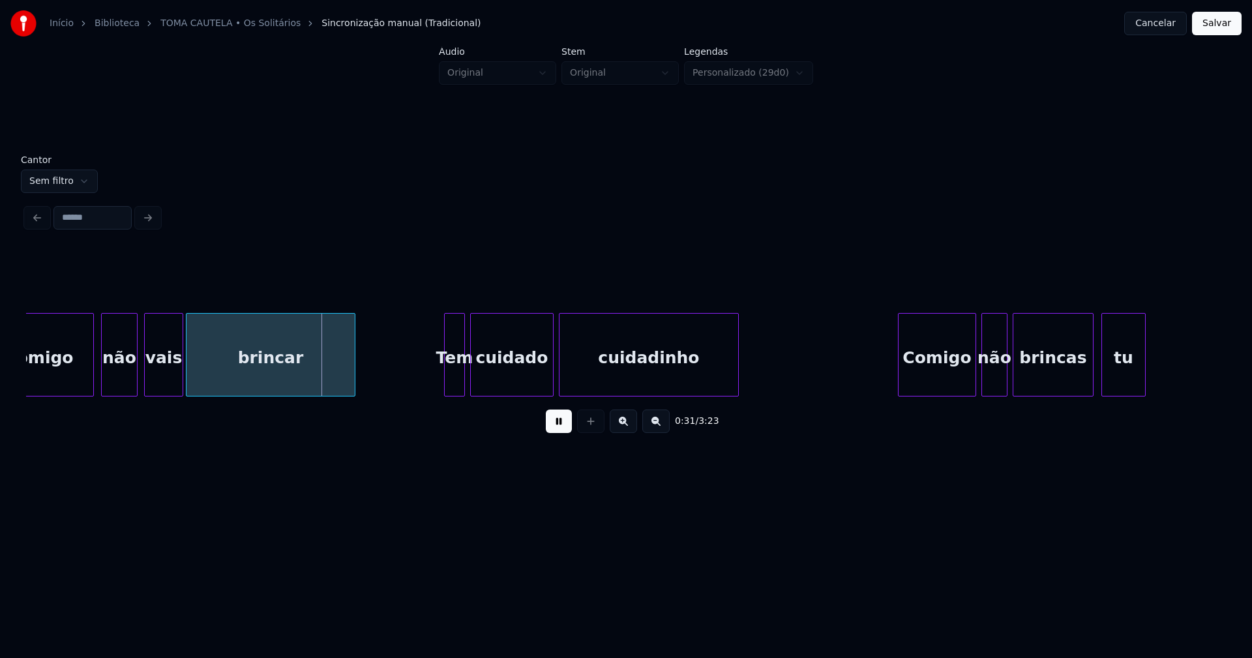
scroll to position [0, 3900]
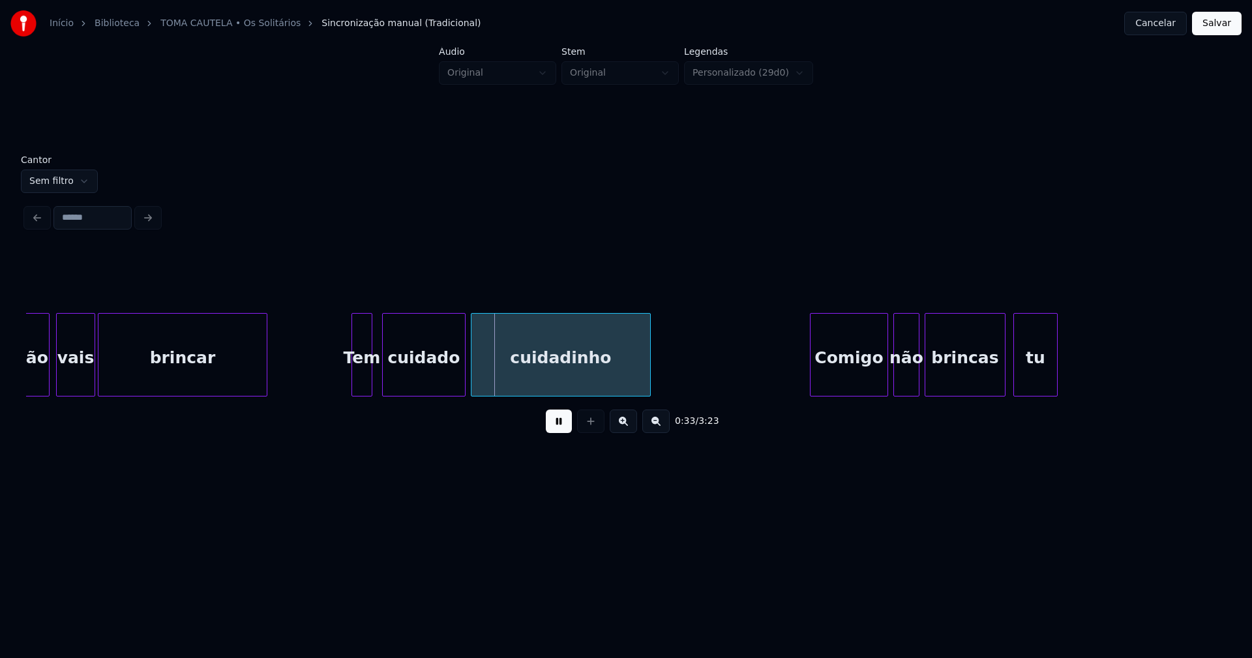
click at [363, 382] on div "Tem" at bounding box center [362, 358] width 20 height 89
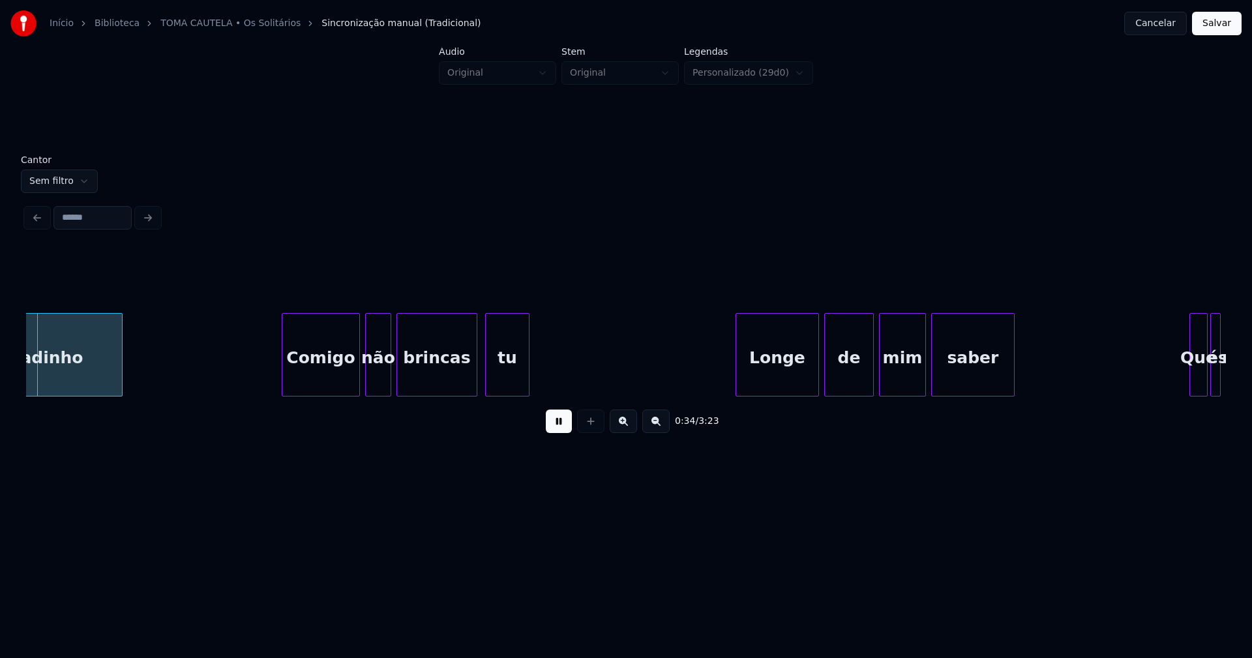
scroll to position [0, 4445]
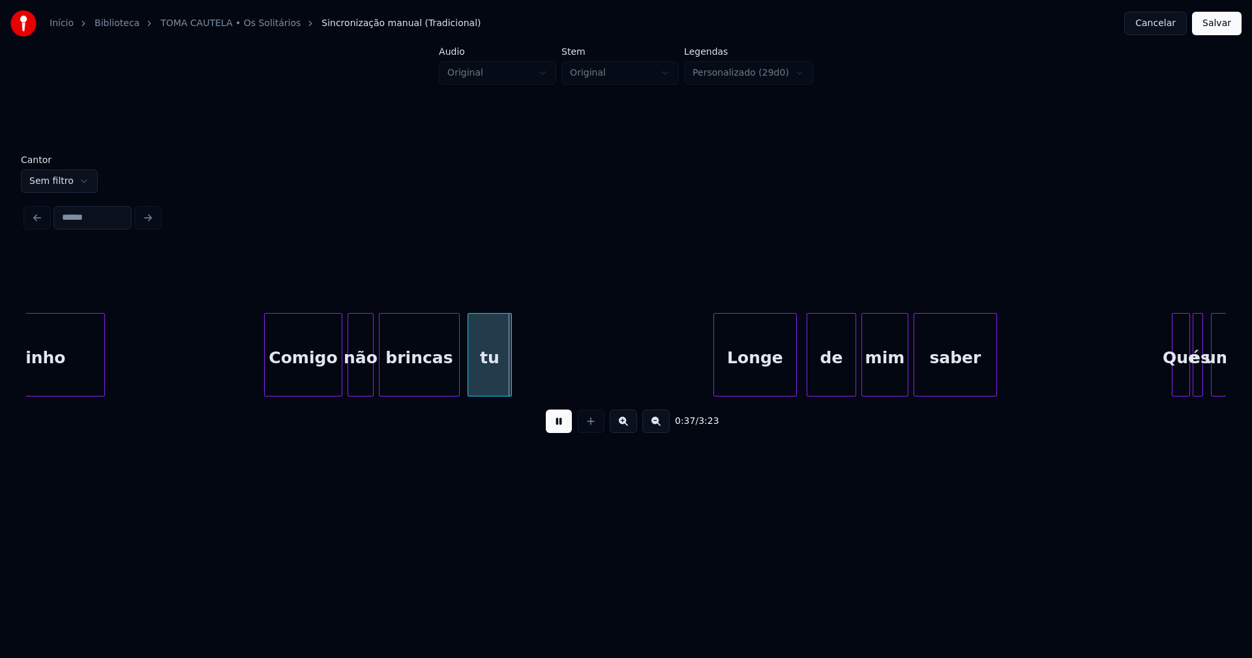
click at [767, 381] on div "Longe" at bounding box center [755, 358] width 82 height 89
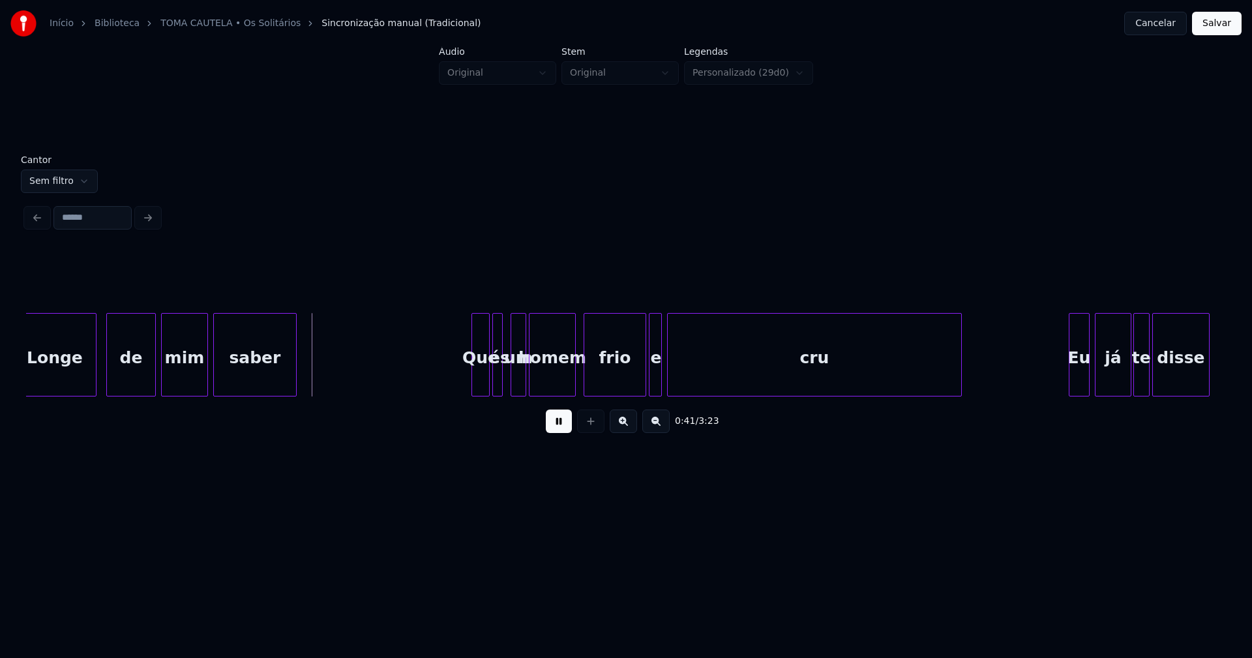
scroll to position [0, 5219]
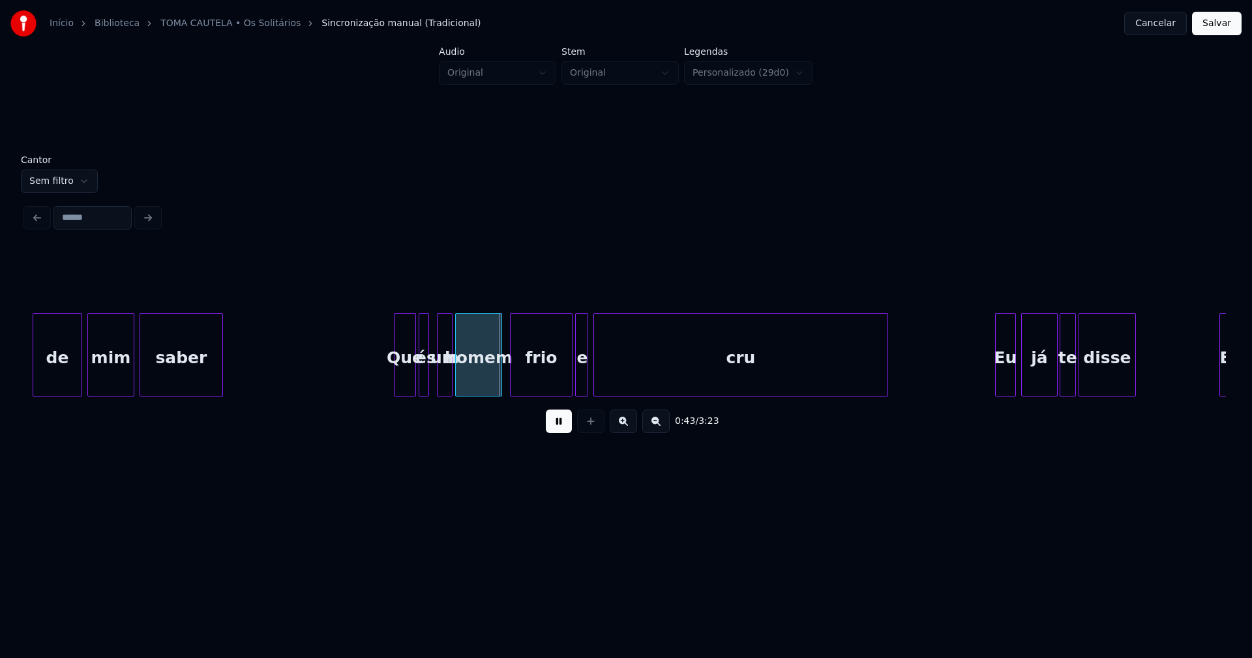
click at [396, 379] on div at bounding box center [396, 355] width 4 height 82
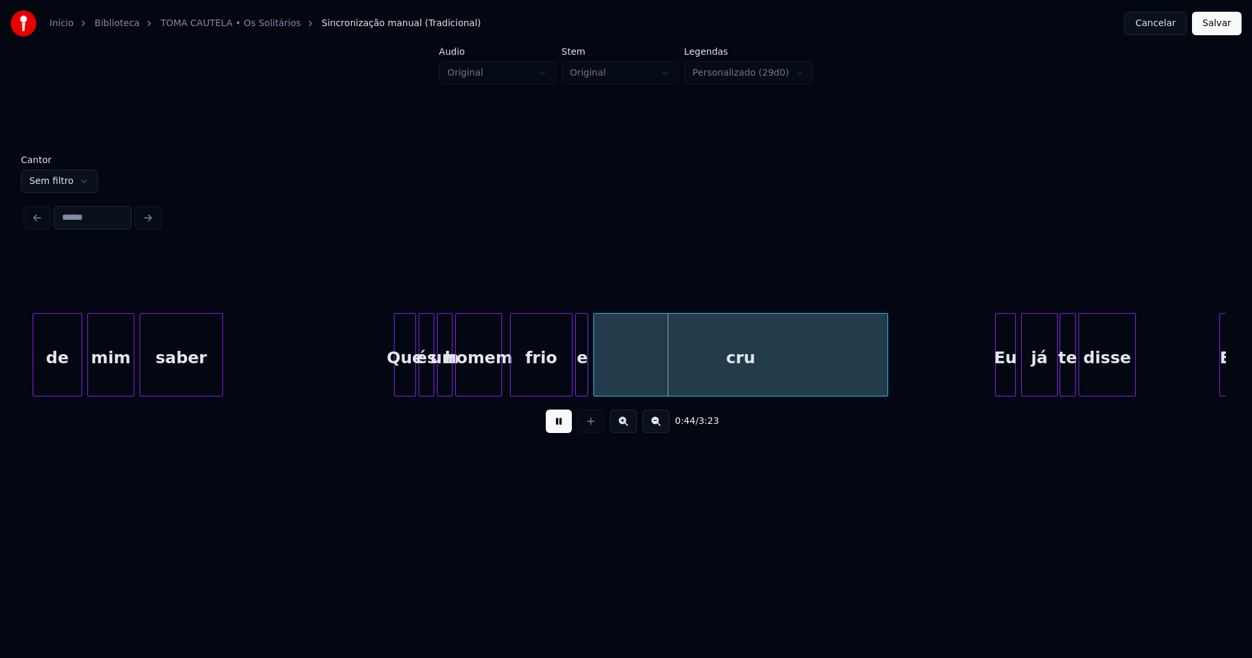
click at [430, 389] on div at bounding box center [432, 355] width 4 height 82
click at [562, 376] on div at bounding box center [564, 355] width 4 height 82
click at [574, 387] on div "e" at bounding box center [576, 358] width 13 height 89
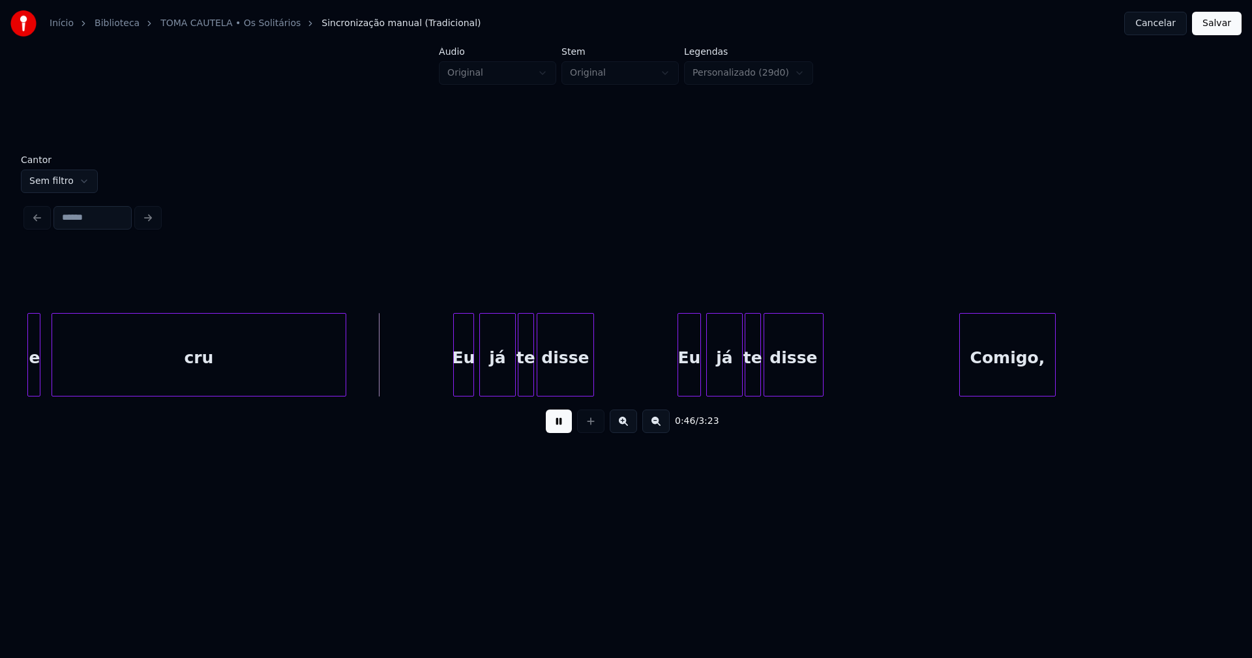
scroll to position [0, 5791]
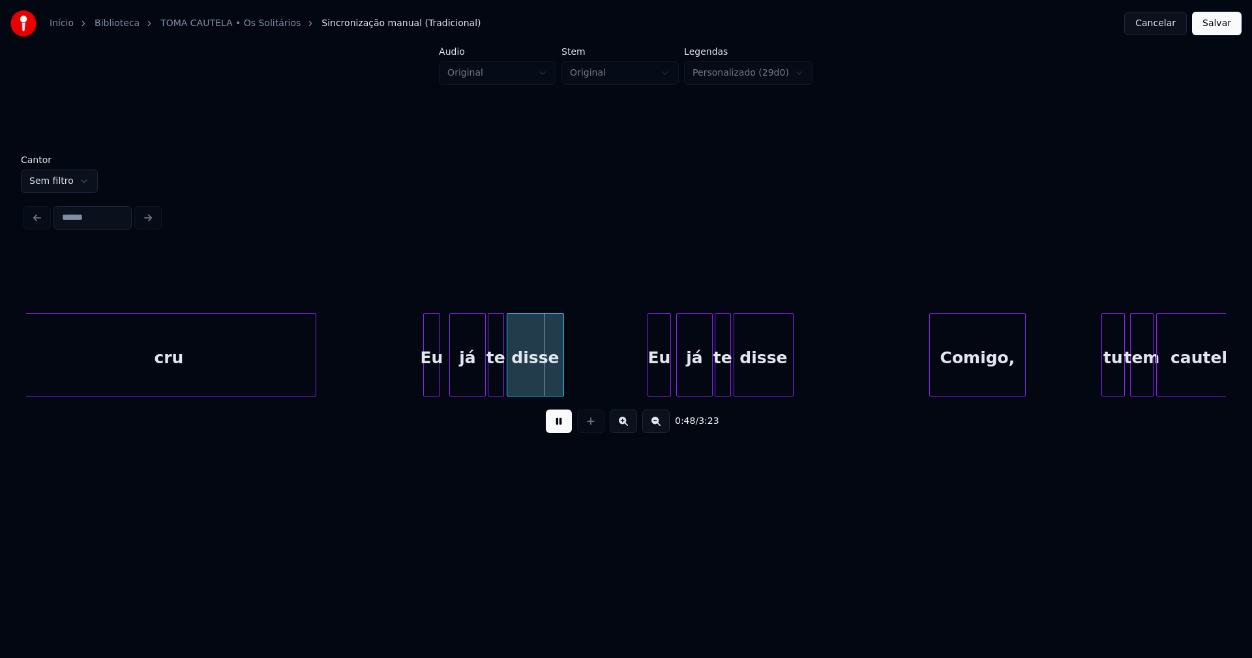
click at [435, 382] on div at bounding box center [437, 355] width 4 height 82
click at [417, 392] on div "cru Eu já te disse Eu já te disse Comigo, tu tem cautela" at bounding box center [625, 354] width 1199 height 83
click at [658, 384] on div "Eu" at bounding box center [656, 358] width 22 height 89
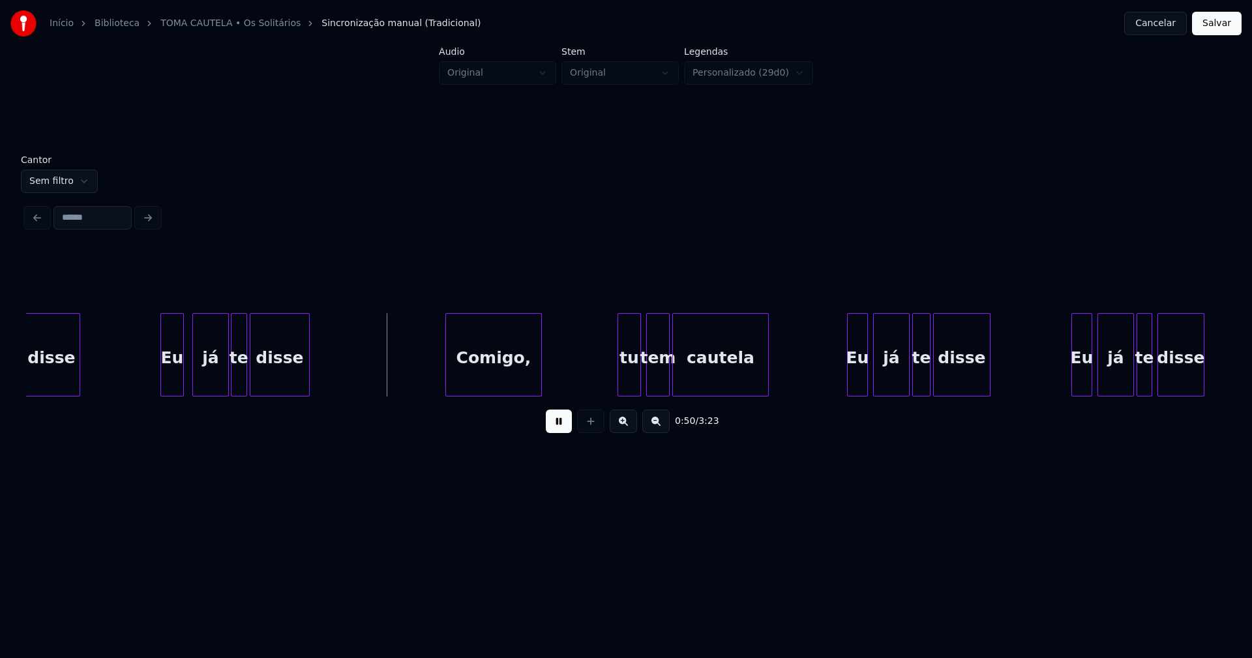
scroll to position [0, 6304]
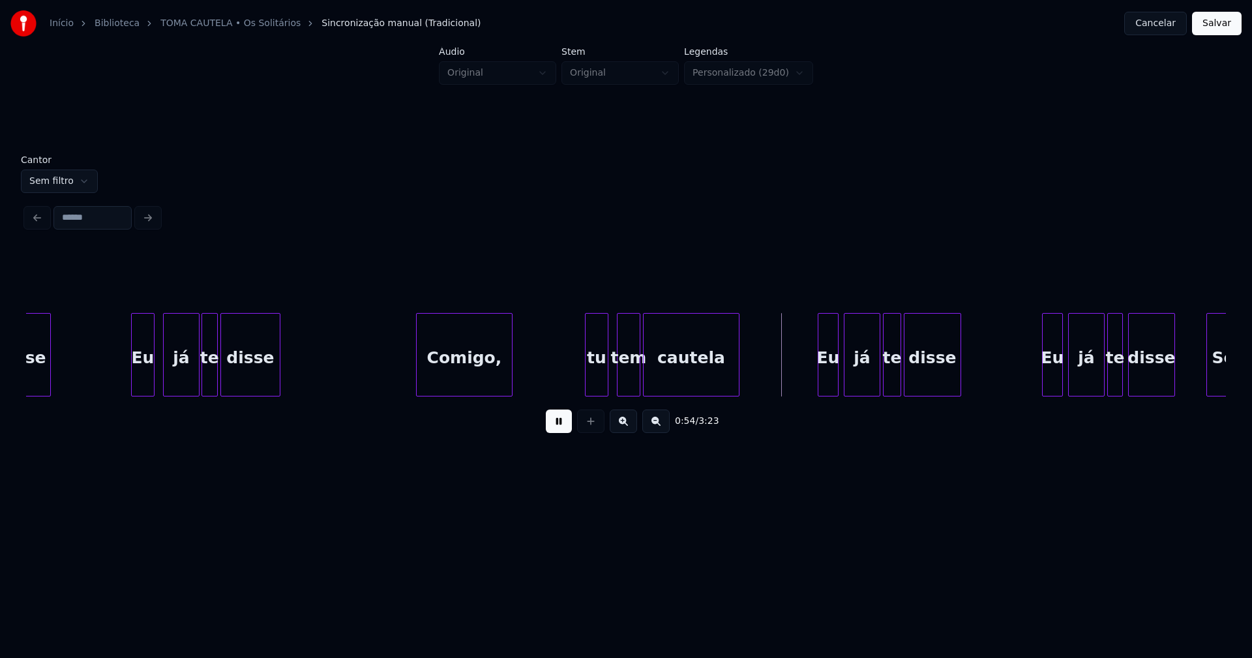
click at [601, 389] on div "tu" at bounding box center [596, 358] width 22 height 89
click at [812, 391] on div "disse Eu já te disse Comigo, tu tem cautela Eu já te disse Eu já te disse Se" at bounding box center [625, 354] width 1199 height 83
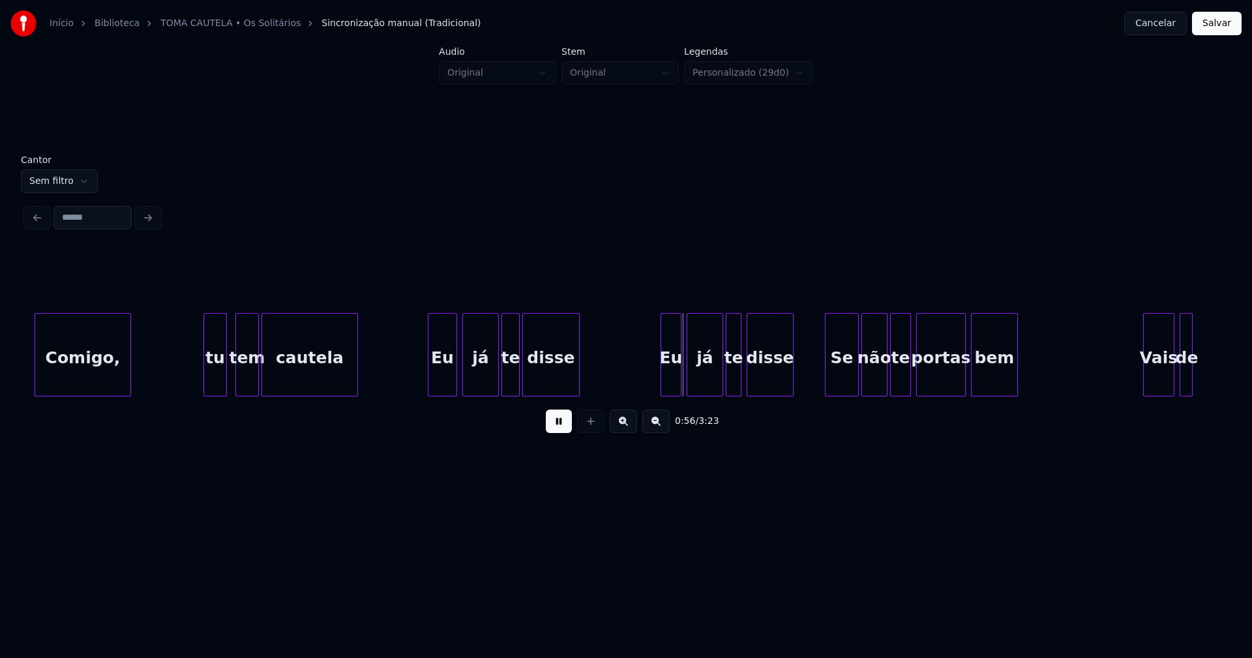
scroll to position [0, 6699]
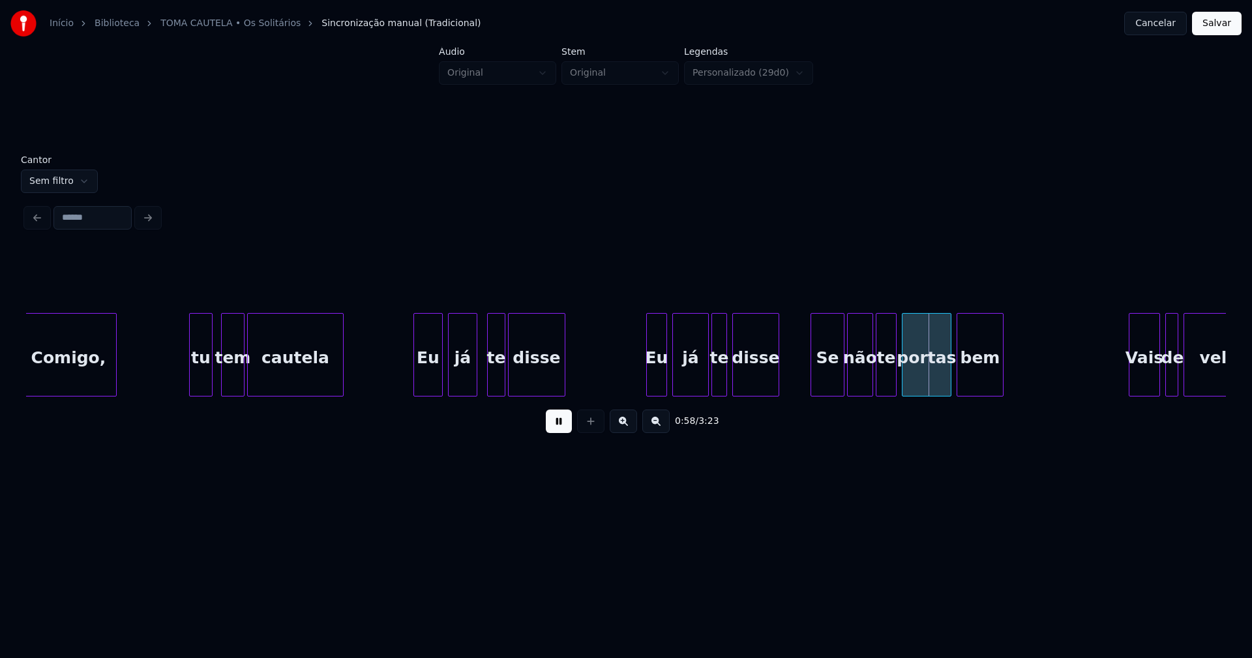
click at [476, 392] on div "Comigo, tu tem cautela Eu já te disse Eu já te disse Se não te portas bem Vais …" at bounding box center [625, 354] width 1199 height 83
click at [486, 388] on div at bounding box center [486, 355] width 4 height 82
click at [639, 389] on div at bounding box center [640, 355] width 4 height 82
click at [818, 387] on div "Se" at bounding box center [817, 358] width 33 height 89
click at [851, 383] on div "não" at bounding box center [854, 358] width 25 height 89
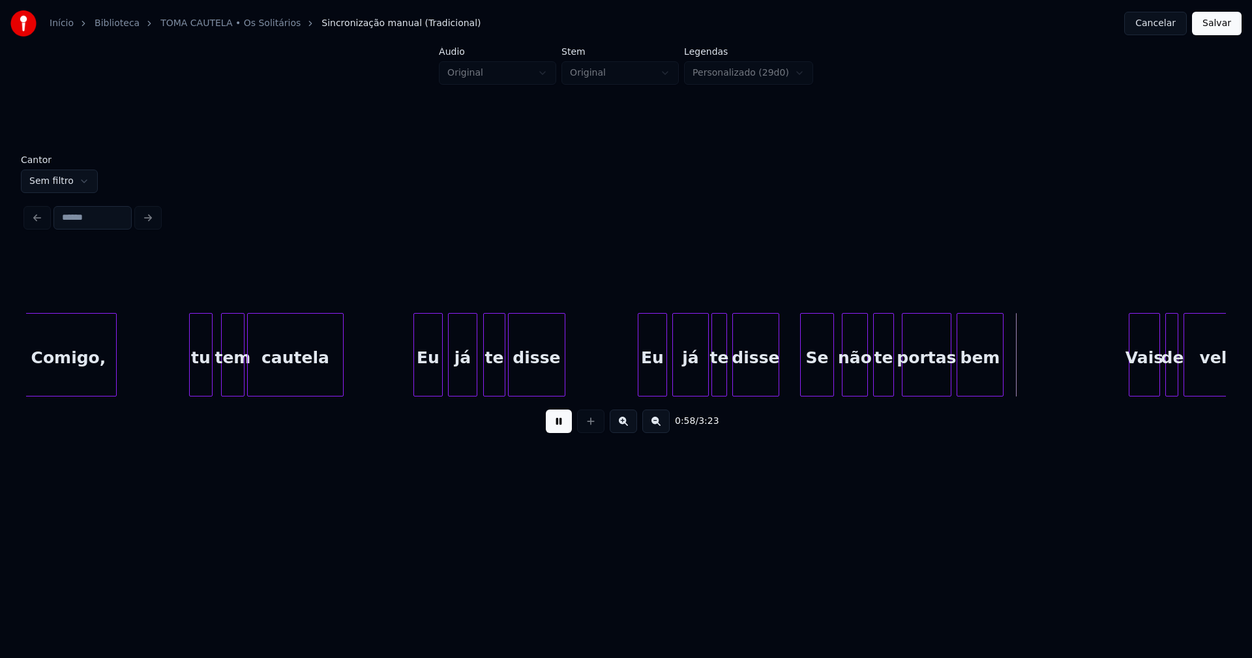
click at [883, 381] on div "te" at bounding box center [884, 358] width 20 height 89
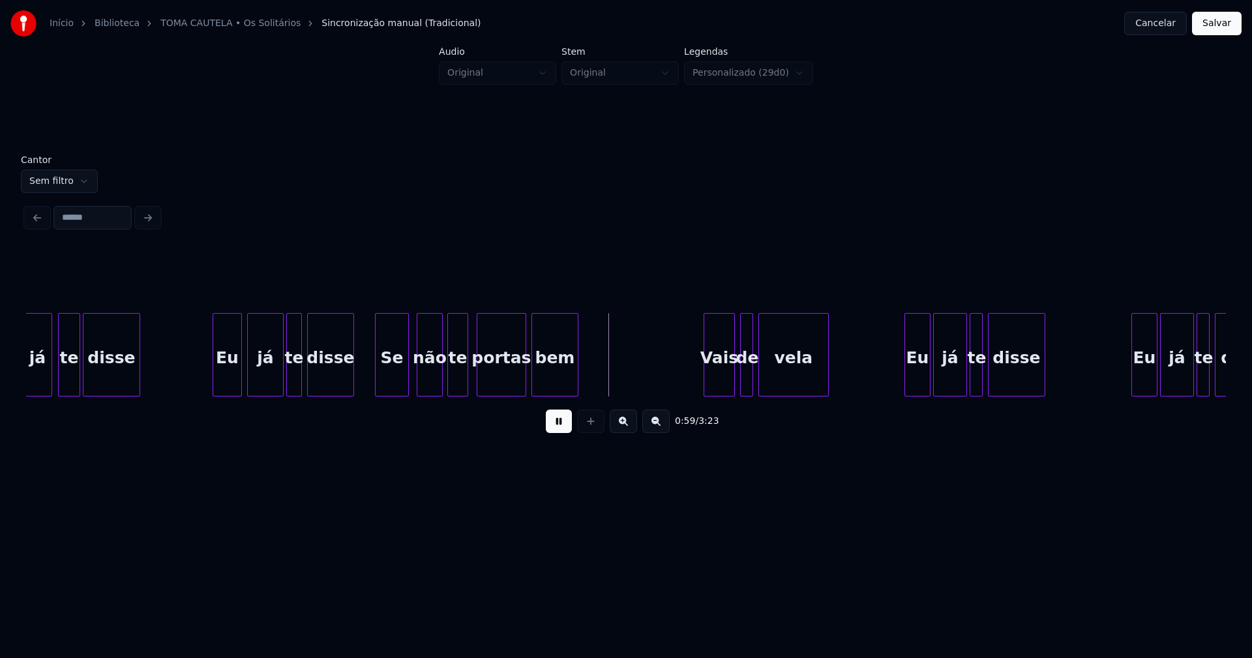
scroll to position [0, 7476]
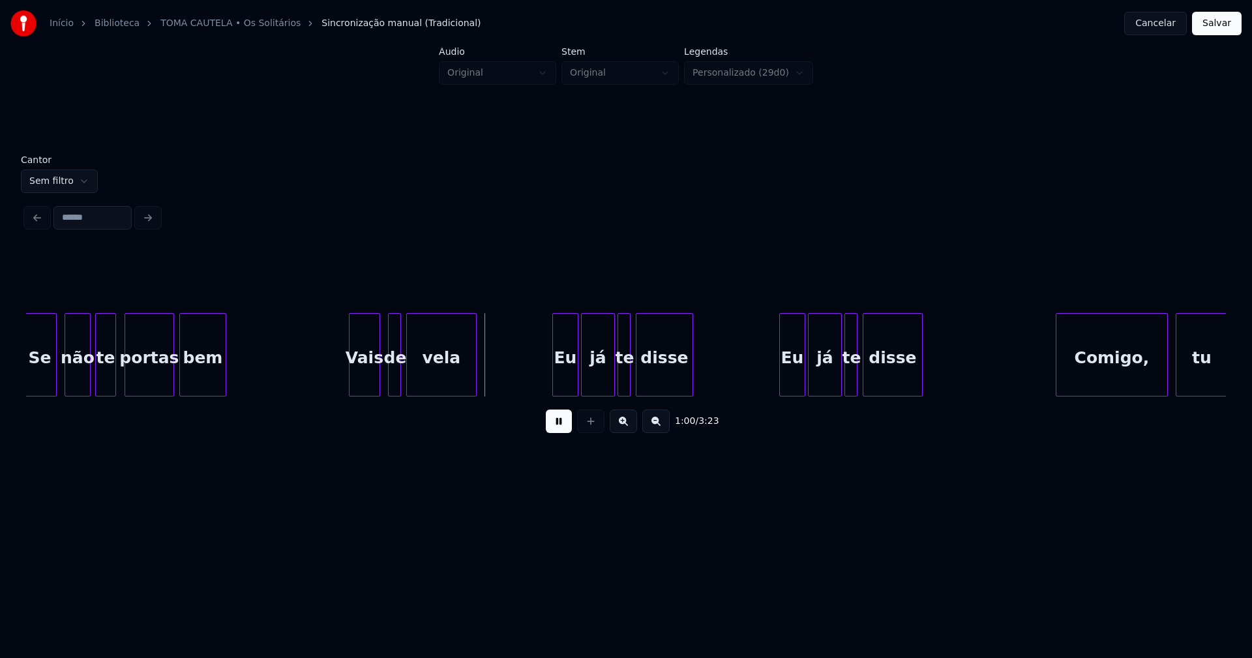
click at [368, 379] on div "Vais" at bounding box center [364, 358] width 30 height 89
click at [386, 389] on div at bounding box center [385, 355] width 4 height 82
click at [559, 387] on div "Eu" at bounding box center [556, 358] width 25 height 89
click at [602, 379] on div "já" at bounding box center [596, 358] width 33 height 89
click at [785, 381] on div "Eu" at bounding box center [783, 358] width 25 height 89
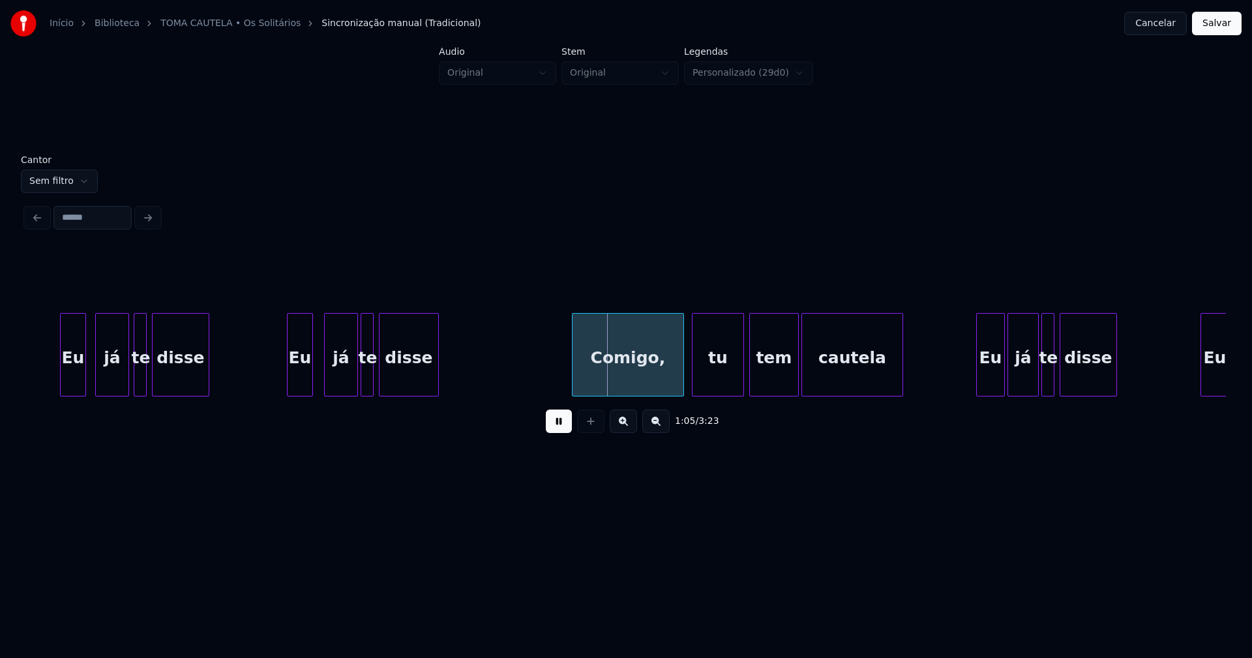
scroll to position [0, 8034]
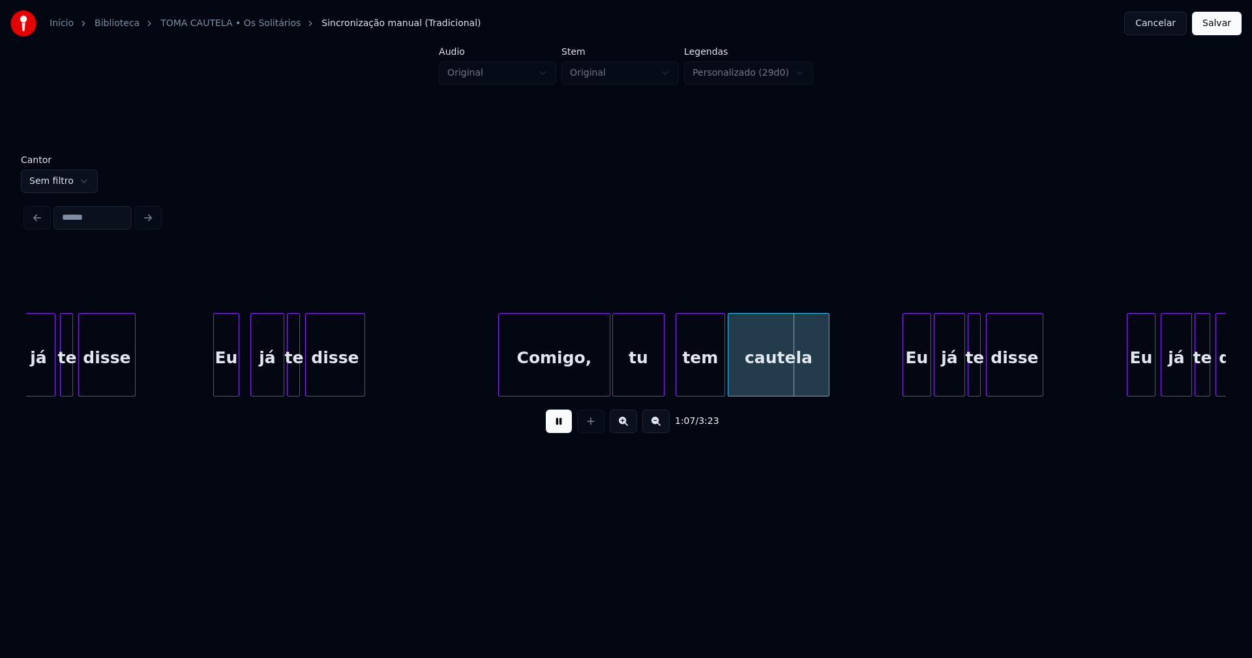
click at [643, 386] on div "tu" at bounding box center [638, 358] width 51 height 89
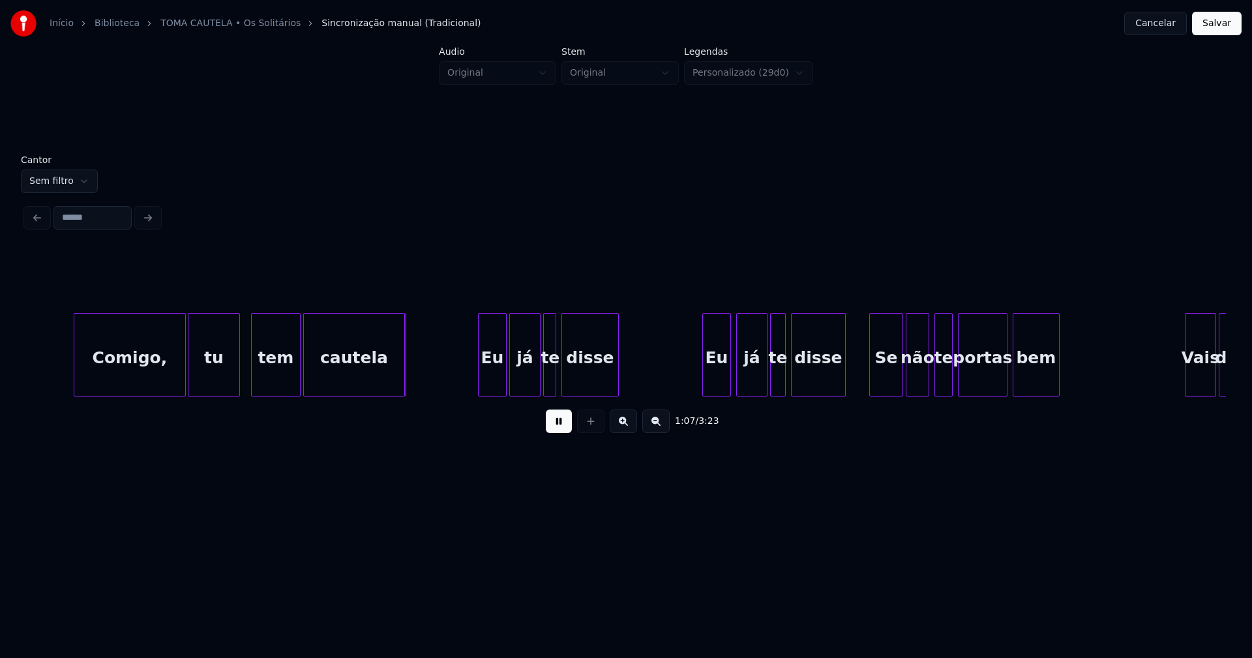
scroll to position [0, 8503]
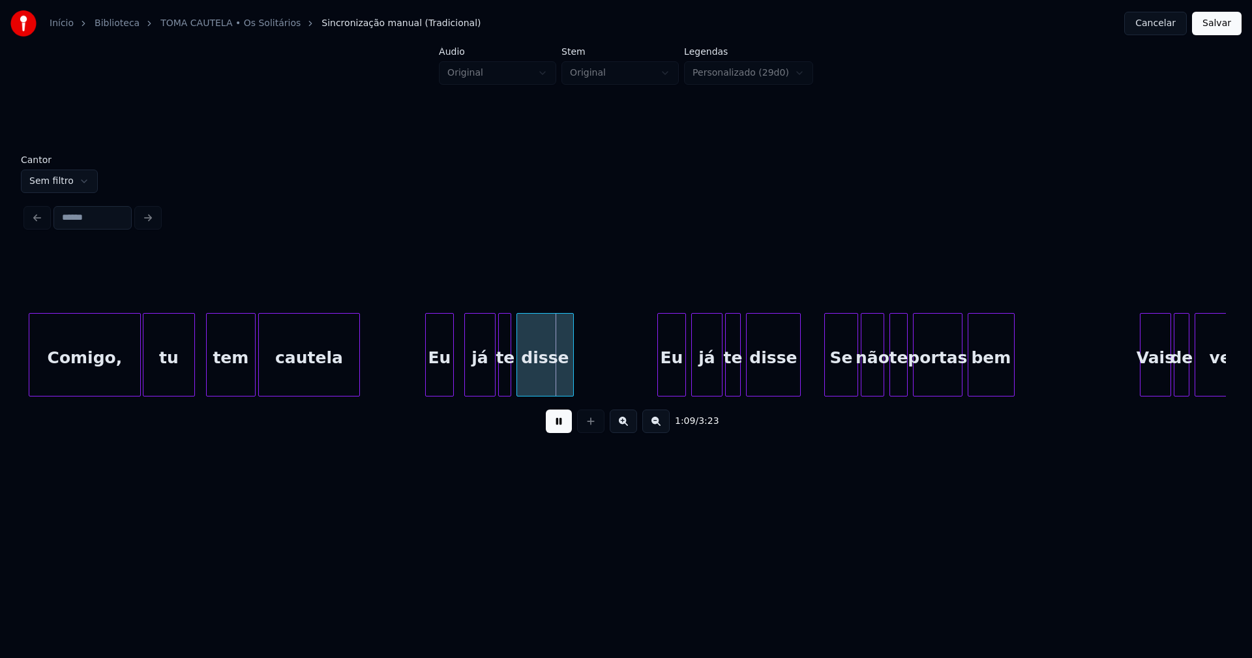
click at [443, 392] on div "Comigo, tu tem cautela Eu já te disse Eu já te disse Se não te portas bem Vais …" at bounding box center [625, 354] width 1199 height 83
click at [475, 396] on div "Comigo, tu tem cautela Eu já te disse Eu já te disse Se não te portas bem Vais …" at bounding box center [625, 354] width 1199 height 83
click at [670, 382] on div "Eu" at bounding box center [665, 358] width 27 height 89
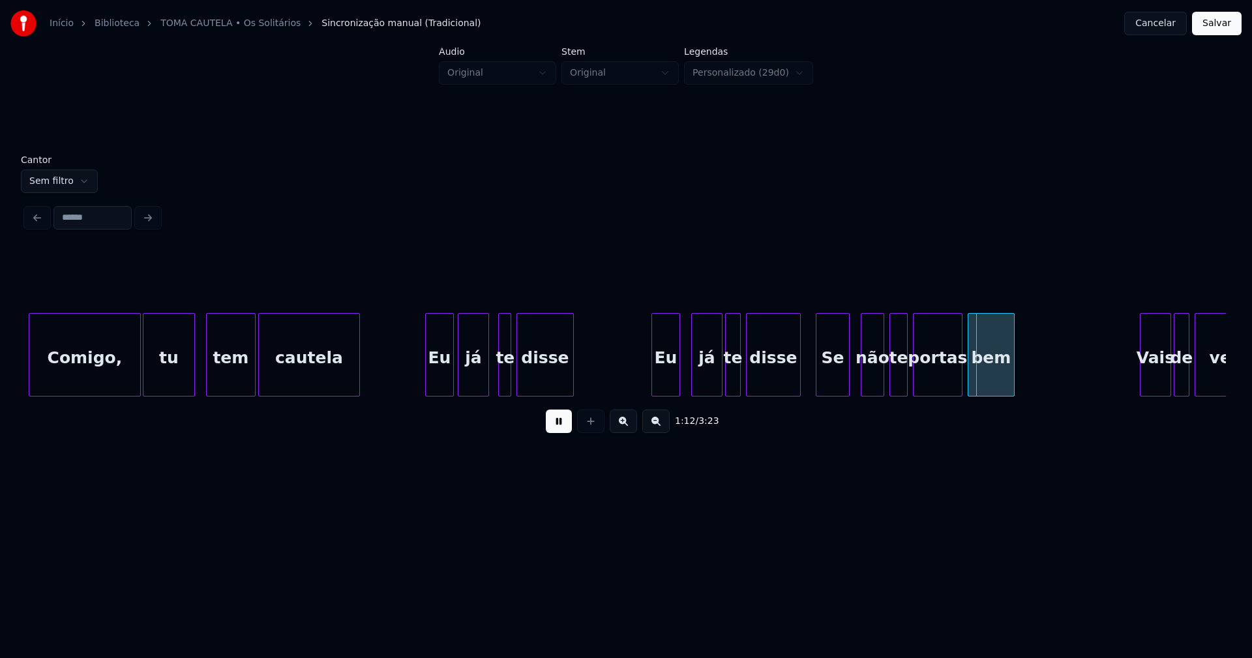
click at [834, 394] on div "Comigo, tu tem cautela Eu já te disse Eu já te disse Se não te portas bem Vais …" at bounding box center [625, 354] width 1199 height 83
click at [867, 388] on div "não" at bounding box center [866, 358] width 22 height 89
click at [897, 387] on div "te" at bounding box center [895, 358] width 17 height 89
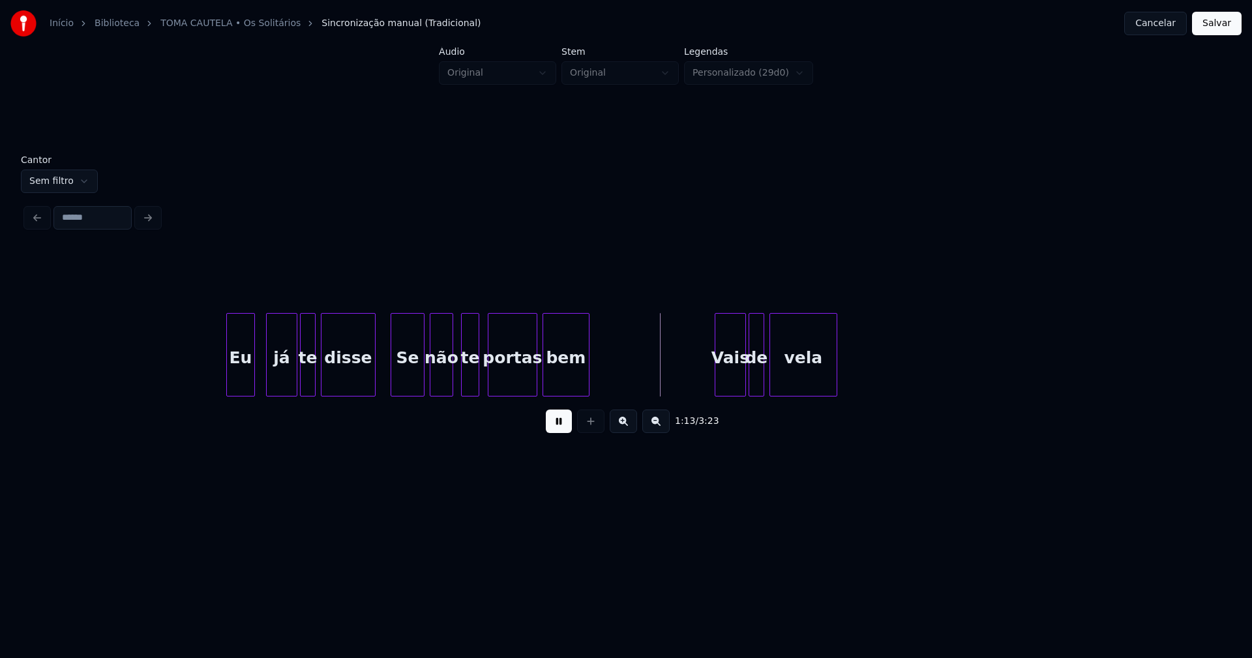
scroll to position [0, 9104]
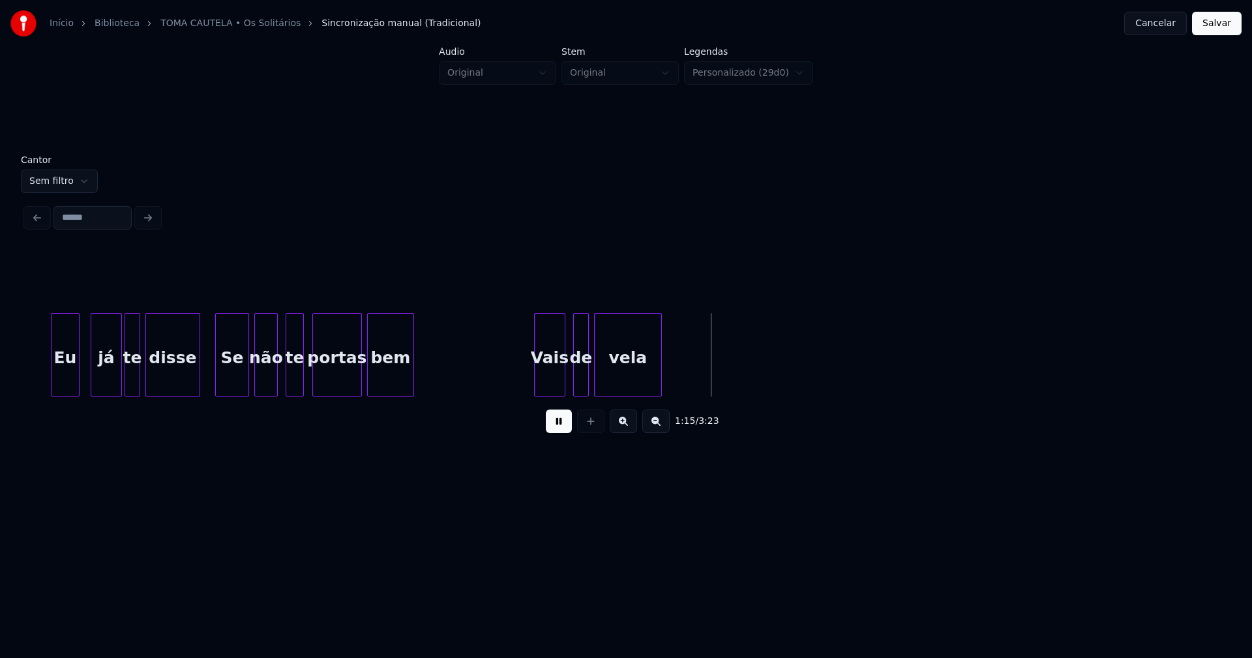
click at [551, 375] on div "Vais" at bounding box center [550, 358] width 30 height 89
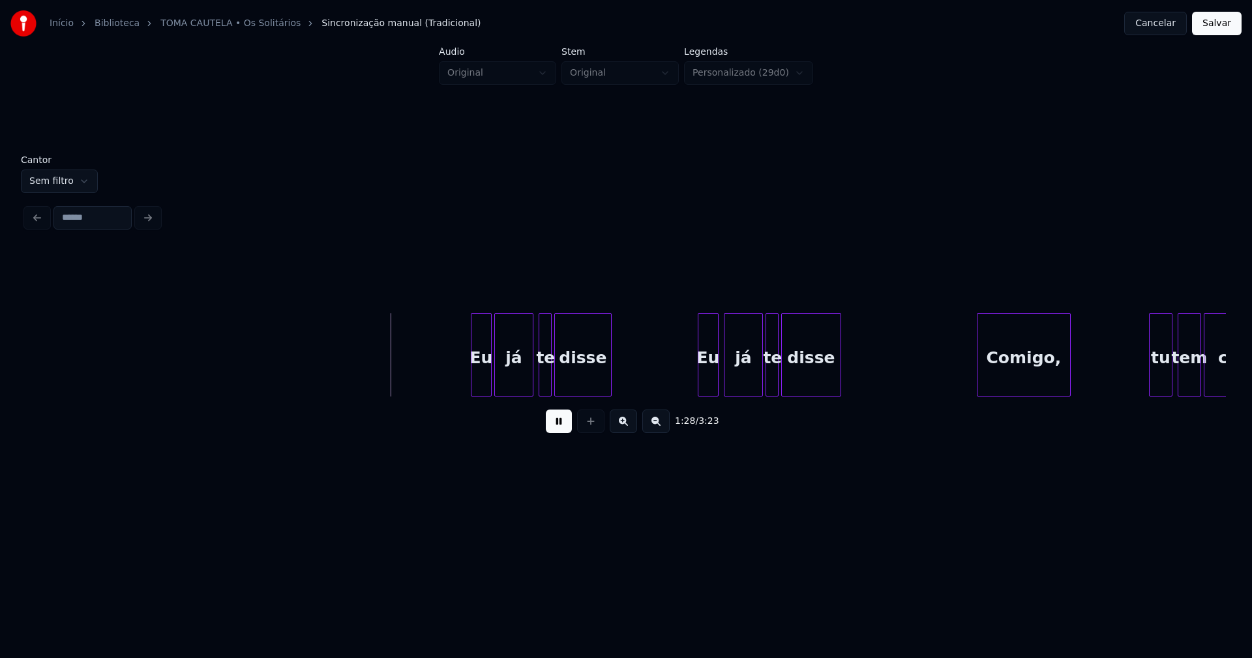
scroll to position [0, 11200]
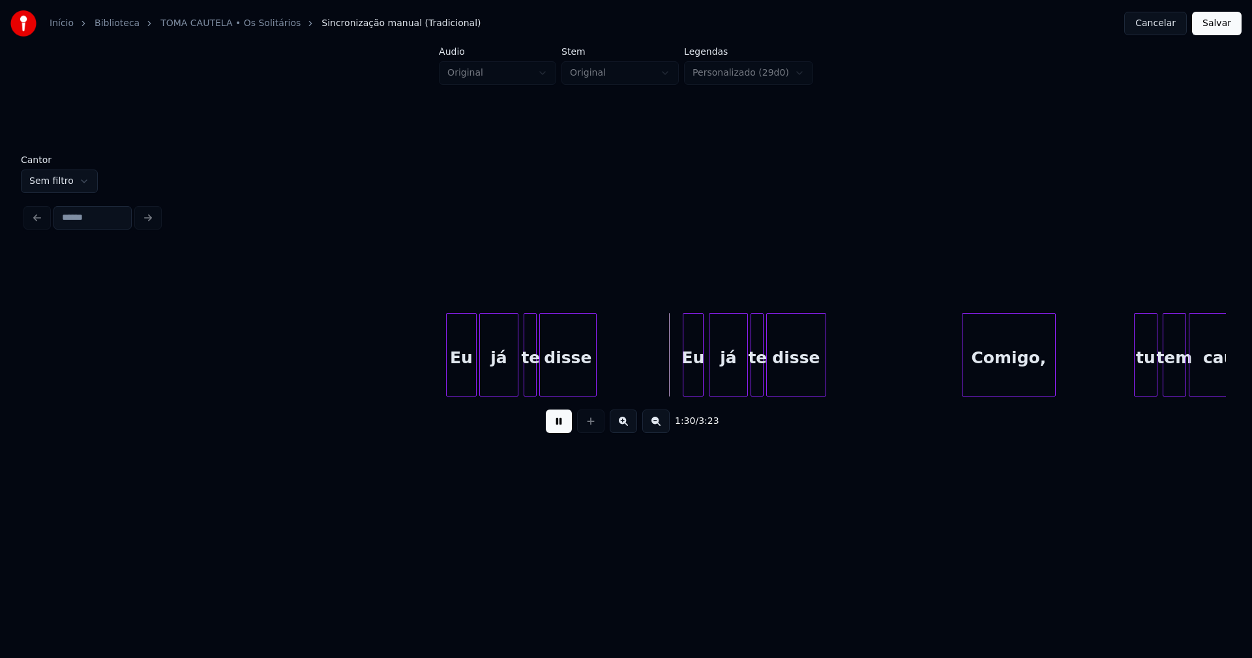
click at [449, 386] on div at bounding box center [449, 355] width 4 height 82
click at [674, 386] on div at bounding box center [674, 355] width 4 height 82
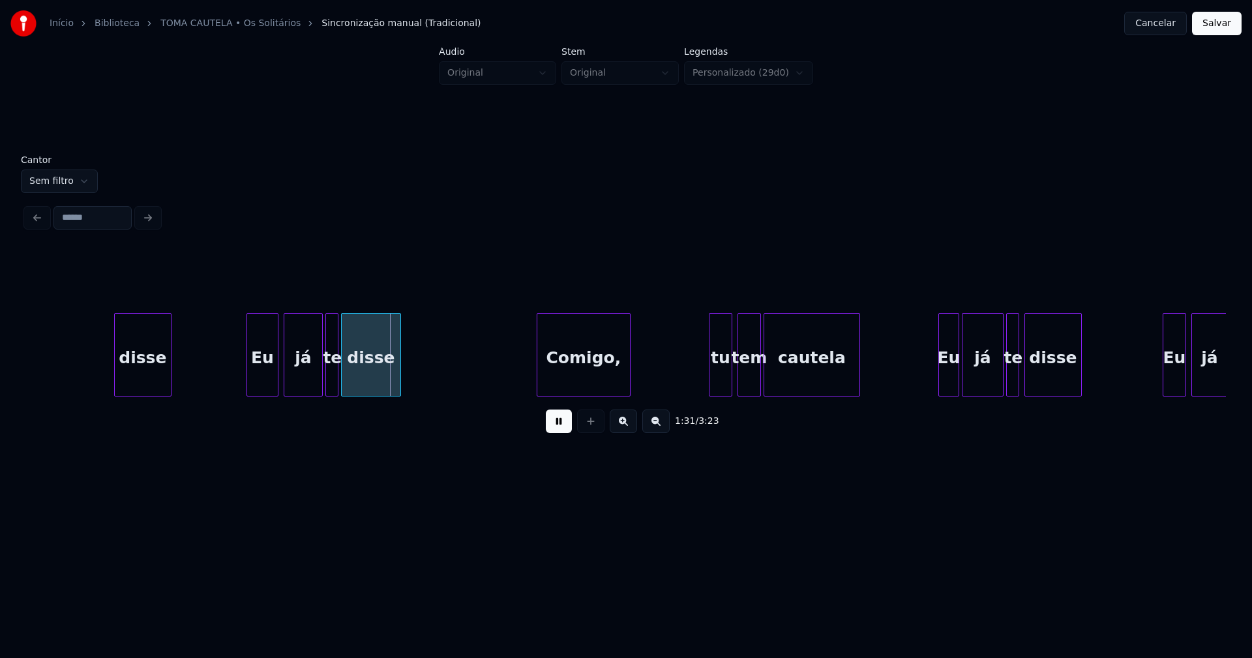
scroll to position [0, 11728]
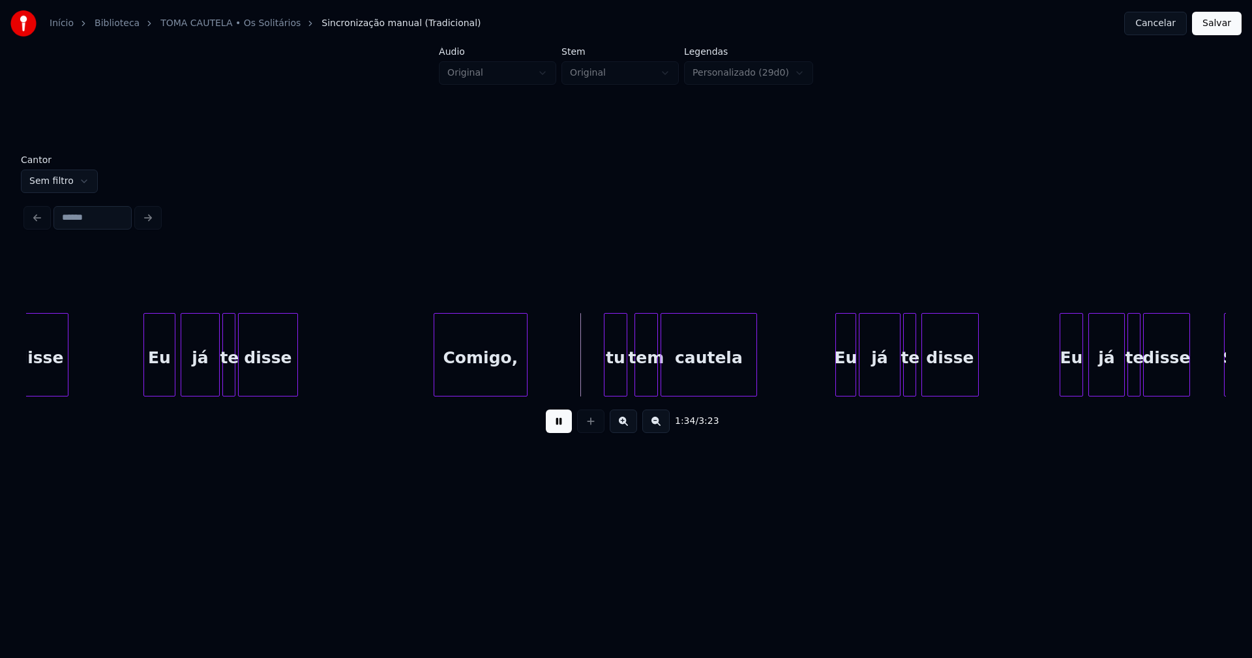
click at [615, 377] on div "tu" at bounding box center [615, 358] width 22 height 89
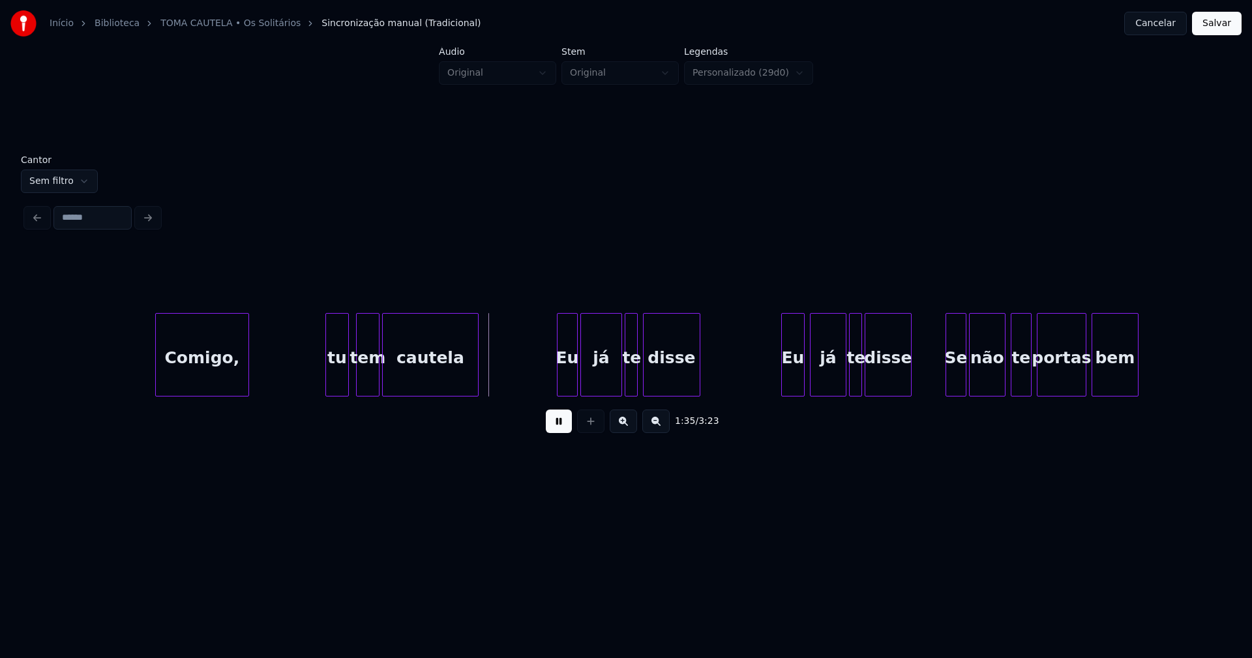
scroll to position [0, 12080]
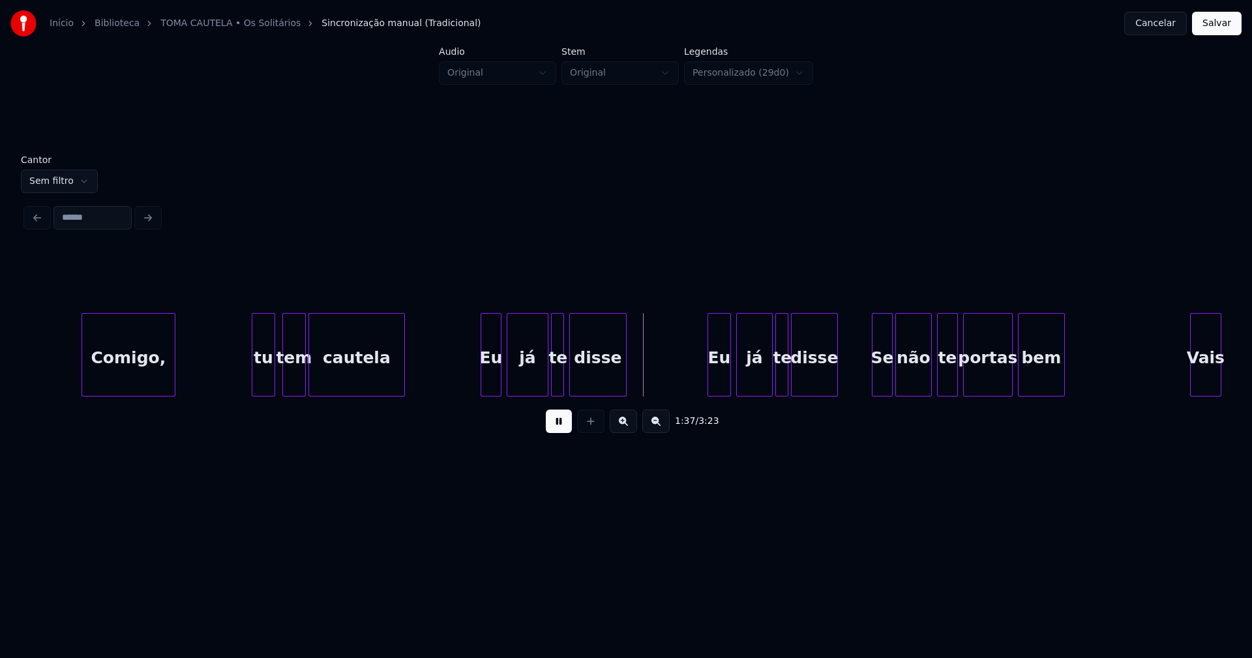
click at [493, 381] on div "Eu" at bounding box center [491, 358] width 20 height 89
click at [477, 387] on div at bounding box center [477, 355] width 4 height 82
click at [710, 382] on div "Eu" at bounding box center [712, 358] width 22 height 89
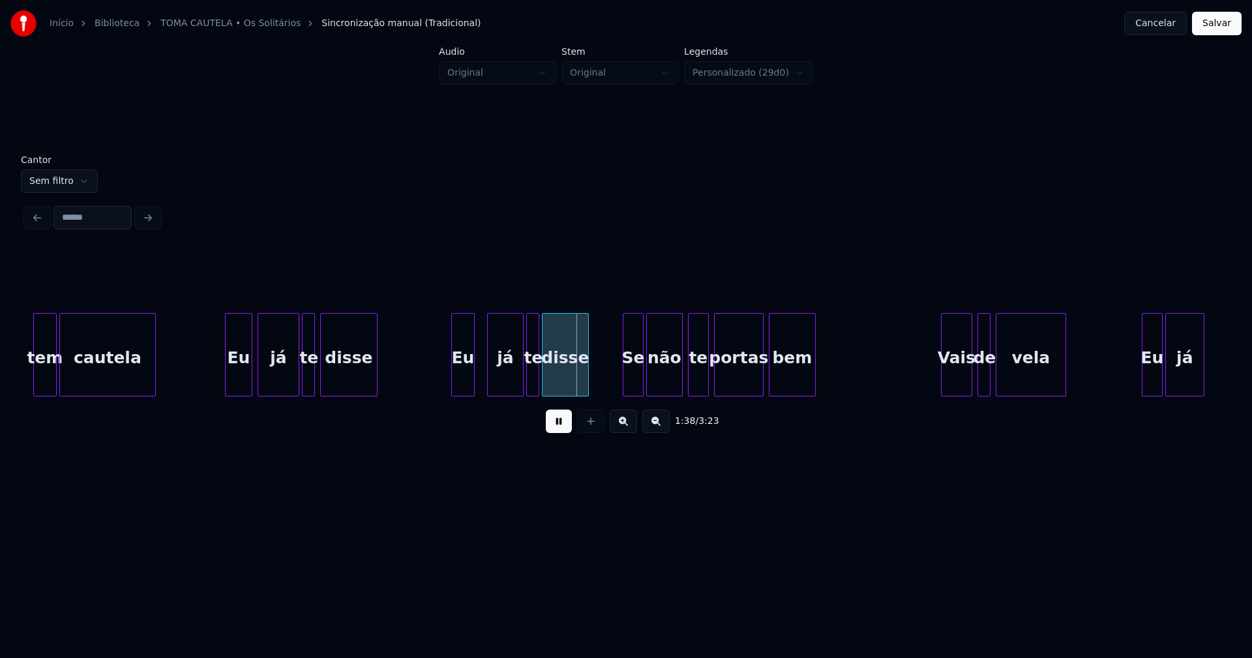
scroll to position [0, 12344]
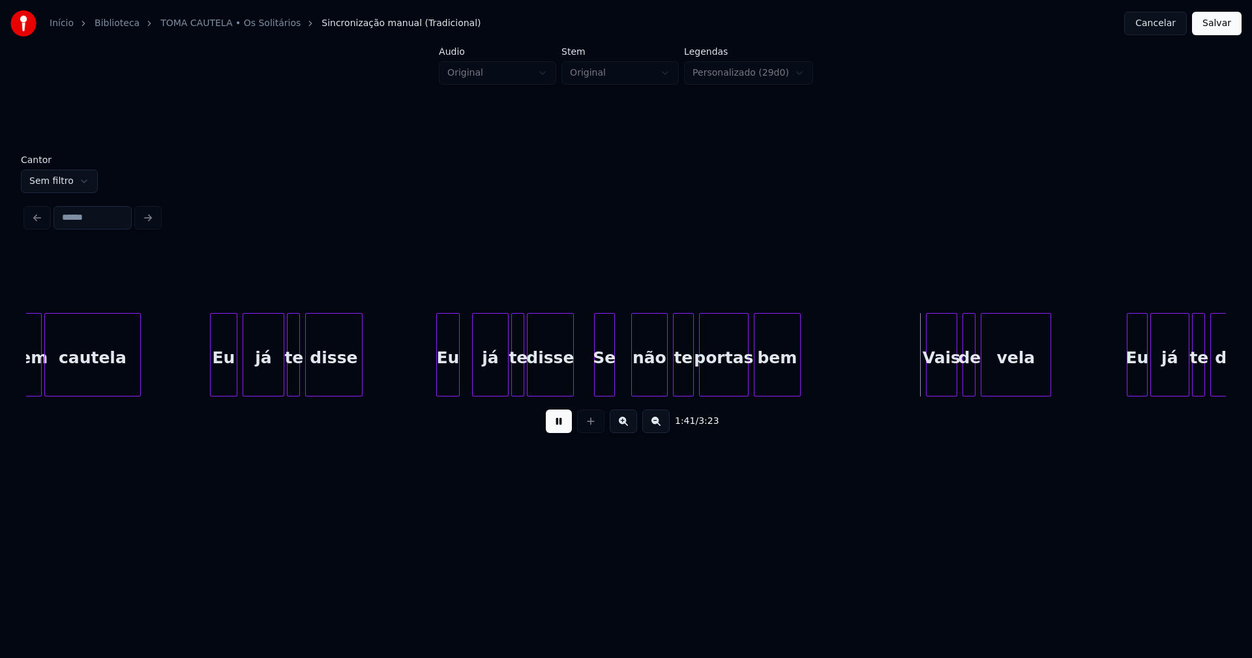
click at [605, 383] on div "Se" at bounding box center [605, 358] width 20 height 89
click at [620, 374] on div at bounding box center [621, 355] width 4 height 82
click at [654, 377] on div "não" at bounding box center [645, 358] width 35 height 89
click at [683, 379] on div "te" at bounding box center [680, 358] width 20 height 89
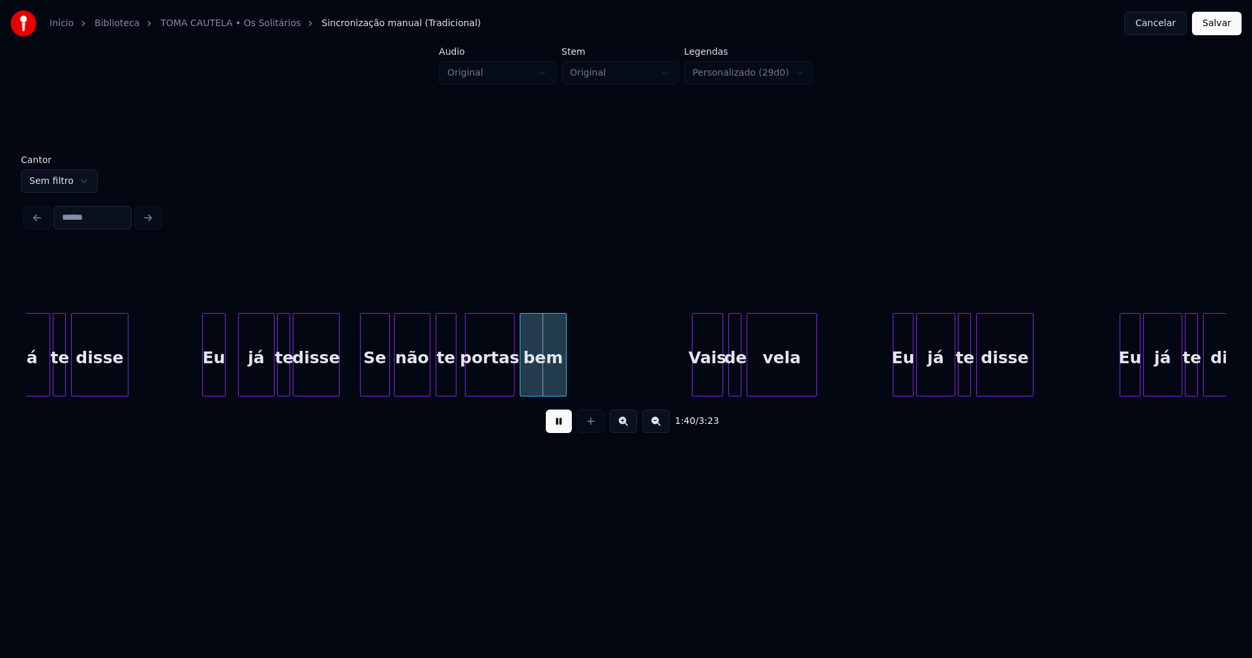
scroll to position [0, 12754]
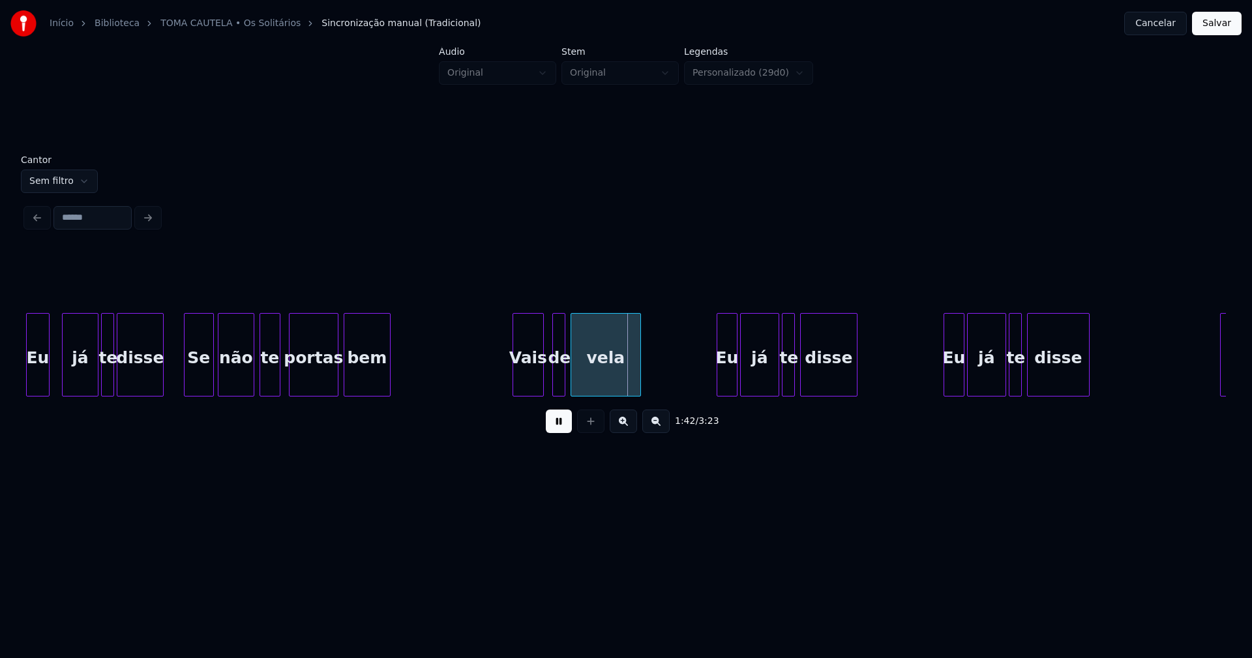
click at [535, 387] on div "Vais" at bounding box center [528, 358] width 30 height 89
click at [550, 384] on div at bounding box center [551, 355] width 4 height 82
click at [722, 377] on div "Eu" at bounding box center [722, 358] width 20 height 89
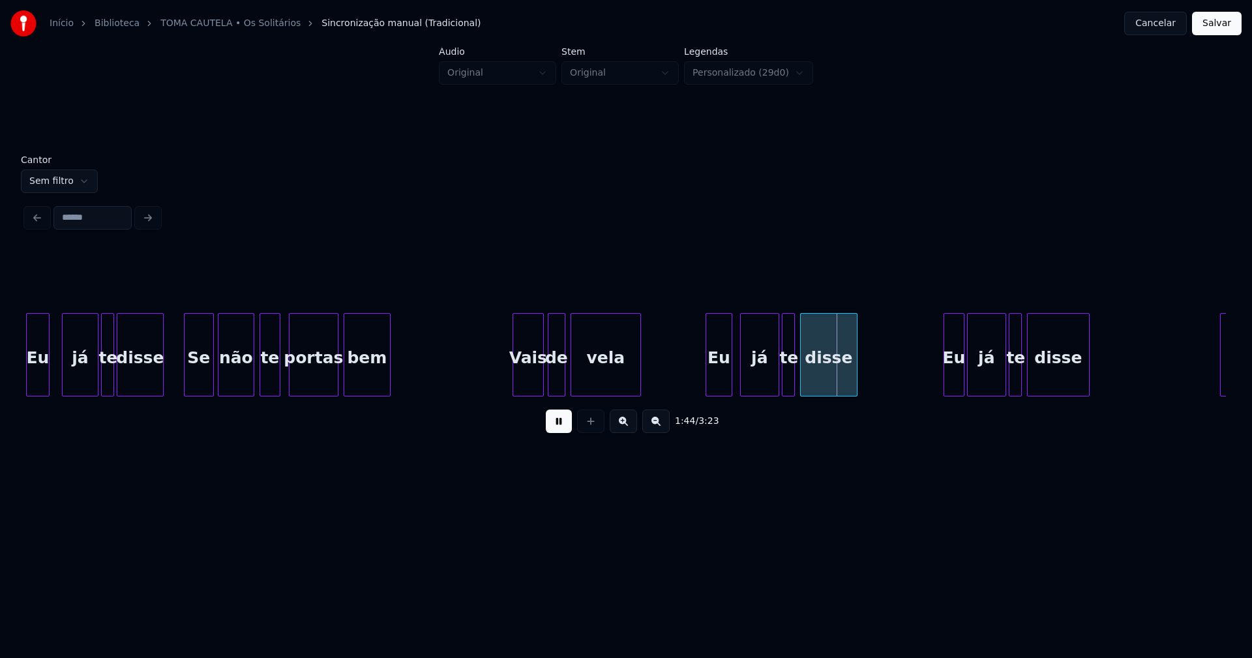
click at [706, 383] on div at bounding box center [708, 355] width 4 height 82
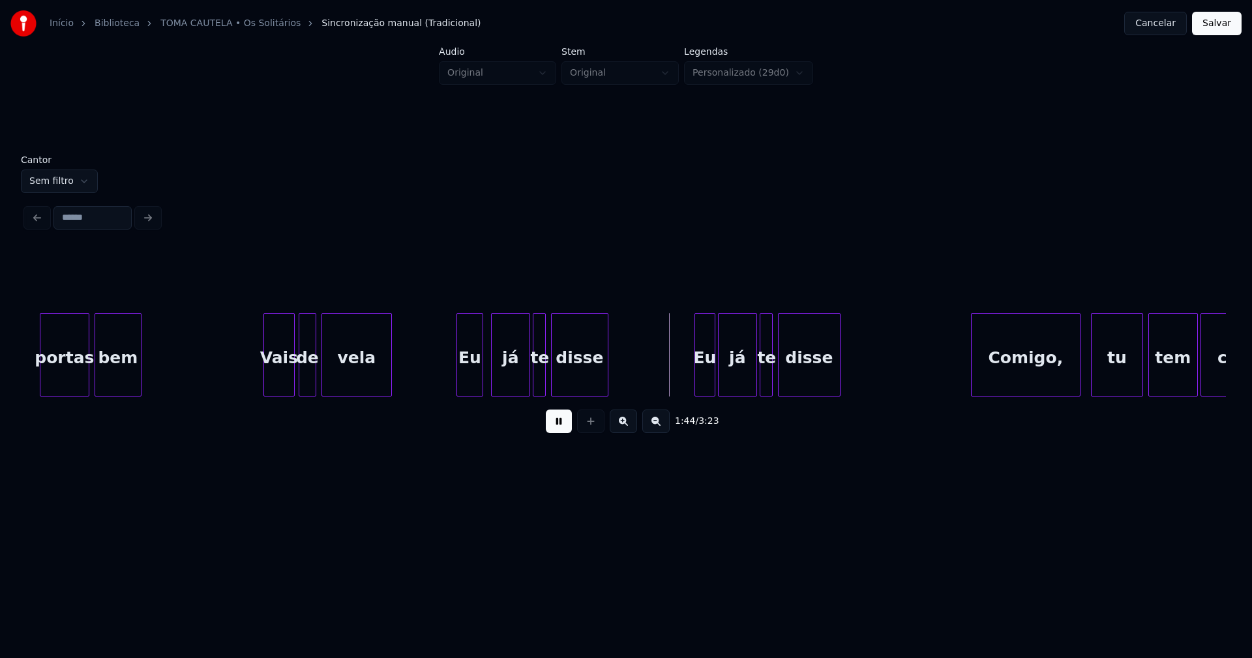
scroll to position [0, 13121]
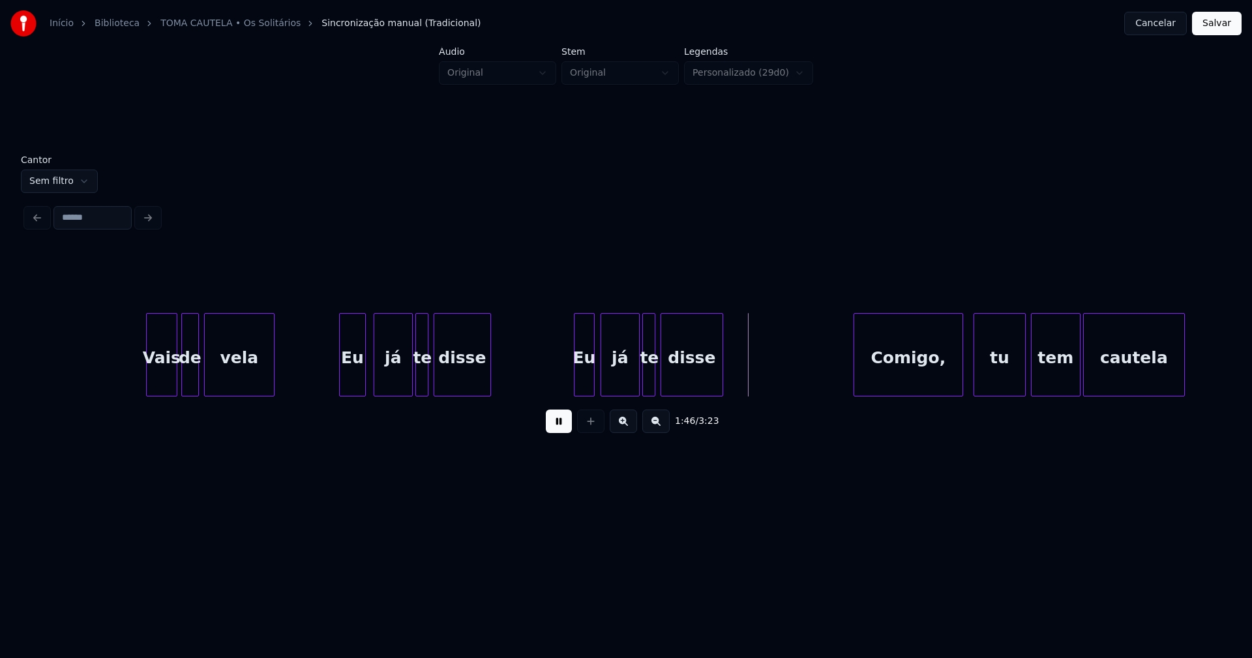
click at [585, 385] on div "Eu" at bounding box center [584, 358] width 20 height 89
click at [570, 387] on div at bounding box center [571, 355] width 4 height 82
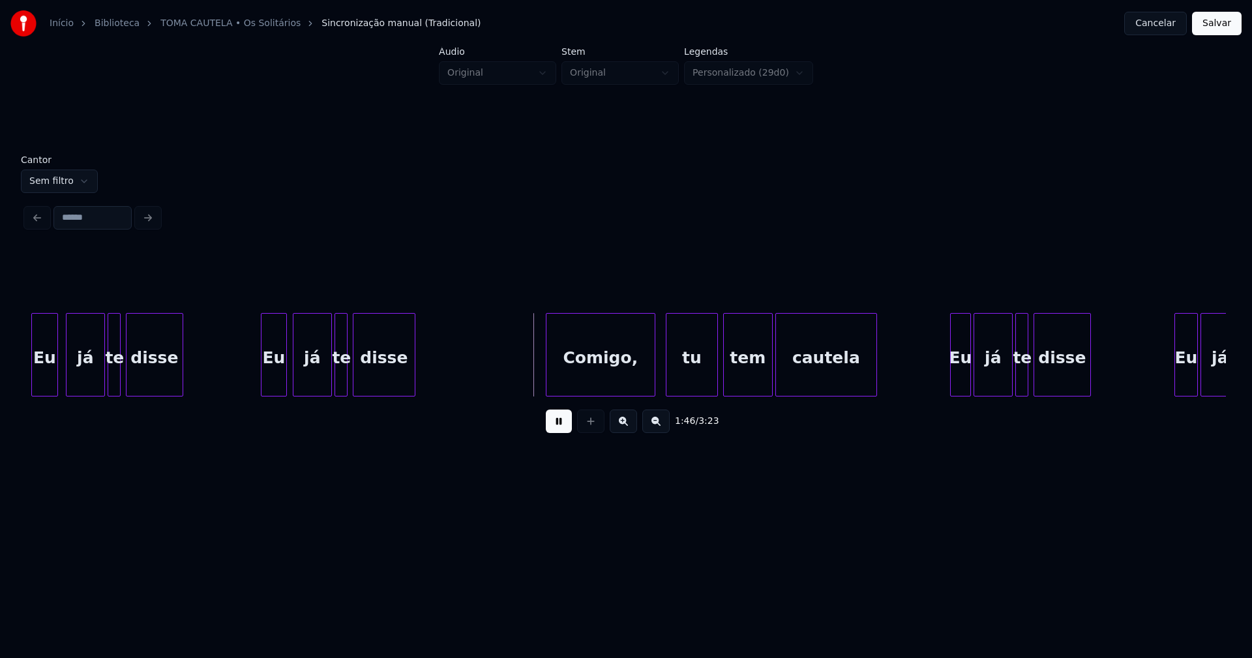
scroll to position [0, 13502]
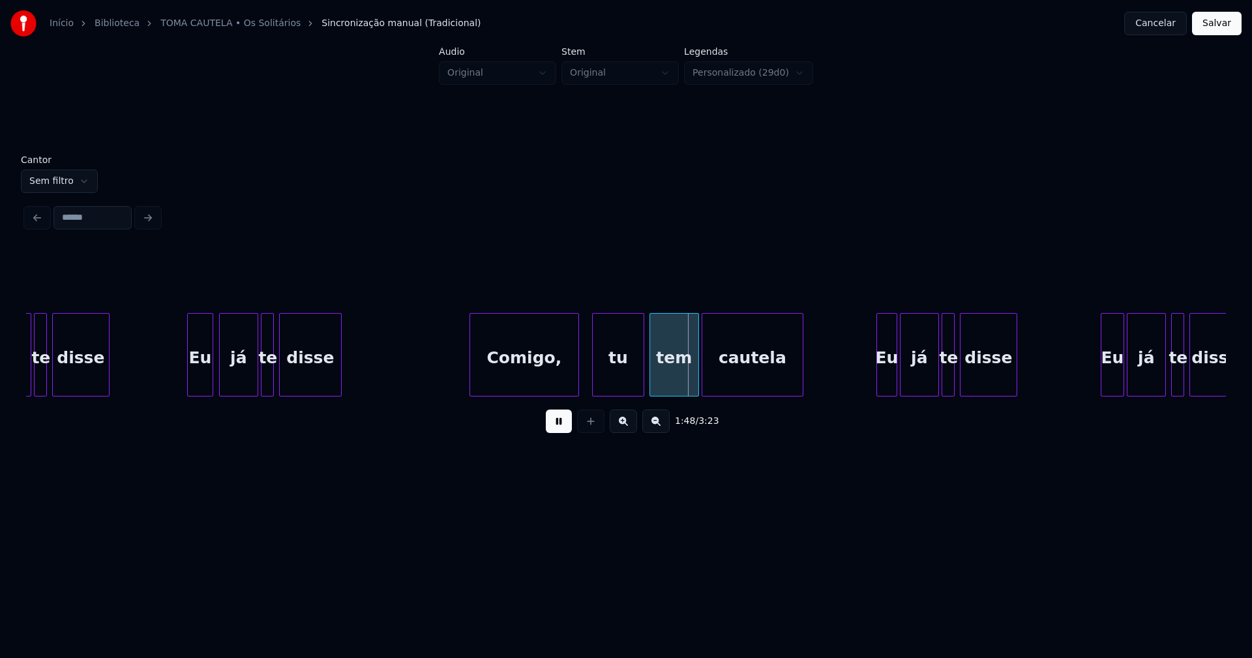
click at [559, 379] on div "Comigo," at bounding box center [524, 358] width 108 height 89
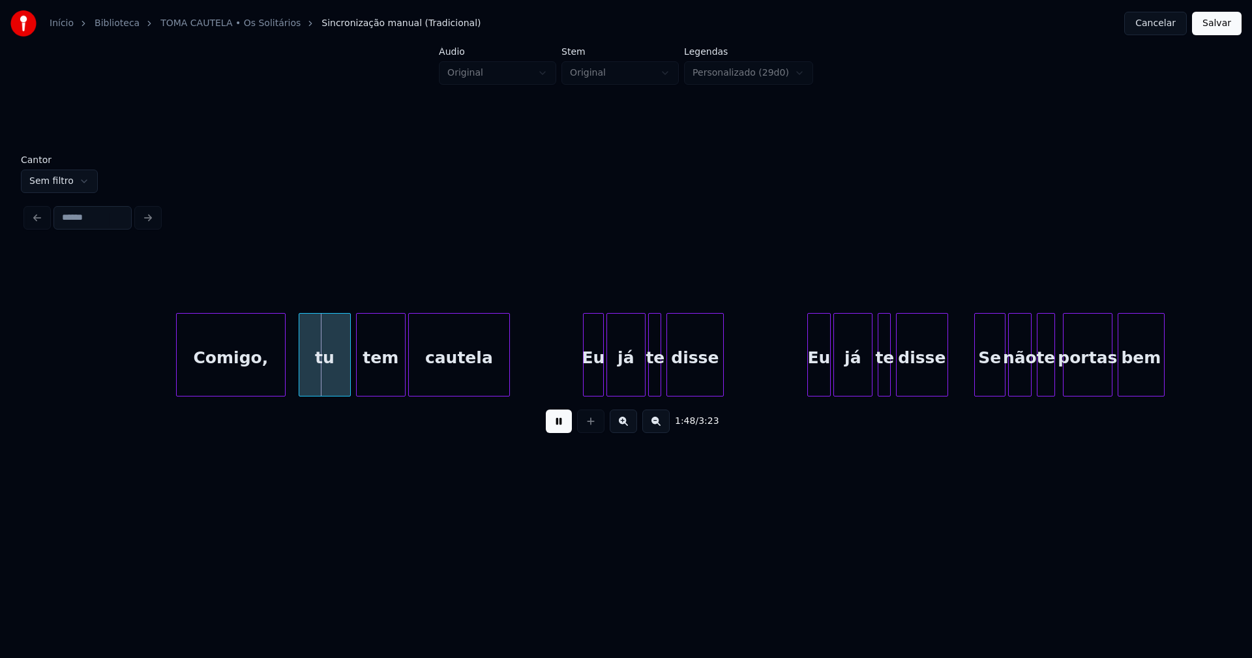
scroll to position [0, 13825]
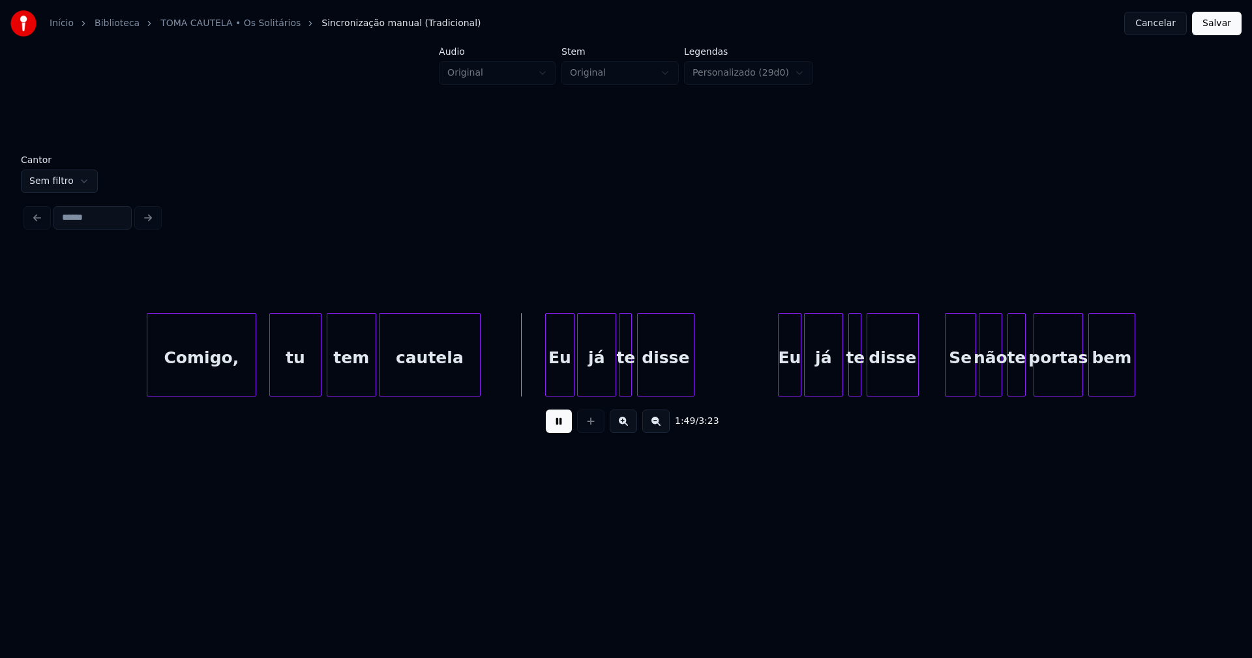
click at [548, 385] on div at bounding box center [548, 355] width 4 height 82
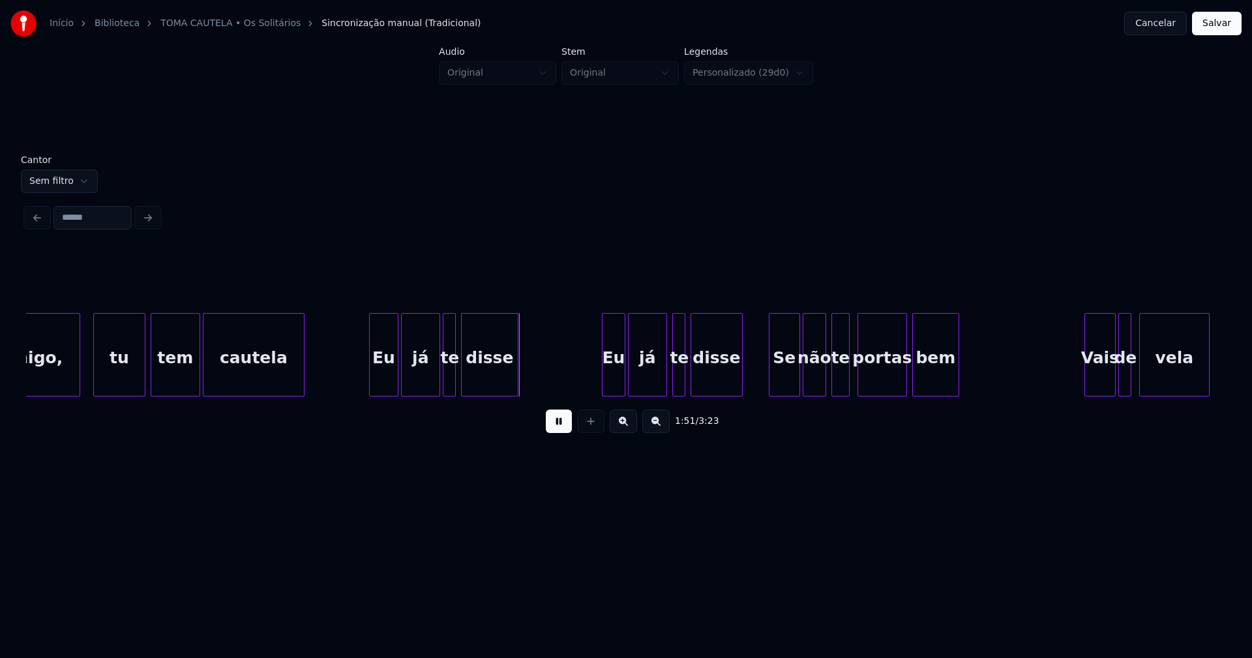
scroll to position [0, 14059]
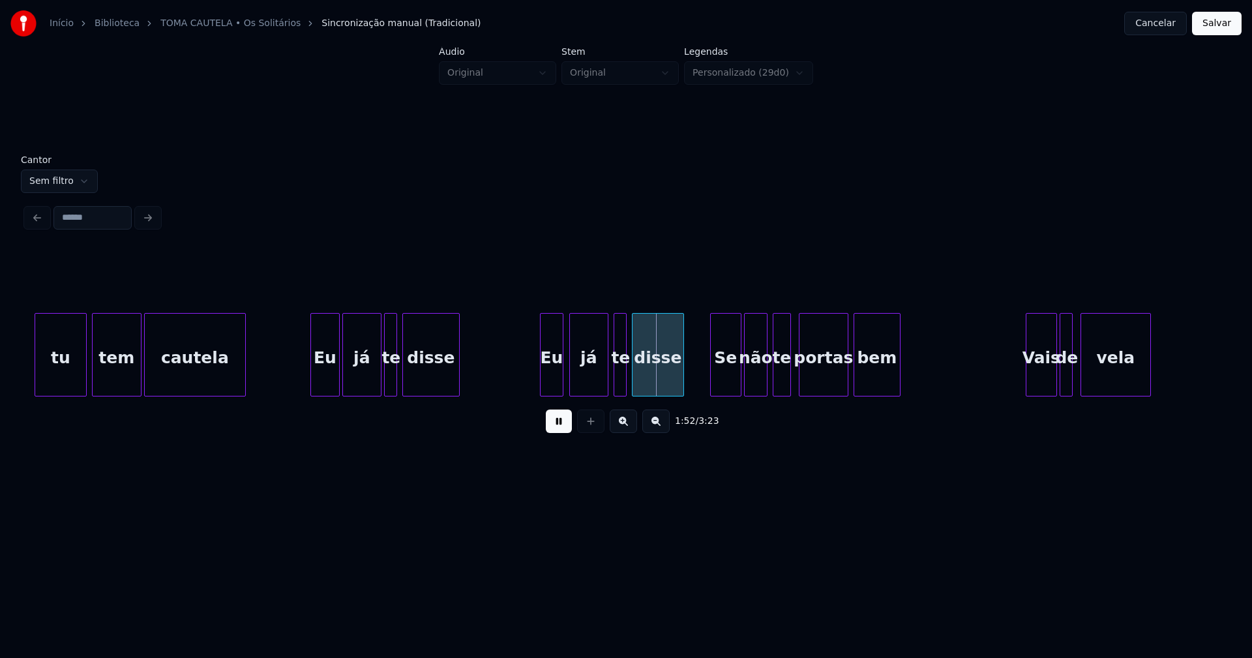
click at [555, 386] on div "Eu" at bounding box center [551, 358] width 22 height 89
click at [539, 383] on div at bounding box center [538, 355] width 4 height 82
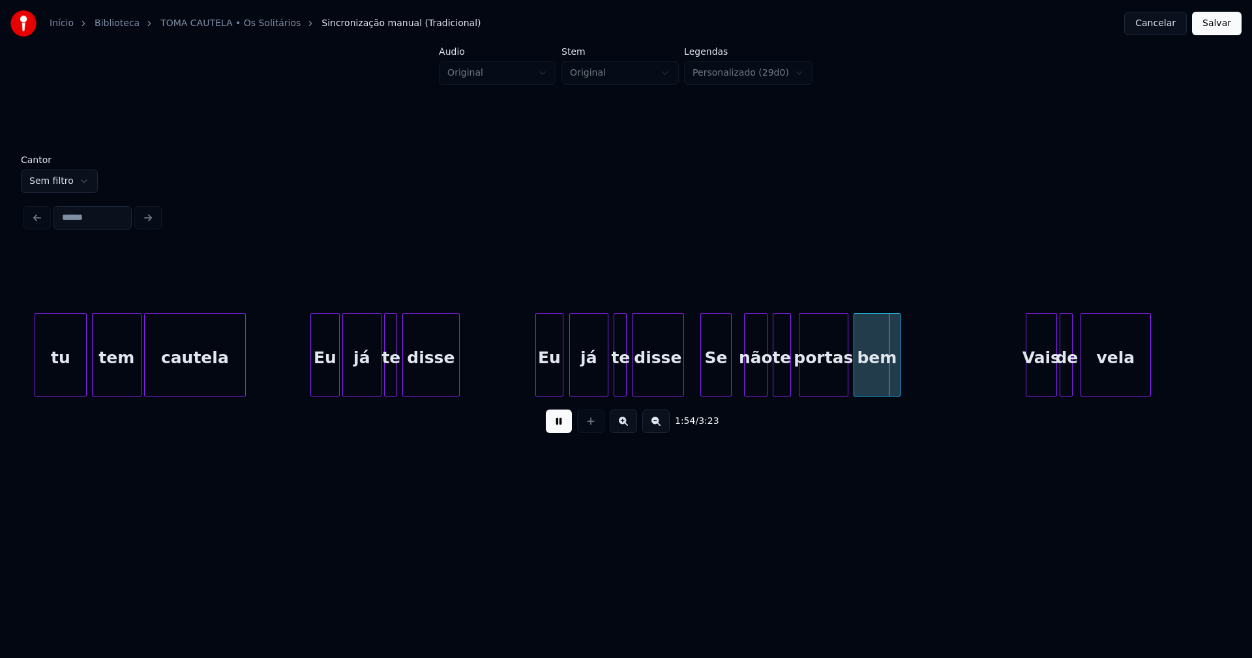
click at [722, 381] on div "Se" at bounding box center [716, 358] width 30 height 89
click at [750, 383] on div "não" at bounding box center [751, 358] width 22 height 89
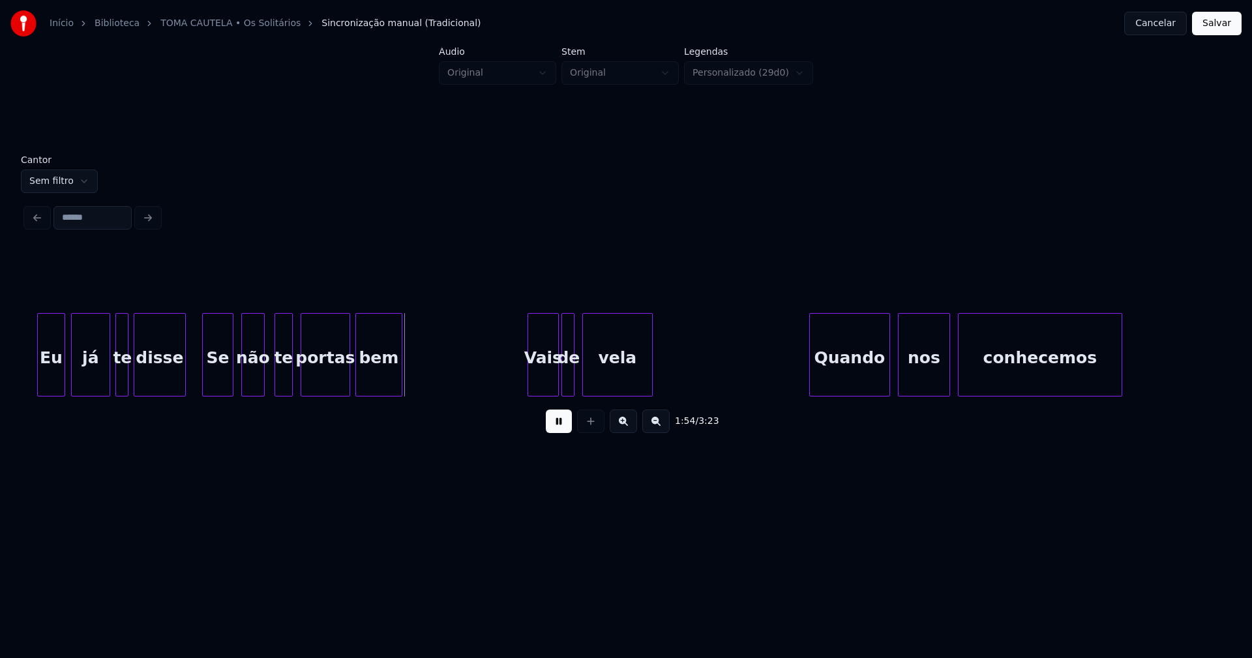
scroll to position [0, 14572]
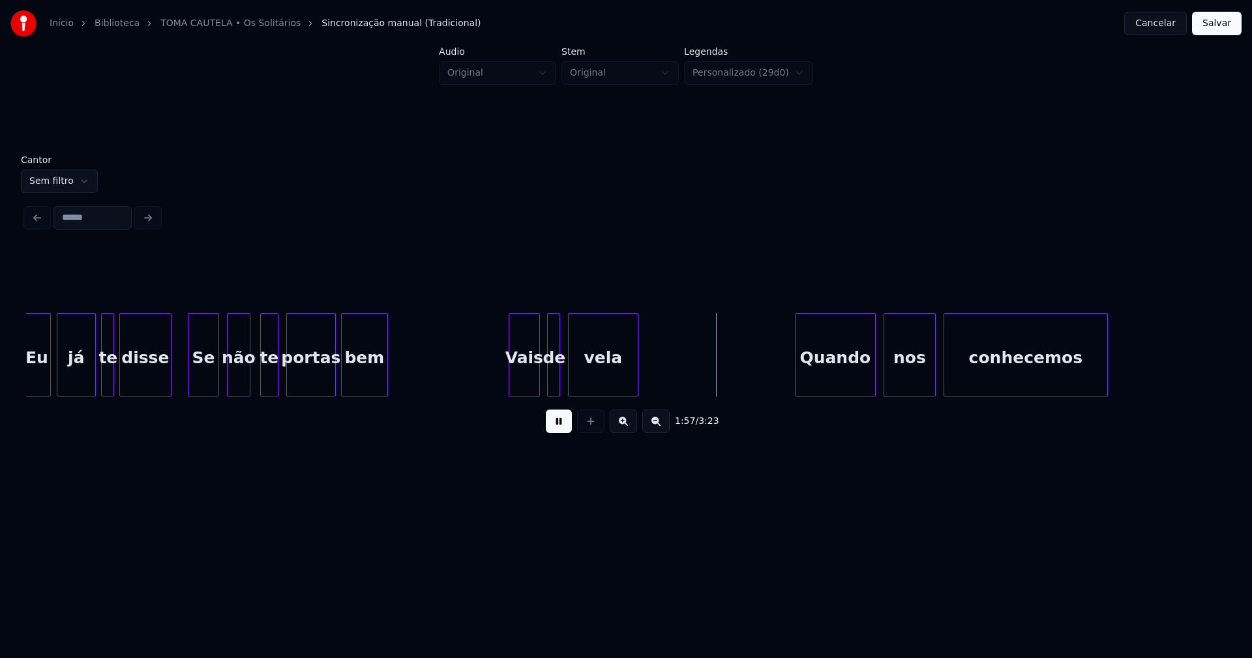
click at [523, 379] on div "Vais" at bounding box center [524, 358] width 30 height 89
click at [559, 377] on div at bounding box center [561, 355] width 4 height 82
click at [846, 376] on div "Quando" at bounding box center [832, 358] width 80 height 89
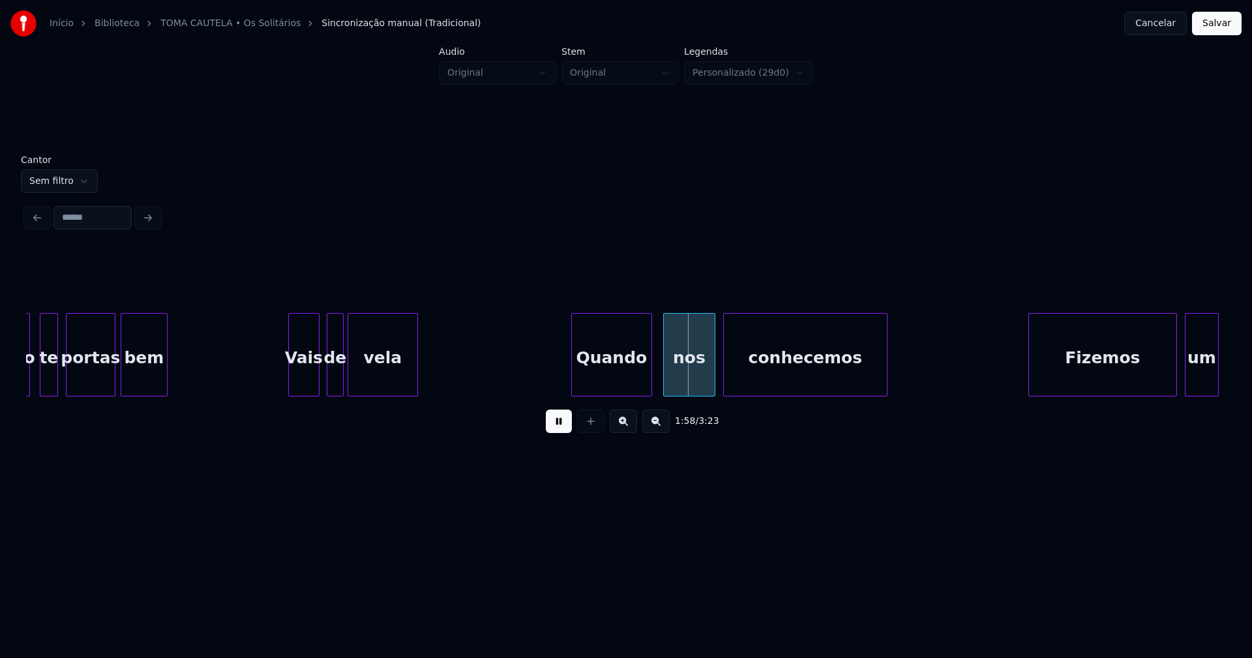
scroll to position [0, 15012]
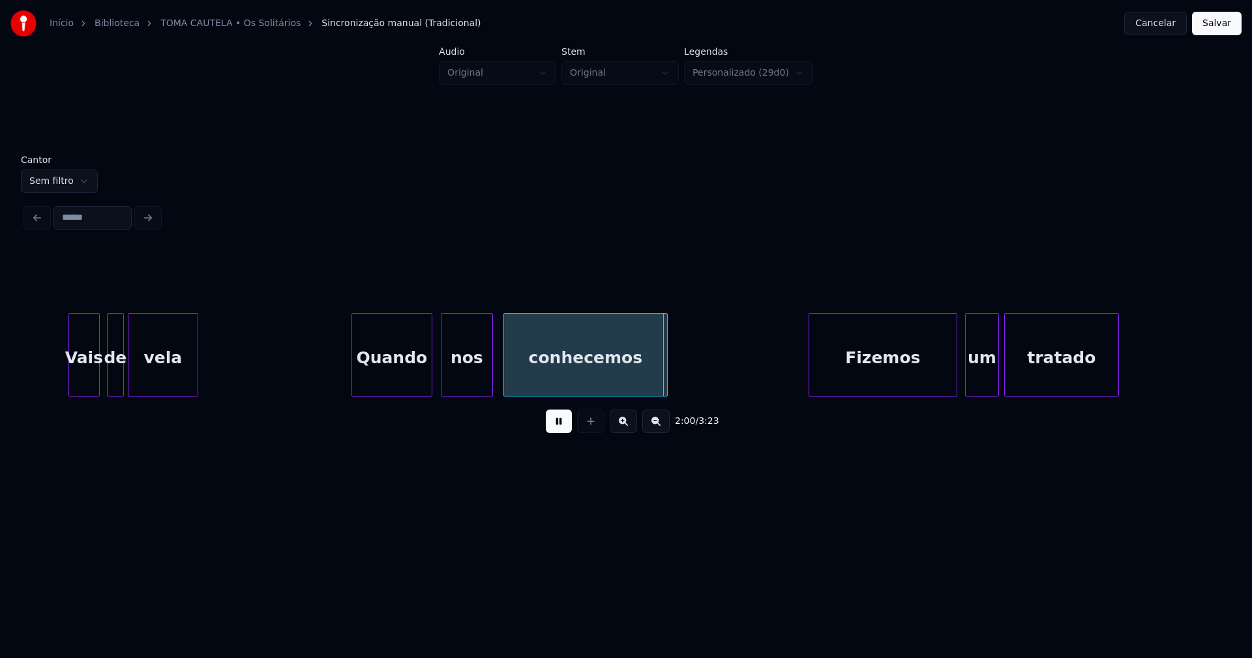
click at [475, 377] on div "nos" at bounding box center [466, 358] width 51 height 89
click at [572, 370] on div "conhecemos" at bounding box center [580, 358] width 163 height 89
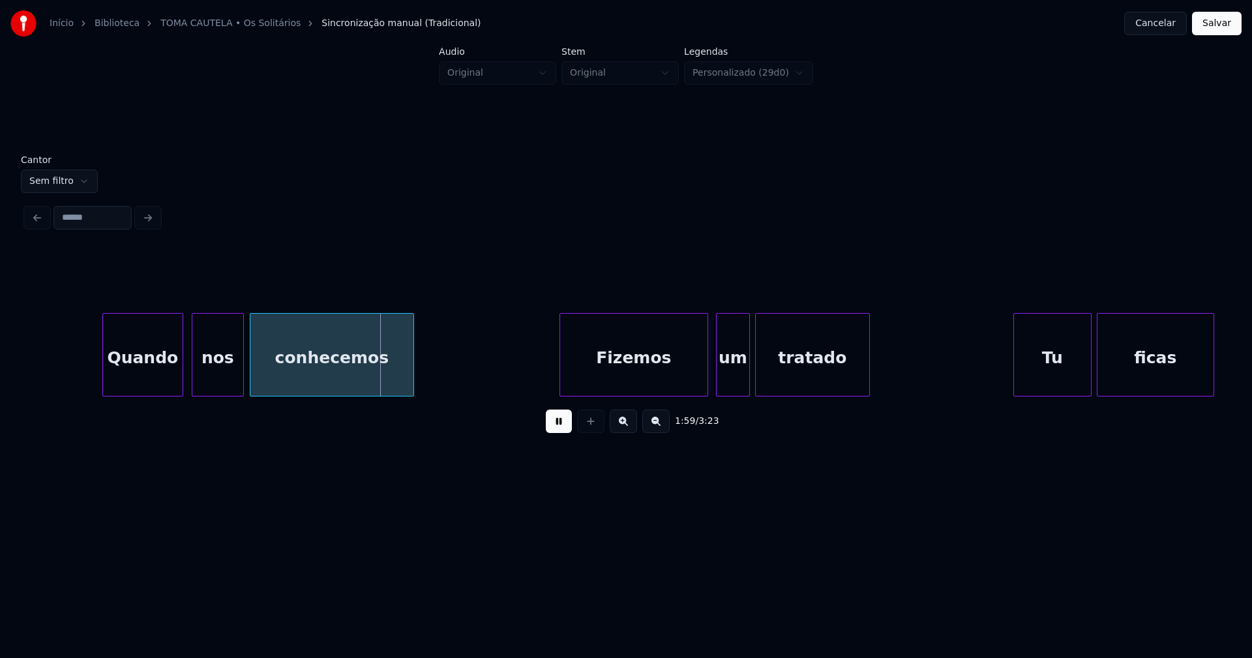
scroll to position [0, 15305]
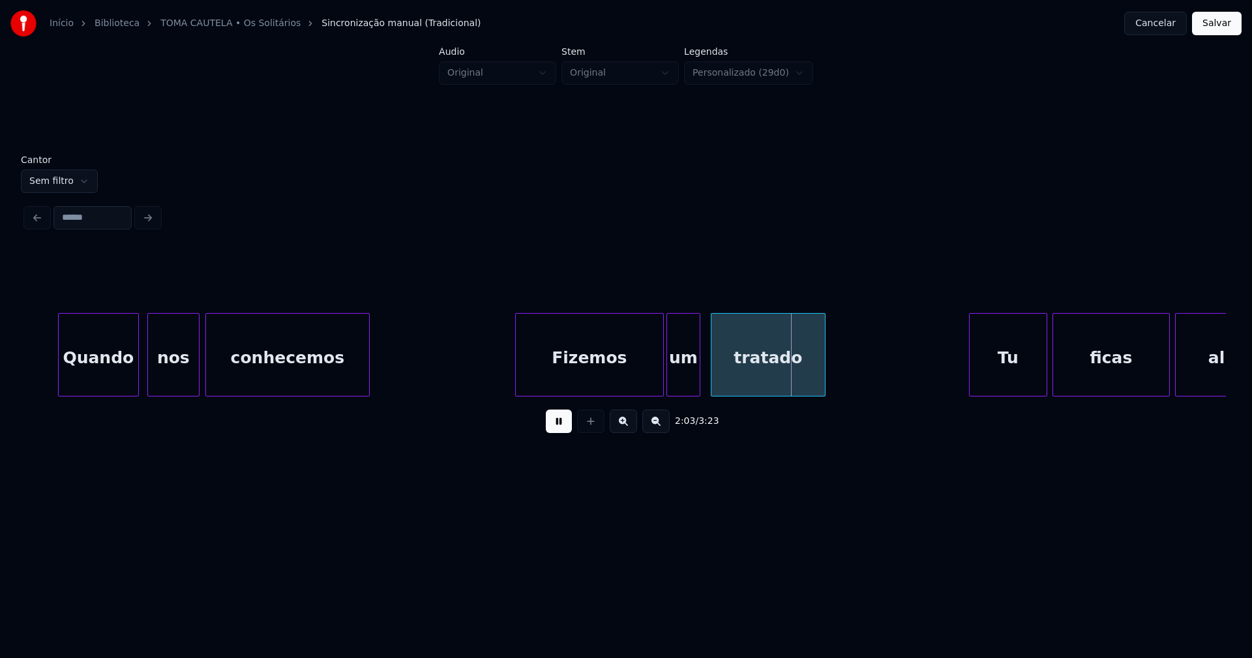
click at [681, 379] on div "um" at bounding box center [683, 358] width 33 height 89
click at [701, 374] on div at bounding box center [703, 355] width 4 height 82
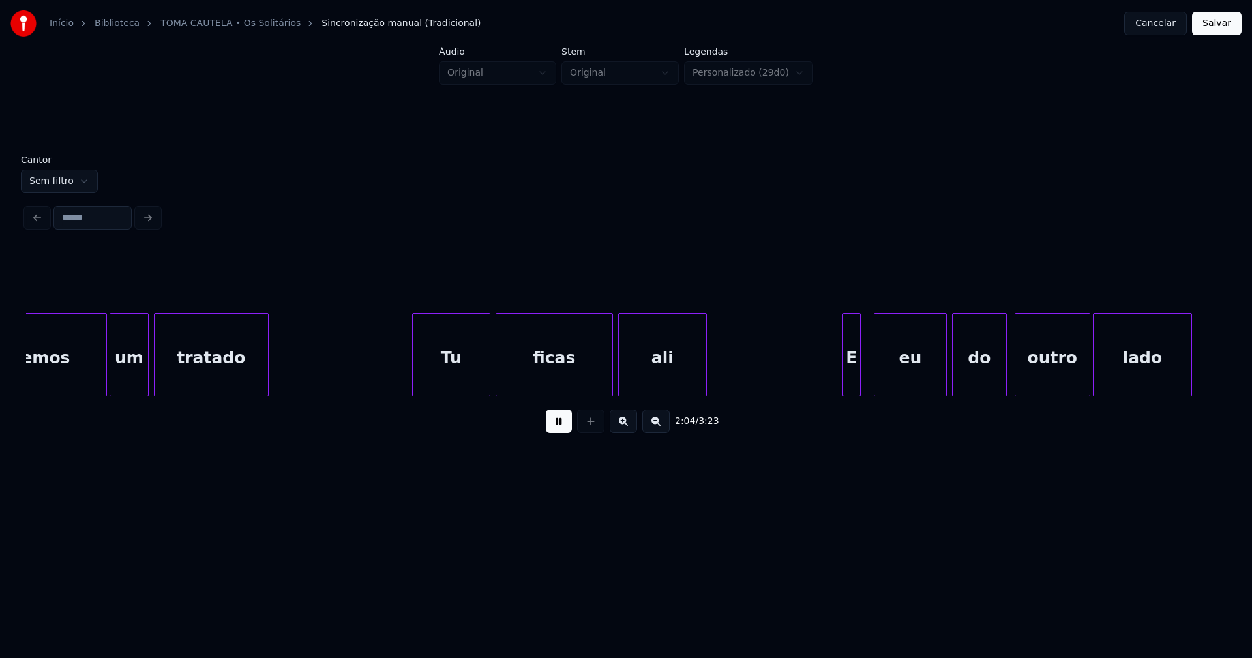
scroll to position [0, 15862]
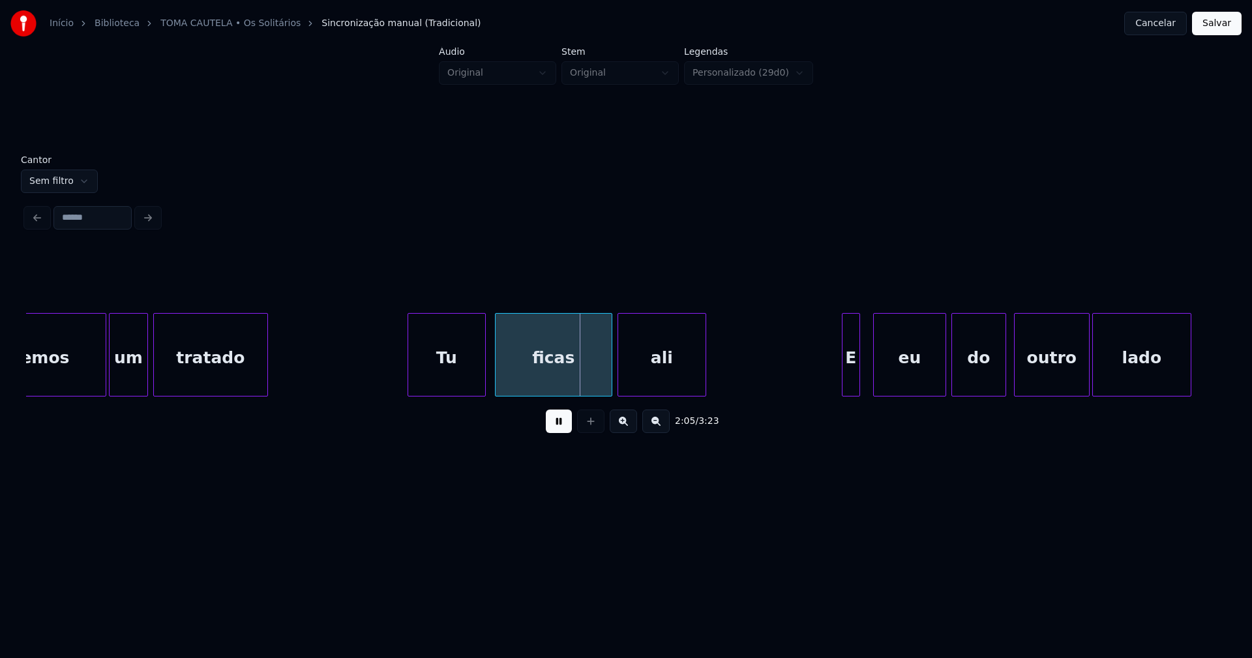
click at [459, 368] on div "Tu" at bounding box center [446, 358] width 77 height 89
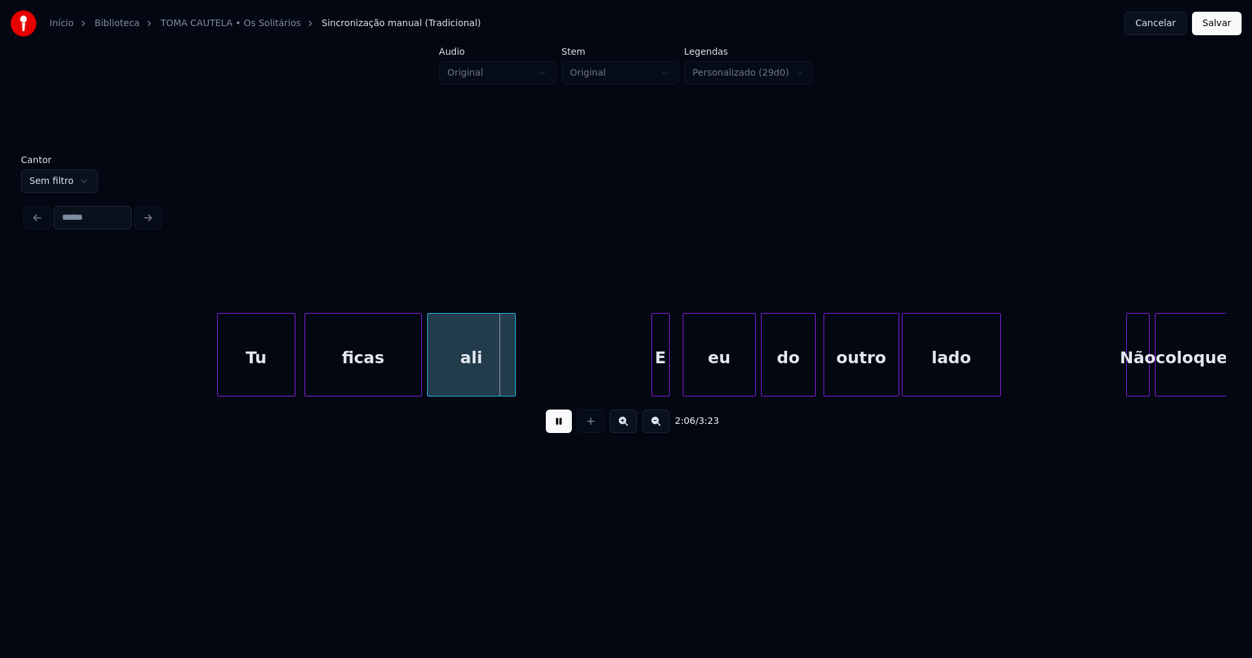
scroll to position [0, 16126]
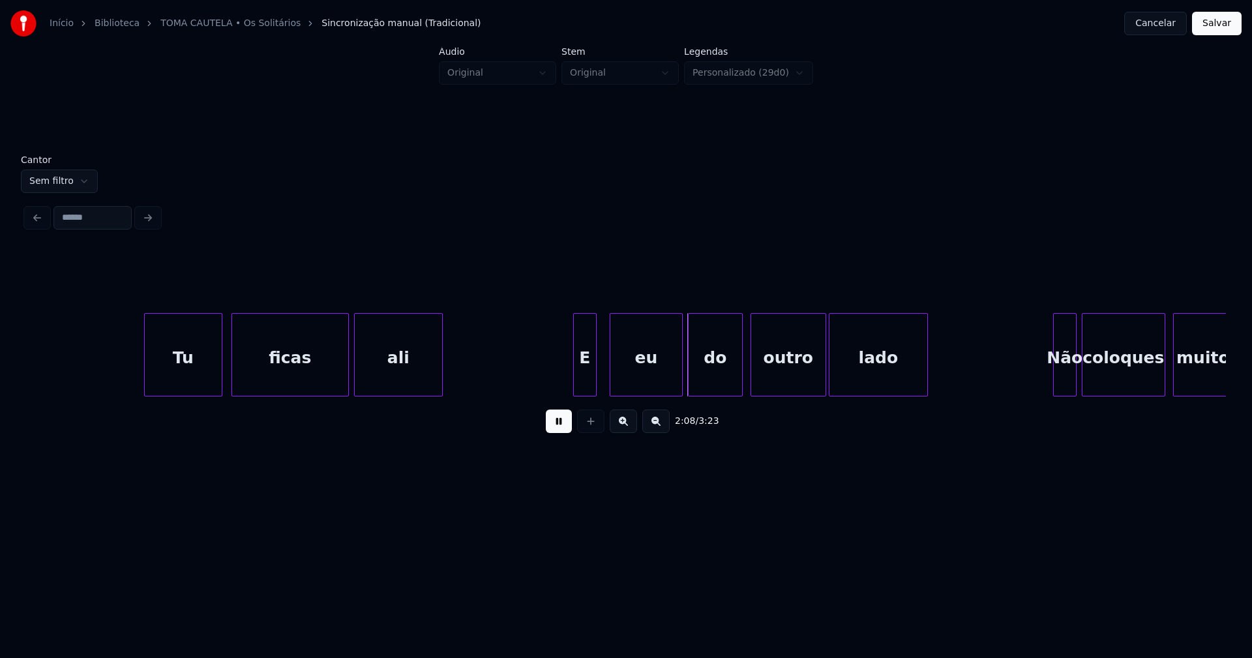
click at [574, 389] on div at bounding box center [576, 355] width 4 height 82
click at [587, 391] on div "Tu ficas ali E eu do outro lado Não coloques muito" at bounding box center [625, 354] width 1199 height 83
click at [597, 392] on div "Tu ficas ali E eu do outro lado Não coloques muito" at bounding box center [625, 354] width 1199 height 83
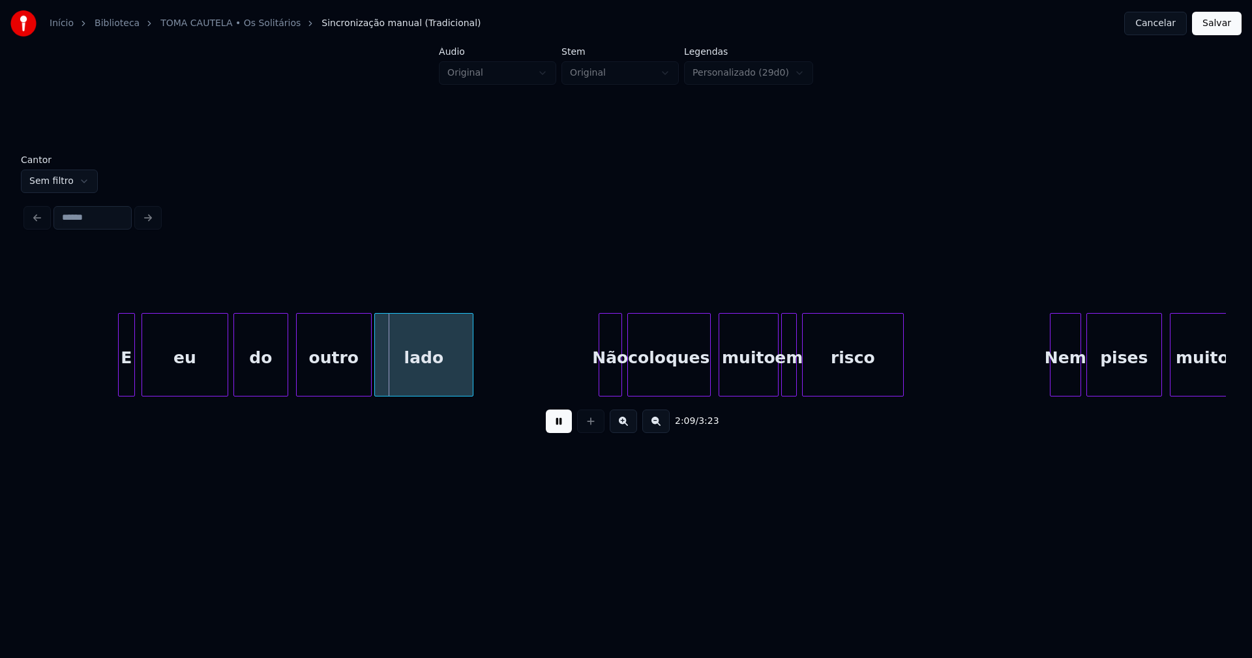
scroll to position [0, 16742]
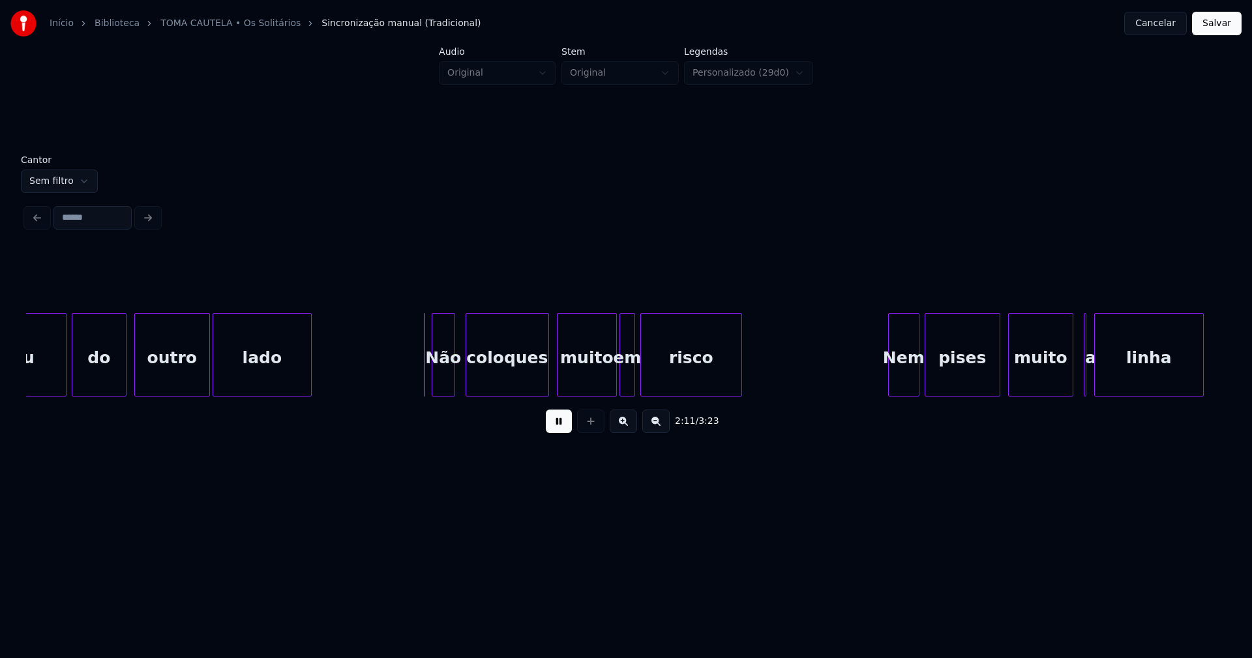
click at [445, 379] on div "Não" at bounding box center [443, 358] width 22 height 89
click at [424, 389] on div at bounding box center [425, 355] width 4 height 82
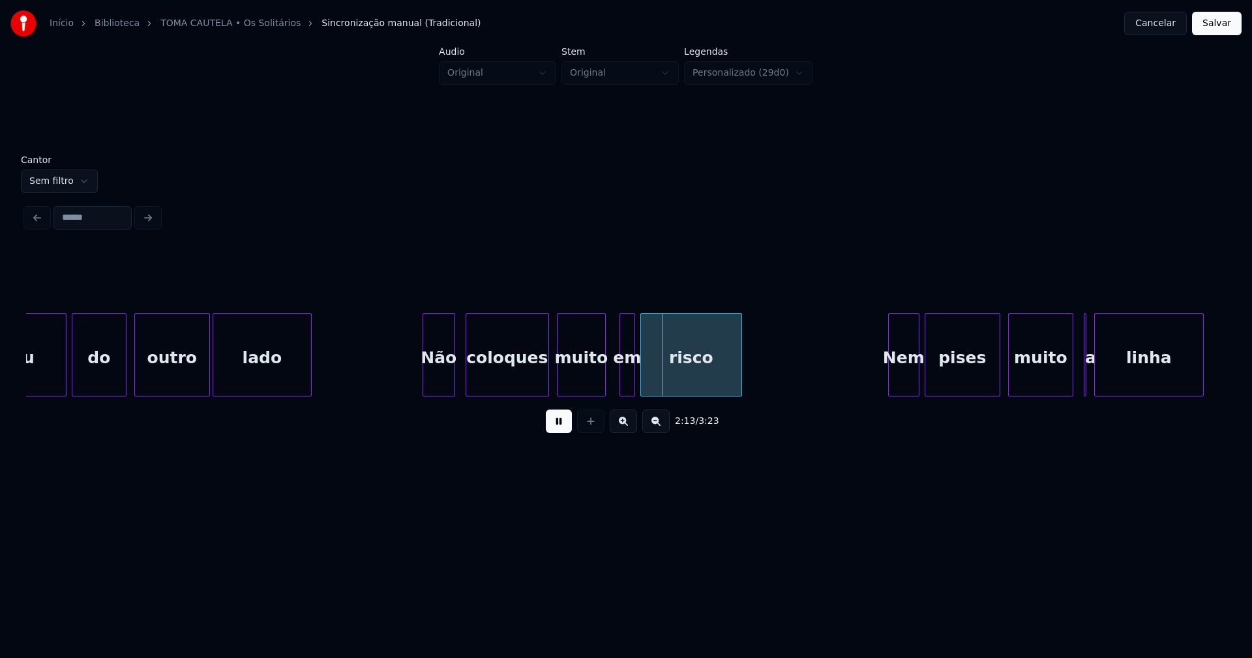
click at [602, 390] on div at bounding box center [603, 355] width 4 height 82
click at [618, 385] on div "em" at bounding box center [626, 354] width 16 height 83
click at [611, 394] on div "eu do outro lado Não coloques muito em risco Nem pises muito a linha" at bounding box center [625, 354] width 1199 height 83
click at [636, 379] on div at bounding box center [635, 355] width 4 height 82
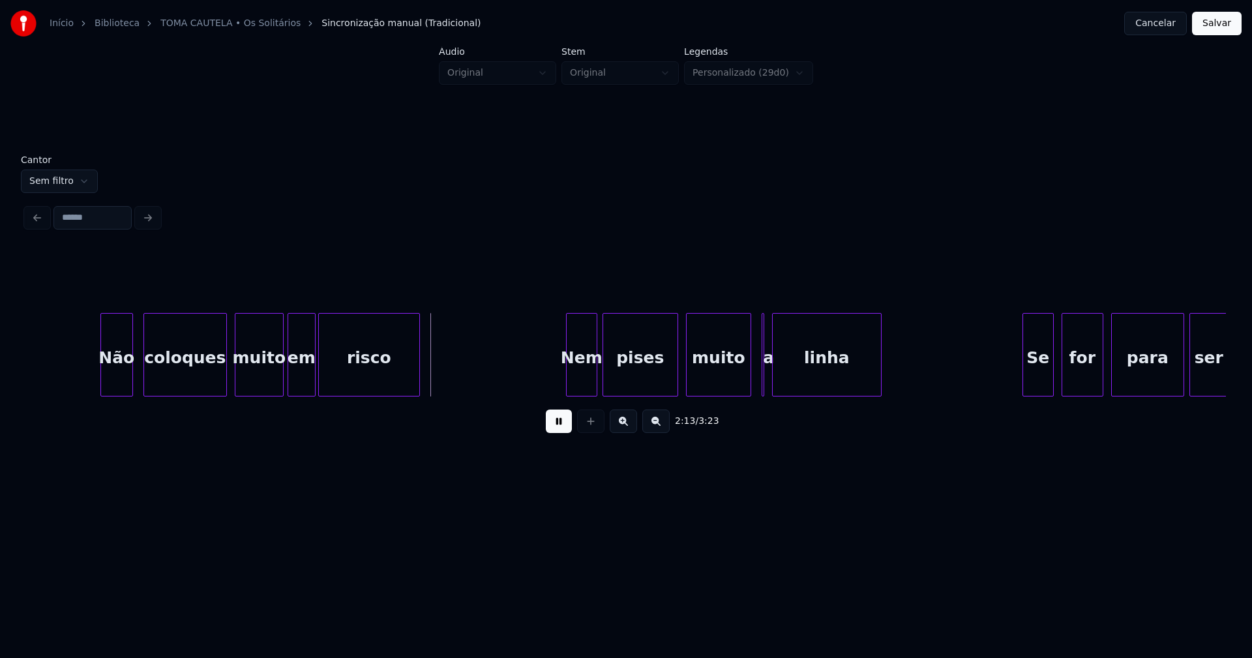
scroll to position [0, 17123]
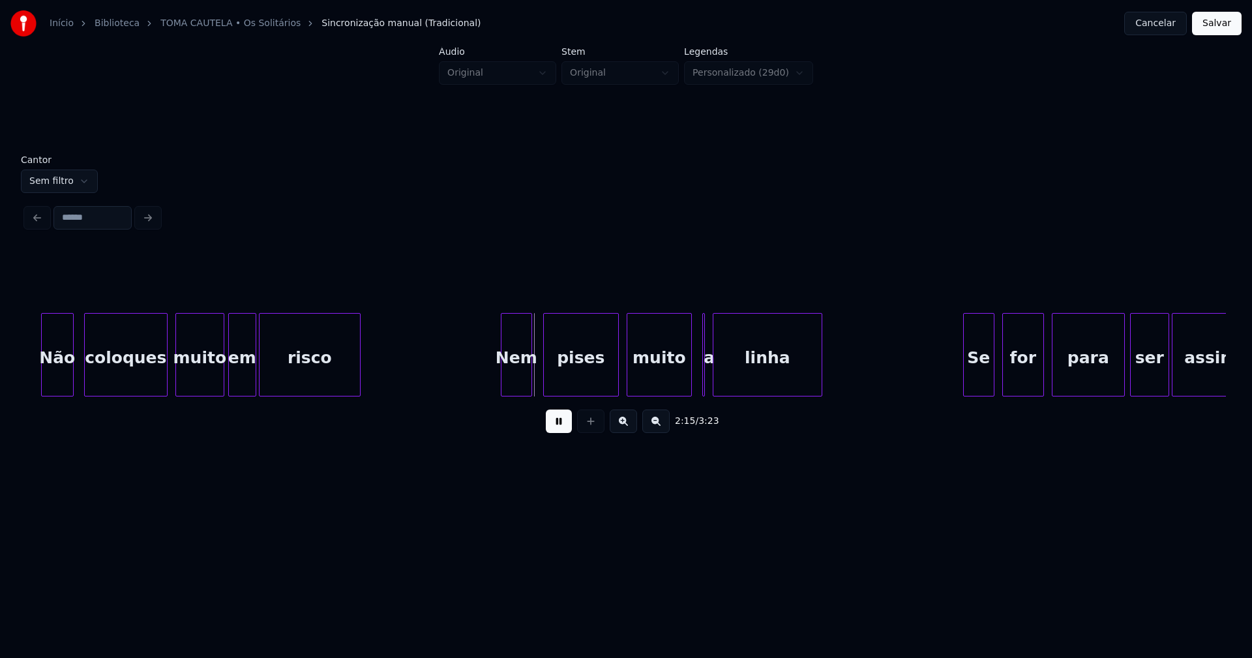
click at [518, 385] on div "Nem" at bounding box center [516, 358] width 30 height 89
click at [493, 385] on div at bounding box center [495, 355] width 4 height 82
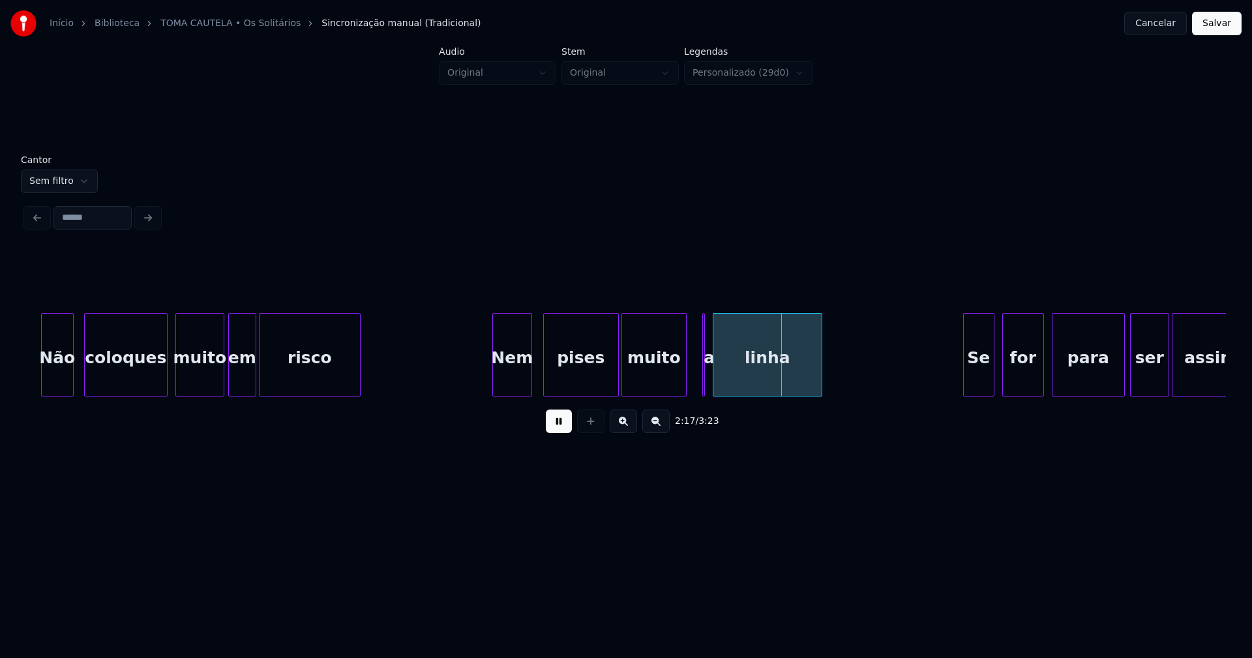
click at [674, 386] on div "muito" at bounding box center [654, 358] width 64 height 89
click at [673, 390] on div at bounding box center [674, 355] width 4 height 82
click at [707, 389] on div at bounding box center [706, 355] width 4 height 82
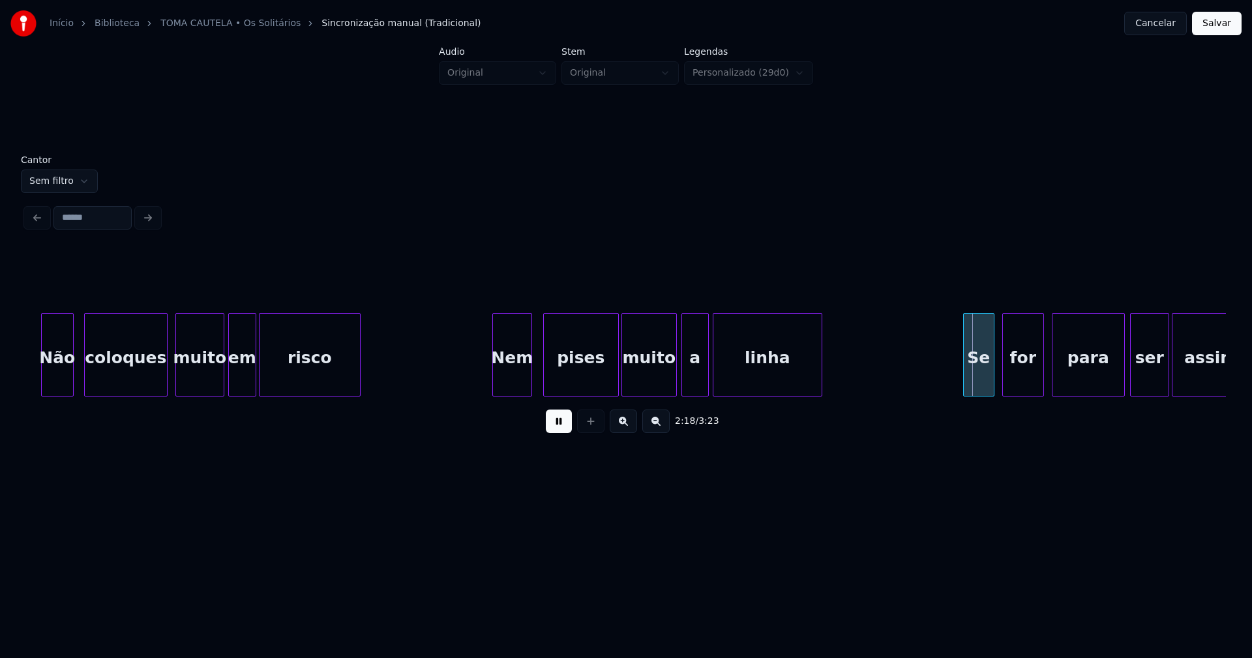
click at [682, 393] on div "Não coloques muito em risco Nem pises muito a linha Se for para ser assim" at bounding box center [625, 354] width 1199 height 83
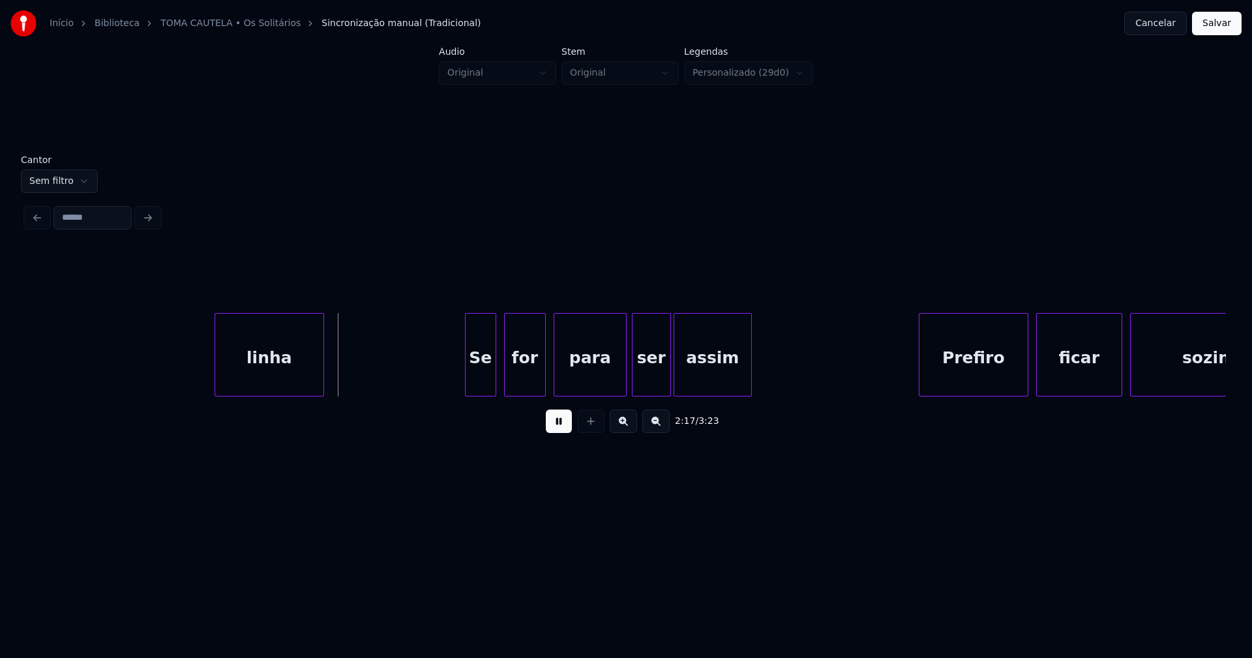
scroll to position [0, 17841]
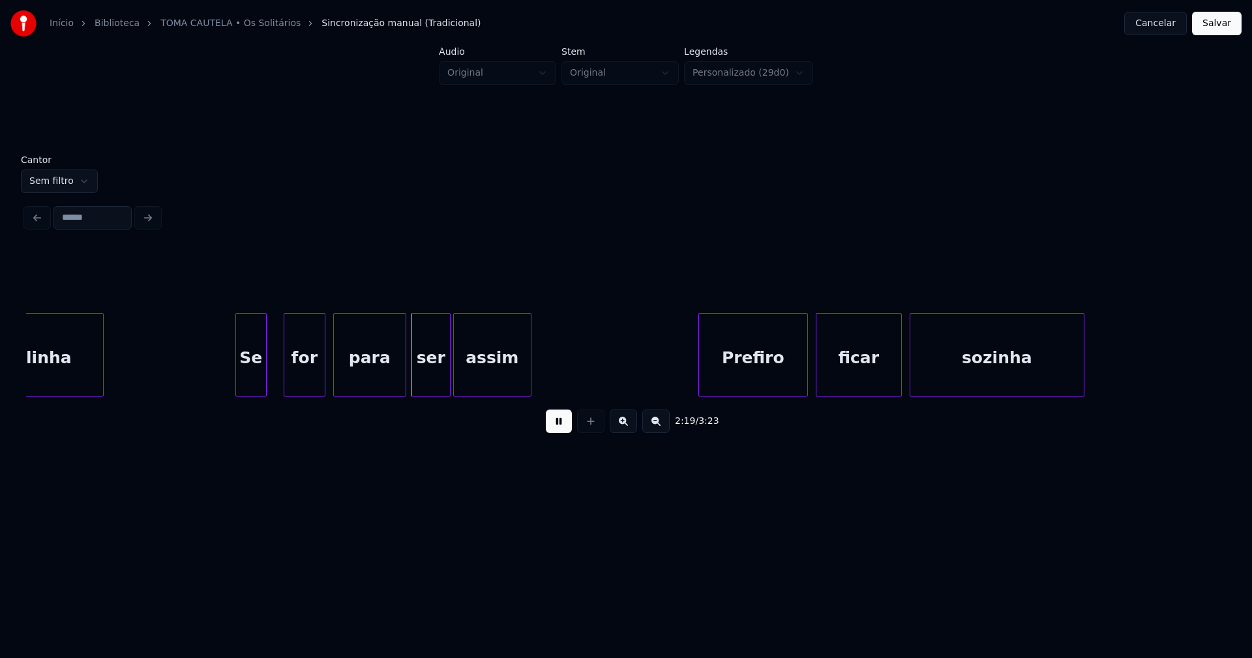
click at [257, 392] on div "linha Se for para ser assim Prefiro ficar sozinha" at bounding box center [625, 354] width 1199 height 83
click at [227, 381] on div at bounding box center [229, 355] width 4 height 82
click at [757, 381] on div "Prefiro" at bounding box center [750, 358] width 108 height 89
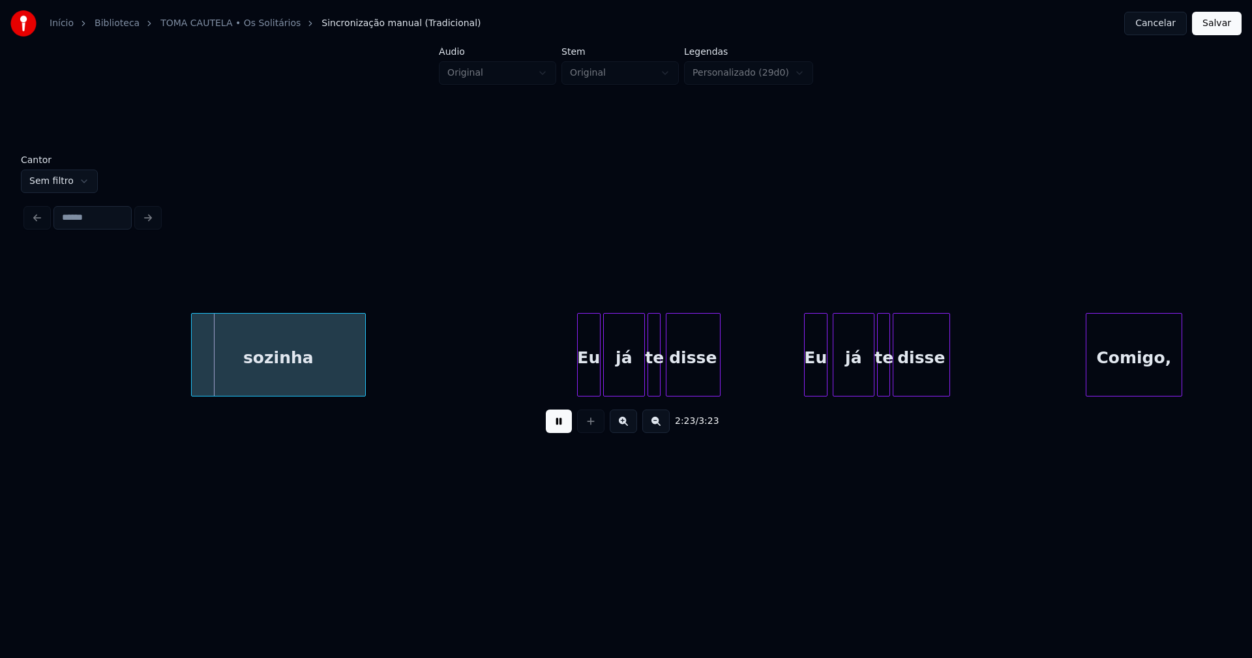
scroll to position [0, 18721]
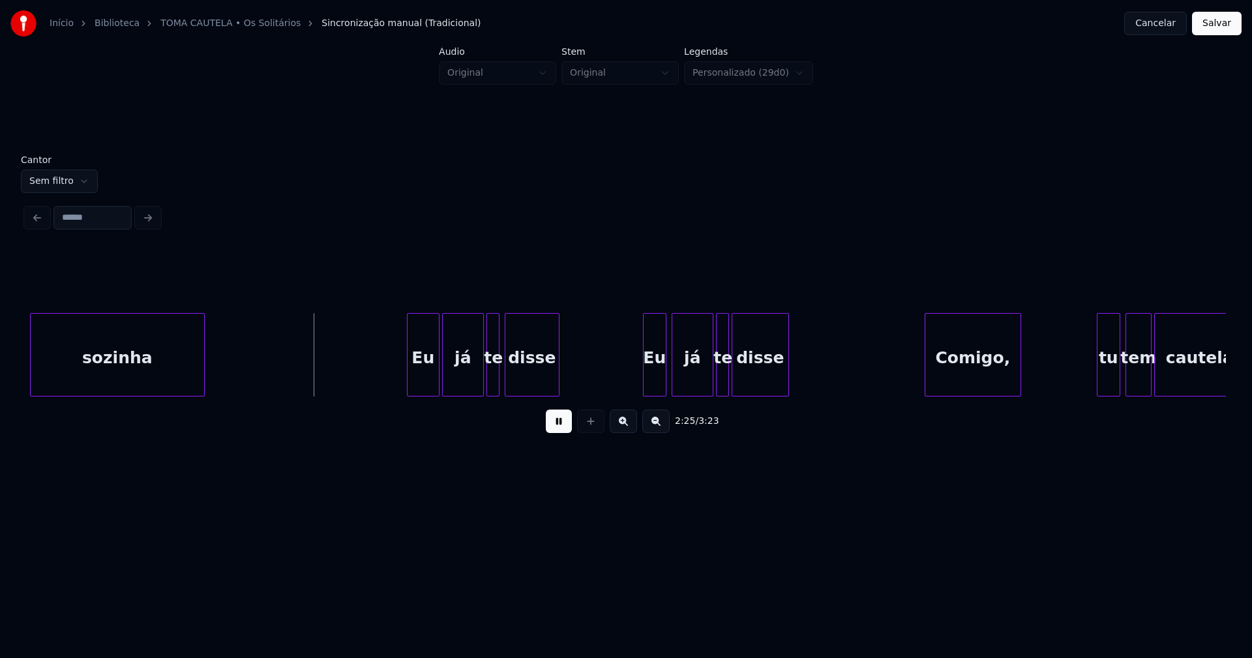
click at [410, 386] on div at bounding box center [409, 355] width 4 height 82
click at [638, 389] on div at bounding box center [638, 355] width 4 height 82
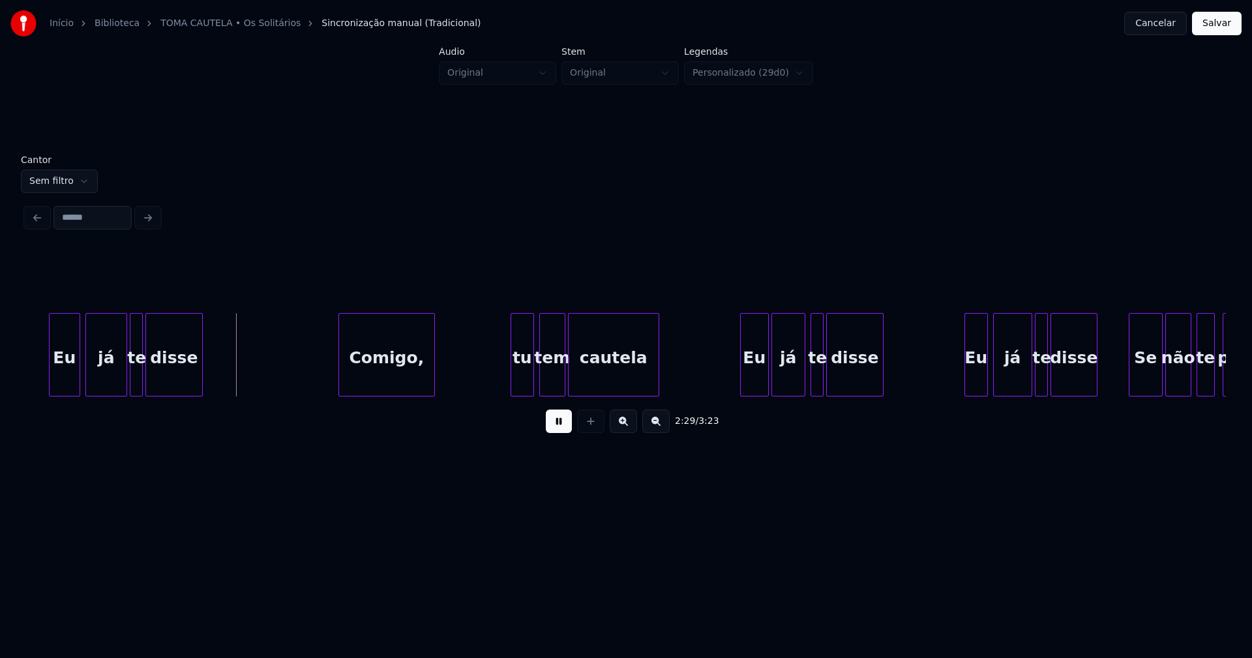
scroll to position [0, 19381]
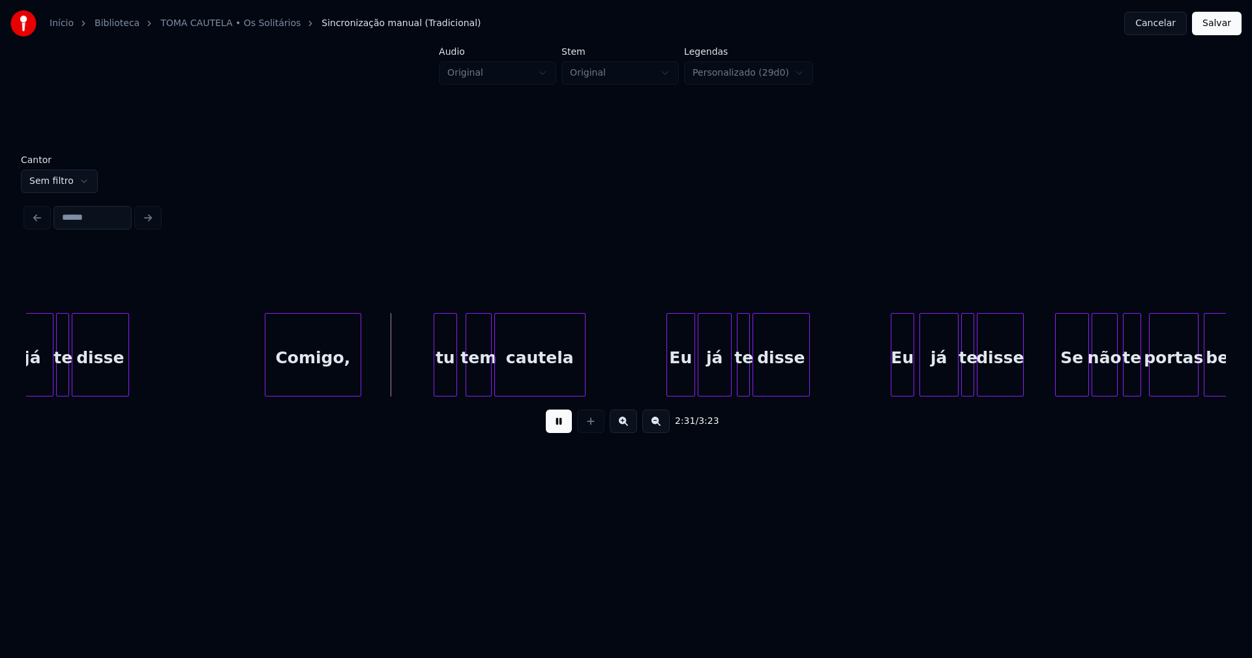
click at [438, 376] on div "tu" at bounding box center [445, 358] width 22 height 89
click at [677, 396] on div "já te disse Comigo, tu tem cautela Eu já te disse Eu já te disse Se não te port…" at bounding box center [625, 354] width 1199 height 83
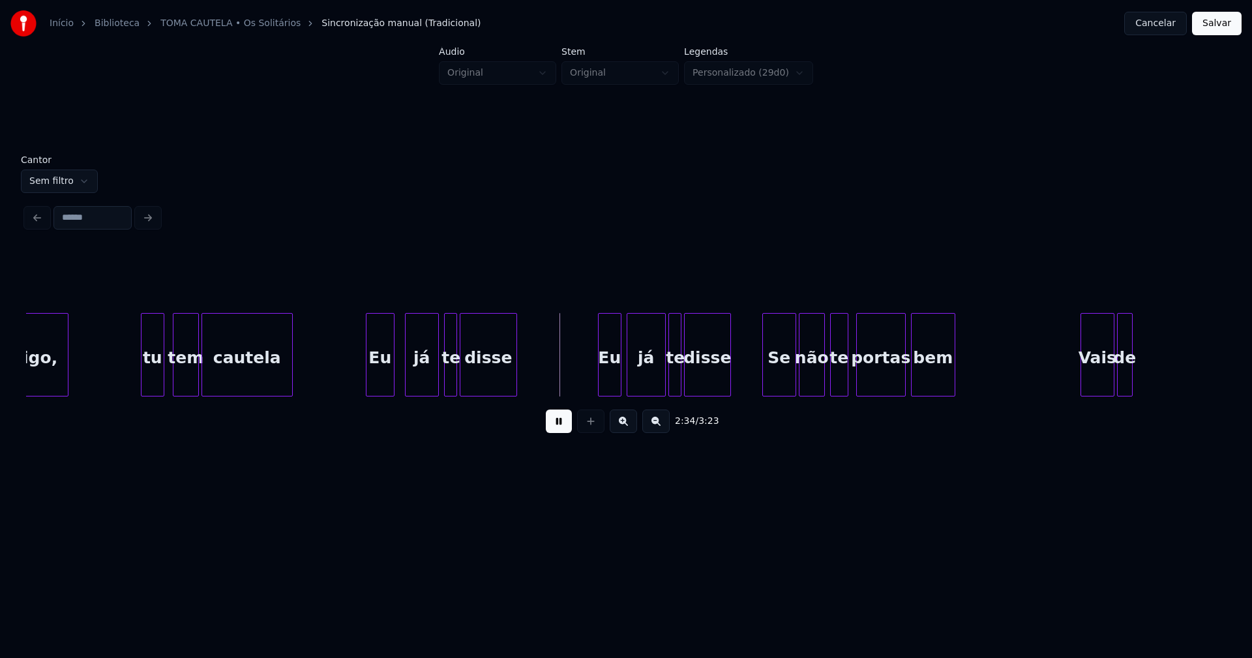
scroll to position [0, 19703]
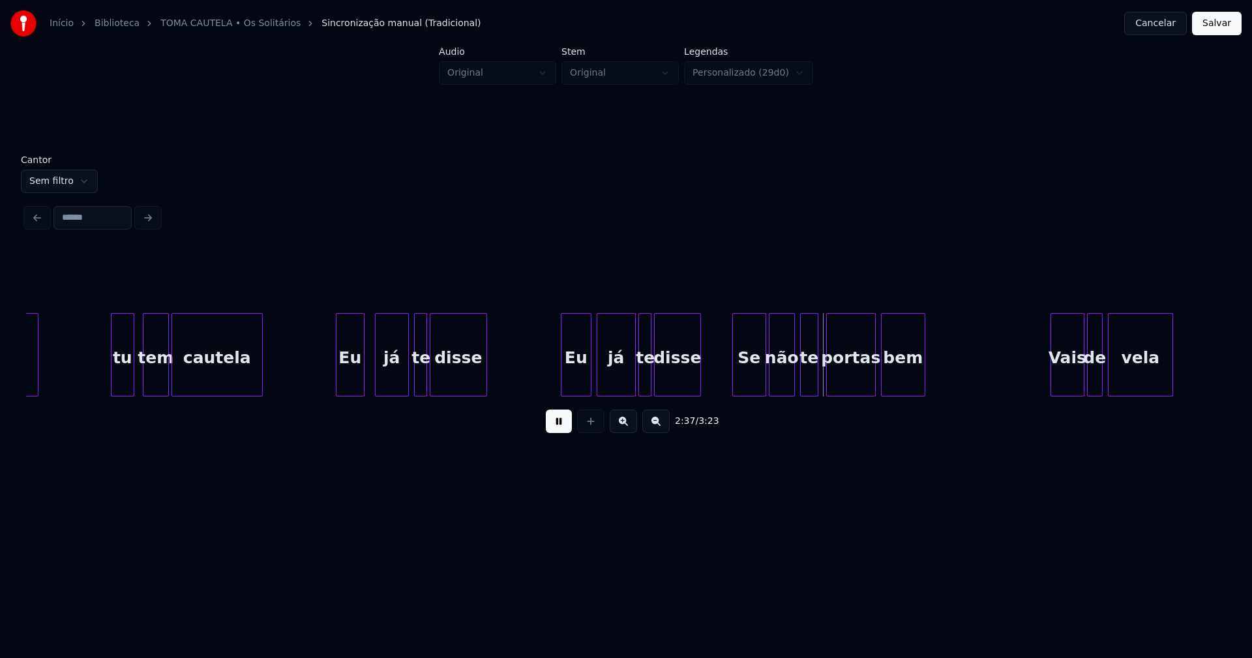
click at [563, 379] on div at bounding box center [563, 355] width 4 height 82
click at [744, 381] on div "Se" at bounding box center [739, 358] width 33 height 89
click at [778, 387] on div "não" at bounding box center [774, 358] width 25 height 89
click at [796, 390] on div at bounding box center [797, 355] width 4 height 82
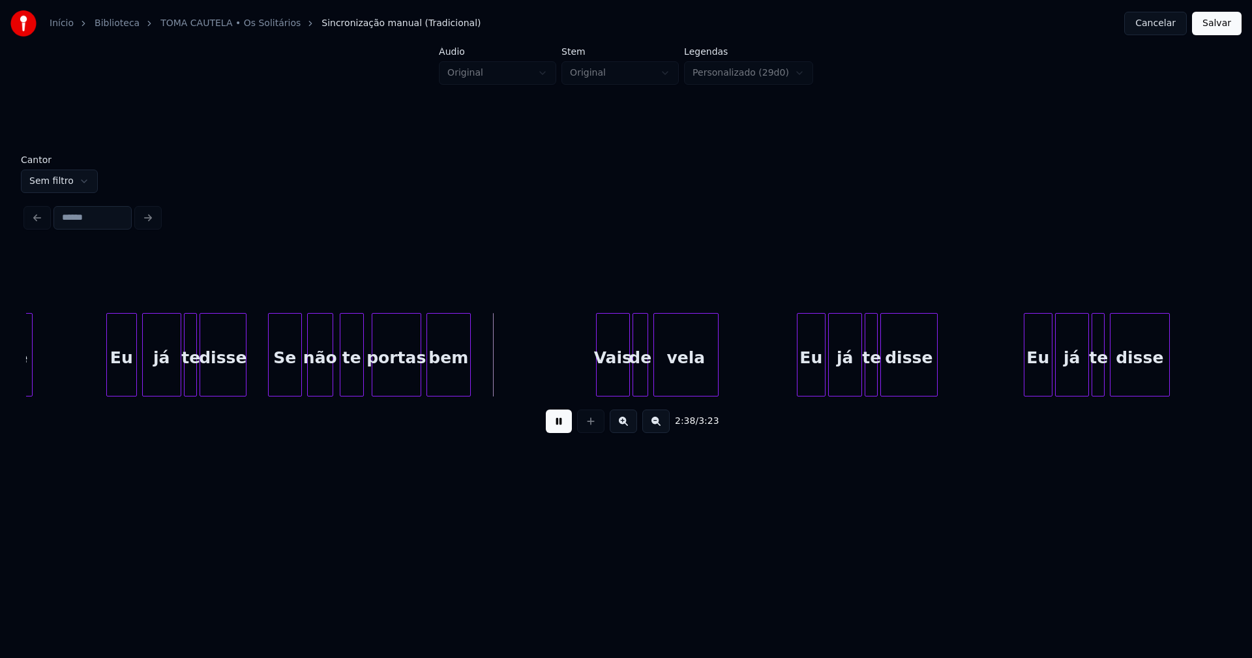
scroll to position [0, 20275]
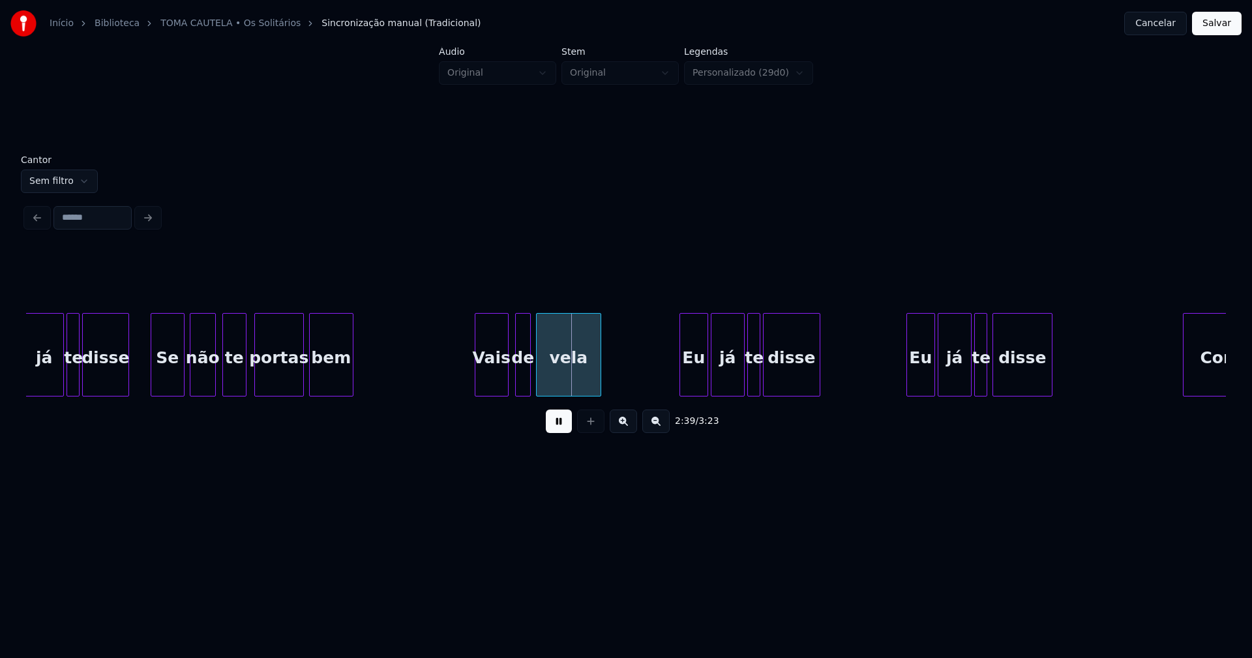
click at [488, 380] on div "Vais" at bounding box center [491, 358] width 33 height 89
click at [686, 375] on div "Eu" at bounding box center [683, 358] width 27 height 89
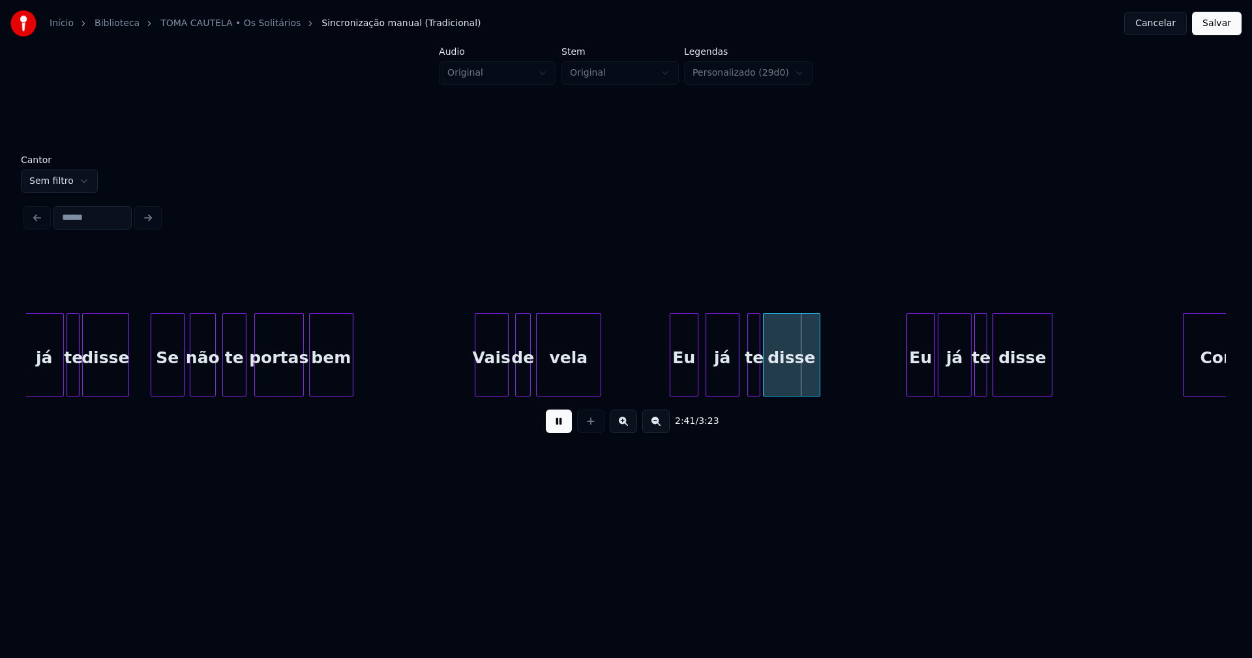
click at [724, 383] on div "já" at bounding box center [722, 358] width 33 height 89
click at [917, 387] on div "Eu" at bounding box center [913, 358] width 27 height 89
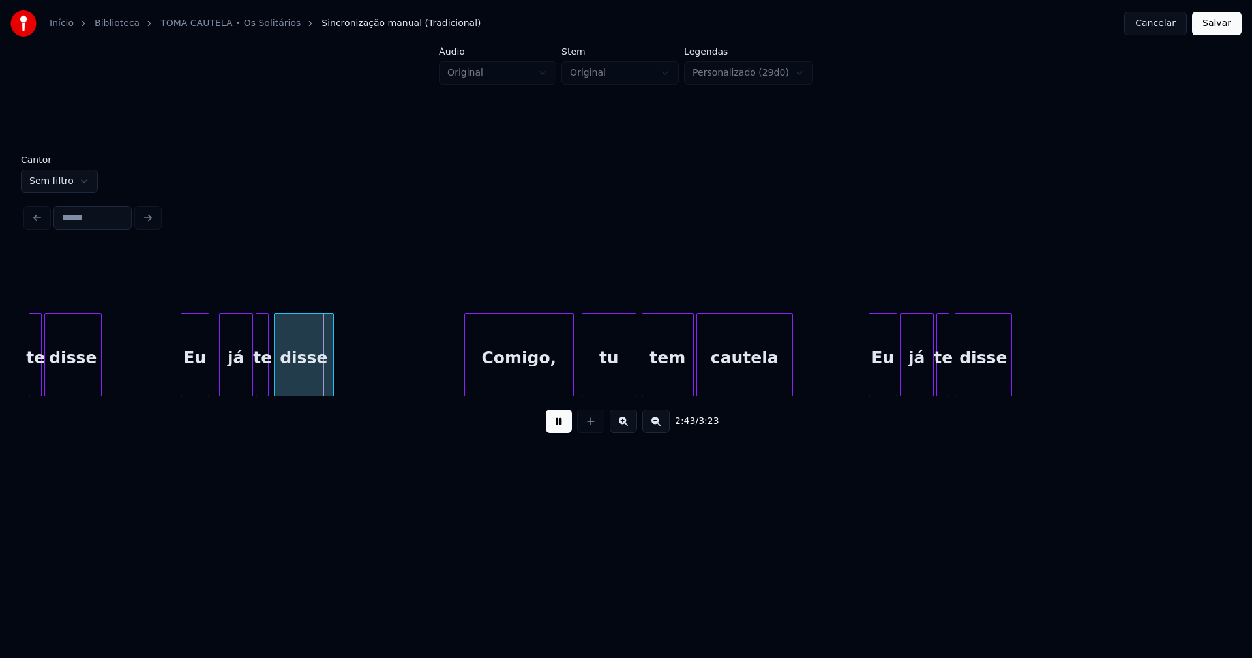
scroll to position [0, 21022]
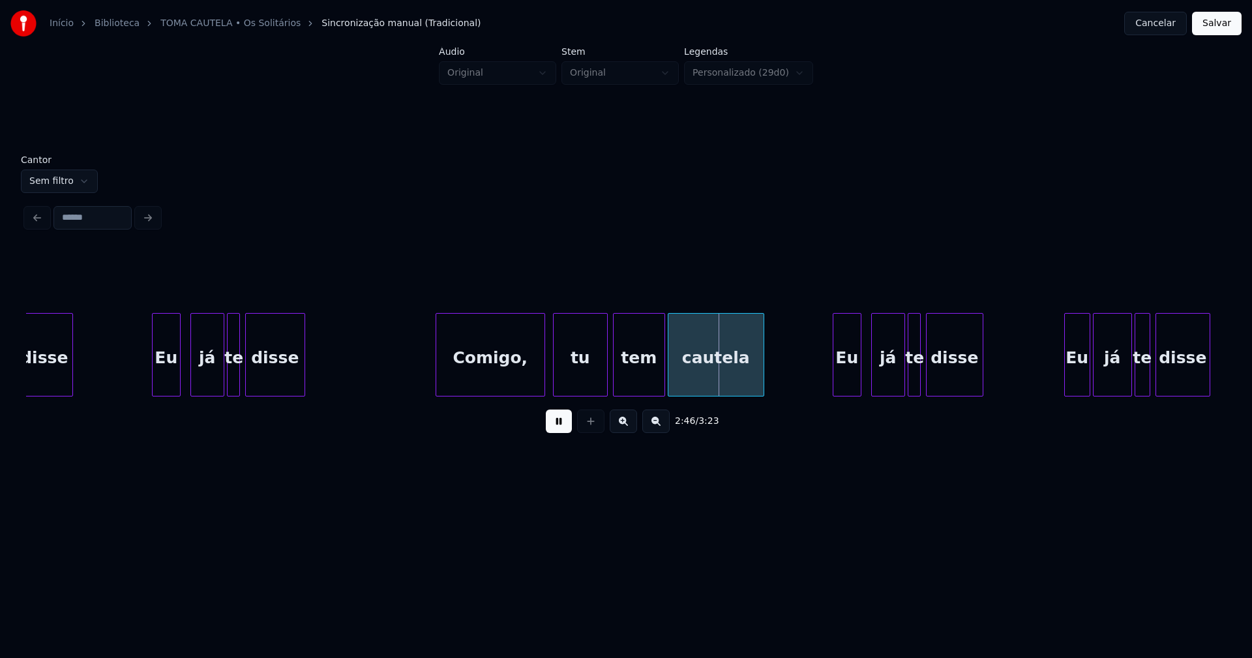
click at [846, 392] on div "disse Eu já te disse Comigo, tu tem cautela Eu já te disse Eu já te disse" at bounding box center [625, 354] width 1199 height 83
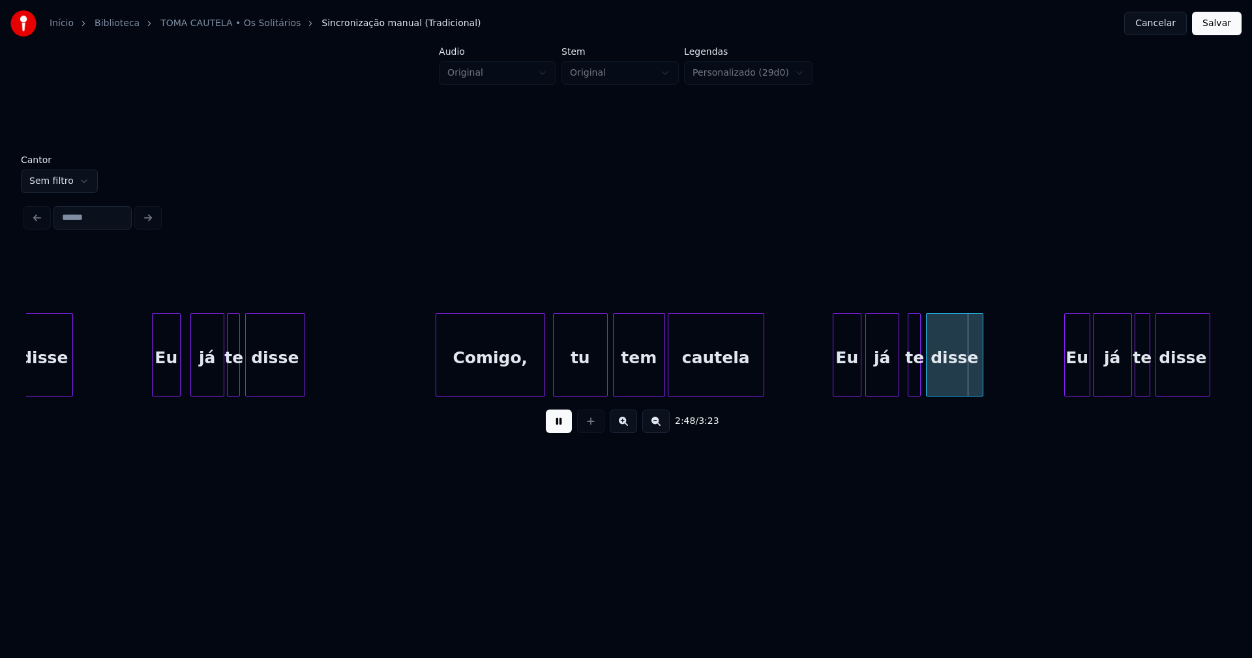
click at [877, 394] on div "disse Eu já te disse Comigo, tu tem cautela Eu já te disse Eu já te disse" at bounding box center [625, 354] width 1199 height 83
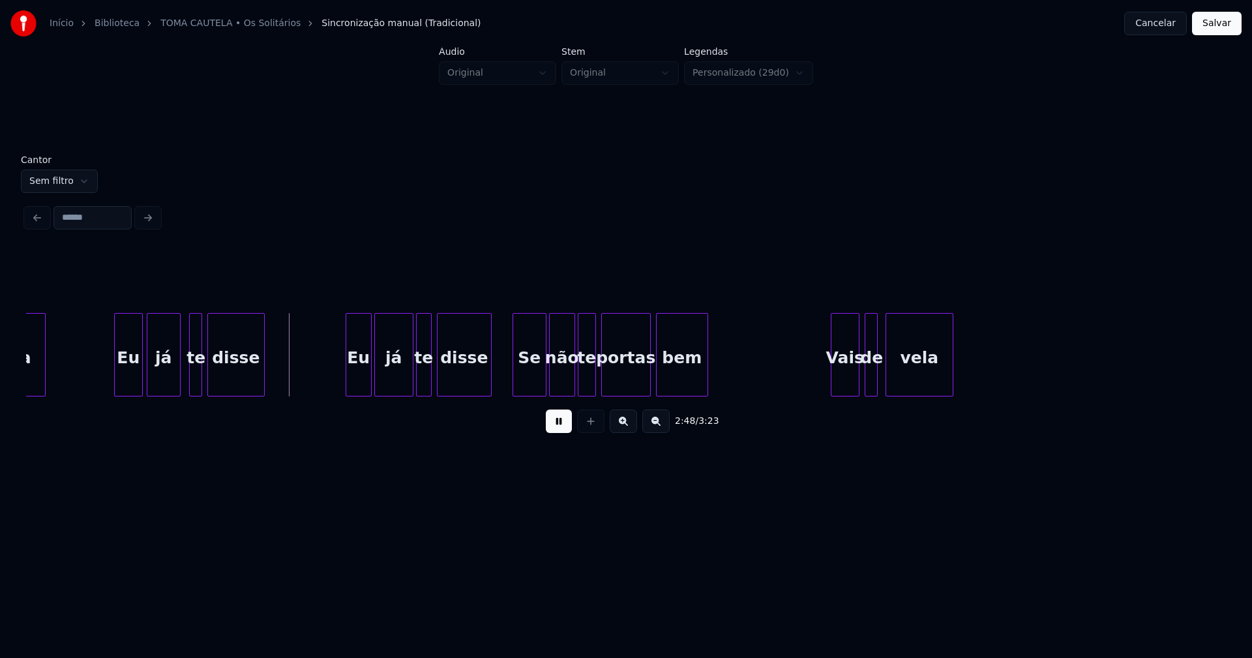
scroll to position [0, 21770]
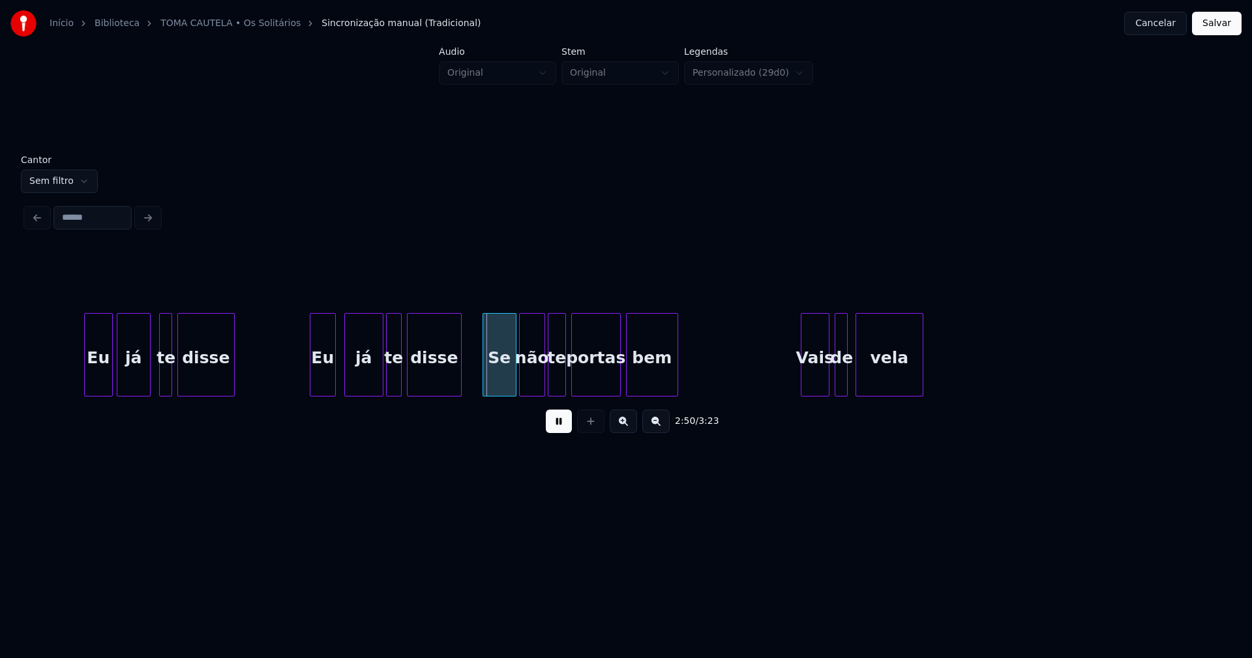
click at [324, 389] on div "Eu" at bounding box center [322, 358] width 25 height 89
click at [490, 387] on div "Se" at bounding box center [492, 358] width 33 height 89
click at [527, 382] on div "não" at bounding box center [526, 358] width 25 height 89
click at [453, 387] on div at bounding box center [453, 355] width 4 height 82
click at [552, 379] on div "te" at bounding box center [552, 358] width 17 height 89
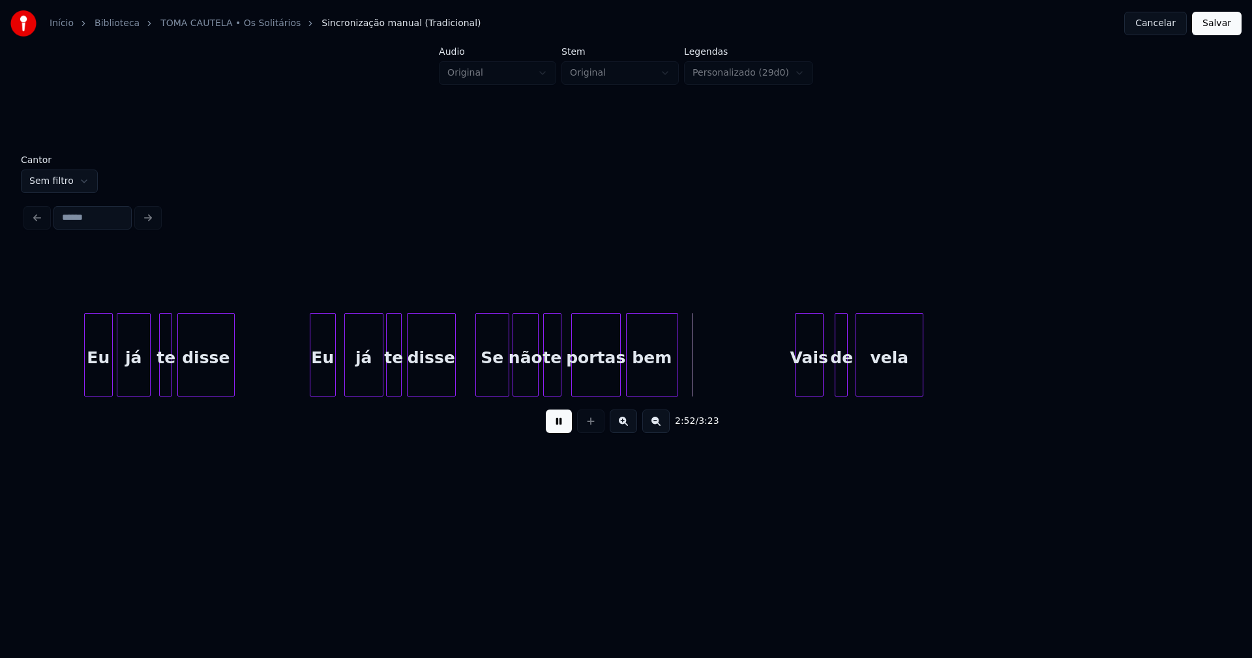
click at [810, 383] on div "Vais" at bounding box center [808, 358] width 27 height 89
click at [831, 385] on div at bounding box center [830, 355] width 4 height 82
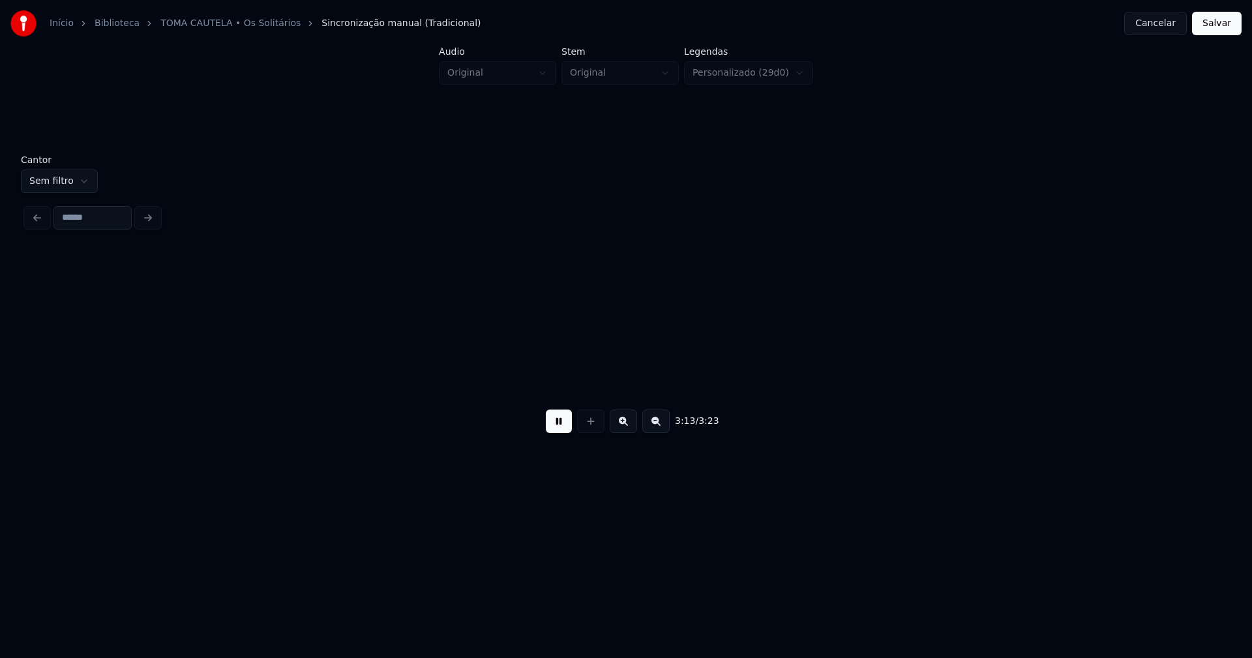
scroll to position [0, 25274]
click at [1208, 24] on button "Salvar" at bounding box center [1217, 23] width 50 height 23
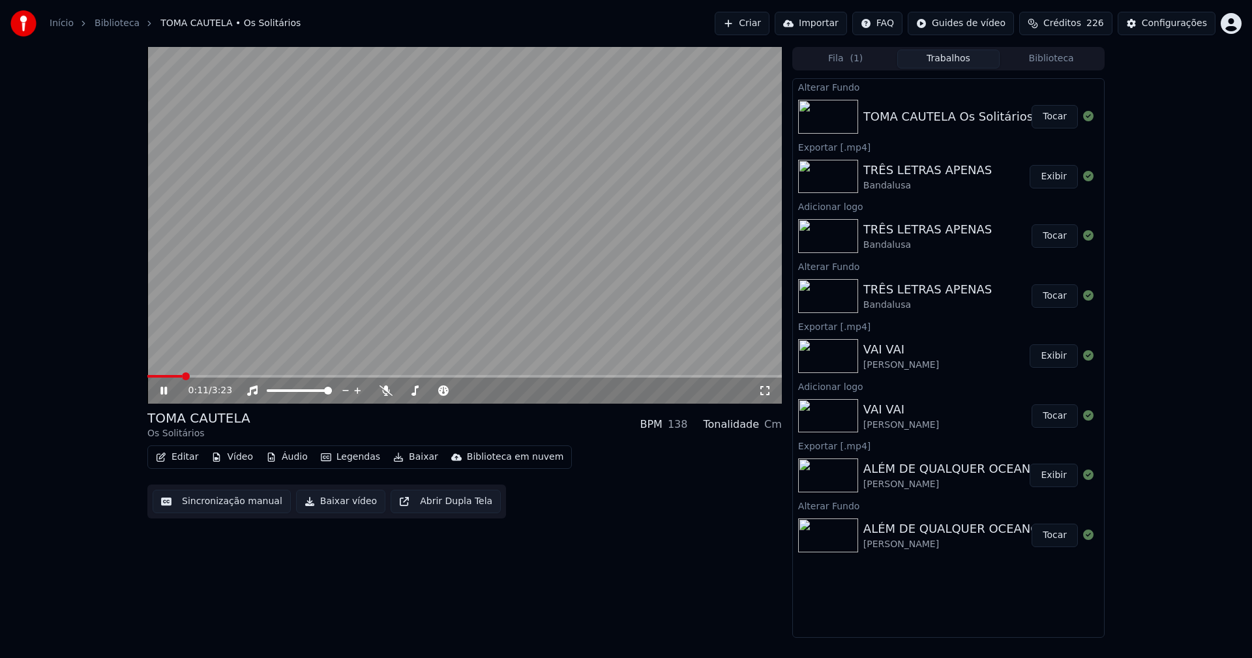
click at [1171, 28] on div "Configurações" at bounding box center [1173, 23] width 65 height 13
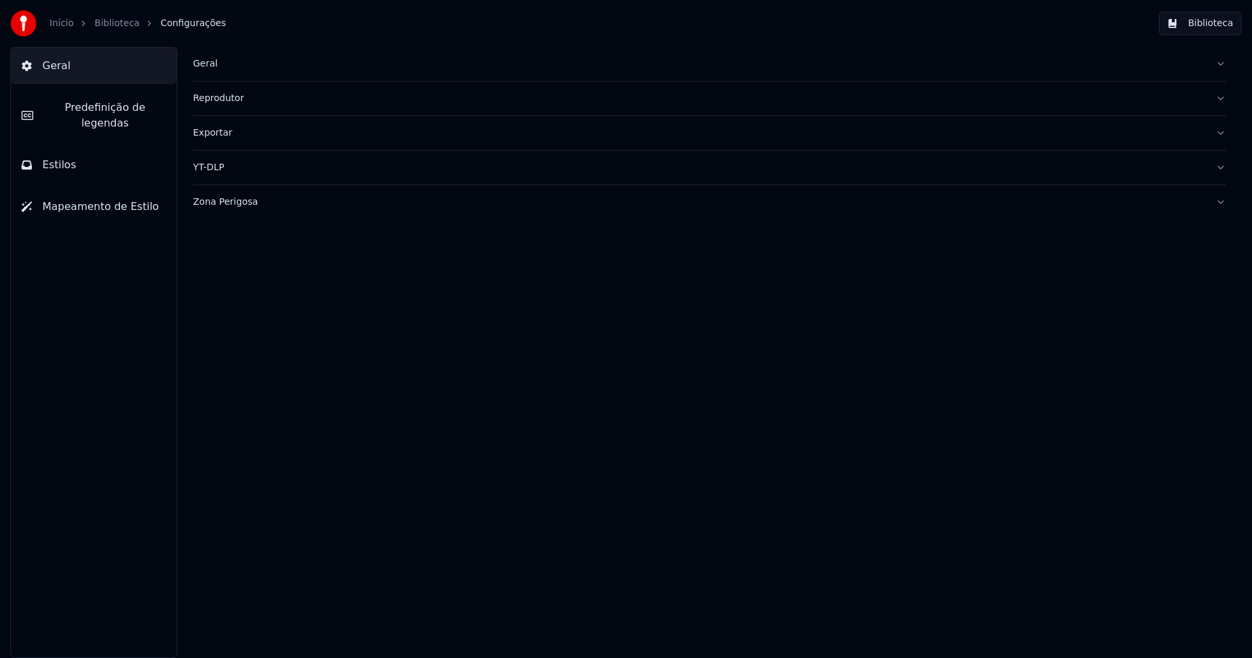
click at [81, 159] on button "Estilos" at bounding box center [94, 165] width 166 height 37
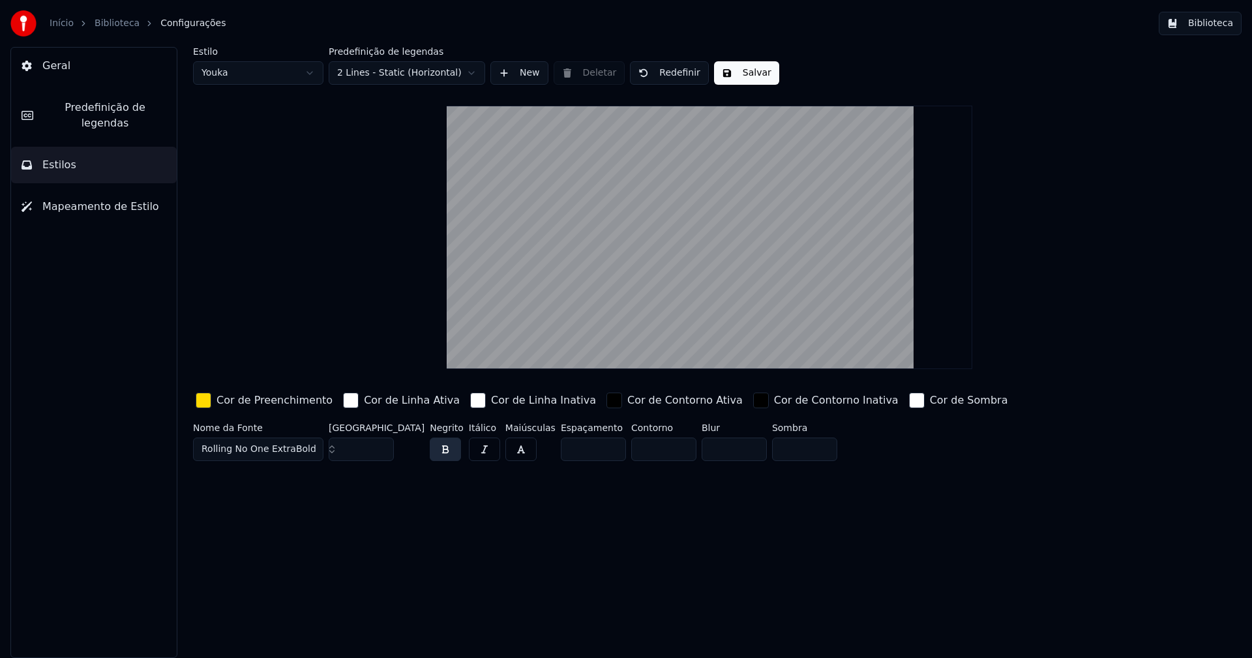
click at [203, 402] on div "button" at bounding box center [204, 400] width 16 height 16
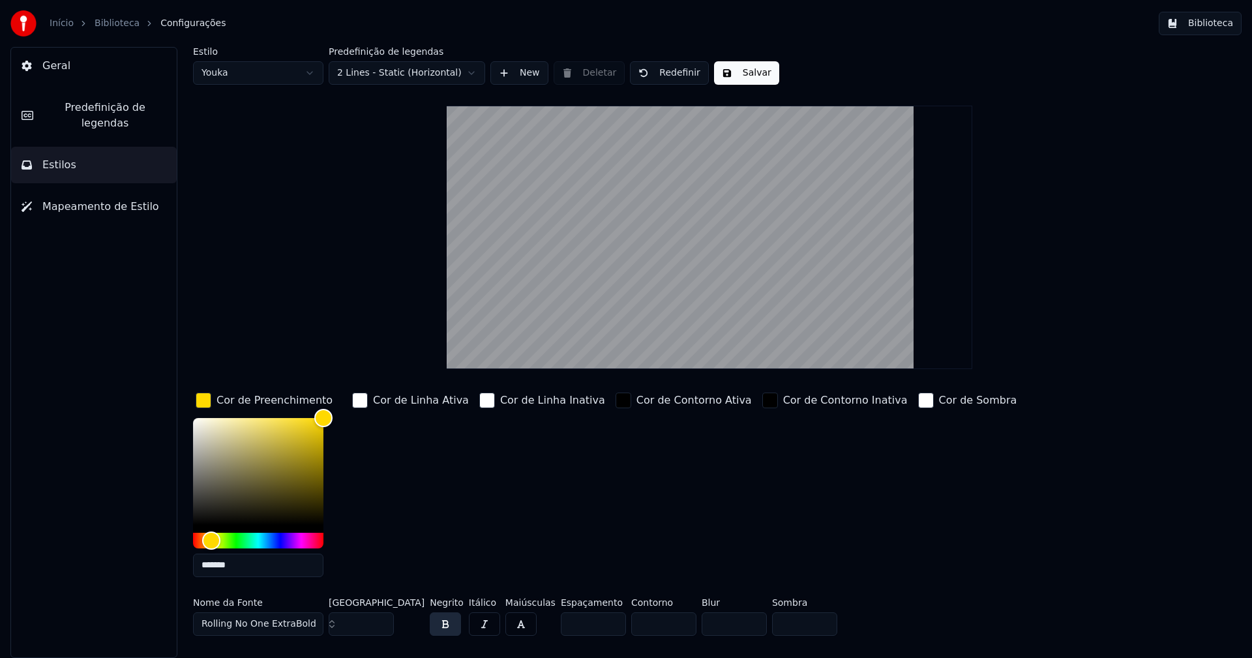
click at [246, 565] on input "*******" at bounding box center [258, 564] width 130 height 23
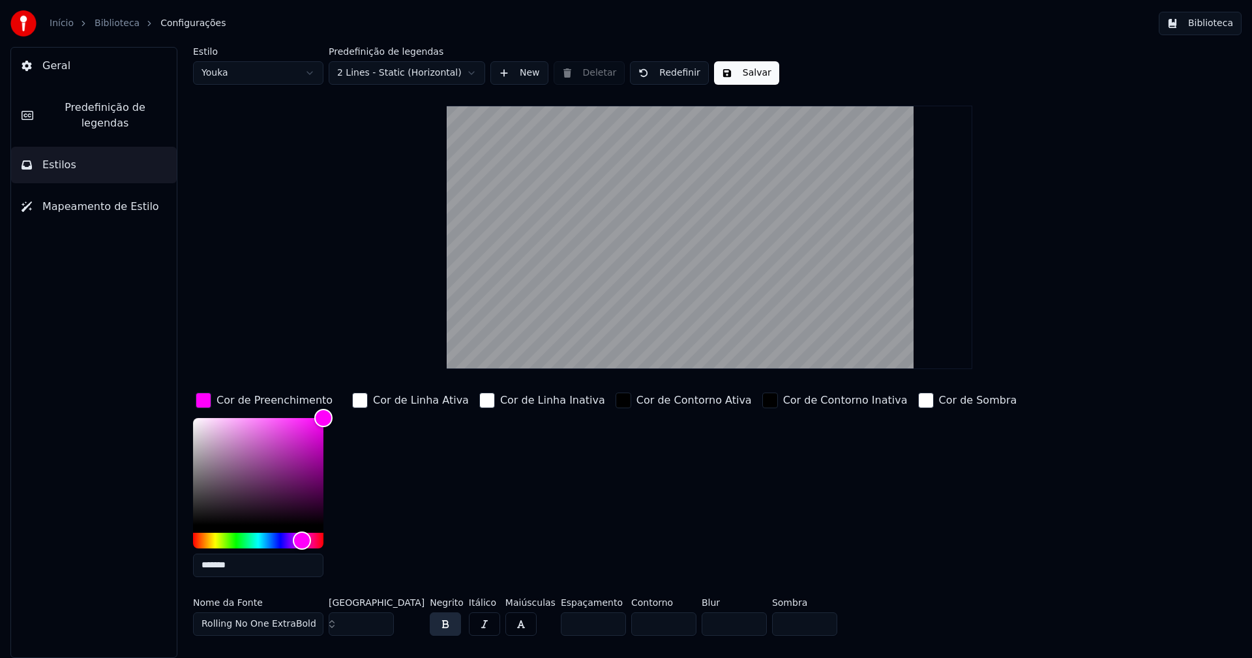
type input "*******"
click at [207, 402] on div "button" at bounding box center [204, 400] width 16 height 16
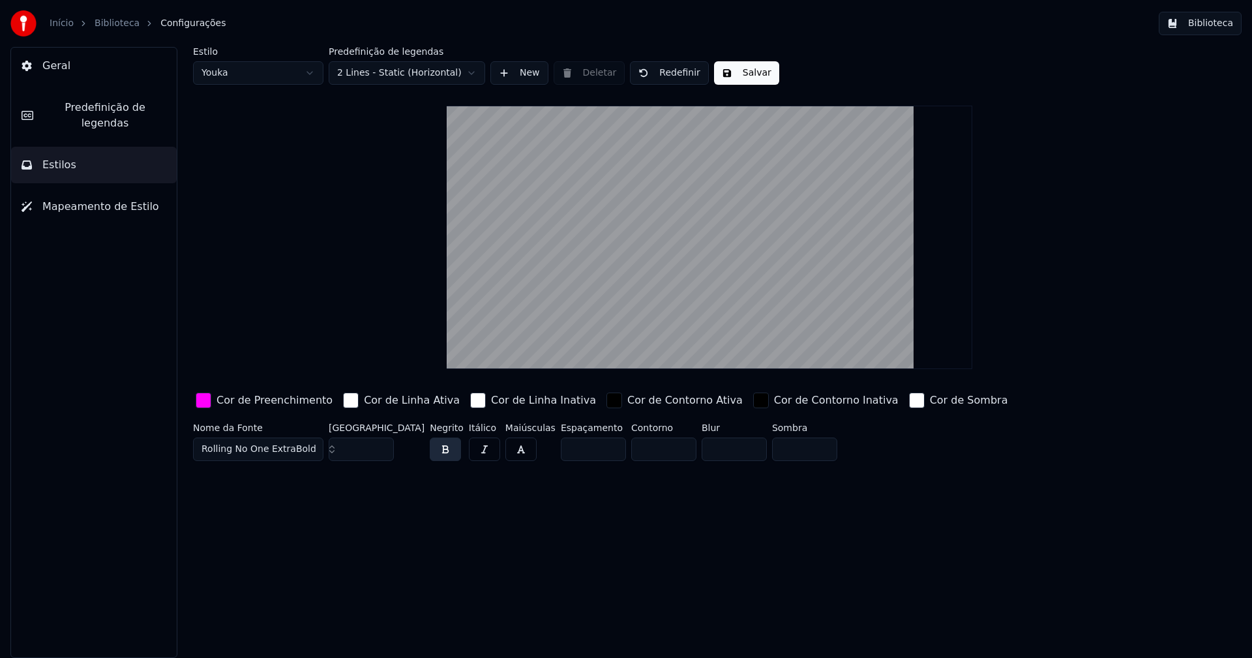
click at [743, 74] on button "Salvar" at bounding box center [746, 72] width 65 height 23
click at [254, 77] on html "Início Biblioteca Configurações Biblioteca Geral Predefinição de legendas Estil…" at bounding box center [626, 329] width 1252 height 658
type input "**"
drag, startPoint x: 738, startPoint y: 76, endPoint x: 751, endPoint y: 76, distance: 13.1
click at [741, 76] on button "Salvar" at bounding box center [746, 72] width 65 height 23
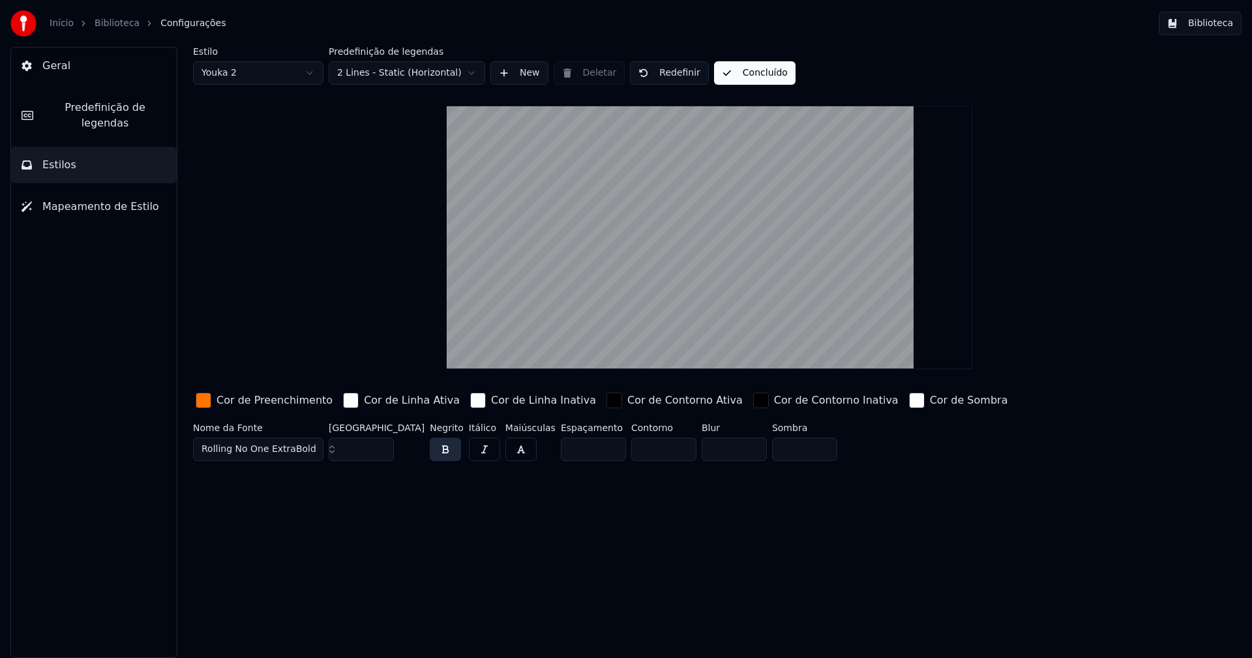
click at [1214, 23] on button "Biblioteca" at bounding box center [1199, 23] width 83 height 23
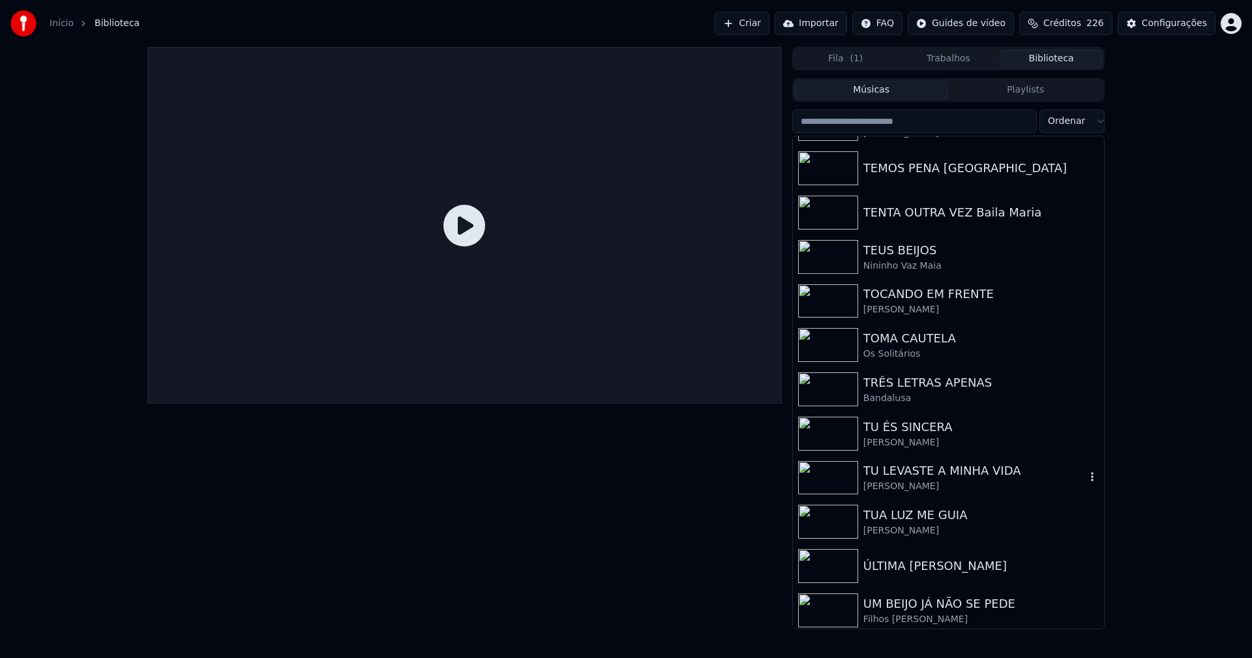
scroll to position [14596, 0]
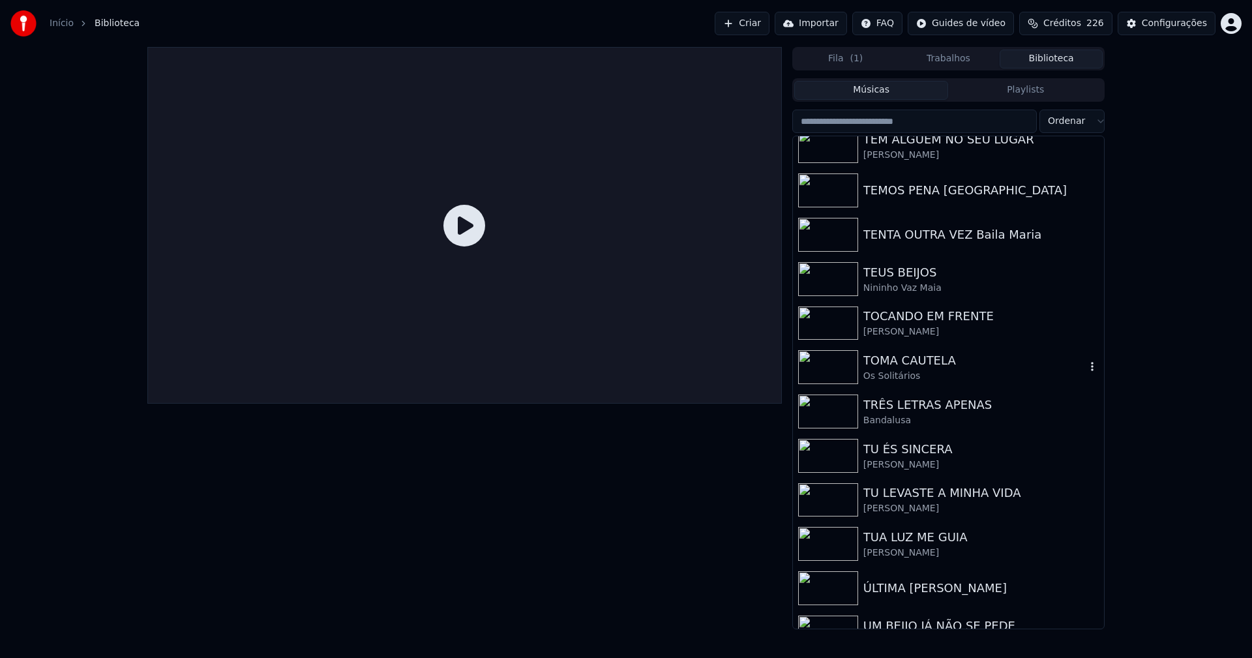
click at [895, 368] on div "TOMA CAUTELA" at bounding box center [974, 360] width 222 height 18
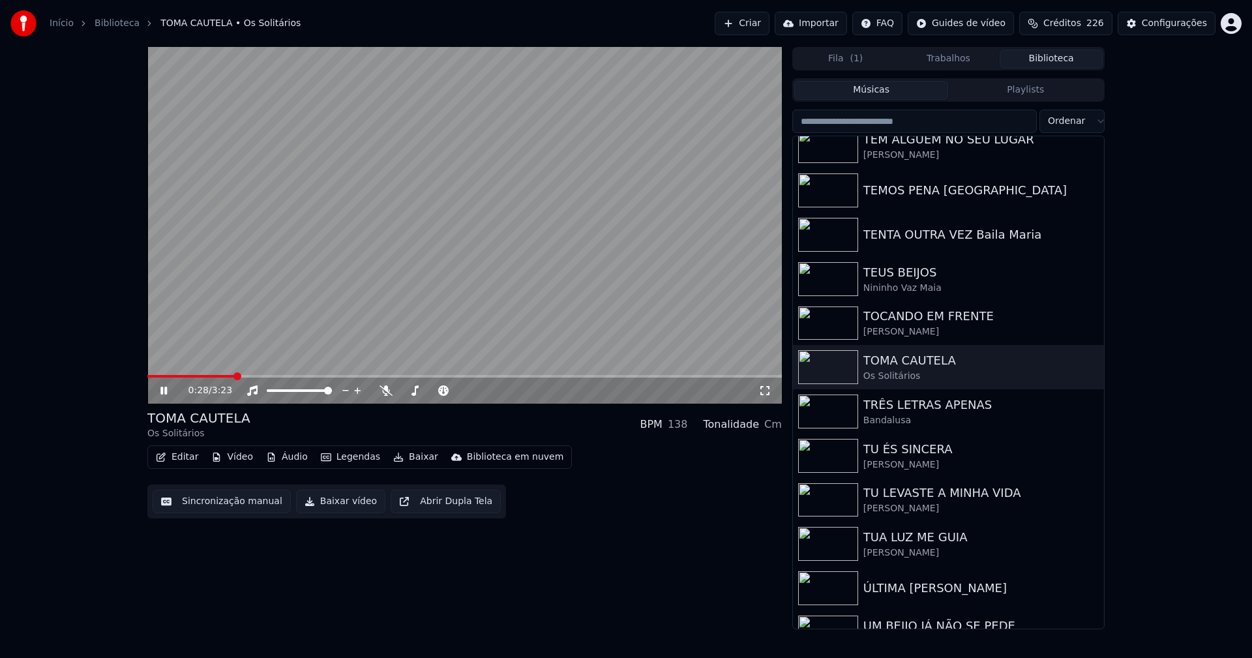
click at [236, 377] on span at bounding box center [464, 376] width 634 height 3
click at [763, 390] on icon at bounding box center [764, 390] width 13 height 10
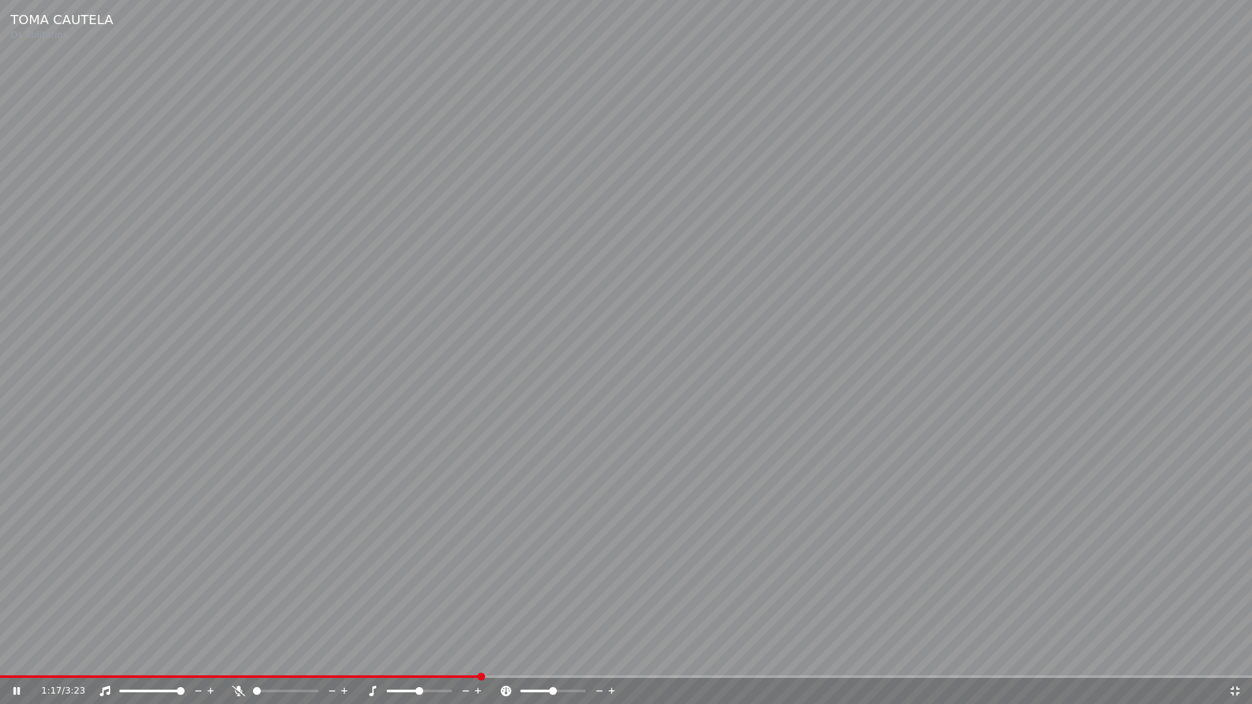
click at [1237, 657] on icon at bounding box center [1234, 691] width 13 height 10
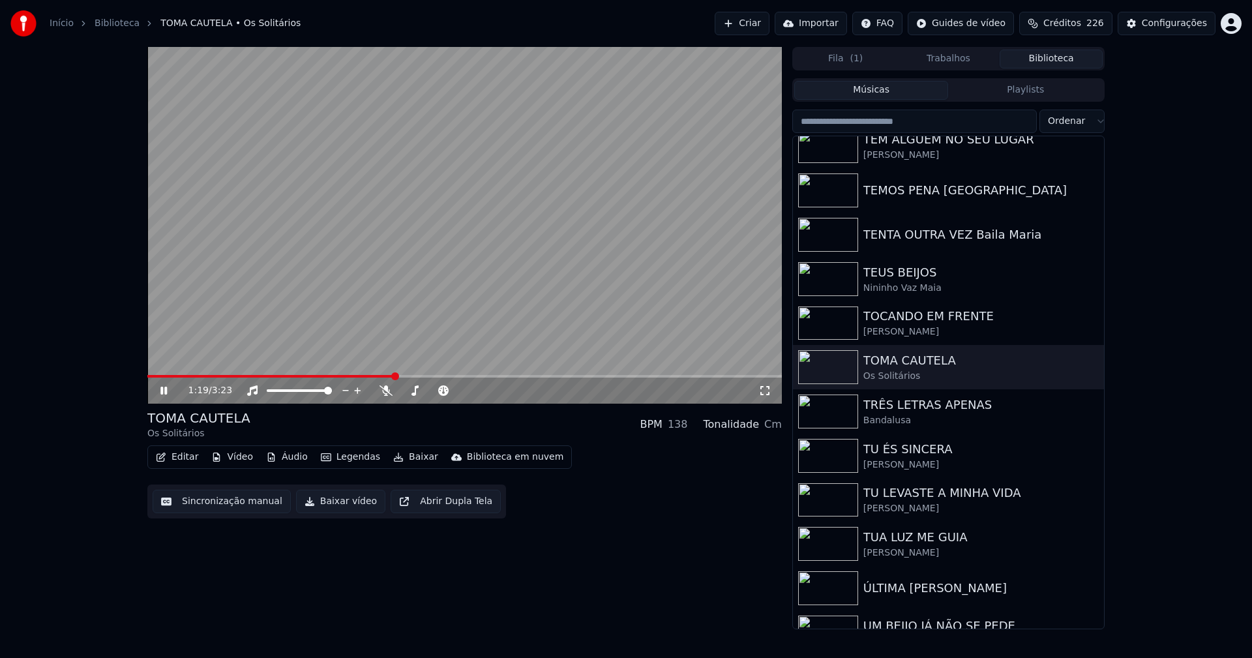
click at [165, 392] on icon at bounding box center [163, 391] width 7 height 8
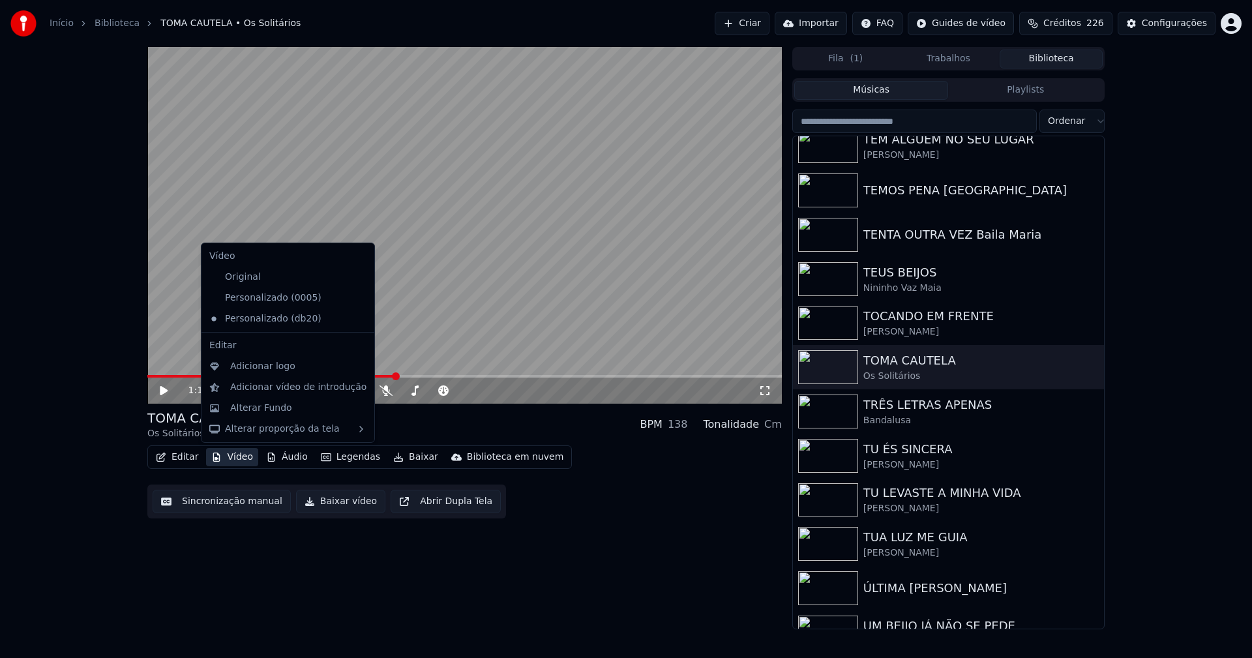
click at [237, 464] on button "Vídeo" at bounding box center [232, 457] width 52 height 18
click at [261, 363] on div "Adicionar logo" at bounding box center [262, 366] width 65 height 13
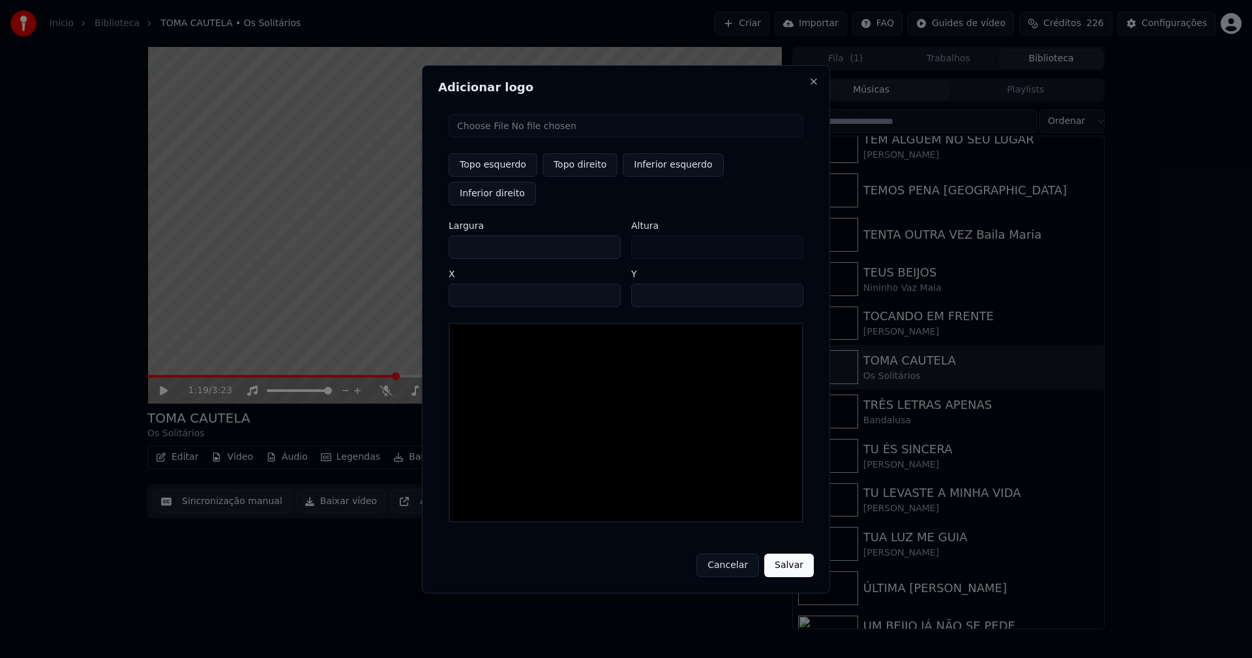
click at [507, 138] on input "file" at bounding box center [625, 125] width 355 height 23
type input "**********"
type input "***"
click at [585, 177] on button "Topo direito" at bounding box center [579, 164] width 75 height 23
type input "****"
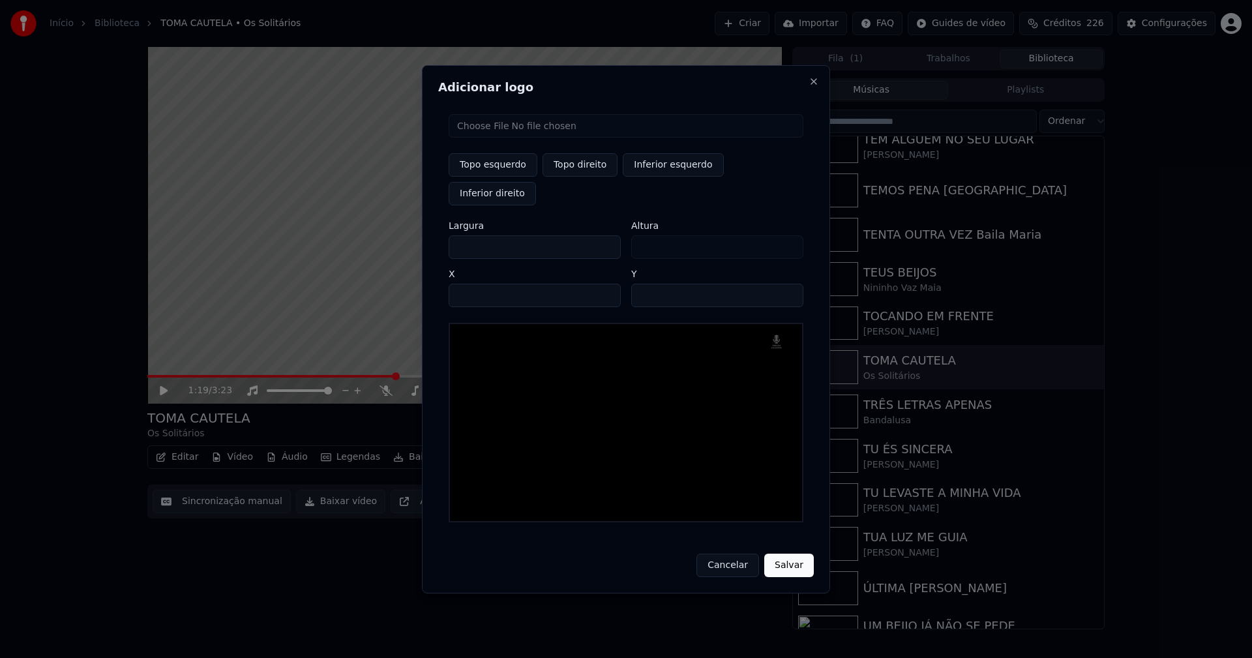
drag, startPoint x: 471, startPoint y: 233, endPoint x: 418, endPoint y: 241, distance: 53.3
click at [418, 241] on body "Início Biblioteca TOMA CAUTELA • Os Solitários Criar Importar FAQ Guides de víd…" at bounding box center [626, 329] width 1252 height 658
type input "**"
type input "***"
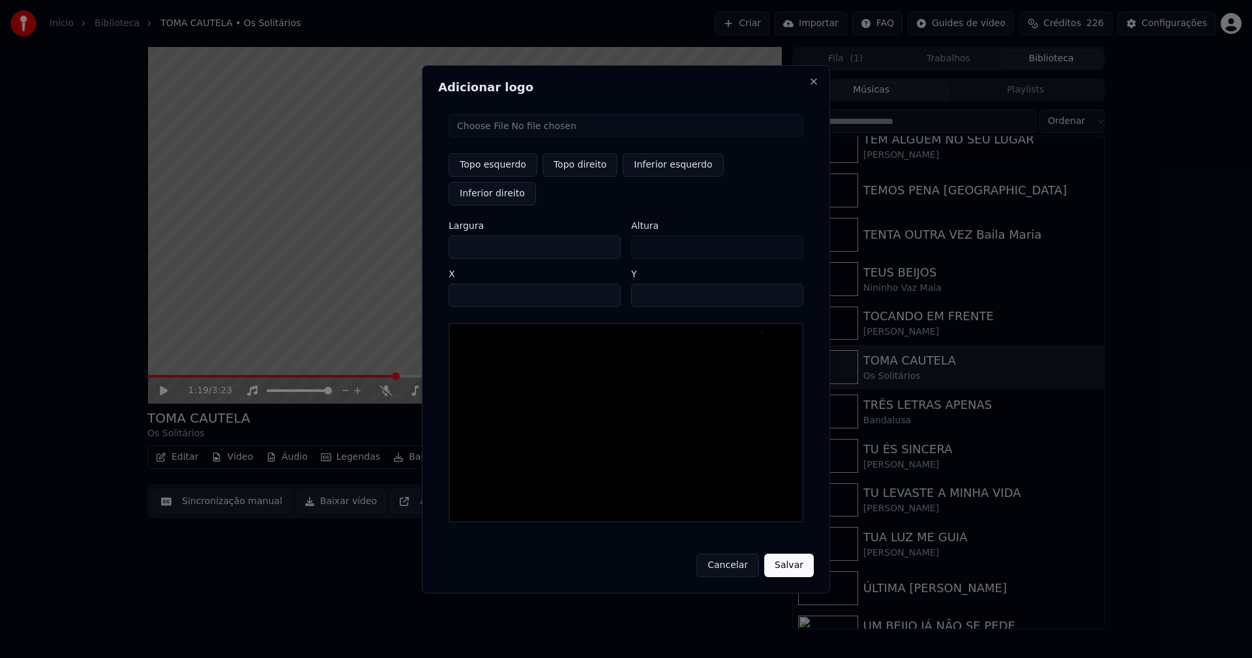
type input "***"
click at [476, 284] on input "****" at bounding box center [534, 295] width 172 height 23
type input "****"
click at [787, 284] on input "**" at bounding box center [717, 295] width 172 height 23
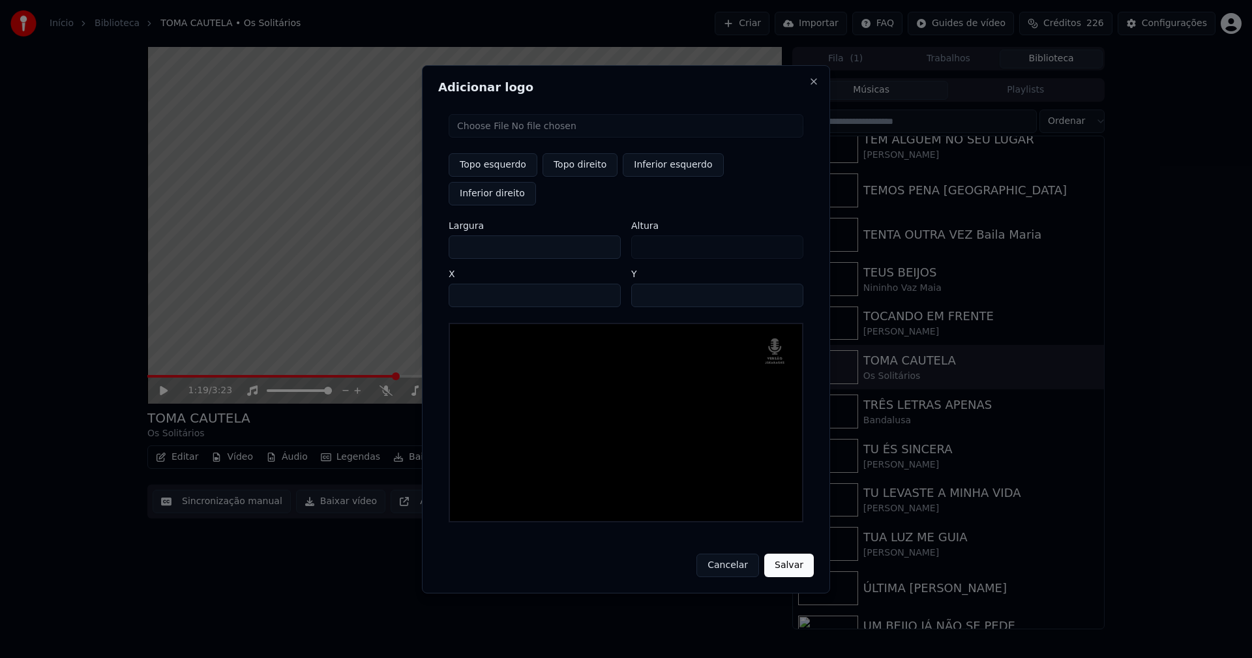
click at [787, 284] on input "**" at bounding box center [717, 295] width 172 height 23
click at [786, 284] on input "**" at bounding box center [717, 295] width 172 height 23
type input "**"
click at [786, 284] on input "**" at bounding box center [717, 295] width 172 height 23
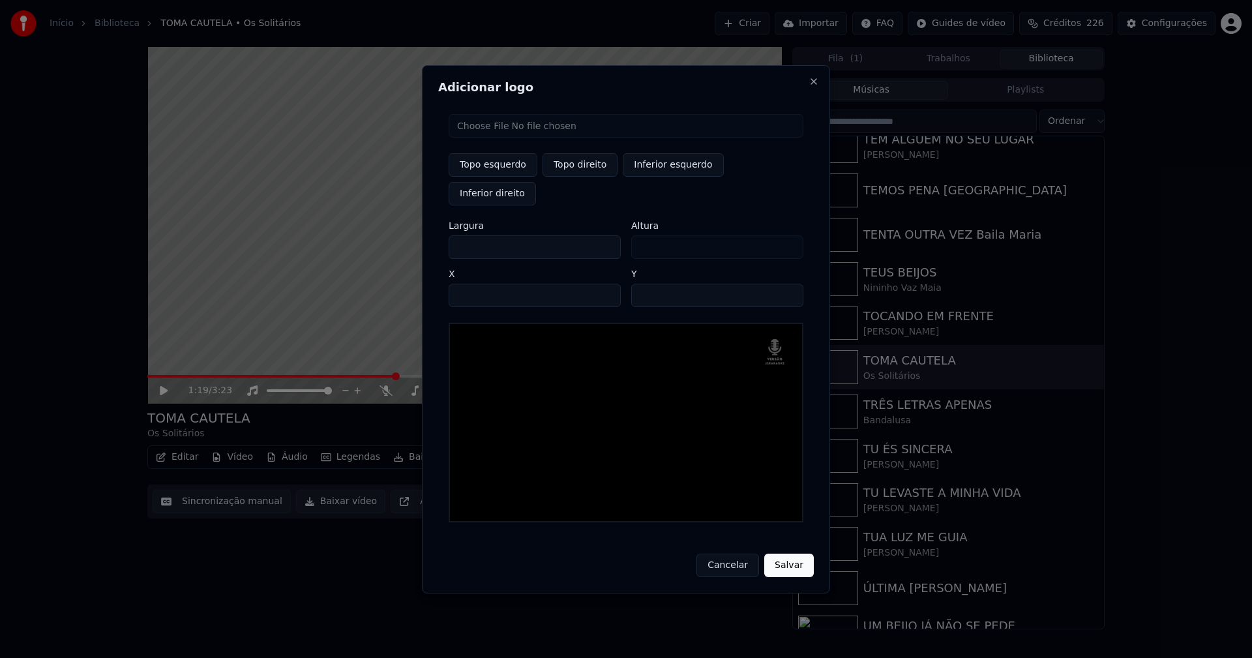
click at [786, 554] on button "Salvar" at bounding box center [789, 564] width 50 height 23
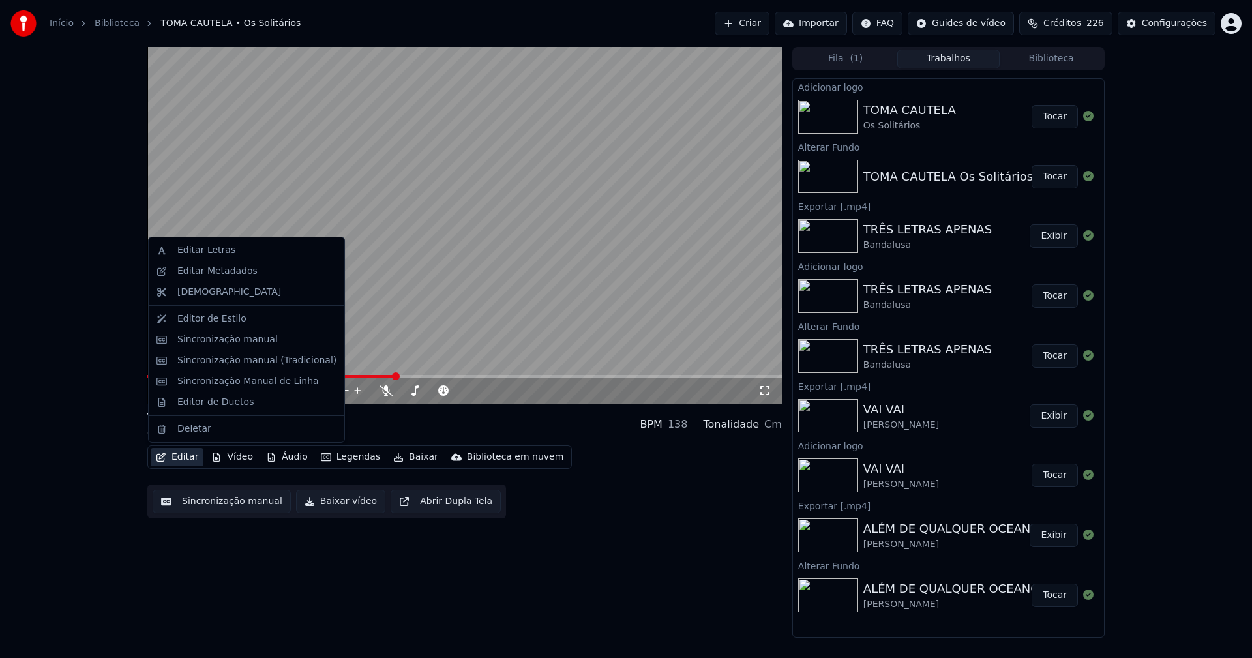
click at [183, 454] on button "Editar" at bounding box center [177, 457] width 53 height 18
click at [228, 271] on div "Editar Metadados" at bounding box center [217, 271] width 80 height 13
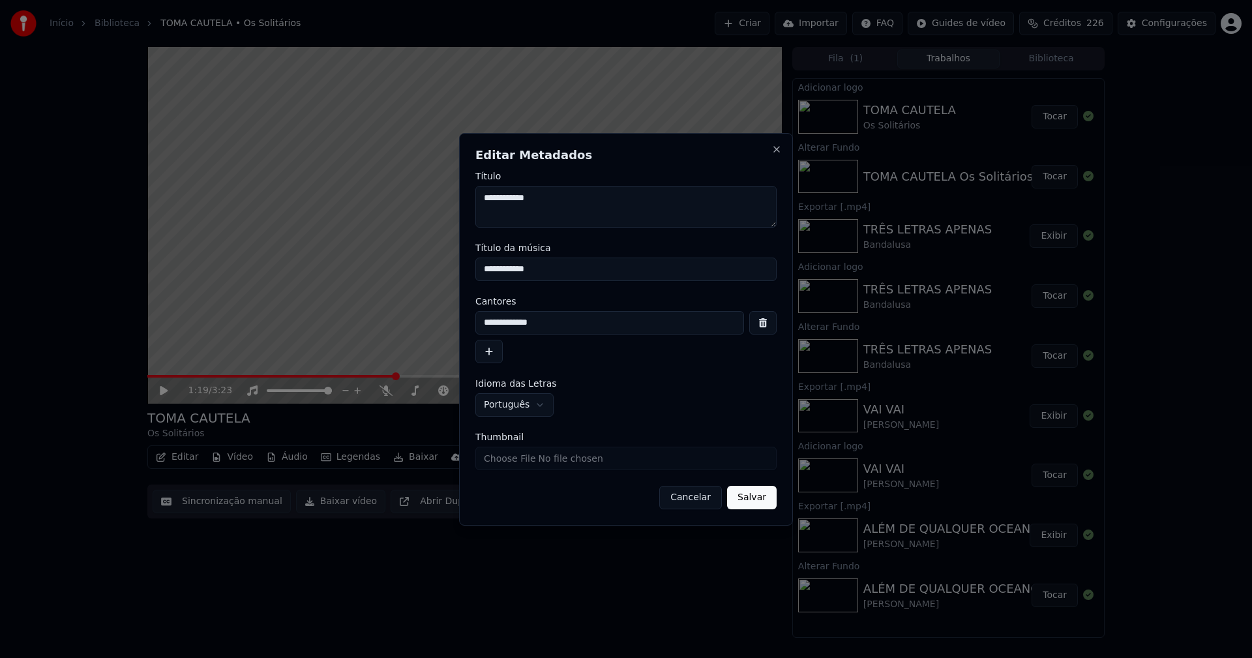
click at [518, 464] on input "Thumbnail" at bounding box center [625, 458] width 301 height 23
type input "**********"
click at [750, 501] on button "Salvar" at bounding box center [752, 497] width 50 height 23
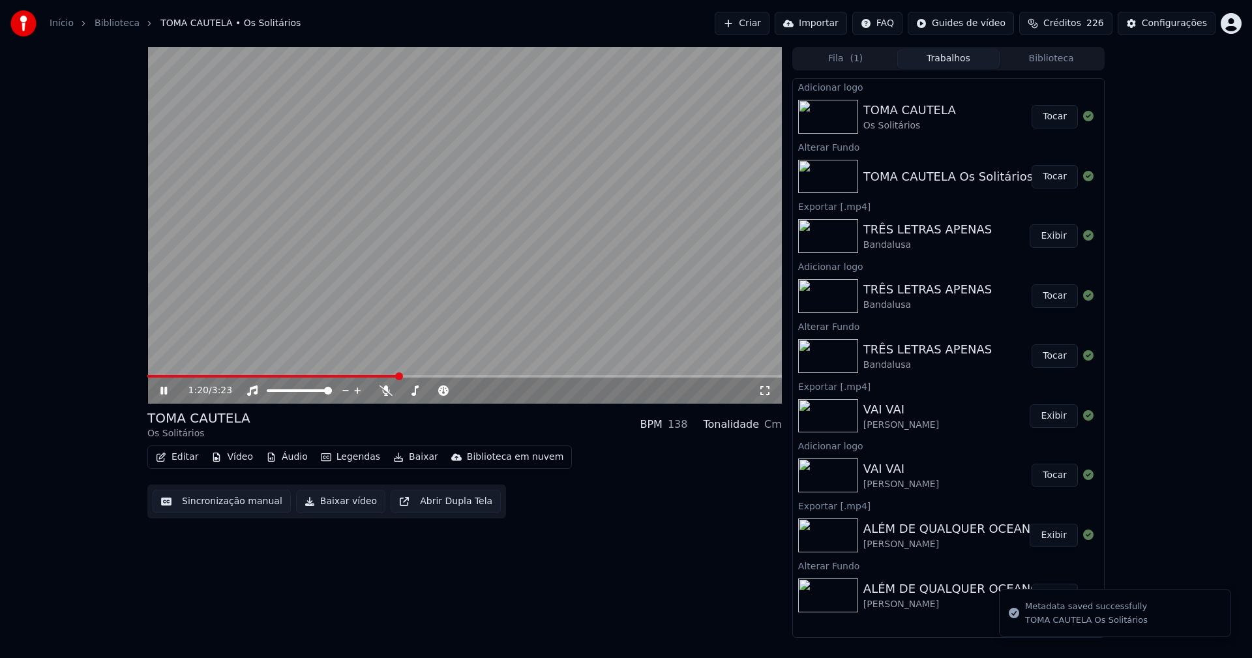
click at [1052, 116] on button "Tocar" at bounding box center [1054, 116] width 46 height 23
click at [169, 392] on icon at bounding box center [173, 390] width 31 height 10
click at [325, 503] on button "Baixar vídeo" at bounding box center [340, 501] width 89 height 23
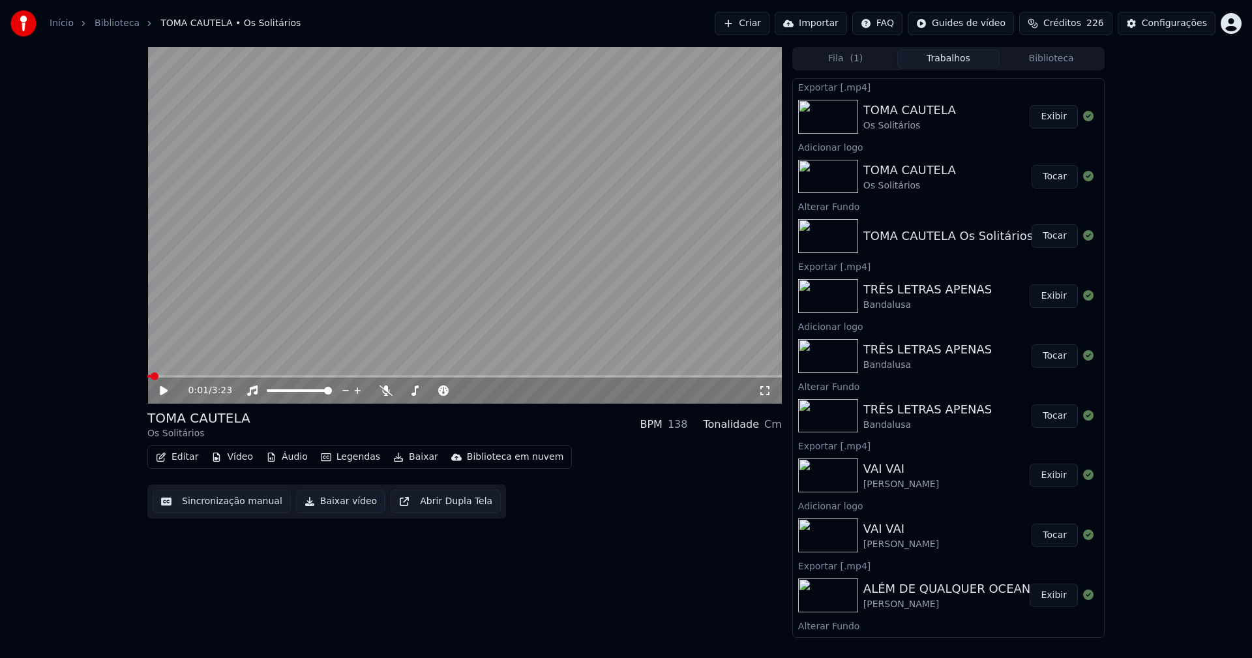
click at [1066, 54] on button "Biblioteca" at bounding box center [1050, 59] width 103 height 19
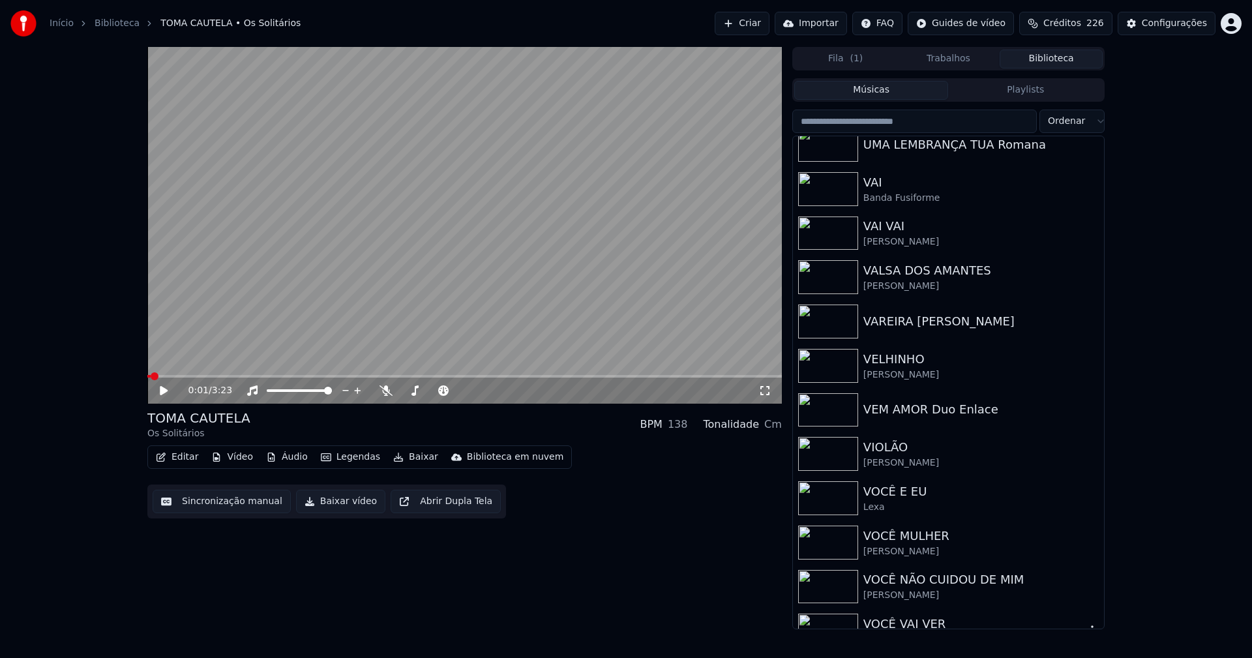
scroll to position [15508, 0]
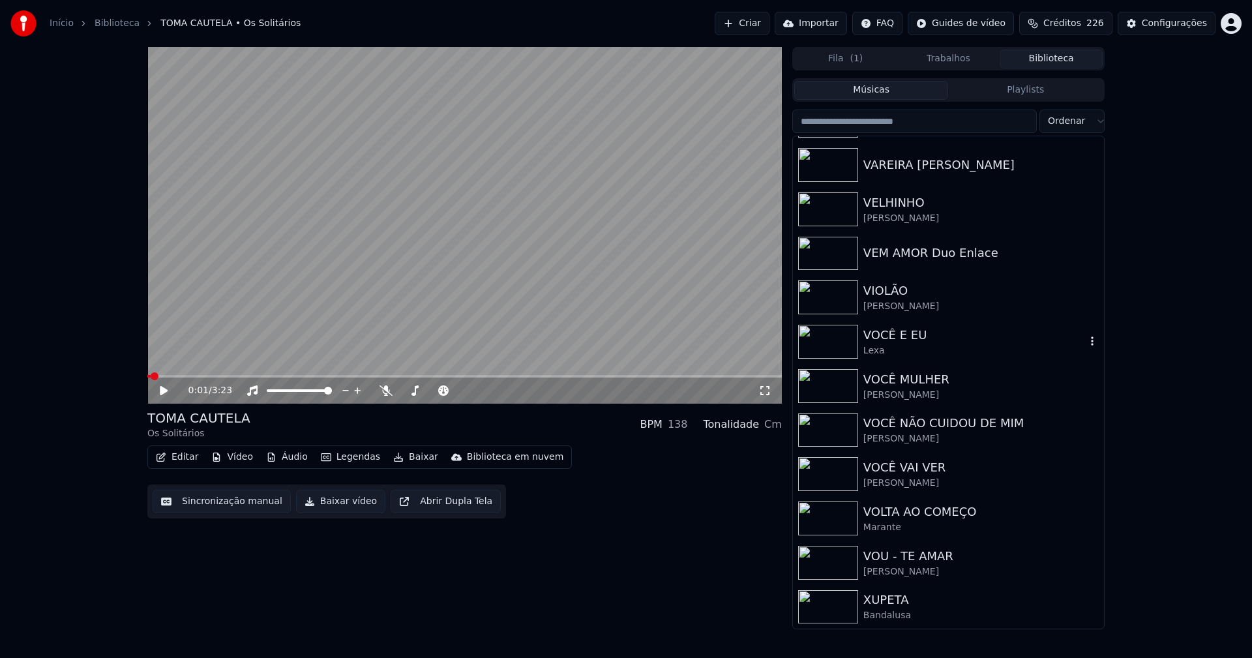
click at [904, 340] on div "VOCÊ E EU" at bounding box center [974, 335] width 222 height 18
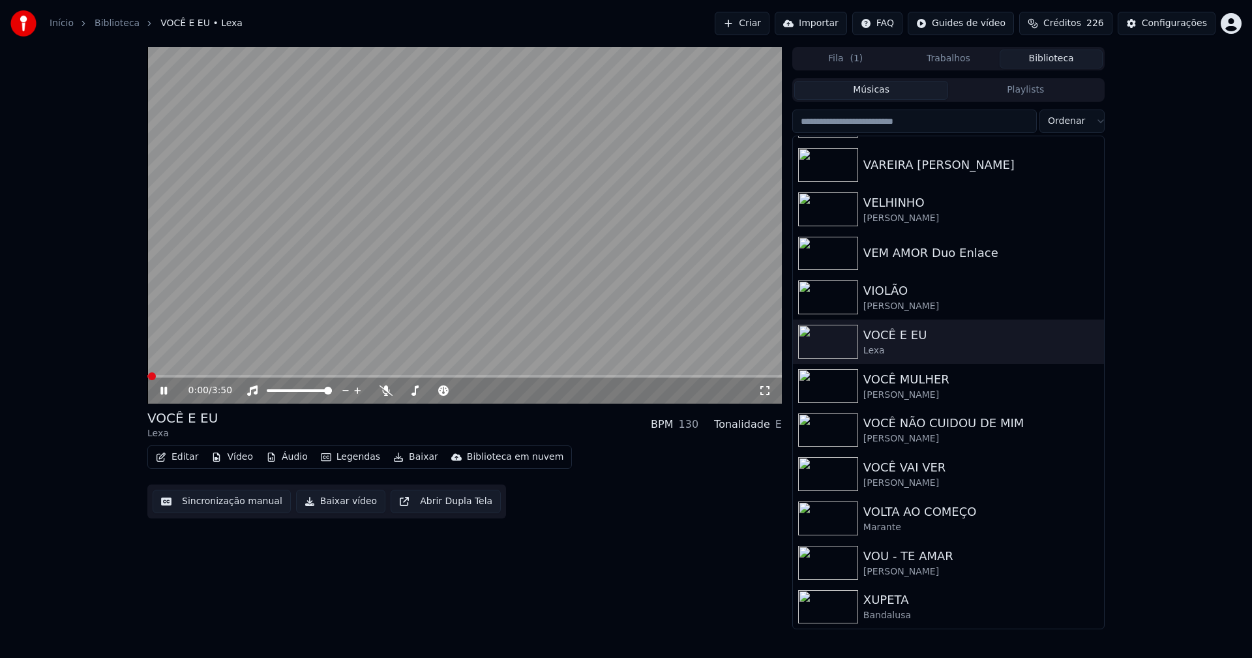
click at [166, 394] on icon at bounding box center [163, 391] width 7 height 8
click at [246, 455] on button "Vídeo" at bounding box center [232, 457] width 52 height 18
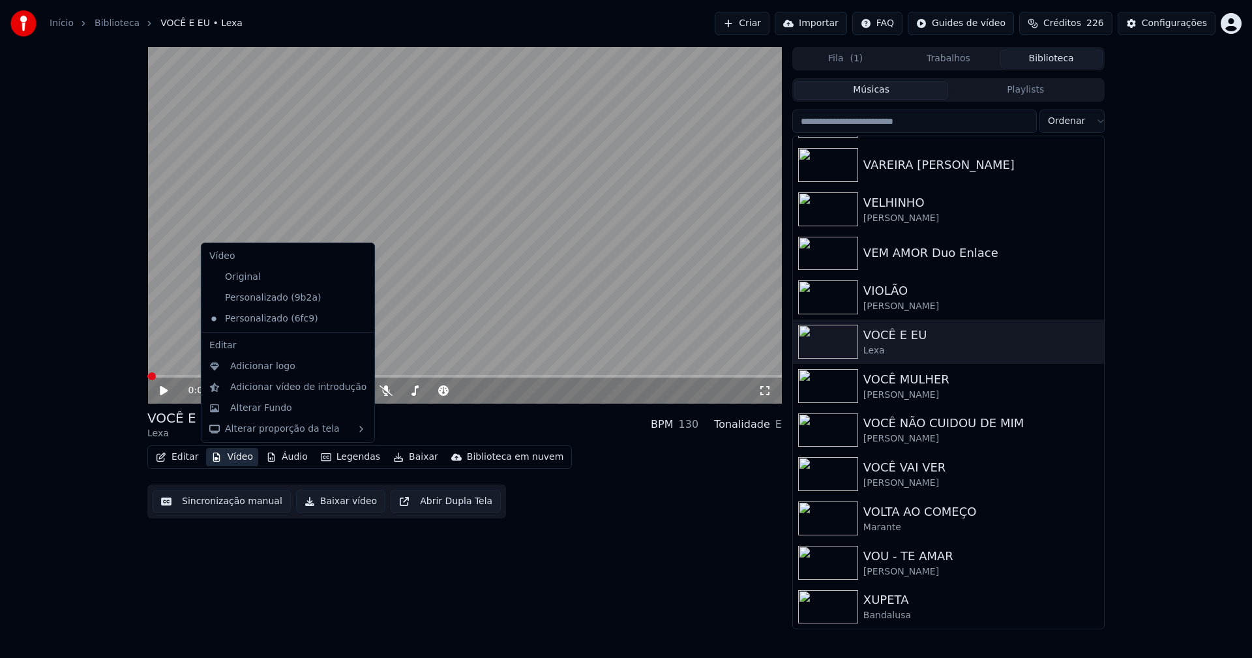
click at [357, 300] on icon at bounding box center [361, 298] width 9 height 10
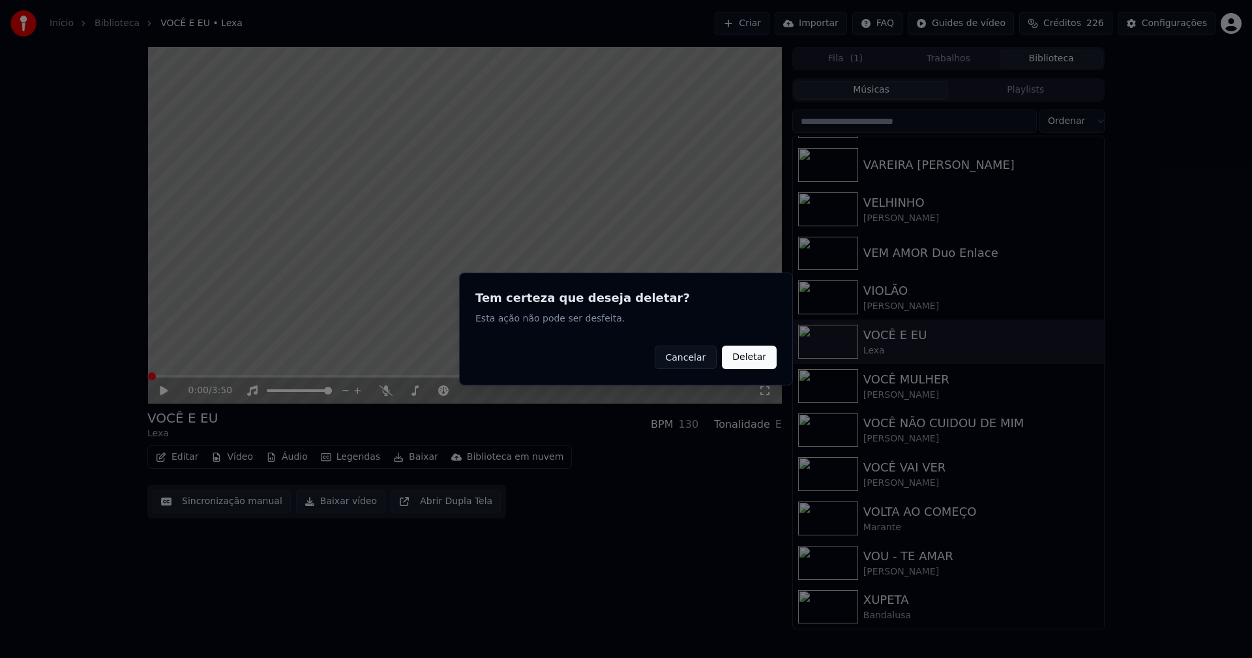
drag, startPoint x: 747, startPoint y: 362, endPoint x: 322, endPoint y: 369, distance: 425.1
click at [739, 362] on button "Deletar" at bounding box center [749, 356] width 55 height 23
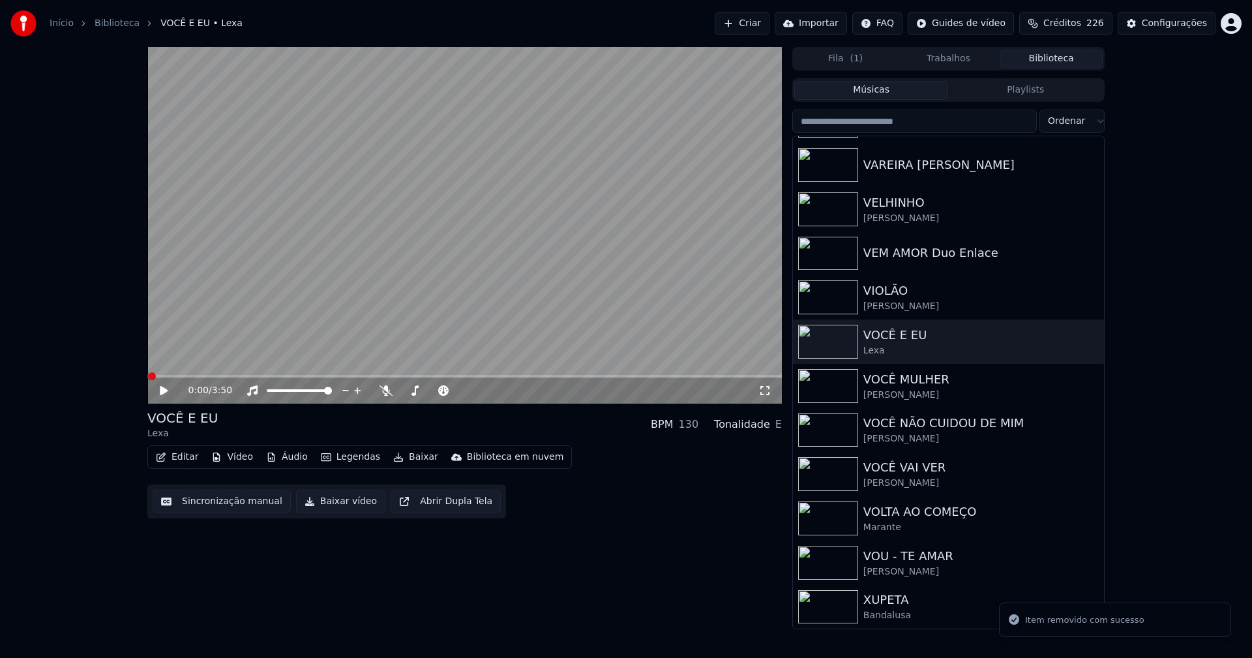
click at [237, 454] on button "Vídeo" at bounding box center [232, 457] width 52 height 18
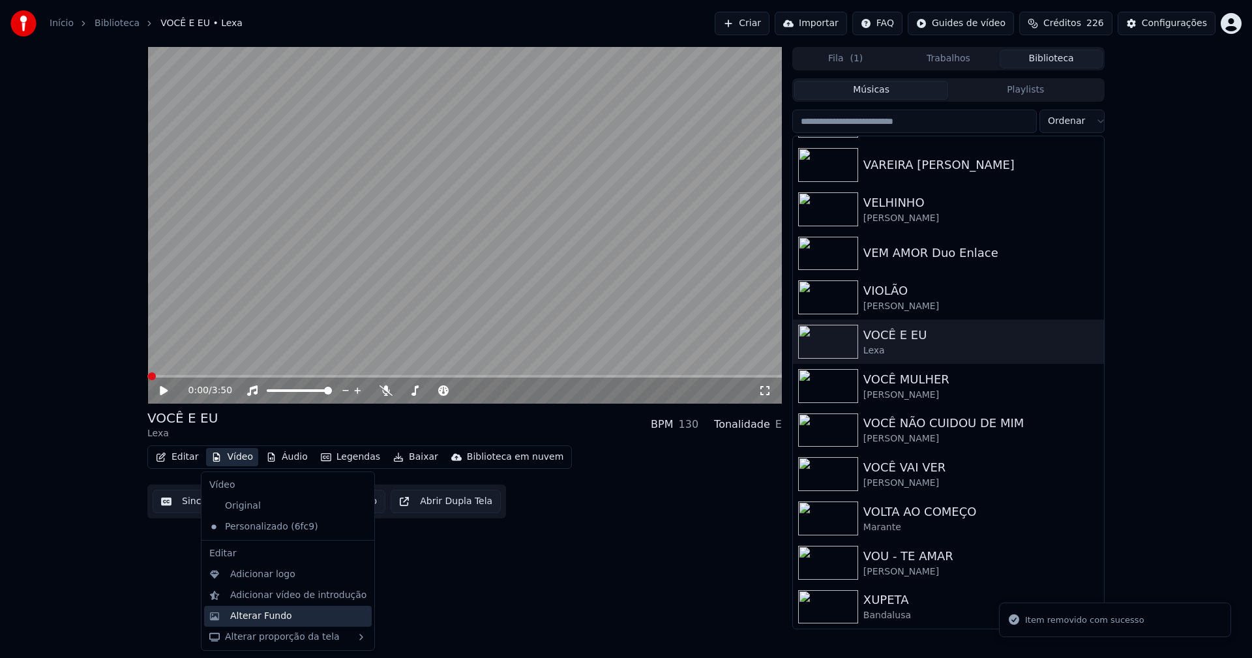
click at [276, 617] on div "Alterar Fundo" at bounding box center [261, 616] width 62 height 13
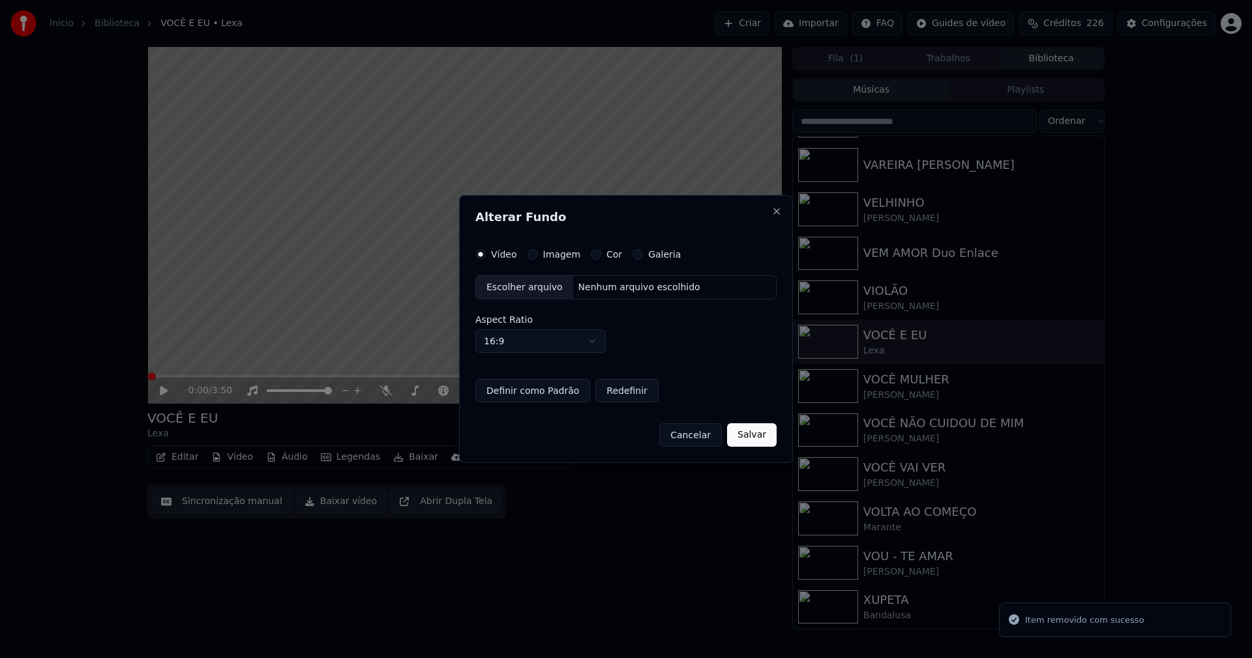
click at [531, 254] on button "Imagem" at bounding box center [532, 254] width 10 height 10
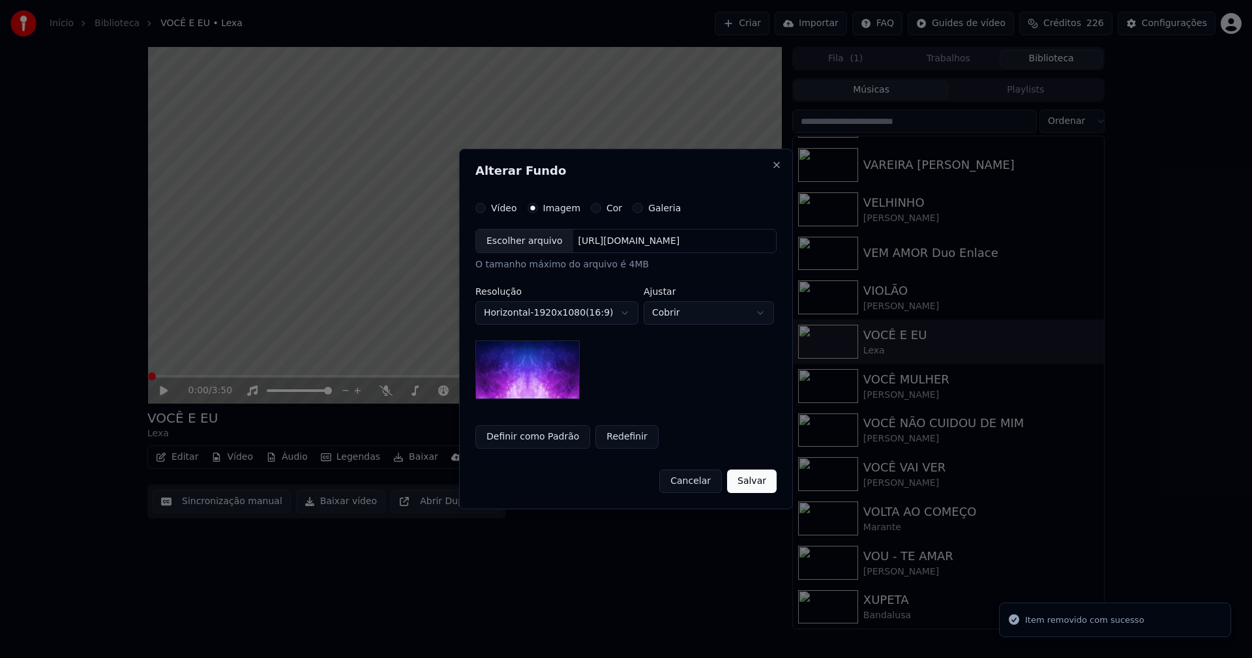
click at [518, 242] on div "Escolher arquivo" at bounding box center [524, 240] width 97 height 23
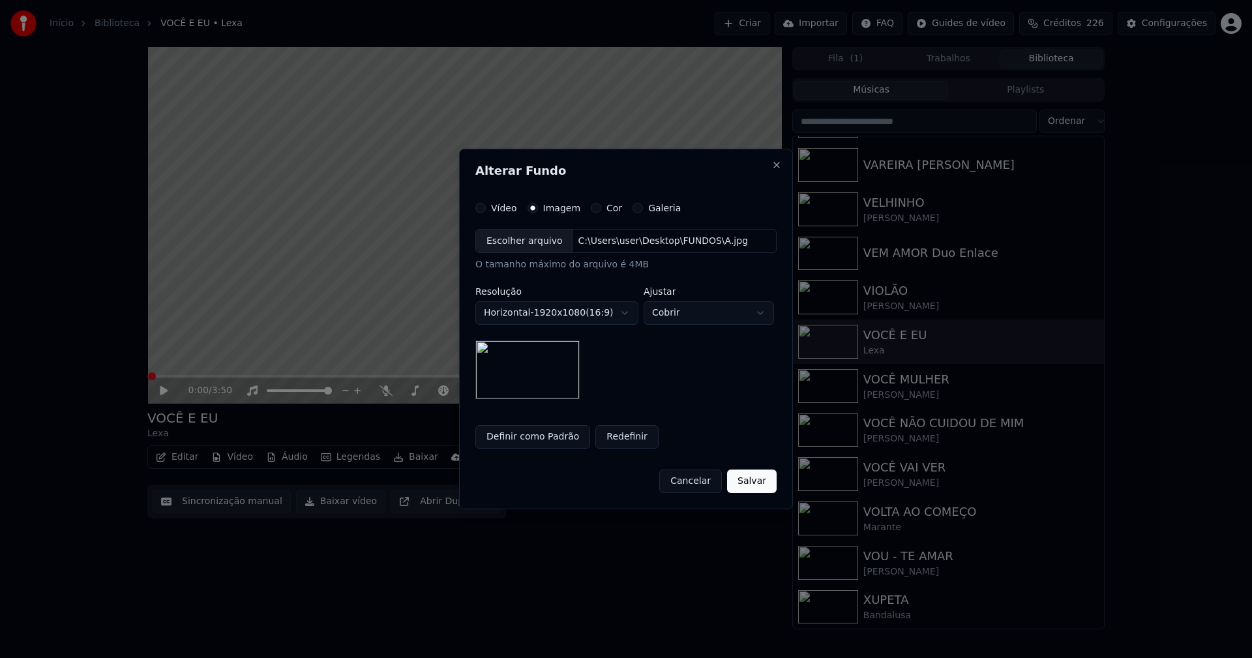
click at [738, 482] on button "Salvar" at bounding box center [752, 480] width 50 height 23
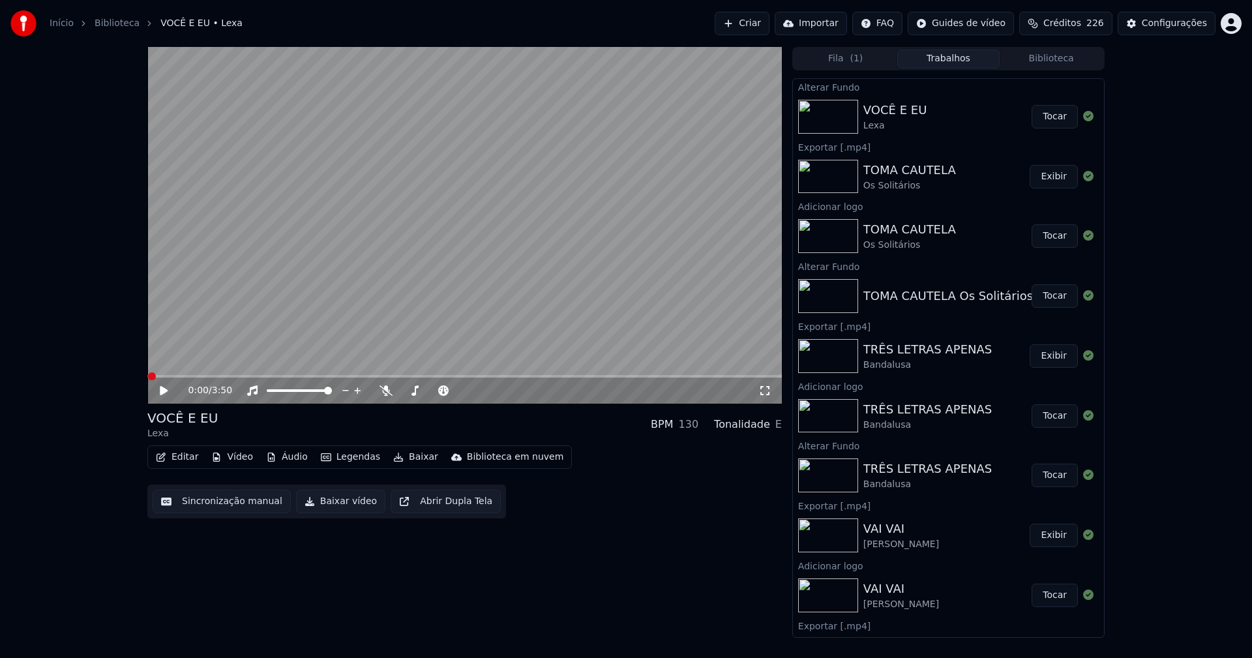
click at [1038, 121] on button "Tocar" at bounding box center [1054, 116] width 46 height 23
click at [165, 389] on icon at bounding box center [173, 390] width 31 height 10
click at [237, 459] on button "Vídeo" at bounding box center [232, 457] width 52 height 18
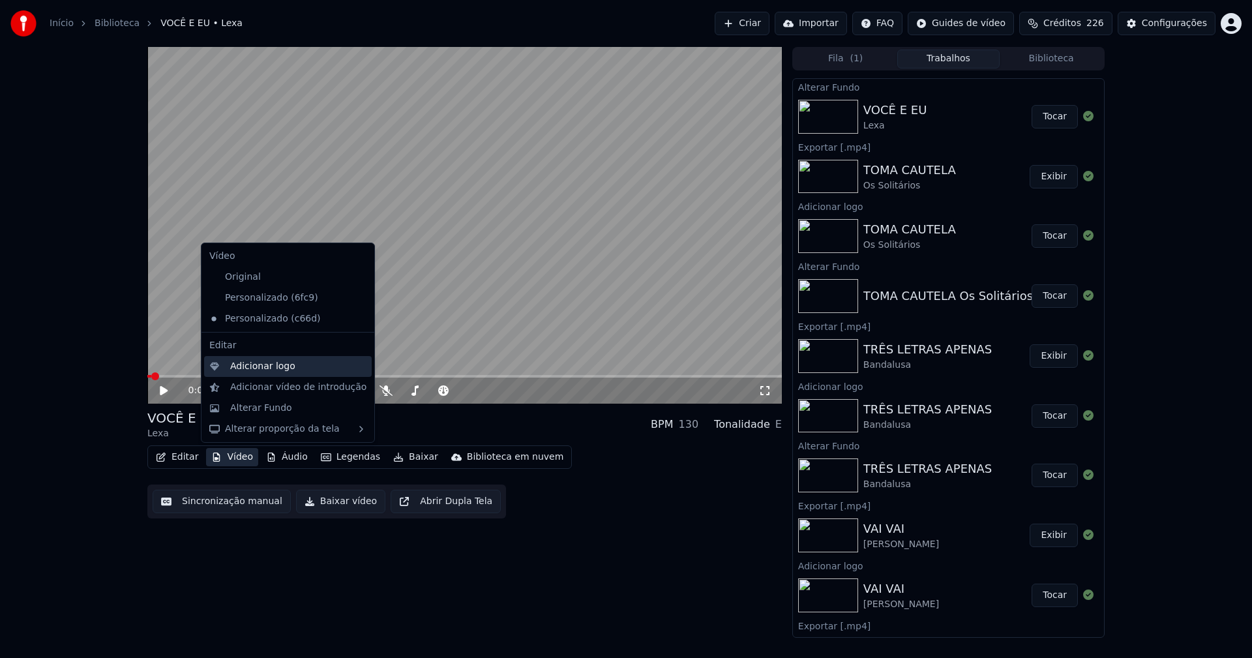
click at [260, 367] on div "Adicionar logo" at bounding box center [262, 366] width 65 height 13
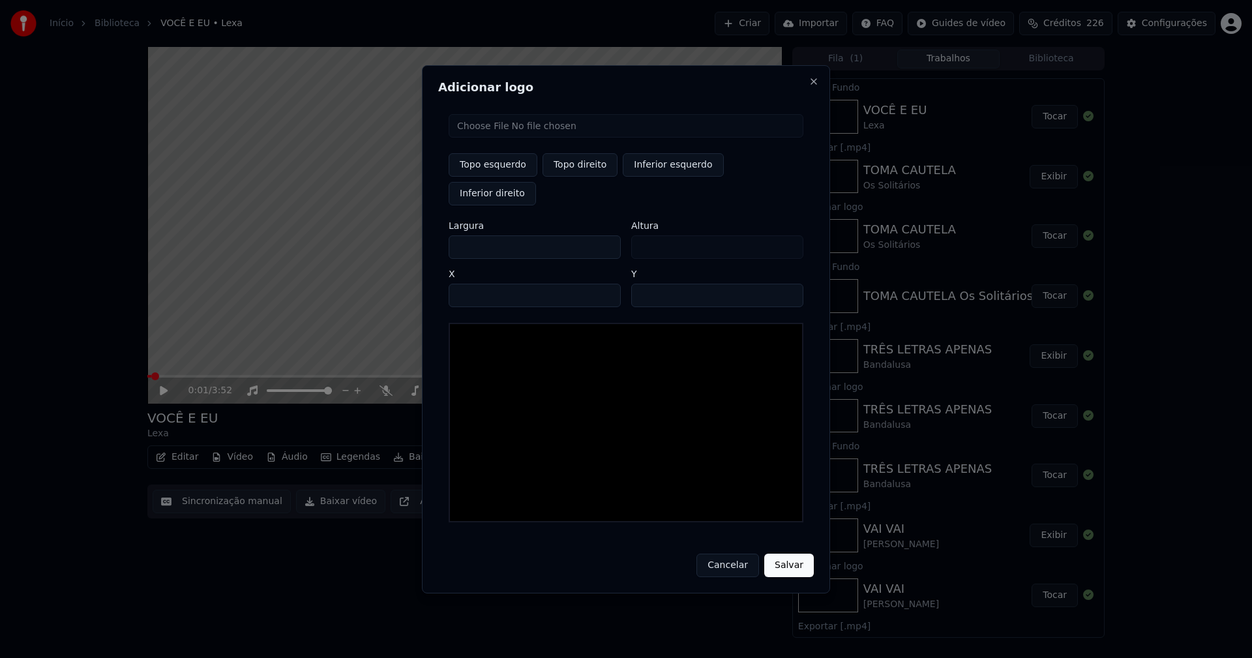
click at [510, 138] on input "file" at bounding box center [625, 125] width 355 height 23
type input "**********"
type input "***"
click at [578, 177] on button "Topo direito" at bounding box center [579, 164] width 75 height 23
type input "****"
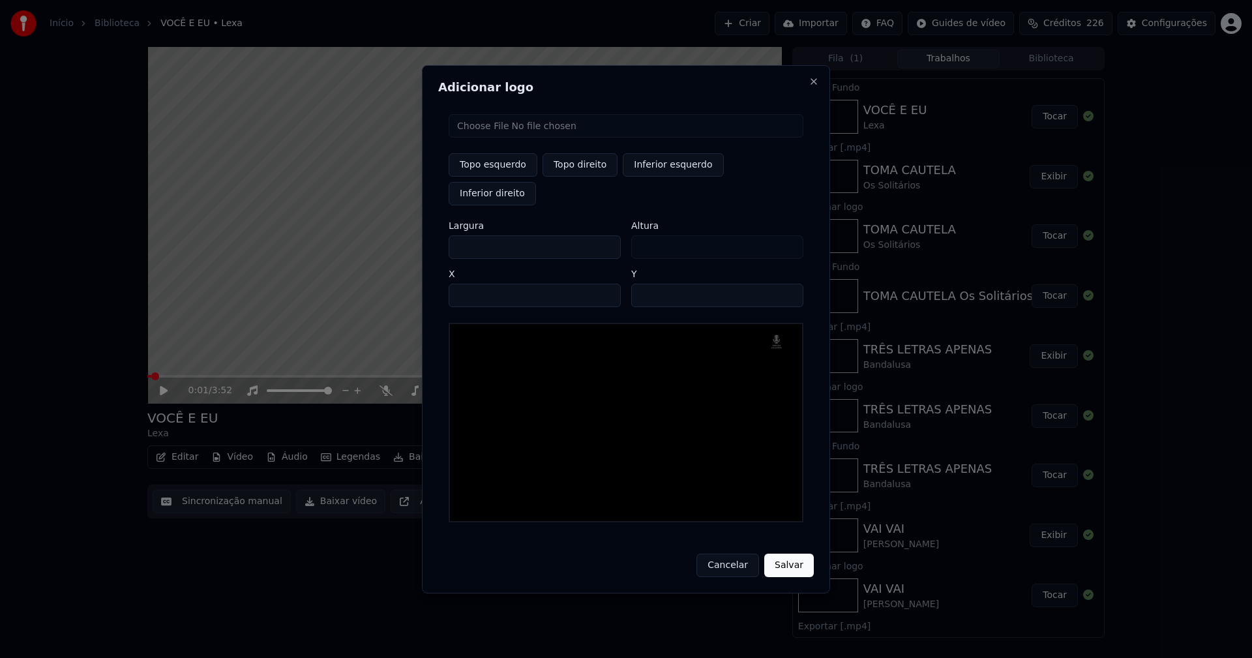
drag, startPoint x: 469, startPoint y: 235, endPoint x: 403, endPoint y: 250, distance: 67.5
click at [403, 250] on body "Início Biblioteca VOCÊ E EU • [PERSON_NAME] Importar FAQ Guides de vídeo Crédit…" at bounding box center [626, 329] width 1252 height 658
type input "**"
type input "***"
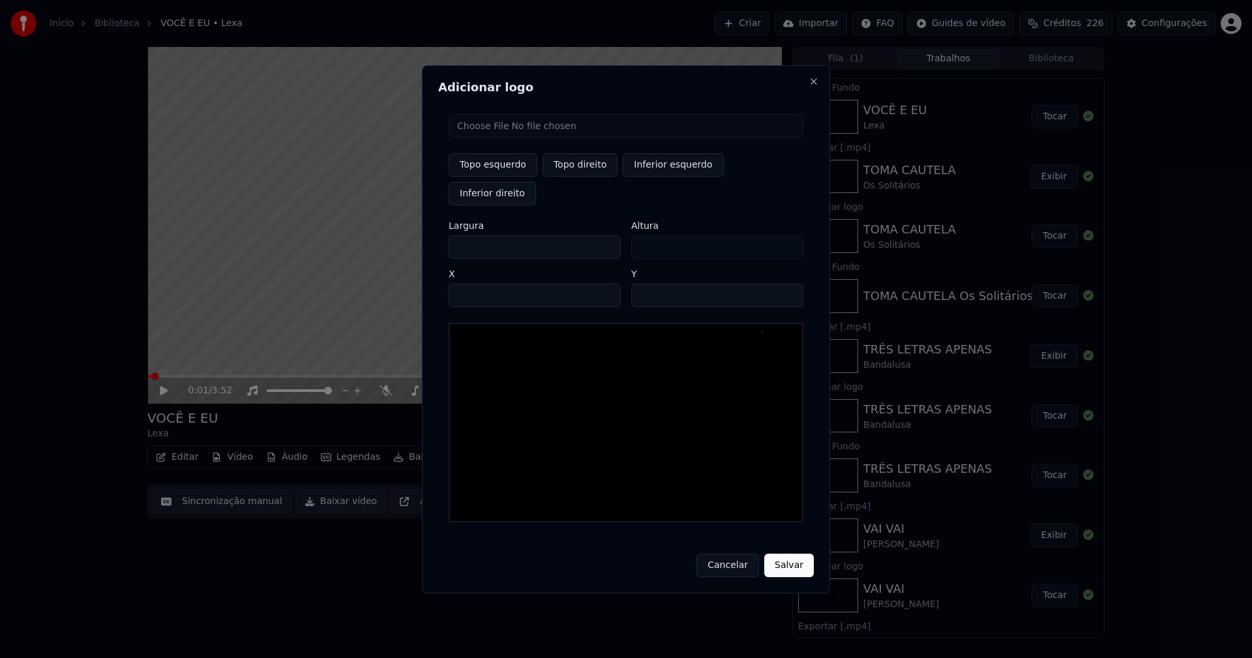
type input "***"
click at [475, 284] on input "****" at bounding box center [534, 295] width 172 height 23
type input "****"
click at [787, 284] on input "**" at bounding box center [717, 295] width 172 height 23
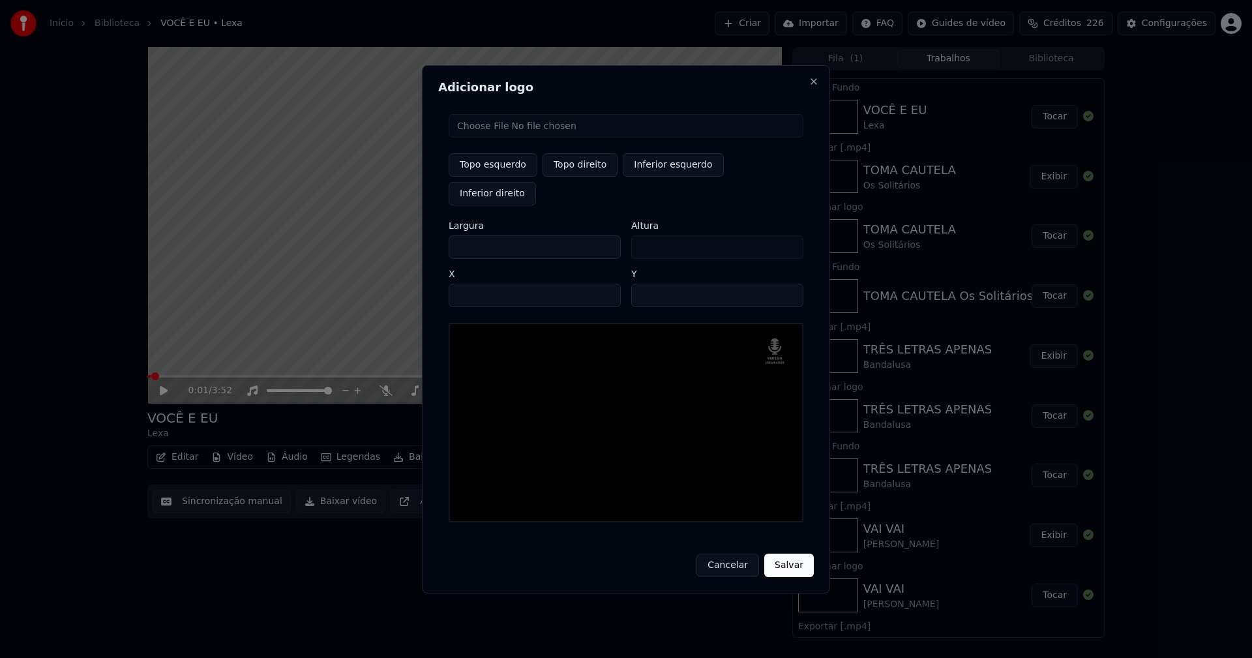
click at [786, 284] on input "**" at bounding box center [717, 295] width 172 height 23
click at [785, 284] on input "**" at bounding box center [717, 295] width 172 height 23
type input "**"
click at [785, 284] on input "**" at bounding box center [717, 295] width 172 height 23
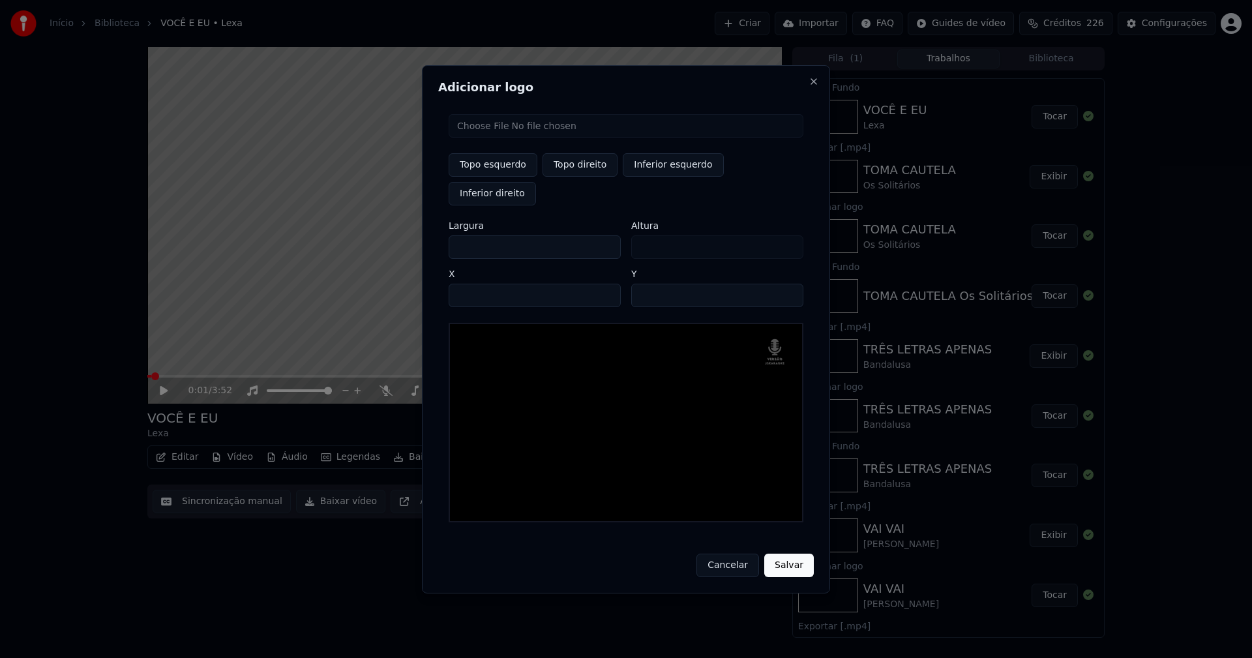
click at [793, 553] on button "Salvar" at bounding box center [789, 564] width 50 height 23
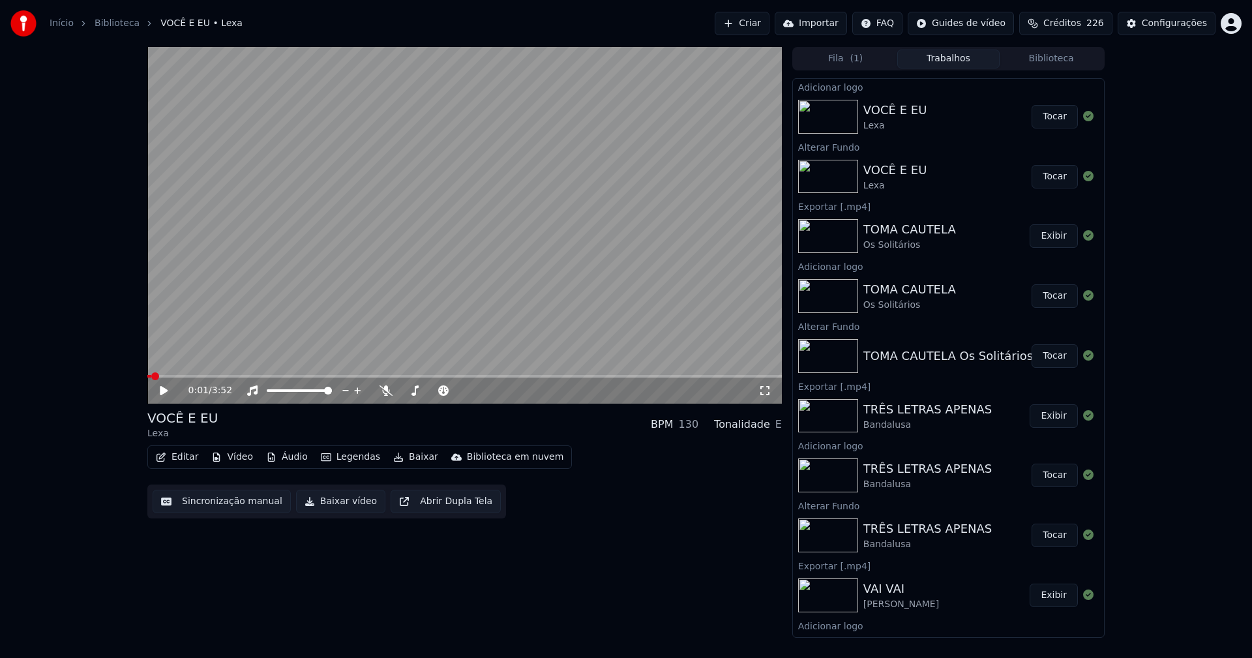
click at [1043, 111] on button "Tocar" at bounding box center [1054, 116] width 46 height 23
click at [181, 458] on button "Editar" at bounding box center [177, 457] width 53 height 18
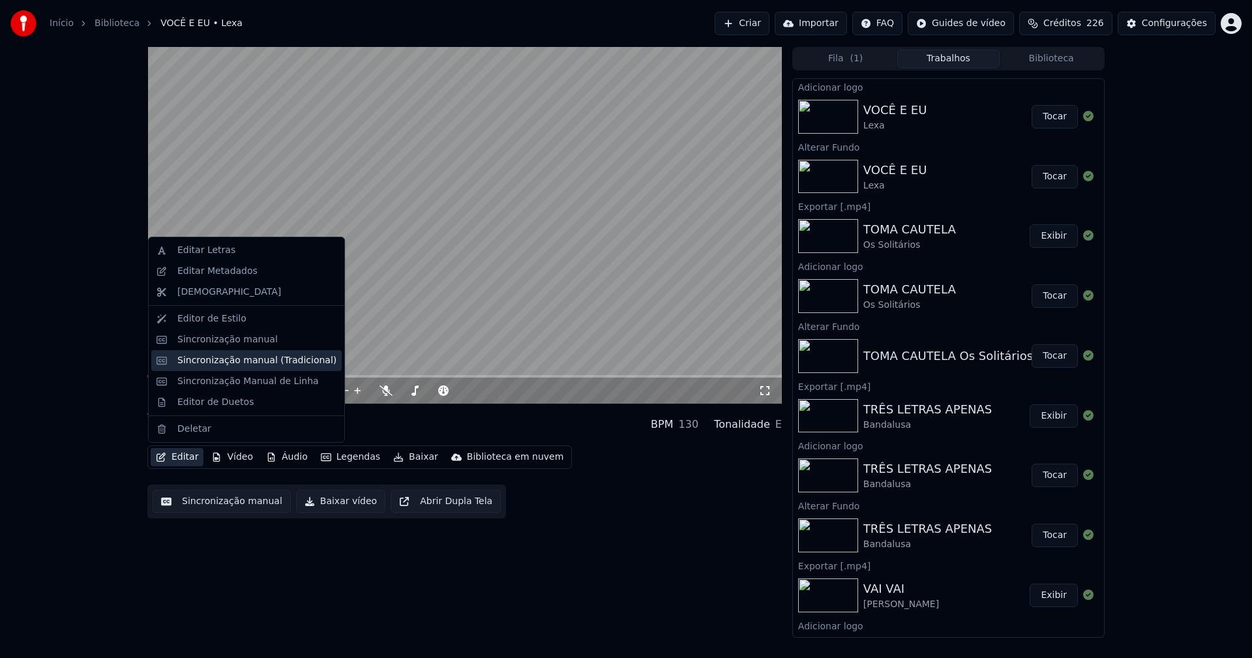
click at [239, 361] on div "Sincronização manual (Tradicional)" at bounding box center [256, 360] width 159 height 13
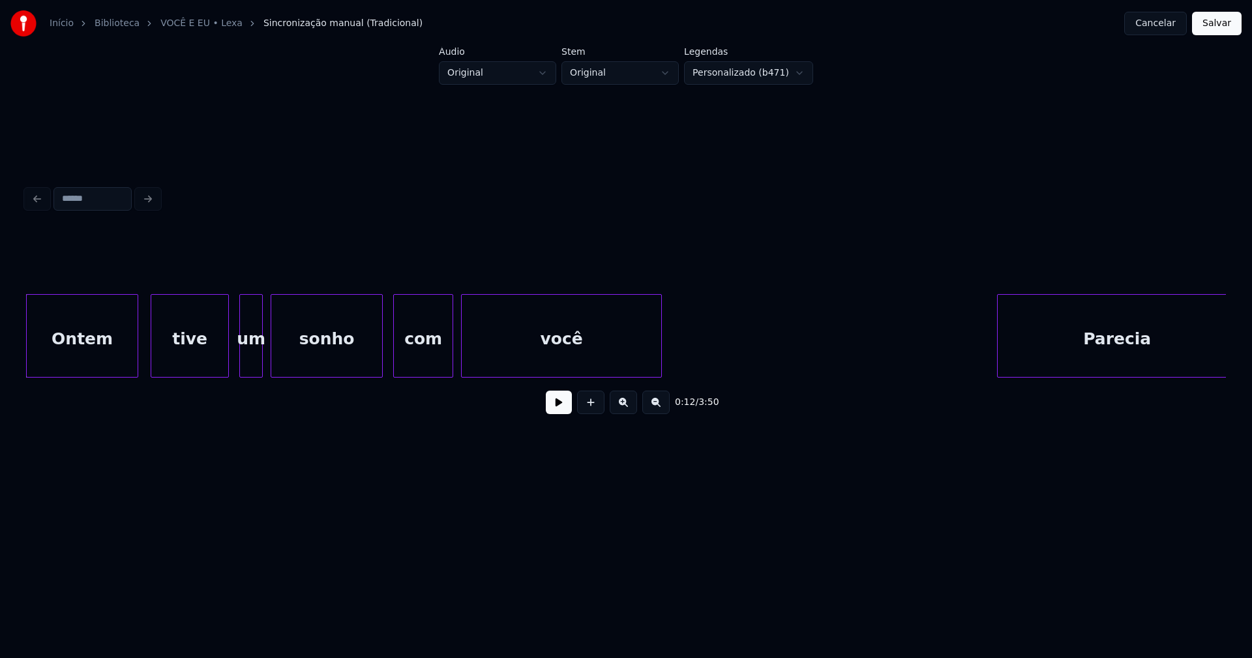
scroll to position [0, 1362]
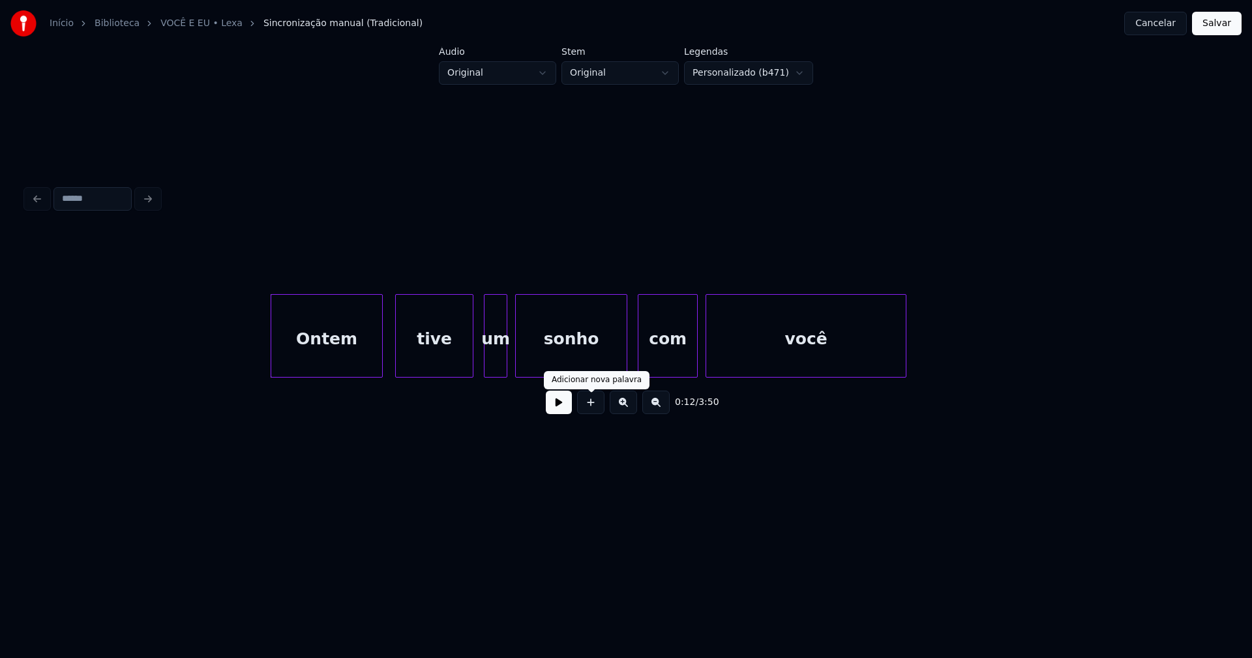
click at [561, 412] on button at bounding box center [559, 401] width 26 height 23
click at [622, 363] on div at bounding box center [621, 336] width 4 height 82
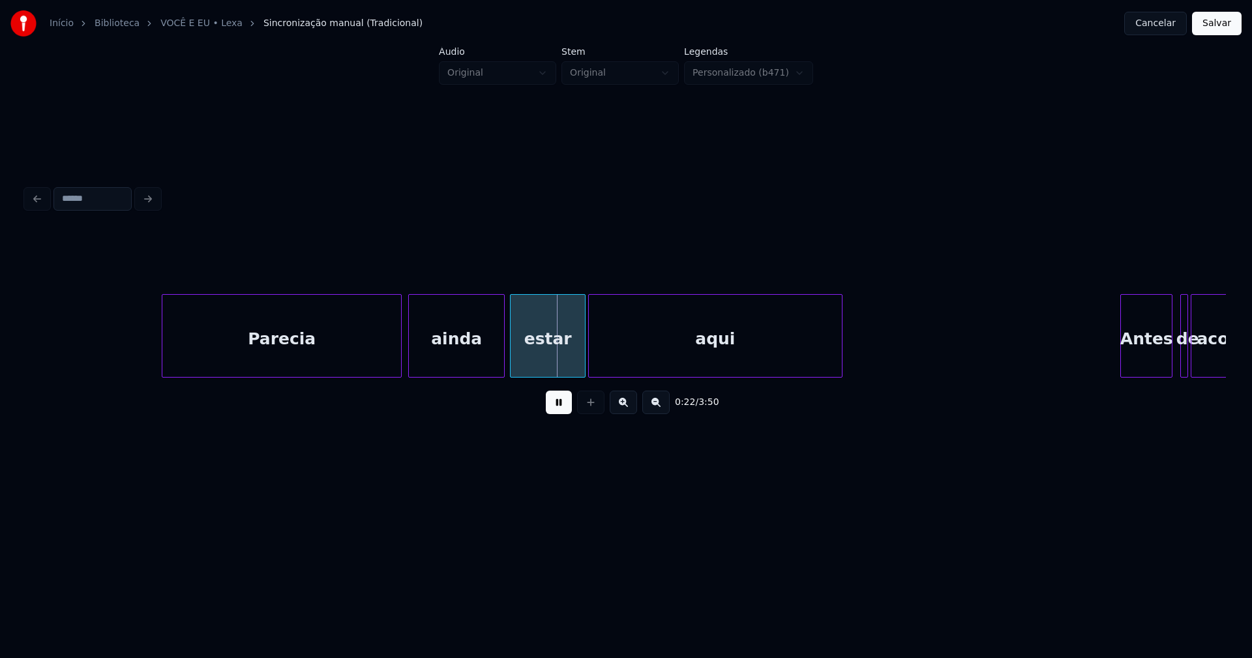
scroll to position [0, 2492]
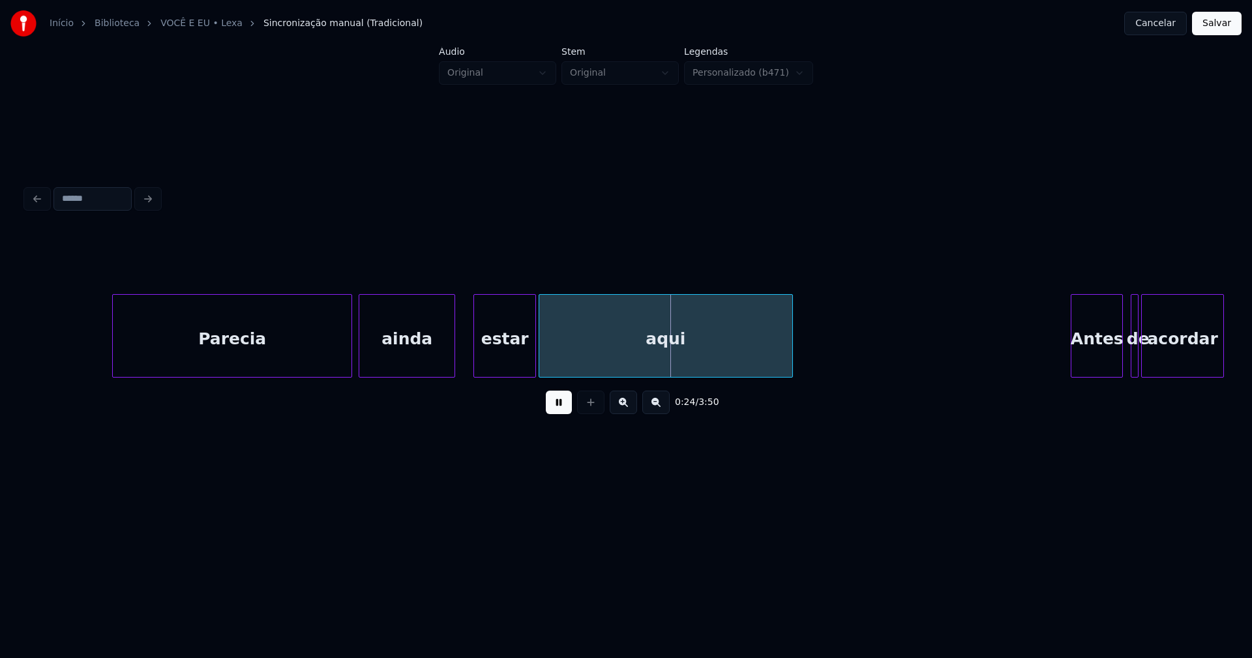
click at [475, 352] on div at bounding box center [476, 336] width 4 height 82
click at [462, 355] on div at bounding box center [464, 336] width 4 height 82
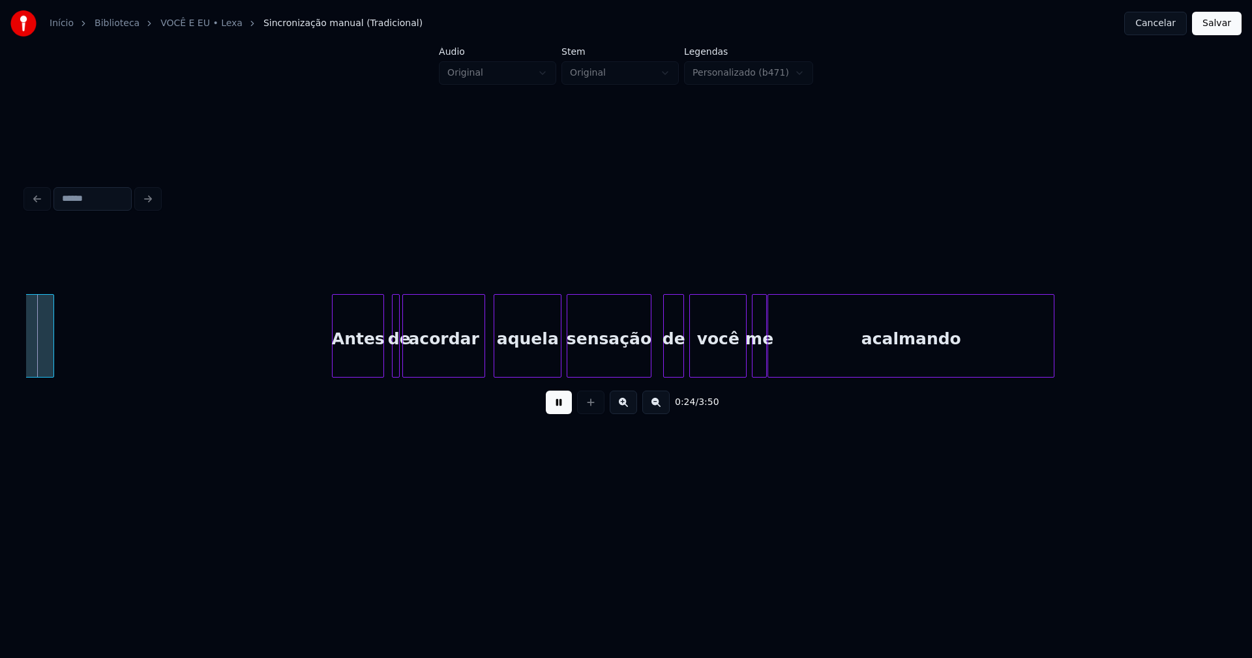
scroll to position [0, 3237]
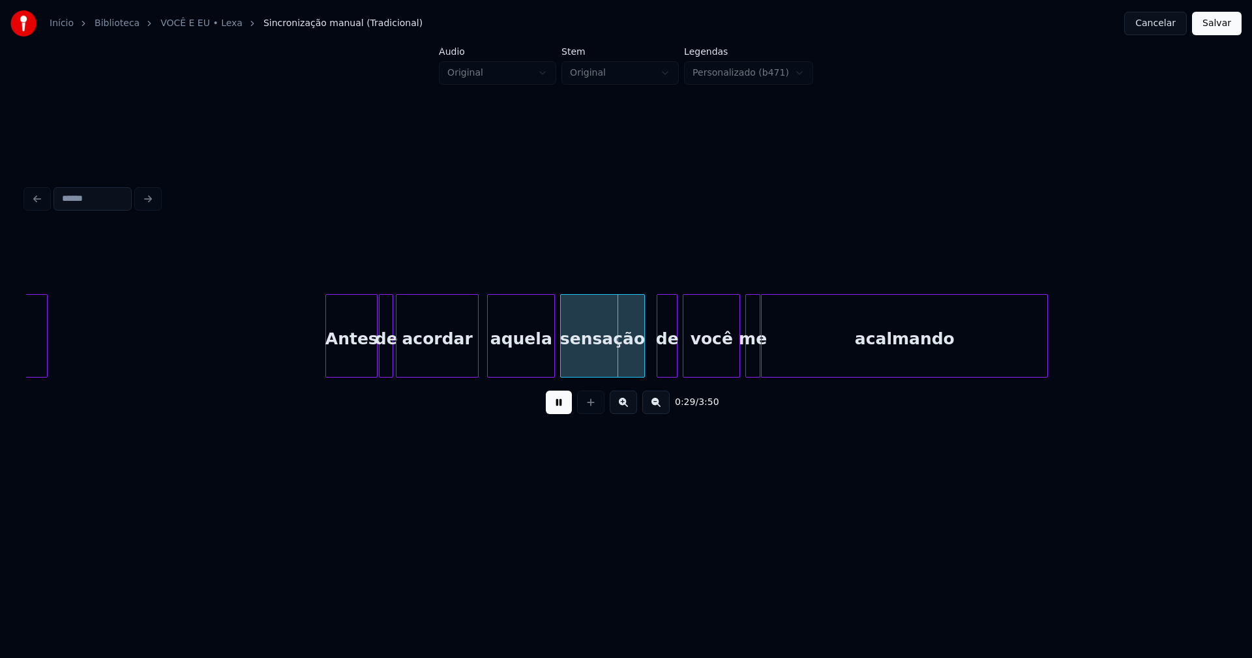
click at [380, 362] on div at bounding box center [381, 336] width 4 height 82
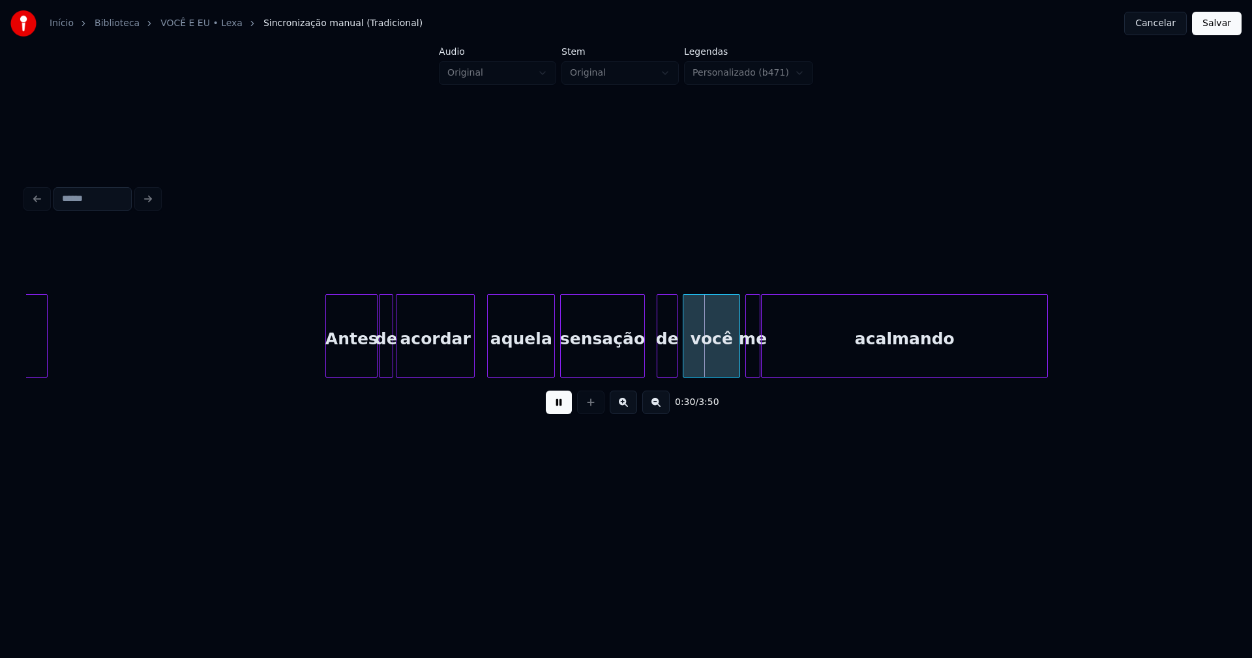
click at [473, 357] on div at bounding box center [472, 336] width 4 height 82
click at [507, 366] on div "aquela" at bounding box center [515, 339] width 66 height 89
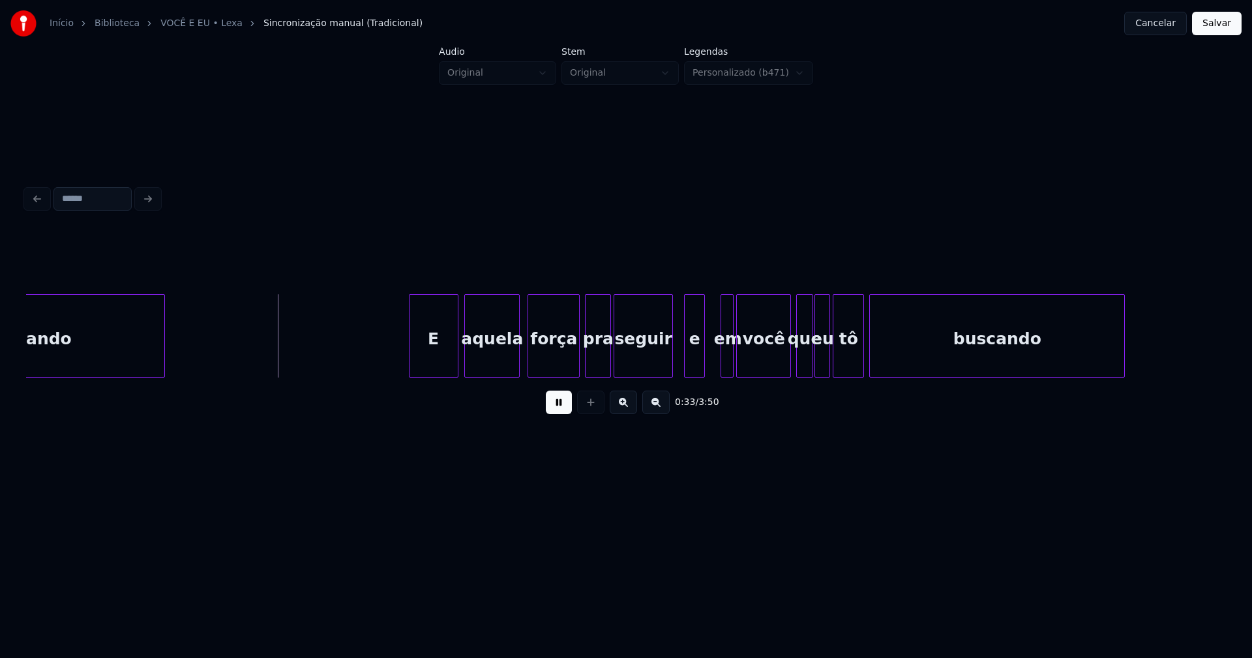
scroll to position [0, 4302]
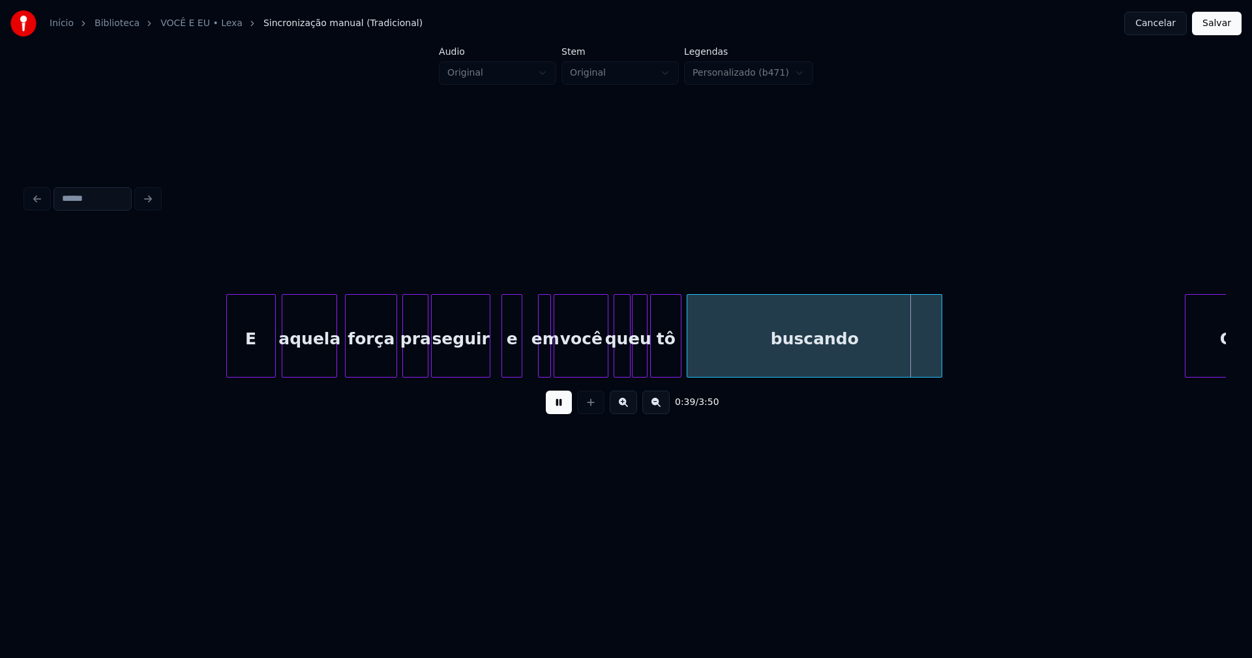
click at [525, 360] on div at bounding box center [526, 336] width 4 height 82
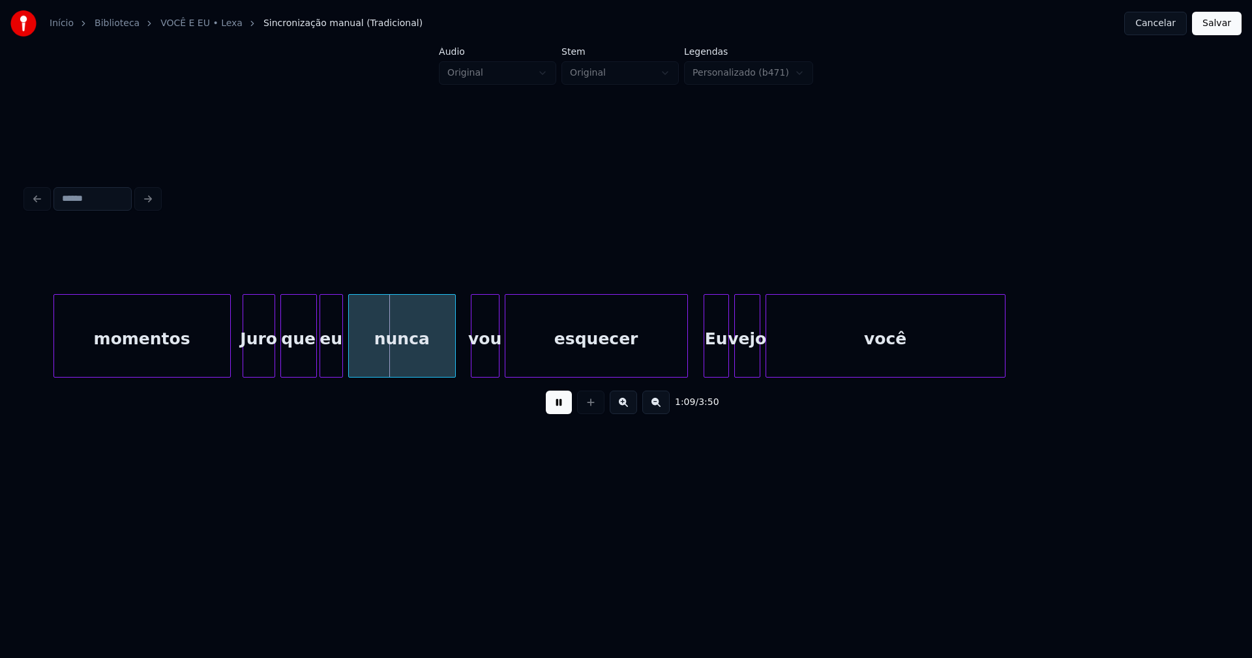
scroll to position [0, 8902]
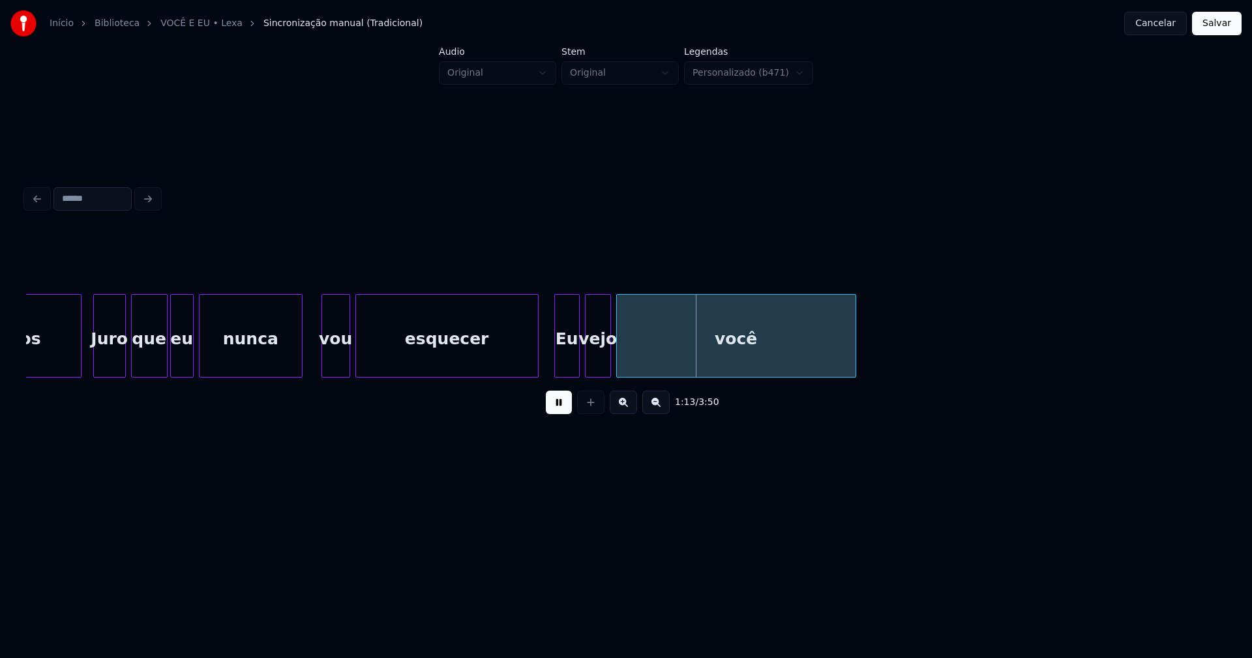
click at [301, 368] on div at bounding box center [300, 336] width 4 height 82
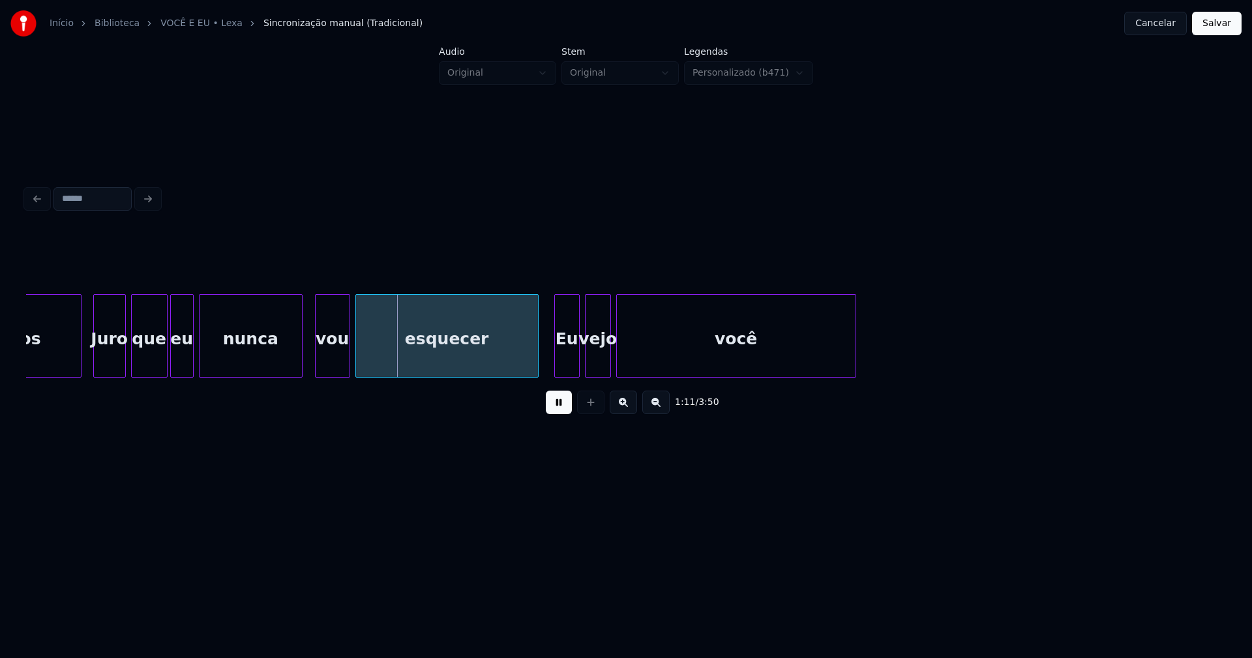
click at [317, 368] on div at bounding box center [318, 336] width 4 height 82
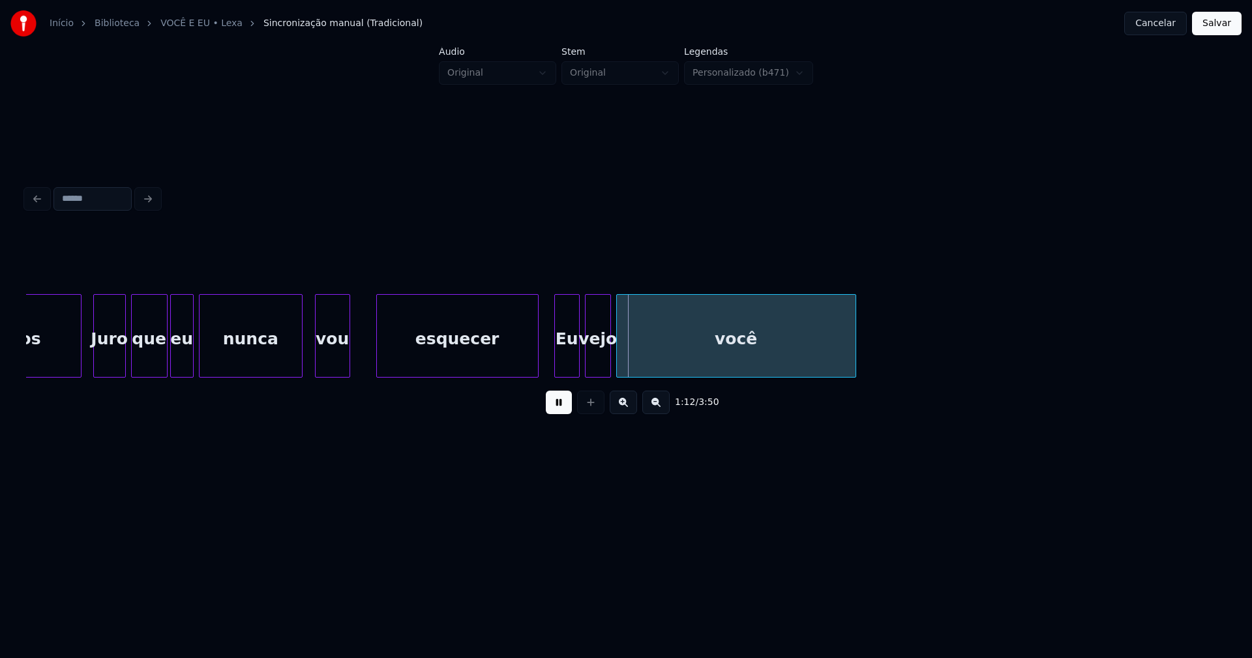
click at [379, 352] on div at bounding box center [379, 336] width 4 height 82
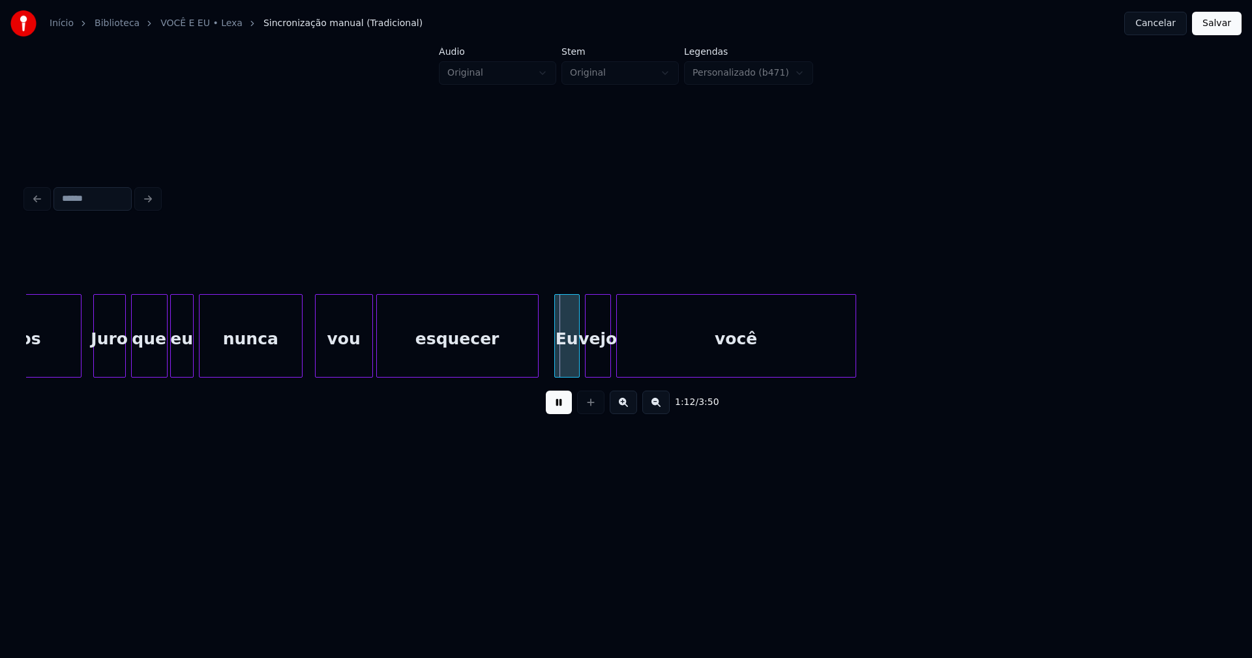
click at [370, 348] on div at bounding box center [370, 336] width 4 height 82
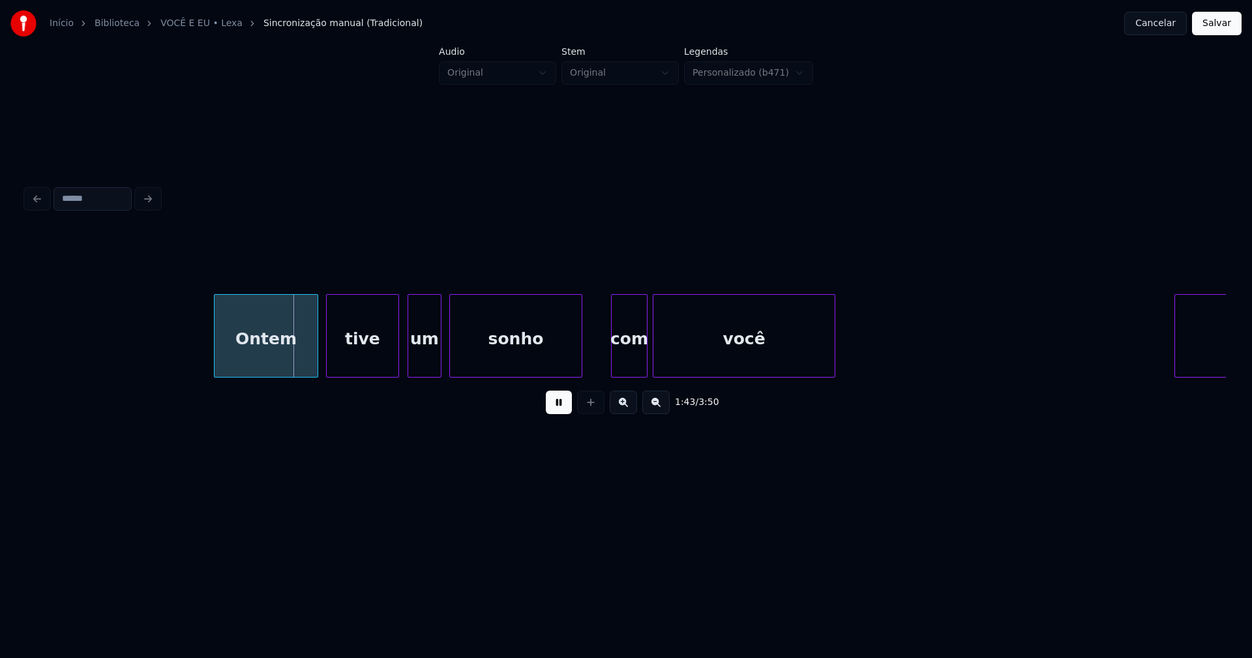
scroll to position [0, 13270]
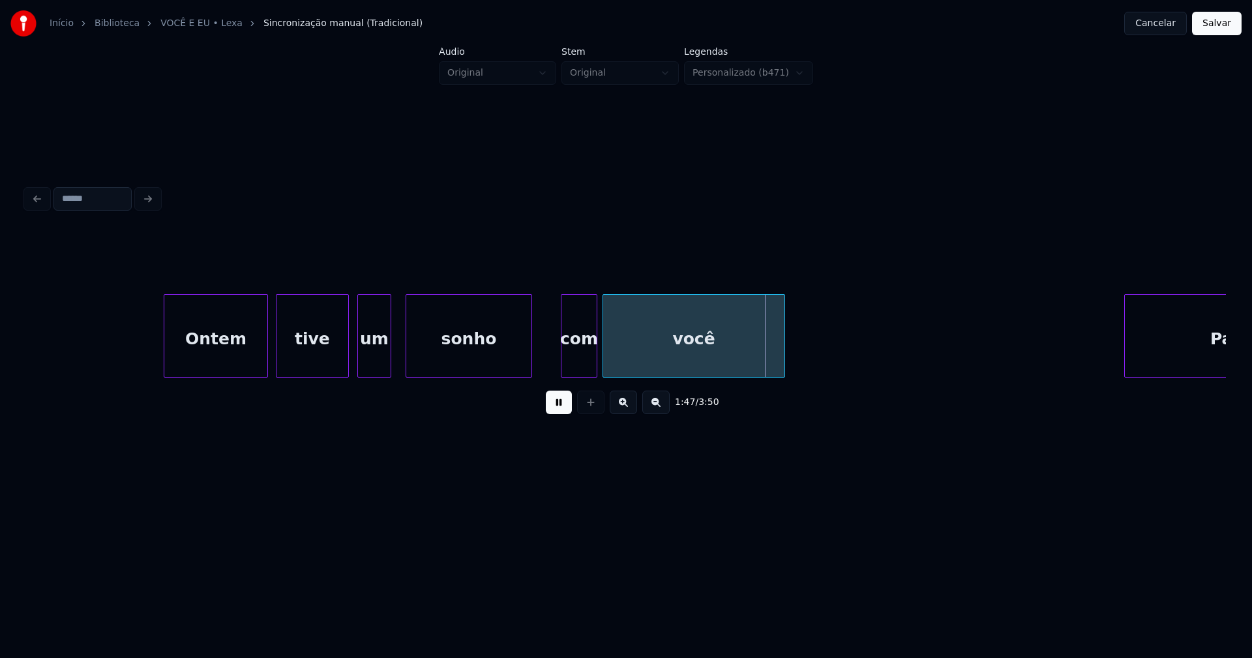
click at [407, 367] on div at bounding box center [408, 336] width 4 height 82
click at [400, 365] on div at bounding box center [399, 336] width 4 height 82
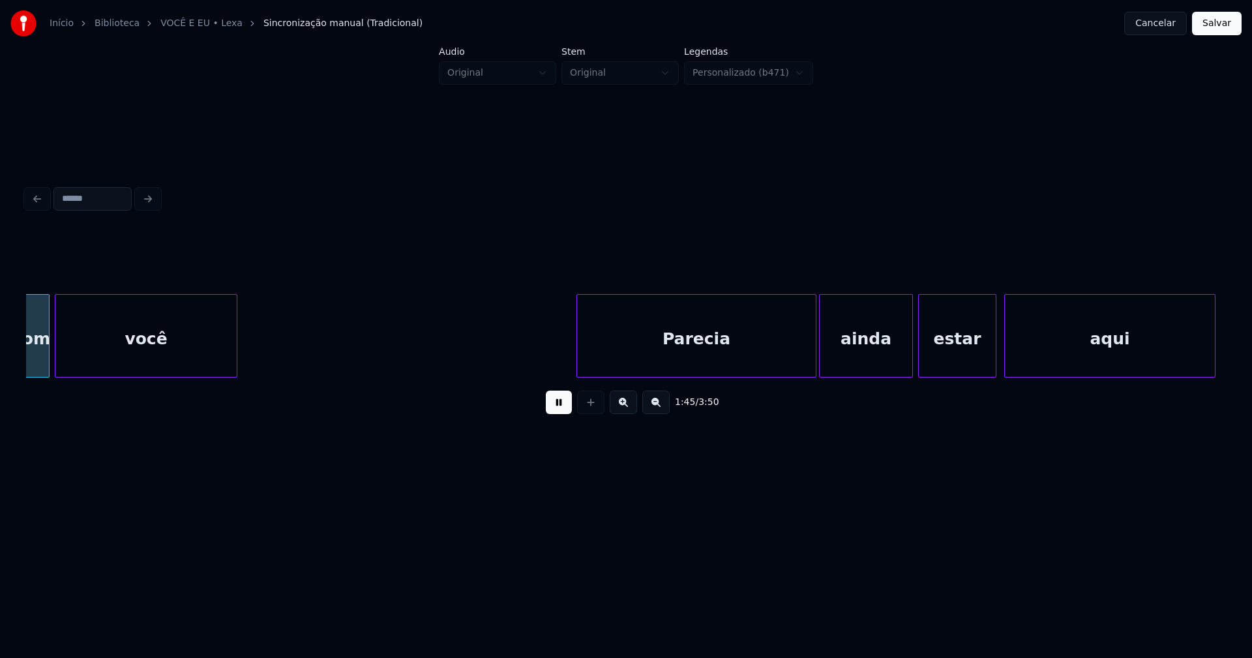
scroll to position [0, 13840]
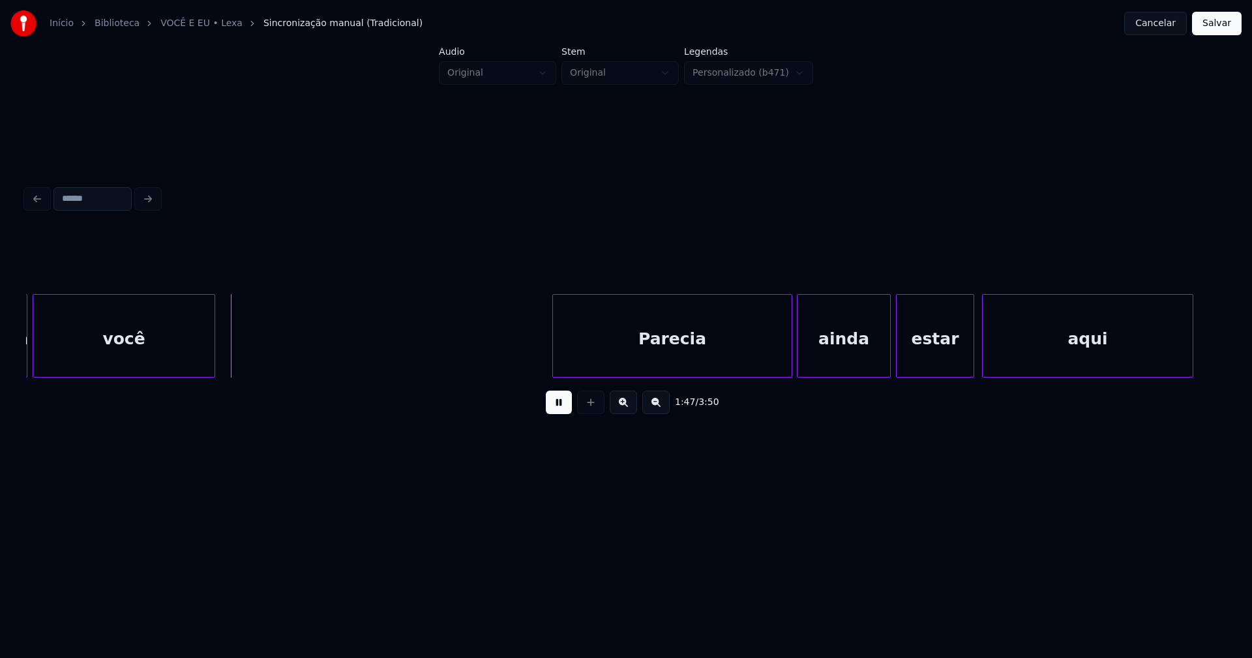
click at [737, 350] on div "Parecia" at bounding box center [672, 339] width 239 height 89
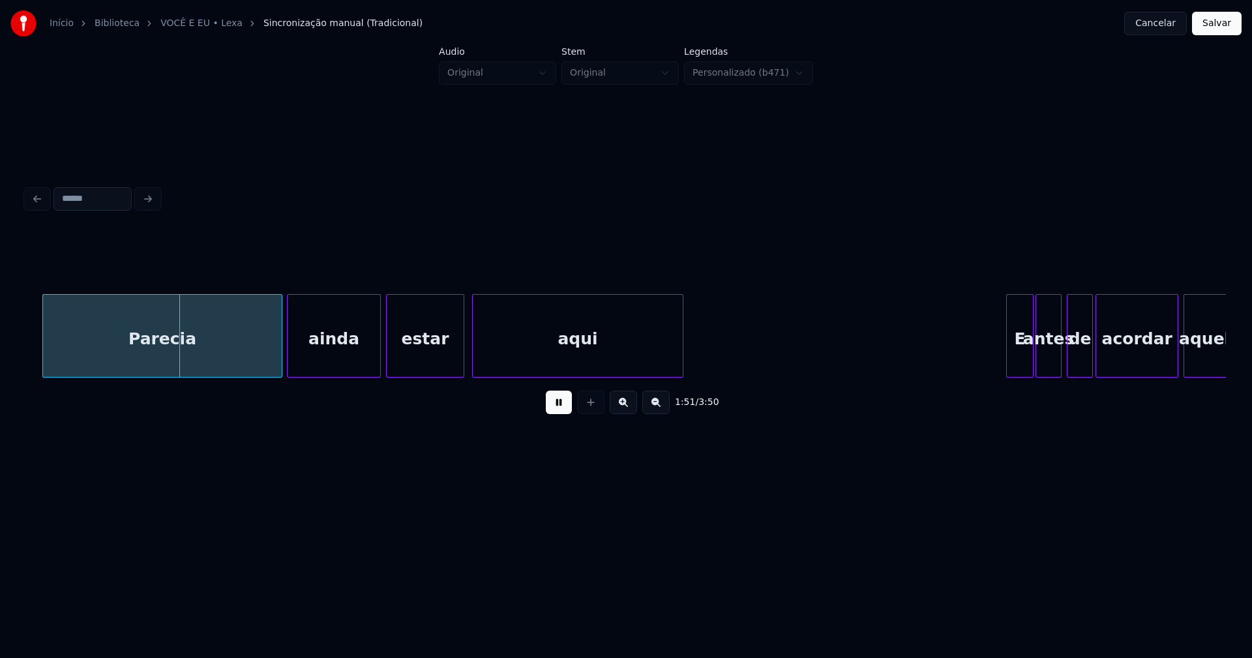
scroll to position [0, 14400]
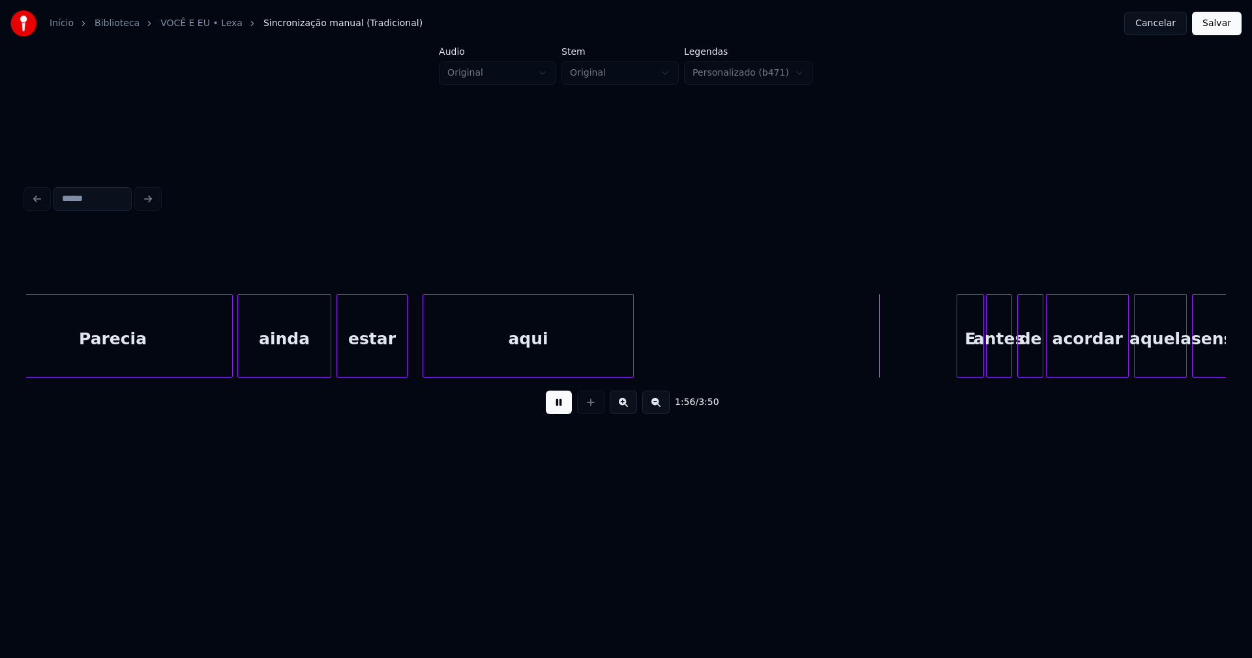
click at [405, 365] on div at bounding box center [405, 336] width 4 height 82
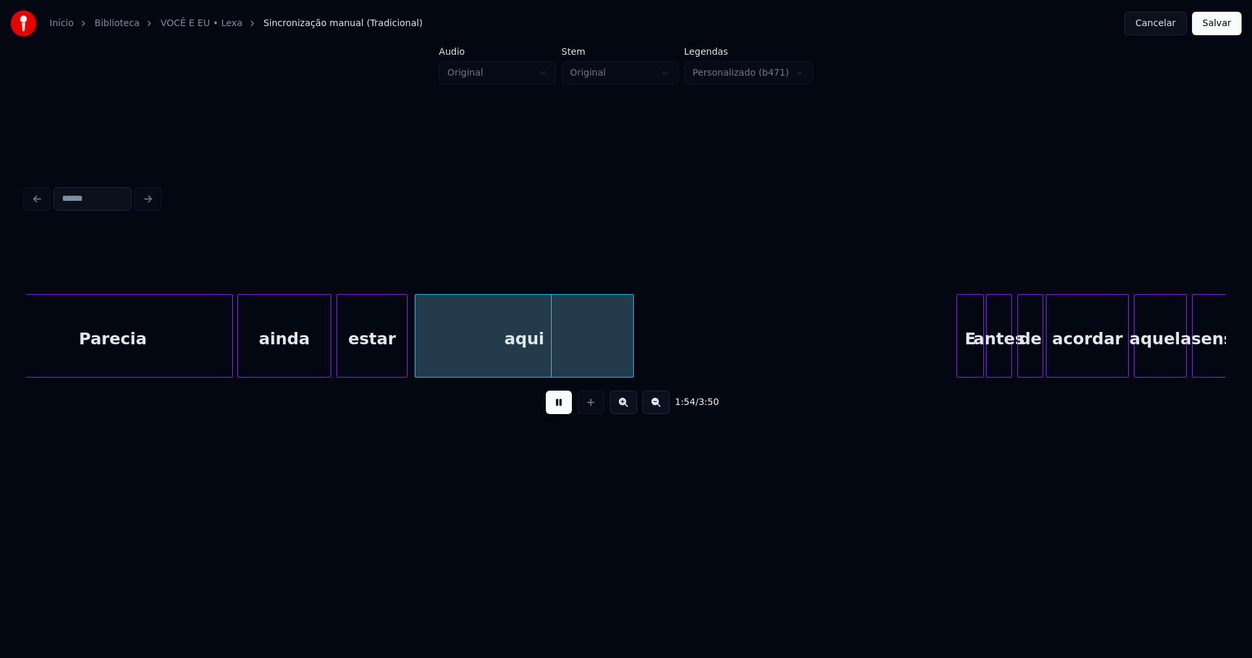
click at [417, 362] on div at bounding box center [417, 336] width 4 height 82
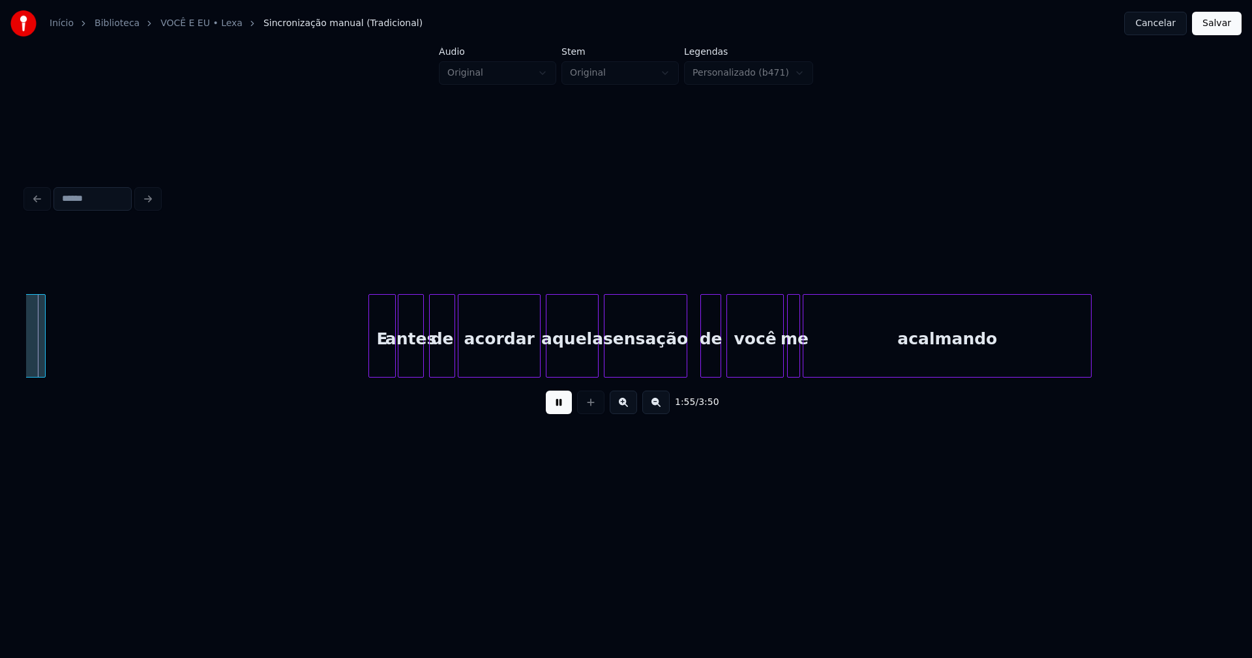
scroll to position [0, 15010]
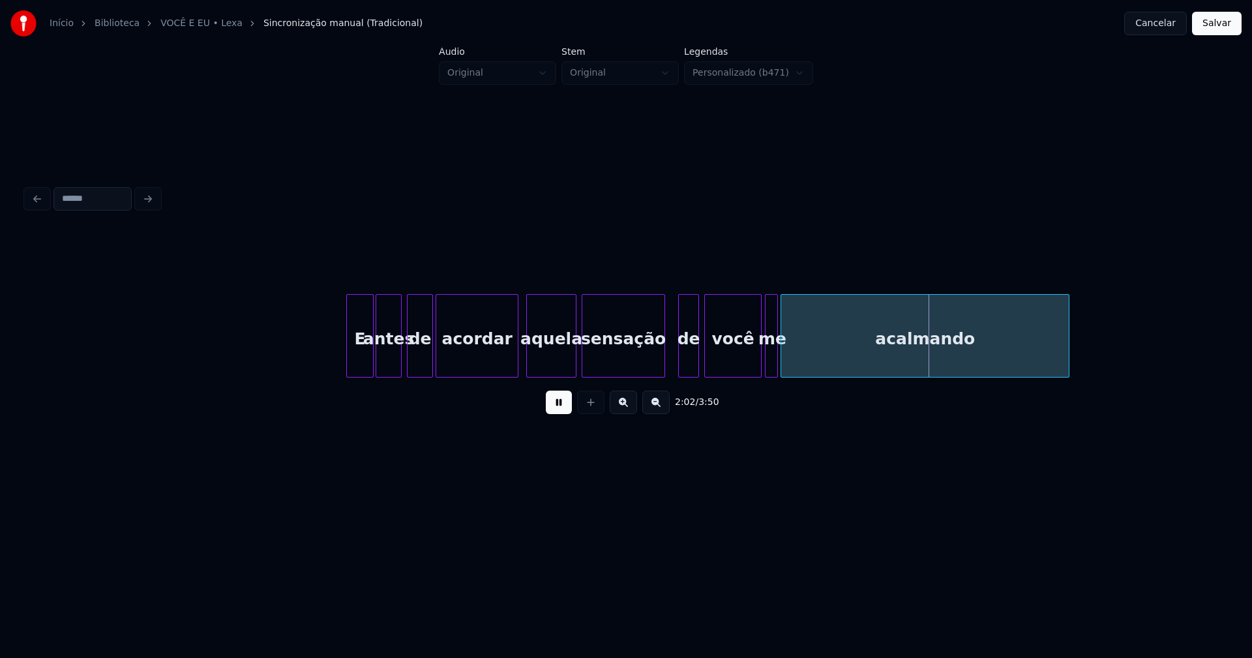
click at [527, 360] on div at bounding box center [529, 336] width 4 height 82
click at [800, 356] on div at bounding box center [801, 336] width 4 height 82
click at [792, 349] on div at bounding box center [791, 336] width 4 height 82
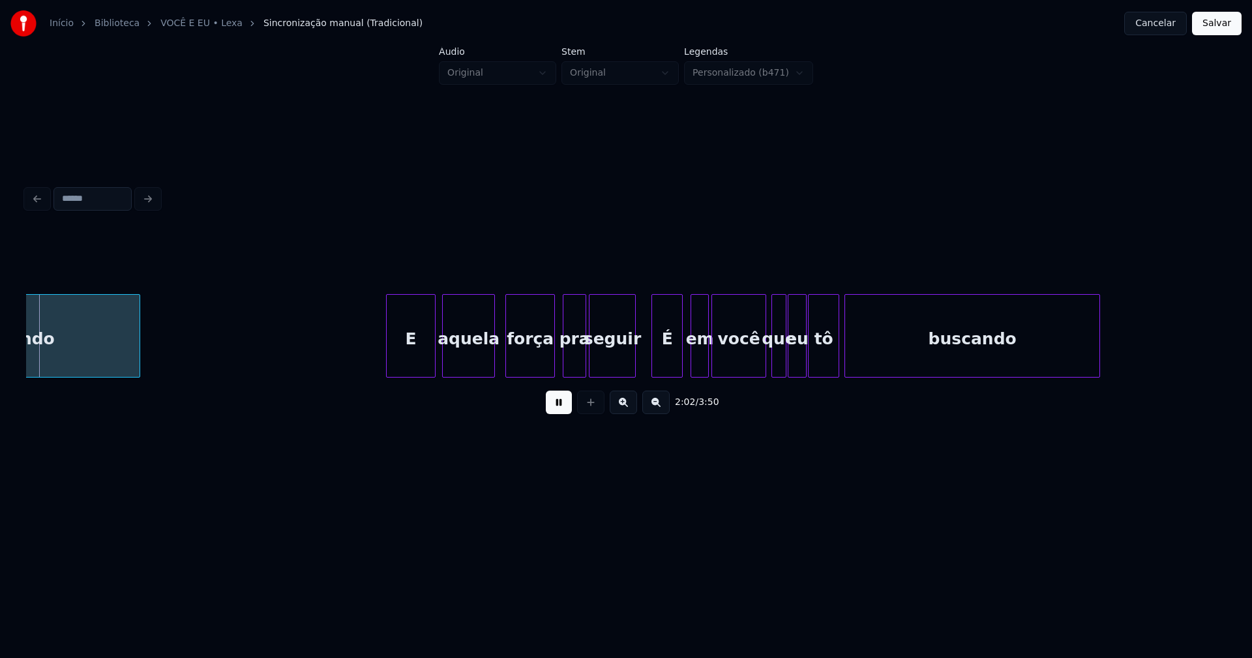
scroll to position [0, 15963]
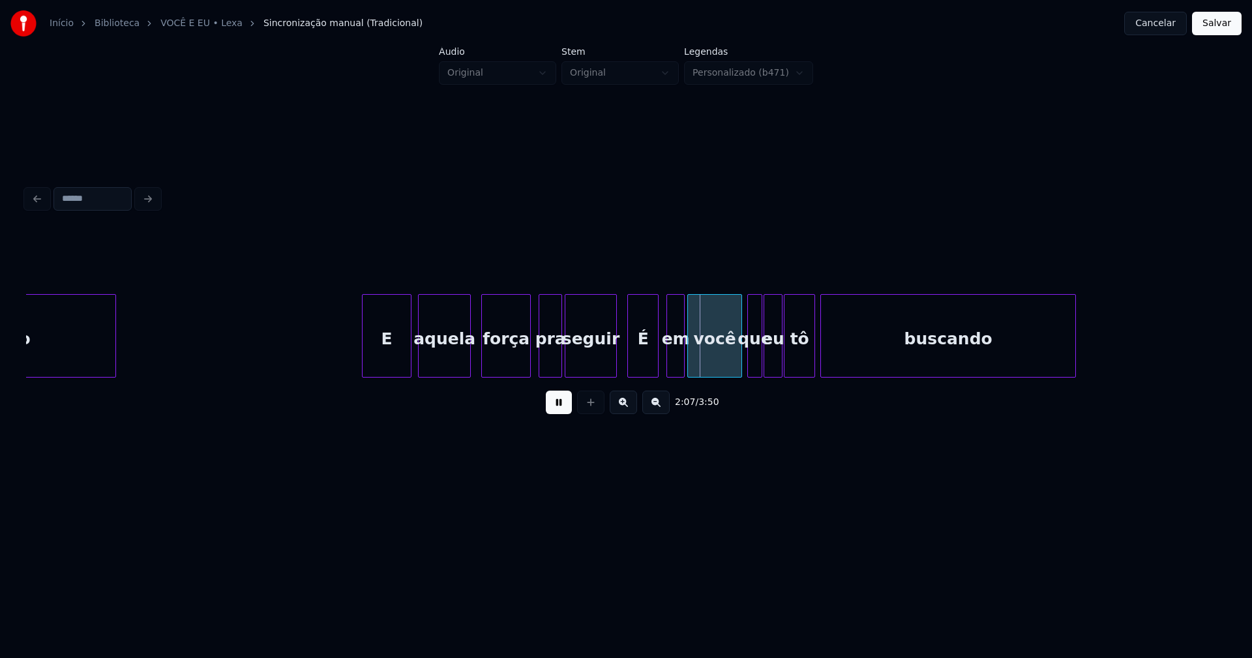
click at [613, 355] on div at bounding box center [614, 336] width 4 height 82
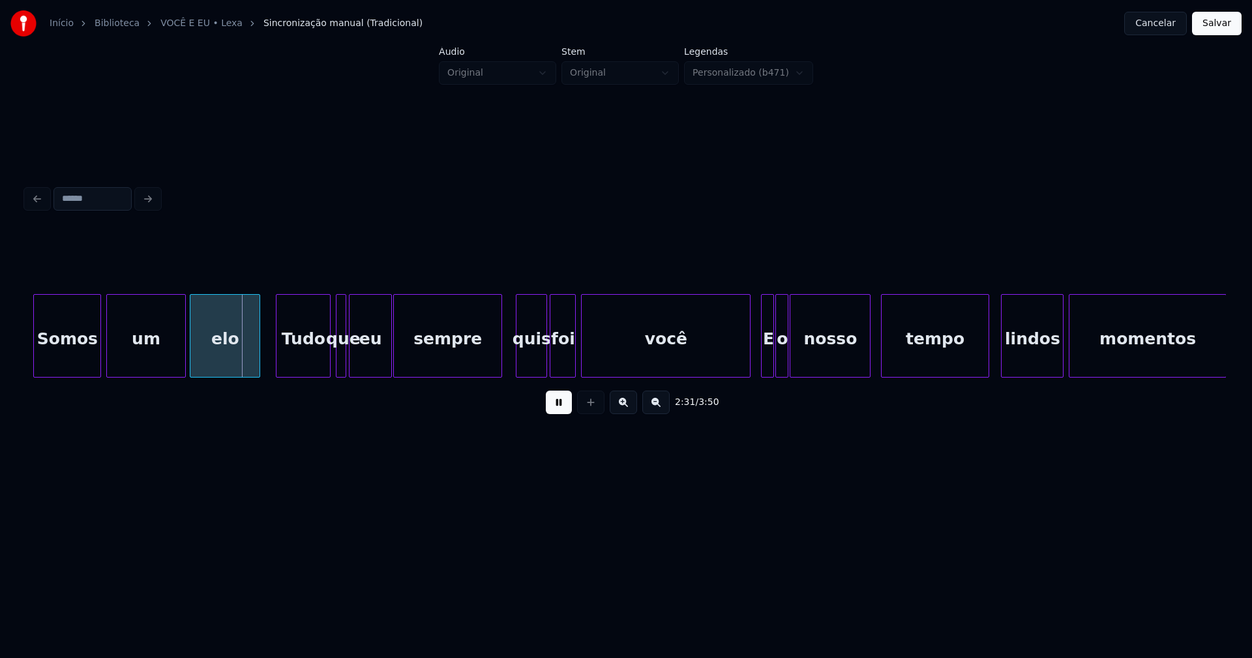
scroll to position [0, 19548]
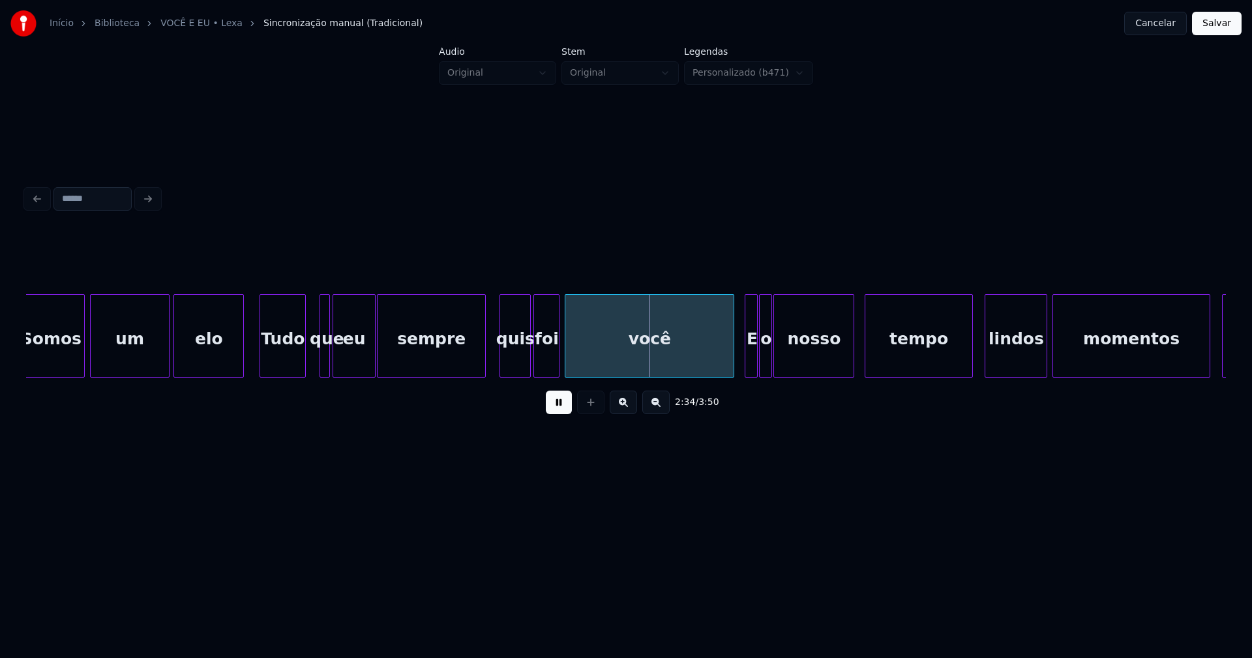
click at [305, 375] on div "Somos um elo Tudo que eu sempre quis foi você E o nosso tempo lindos momentos J…" at bounding box center [625, 335] width 1199 height 83
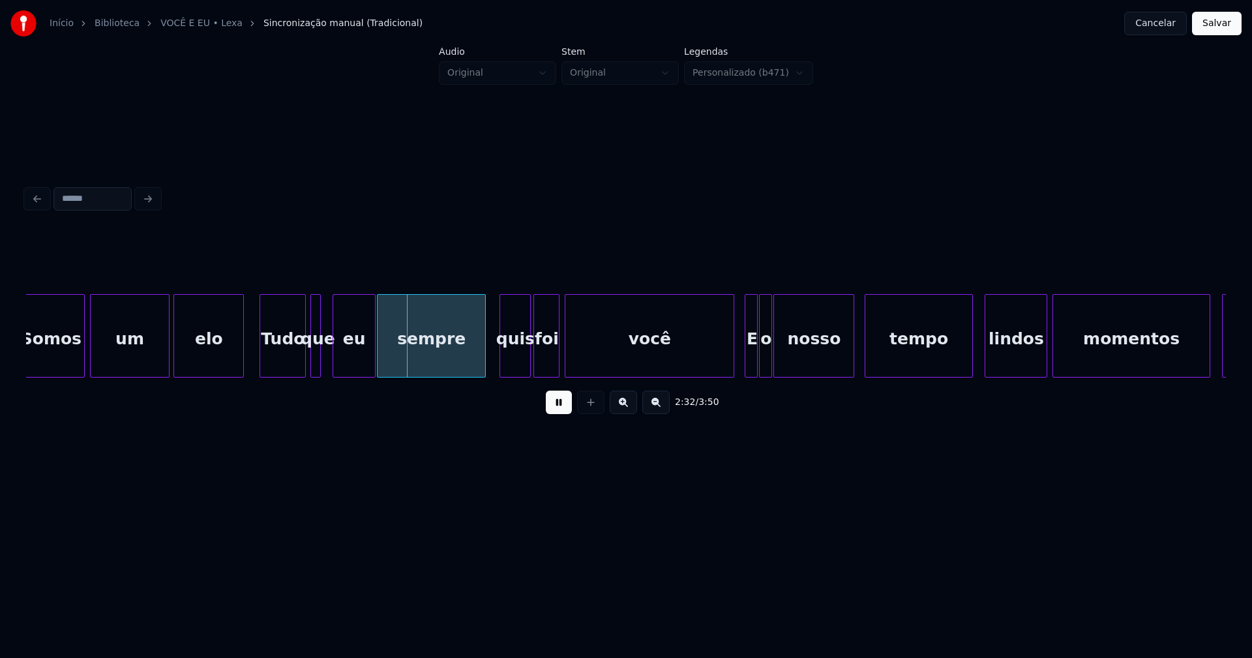
click at [310, 371] on div "que" at bounding box center [315, 335] width 10 height 83
click at [326, 358] on div at bounding box center [327, 336] width 4 height 82
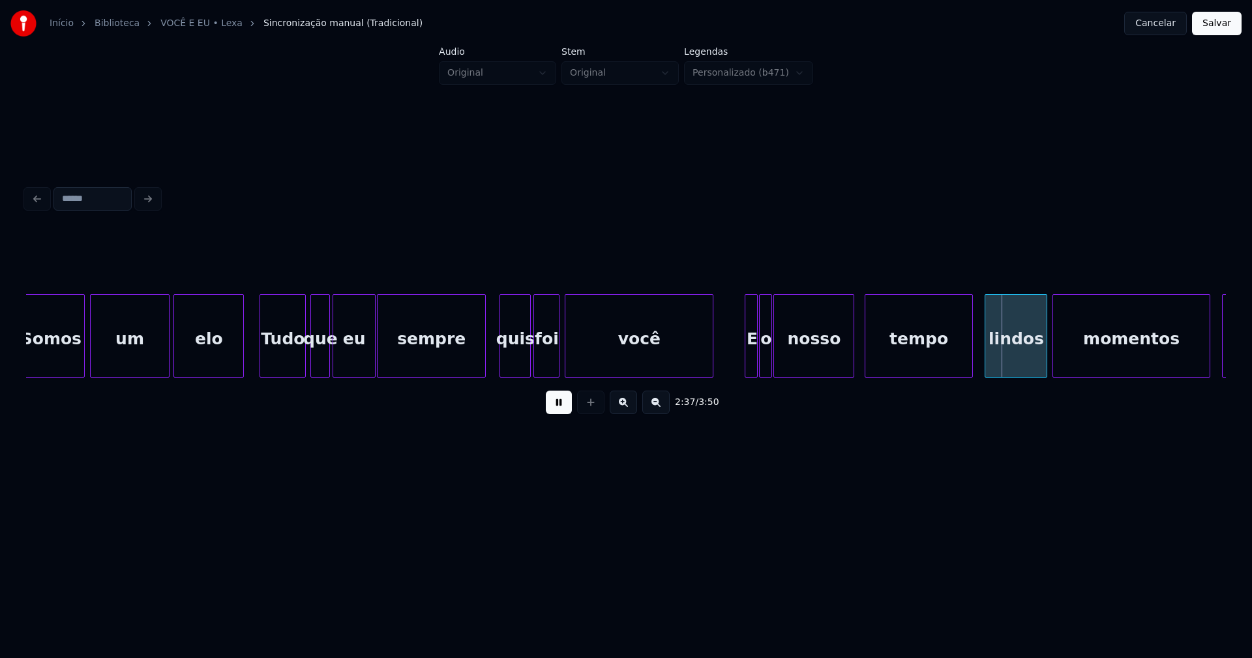
click at [711, 367] on div at bounding box center [711, 336] width 4 height 82
click at [738, 360] on div at bounding box center [739, 336] width 4 height 82
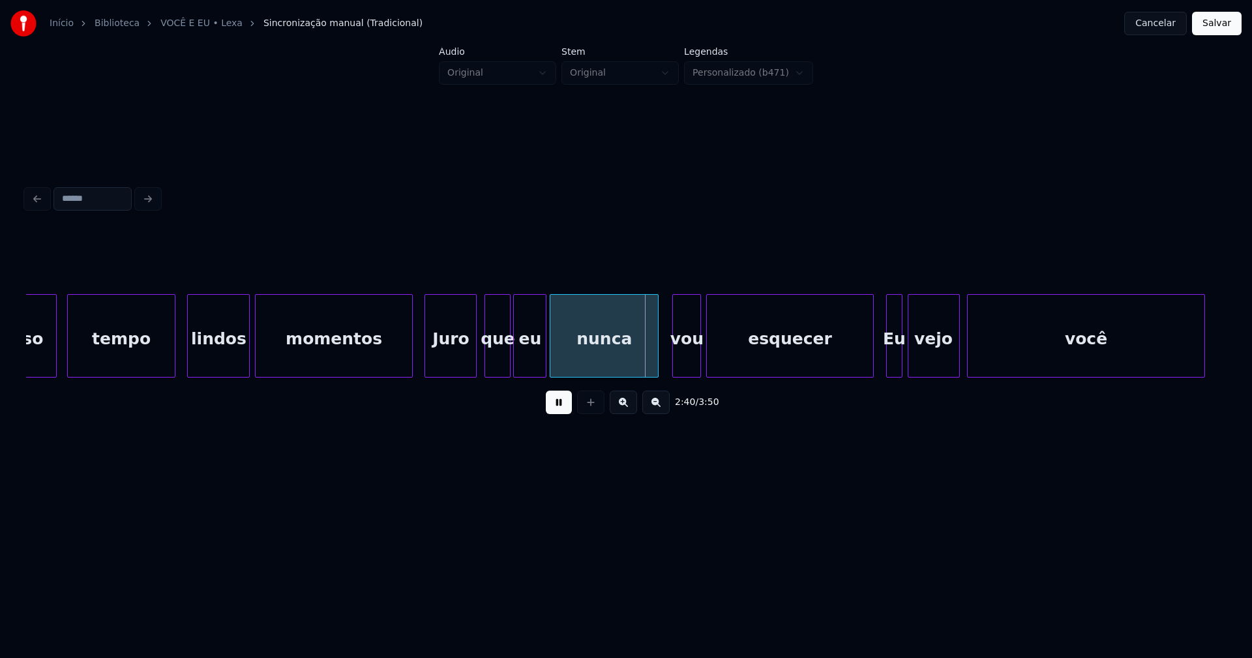
scroll to position [0, 20512]
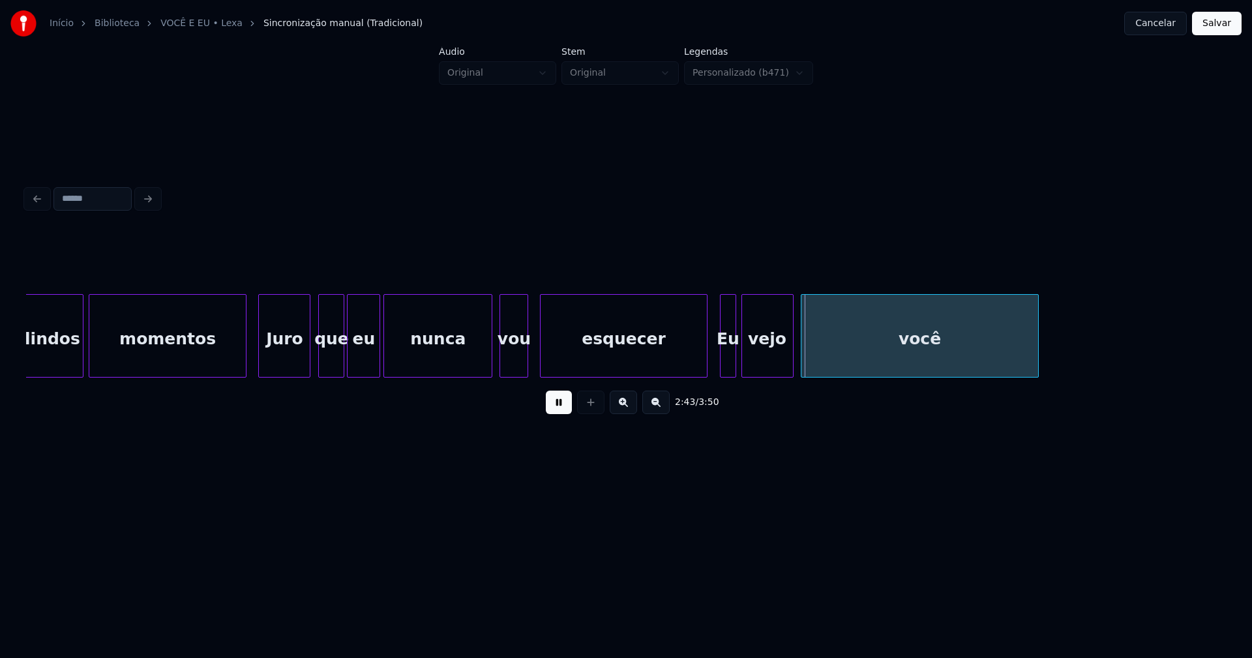
click at [508, 353] on div "vou" at bounding box center [513, 339] width 27 height 89
click at [565, 350] on div at bounding box center [565, 336] width 4 height 82
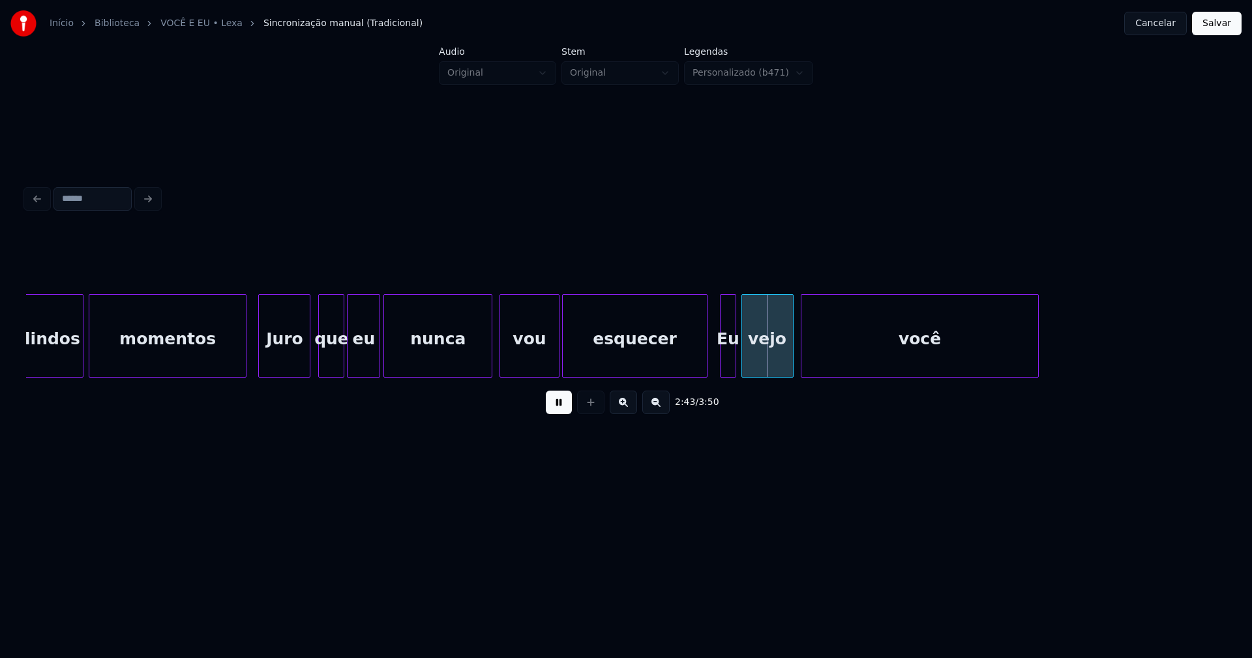
click at [558, 348] on div at bounding box center [557, 336] width 4 height 82
click at [490, 363] on div at bounding box center [488, 336] width 4 height 82
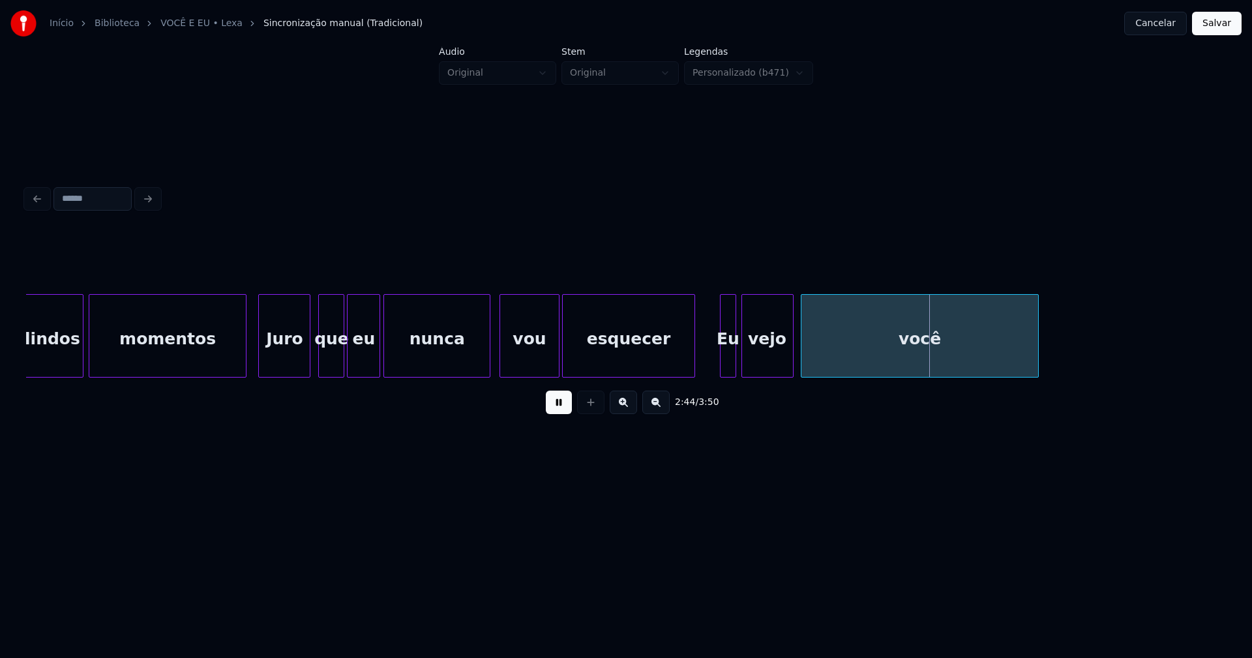
click at [692, 370] on div at bounding box center [692, 336] width 4 height 82
click at [712, 362] on div at bounding box center [712, 336] width 4 height 82
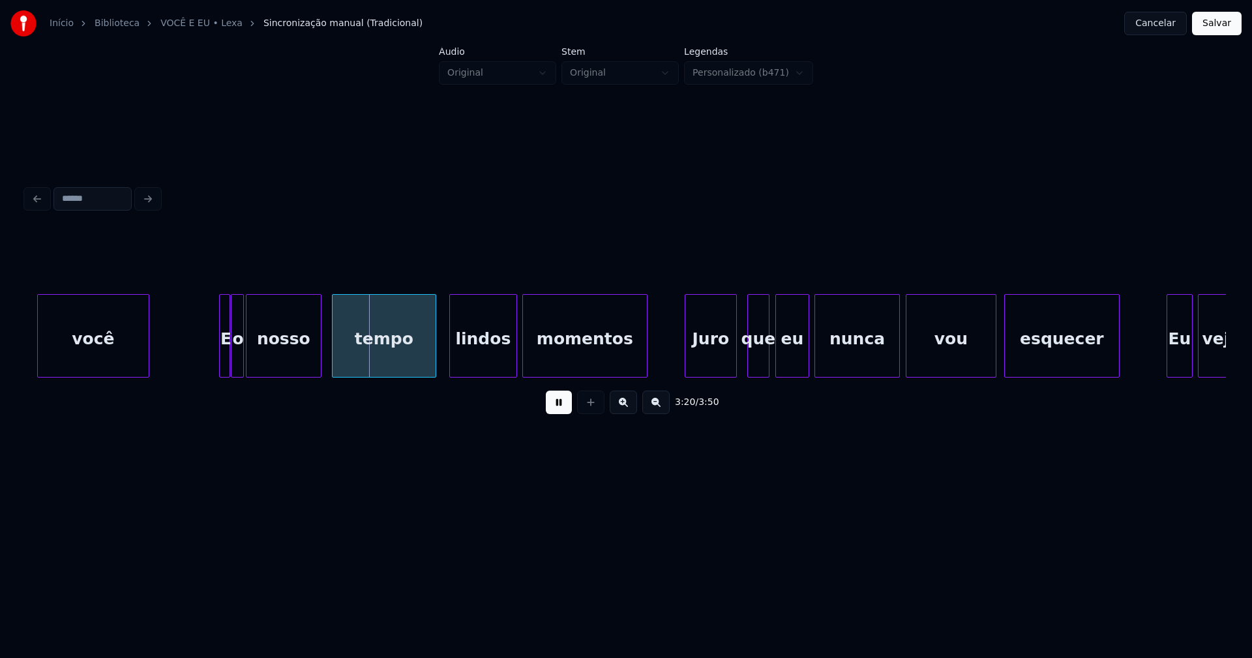
scroll to position [0, 25876]
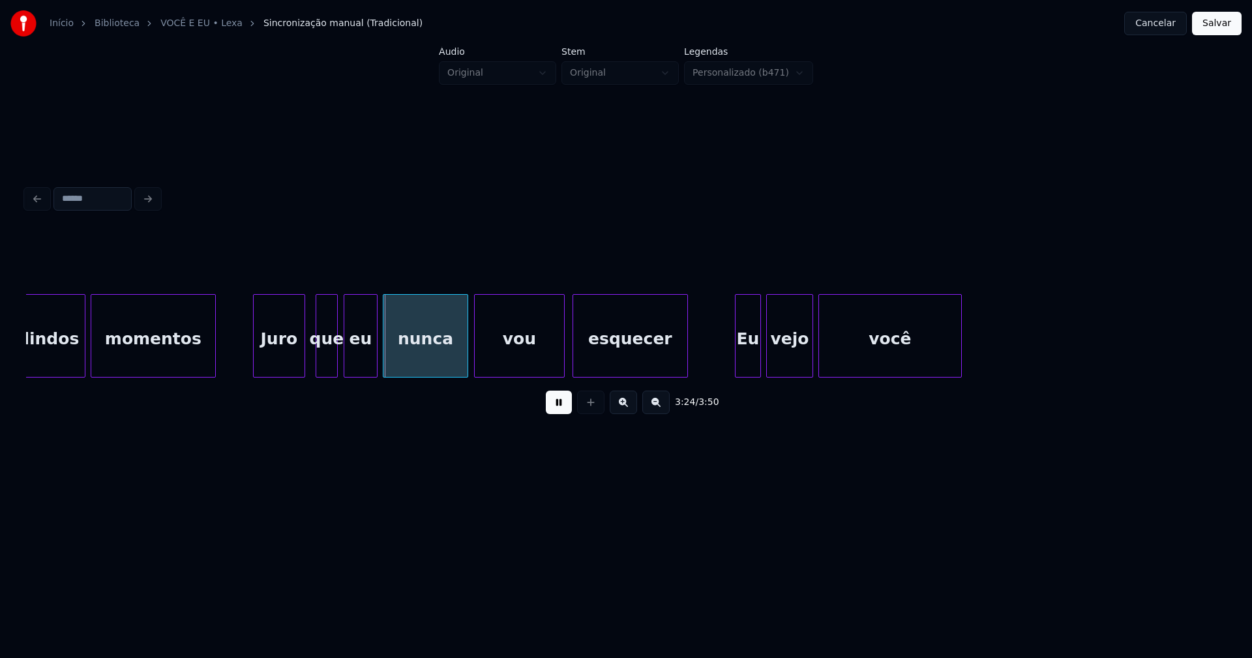
scroll to position [0, 26308]
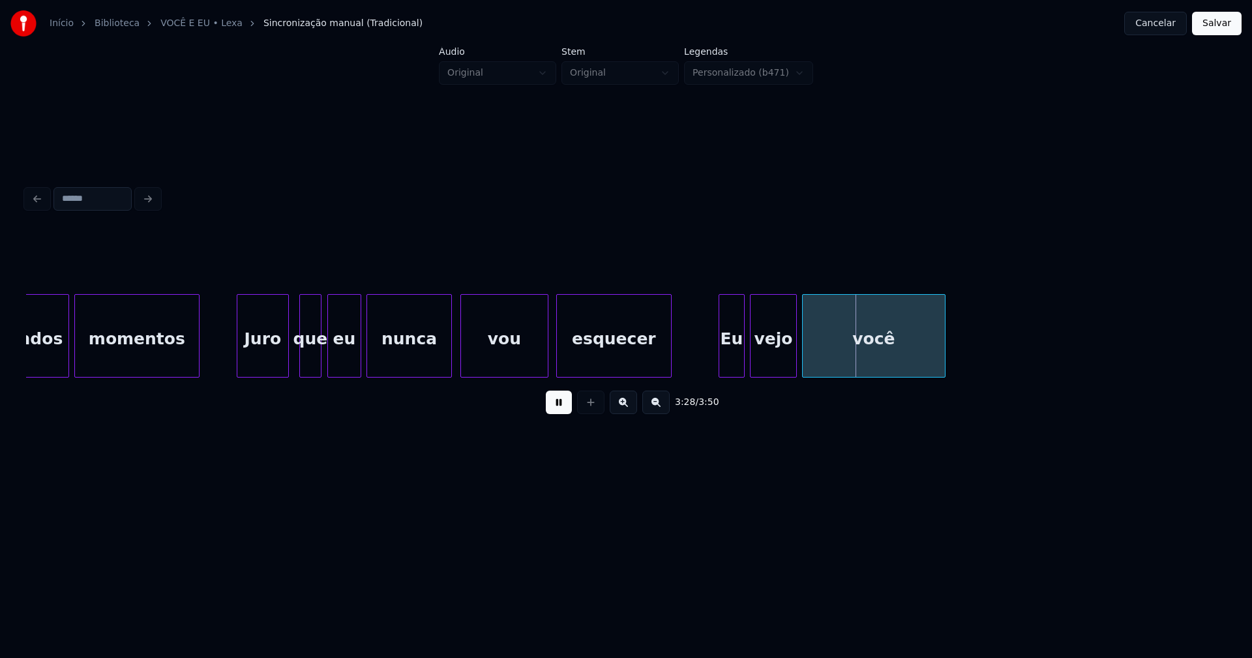
click at [462, 359] on div at bounding box center [463, 336] width 4 height 82
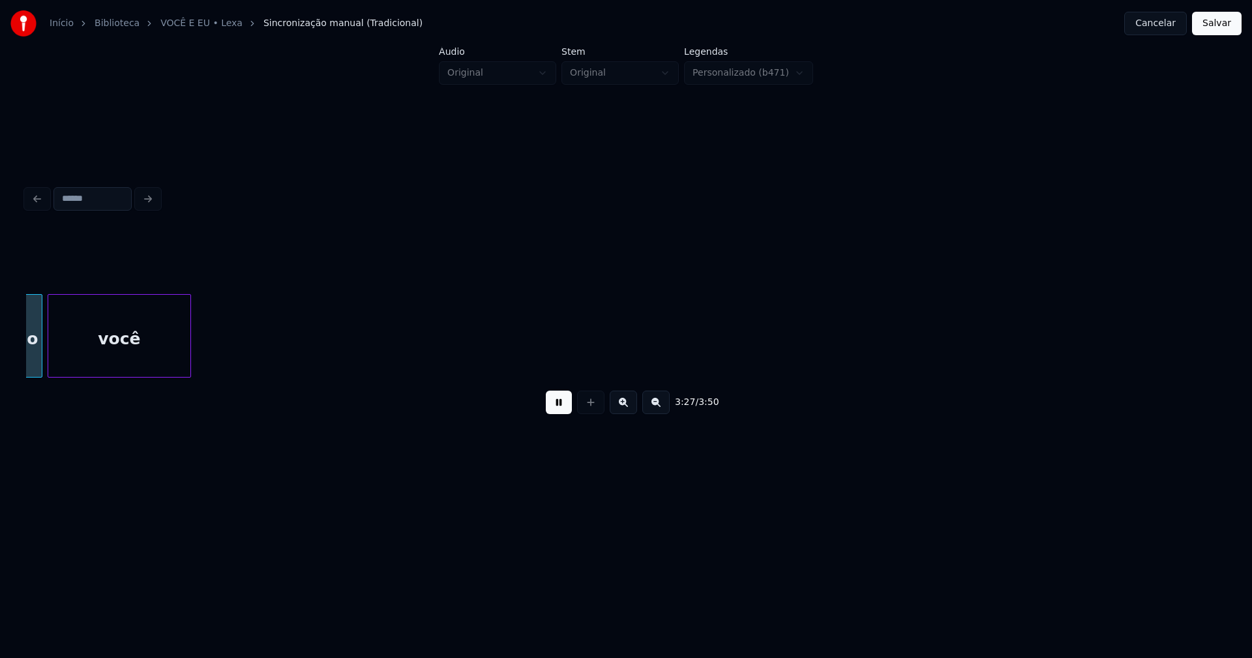
scroll to position [0, 27075]
click at [1218, 29] on button "Salvar" at bounding box center [1217, 23] width 50 height 23
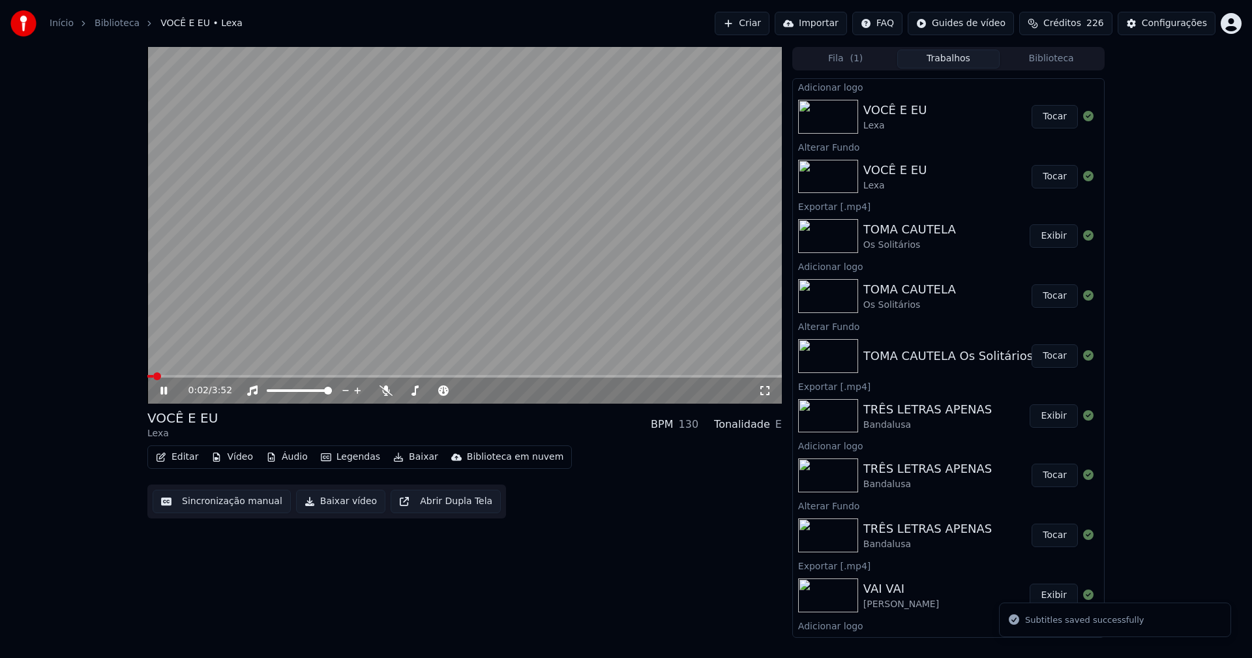
click at [348, 377] on span at bounding box center [464, 376] width 634 height 3
click at [186, 463] on button "Editar" at bounding box center [177, 457] width 53 height 18
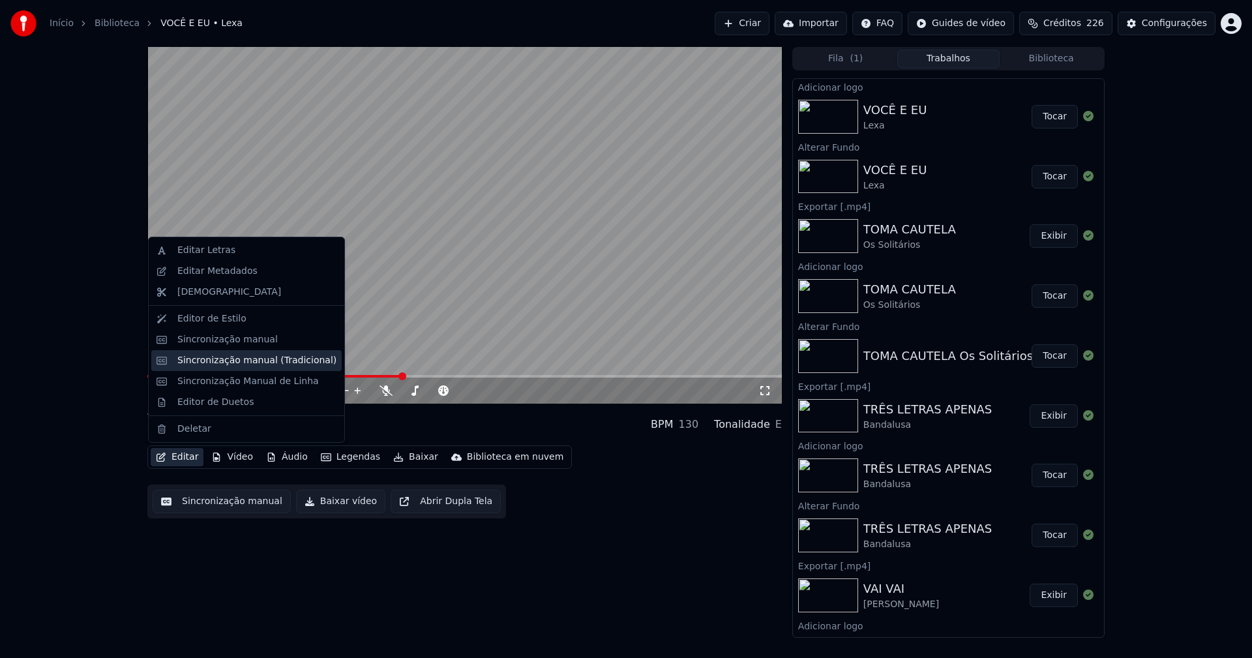
click at [254, 359] on div "Sincronização manual (Tradicional)" at bounding box center [256, 360] width 159 height 13
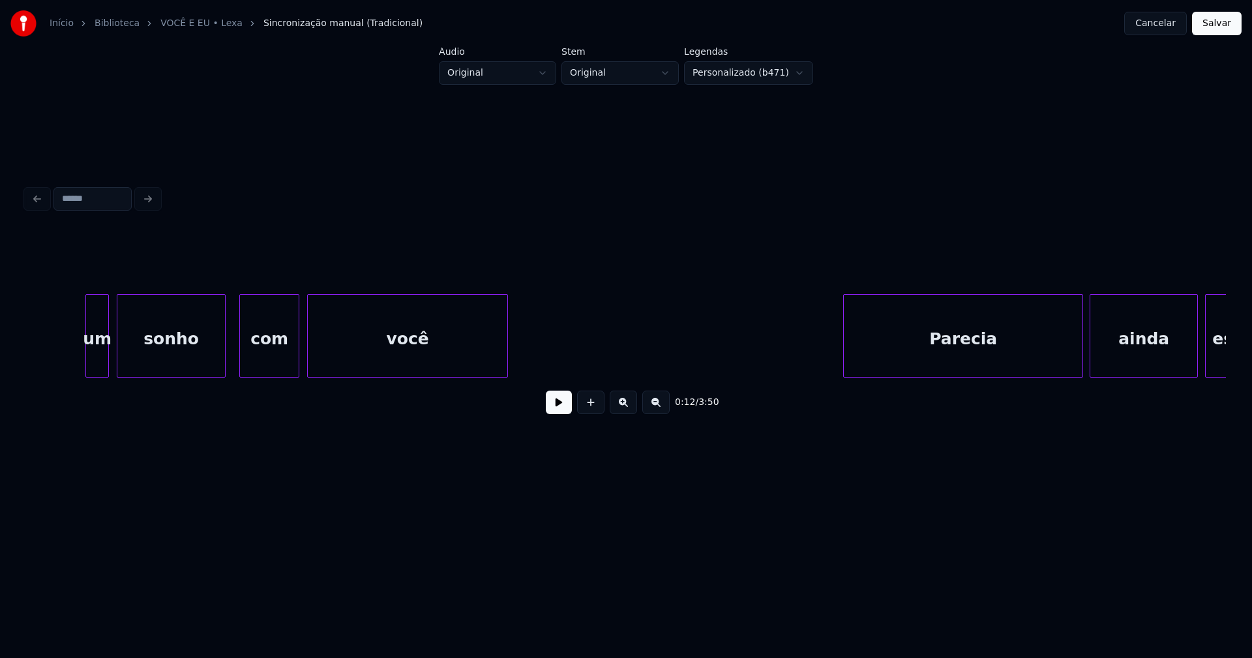
scroll to position [0, 1827]
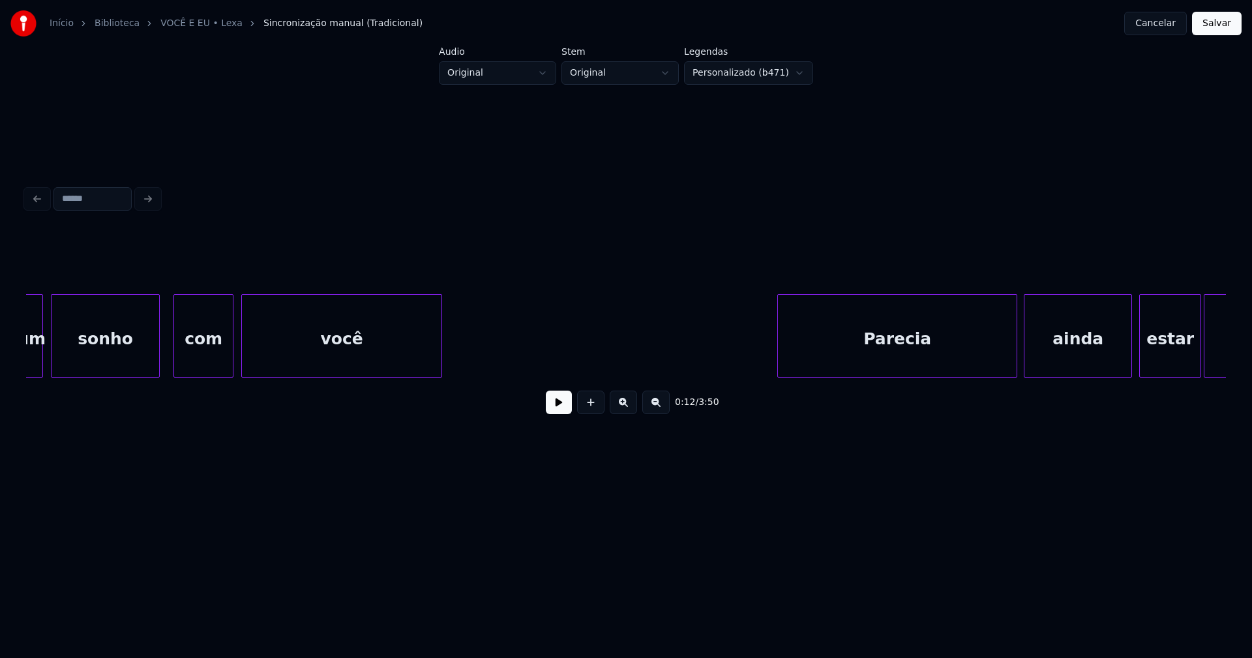
click at [1163, 22] on button "Cancelar" at bounding box center [1155, 23] width 63 height 23
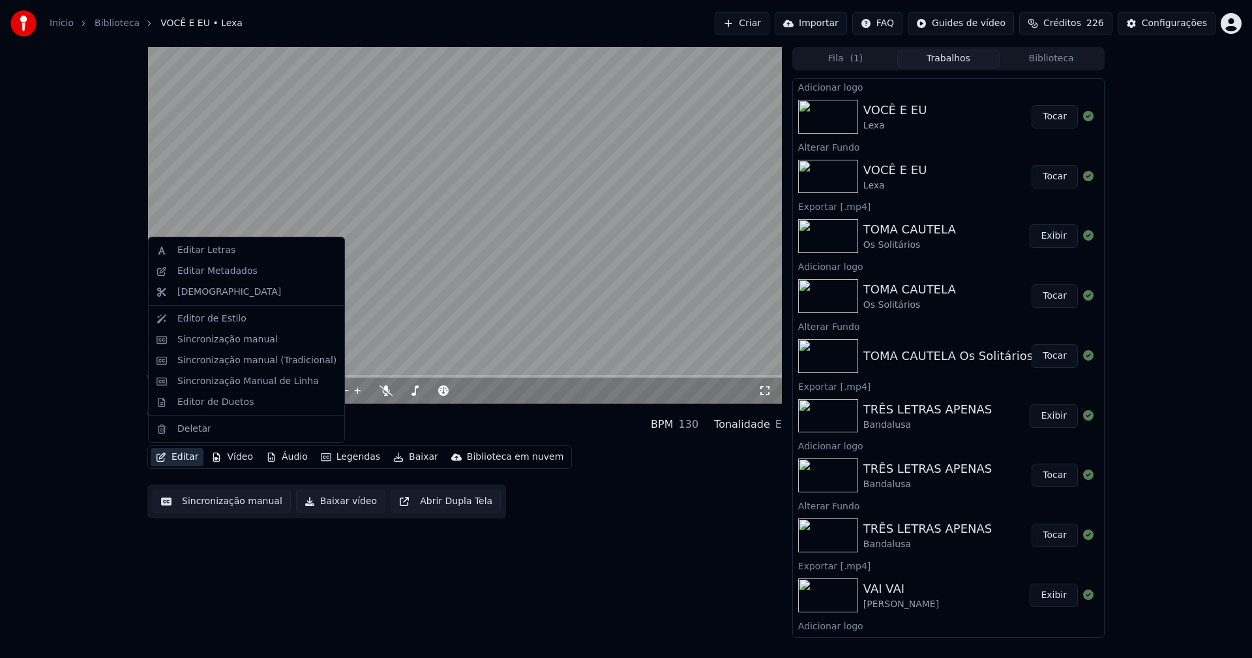
click at [181, 460] on button "Editar" at bounding box center [177, 457] width 53 height 18
click at [204, 250] on div "Editar Letras" at bounding box center [206, 250] width 58 height 13
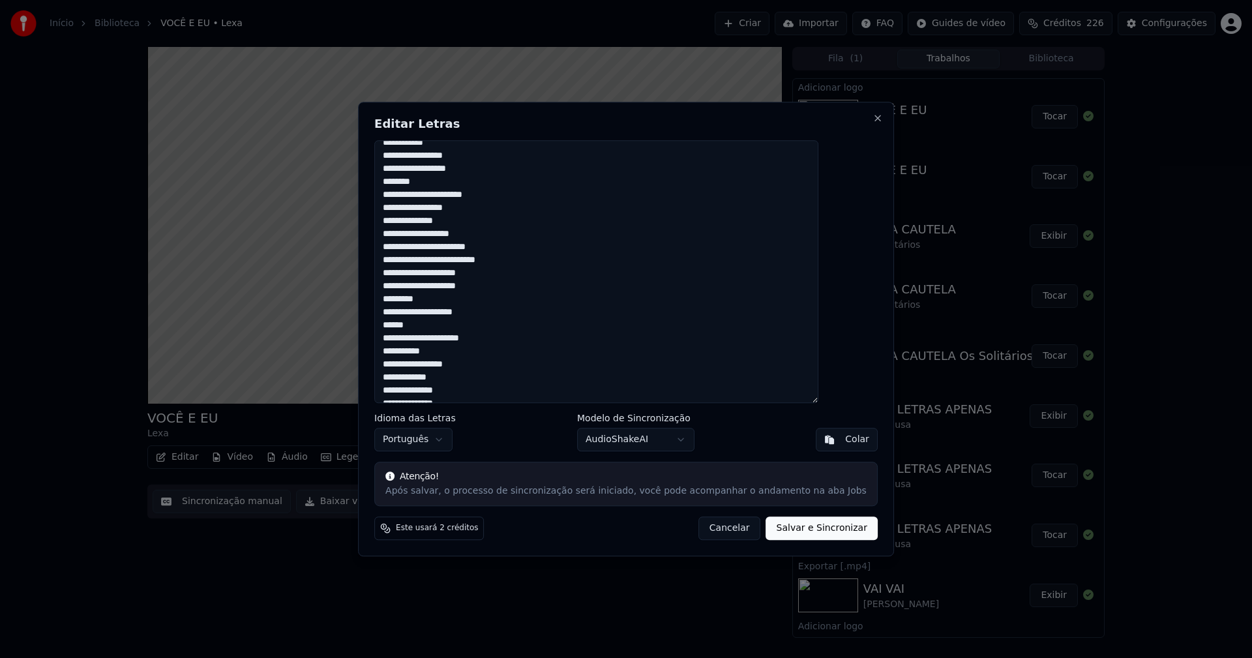
scroll to position [326, 0]
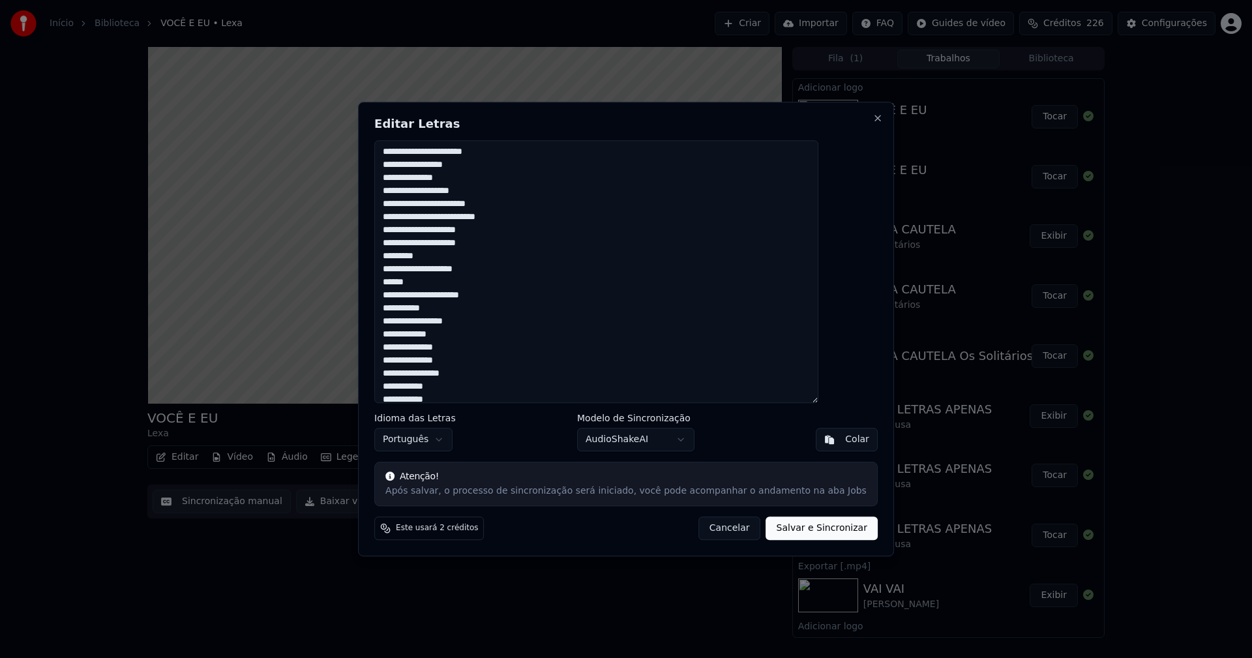
click at [727, 533] on button "Cancelar" at bounding box center [729, 527] width 63 height 23
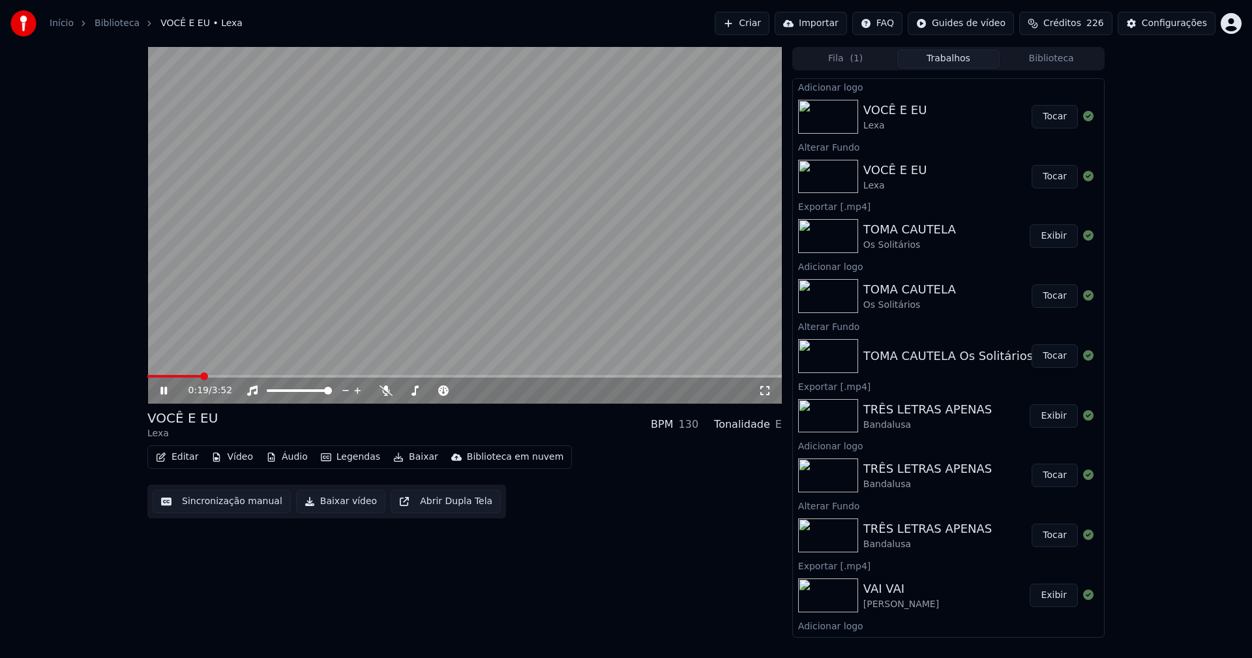
click at [763, 394] on icon at bounding box center [764, 390] width 13 height 10
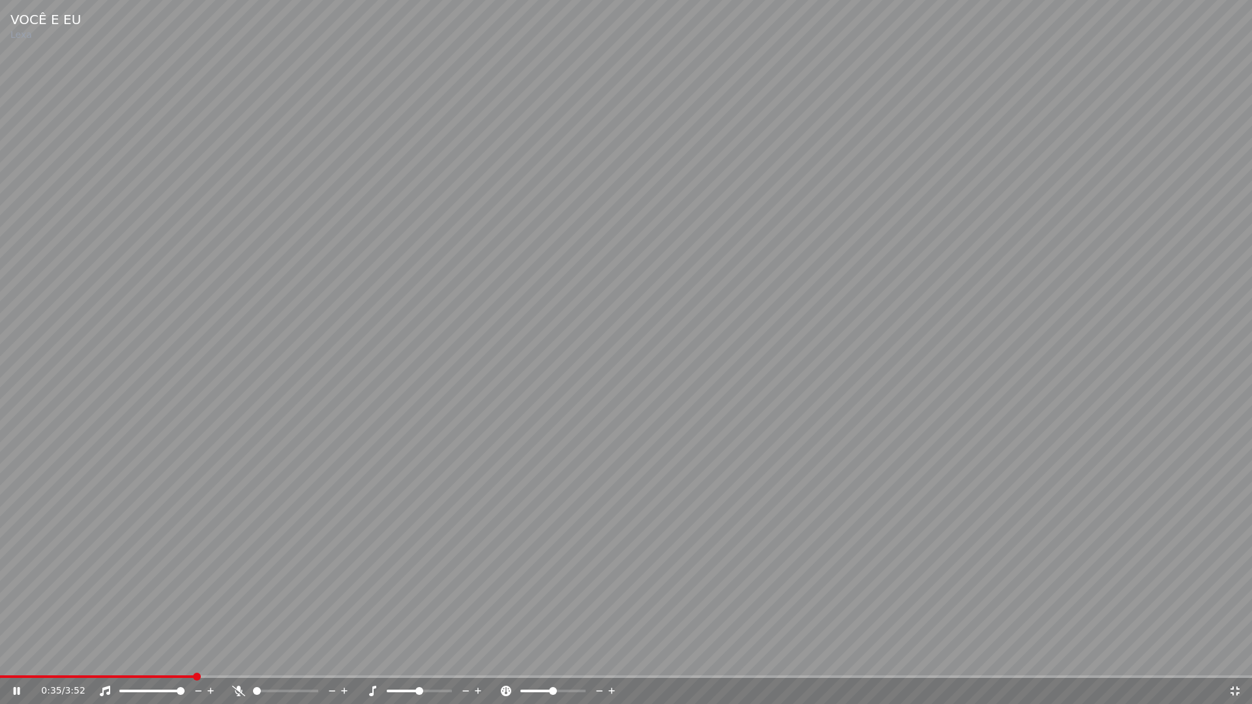
click at [157, 657] on div "0:35 / 3:52" at bounding box center [626, 691] width 1252 height 26
click at [149, 657] on span at bounding box center [75, 676] width 151 height 3
drag, startPoint x: 1233, startPoint y: 693, endPoint x: 770, endPoint y: 304, distance: 605.2
click at [1235, 657] on icon at bounding box center [1234, 691] width 13 height 10
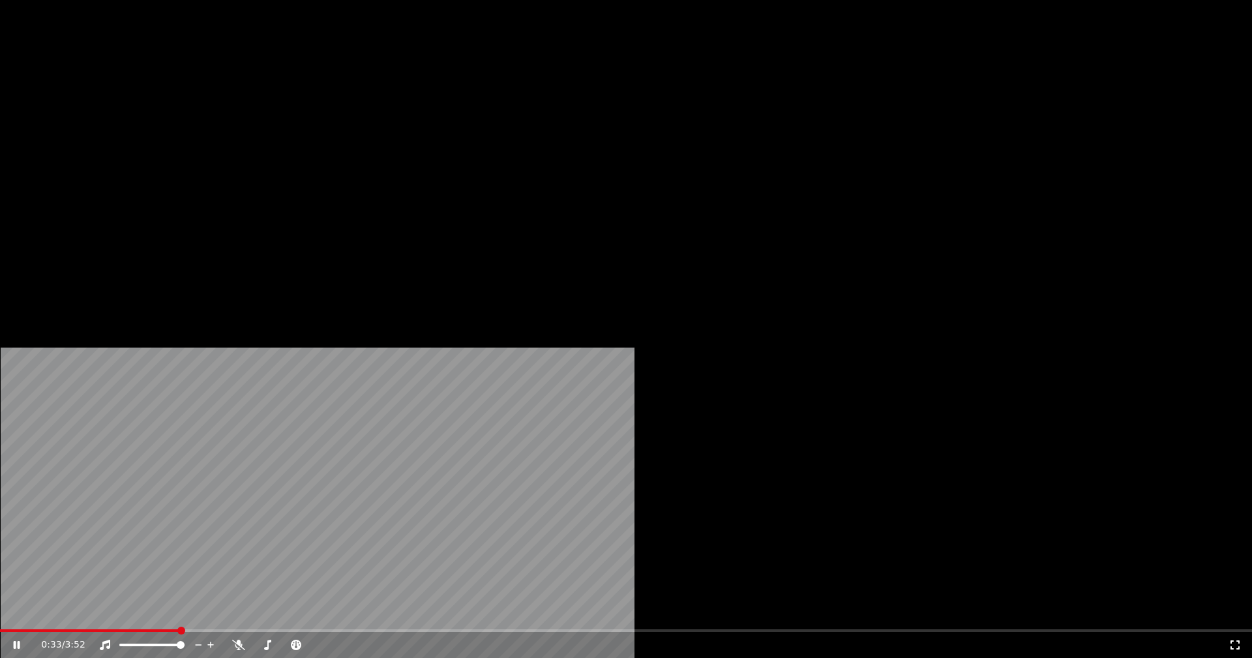
click at [184, 110] on button "Editar" at bounding box center [177, 100] width 53 height 18
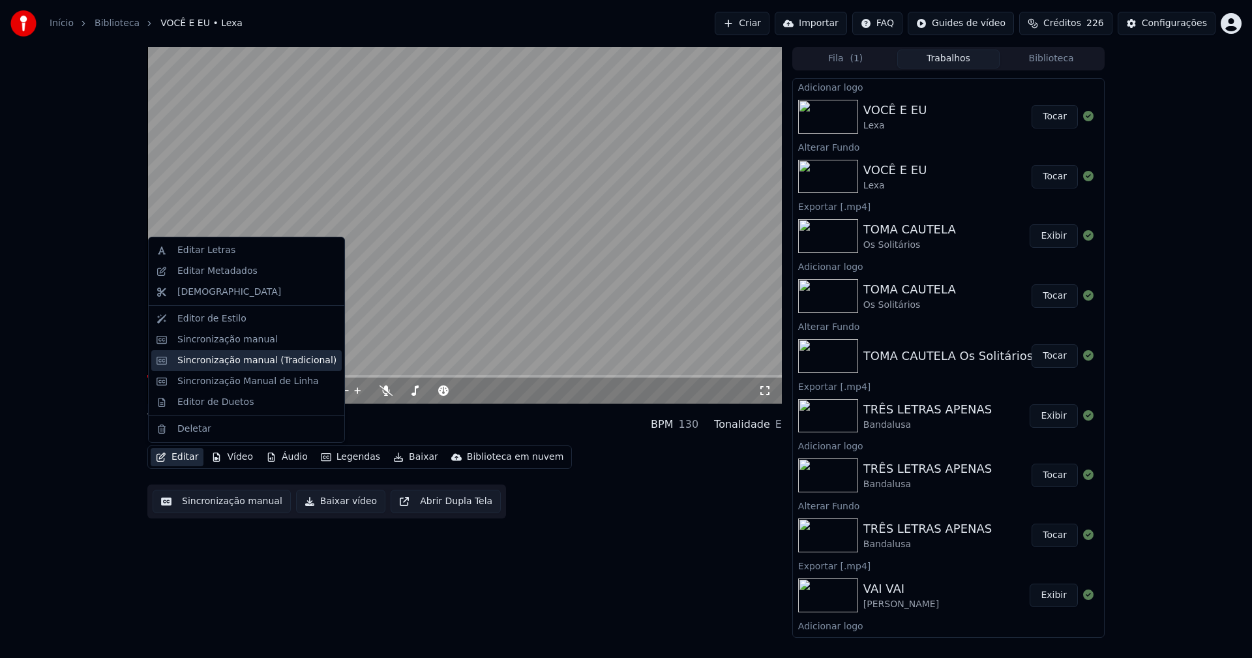
click at [247, 365] on div "Sincronização manual (Tradicional)" at bounding box center [256, 360] width 159 height 13
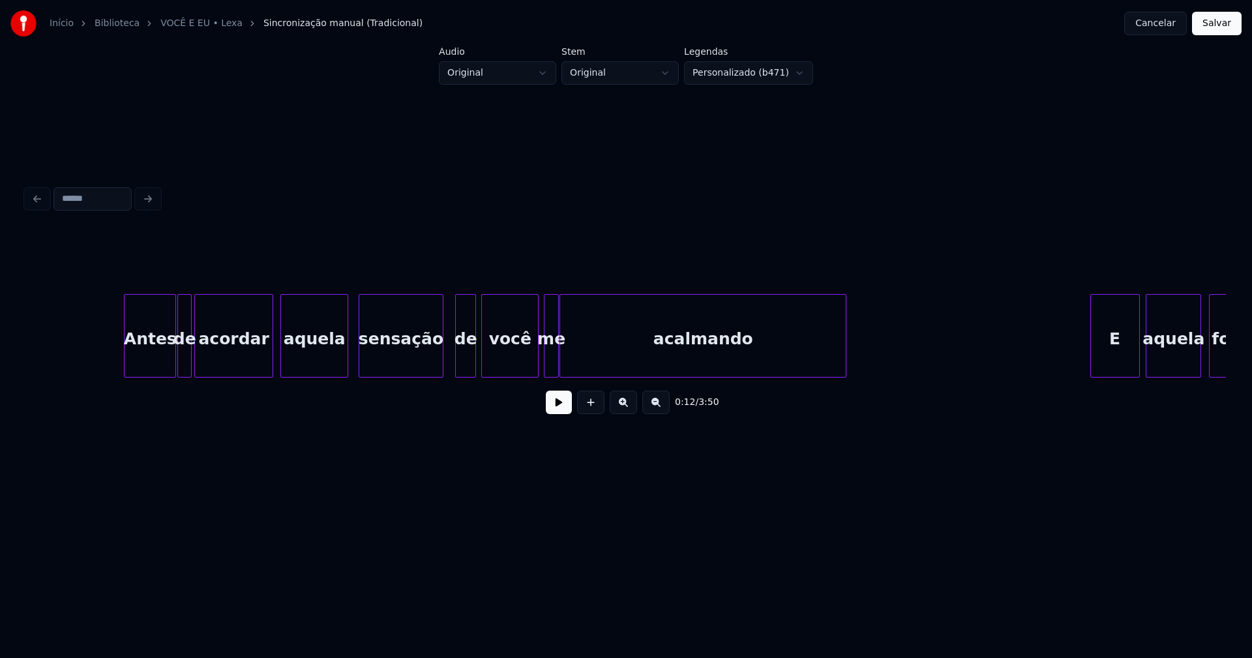
scroll to position [0, 3421]
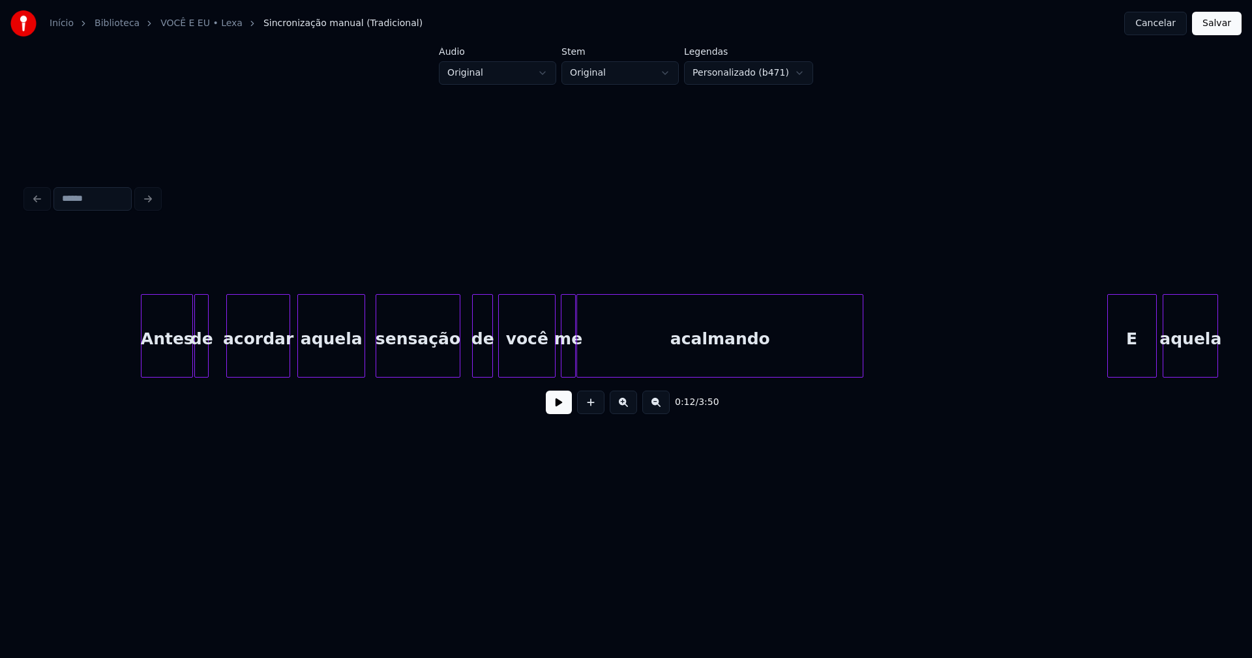
click at [229, 364] on div at bounding box center [229, 336] width 4 height 82
click at [559, 411] on button at bounding box center [559, 401] width 26 height 23
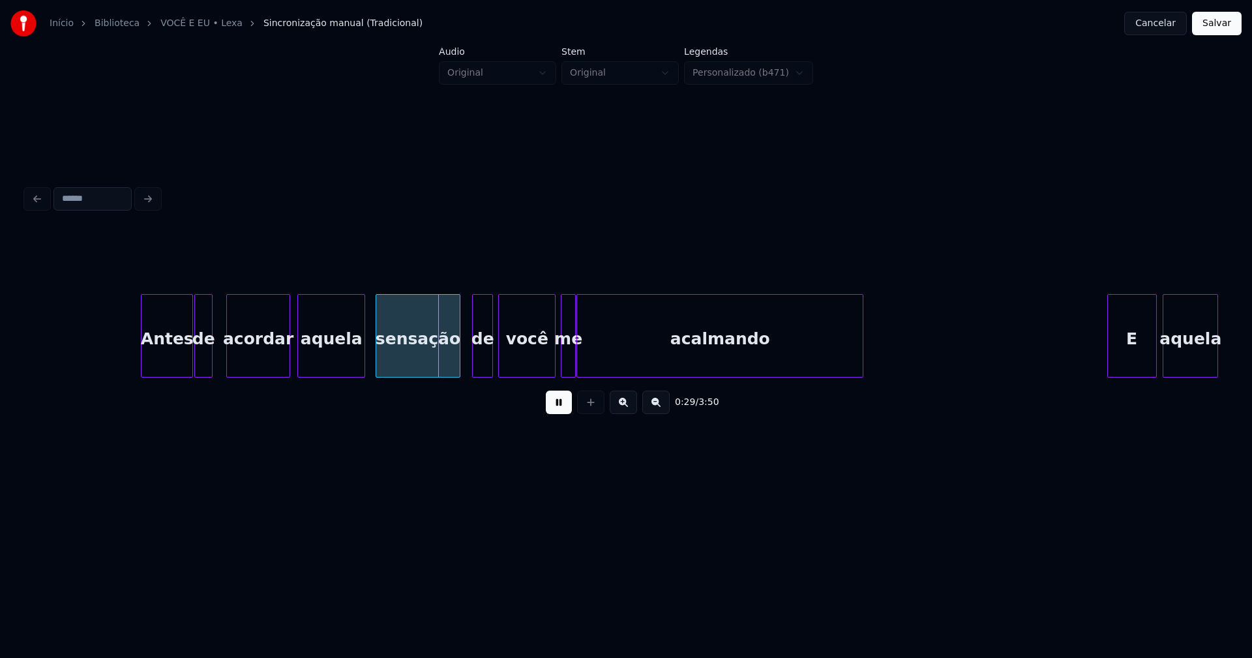
click at [211, 359] on div at bounding box center [210, 336] width 4 height 82
click at [213, 368] on div "de" at bounding box center [213, 339] width 17 height 89
click at [199, 369] on div at bounding box center [197, 336] width 4 height 82
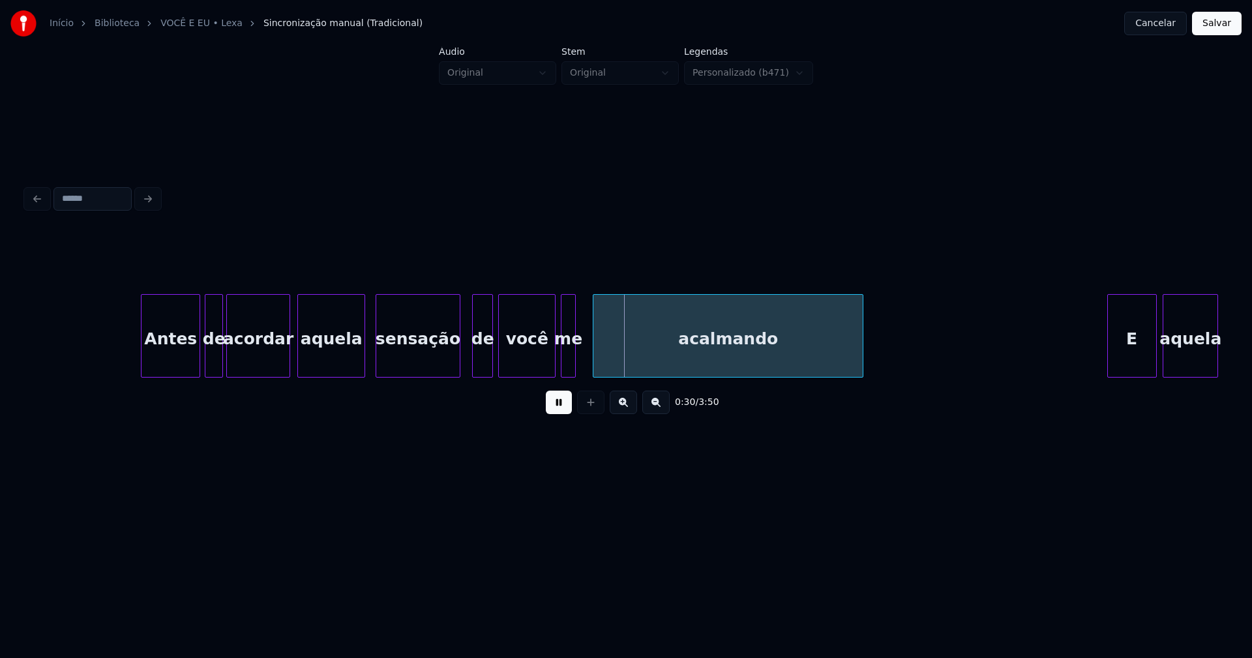
click at [596, 350] on div at bounding box center [595, 336] width 4 height 82
click at [586, 351] on div at bounding box center [585, 336] width 4 height 82
click at [554, 409] on button at bounding box center [559, 401] width 26 height 23
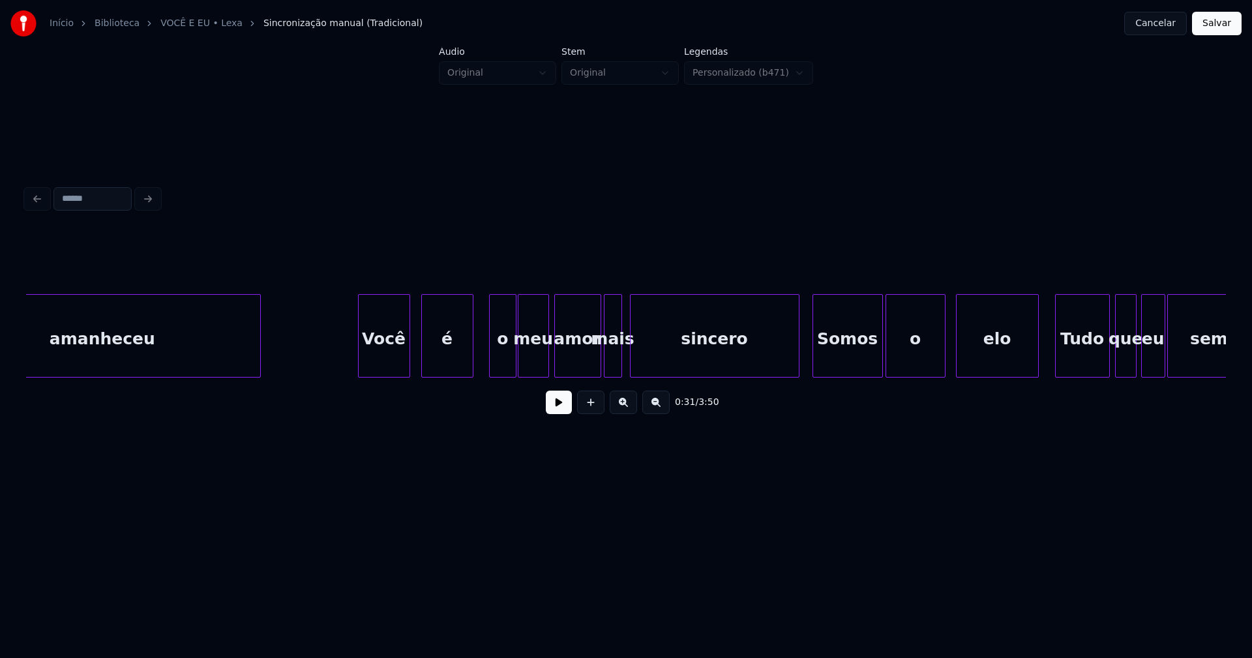
scroll to position [0, 7042]
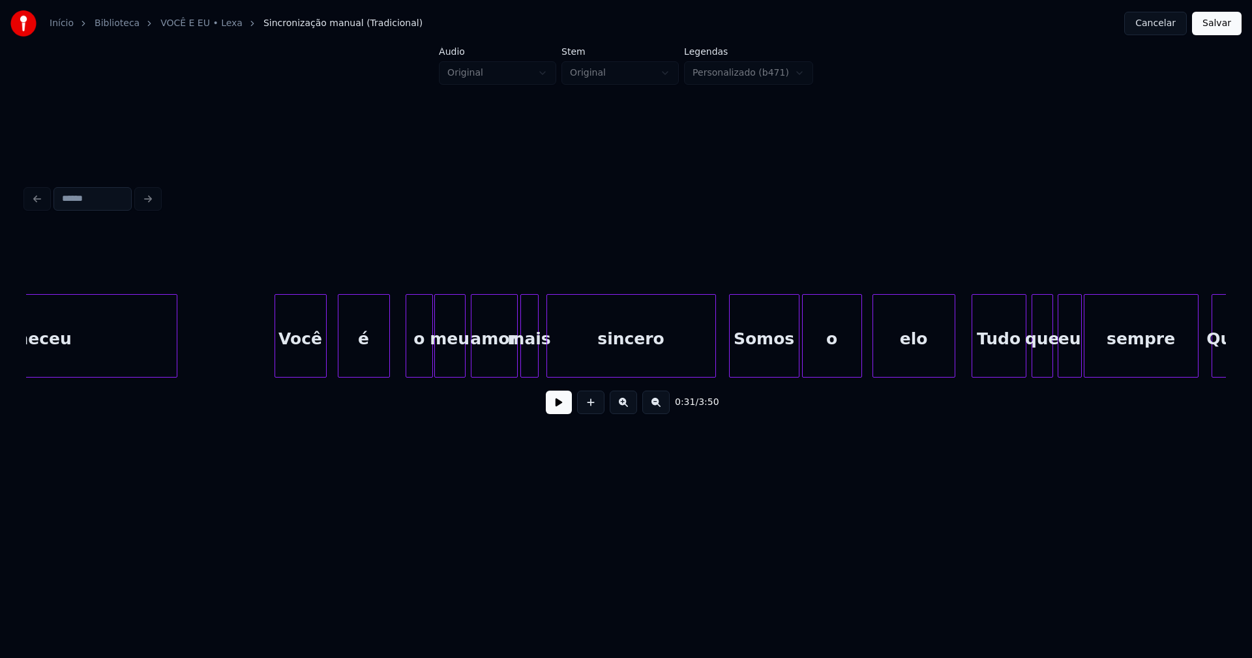
click at [1222, 23] on button "Salvar" at bounding box center [1217, 23] width 50 height 23
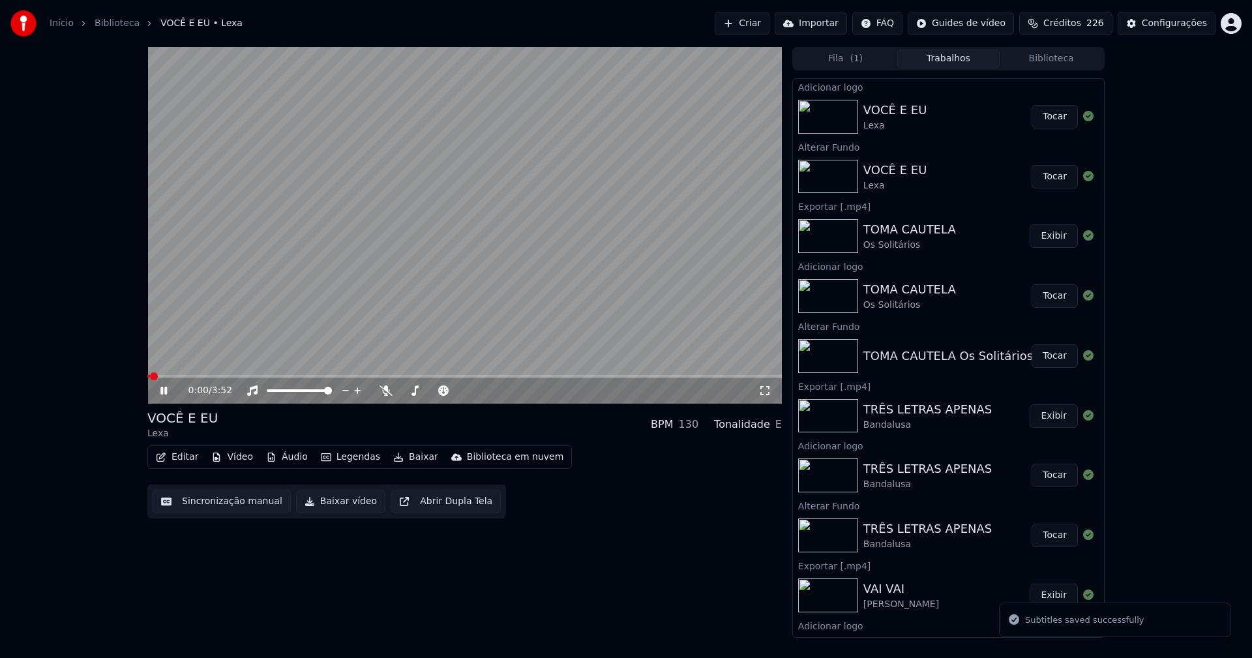
click at [168, 390] on icon at bounding box center [173, 390] width 31 height 10
click at [183, 457] on button "Editar" at bounding box center [177, 457] width 53 height 18
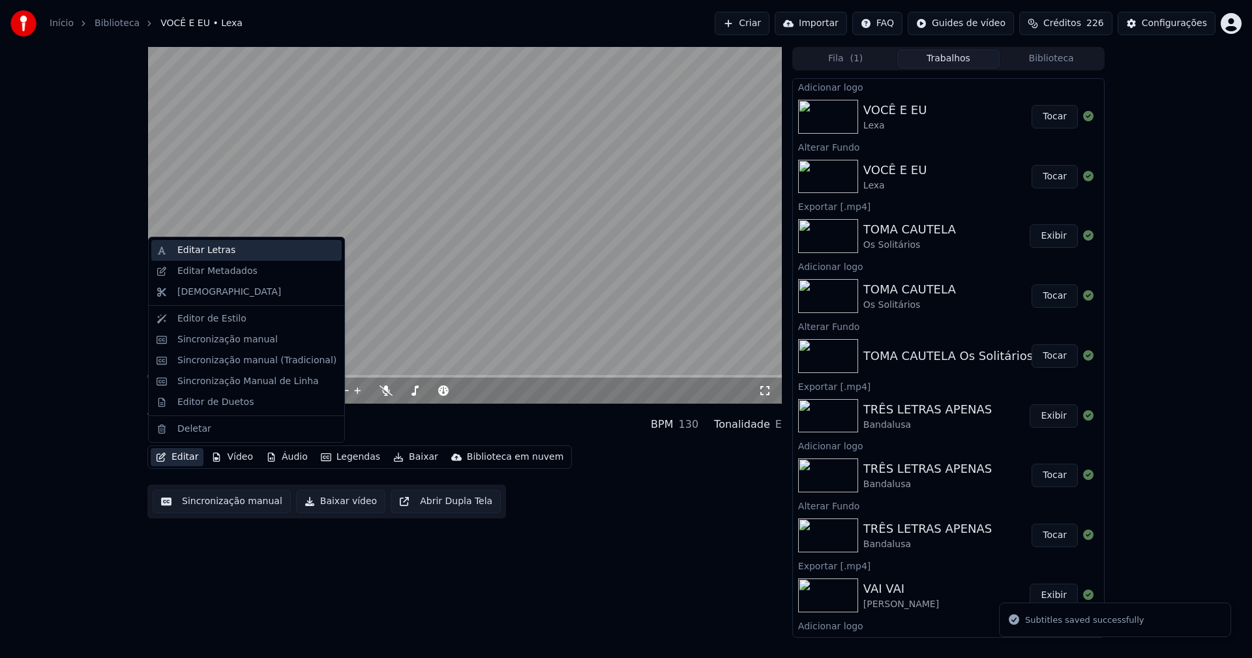
click at [193, 246] on div "Editar Letras" at bounding box center [206, 250] width 58 height 13
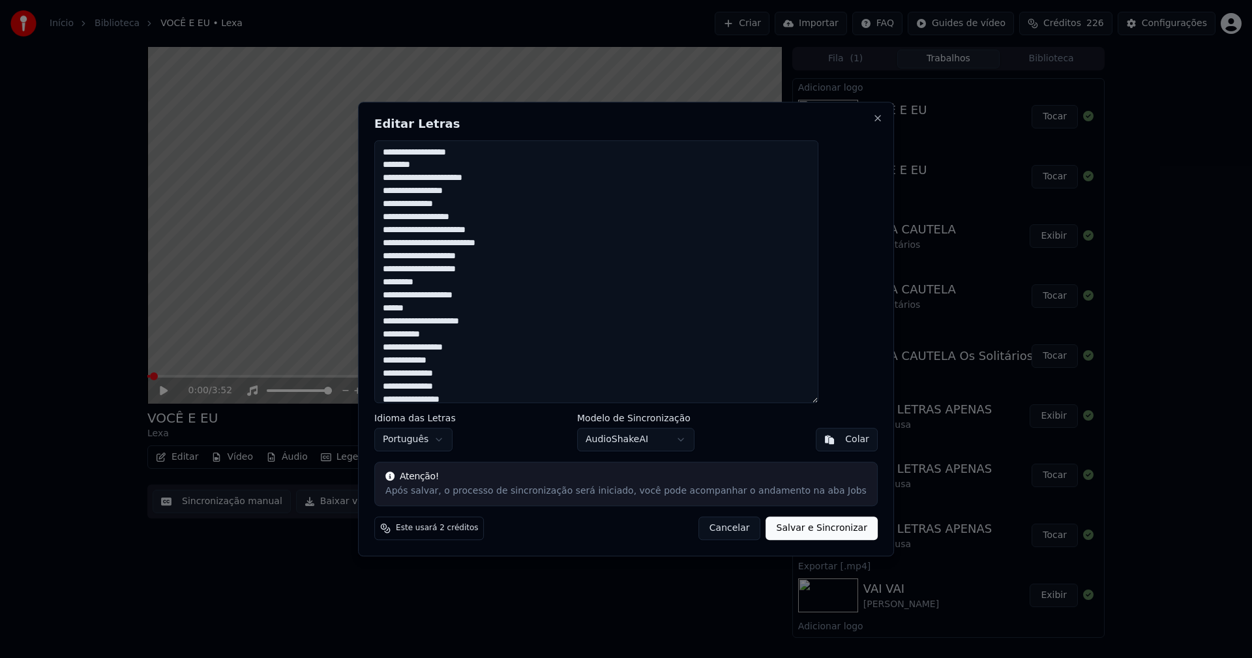
click at [719, 535] on button "Cancelar" at bounding box center [729, 527] width 63 height 23
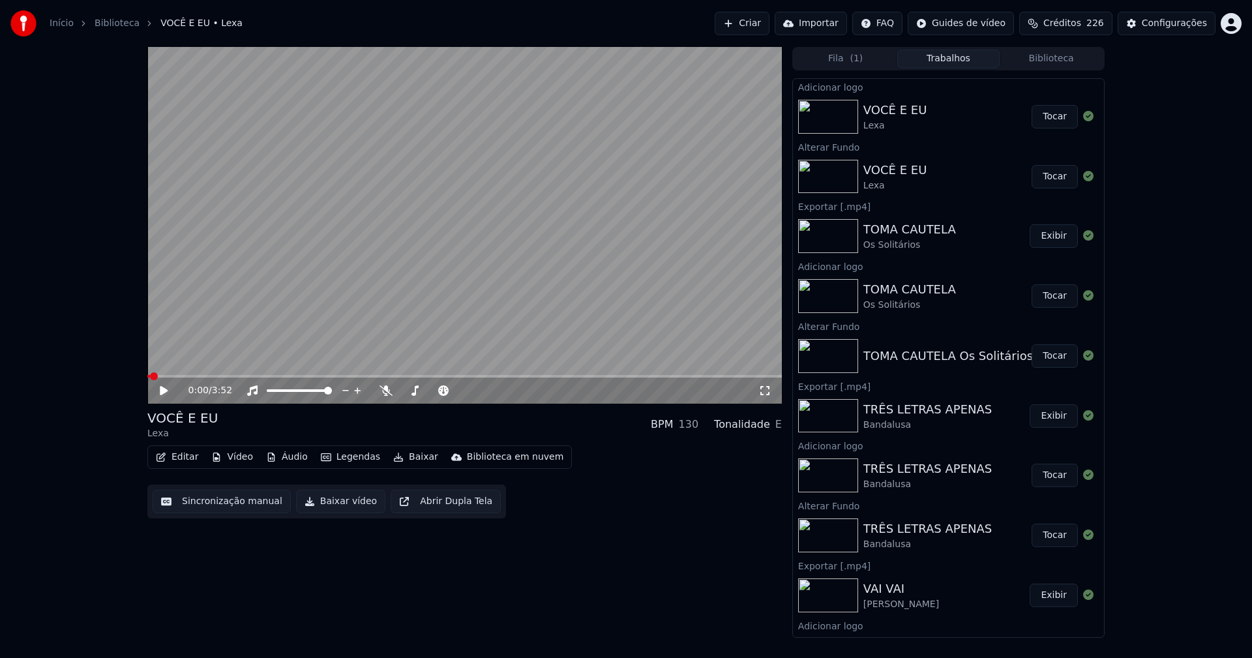
click at [190, 456] on button "Editar" at bounding box center [177, 457] width 53 height 18
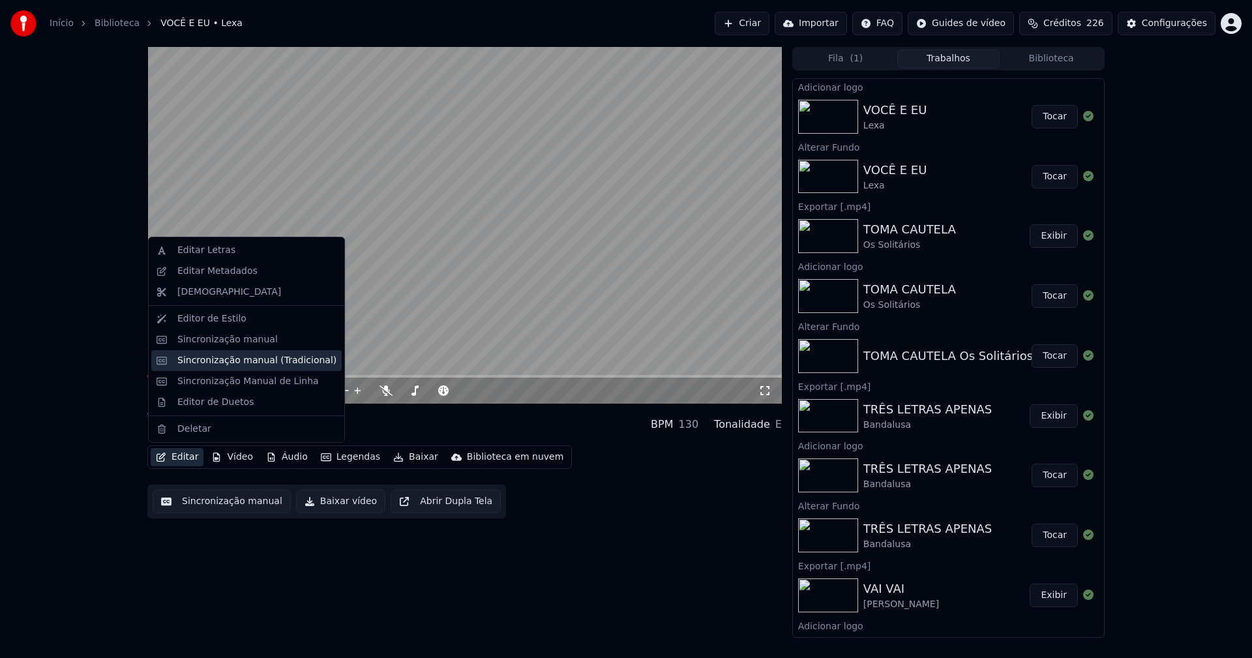
click at [239, 360] on div "Sincronização manual (Tradicional)" at bounding box center [256, 360] width 159 height 13
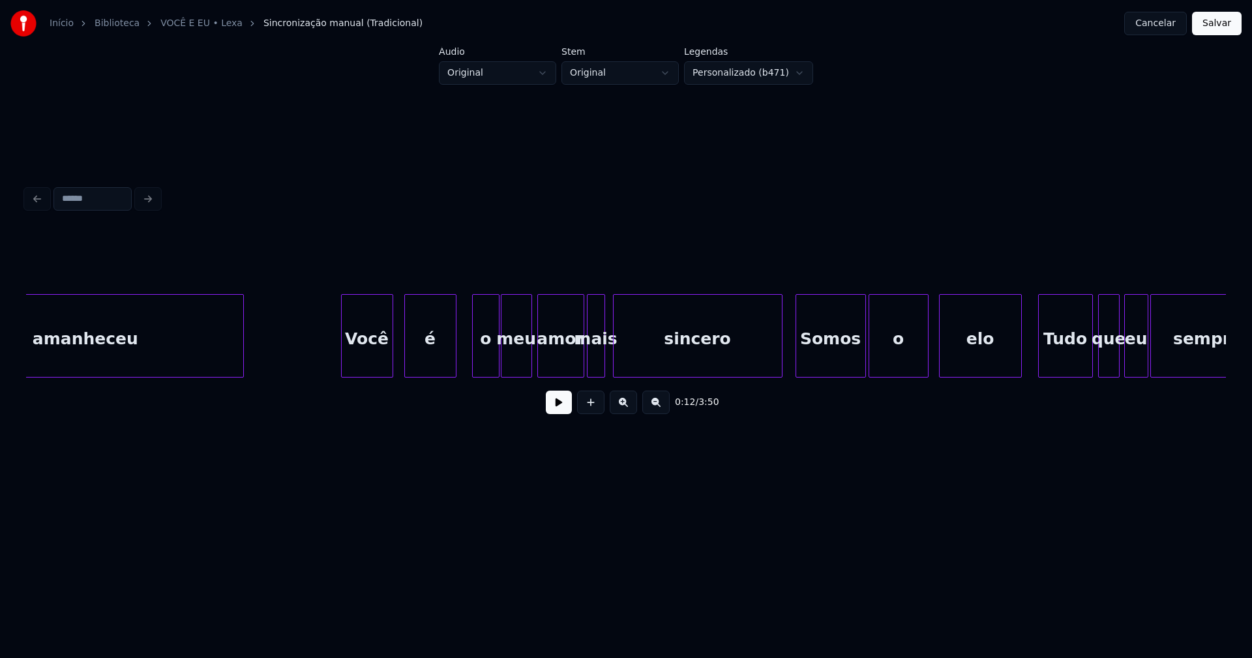
scroll to position [0, 7275]
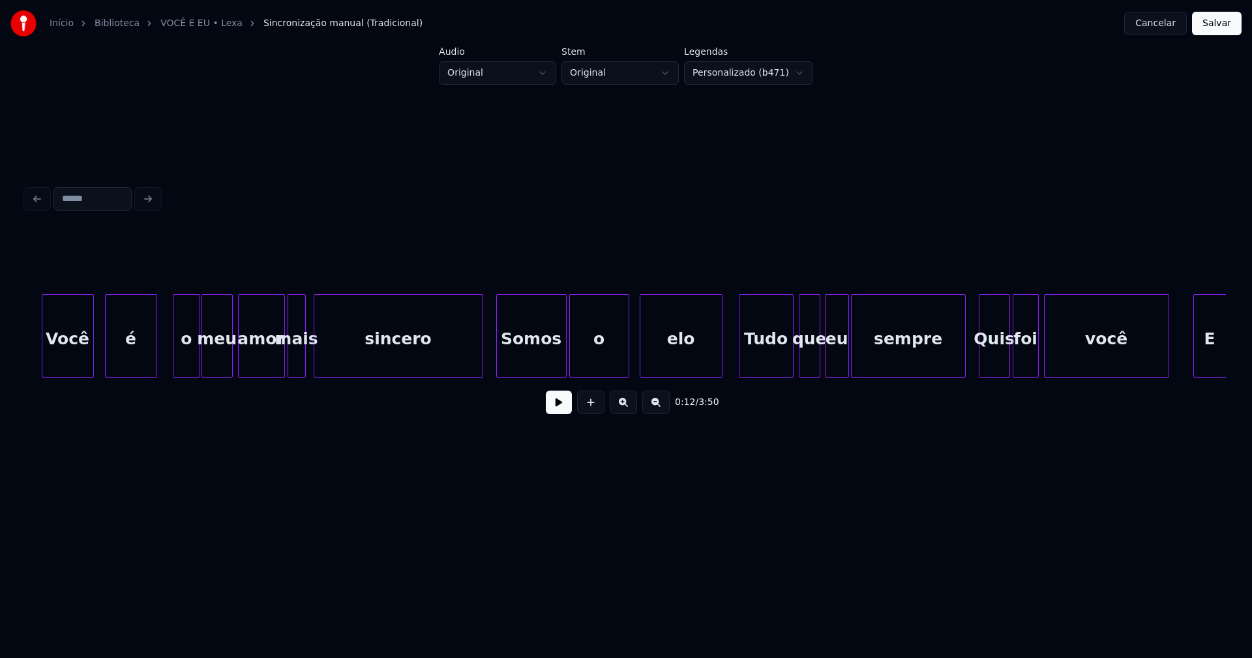
click at [1171, 27] on button "Cancelar" at bounding box center [1155, 23] width 63 height 23
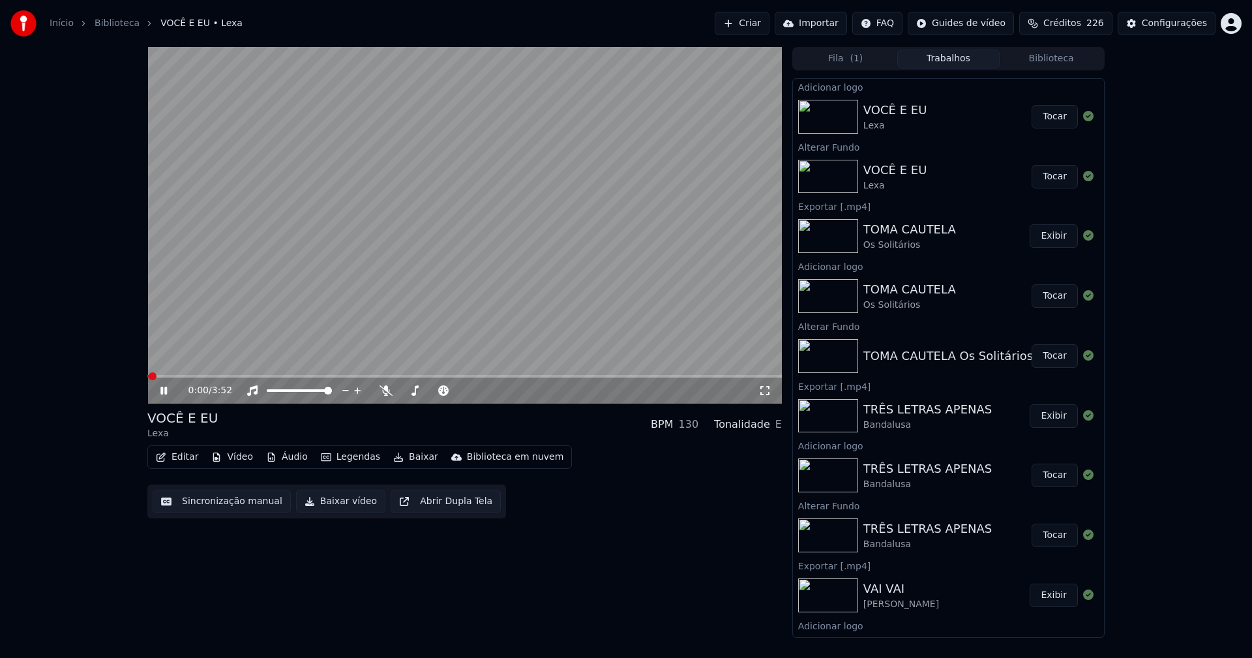
click at [186, 455] on button "Editar" at bounding box center [177, 457] width 53 height 18
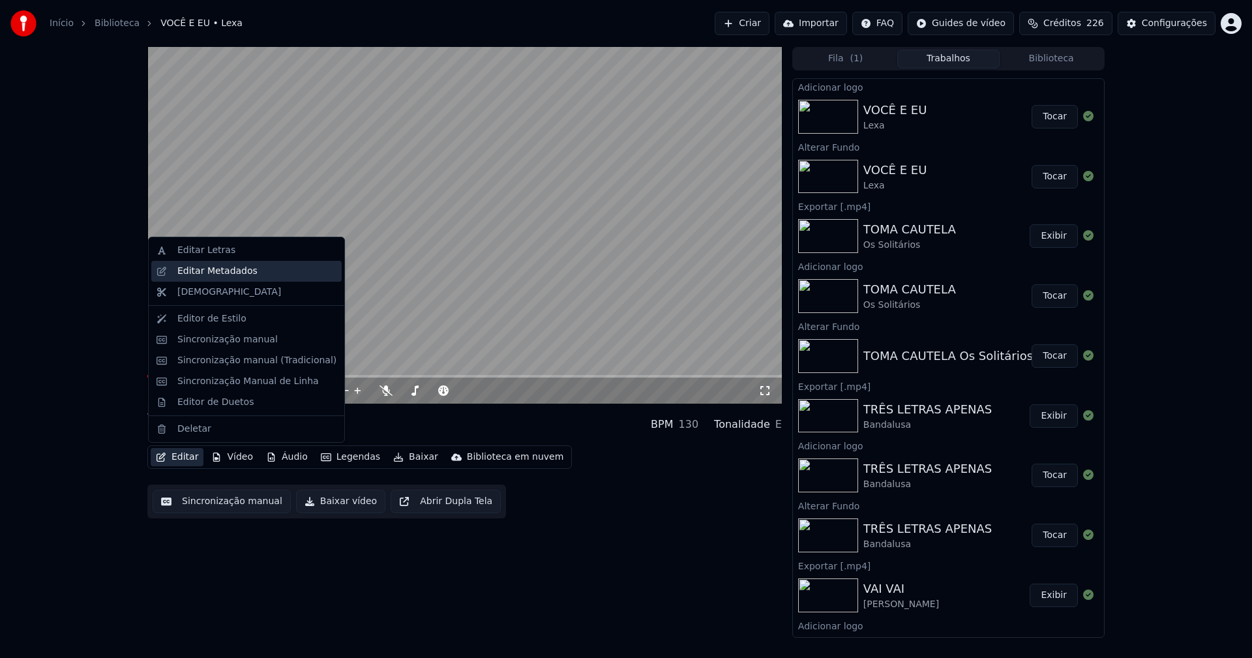
click at [222, 270] on div "Editar Metadados" at bounding box center [217, 271] width 80 height 13
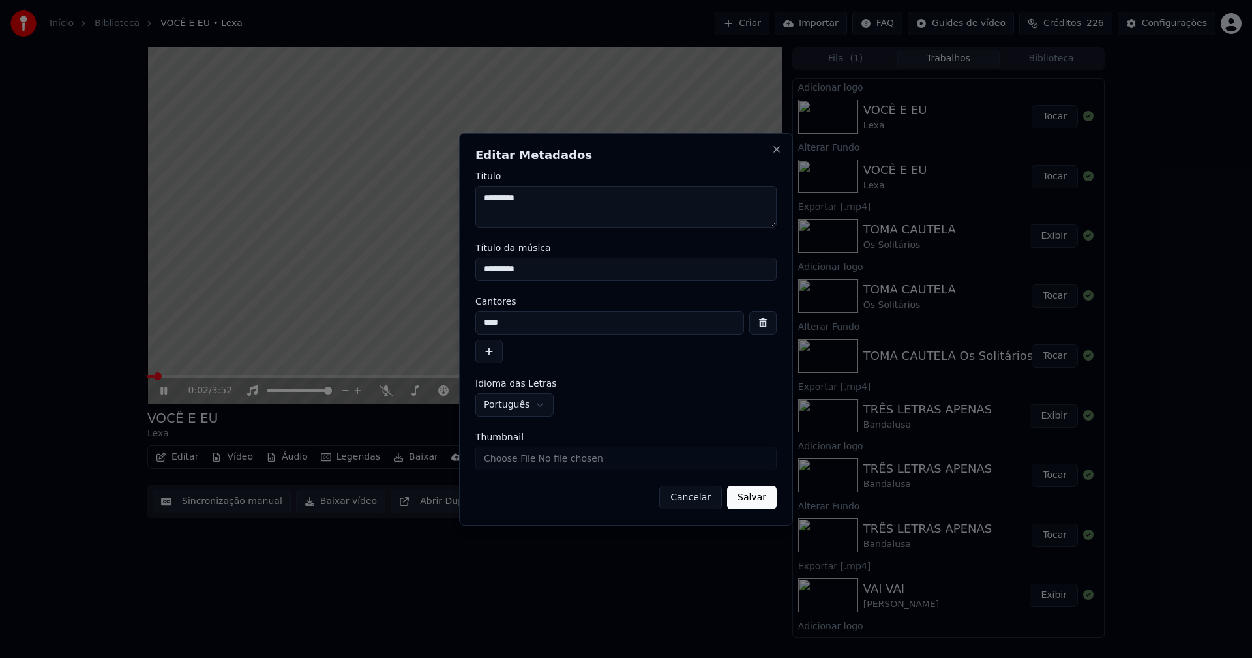
click at [514, 458] on input "Thumbnail" at bounding box center [625, 458] width 301 height 23
type input "**********"
click at [754, 493] on button "Salvar" at bounding box center [752, 497] width 50 height 23
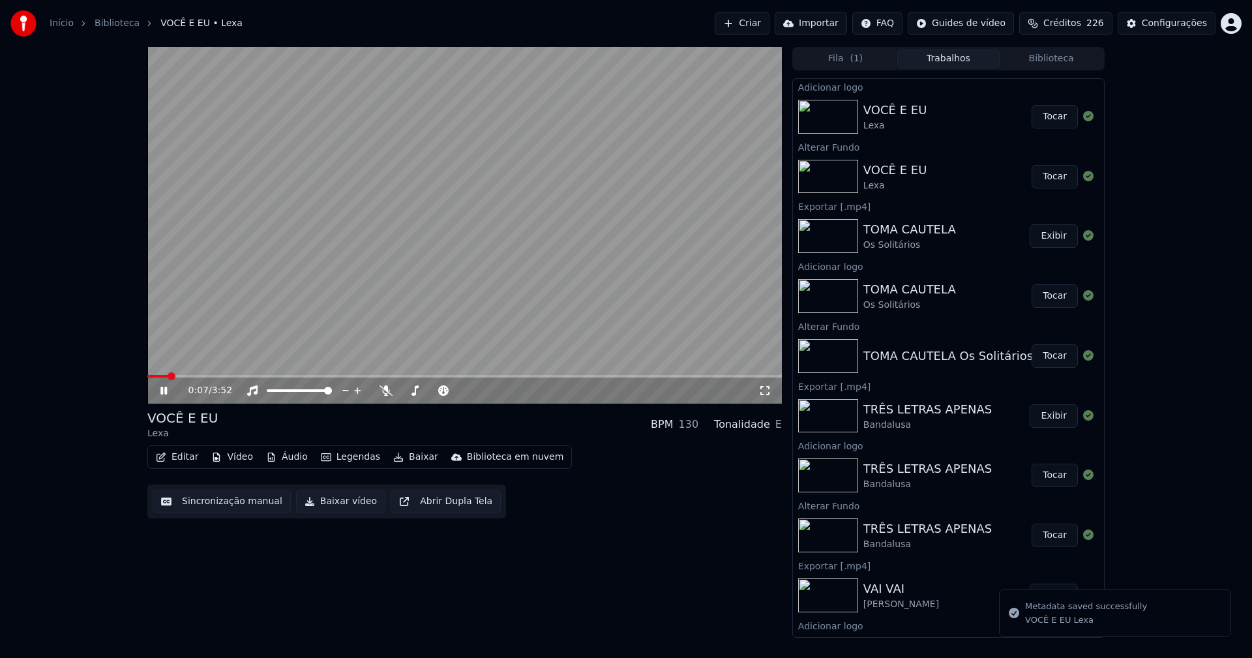
click at [162, 390] on icon at bounding box center [163, 391] width 7 height 8
click at [338, 498] on button "Baixar vídeo" at bounding box center [340, 501] width 89 height 23
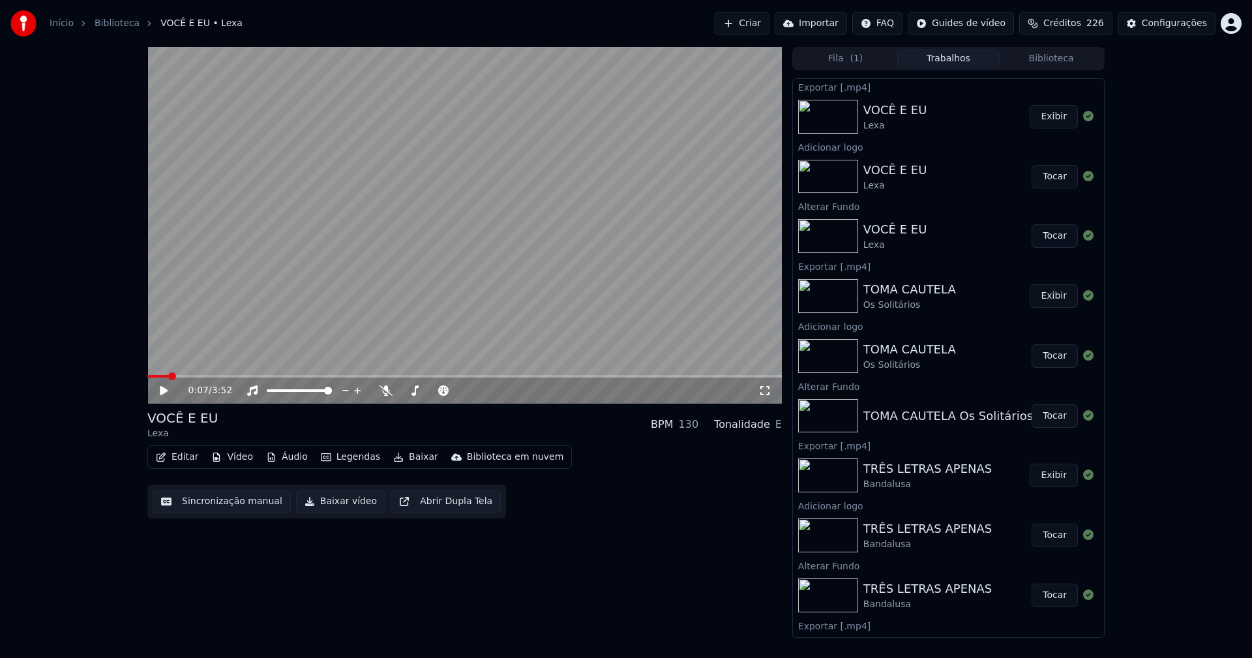
click at [1053, 55] on button "Biblioteca" at bounding box center [1050, 59] width 103 height 19
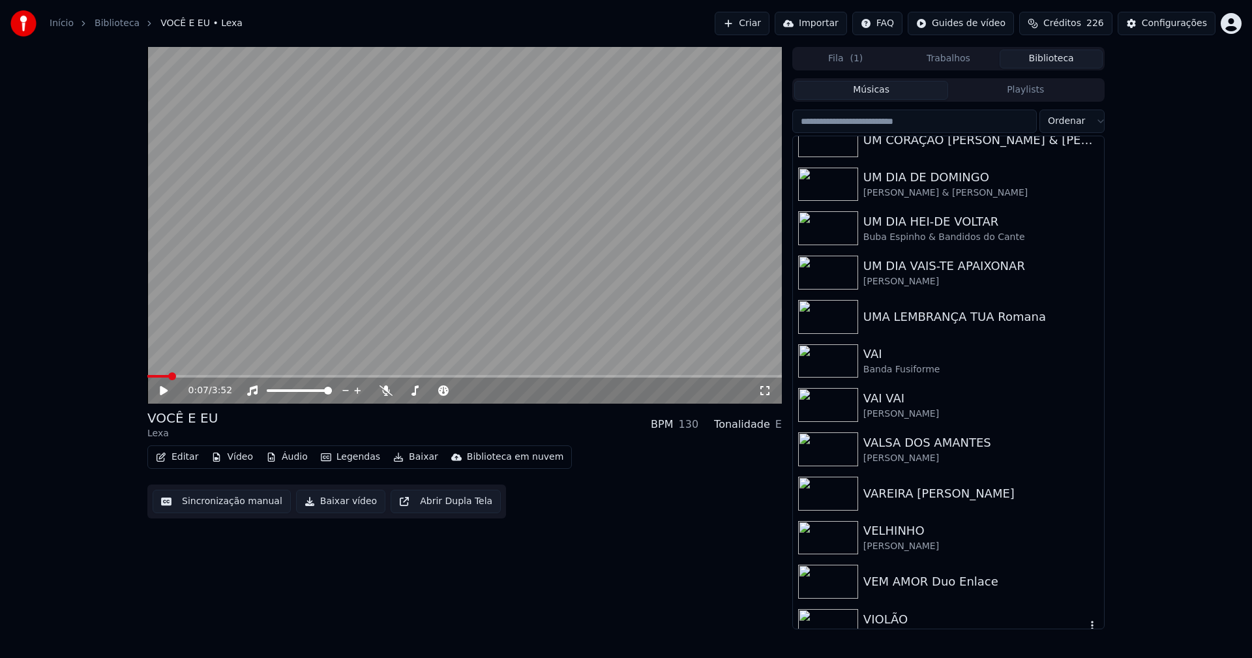
scroll to position [15117, 0]
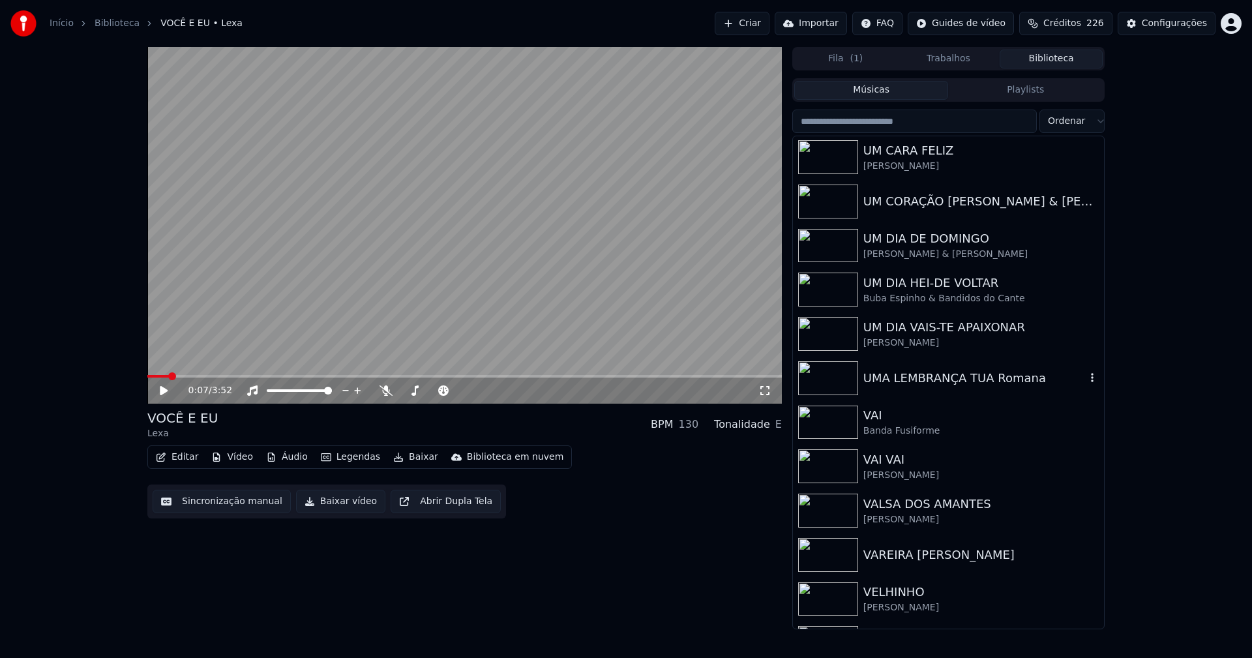
click at [964, 378] on div "UMA LEMBRANÇA TUA Romana" at bounding box center [974, 378] width 222 height 18
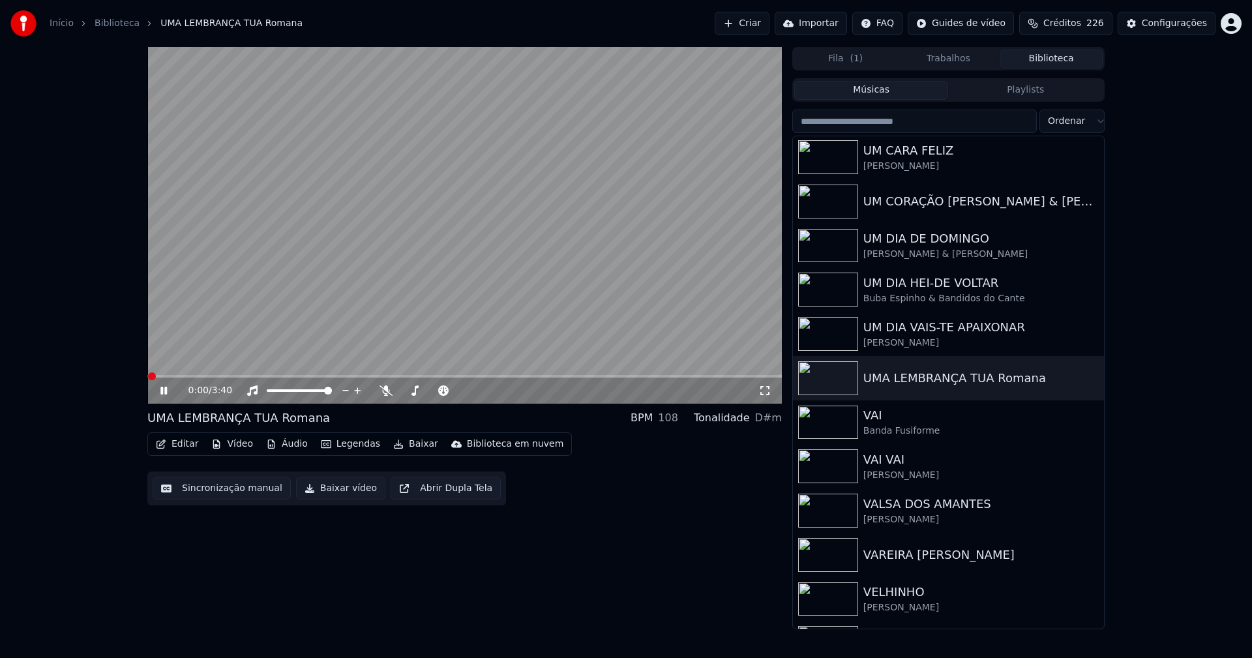
click at [164, 389] on icon at bounding box center [173, 390] width 31 height 10
click at [236, 445] on button "Vídeo" at bounding box center [232, 444] width 52 height 18
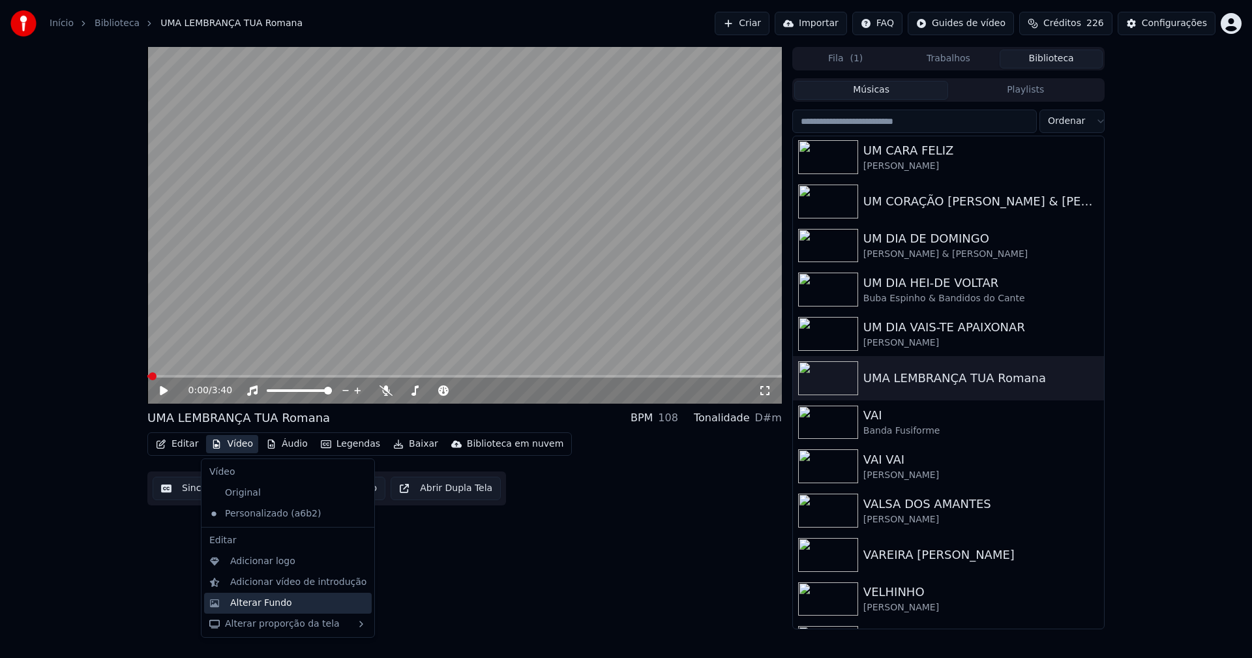
click at [261, 604] on div "Alterar Fundo" at bounding box center [261, 602] width 62 height 13
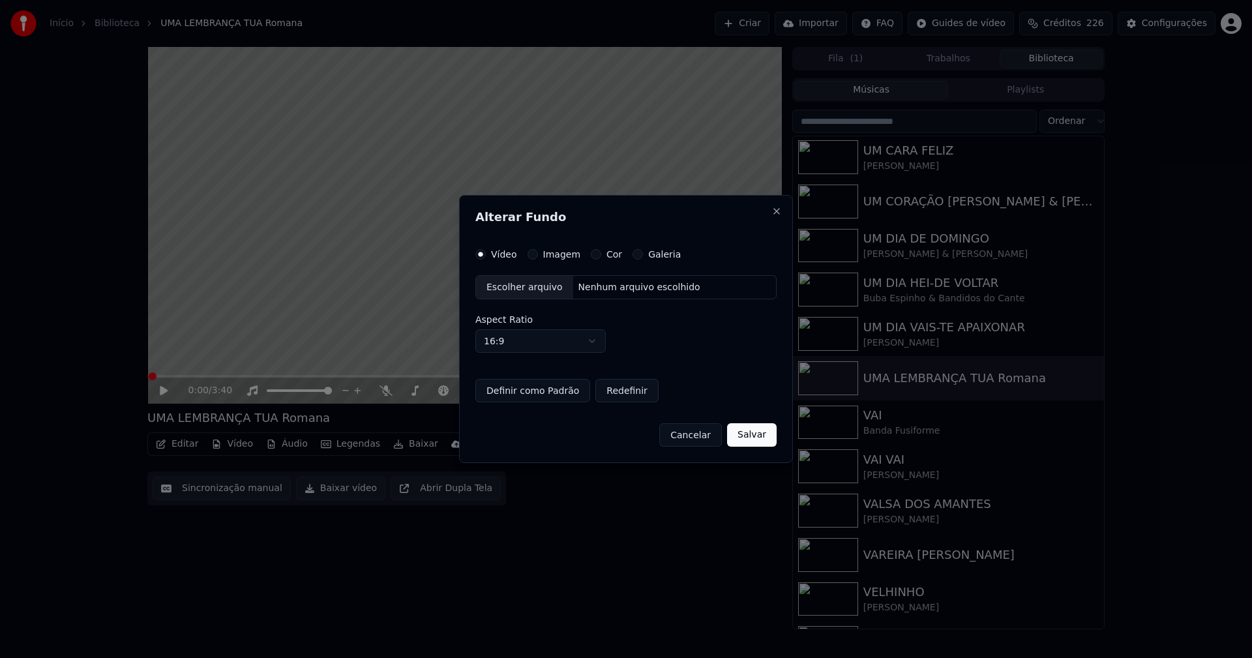
click at [534, 255] on button "Imagem" at bounding box center [532, 254] width 10 height 10
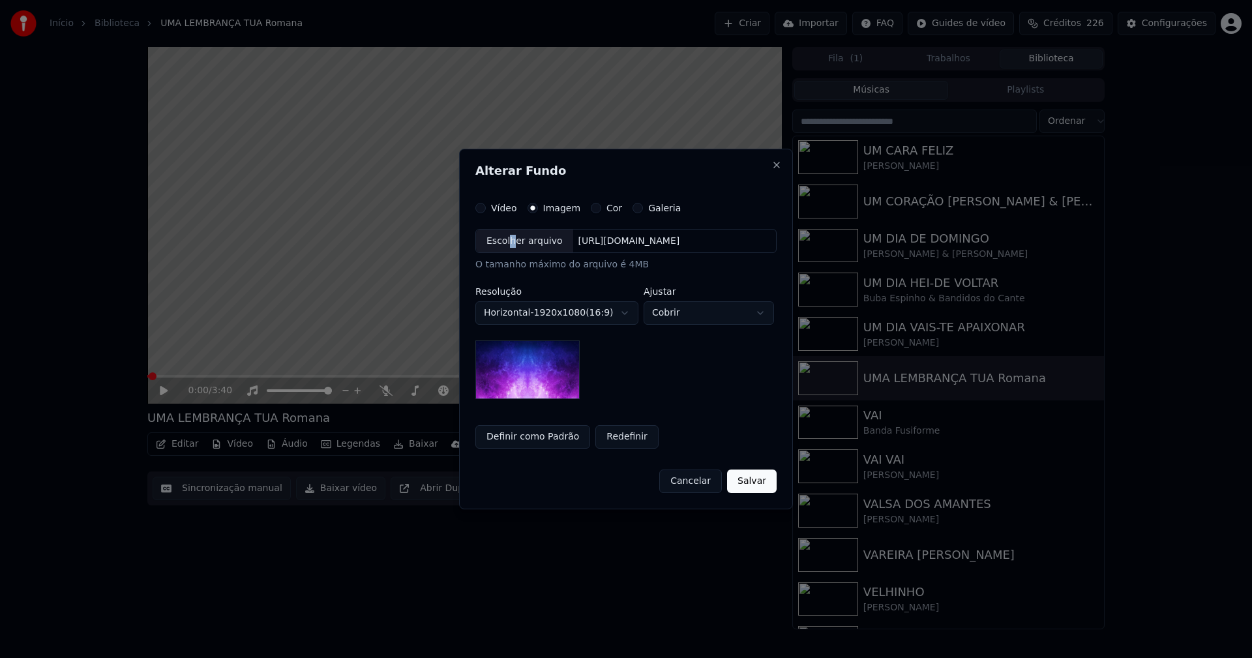
click at [505, 241] on div "Escolher arquivo" at bounding box center [524, 240] width 97 height 23
drag, startPoint x: 758, startPoint y: 478, endPoint x: 741, endPoint y: 492, distance: 21.8
click at [758, 477] on button "Salvar" at bounding box center [752, 480] width 50 height 23
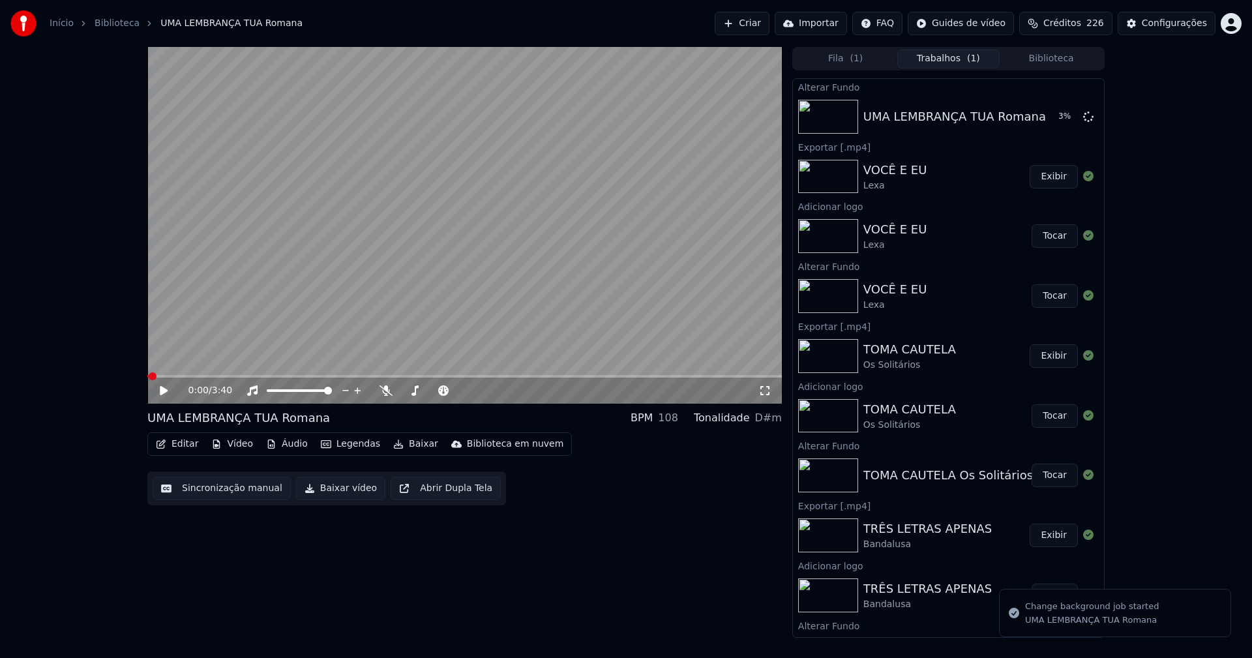
click at [187, 439] on button "Editar" at bounding box center [177, 444] width 53 height 18
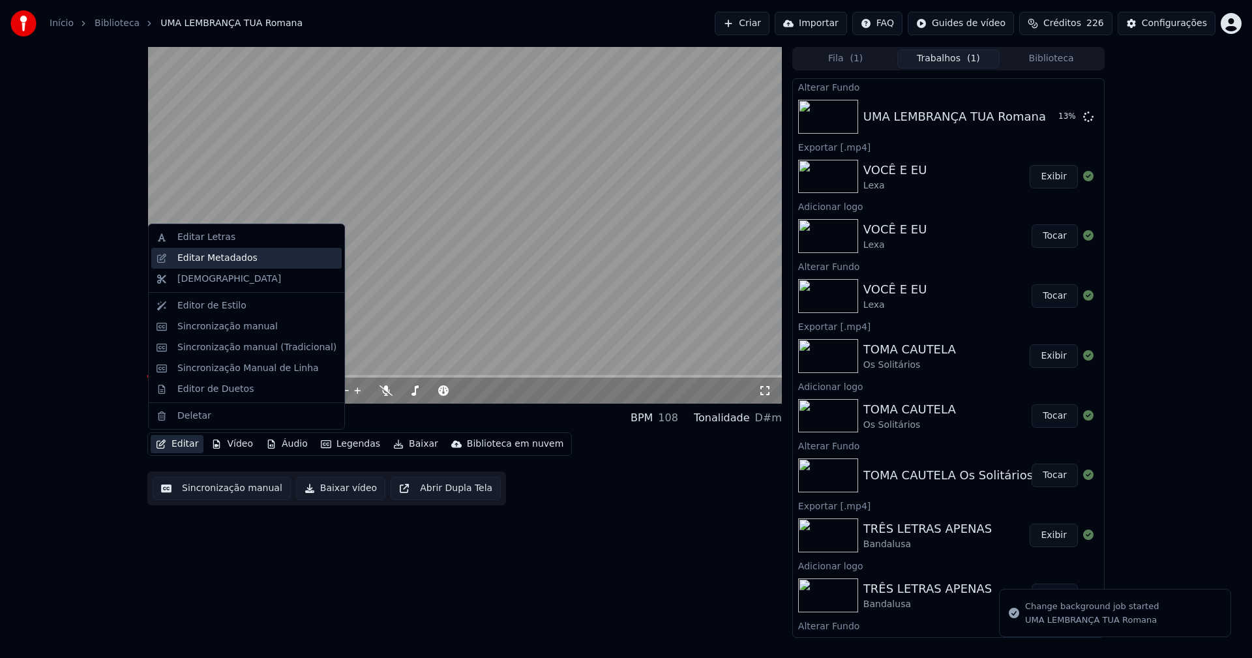
click at [229, 264] on div "Editar Metadados" at bounding box center [217, 258] width 80 height 13
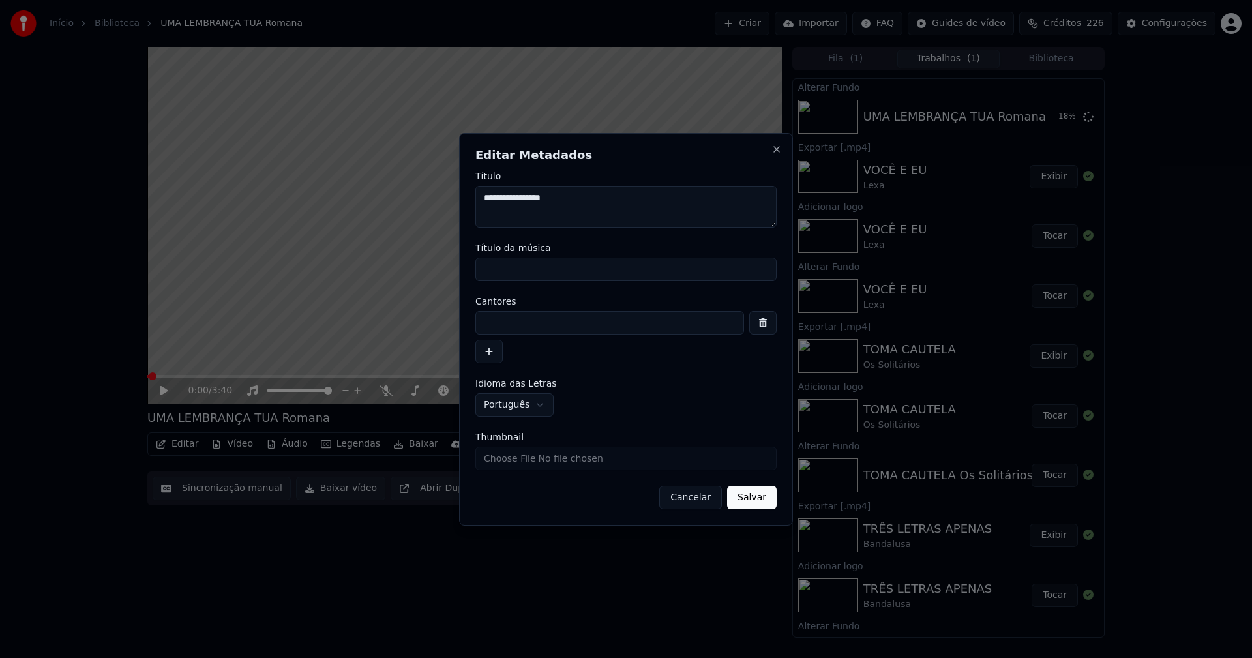
click at [534, 266] on input "Título da música" at bounding box center [625, 268] width 301 height 23
type input "**********"
click at [519, 323] on input at bounding box center [609, 322] width 269 height 23
type input "******"
click at [736, 497] on button "Salvar" at bounding box center [752, 497] width 50 height 23
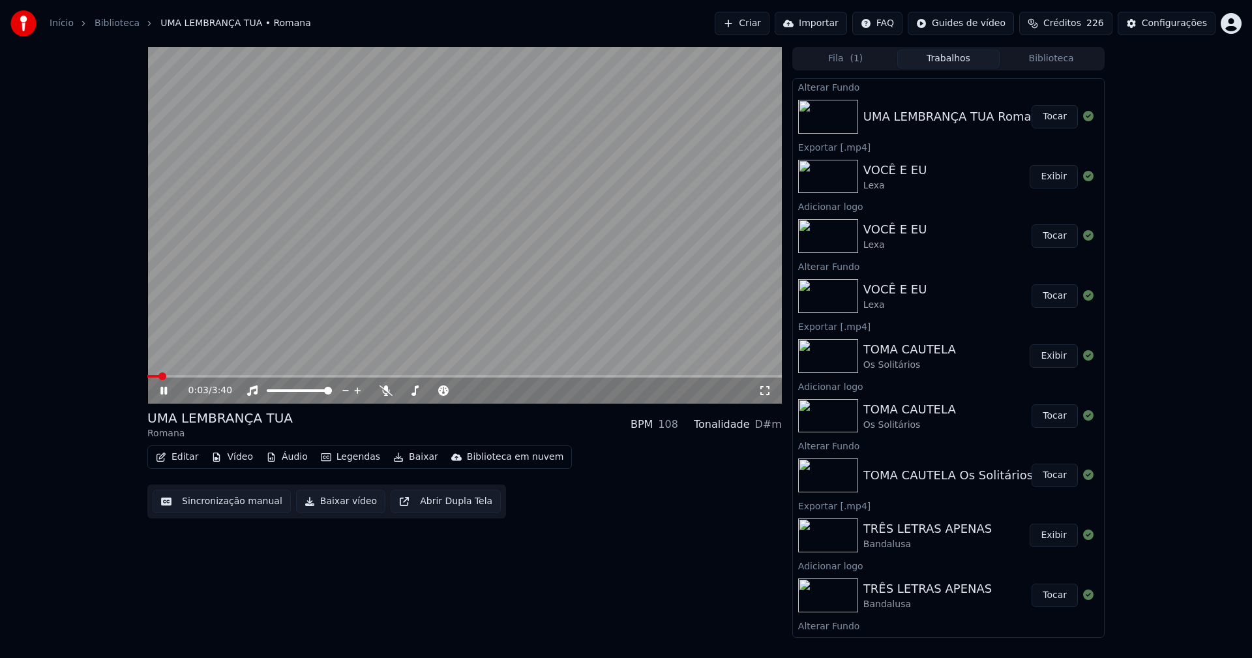
click at [166, 390] on icon at bounding box center [163, 391] width 7 height 8
click at [149, 374] on video at bounding box center [464, 225] width 634 height 357
click at [149, 377] on span at bounding box center [154, 376] width 14 height 3
click at [1052, 120] on button "Tocar" at bounding box center [1054, 116] width 46 height 23
drag, startPoint x: 160, startPoint y: 389, endPoint x: 215, endPoint y: 448, distance: 80.7
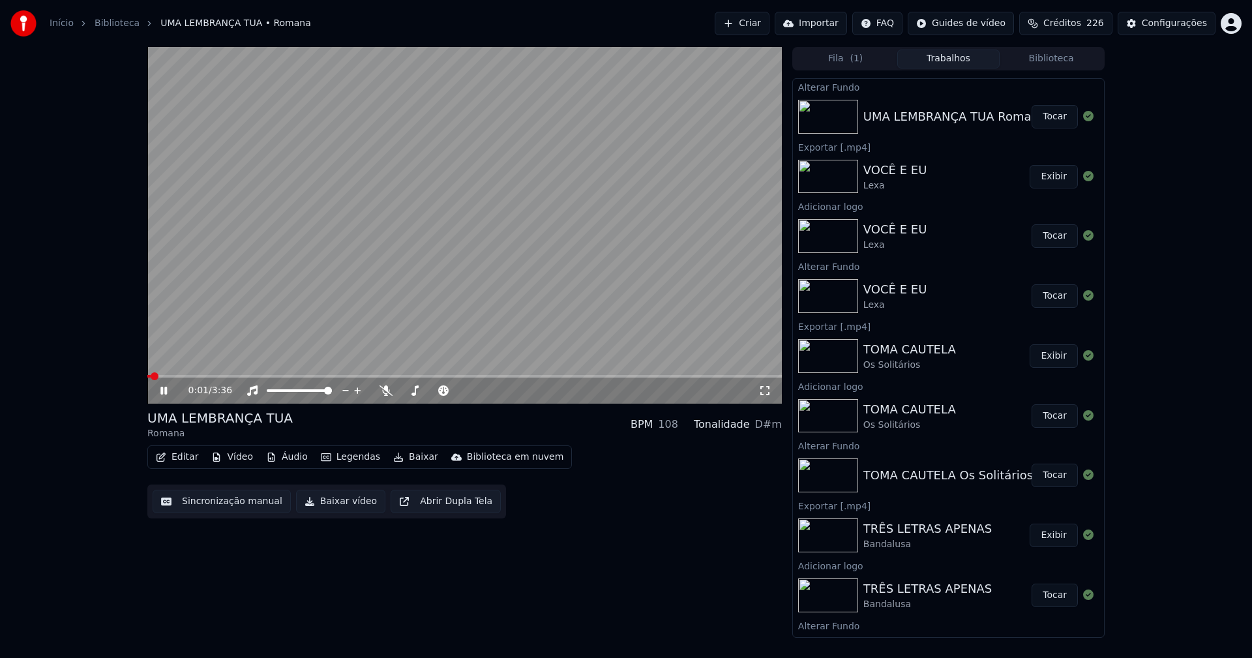
click at [161, 390] on icon at bounding box center [173, 390] width 31 height 10
click at [241, 463] on button "Vídeo" at bounding box center [232, 457] width 52 height 18
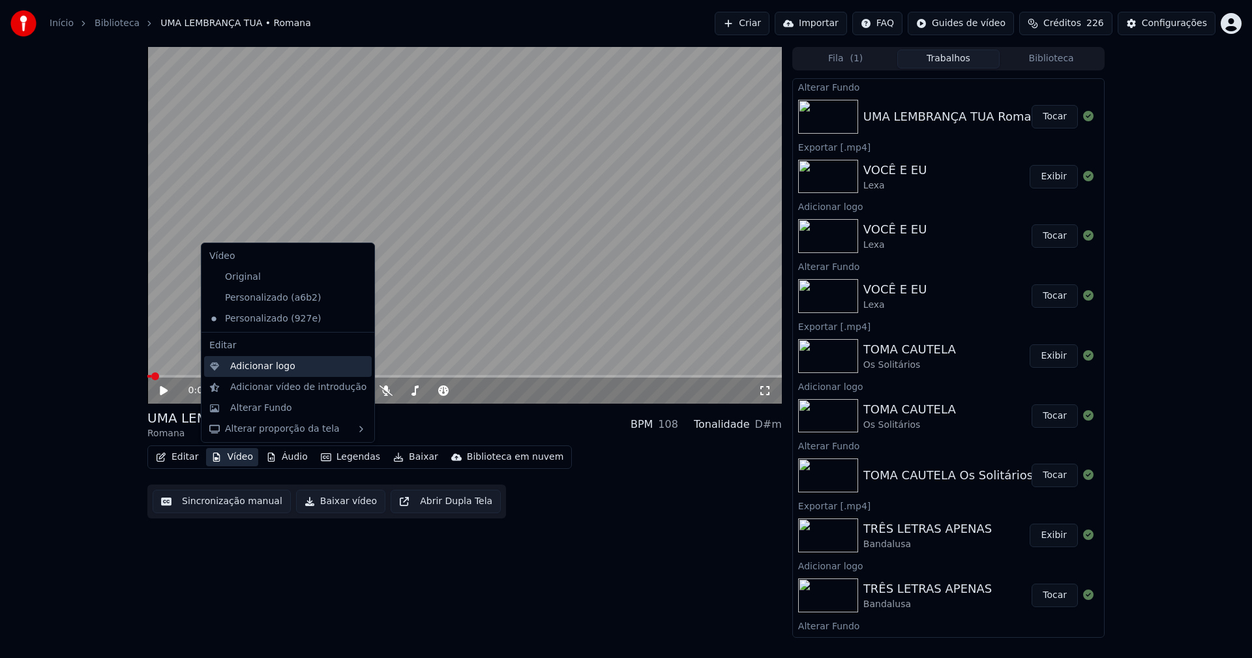
click at [264, 368] on div "Adicionar logo" at bounding box center [262, 366] width 65 height 13
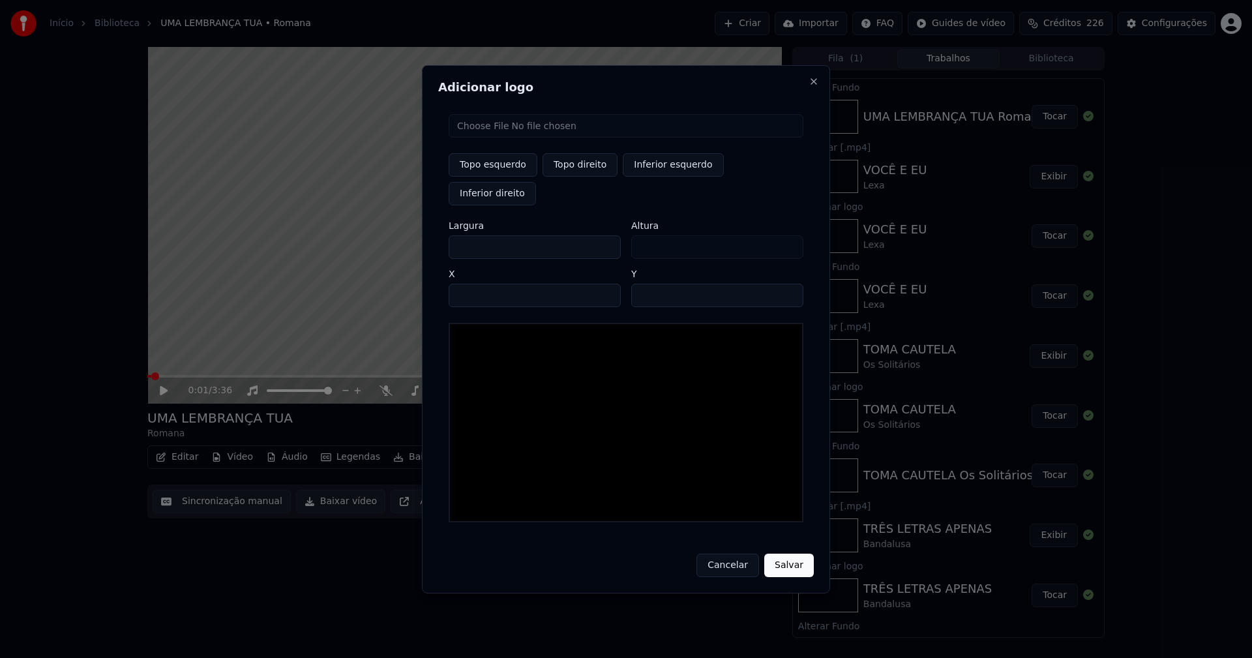
click at [504, 138] on input "file" at bounding box center [625, 125] width 355 height 23
type input "**********"
type input "***"
click at [573, 177] on button "Topo direito" at bounding box center [579, 164] width 75 height 23
type input "****"
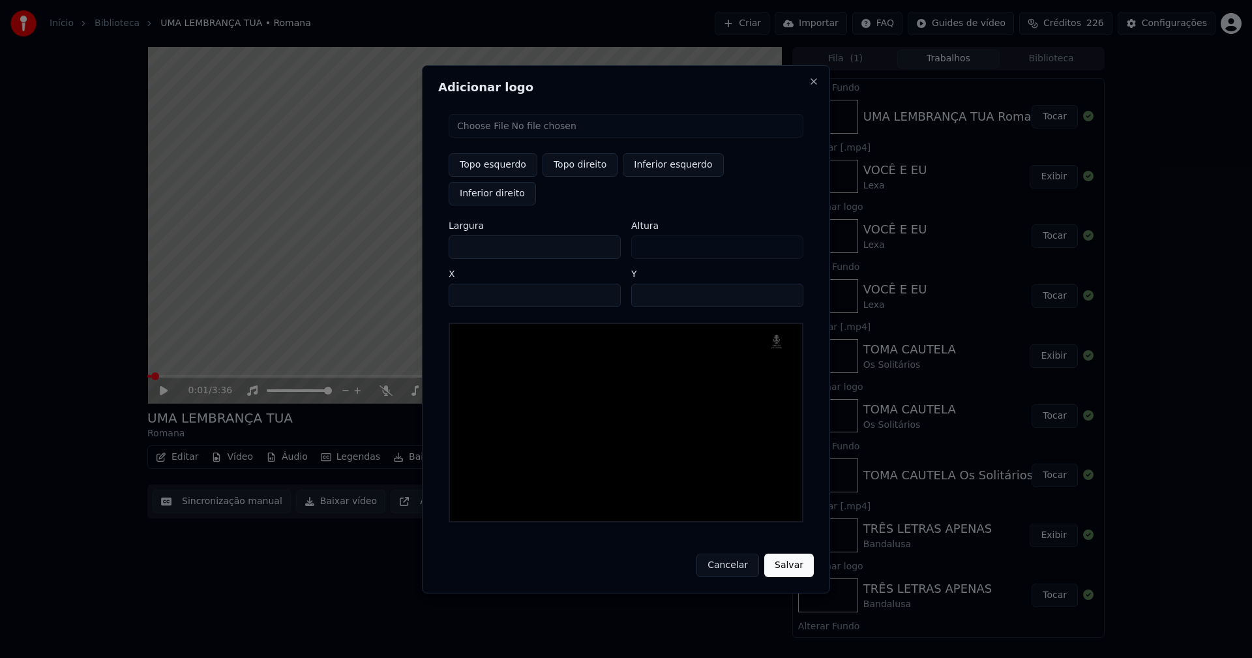
drag, startPoint x: 470, startPoint y: 231, endPoint x: 433, endPoint y: 238, distance: 37.7
click at [434, 238] on div "Adicionar logo Topo esquerdo Topo direito Inferior esquerdo Inferior direito La…" at bounding box center [626, 329] width 408 height 528
type input "**"
type input "***"
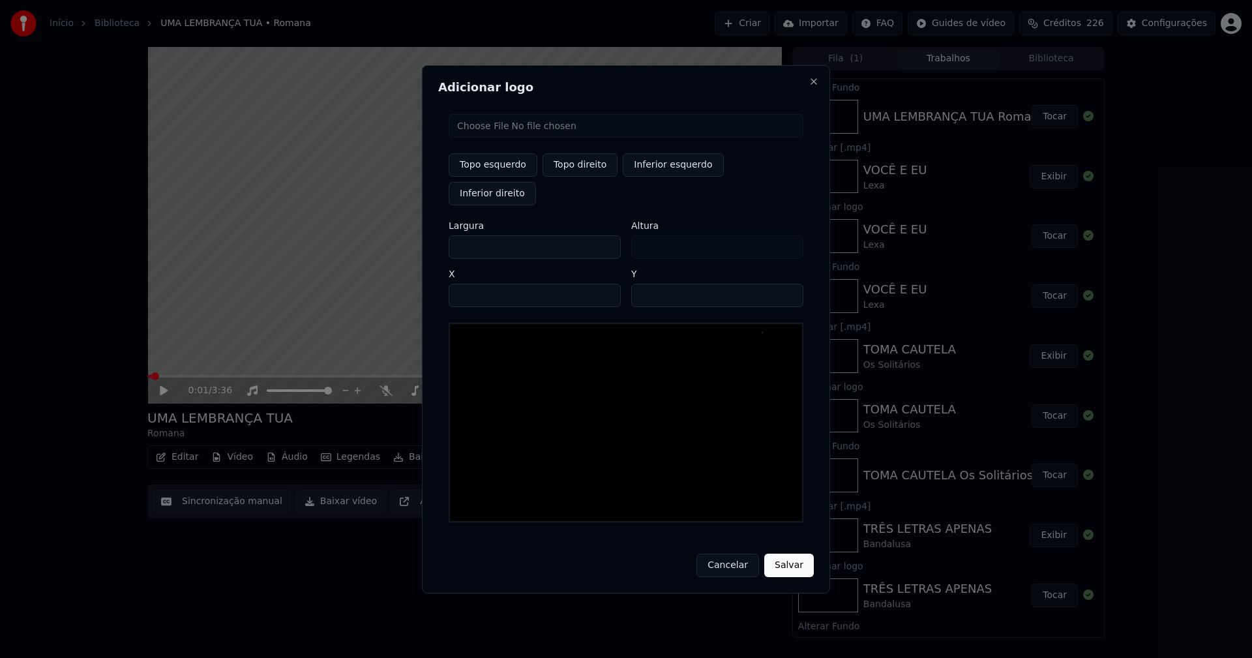
type input "***"
click at [475, 284] on input "****" at bounding box center [534, 295] width 172 height 23
type input "****"
click at [787, 284] on input "**" at bounding box center [717, 295] width 172 height 23
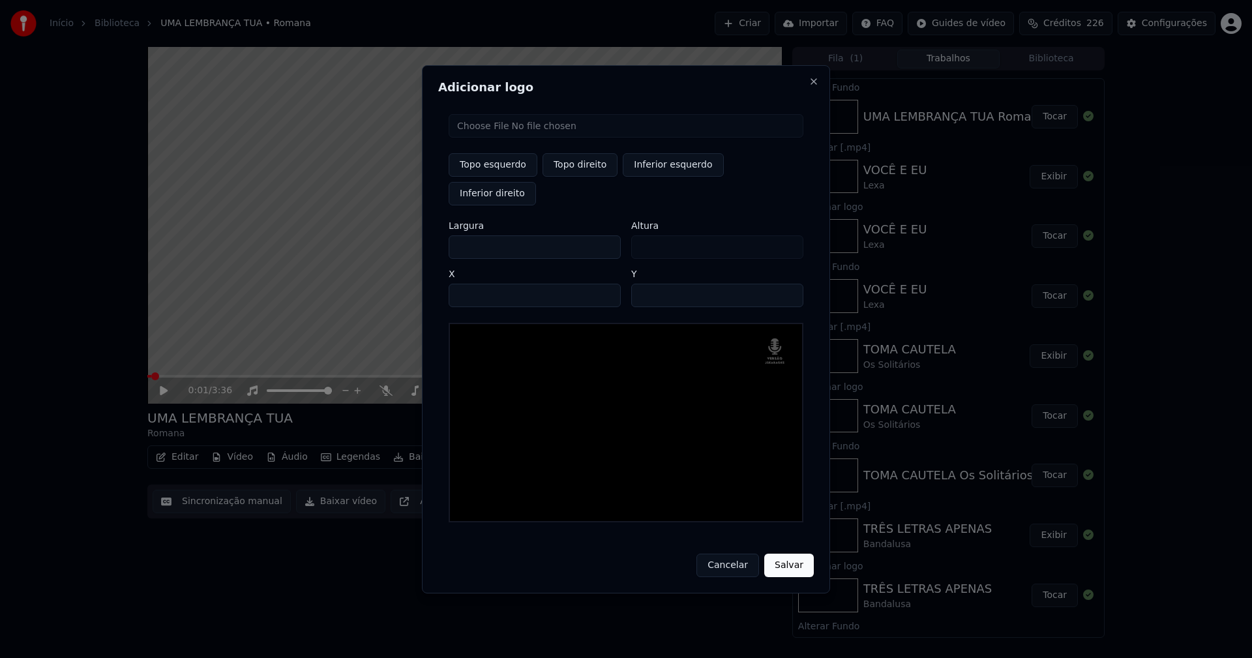
click at [787, 284] on input "**" at bounding box center [717, 295] width 172 height 23
type input "**"
click at [787, 284] on input "**" at bounding box center [717, 295] width 172 height 23
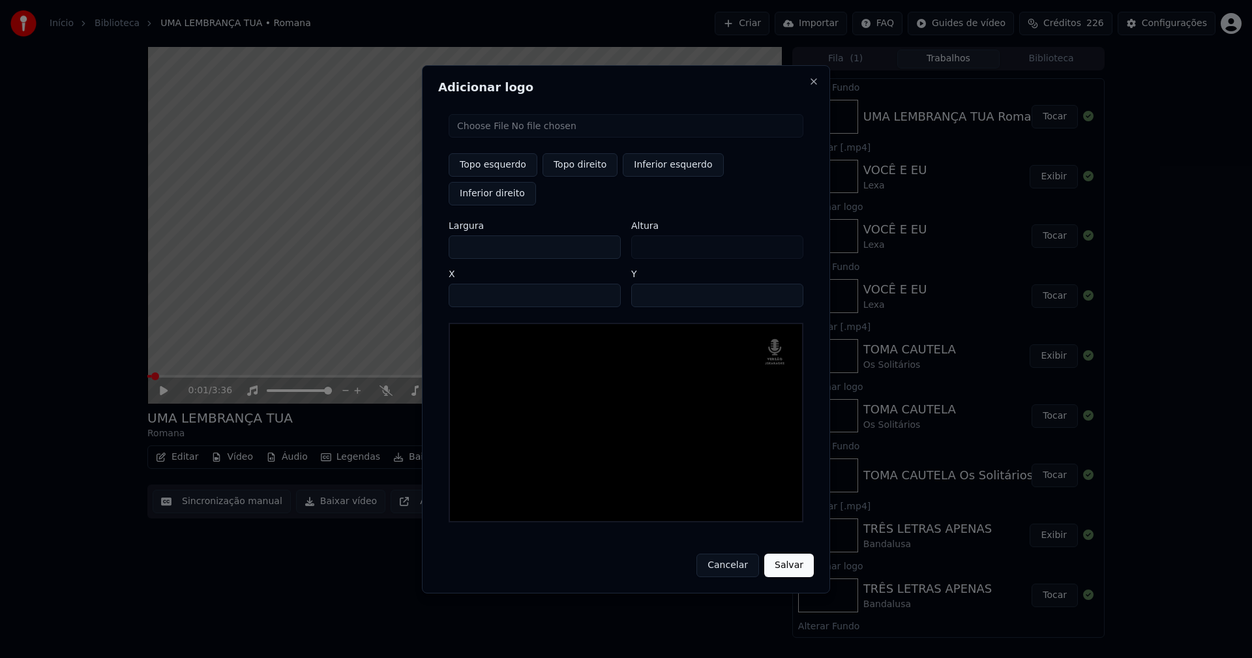
click at [786, 553] on button "Salvar" at bounding box center [789, 564] width 50 height 23
